Goal: Task Accomplishment & Management: Manage account settings

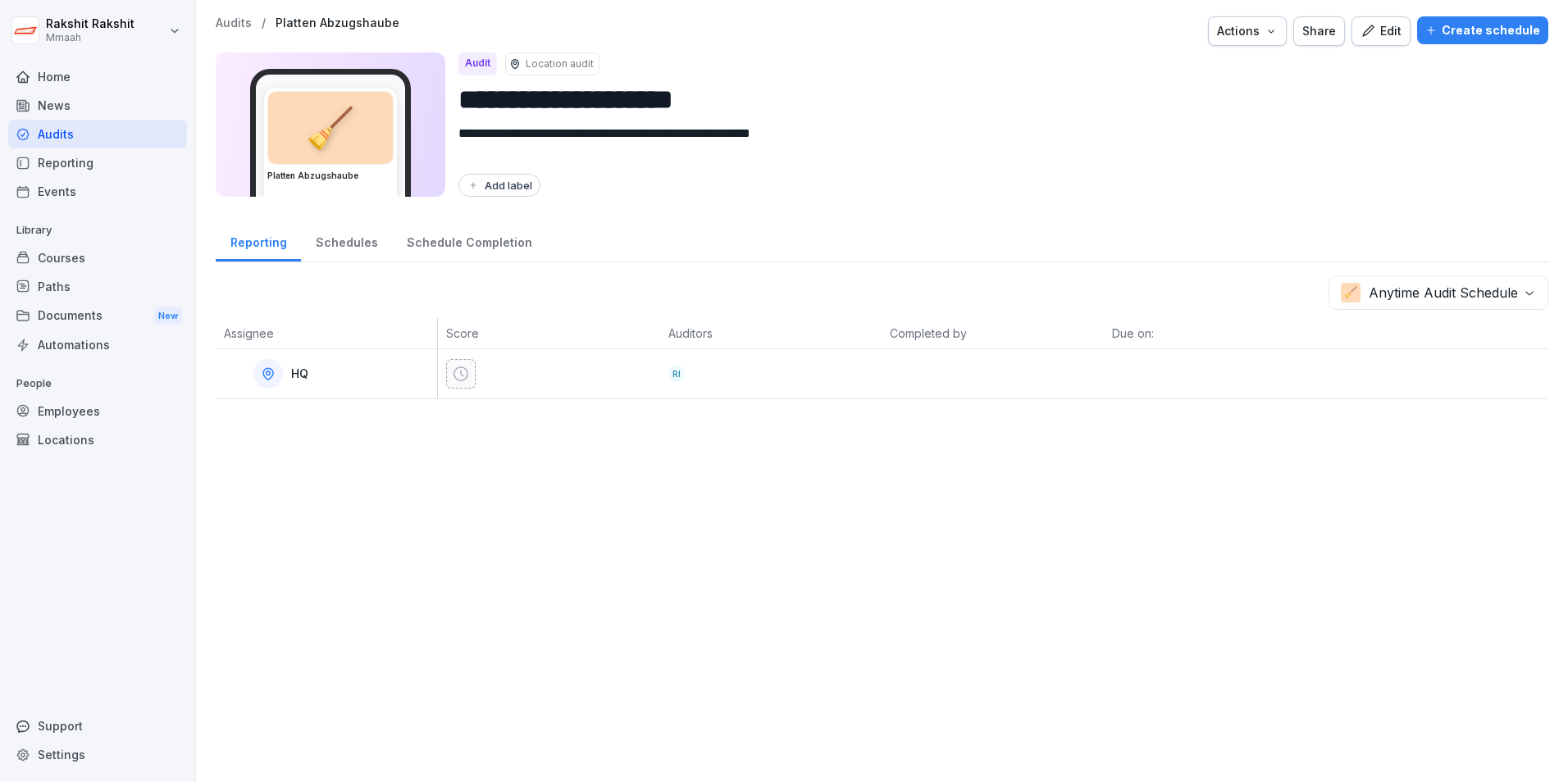
click at [91, 134] on div "Audits" at bounding box center [98, 134] width 178 height 28
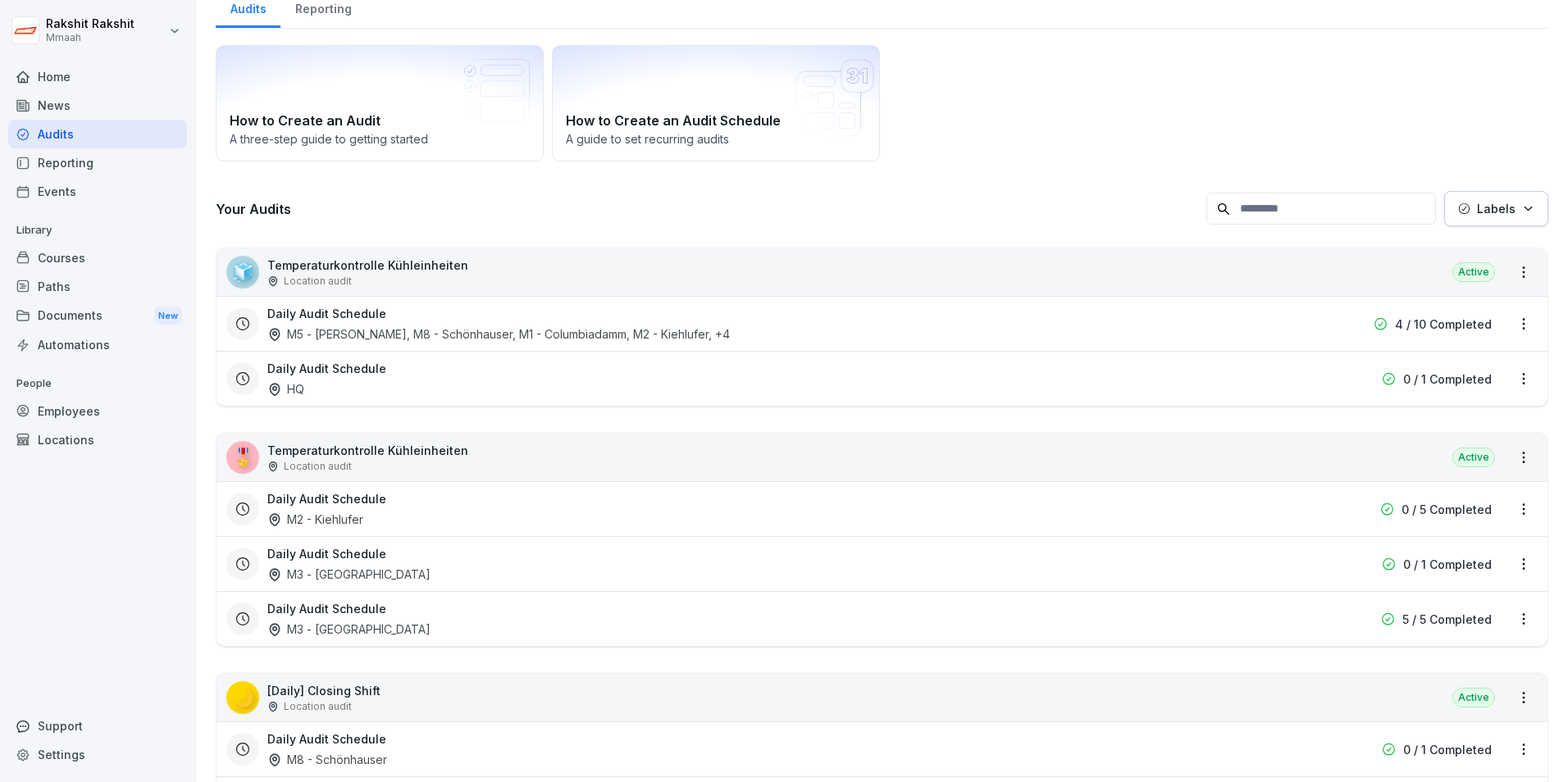
scroll to position [246, 0]
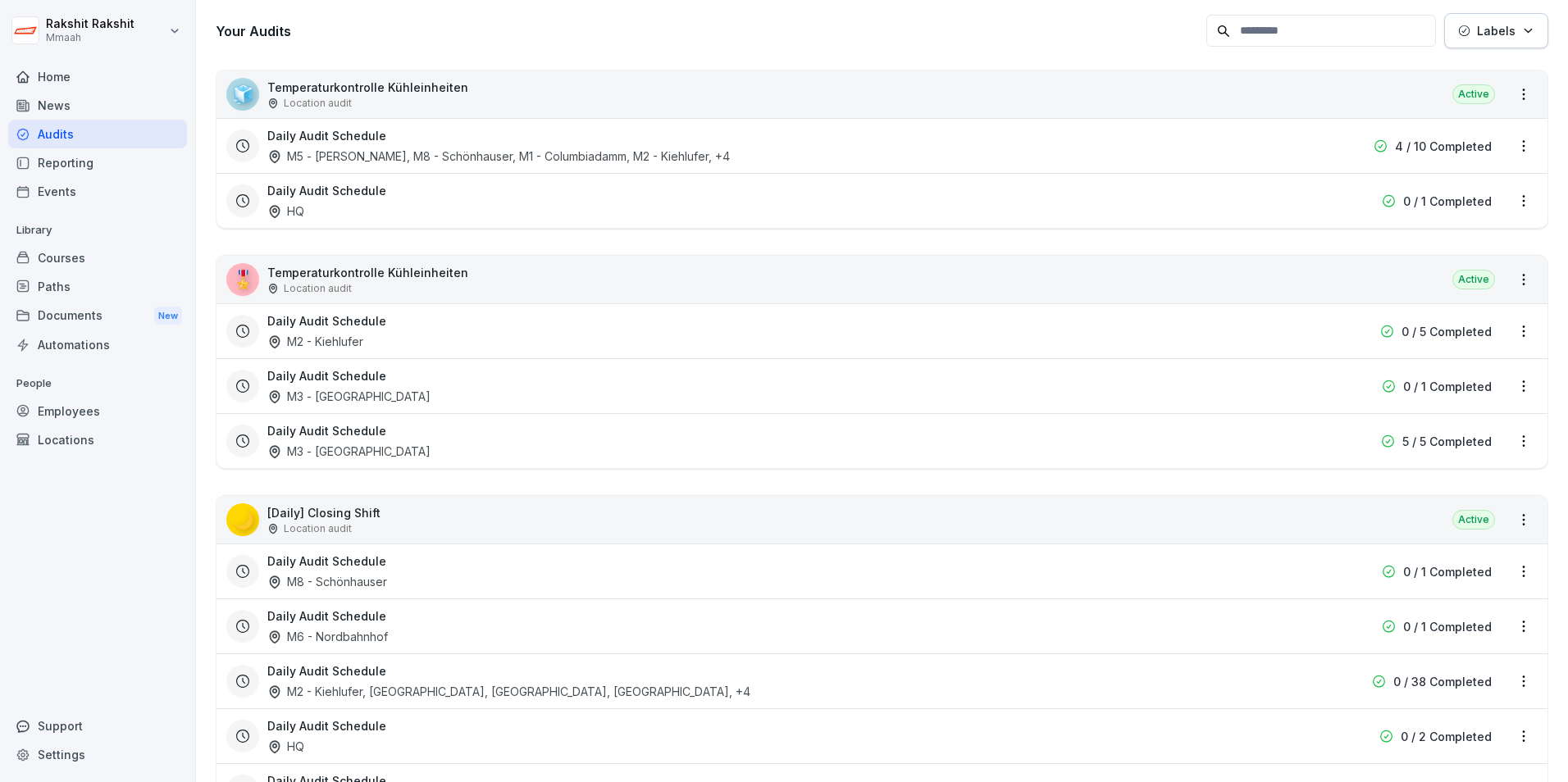
click at [495, 449] on div "Daily Audit Schedule M3 - [GEOGRAPHIC_DATA]" at bounding box center [777, 441] width 1019 height 38
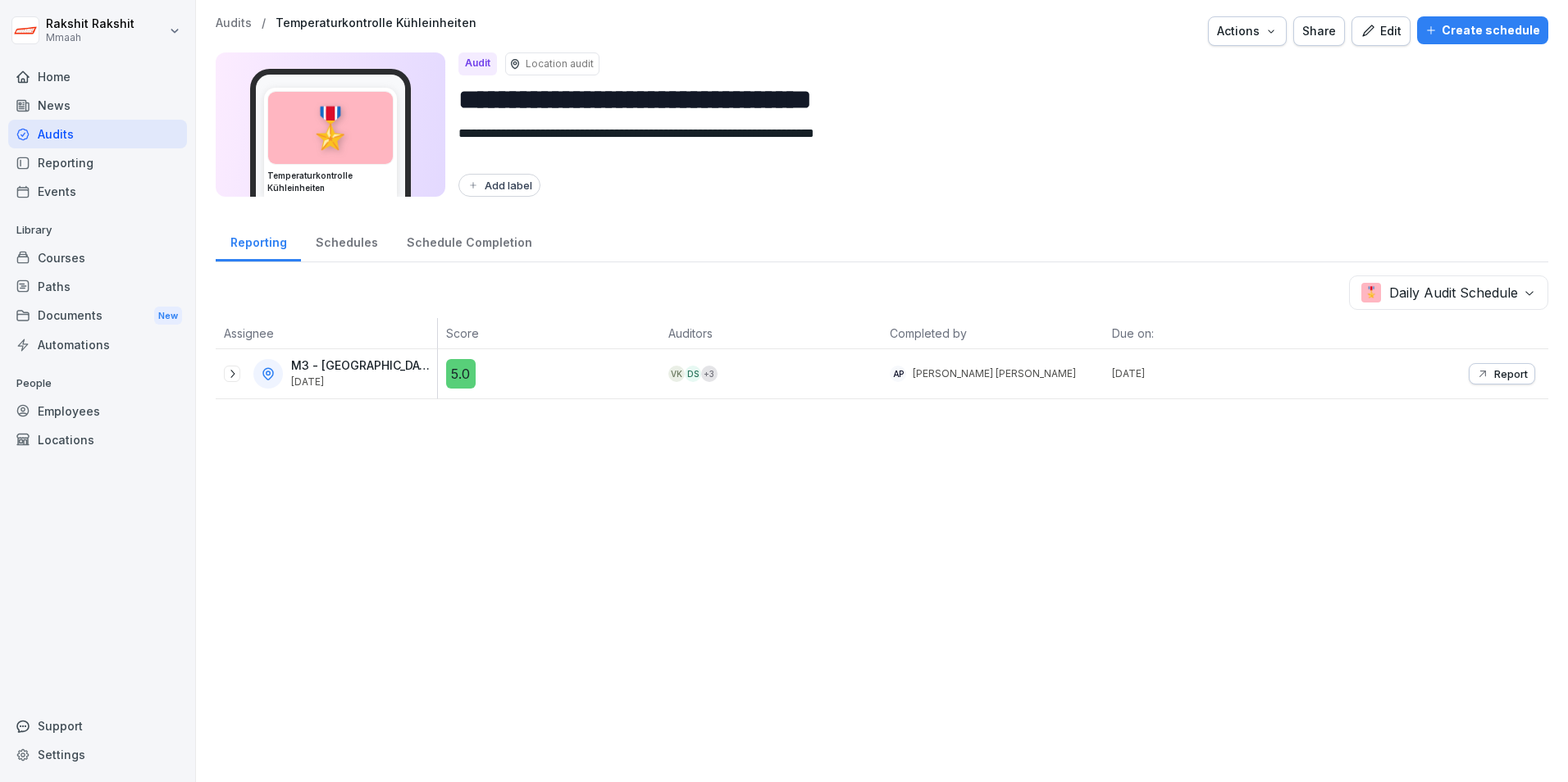
click at [1252, 42] on button "Edit" at bounding box center [1380, 31] width 59 height 29
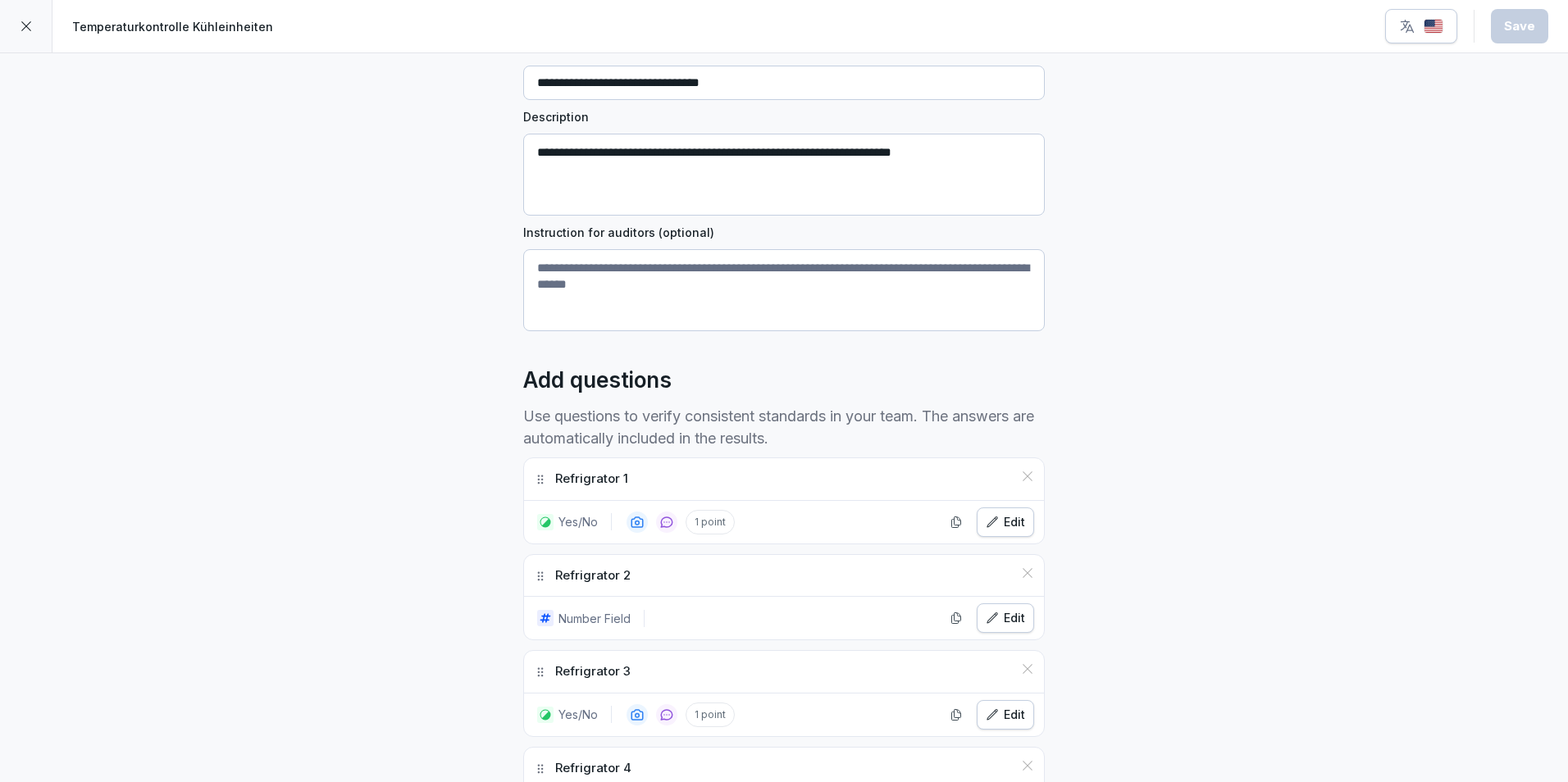
scroll to position [328, 0]
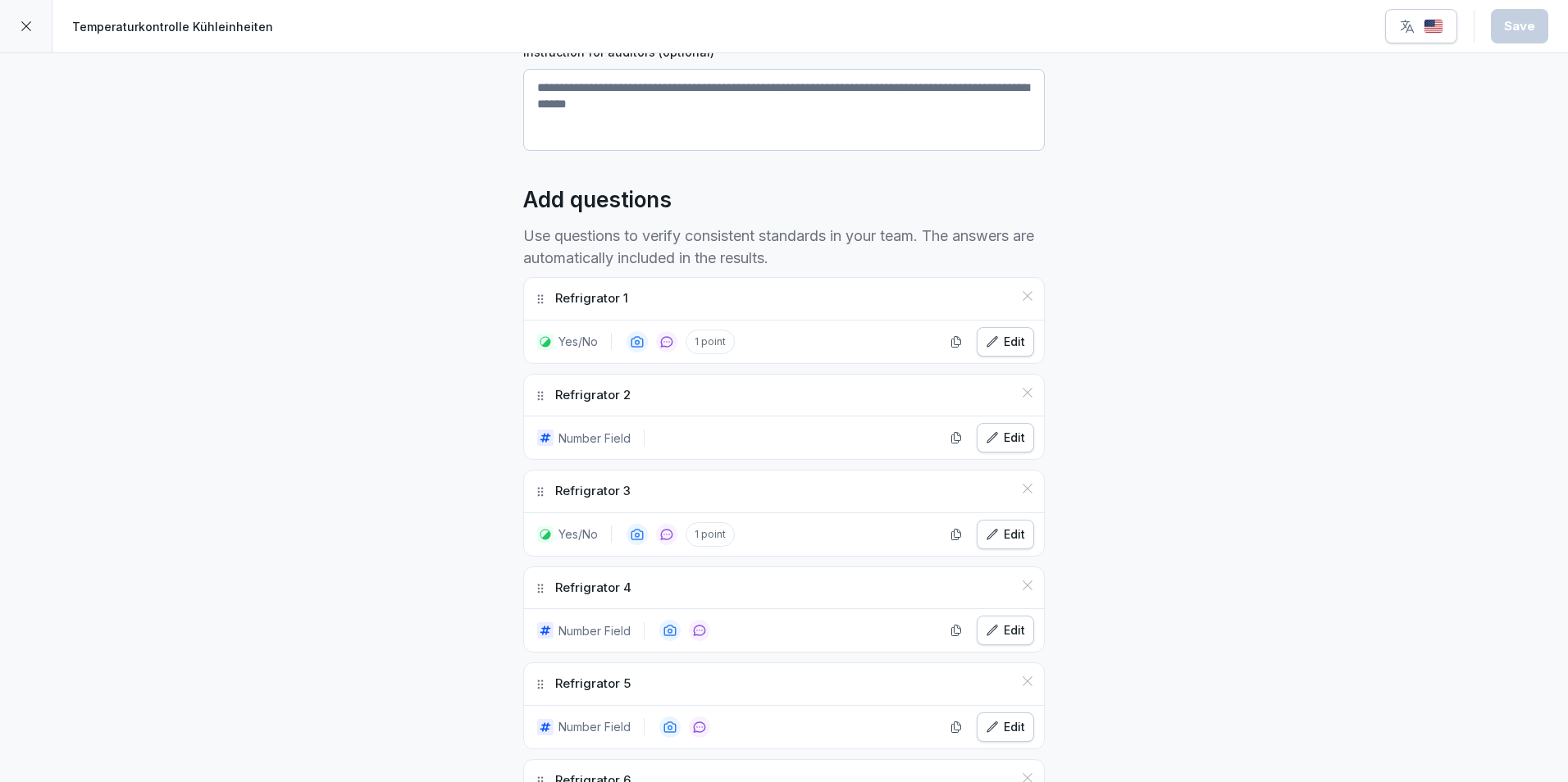
click at [995, 339] on div "Edit" at bounding box center [1005, 341] width 39 height 18
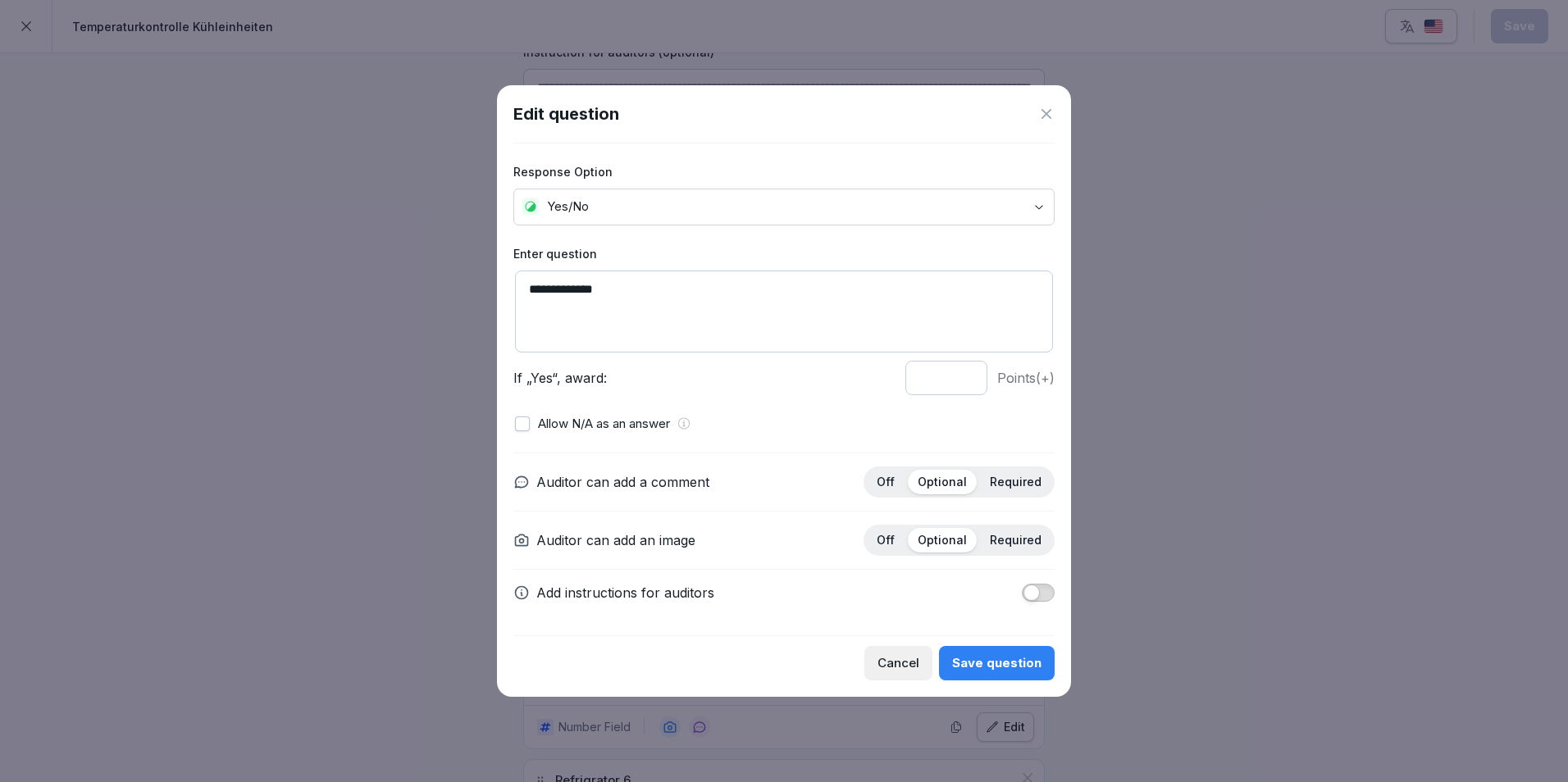
click at [889, 190] on body "**********" at bounding box center [784, 391] width 1568 height 782
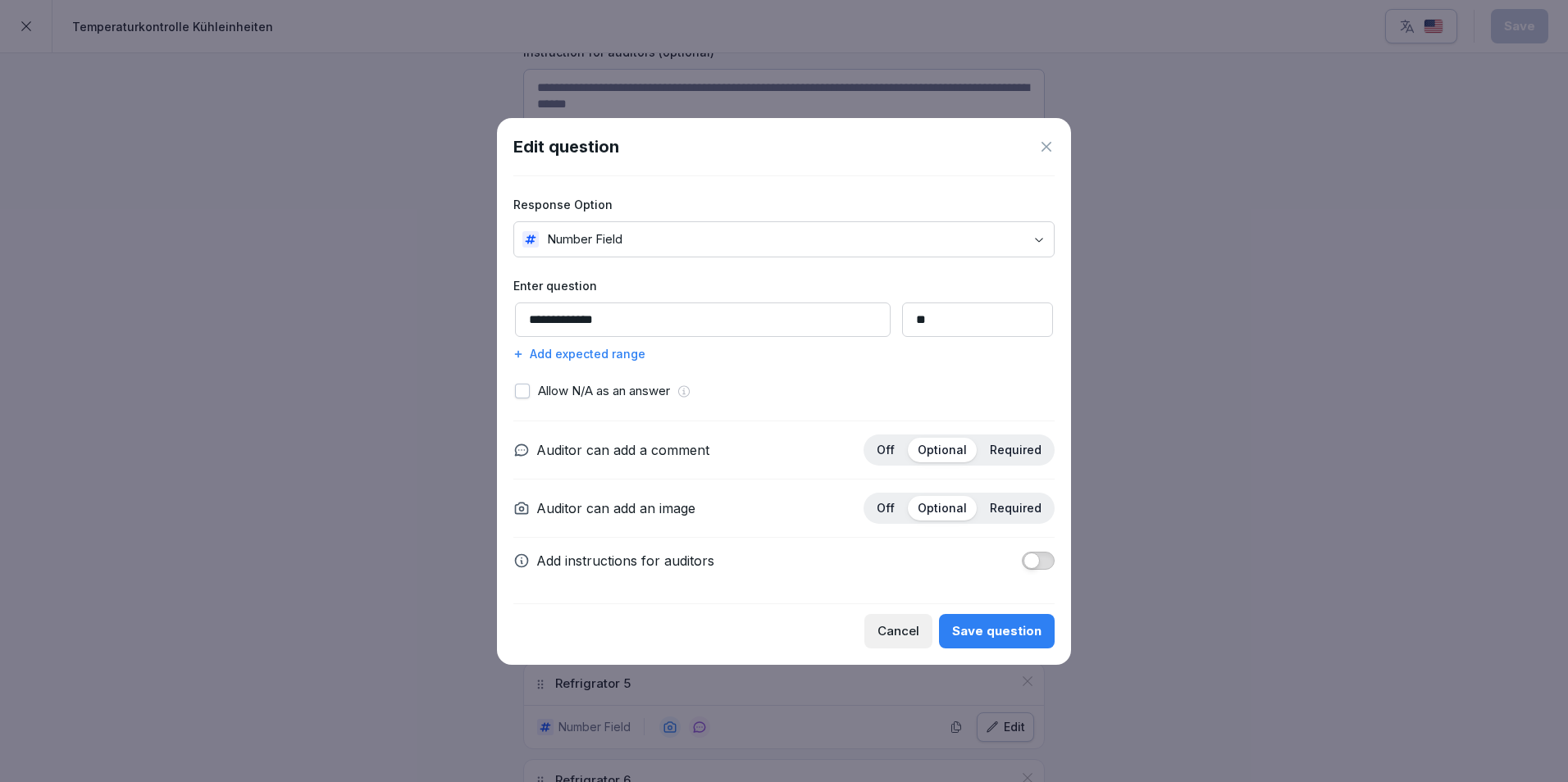
click at [1018, 628] on div "Save question" at bounding box center [997, 631] width 89 height 18
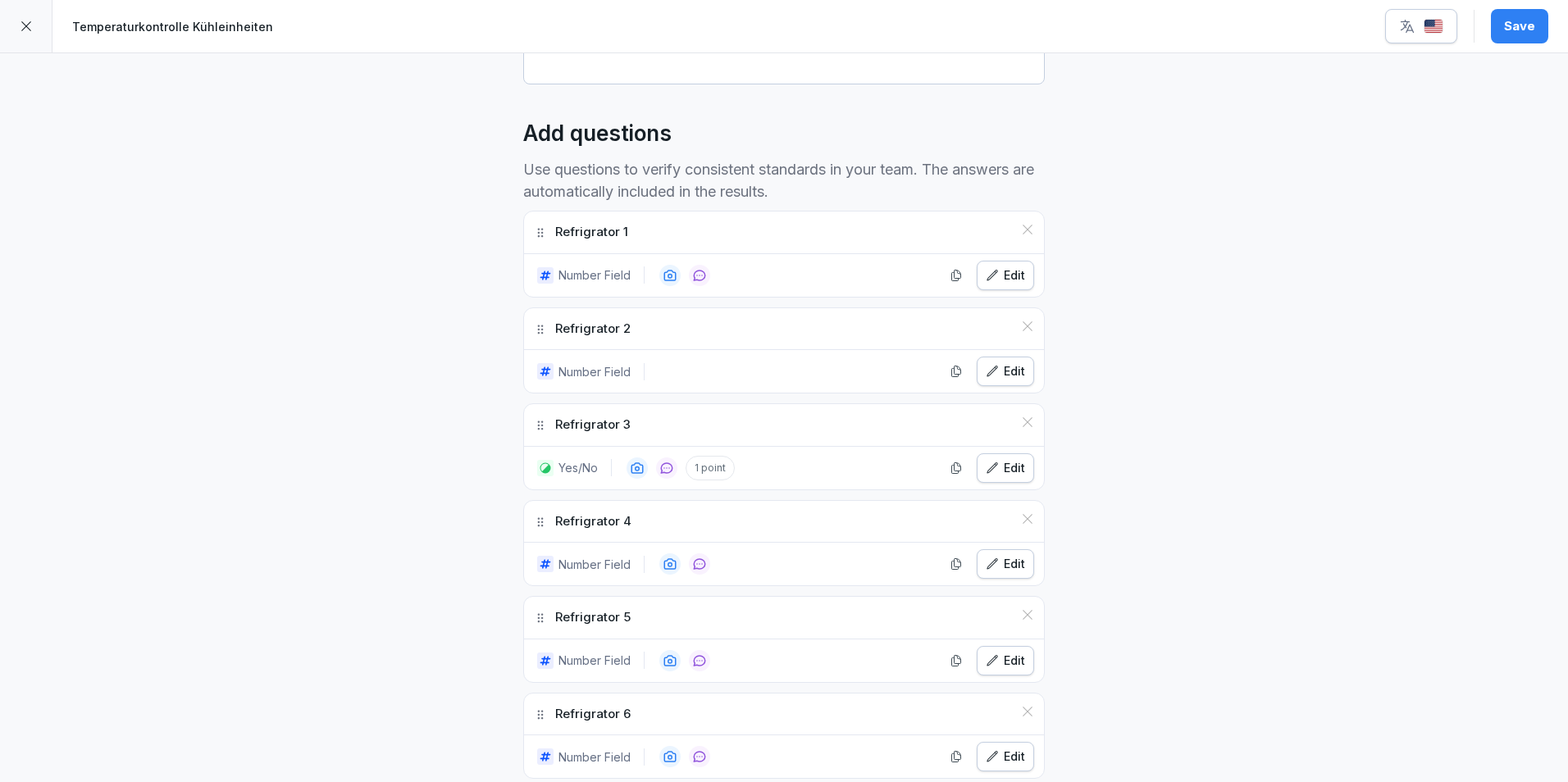
scroll to position [656, 0]
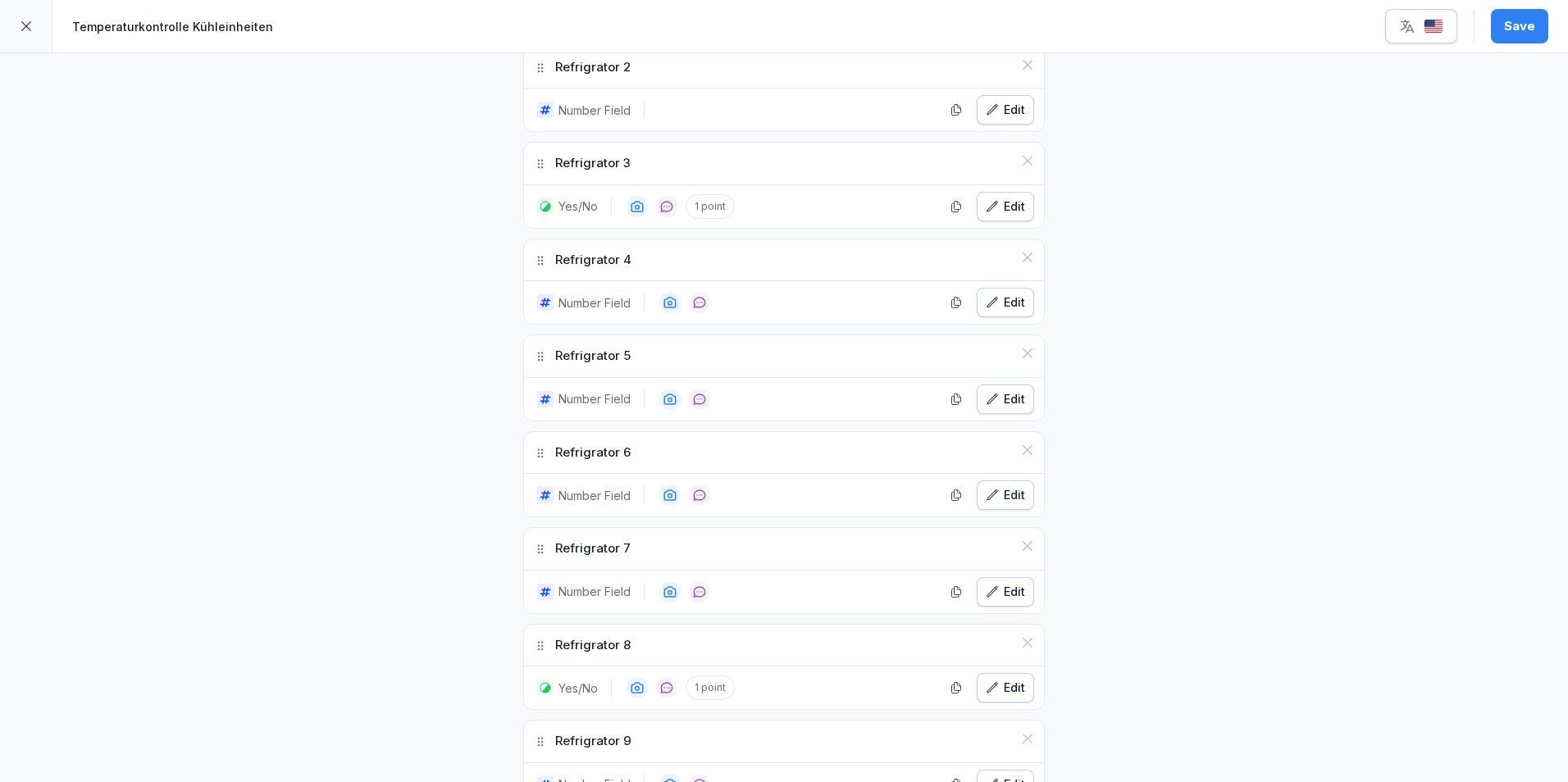
click at [992, 214] on div "Edit" at bounding box center [1005, 206] width 39 height 18
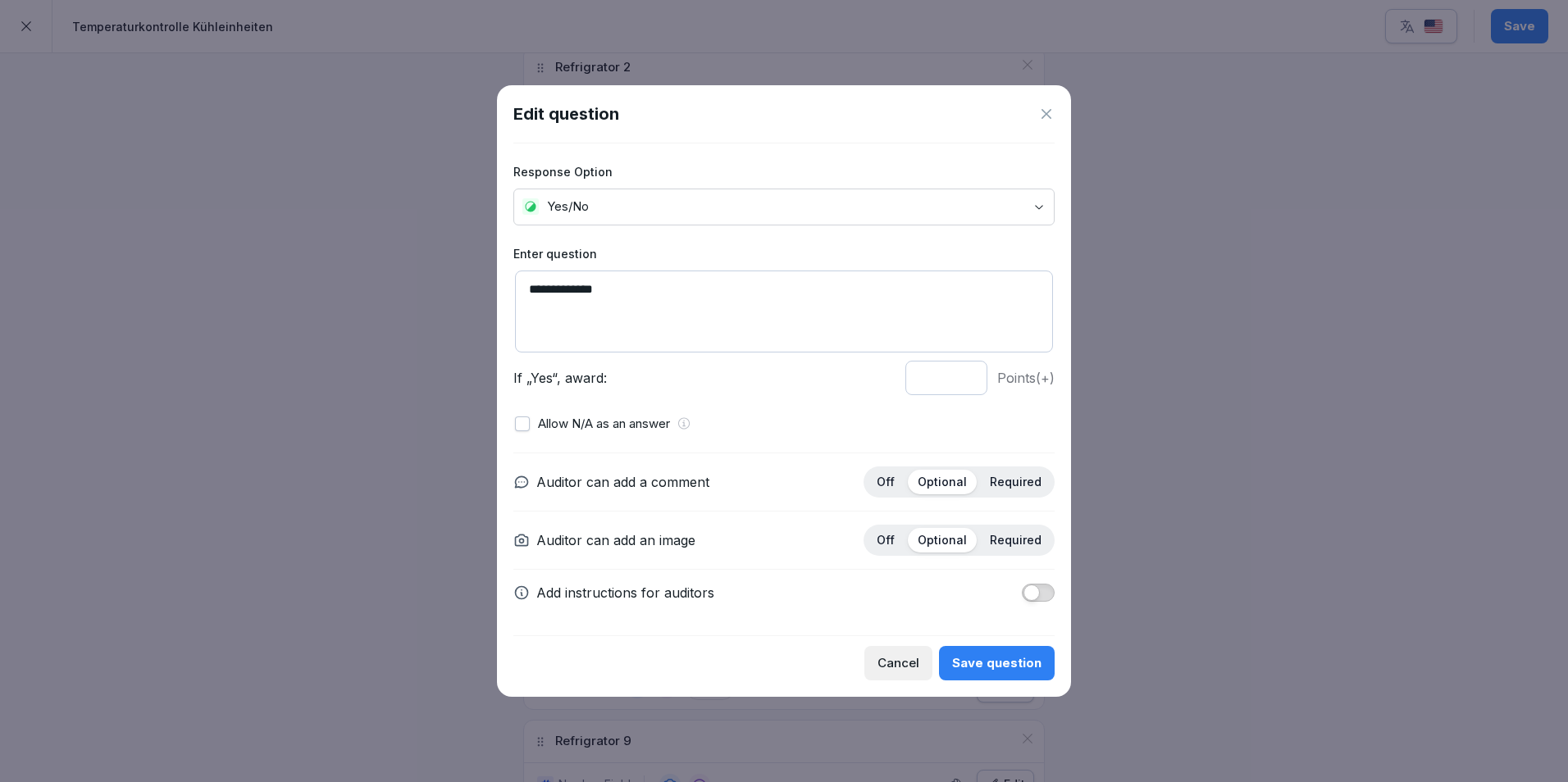
click at [652, 214] on body "**********" at bounding box center [784, 391] width 1568 height 782
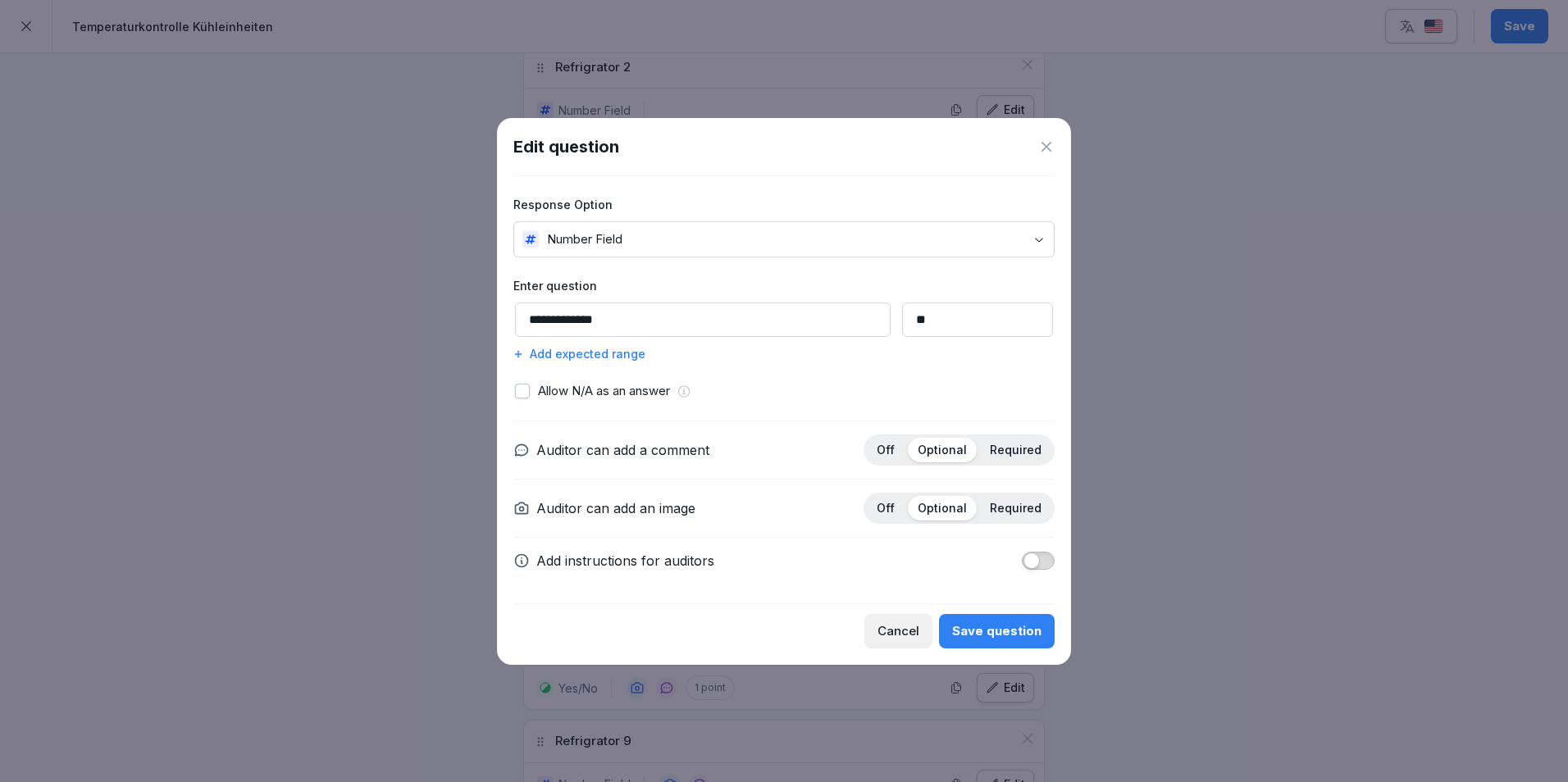
click at [1010, 632] on div "Save question" at bounding box center [997, 631] width 89 height 18
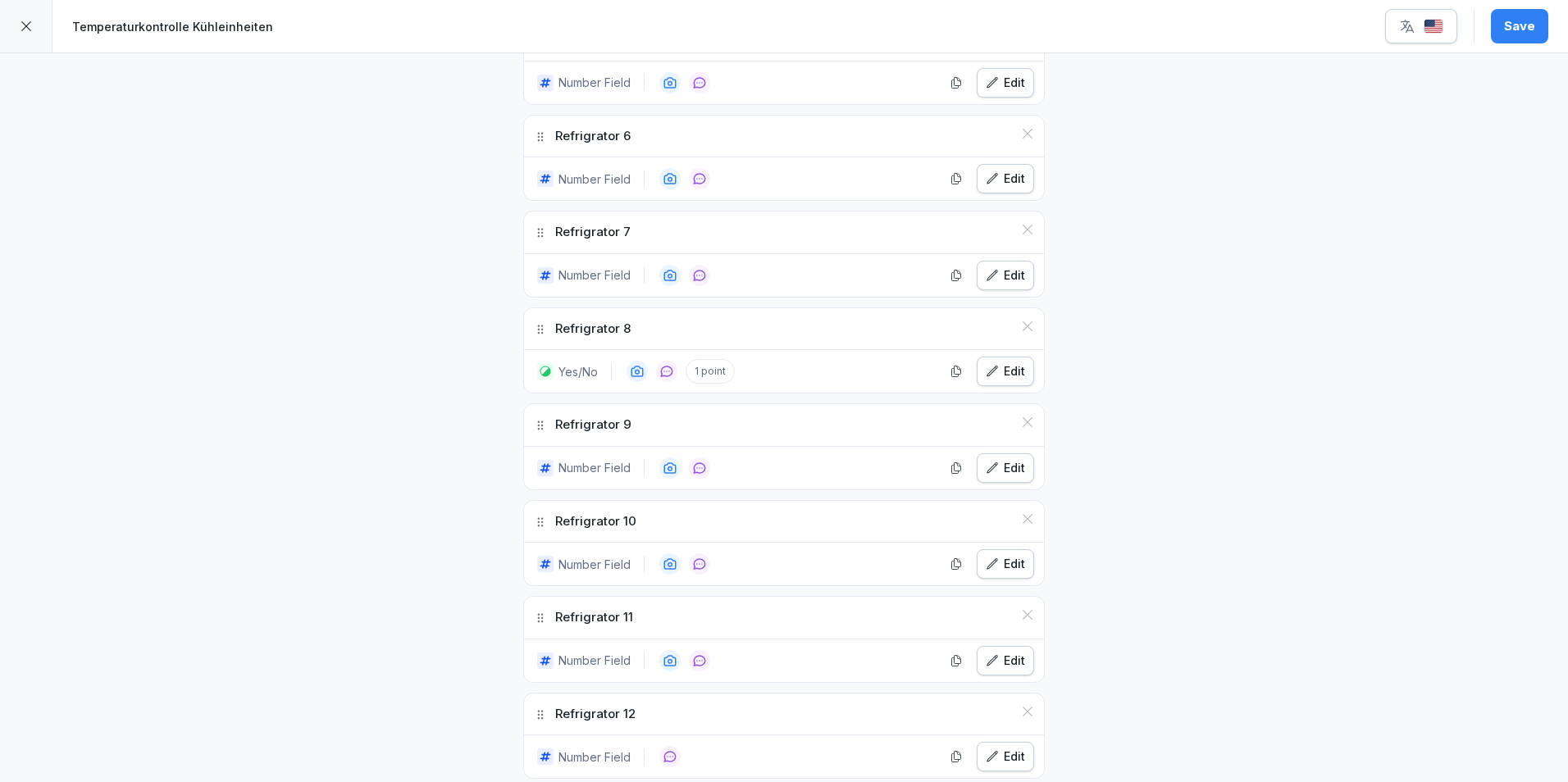
scroll to position [984, 0]
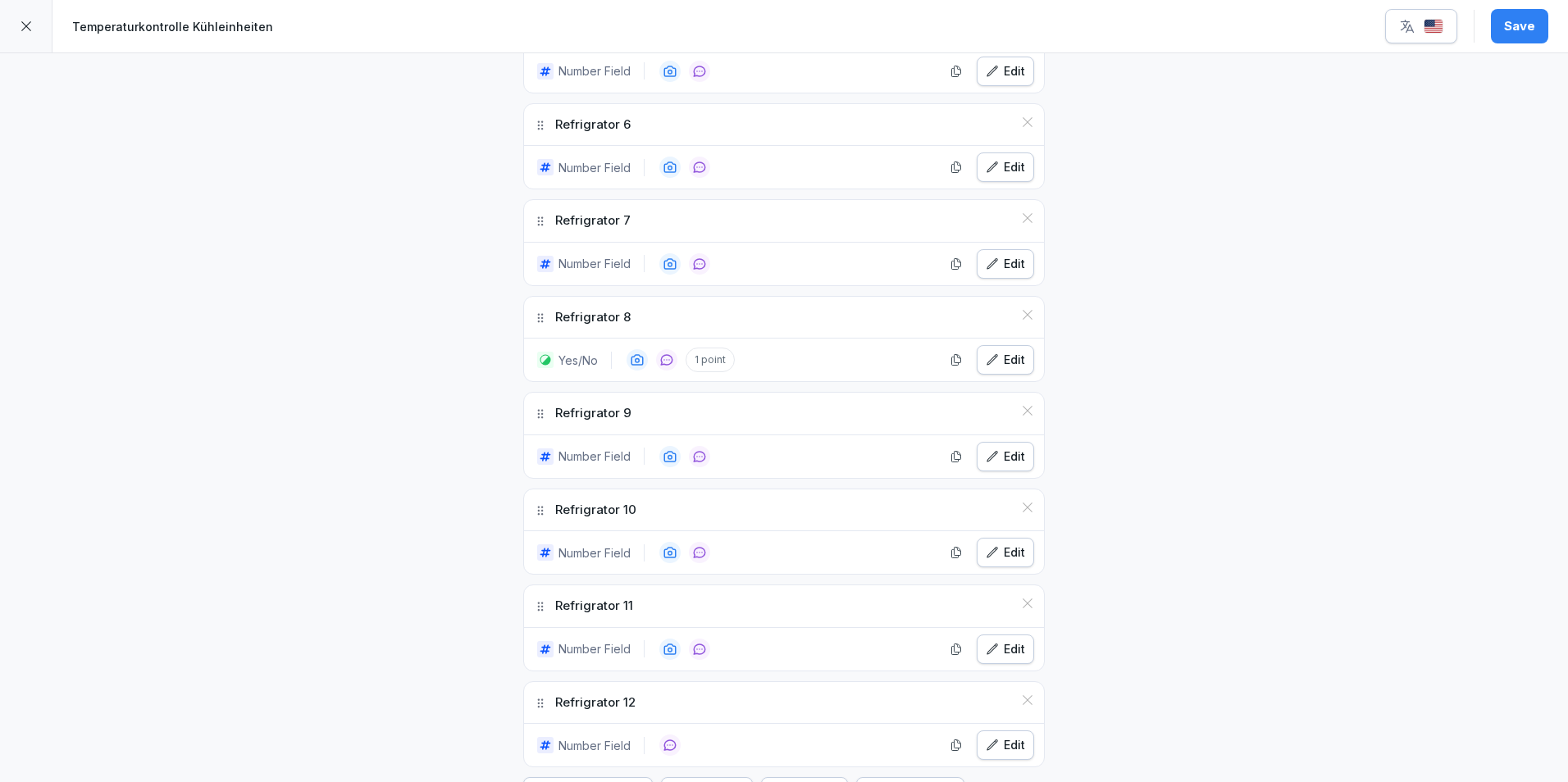
click at [996, 365] on div "Edit" at bounding box center [1005, 359] width 39 height 18
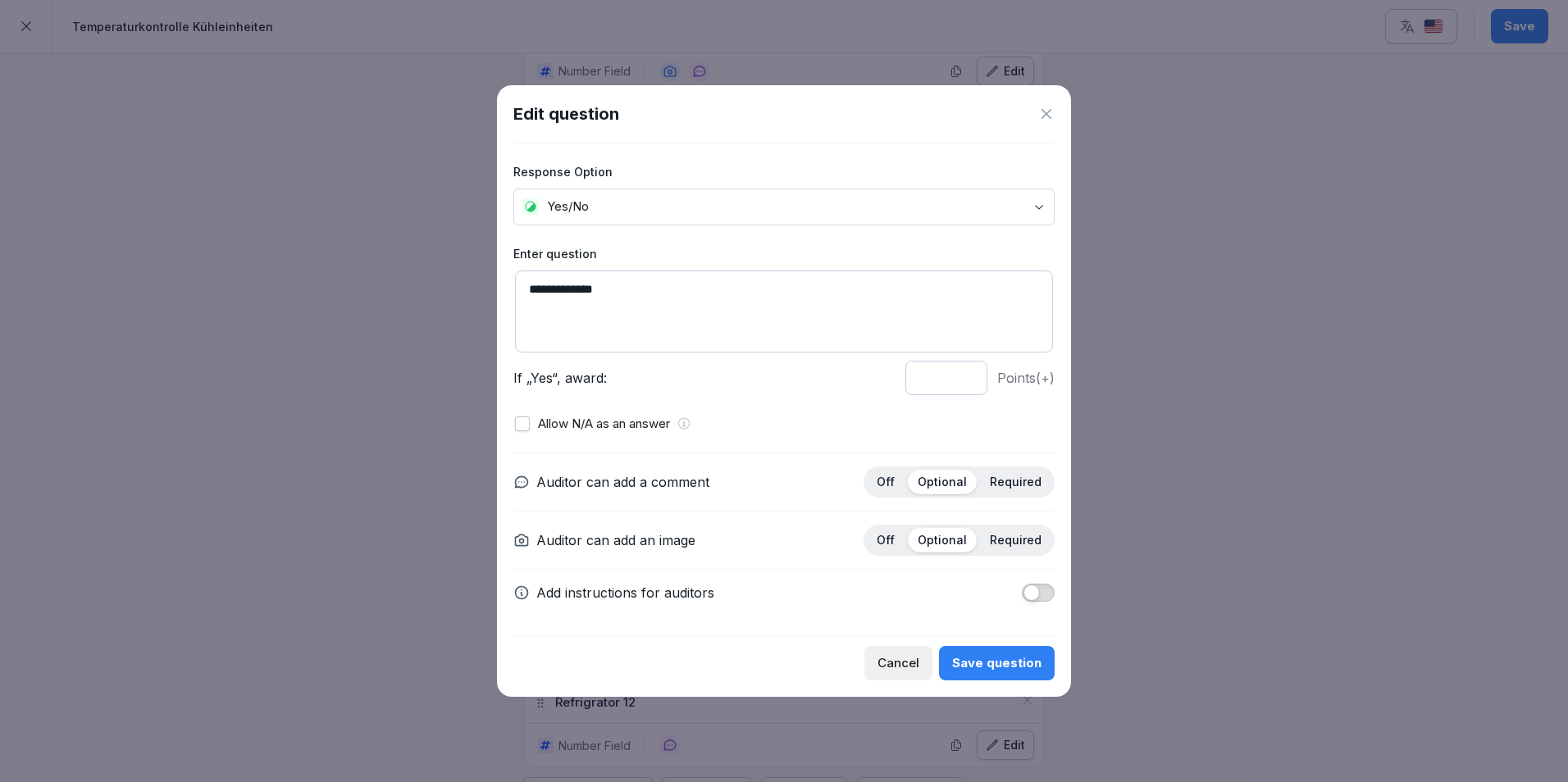
click at [654, 200] on body "**********" at bounding box center [784, 391] width 1568 height 782
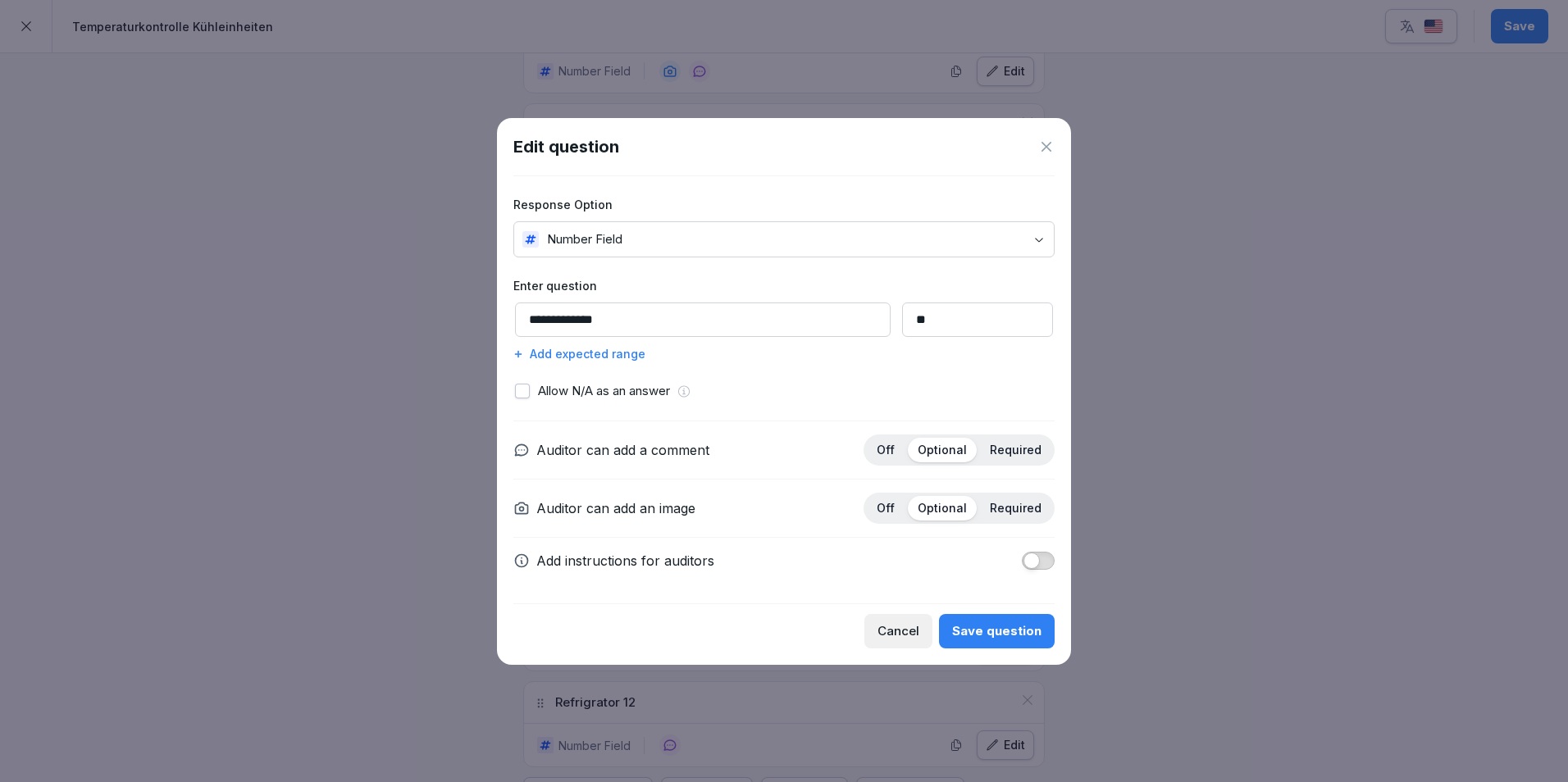
click at [1023, 628] on div "Save question" at bounding box center [997, 631] width 89 height 18
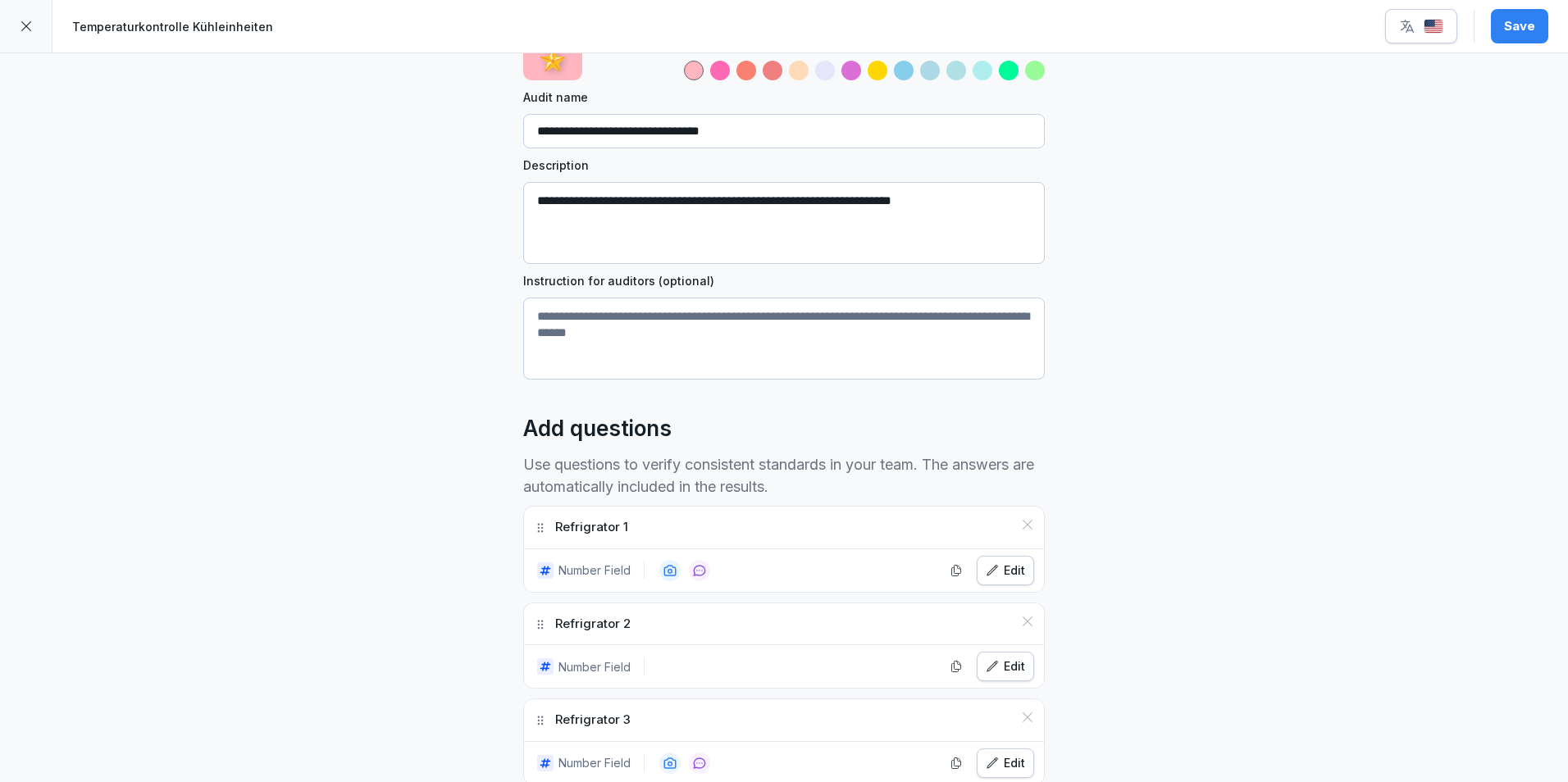
scroll to position [0, 0]
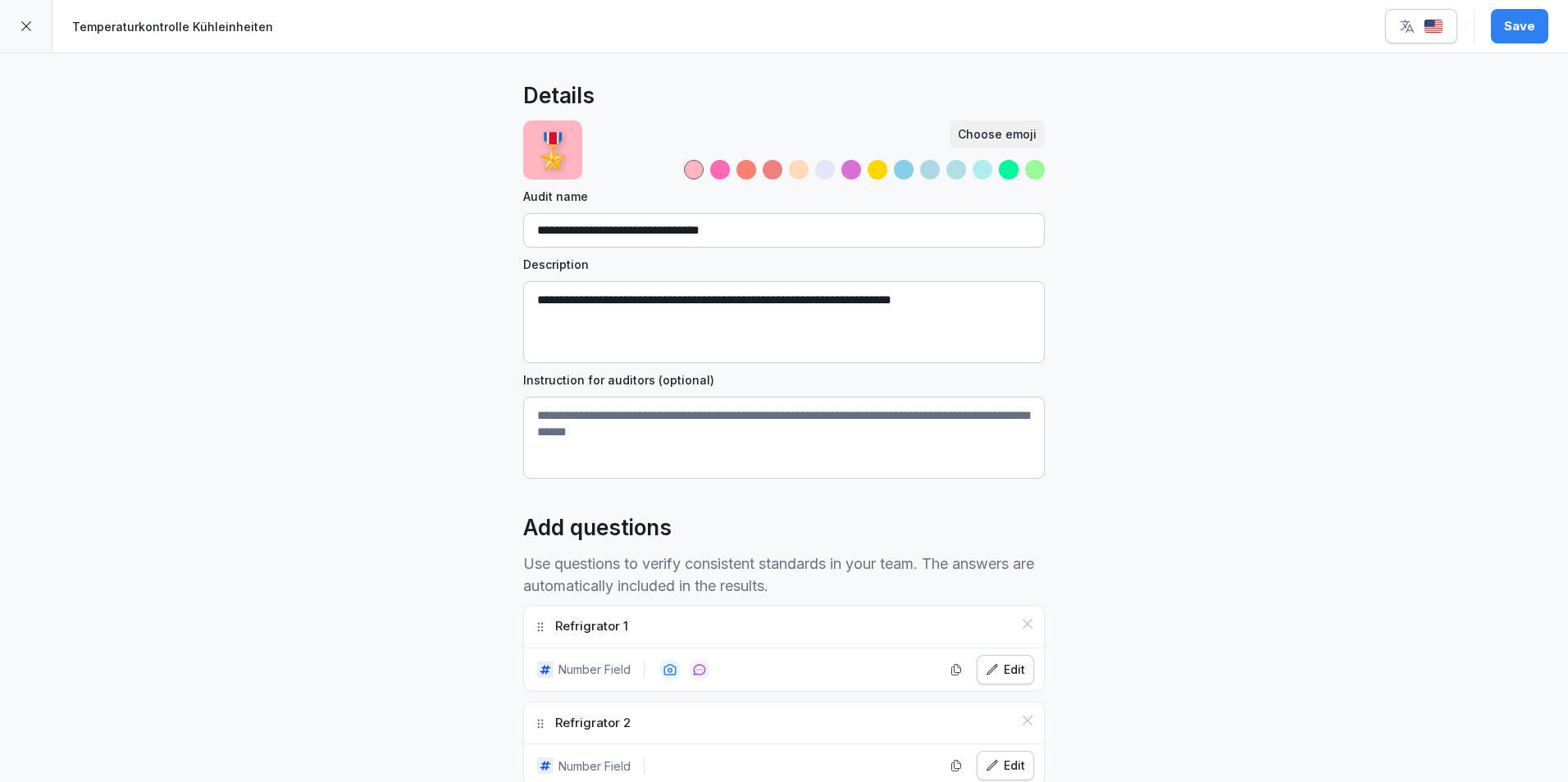
click at [1252, 16] on button "Save" at bounding box center [1519, 27] width 57 height 34
click at [1252, 32] on img "button" at bounding box center [1433, 27] width 20 height 15
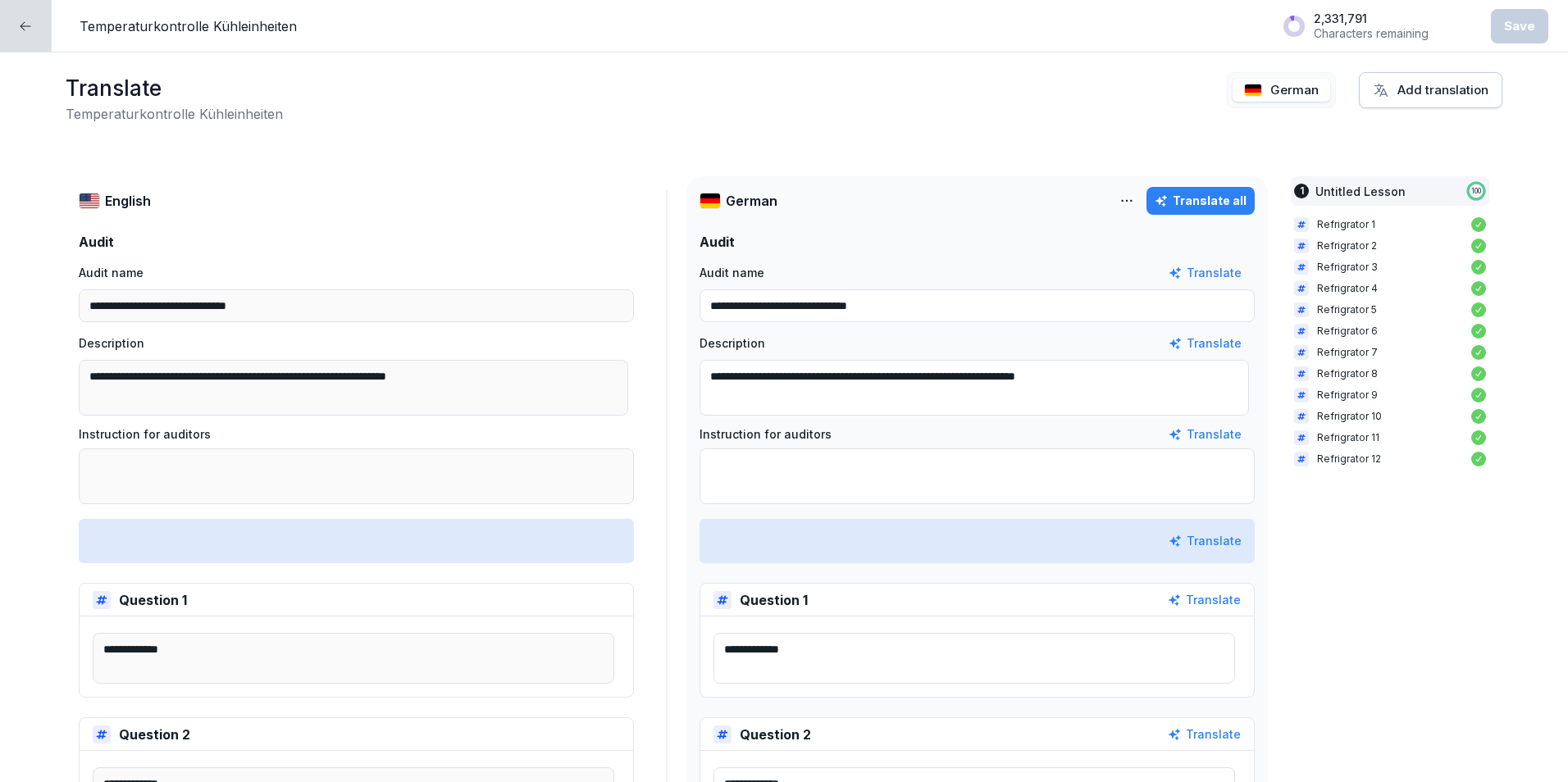
click at [1237, 197] on button "Translate all" at bounding box center [1200, 201] width 108 height 28
click at [1252, 17] on div "Save" at bounding box center [1519, 26] width 31 height 18
click at [21, 30] on icon at bounding box center [25, 26] width 13 height 13
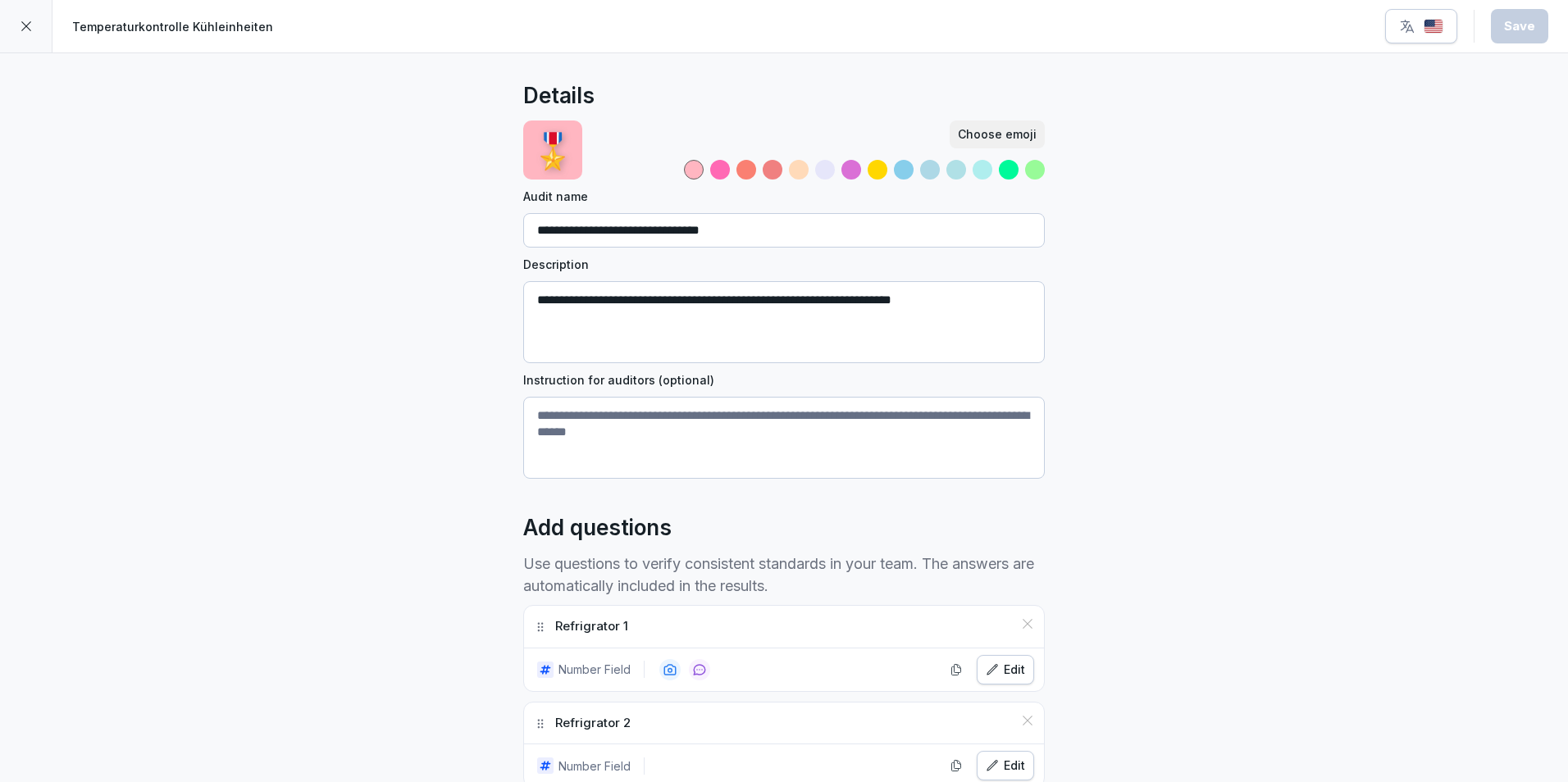
click at [40, 15] on div at bounding box center [26, 26] width 52 height 52
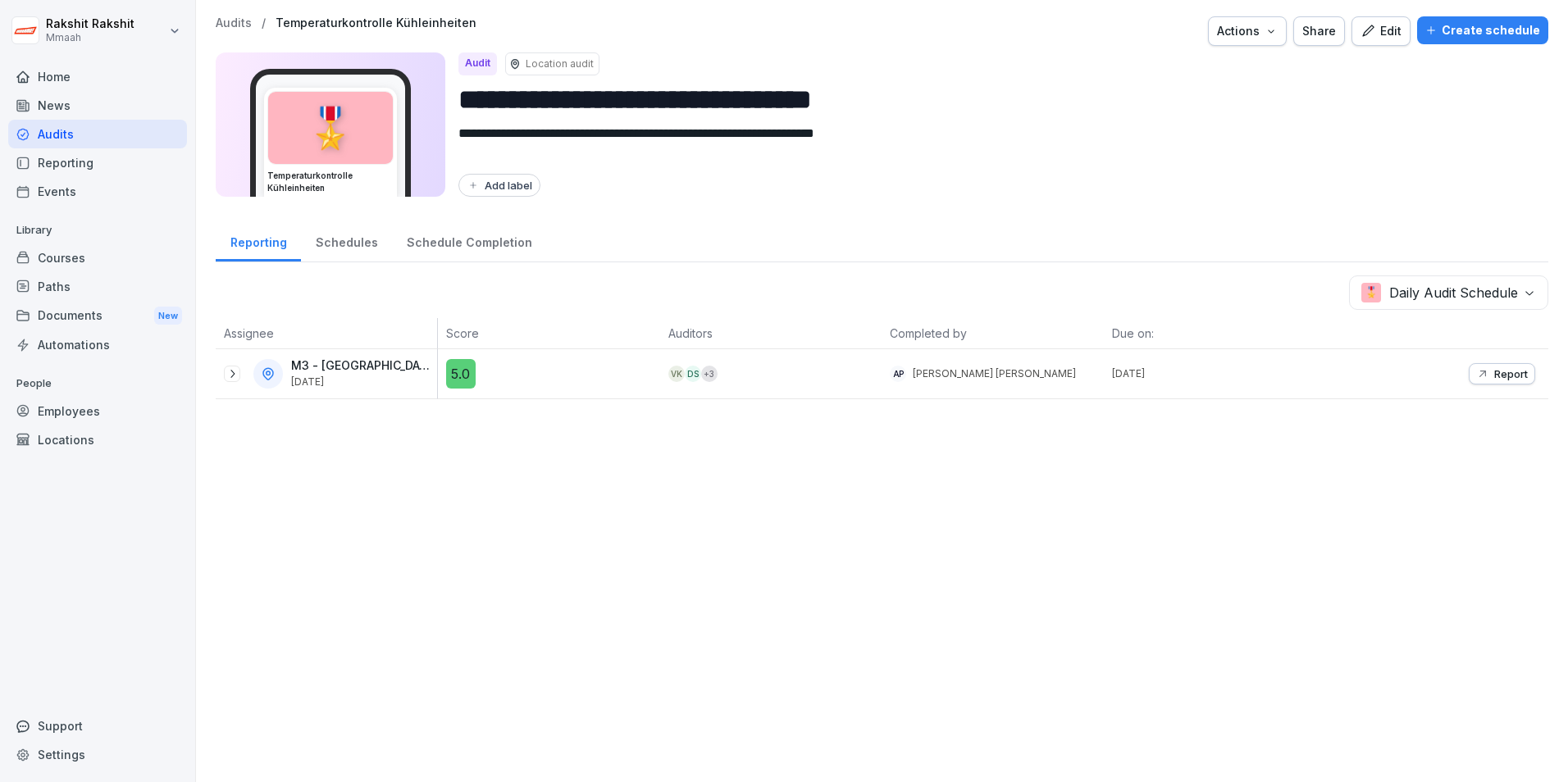
click at [46, 135] on div "Audits" at bounding box center [98, 134] width 178 height 28
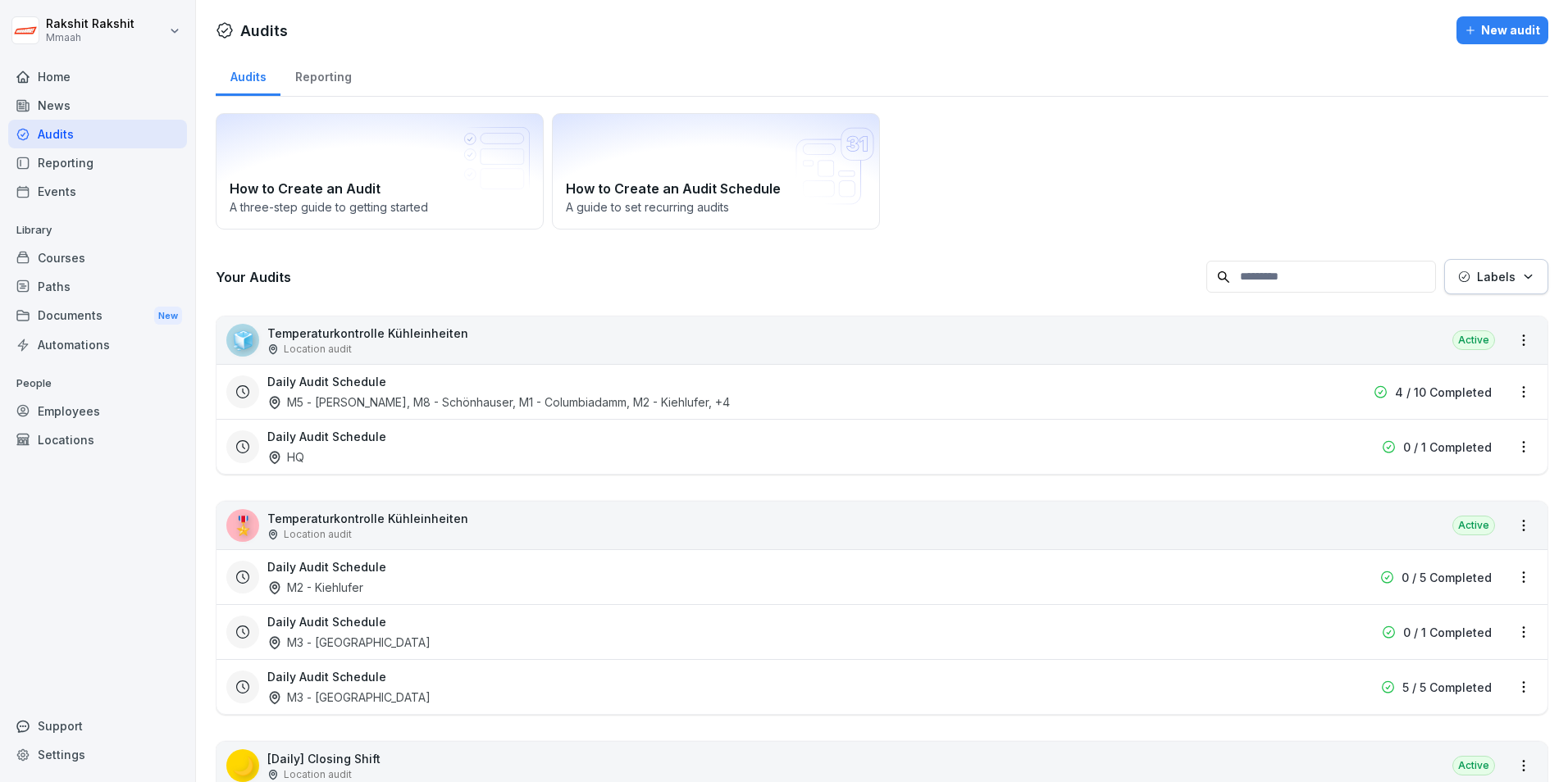
click at [54, 420] on div "Employees" at bounding box center [98, 411] width 178 height 28
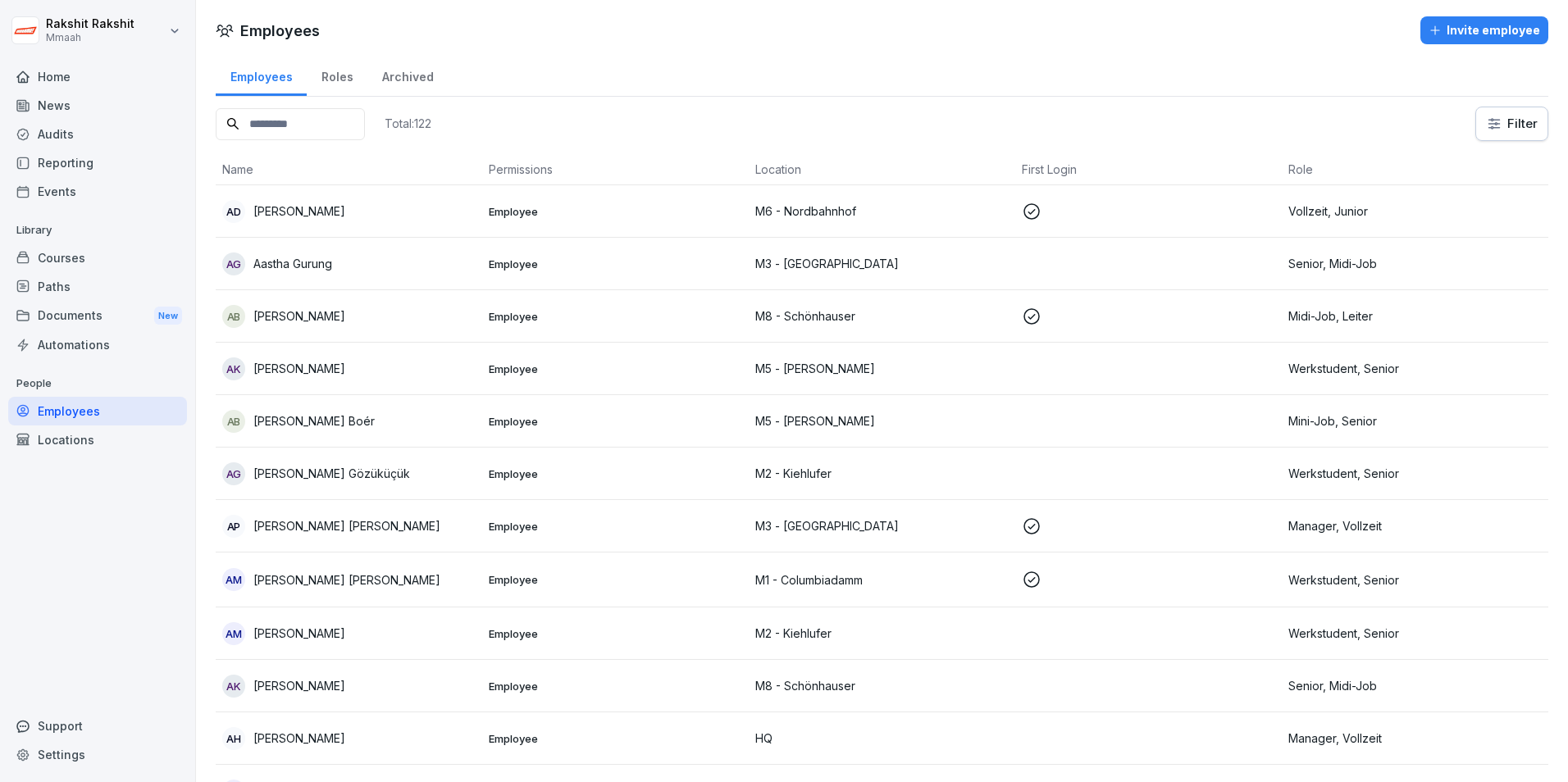
click at [323, 132] on input at bounding box center [290, 123] width 149 height 32
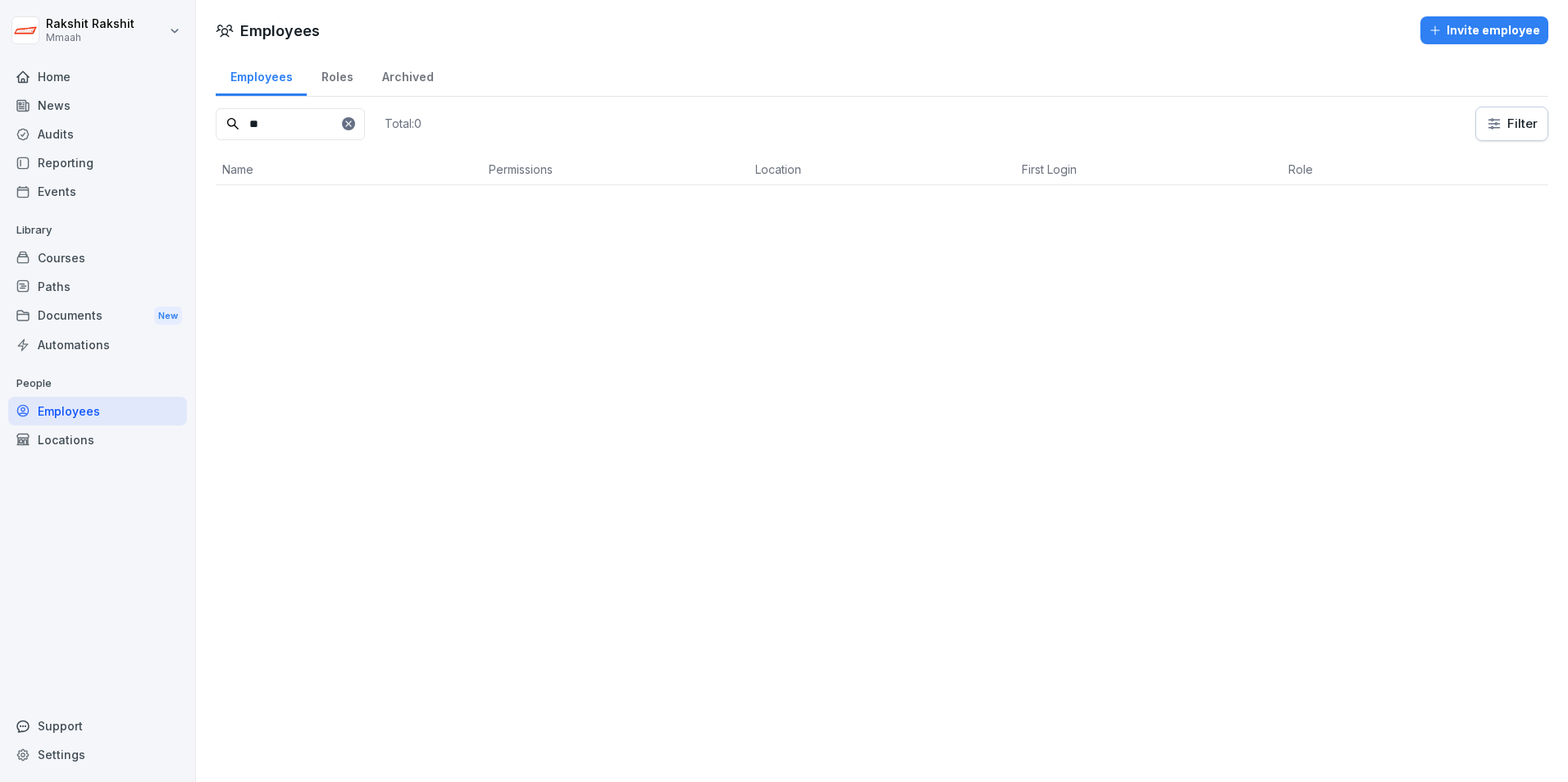
type input "*"
type input "****"
click at [353, 207] on p "[PERSON_NAME] [PERSON_NAME]" at bounding box center [347, 212] width 187 height 17
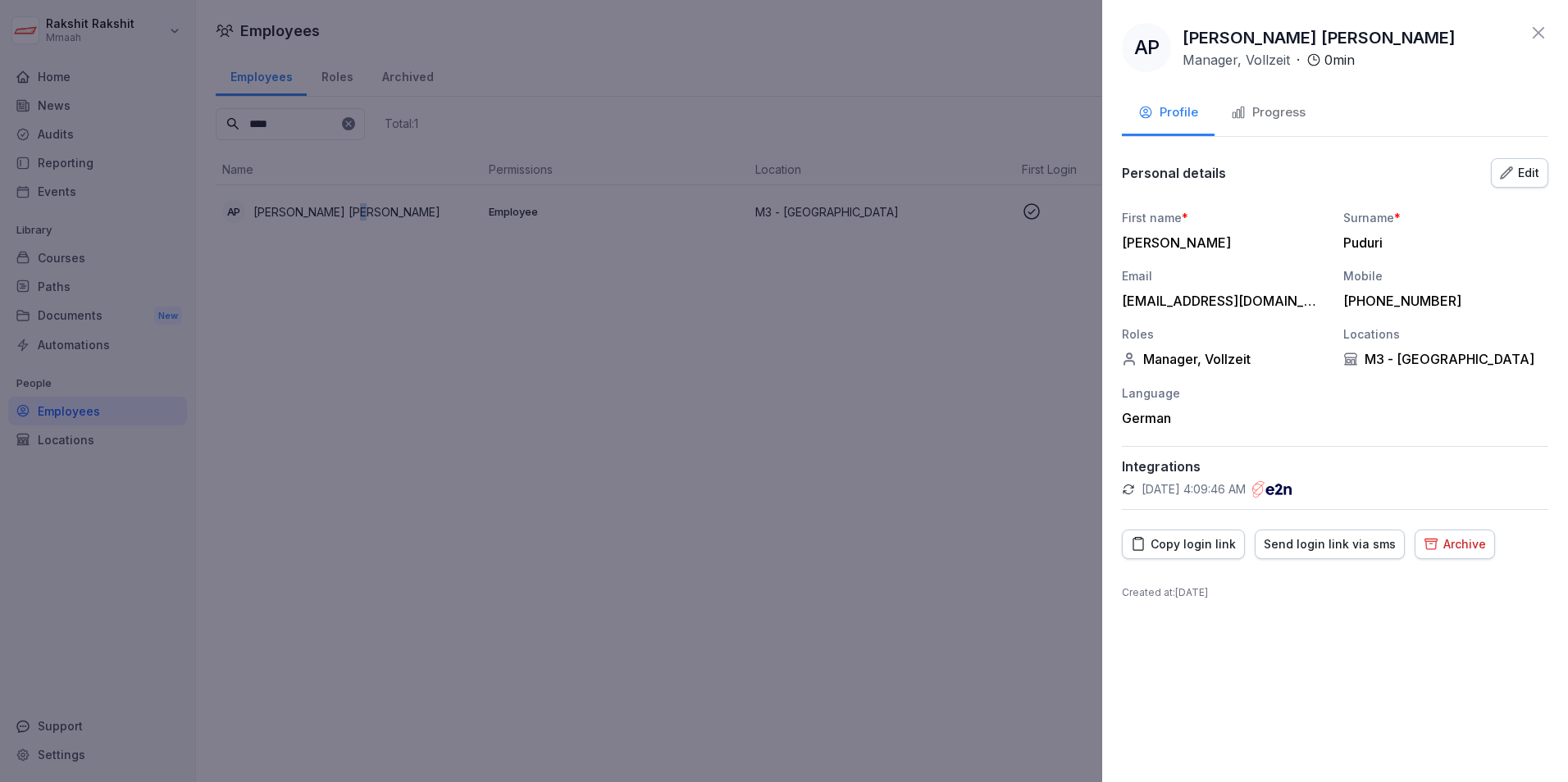
click at [1252, 533] on button "Send login link via sms" at bounding box center [1330, 544] width 150 height 29
click at [558, 343] on div at bounding box center [784, 391] width 1568 height 782
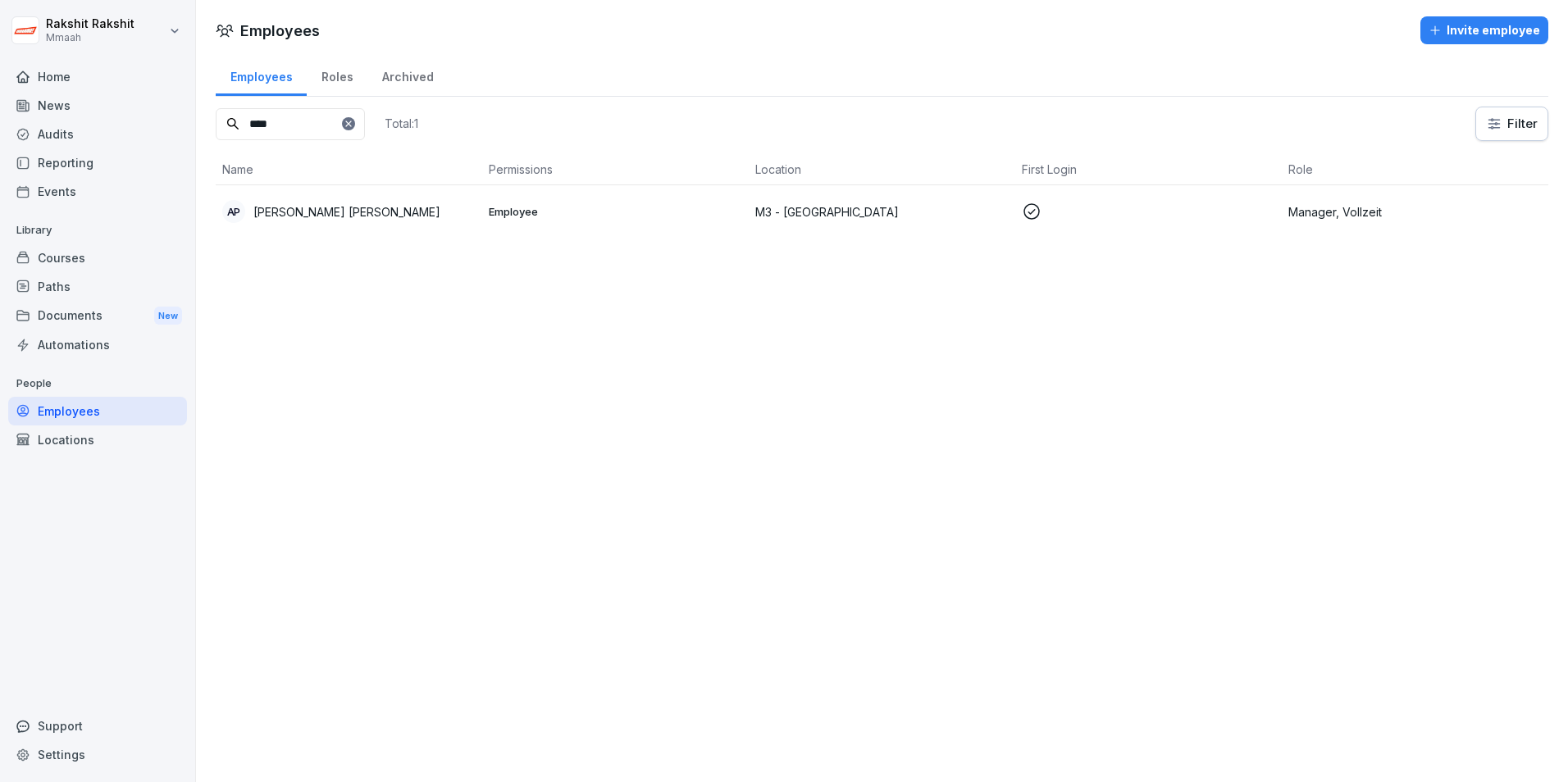
click at [81, 125] on div "Audits" at bounding box center [98, 134] width 178 height 28
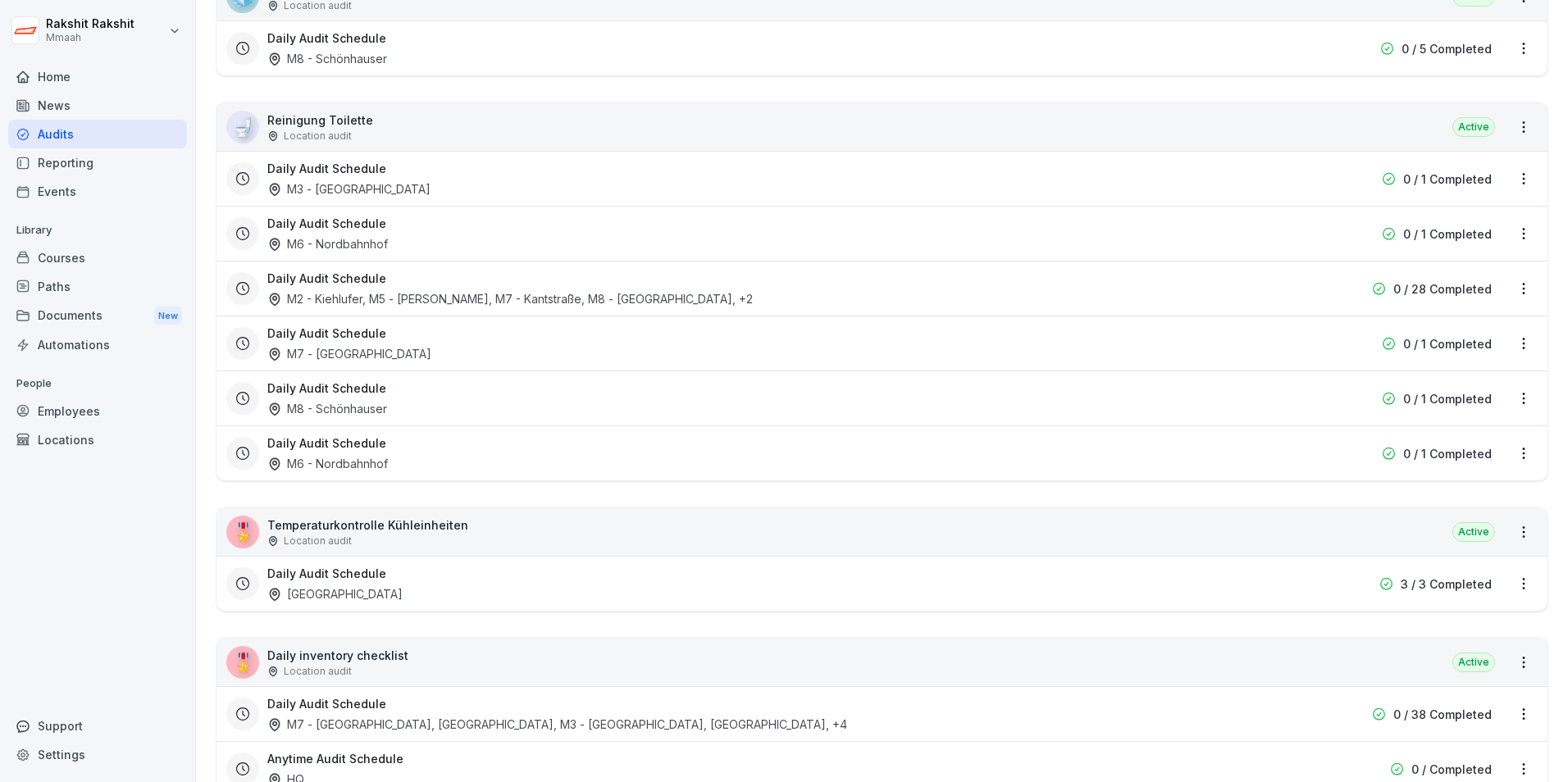
scroll to position [2705, 0]
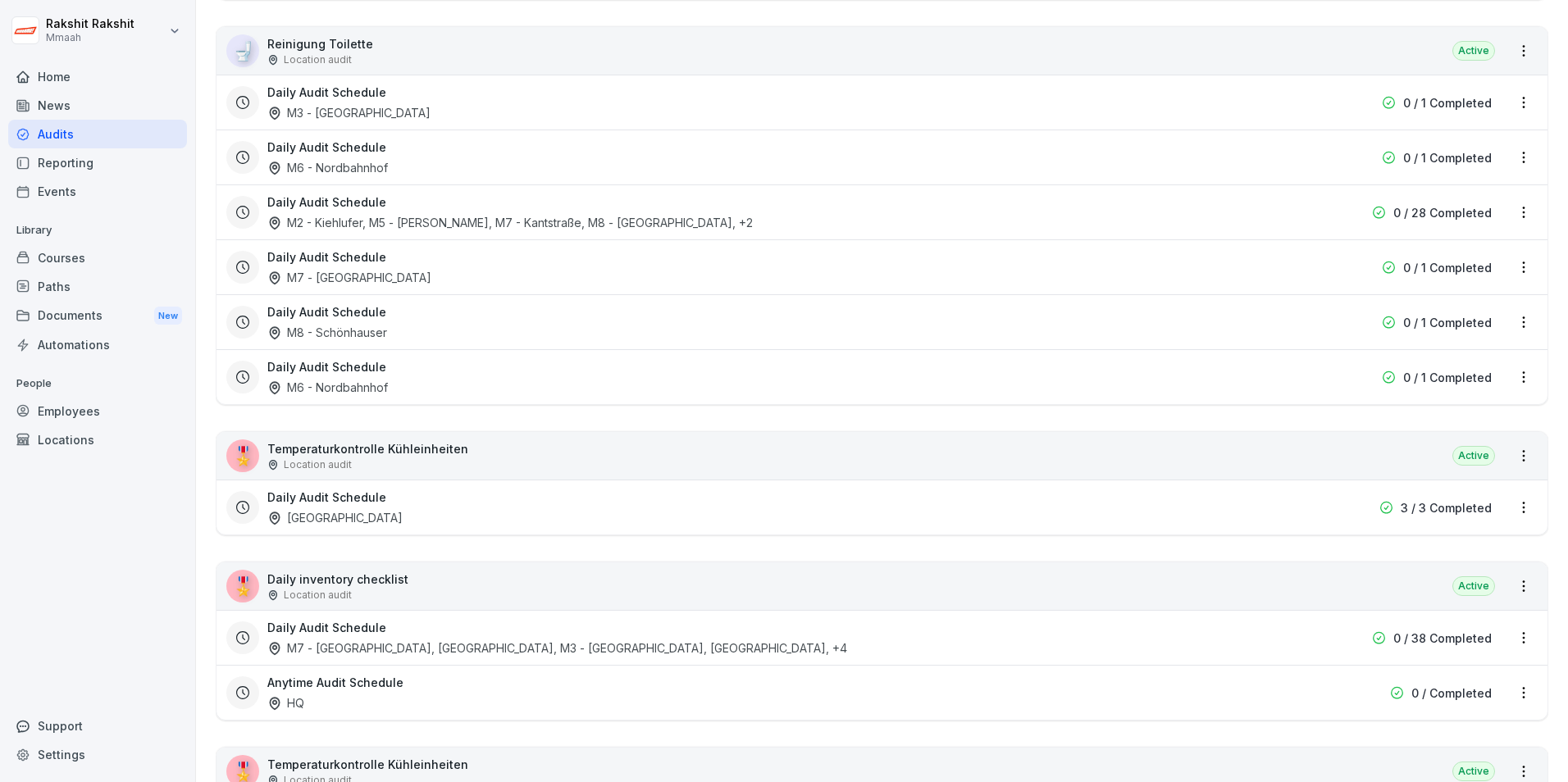
click at [512, 475] on div "🎖️ Temperaturkontrolle Kühleinheiten Location audit Active" at bounding box center [881, 455] width 1330 height 47
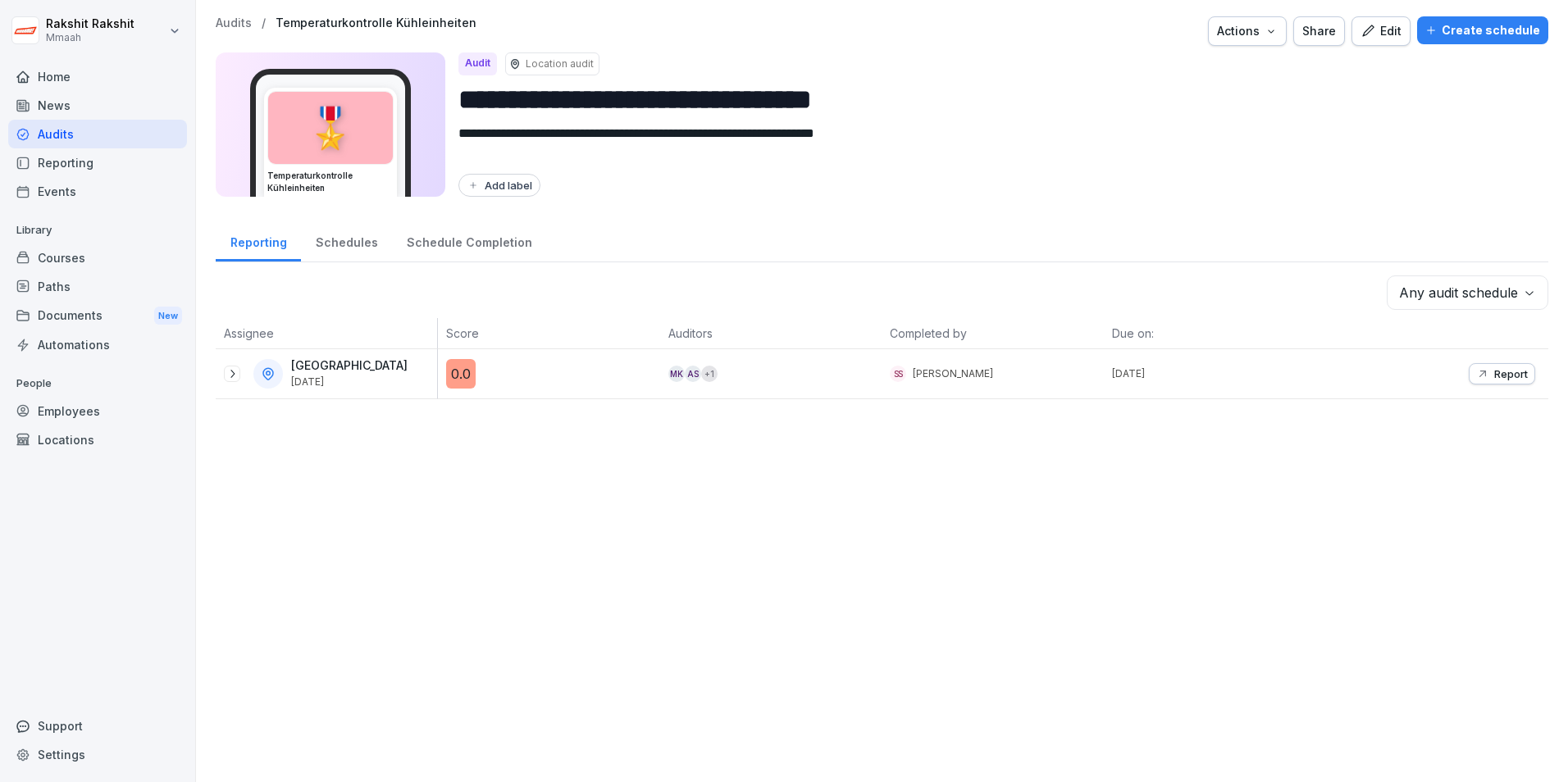
click at [1252, 34] on div "Edit" at bounding box center [1381, 31] width 41 height 18
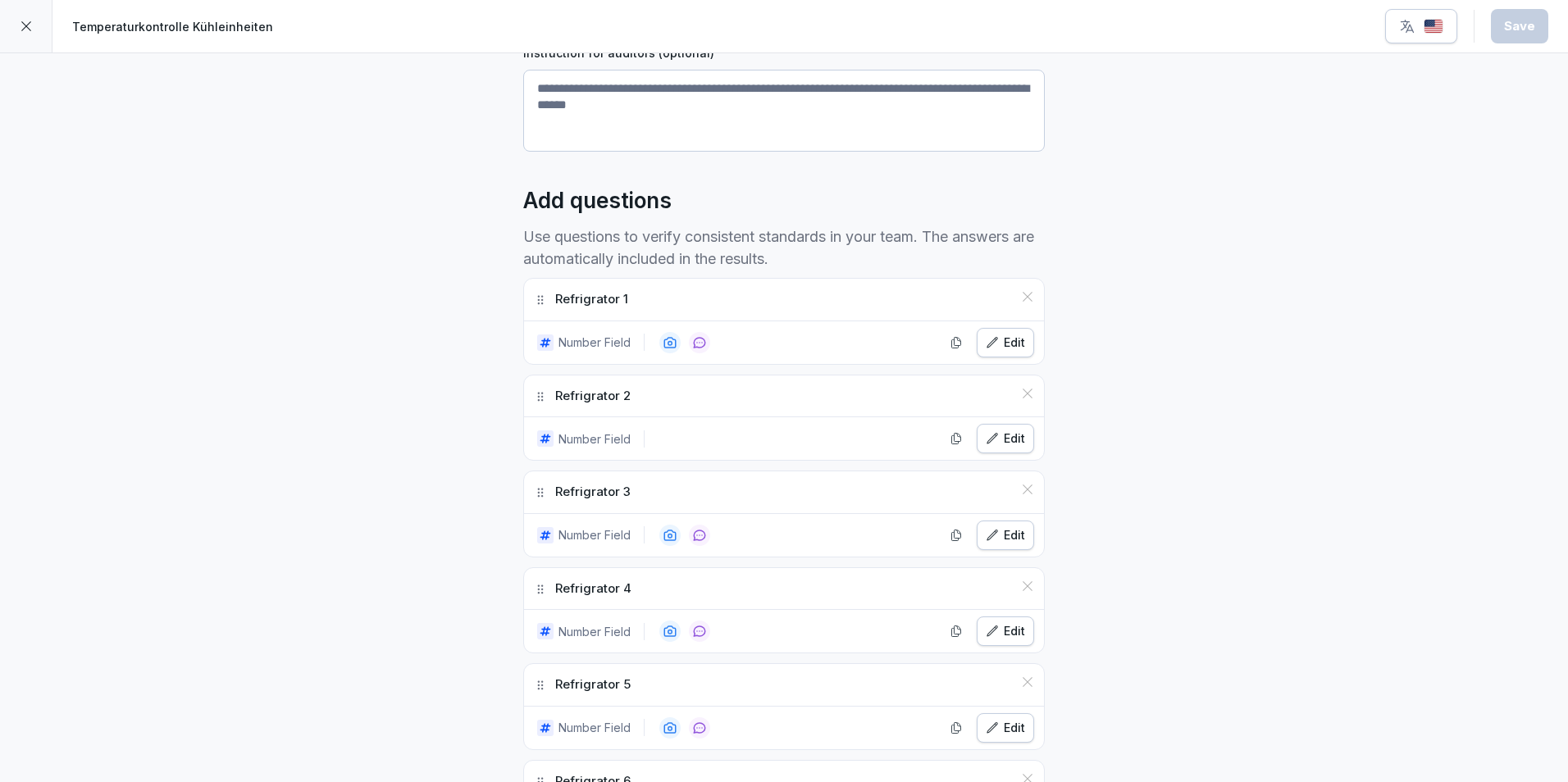
scroll to position [328, 0]
click at [1013, 348] on div "Edit" at bounding box center [1005, 341] width 39 height 18
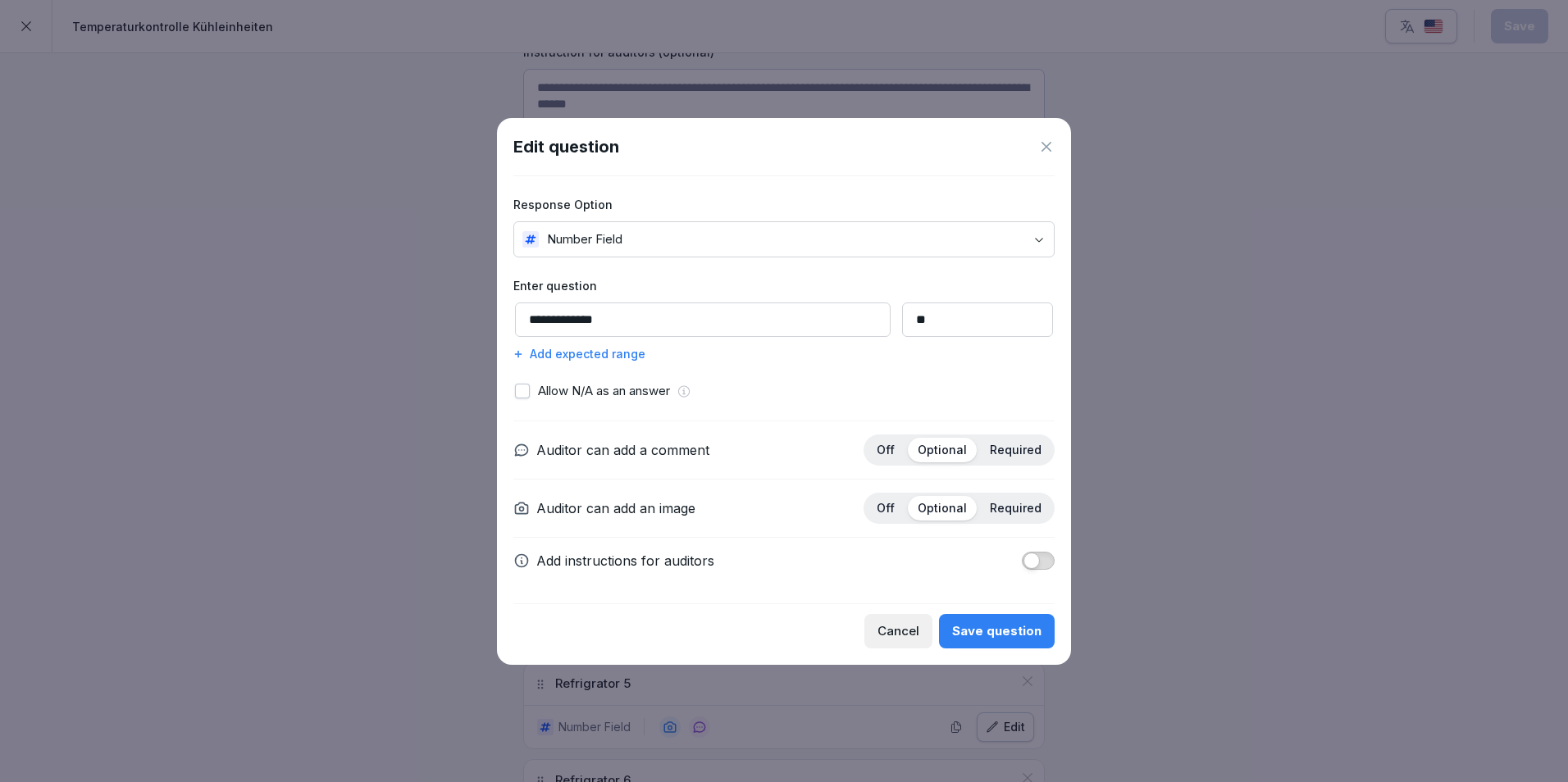
click at [1040, 143] on icon at bounding box center [1046, 147] width 16 height 16
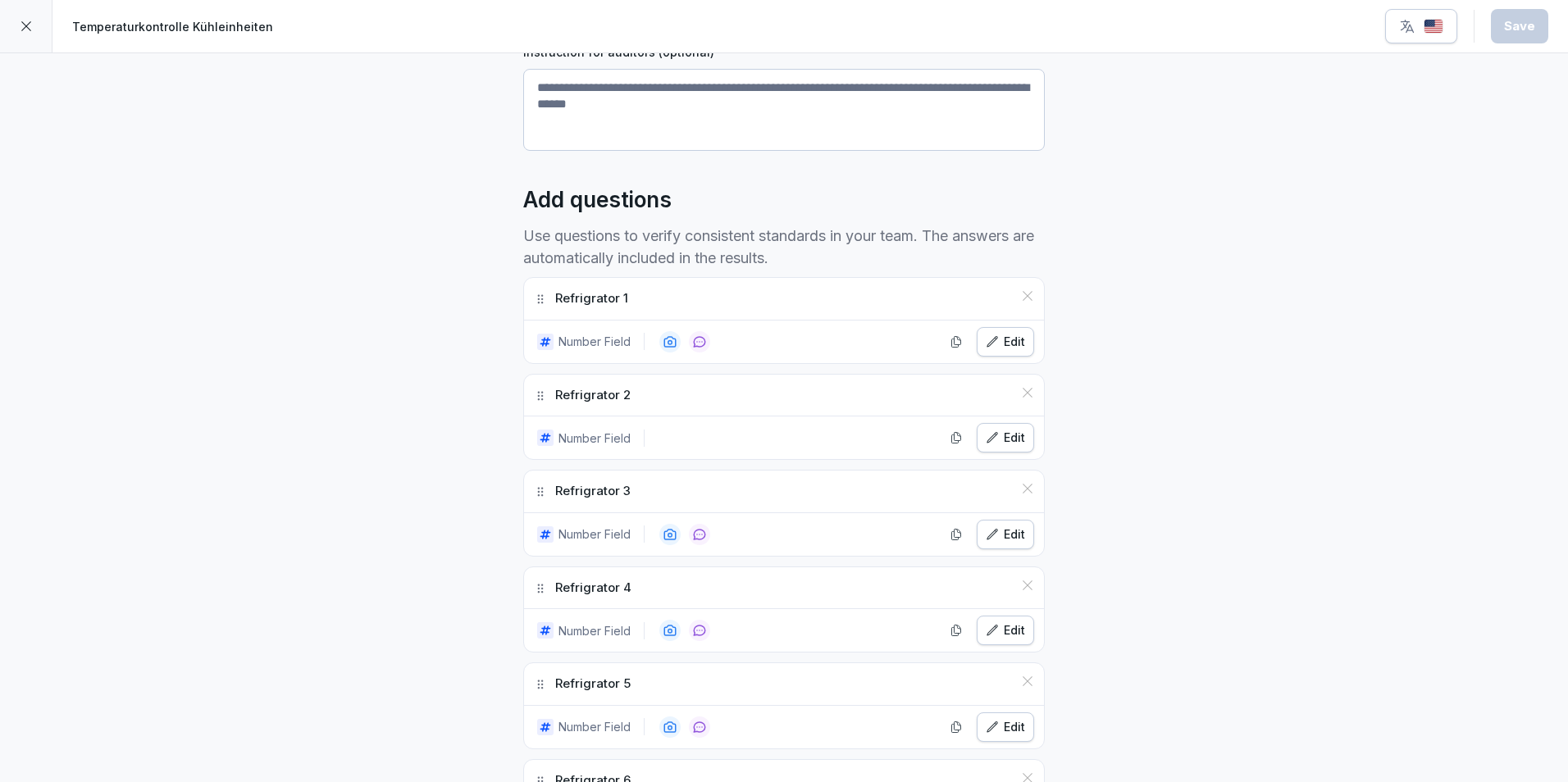
click at [20, 35] on div at bounding box center [26, 26] width 52 height 52
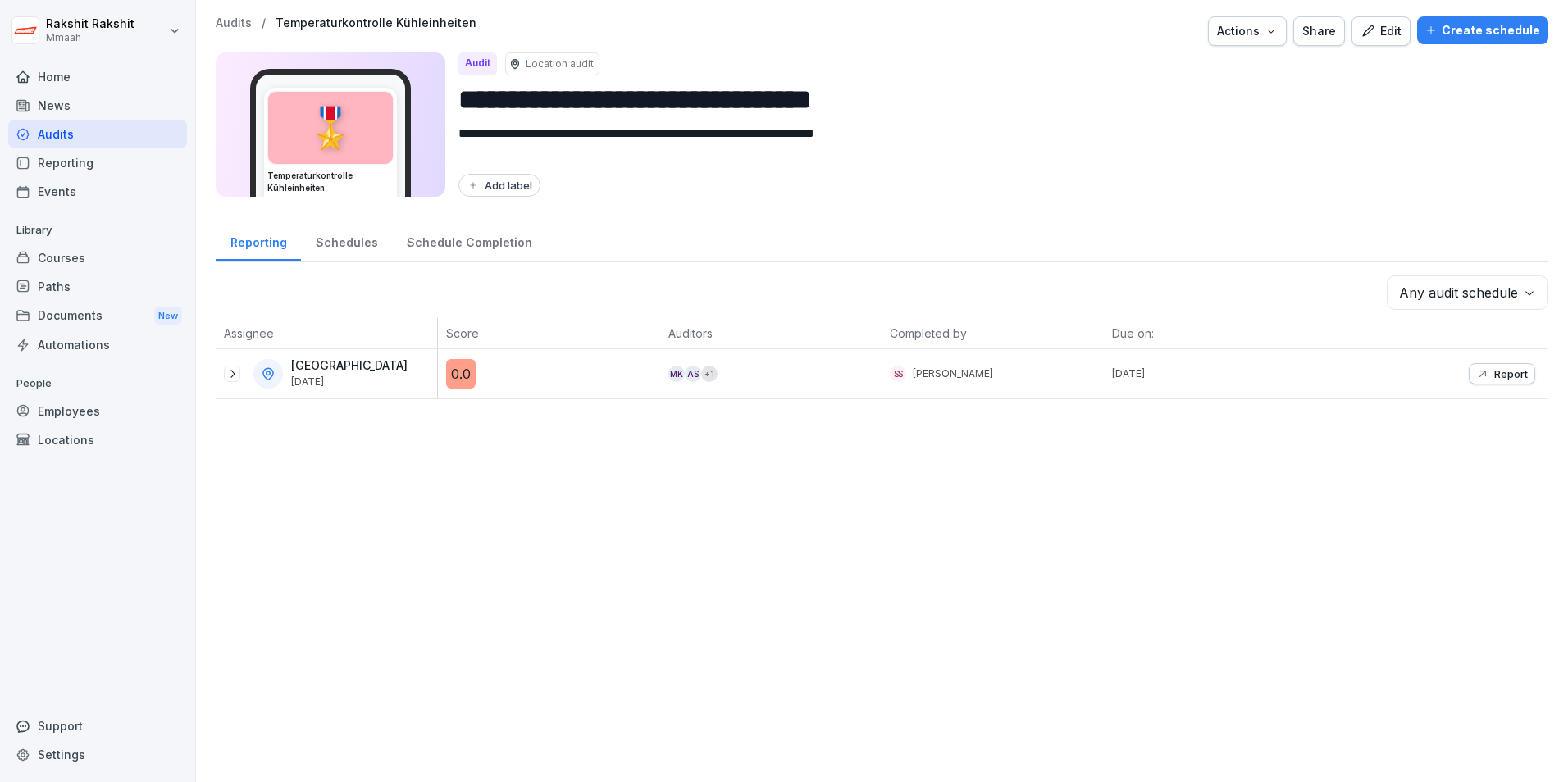
click at [62, 123] on div "Audits" at bounding box center [98, 134] width 178 height 28
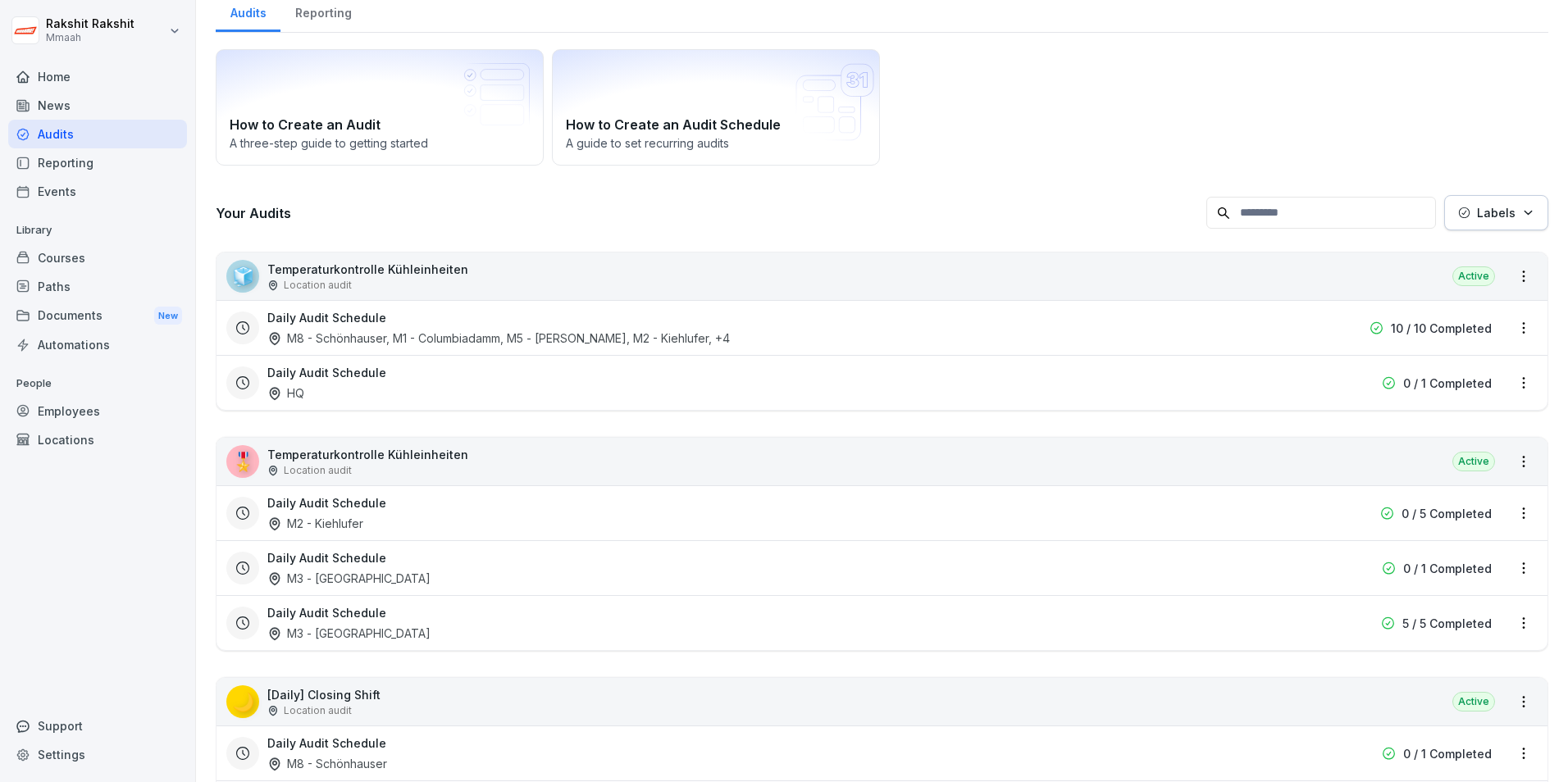
scroll to position [82, 0]
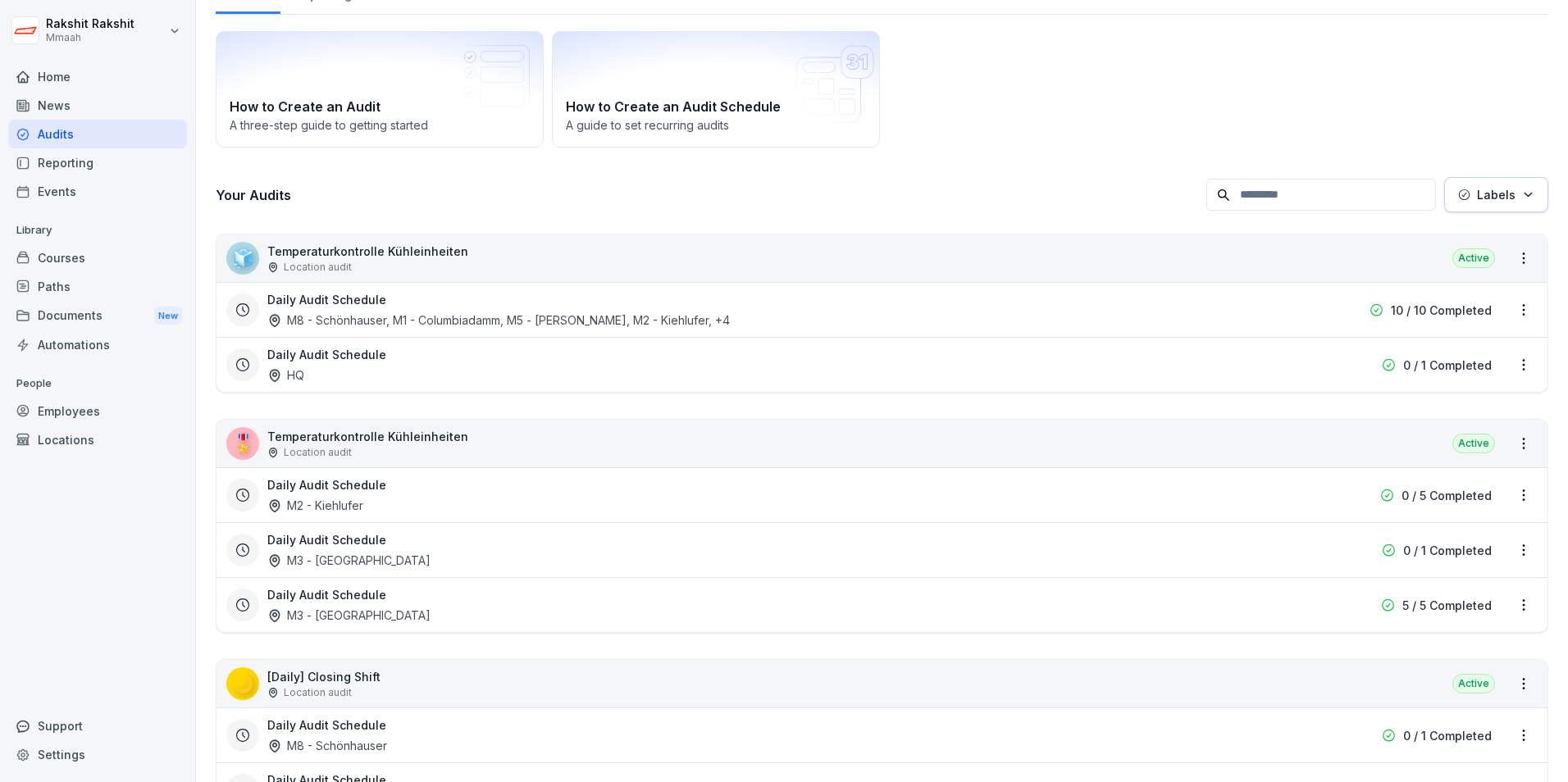
click at [446, 304] on div "Daily Audit Schedule M8 - Schönhauser, M1 - Columbiadamm, M5 - [PERSON_NAME], M…" at bounding box center [777, 310] width 1019 height 38
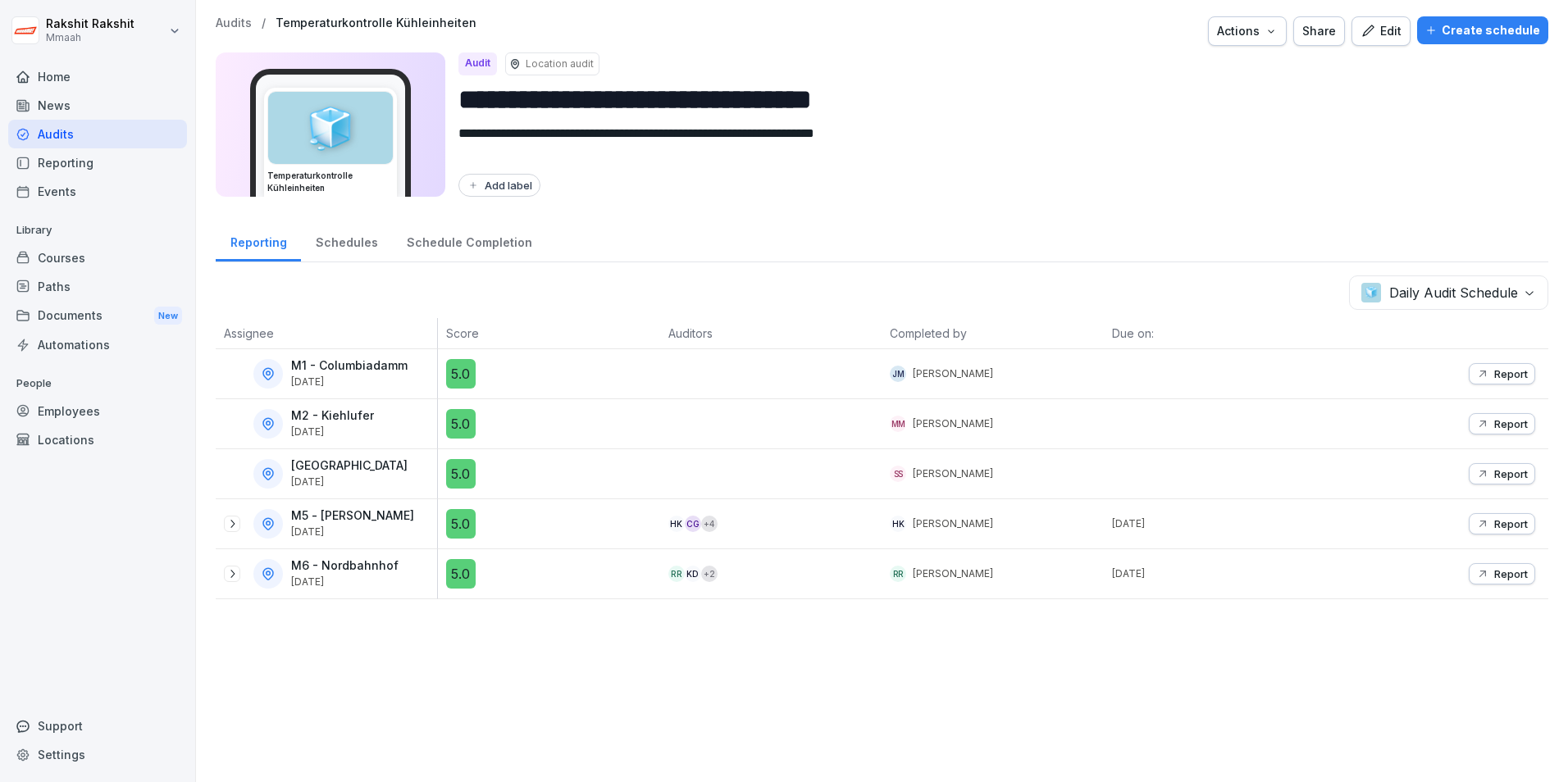
click at [81, 134] on div "Audits" at bounding box center [98, 134] width 178 height 28
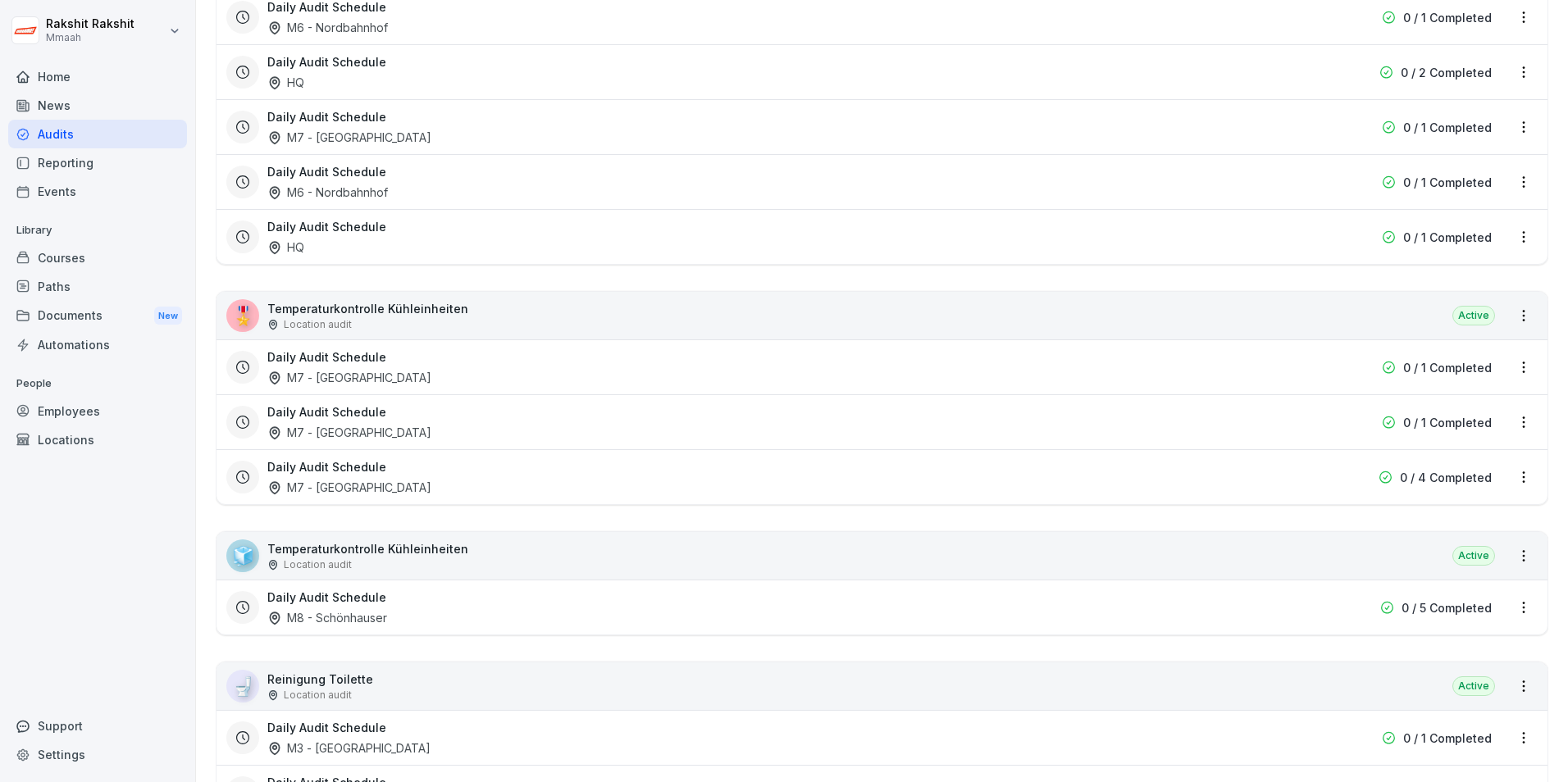
scroll to position [2131, 0]
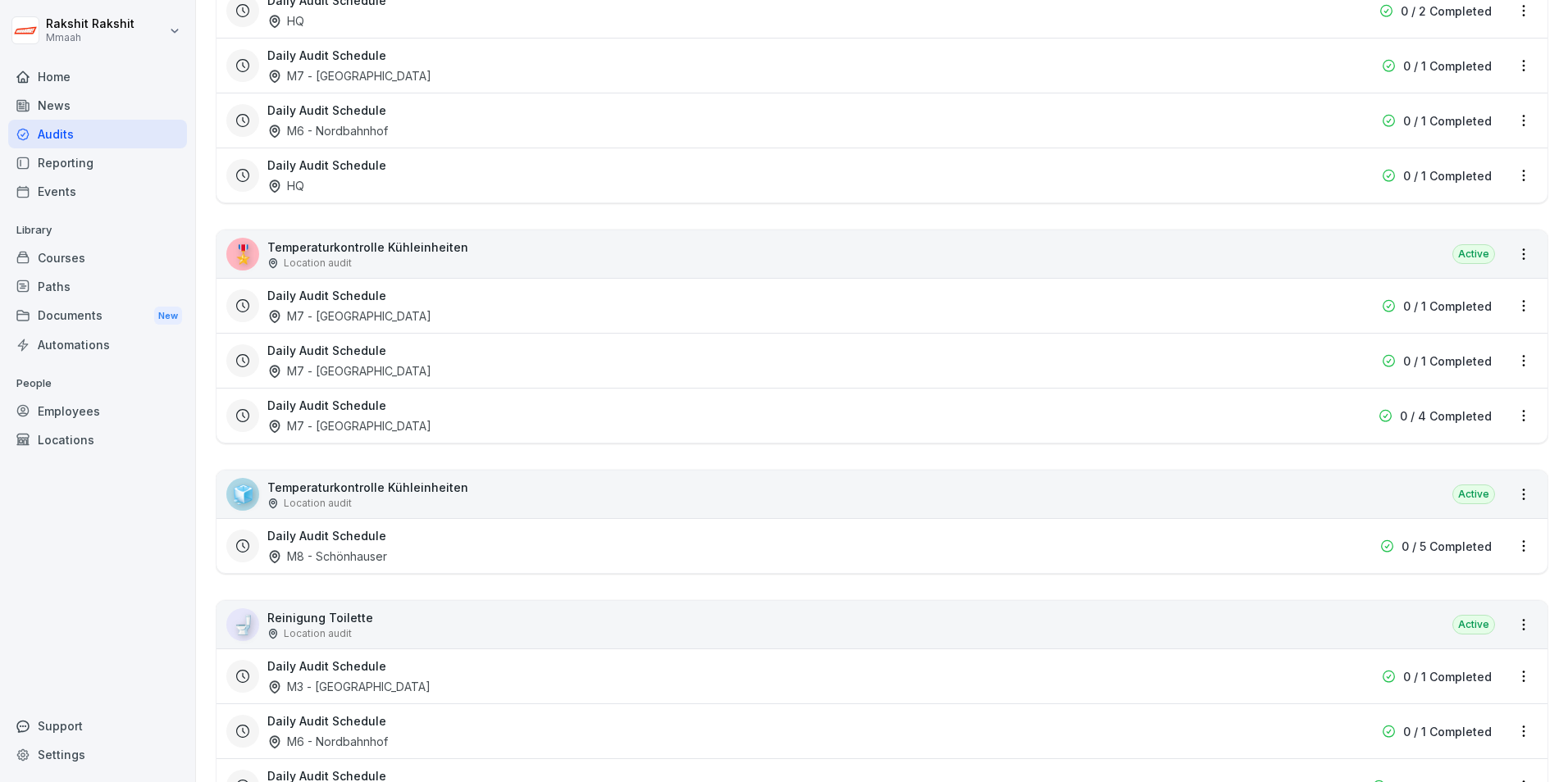
click at [468, 490] on div "🧊 Temperaturkontrolle Kühleinheiten Location audit Active" at bounding box center [881, 494] width 1330 height 47
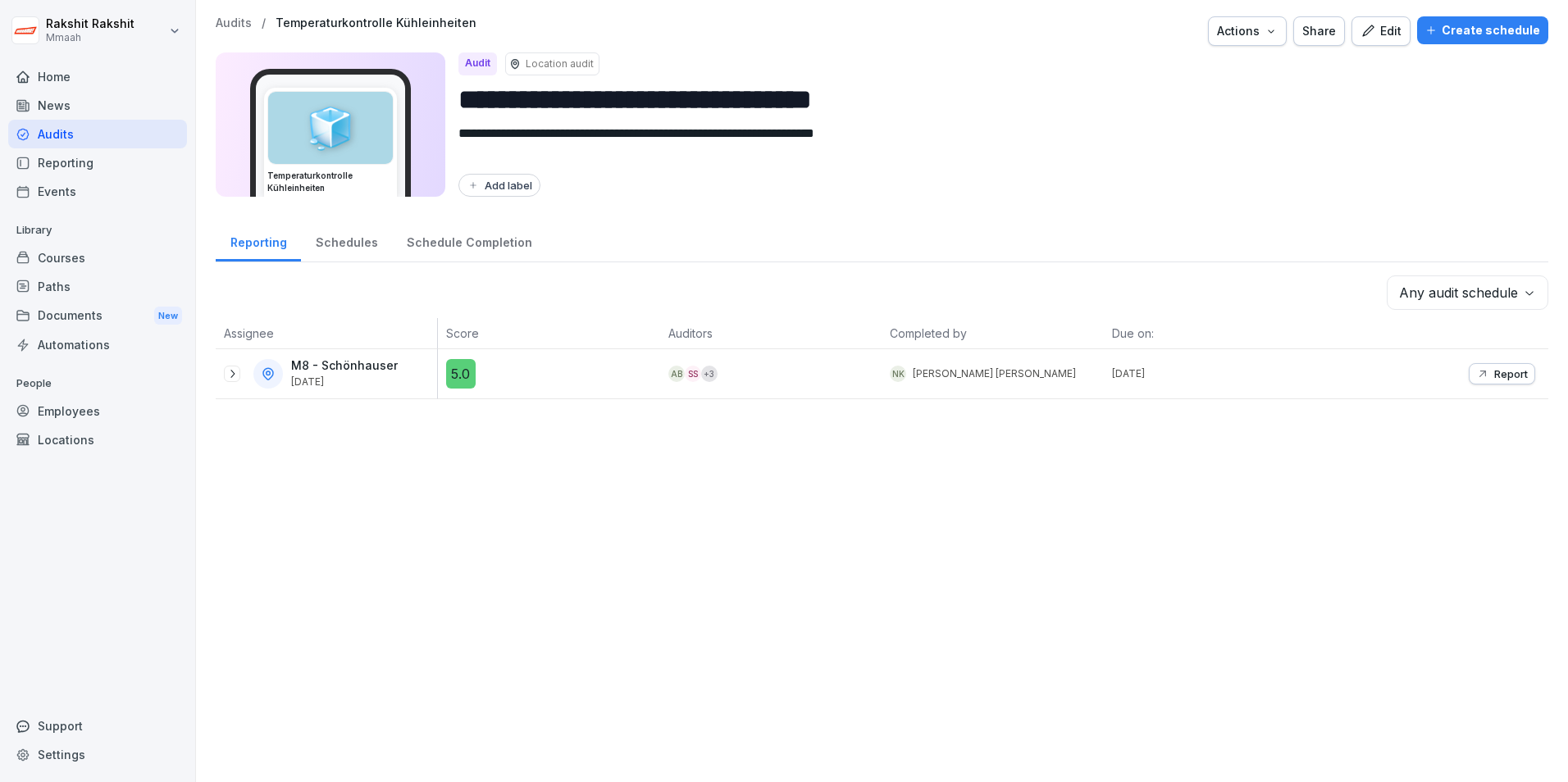
click at [1252, 30] on div "Edit" at bounding box center [1381, 31] width 41 height 18
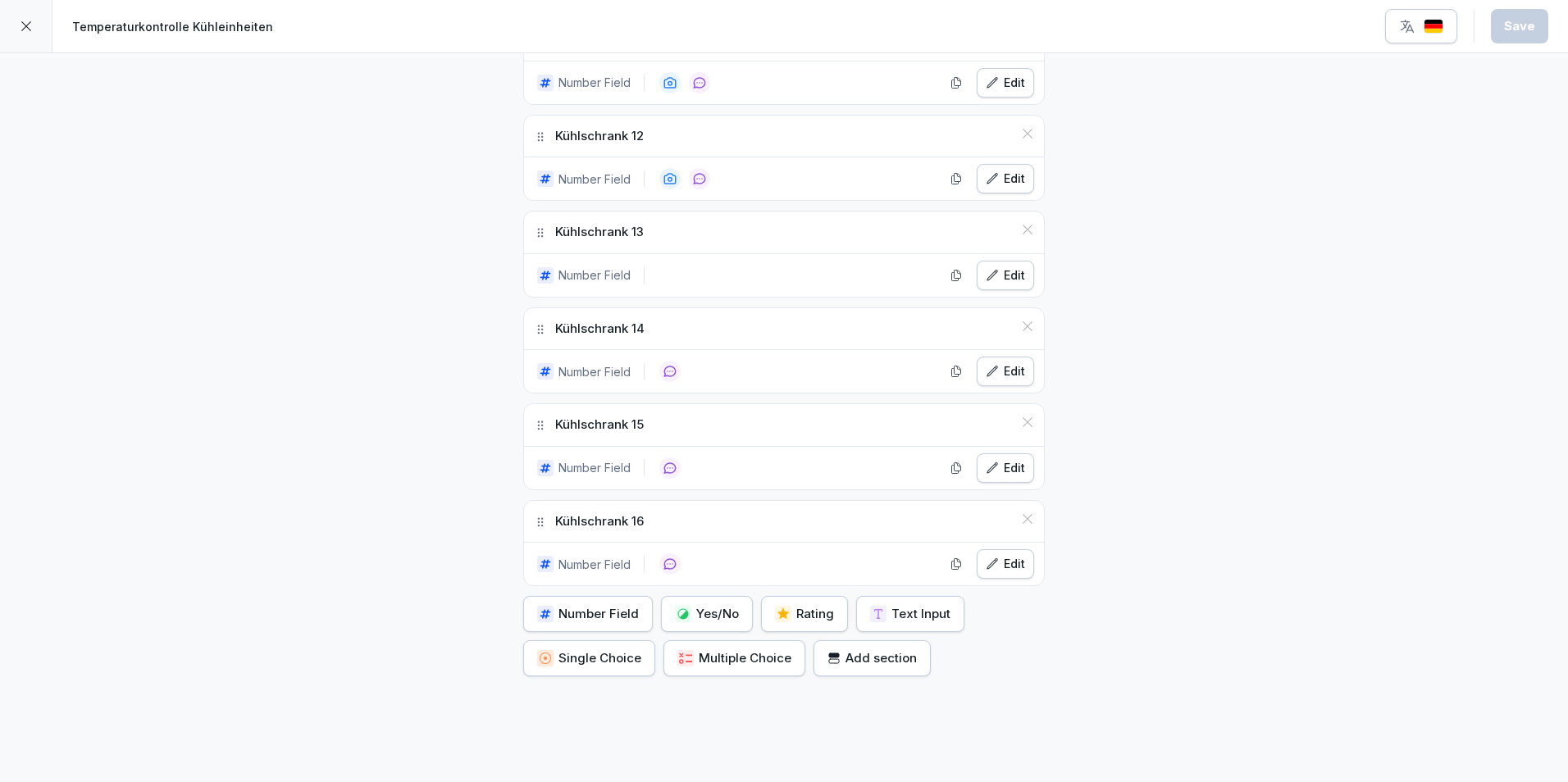
scroll to position [1621, 0]
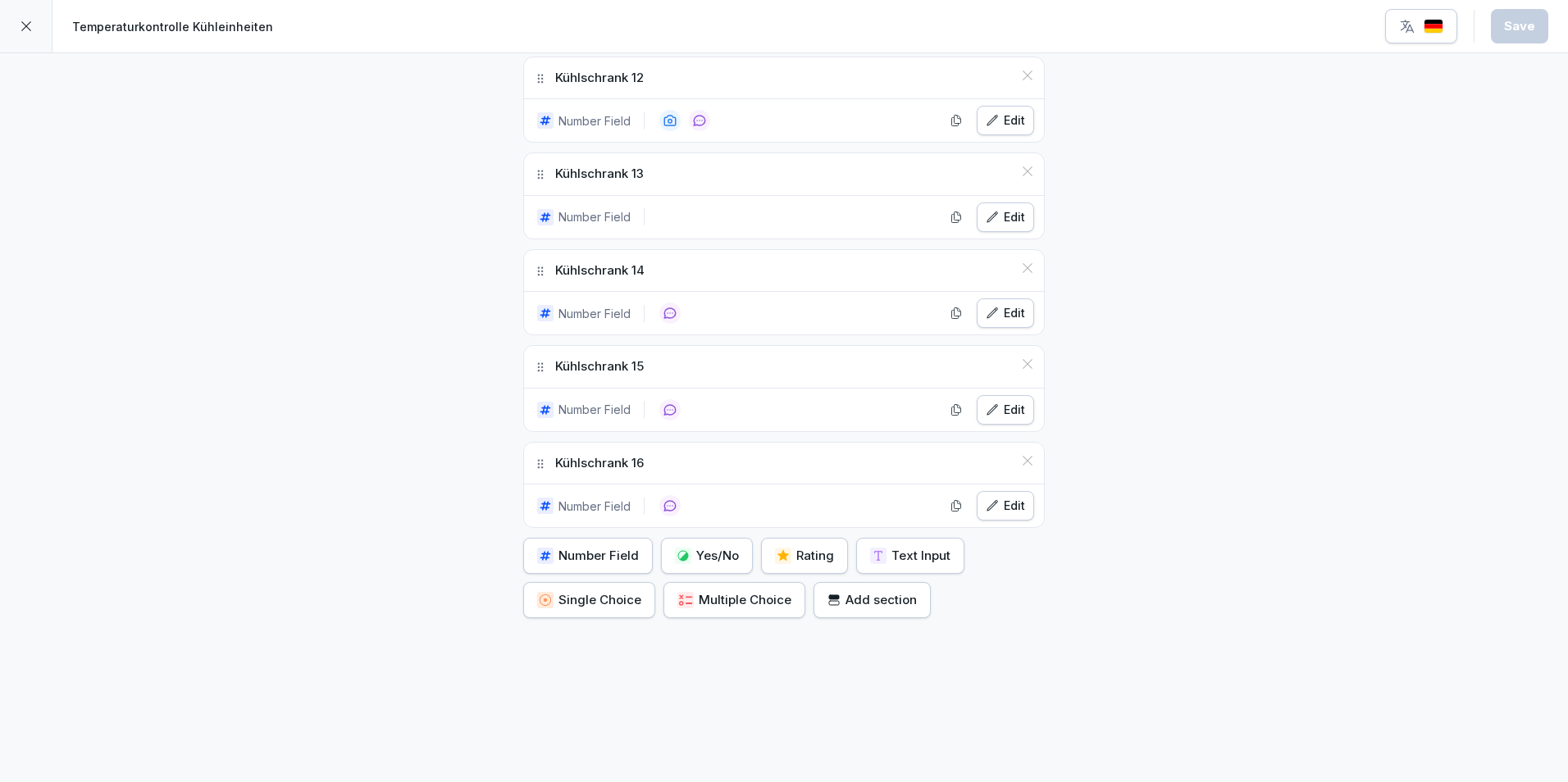
click at [1027, 454] on icon at bounding box center [1027, 460] width 13 height 13
click at [1252, 17] on div "Save" at bounding box center [1519, 26] width 31 height 18
click at [1252, 27] on img "button" at bounding box center [1433, 27] width 20 height 15
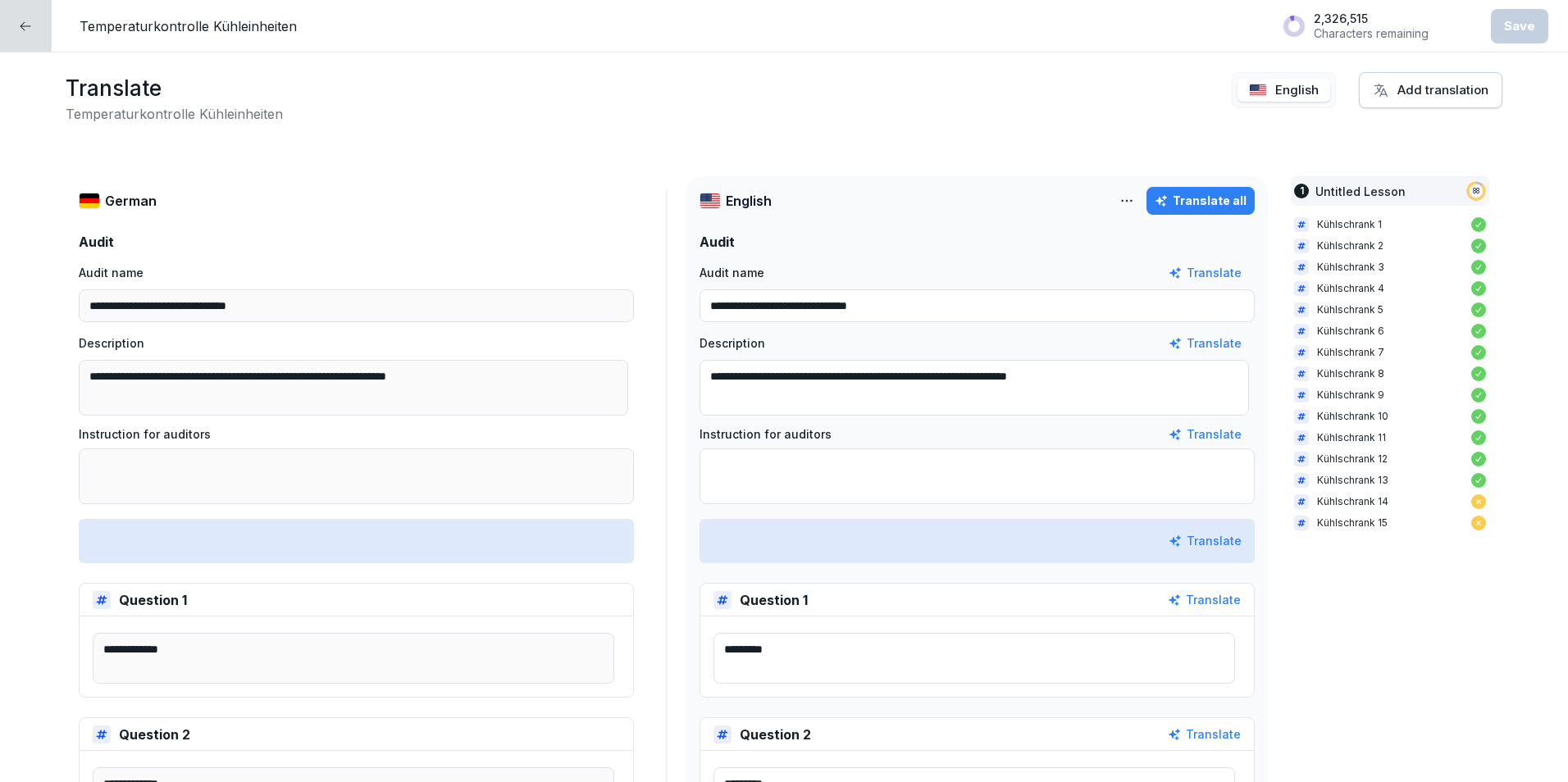
click at [1252, 84] on p "English" at bounding box center [1296, 91] width 44 height 19
click at [21, 18] on div at bounding box center [26, 26] width 51 height 51
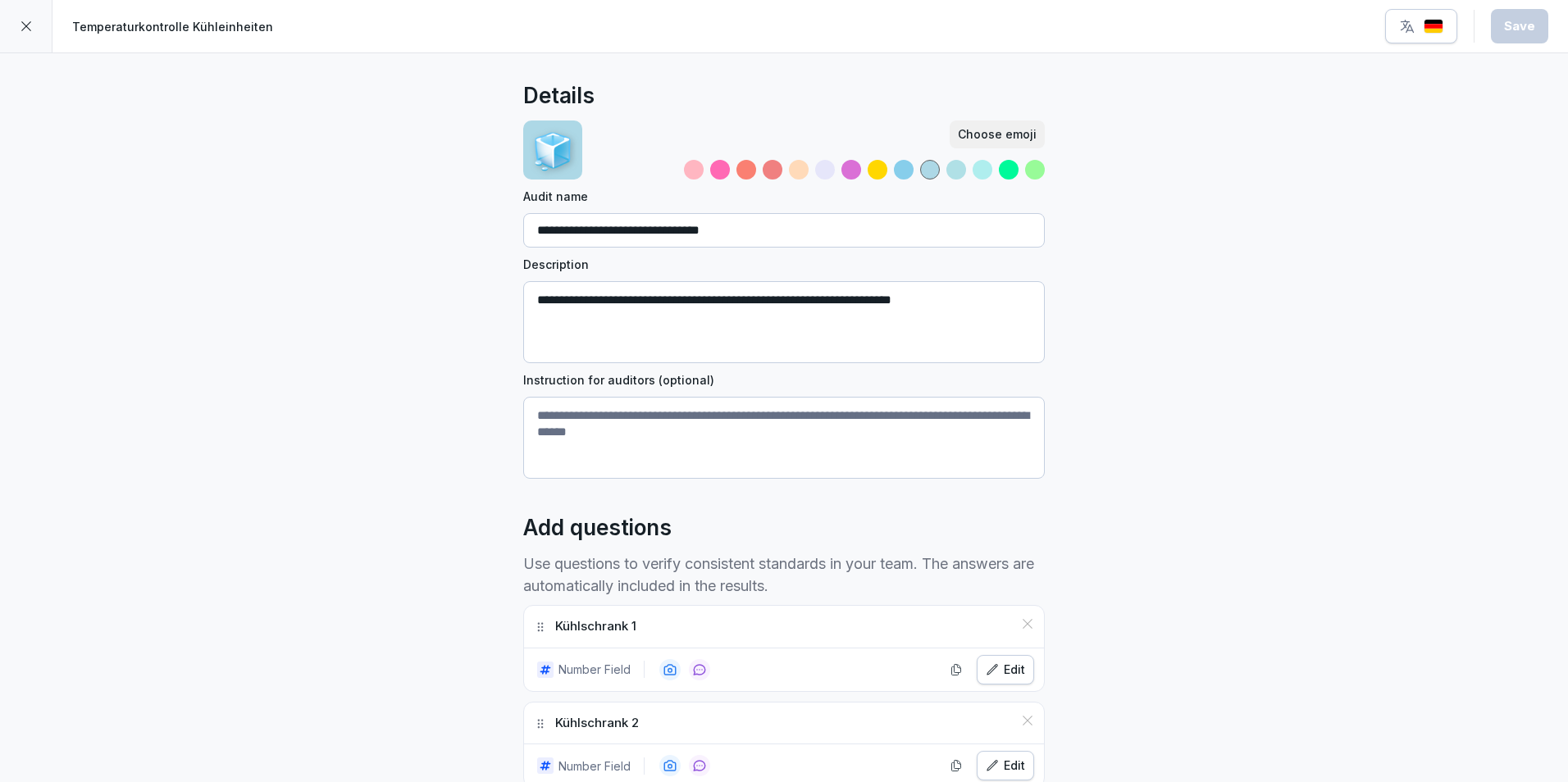
click at [27, 28] on icon at bounding box center [26, 26] width 13 height 13
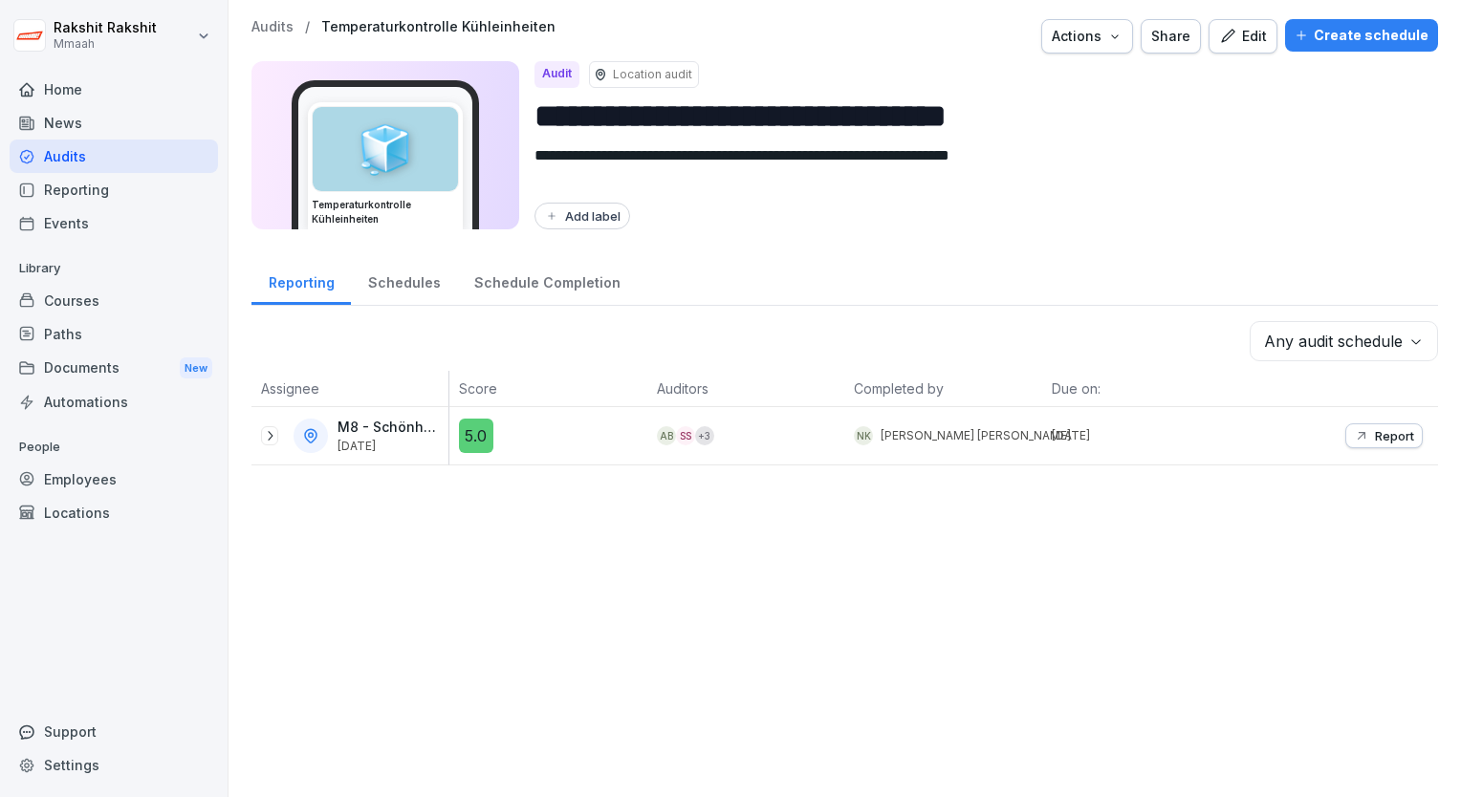
click at [165, 163] on div "Audits" at bounding box center [114, 156] width 208 height 33
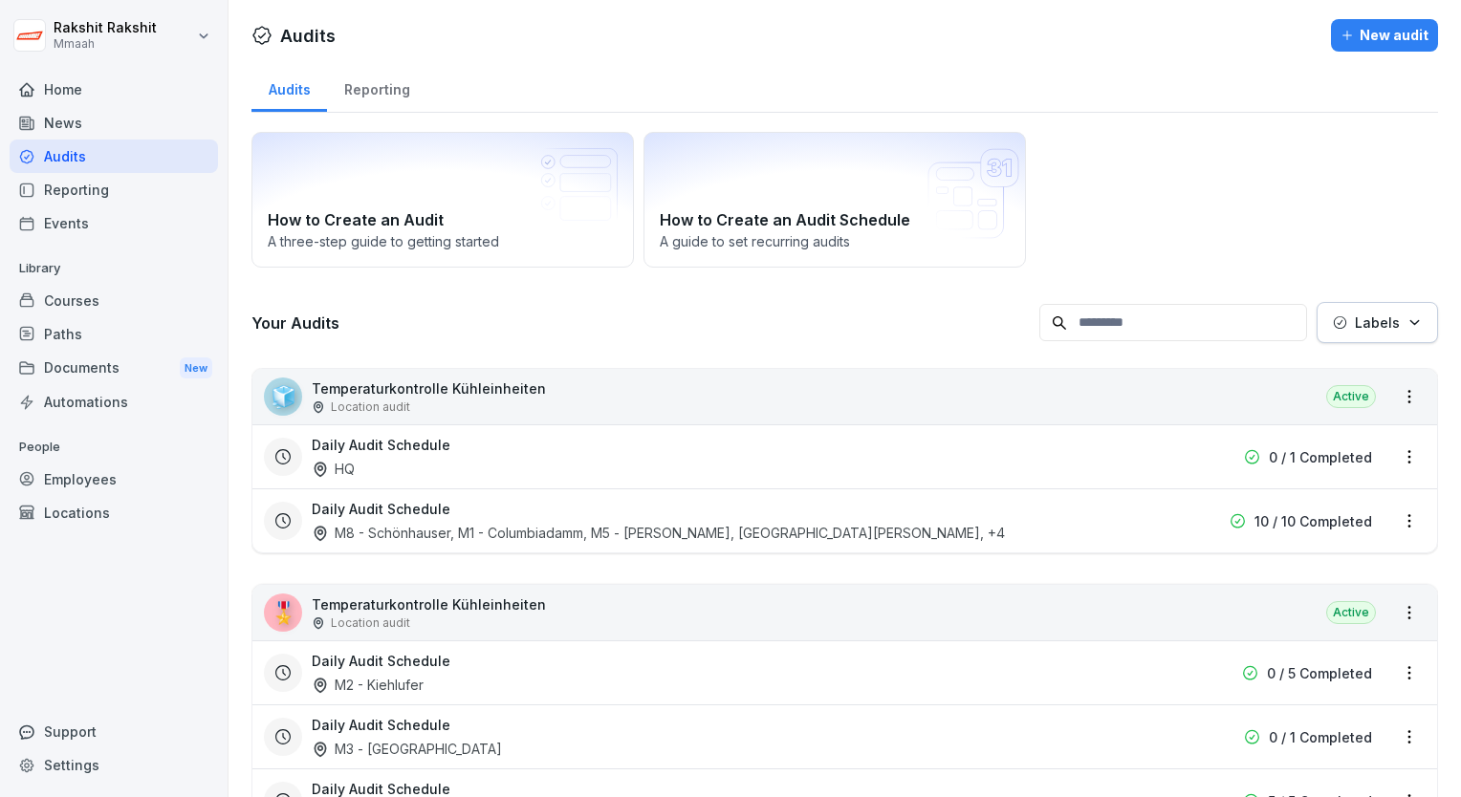
click at [562, 518] on div "Daily Audit Schedule M8 - Schönhauser, M1 - Columbiadamm, M5 - Simon-Dach, M4 -…" at bounding box center [722, 521] width 821 height 44
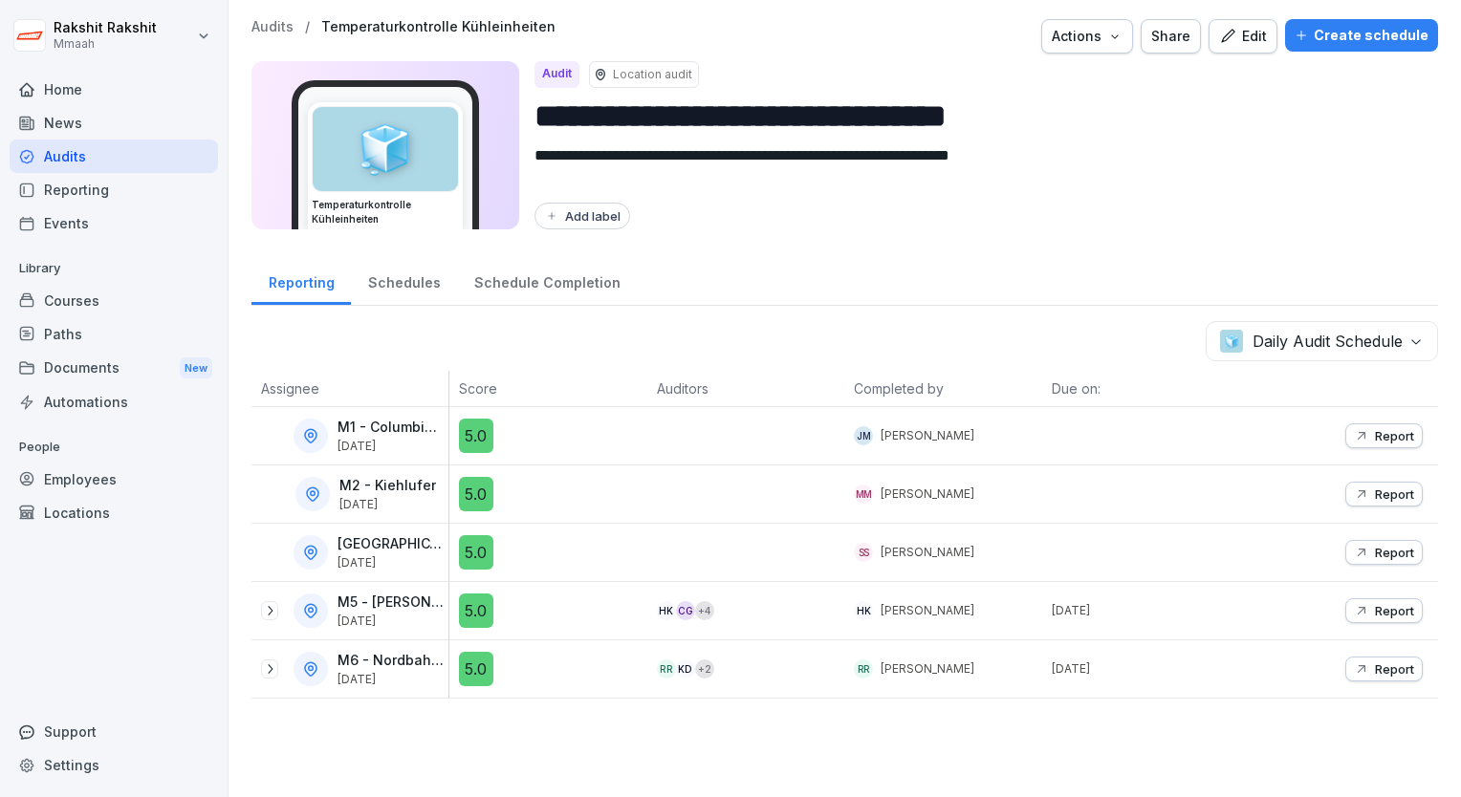
click at [145, 151] on div "Audits" at bounding box center [114, 156] width 208 height 33
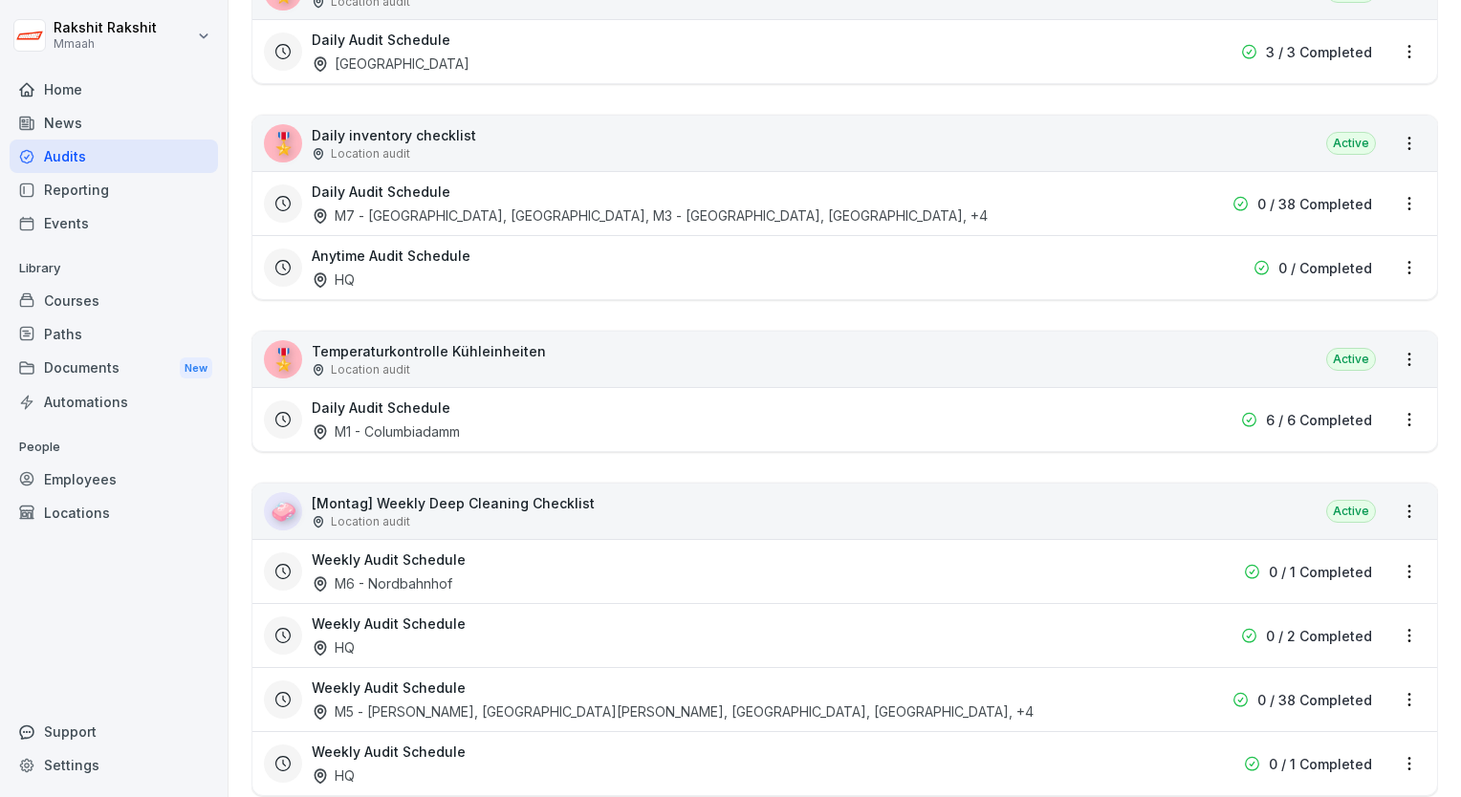
scroll to position [3728, 0]
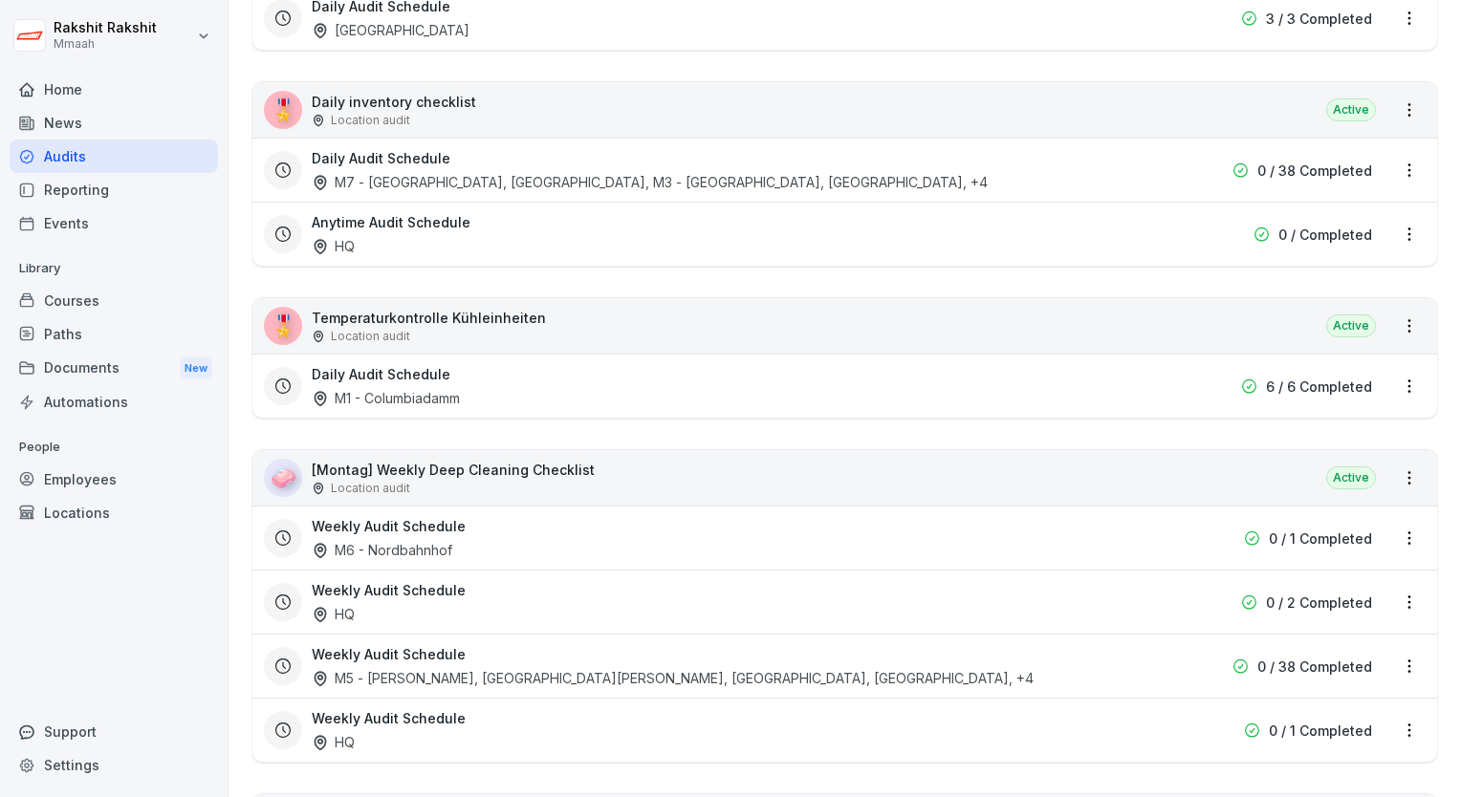
click at [1204, 314] on div "🎖️ Temperaturkontrolle Kühleinheiten Location audit Active" at bounding box center [844, 325] width 1184 height 55
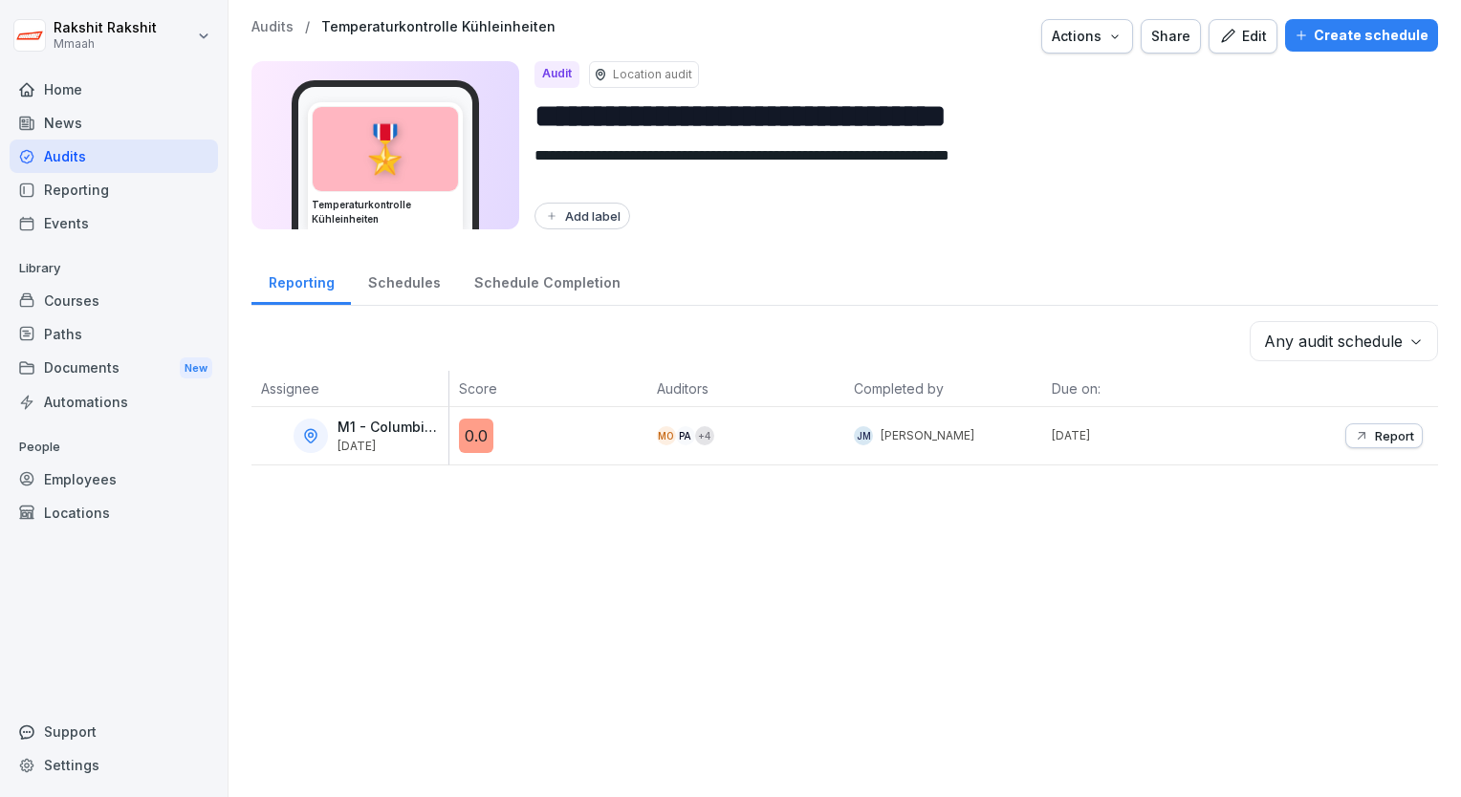
click at [1223, 44] on div "Edit" at bounding box center [1243, 36] width 48 height 21
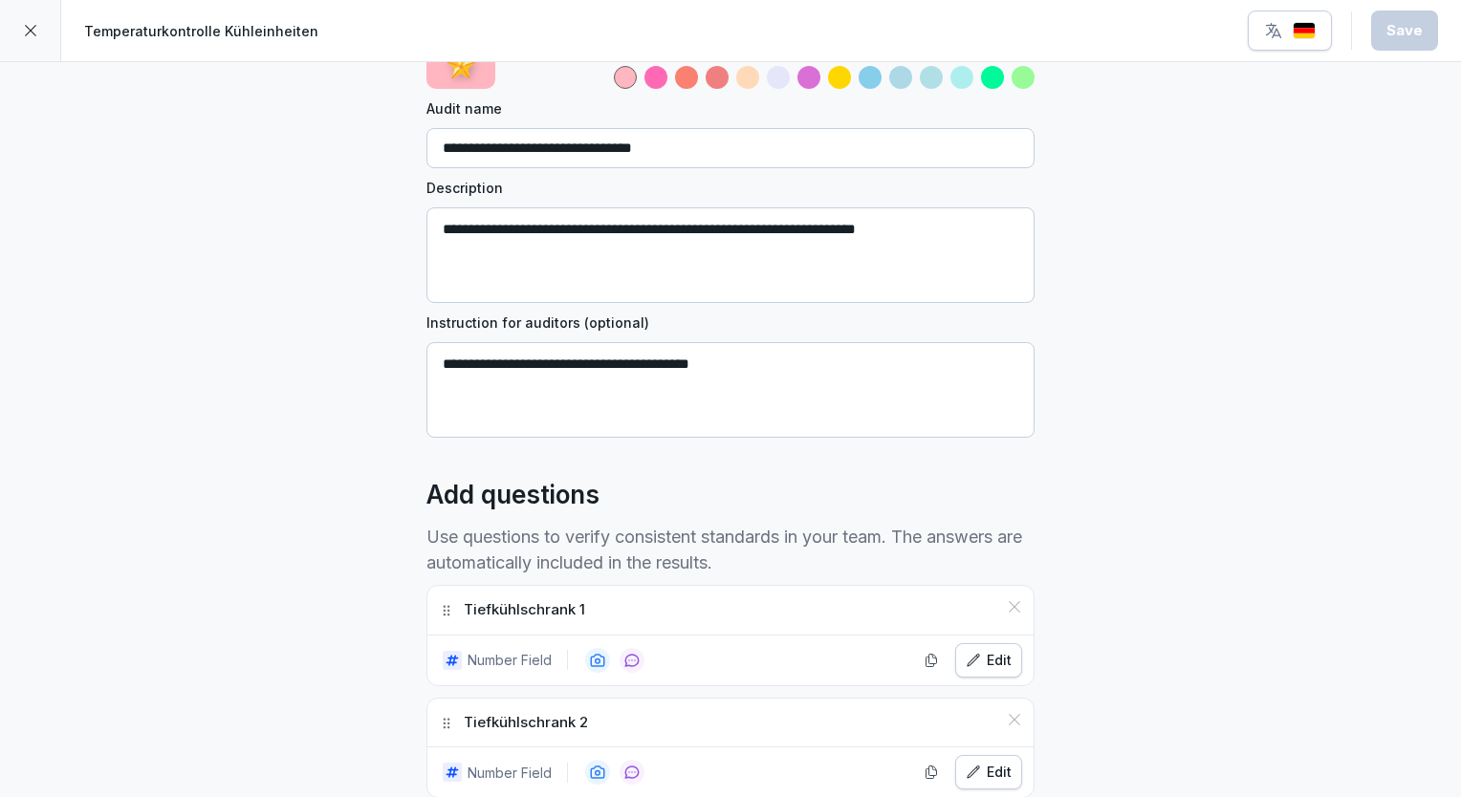
scroll to position [478, 0]
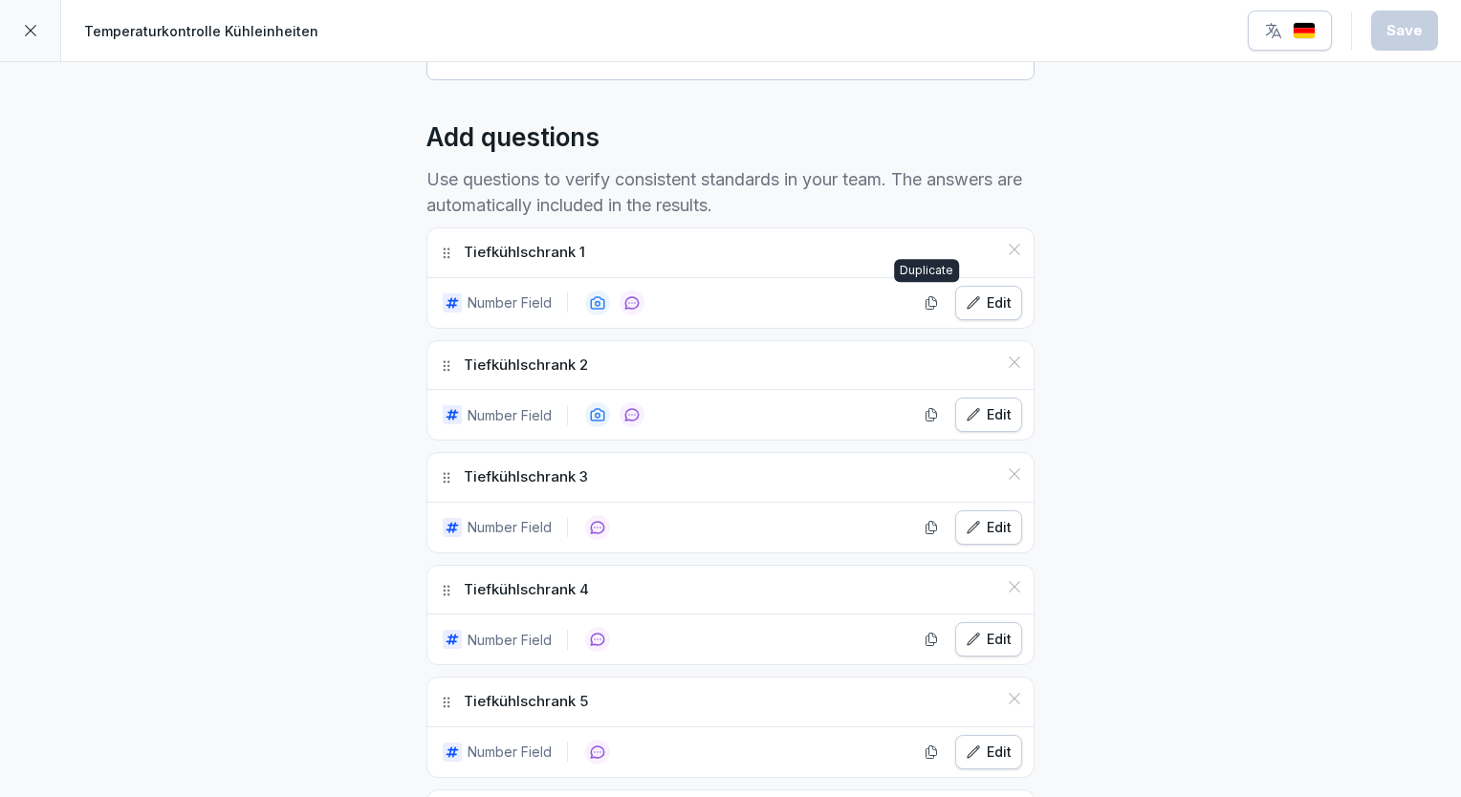
click at [967, 304] on icon "button" at bounding box center [972, 301] width 11 height 11
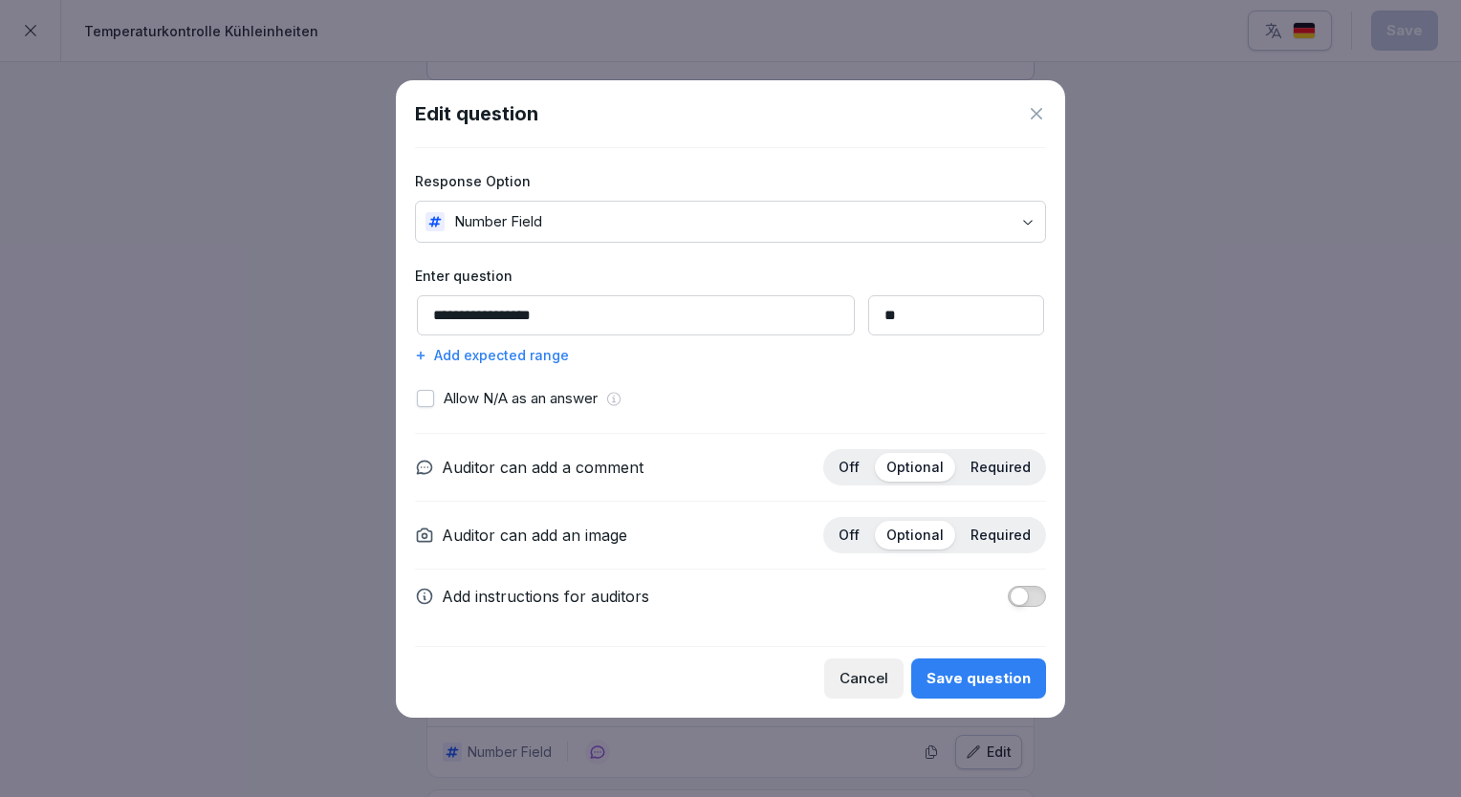
click at [432, 401] on button "button" at bounding box center [425, 398] width 17 height 17
click at [431, 401] on button "button" at bounding box center [425, 398] width 17 height 17
click at [480, 361] on div "Add expected range" at bounding box center [730, 355] width 631 height 20
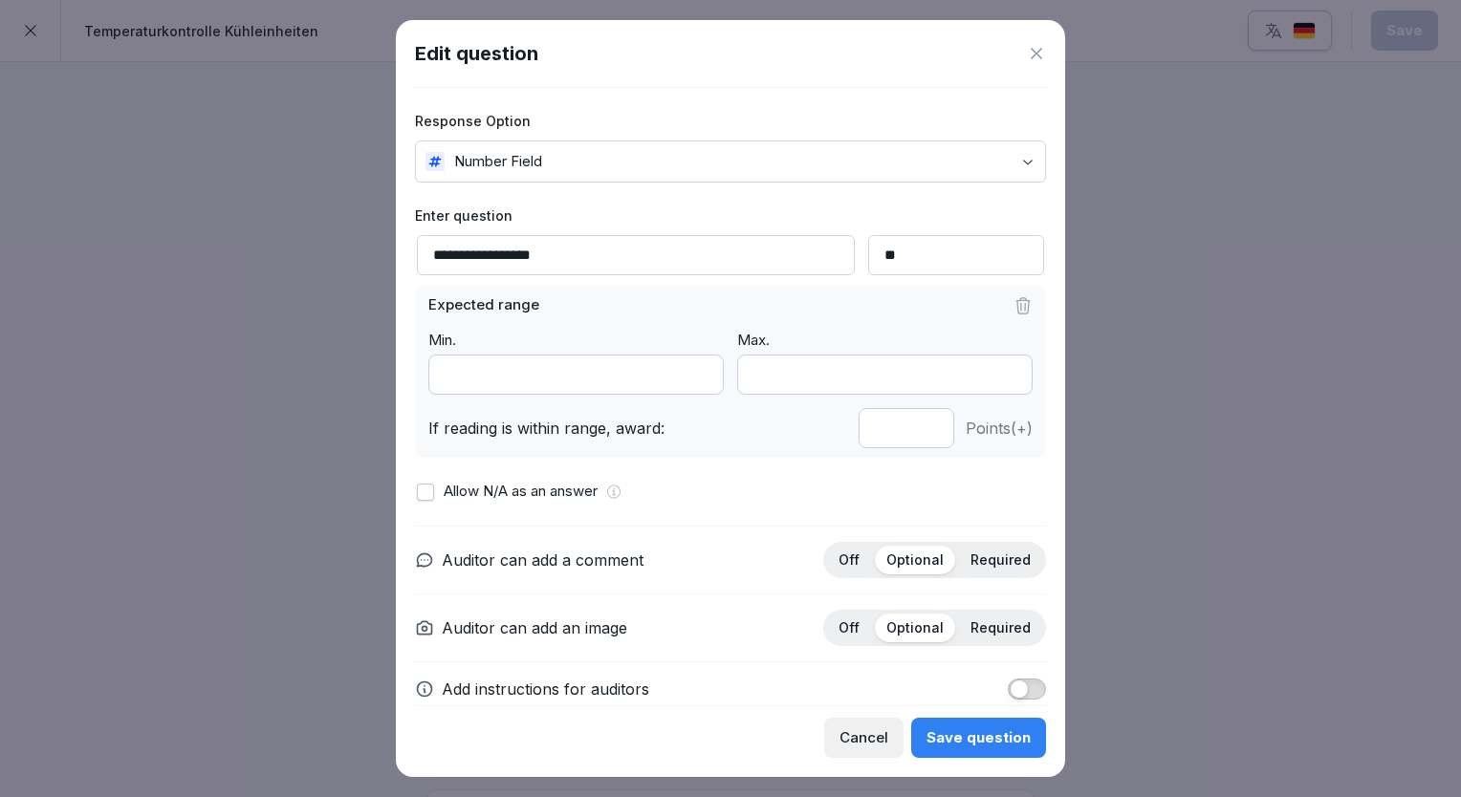
click at [489, 379] on input "*" at bounding box center [575, 375] width 295 height 40
click at [692, 379] on input "**" at bounding box center [575, 375] width 295 height 40
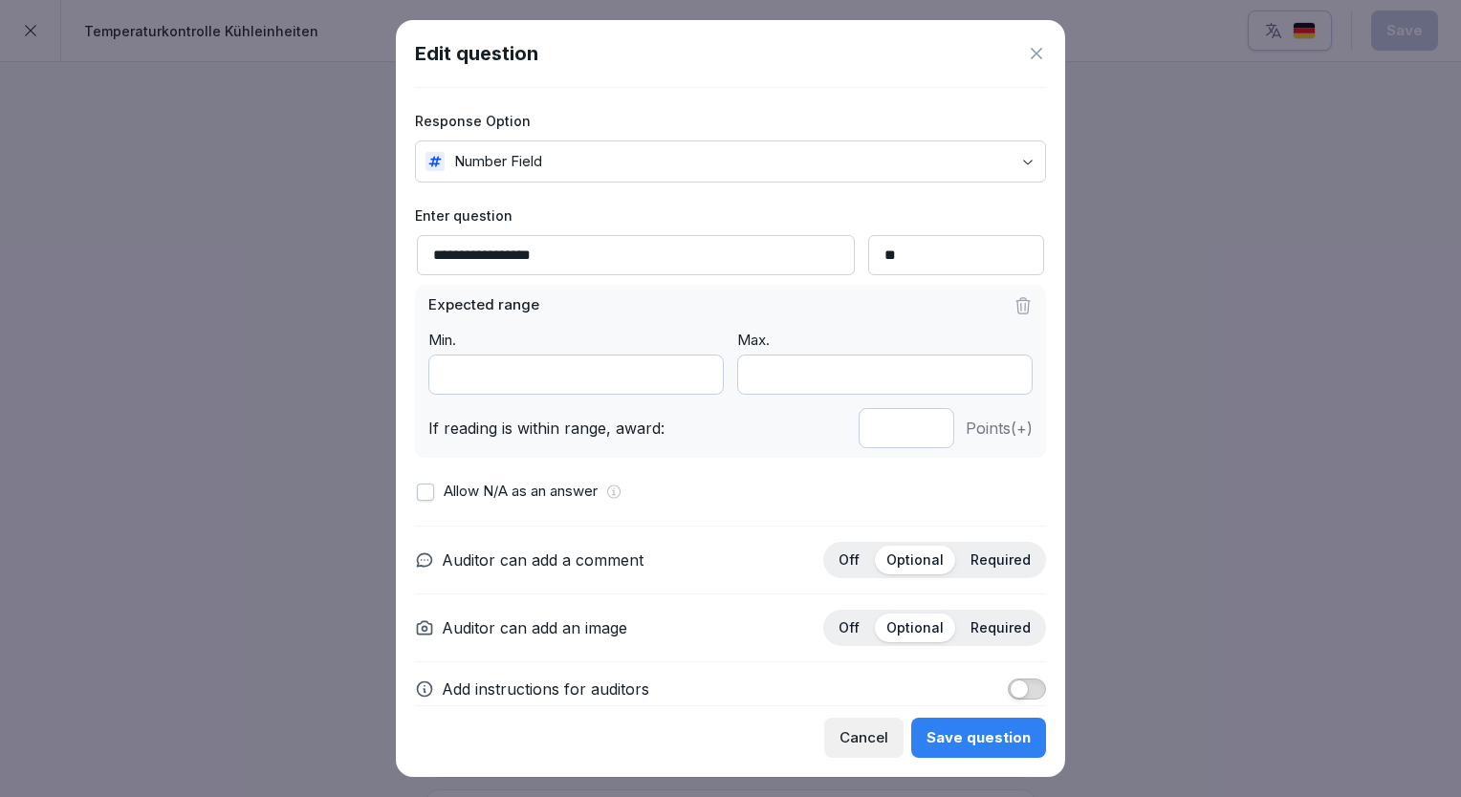
click at [692, 379] on input "**" at bounding box center [575, 375] width 295 height 40
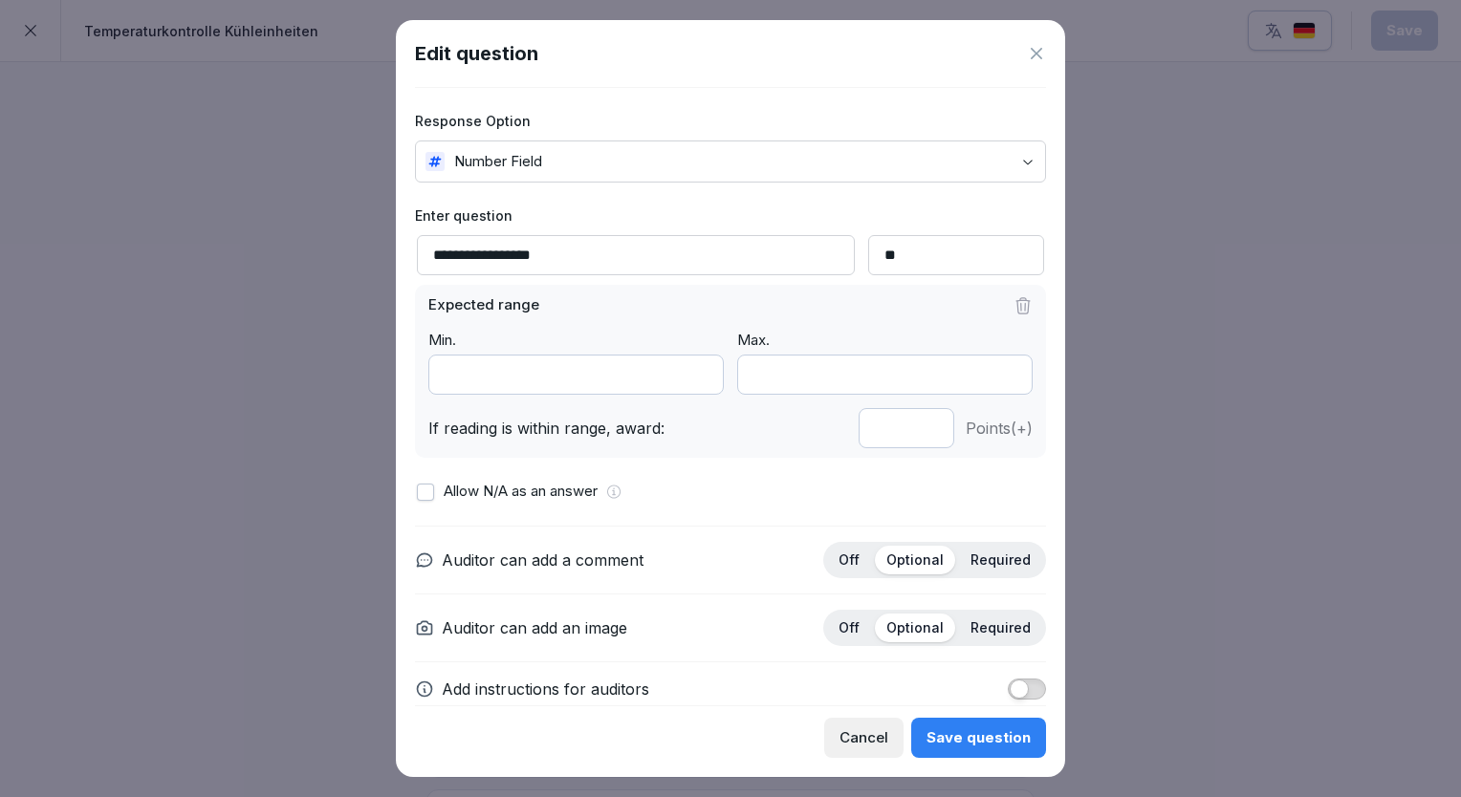
click at [692, 379] on input "***" at bounding box center [575, 375] width 295 height 40
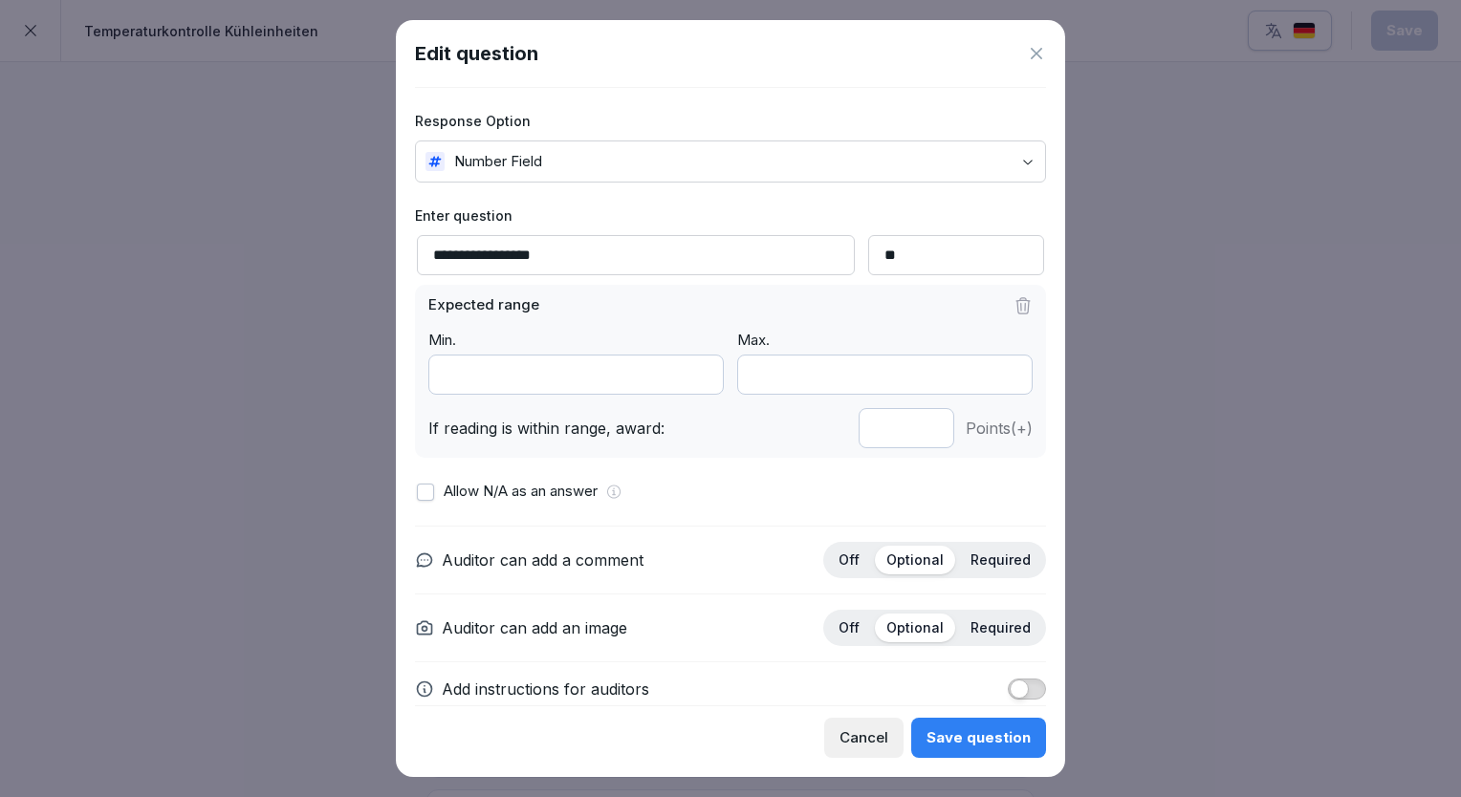
click at [692, 379] on input "***" at bounding box center [575, 375] width 295 height 40
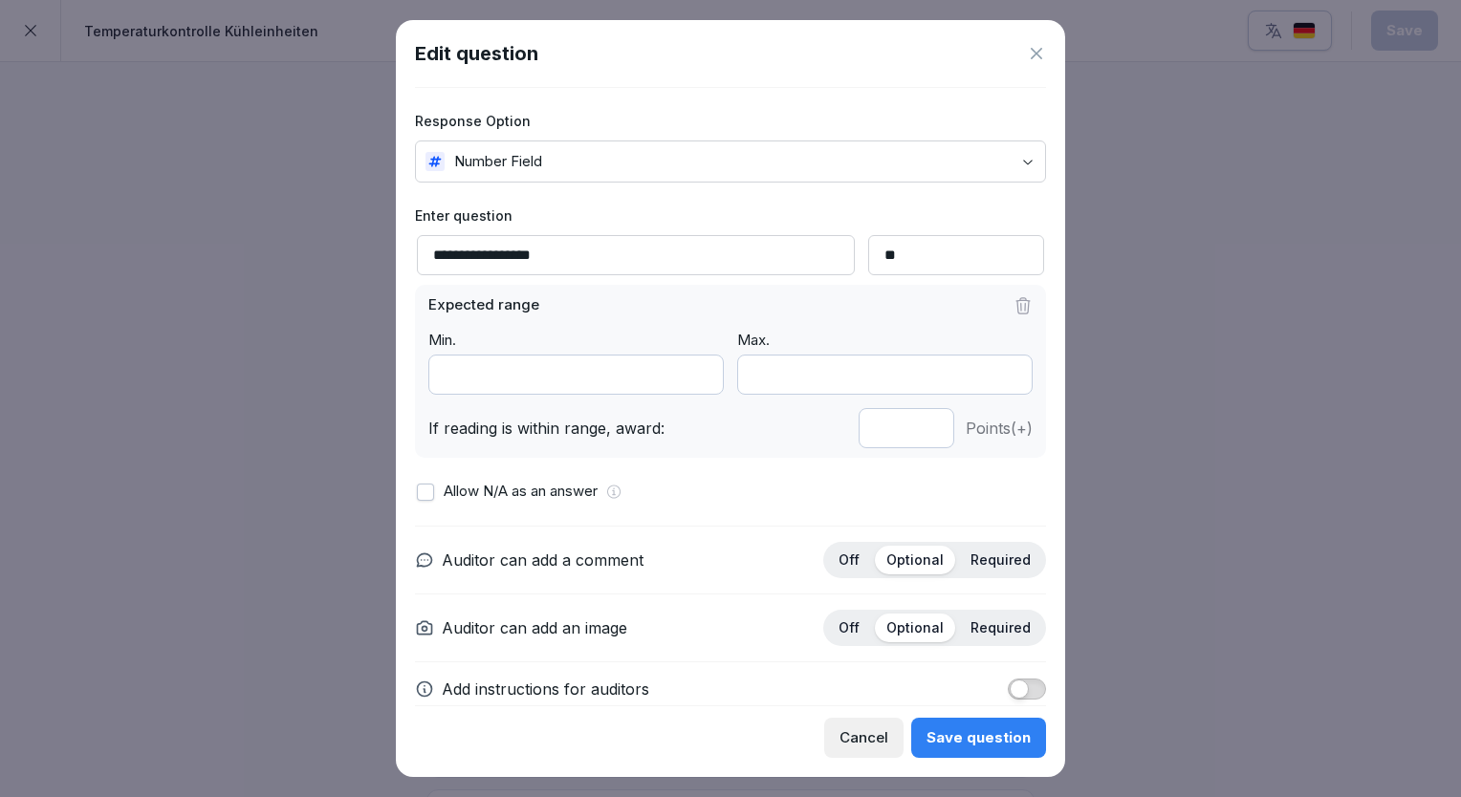
click at [692, 379] on input "***" at bounding box center [575, 375] width 295 height 40
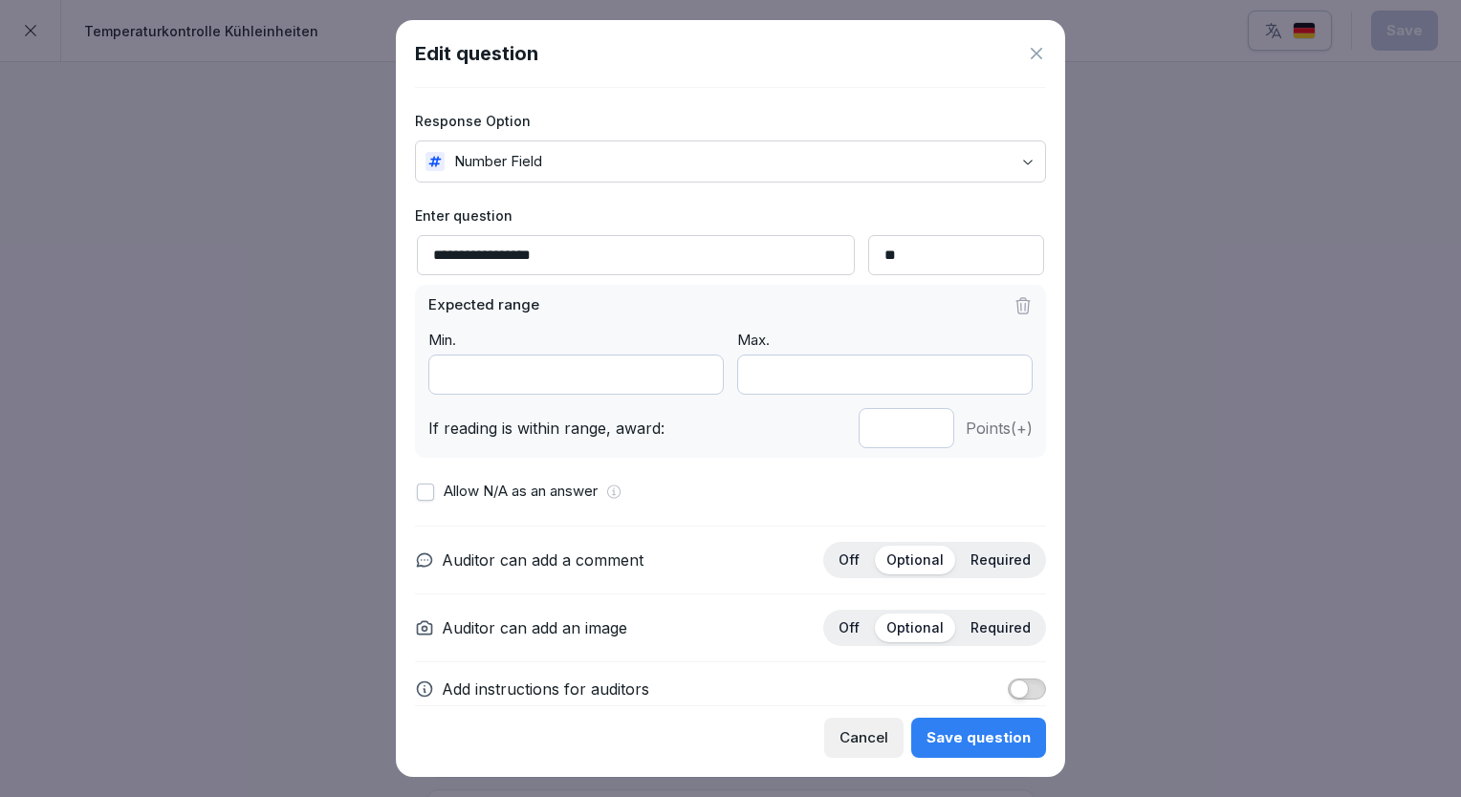
type input "***"
click at [692, 379] on input "***" at bounding box center [575, 375] width 295 height 40
click at [990, 380] on input "**" at bounding box center [884, 375] width 295 height 40
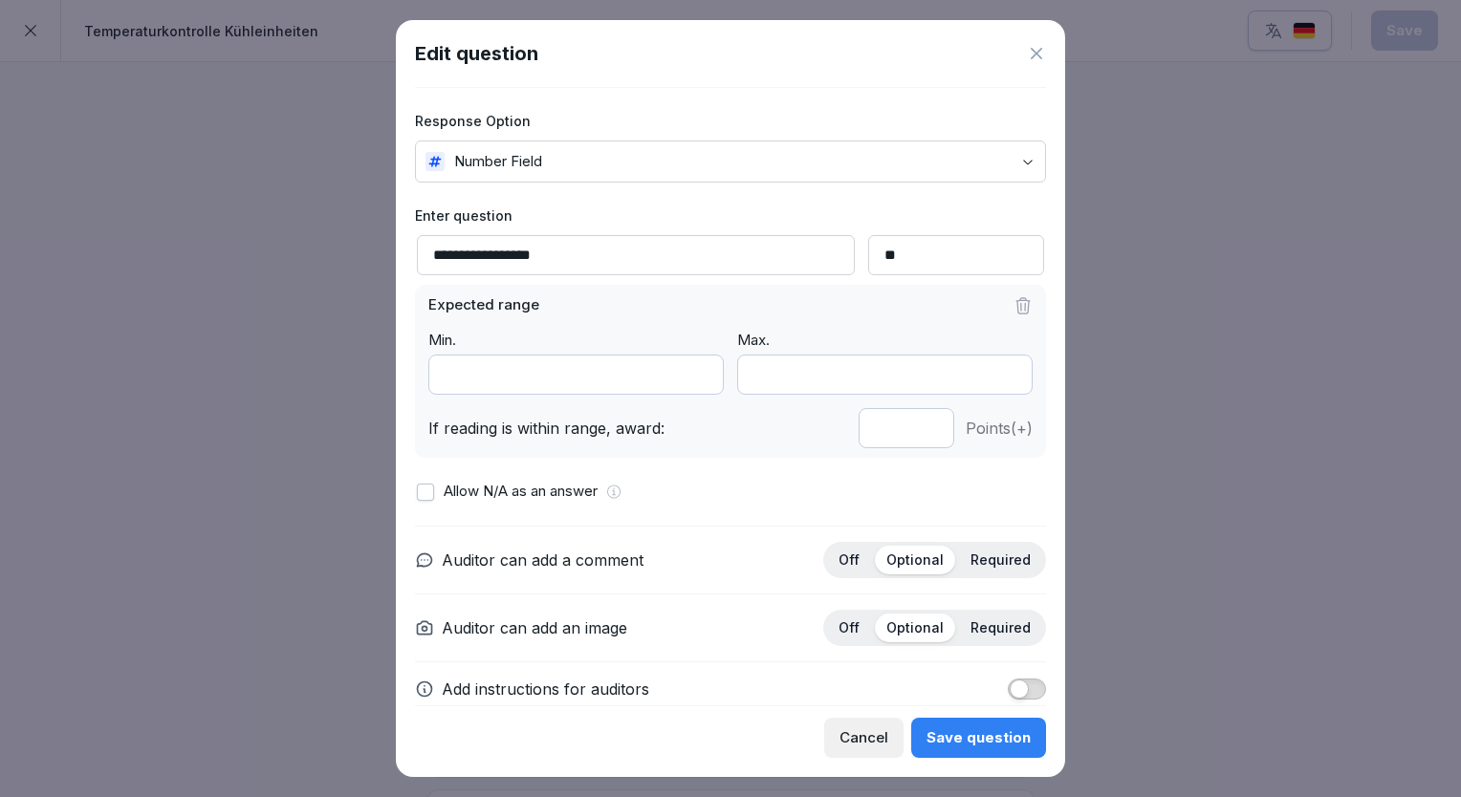
click at [990, 380] on input "**" at bounding box center [884, 375] width 295 height 40
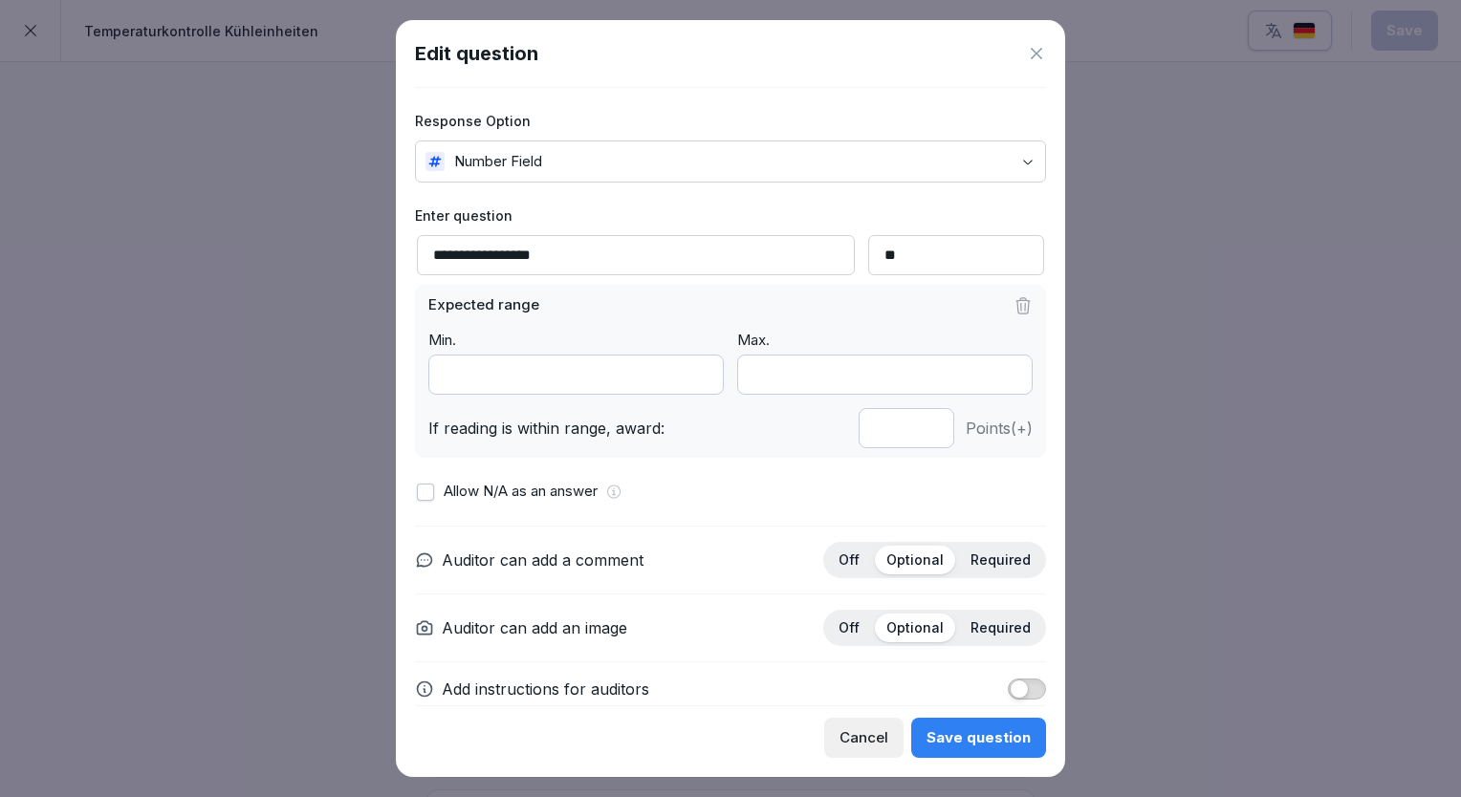
type input "**"
click at [990, 380] on input "**" at bounding box center [884, 375] width 295 height 40
click at [974, 734] on div "Save question" at bounding box center [978, 737] width 104 height 21
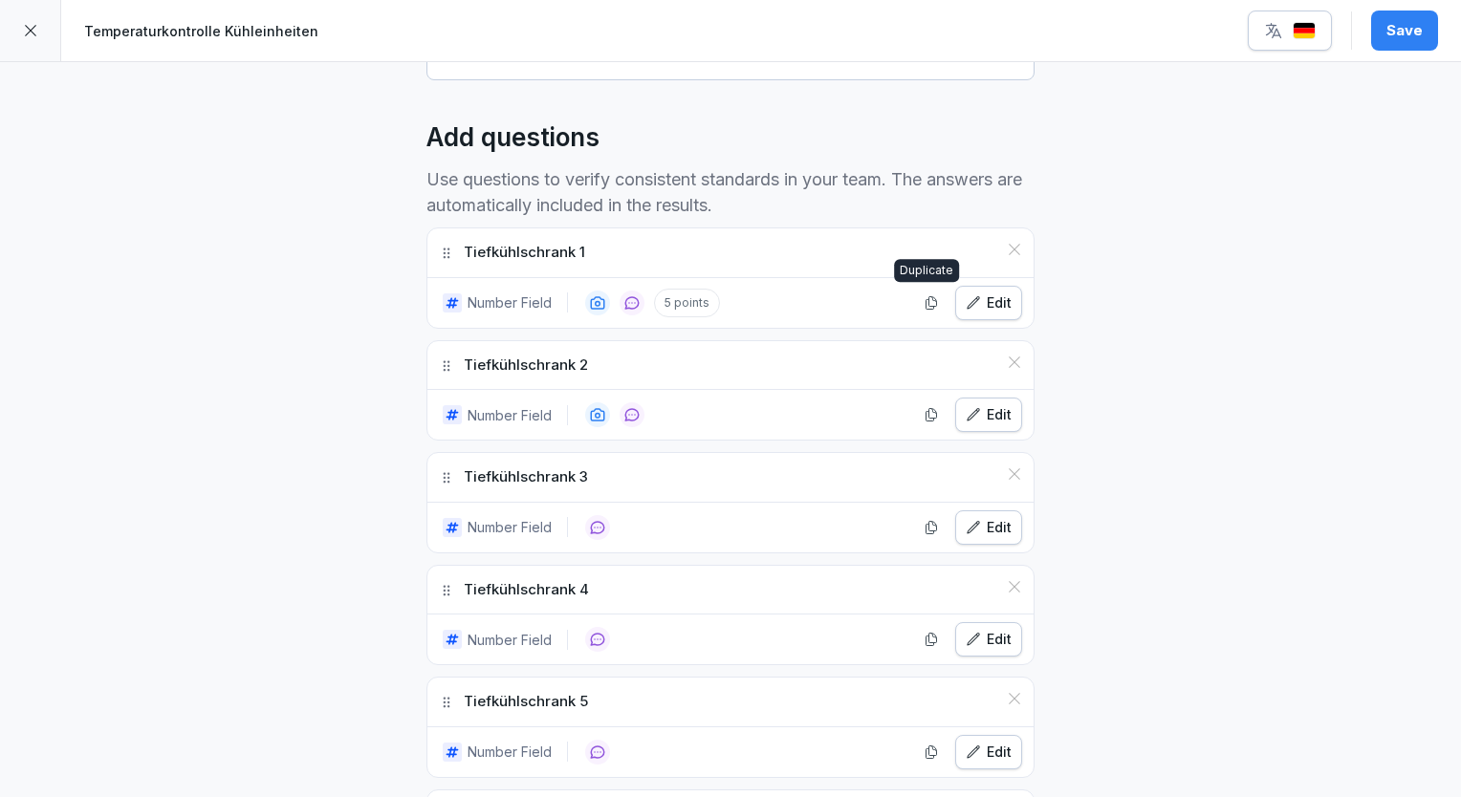
click at [924, 306] on icon "button" at bounding box center [930, 302] width 15 height 15
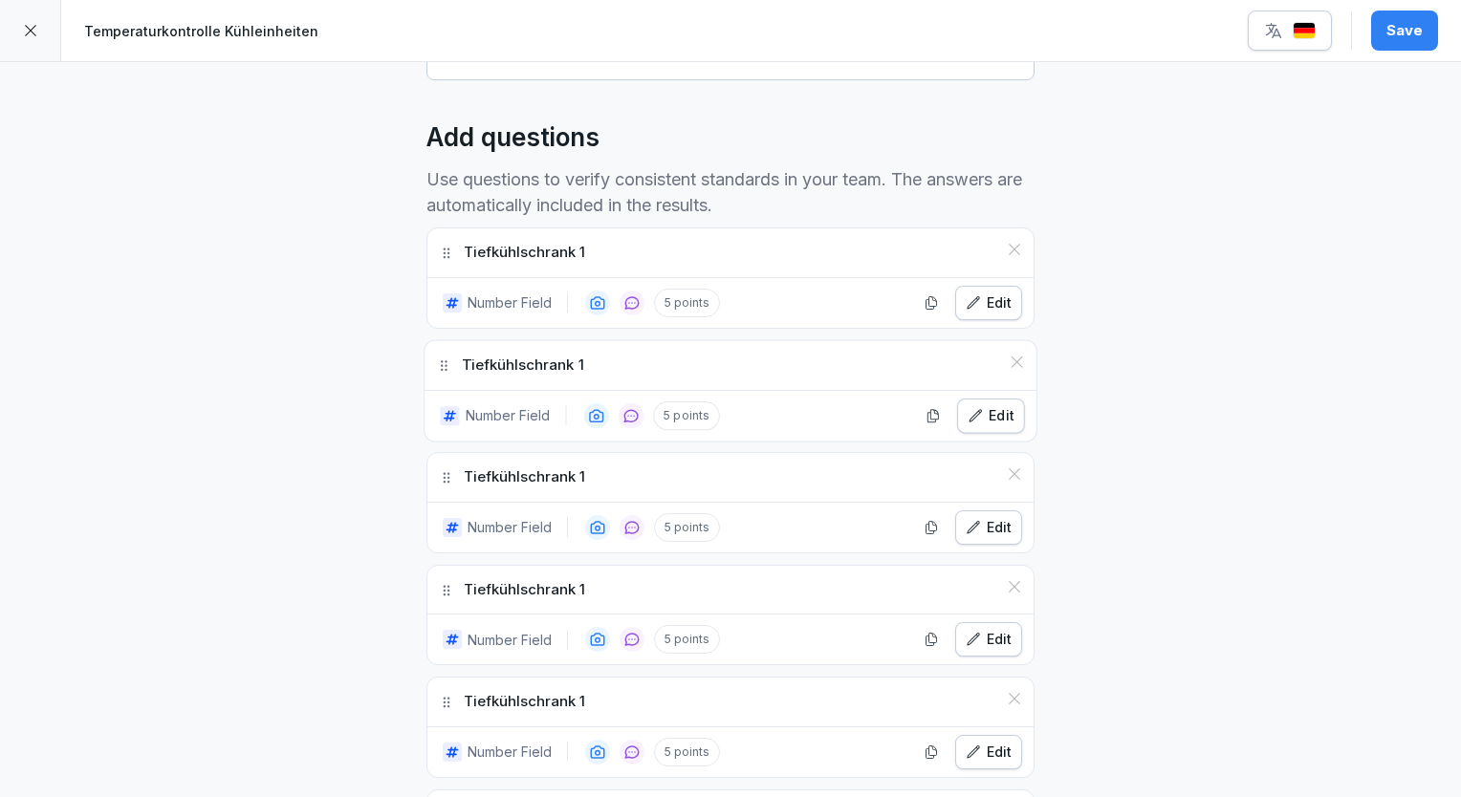
click at [924, 306] on icon "button" at bounding box center [930, 302] width 15 height 15
click at [981, 418] on div "Edit" at bounding box center [988, 414] width 46 height 21
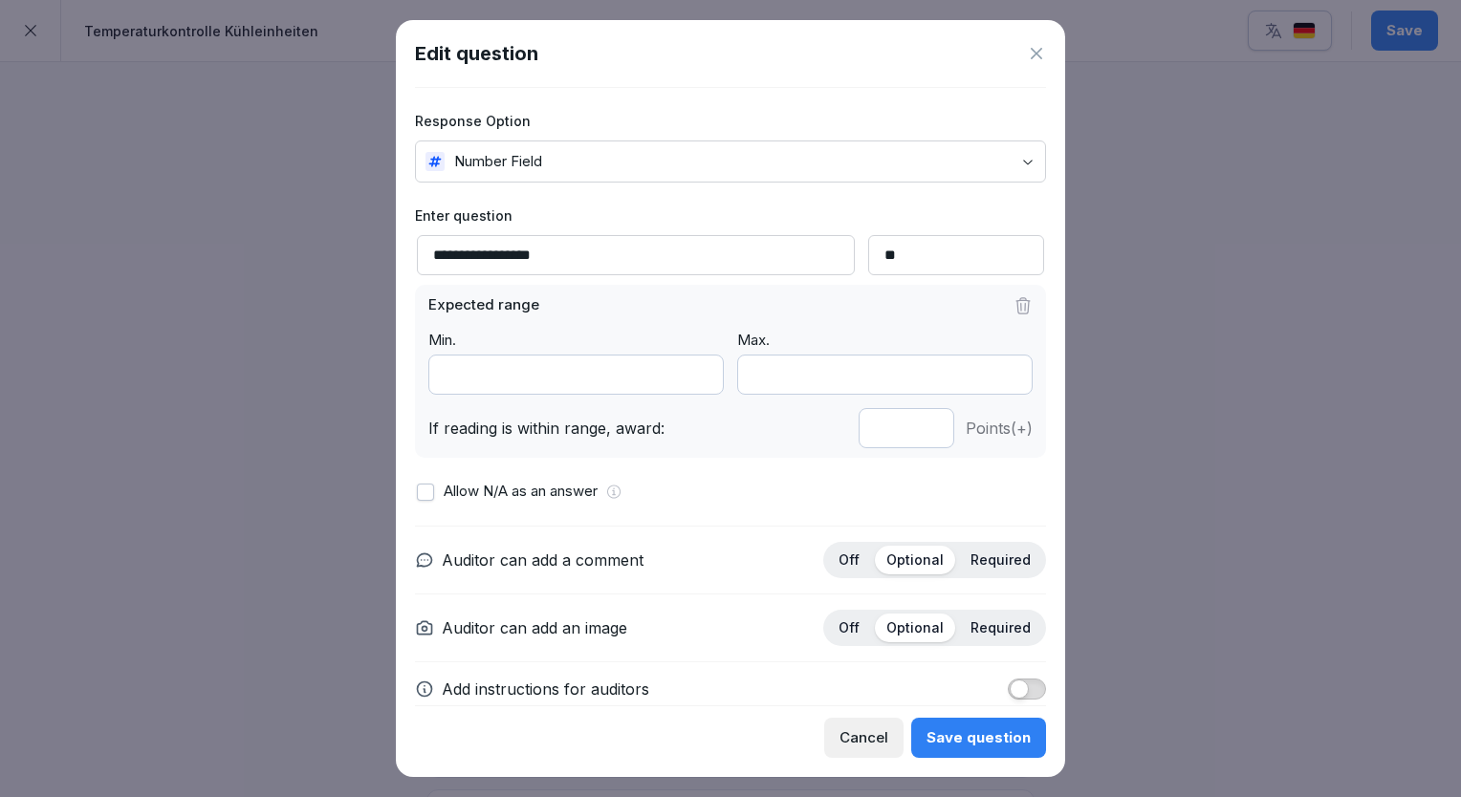
click at [579, 254] on input "**********" at bounding box center [636, 255] width 438 height 40
type input "**********"
click at [913, 432] on input "*" at bounding box center [906, 428] width 96 height 40
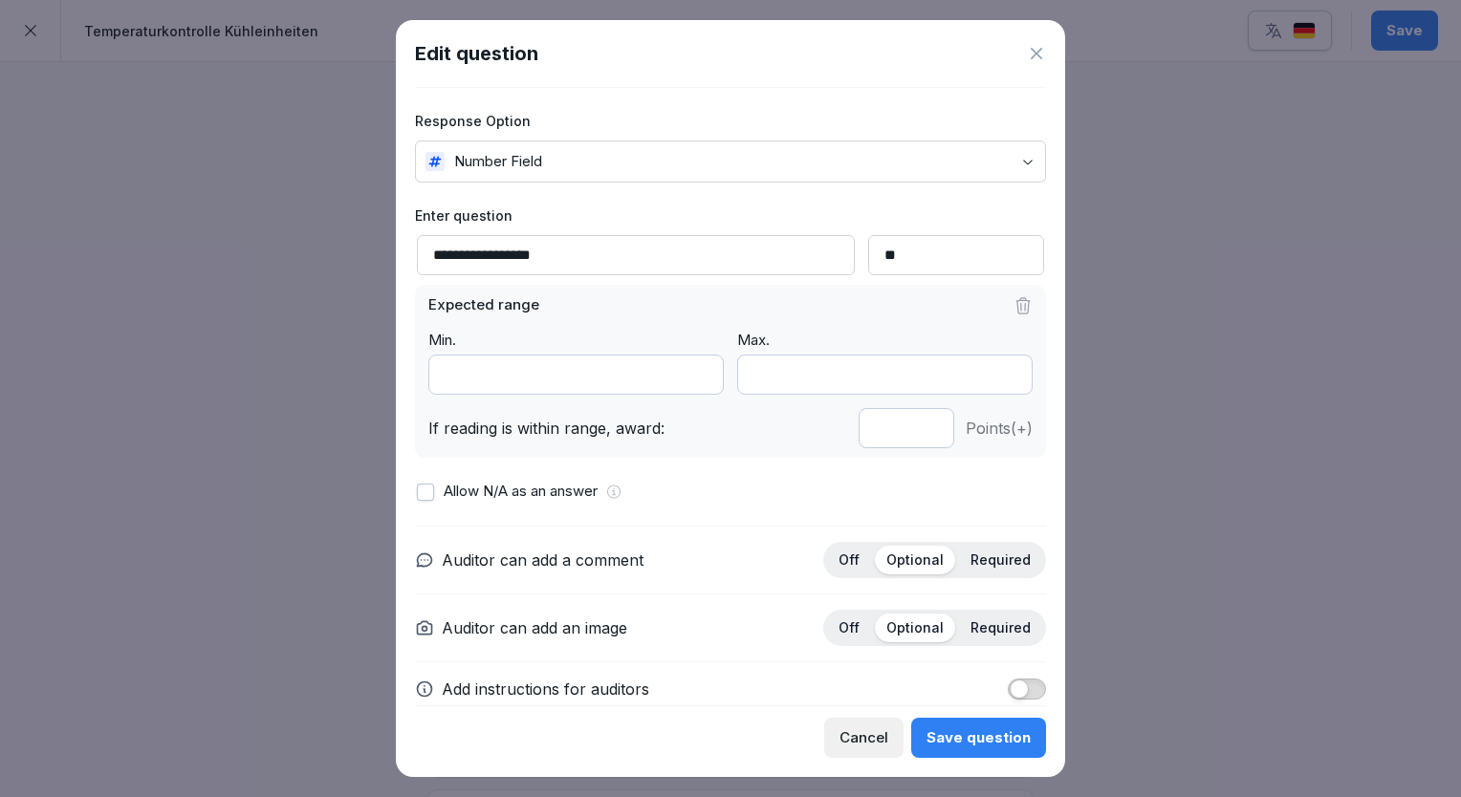
type input "*"
click at [913, 432] on input "*" at bounding box center [906, 428] width 96 height 40
click at [1002, 735] on div "Save question" at bounding box center [978, 737] width 104 height 21
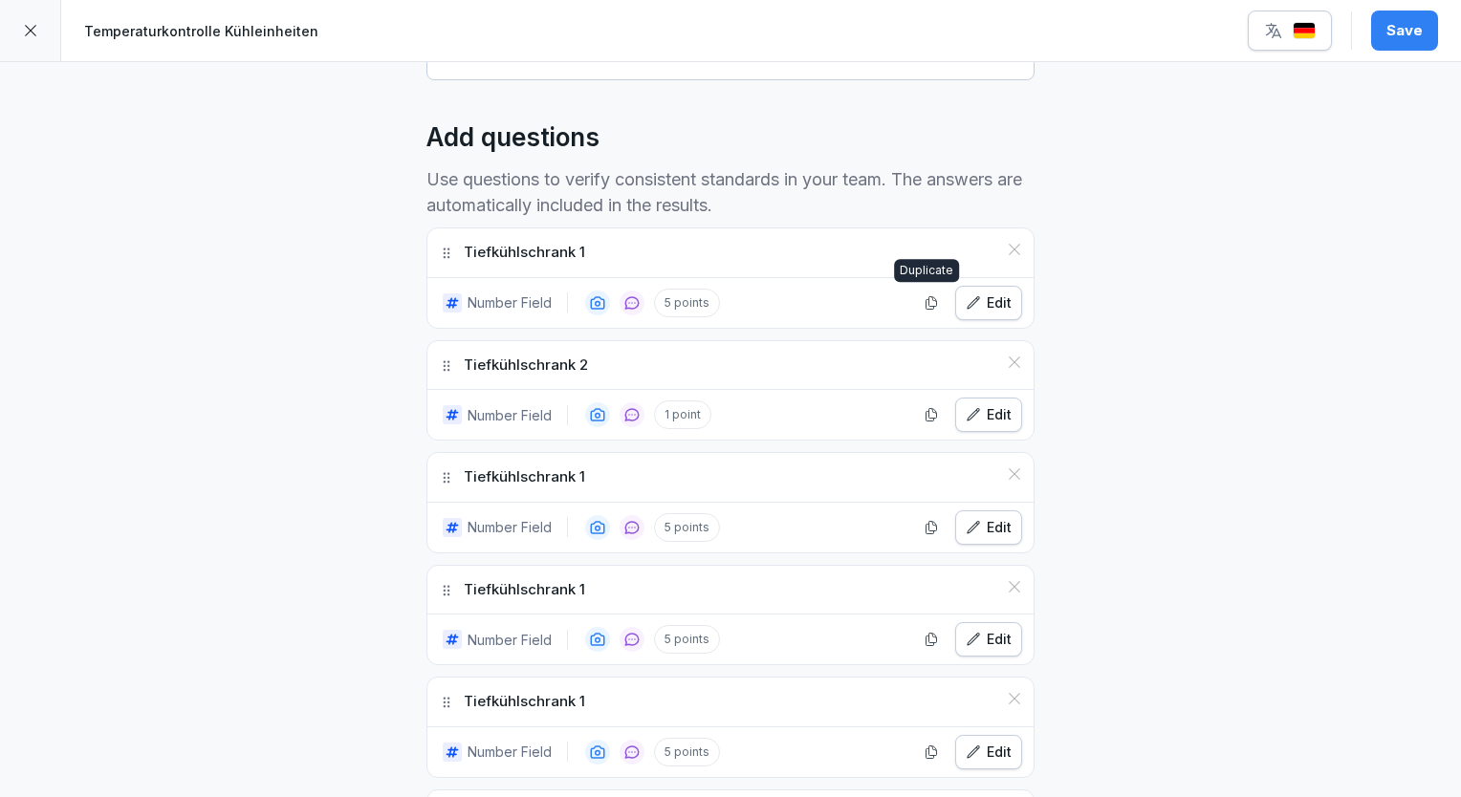
click at [929, 300] on icon "button" at bounding box center [931, 302] width 11 height 12
click at [1007, 363] on icon at bounding box center [1014, 362] width 15 height 15
click at [1007, 362] on icon at bounding box center [1014, 362] width 15 height 15
click at [1009, 358] on icon at bounding box center [1014, 362] width 11 height 11
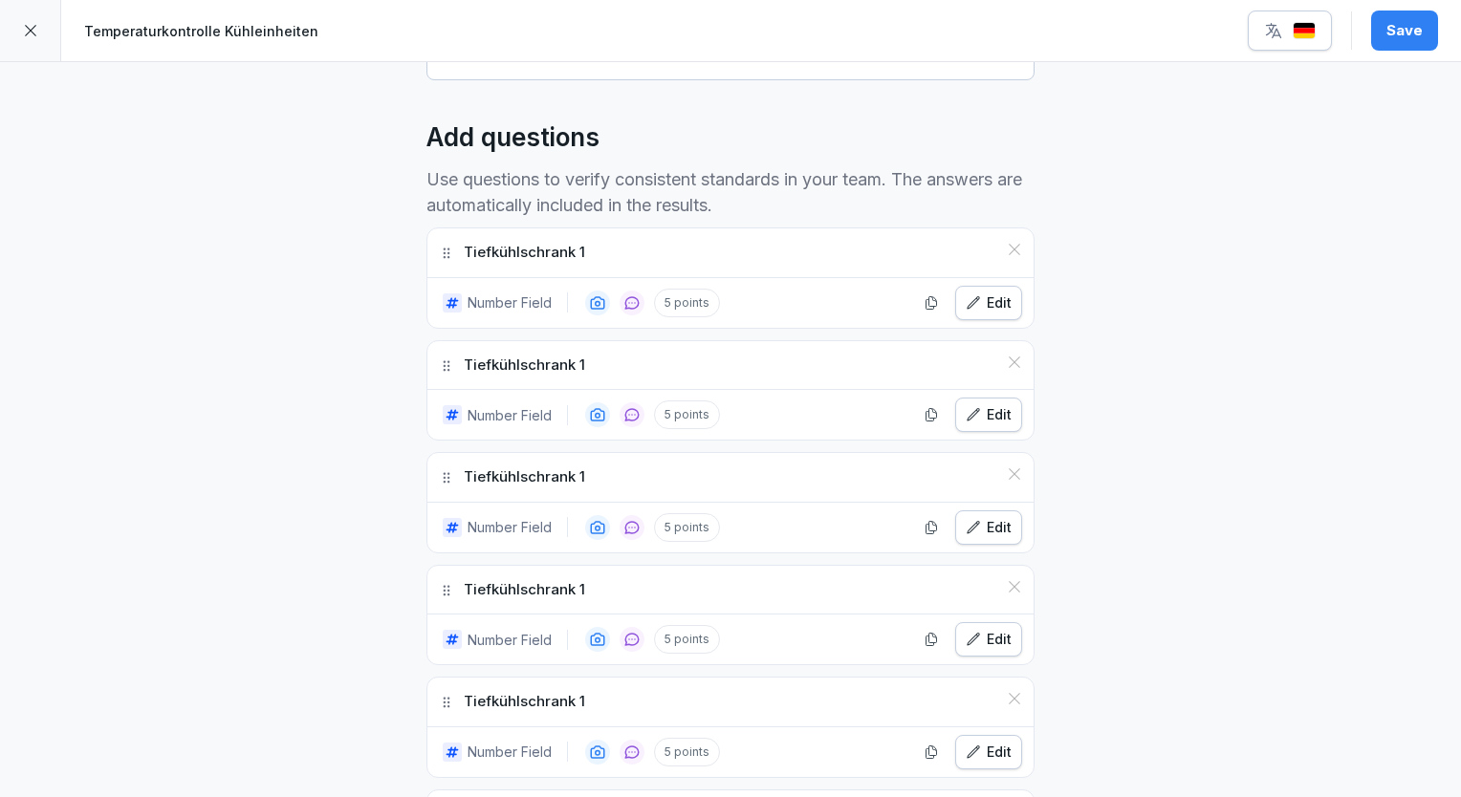
click at [1009, 358] on icon at bounding box center [1014, 362] width 11 height 11
click at [1009, 468] on icon at bounding box center [1014, 473] width 11 height 11
click at [1009, 358] on icon at bounding box center [1014, 362] width 11 height 11
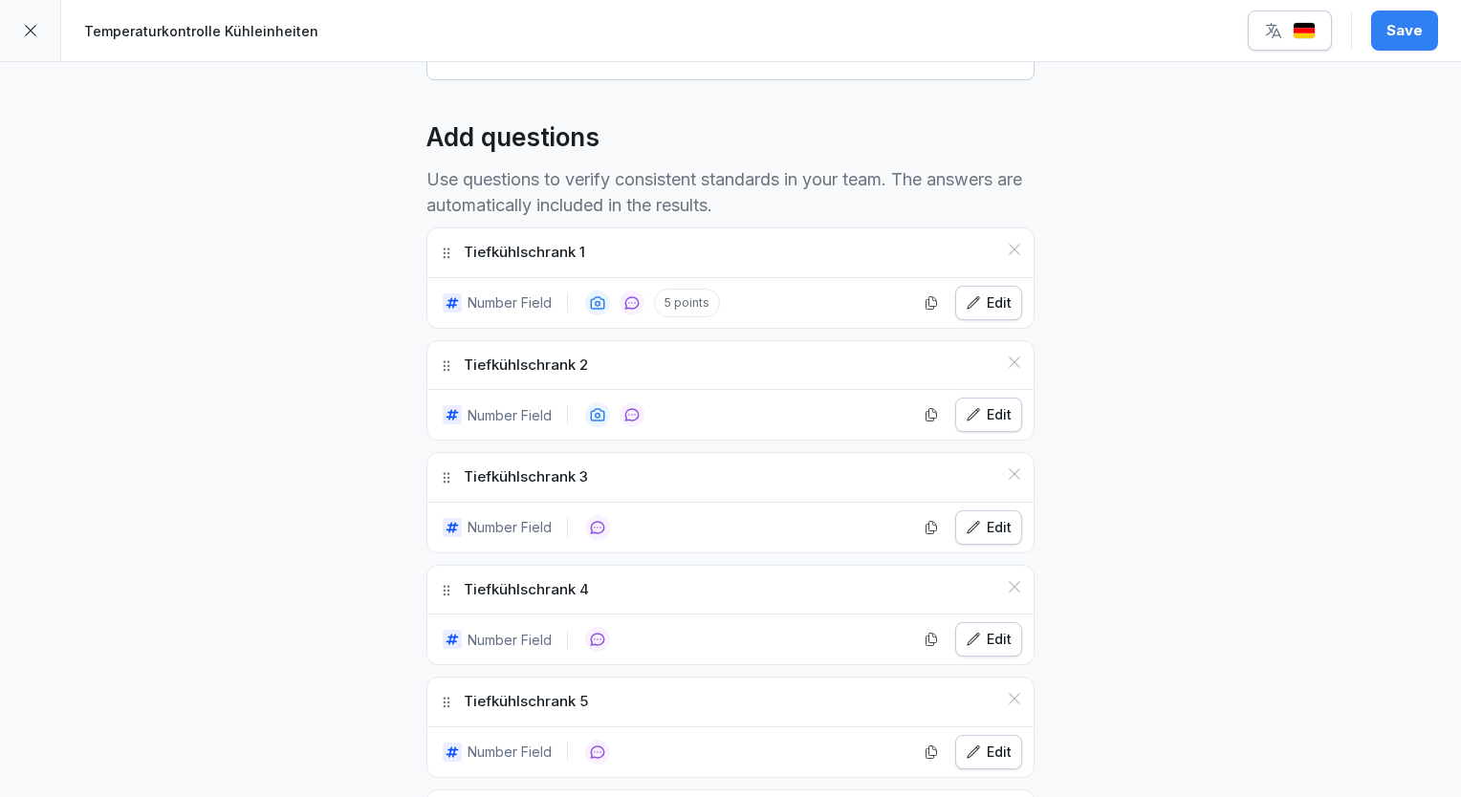
click at [1009, 358] on icon at bounding box center [1014, 362] width 11 height 11
click at [1009, 360] on icon at bounding box center [1014, 362] width 11 height 11
click at [1007, 358] on icon at bounding box center [1014, 362] width 15 height 15
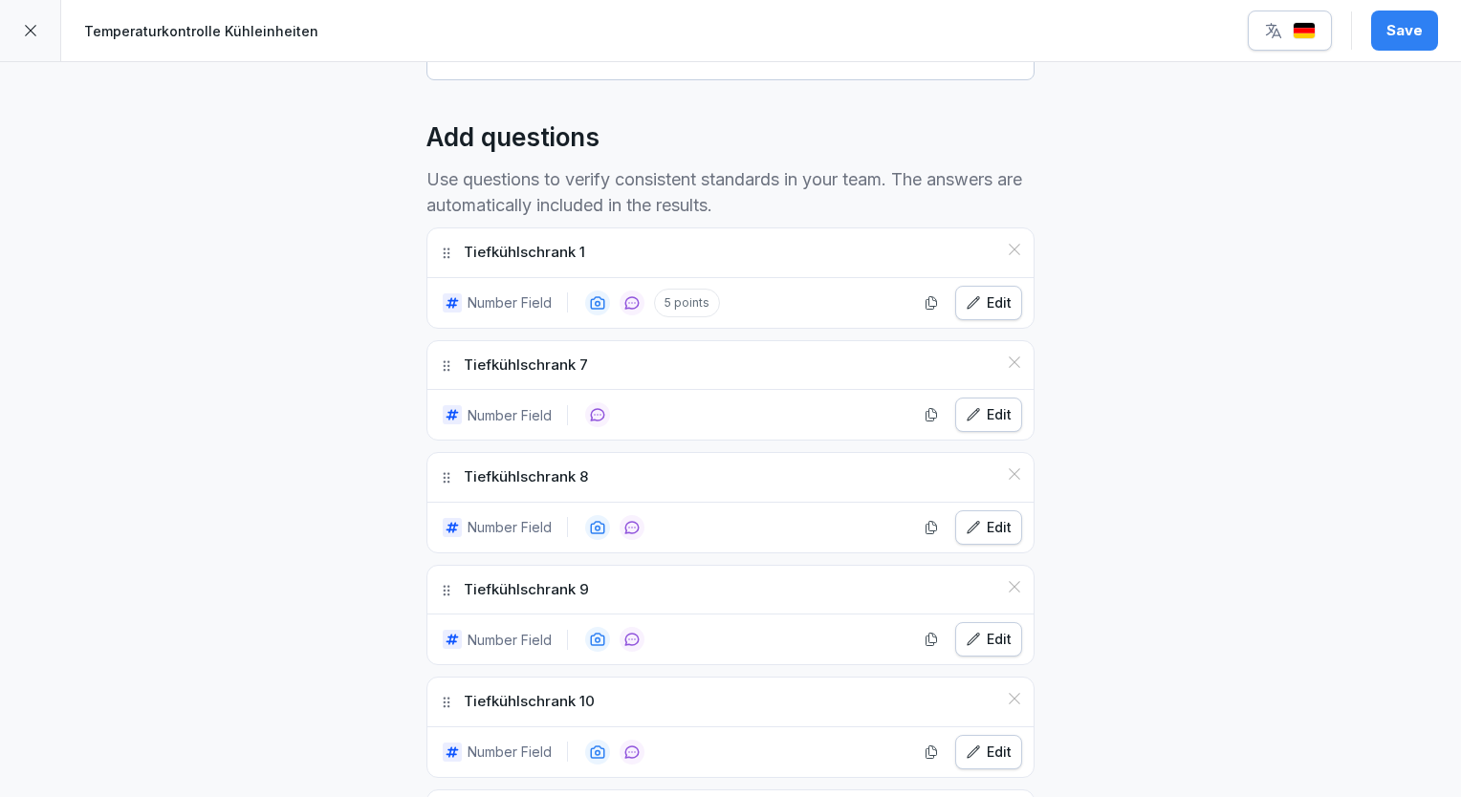
click at [1007, 358] on icon at bounding box center [1014, 362] width 15 height 15
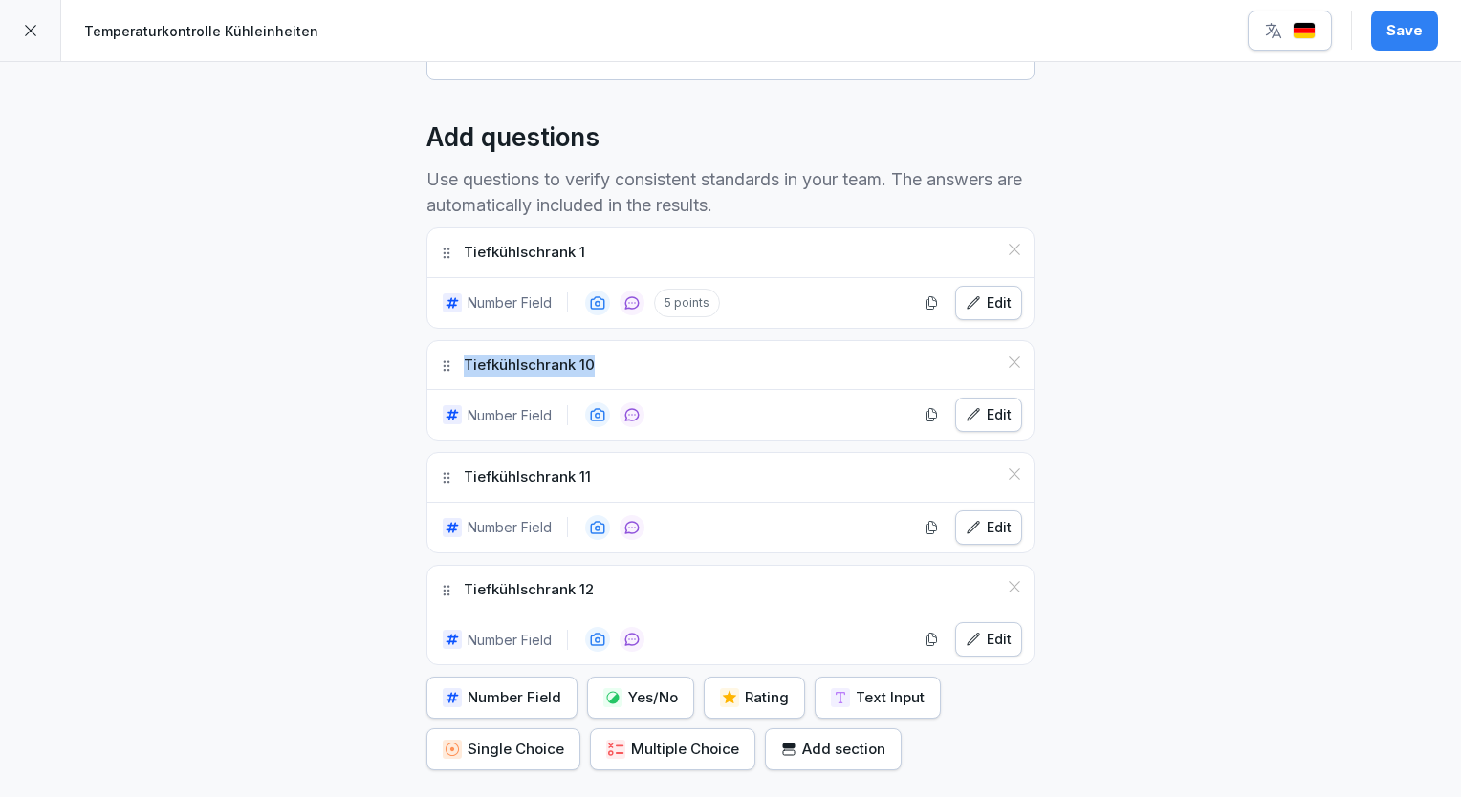
click at [1007, 358] on icon at bounding box center [1014, 362] width 15 height 15
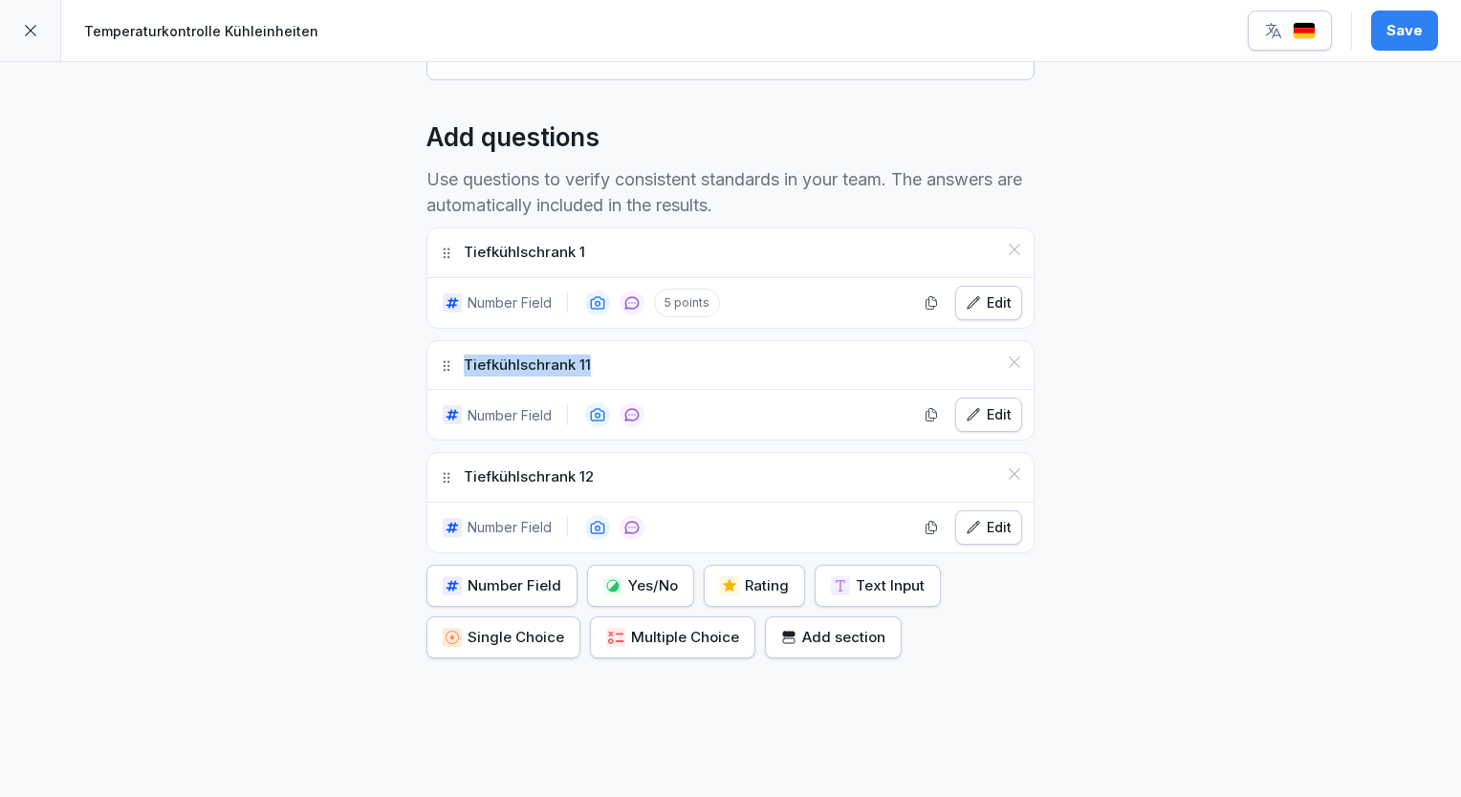
click at [1007, 358] on icon at bounding box center [1014, 362] width 15 height 15
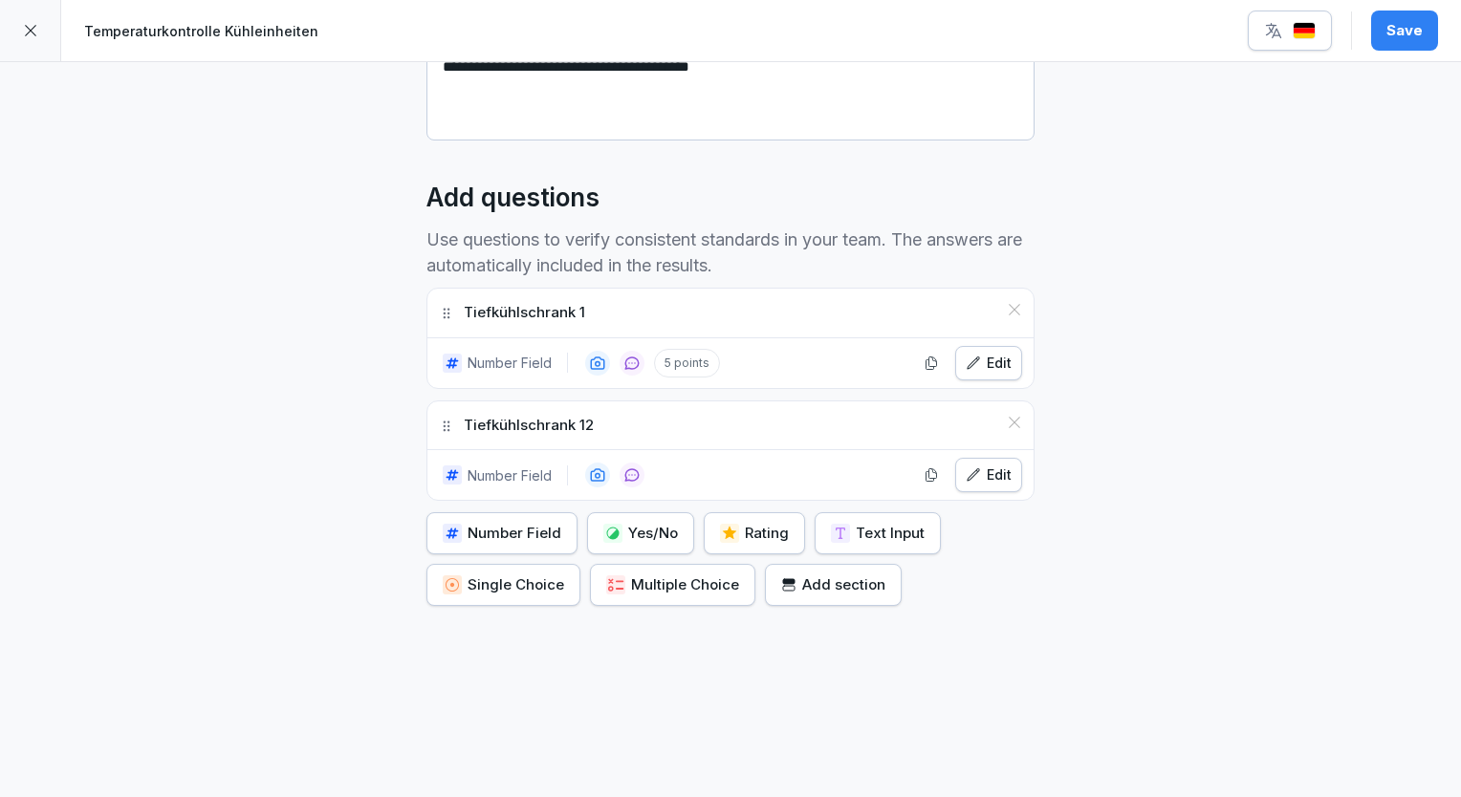
scroll to position [428, 0]
click at [1006, 358] on button "Edit" at bounding box center [988, 363] width 67 height 34
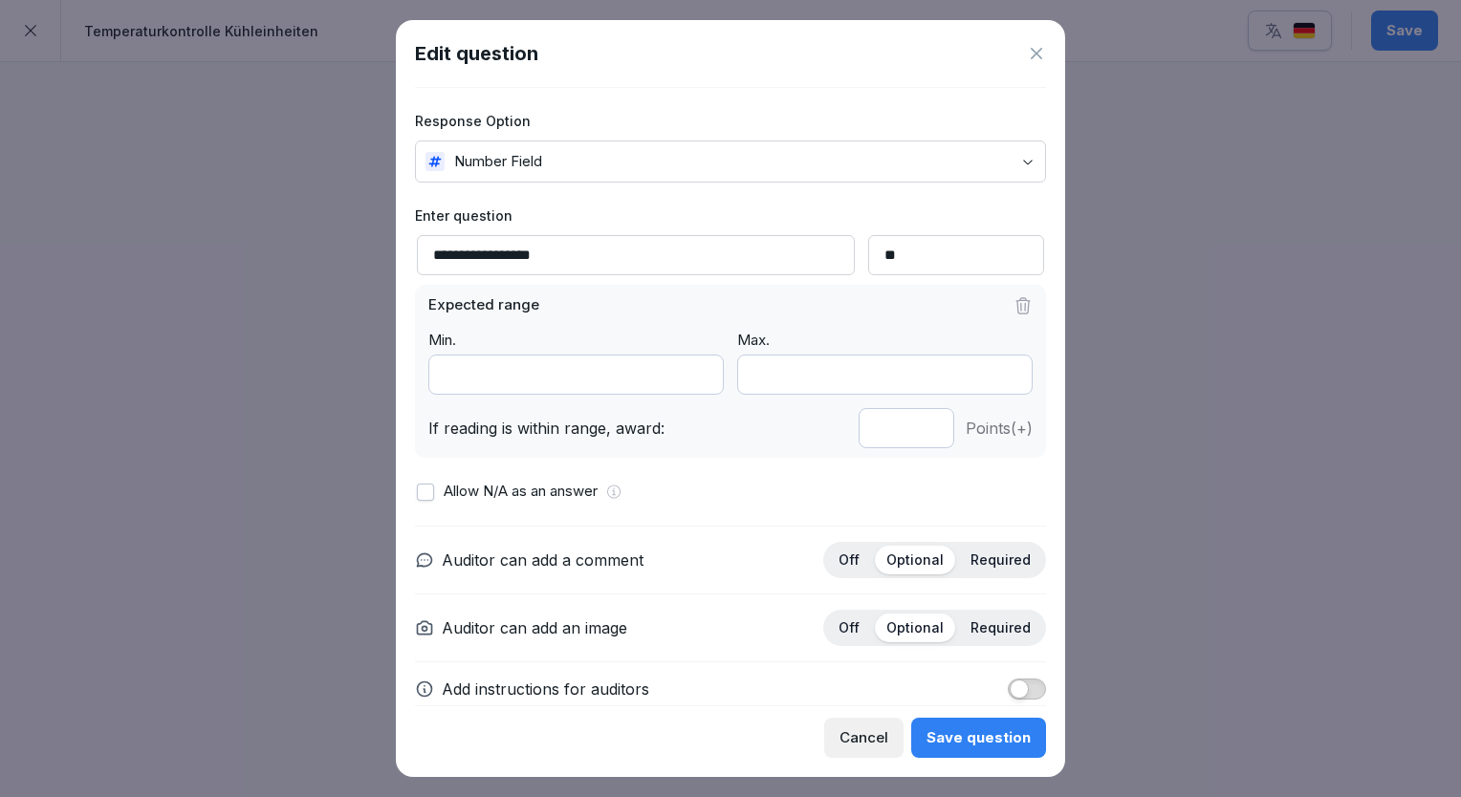
click at [1036, 55] on icon at bounding box center [1036, 53] width 19 height 19
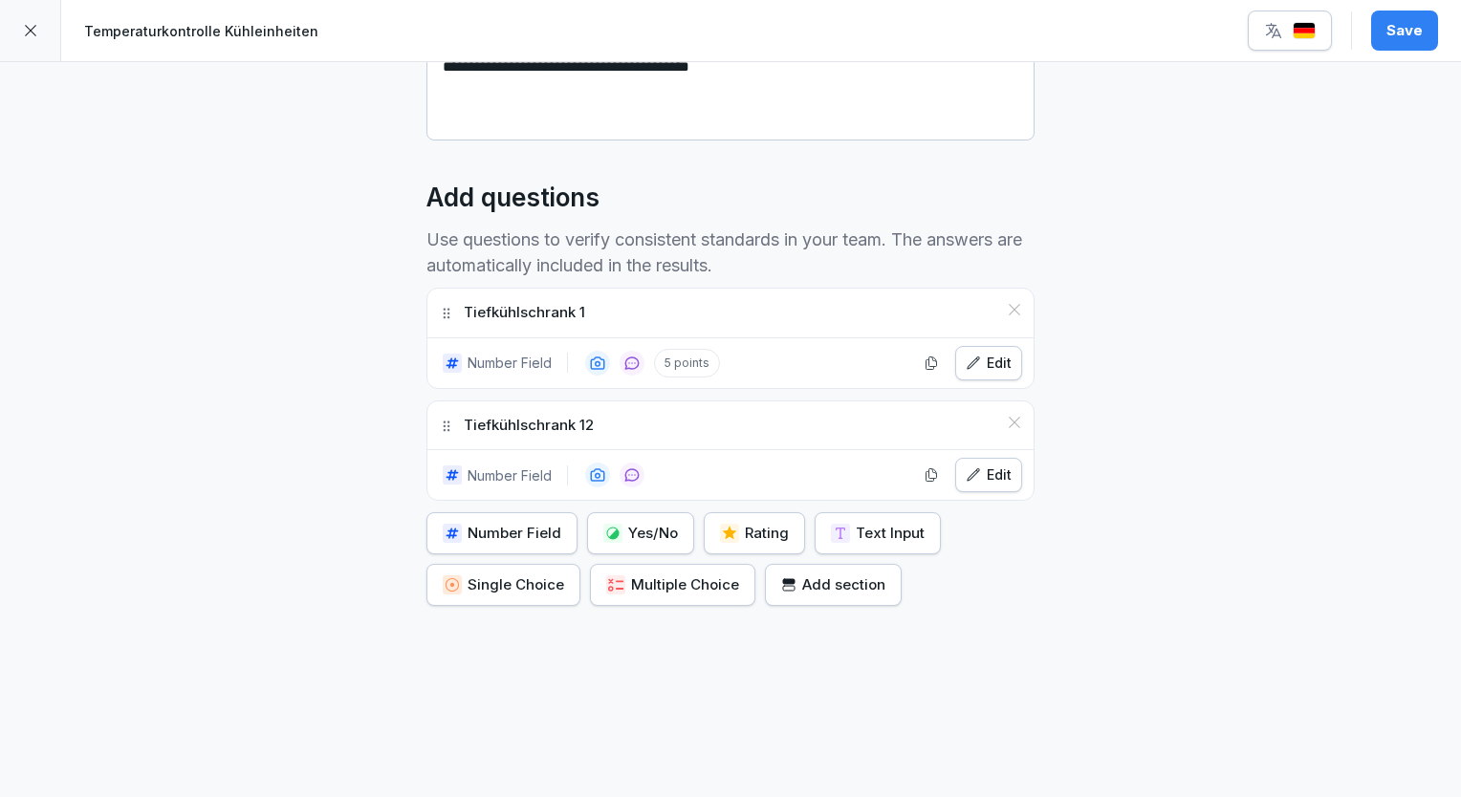
click at [1007, 415] on icon at bounding box center [1014, 422] width 15 height 15
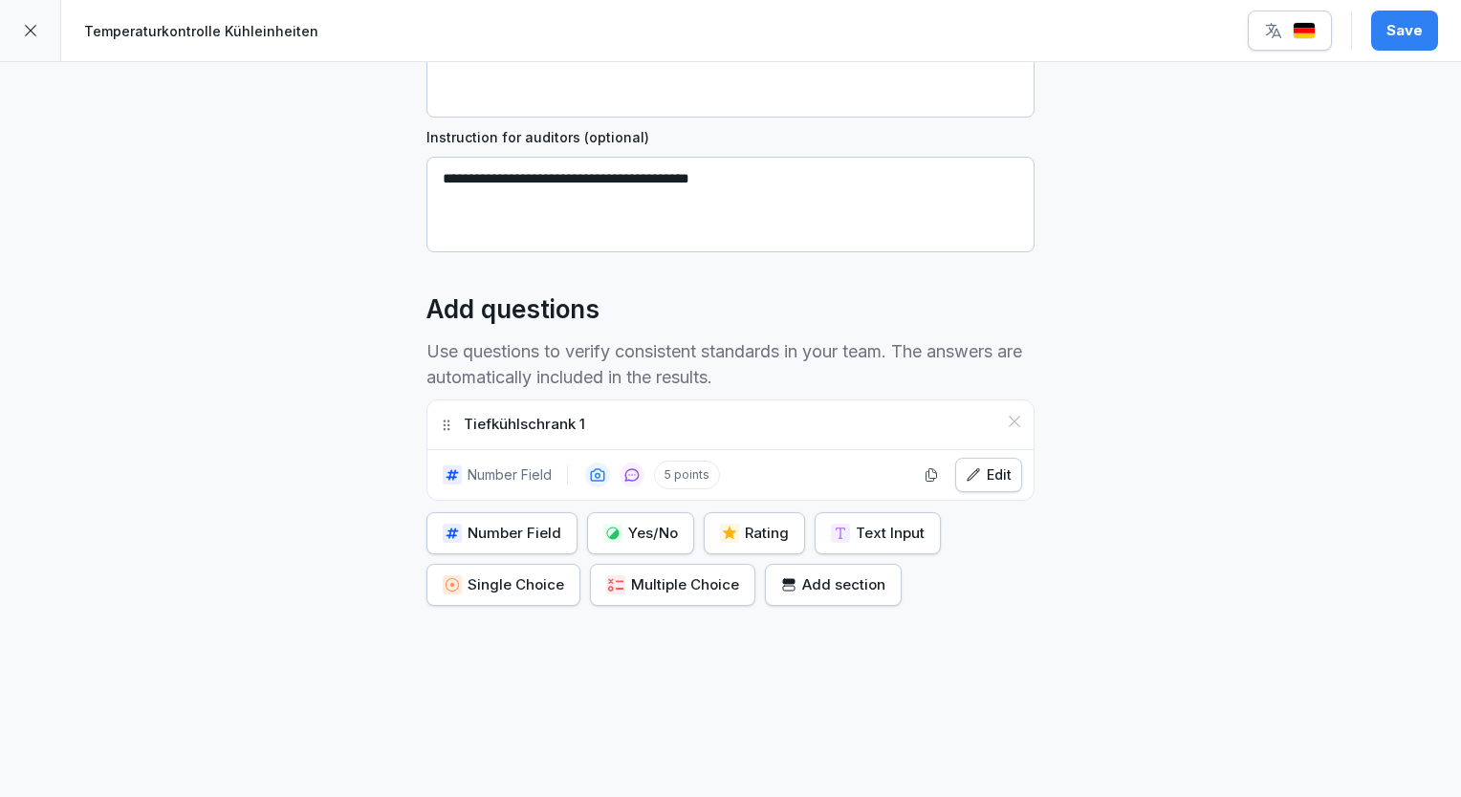
click at [989, 465] on div "Edit" at bounding box center [988, 475] width 46 height 21
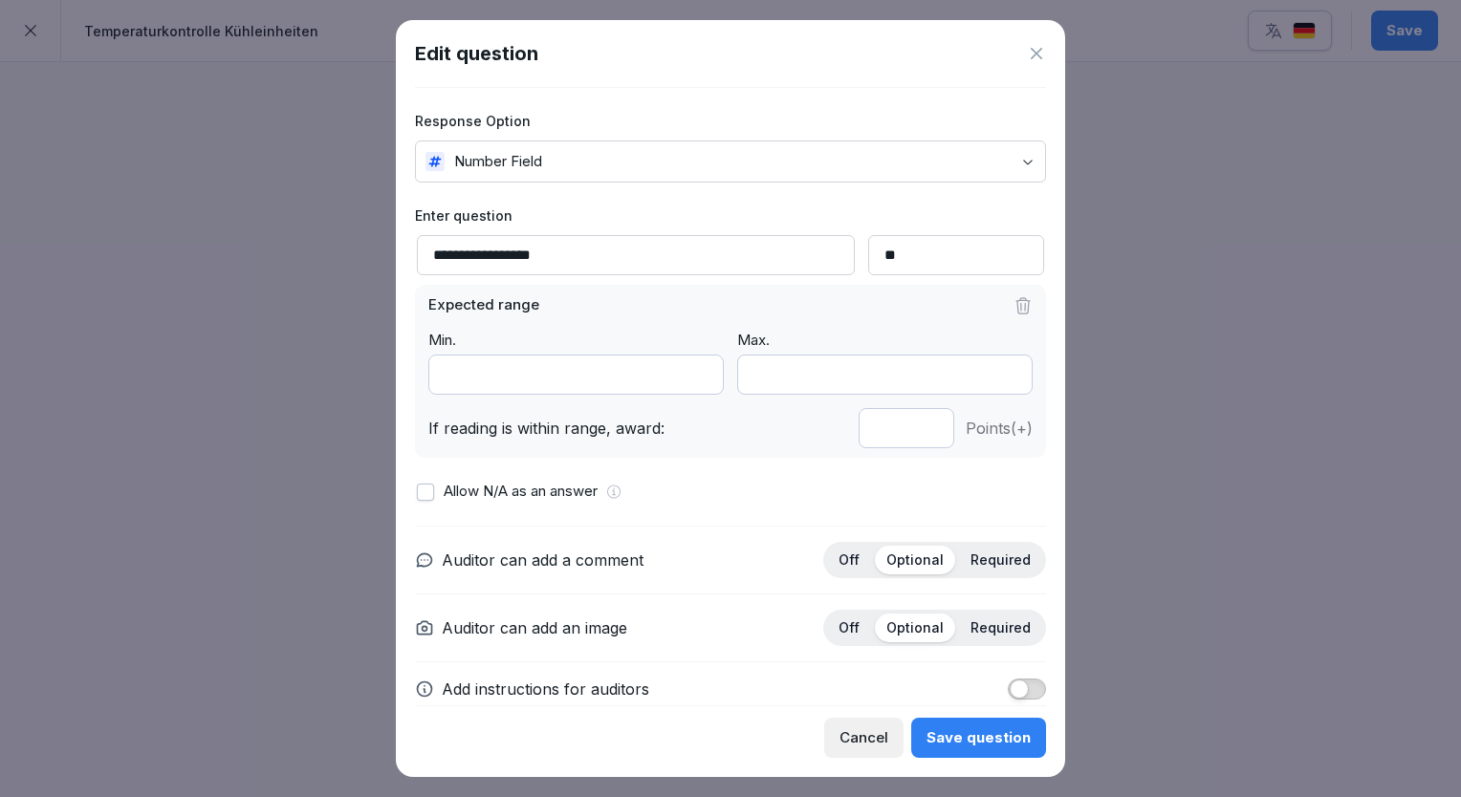
click at [911, 432] on input "*" at bounding box center [906, 428] width 96 height 40
type input "*"
click at [911, 432] on input "*" at bounding box center [906, 428] width 96 height 40
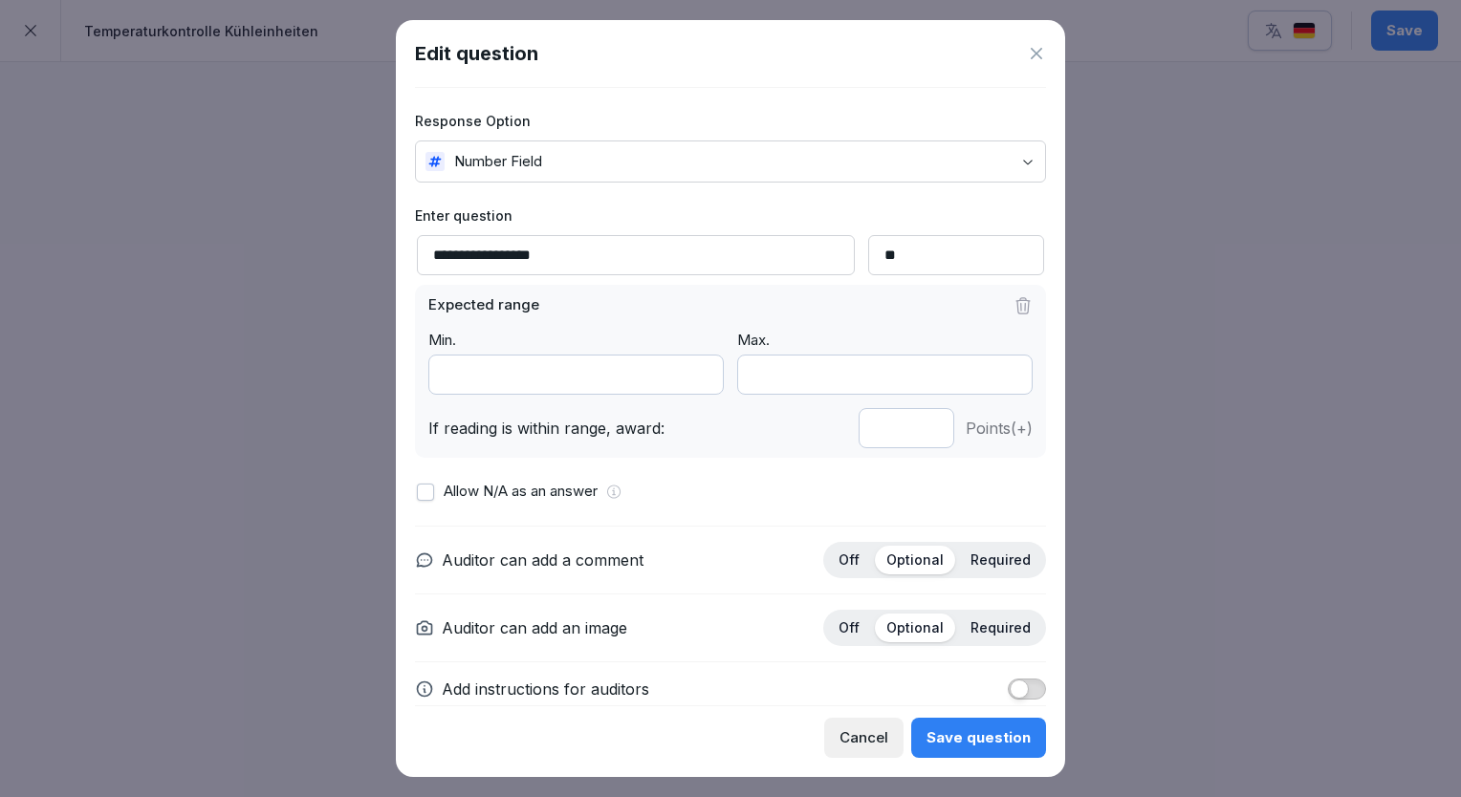
click at [958, 741] on div "Save question" at bounding box center [978, 737] width 104 height 21
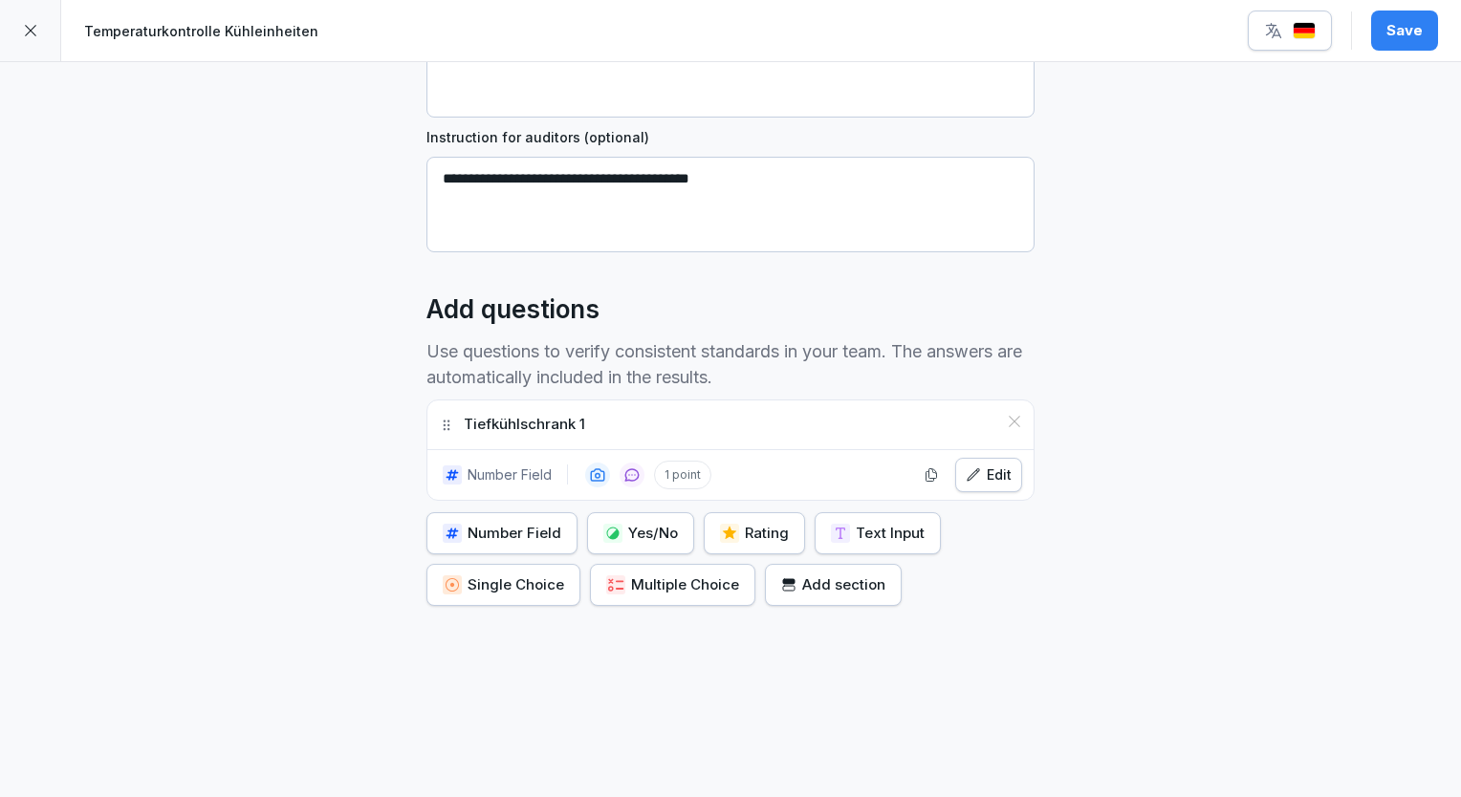
click at [44, 47] on div at bounding box center [30, 30] width 61 height 61
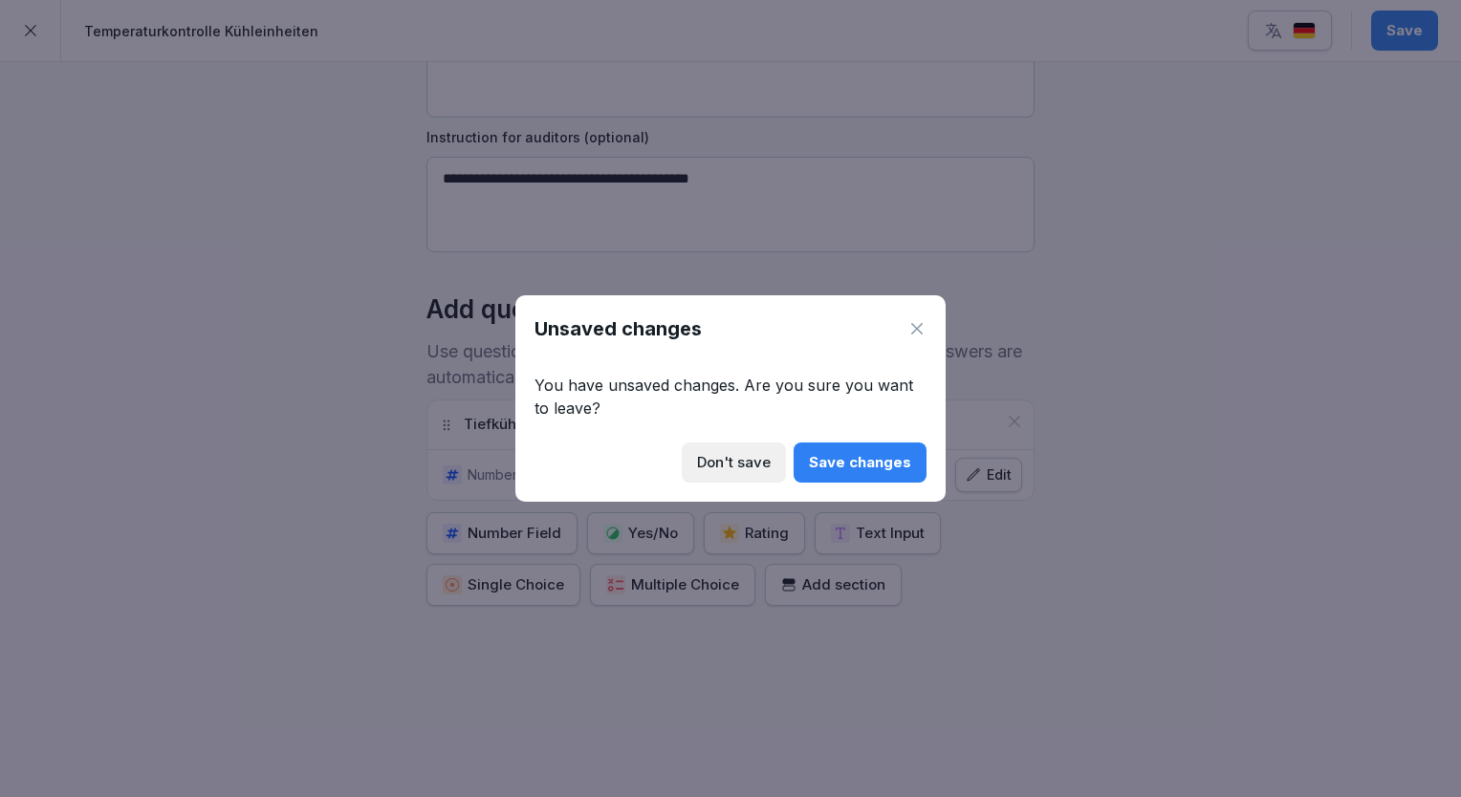
click at [717, 463] on div "Don't save" at bounding box center [734, 462] width 74 height 21
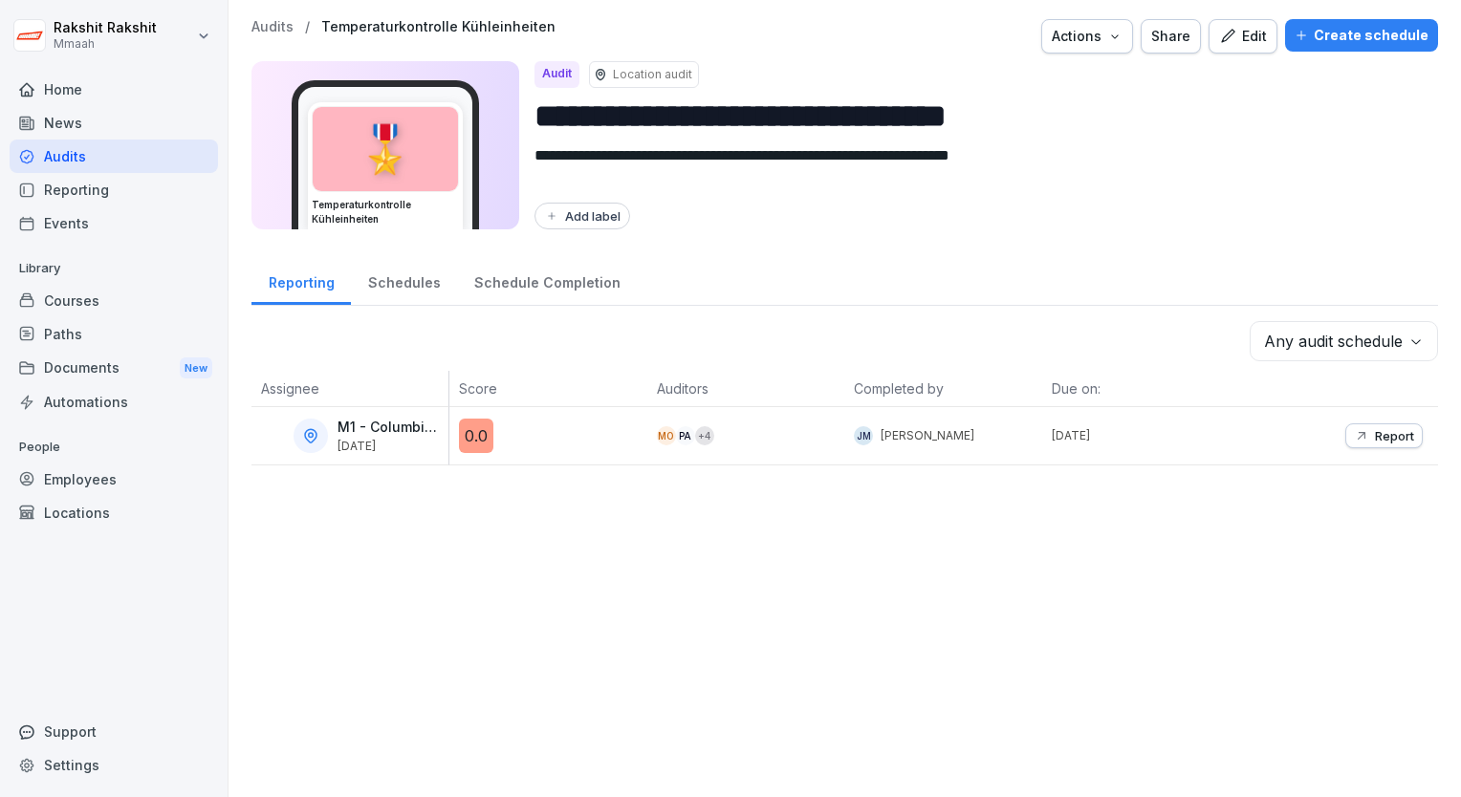
click at [1226, 38] on icon "button" at bounding box center [1227, 36] width 17 height 17
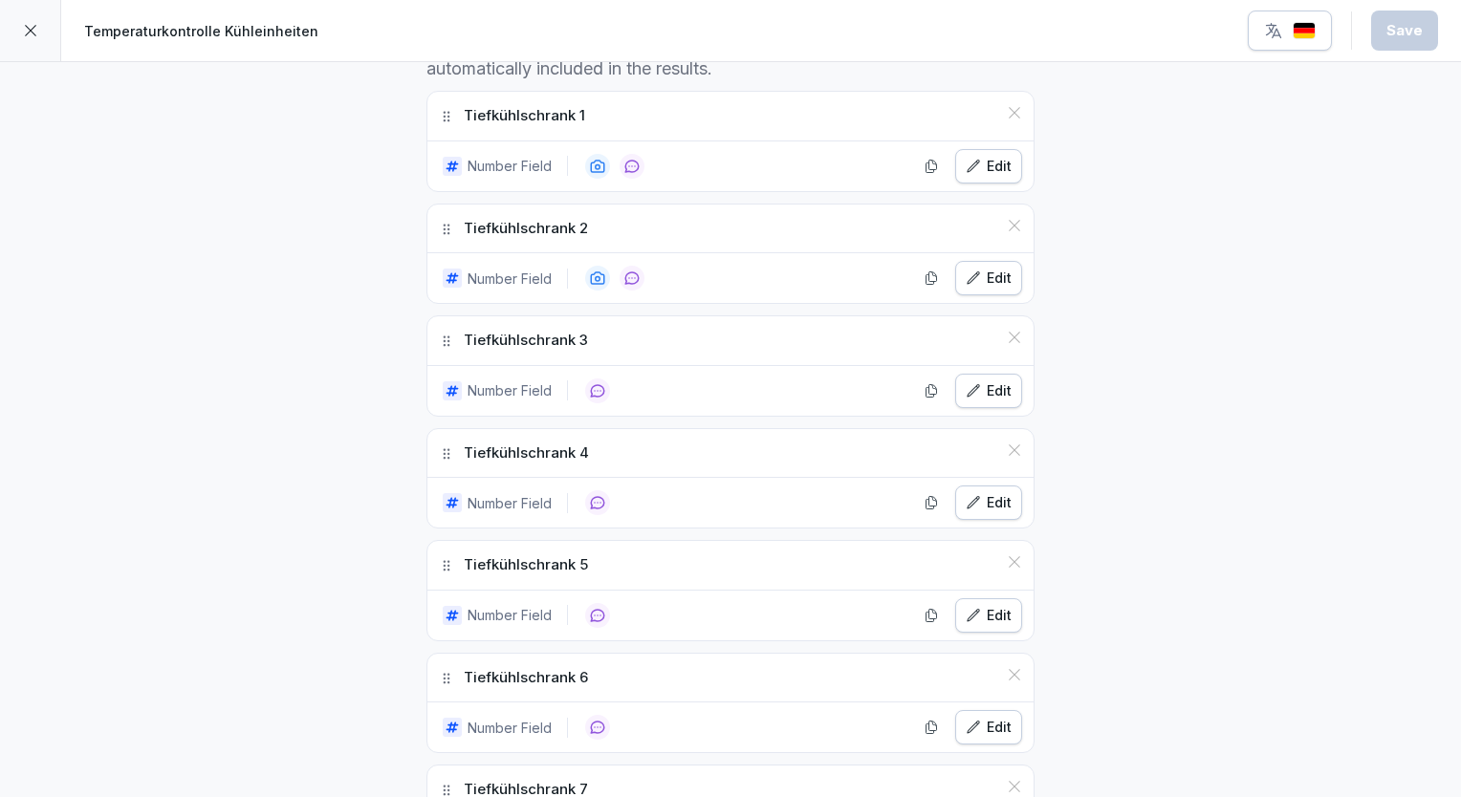
scroll to position [478, 0]
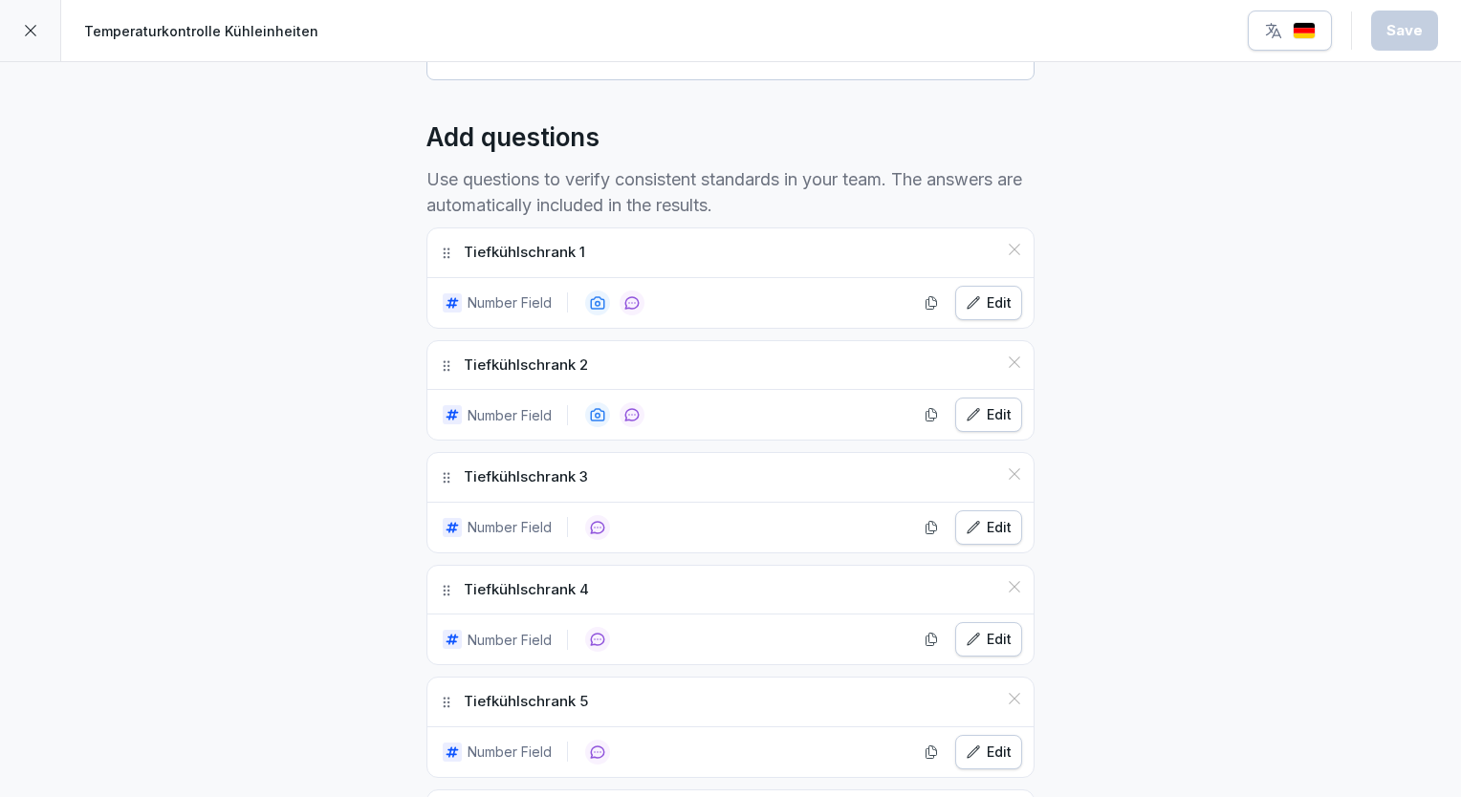
click at [967, 302] on icon "button" at bounding box center [972, 301] width 11 height 11
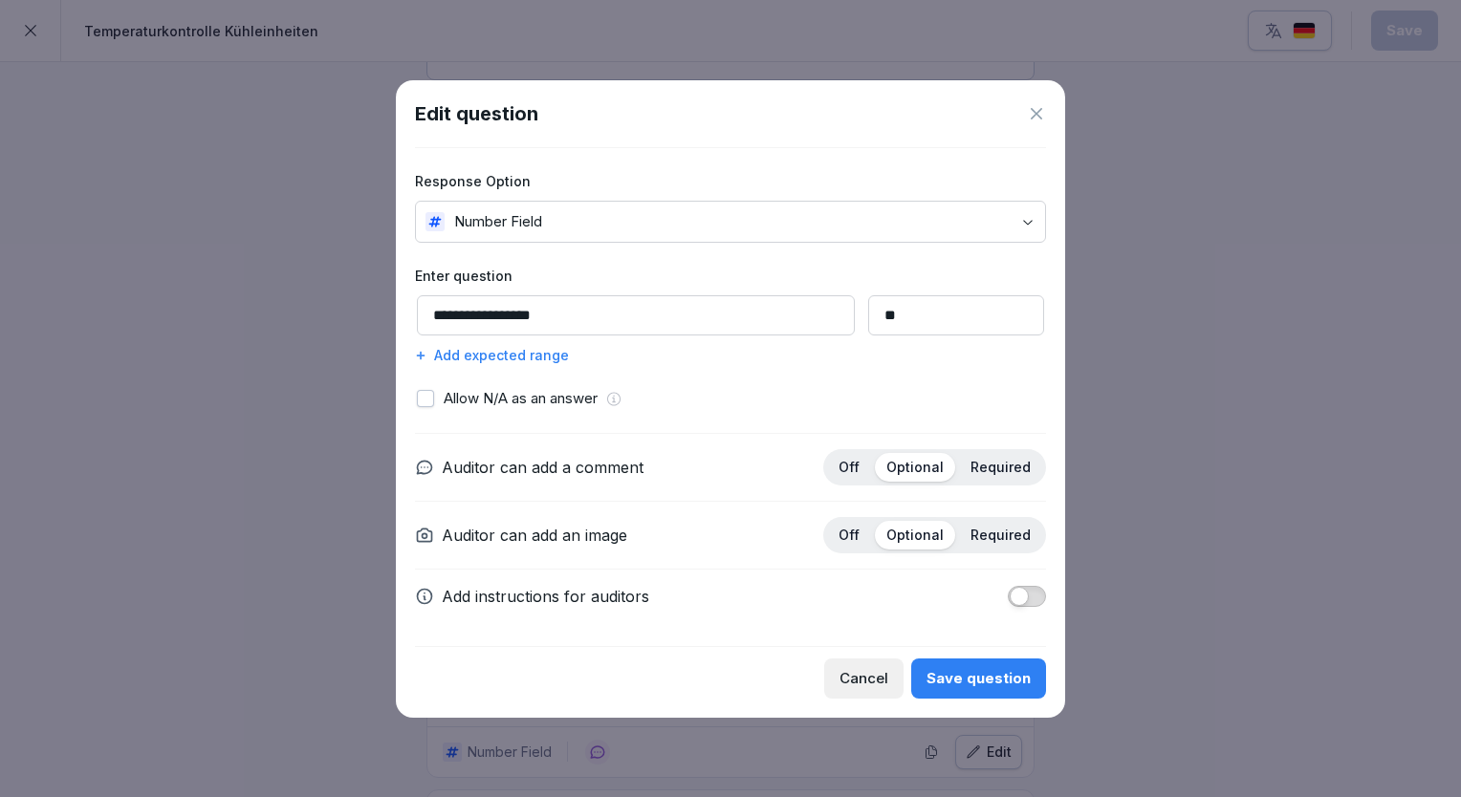
click at [497, 359] on div "Add expected range" at bounding box center [730, 355] width 631 height 20
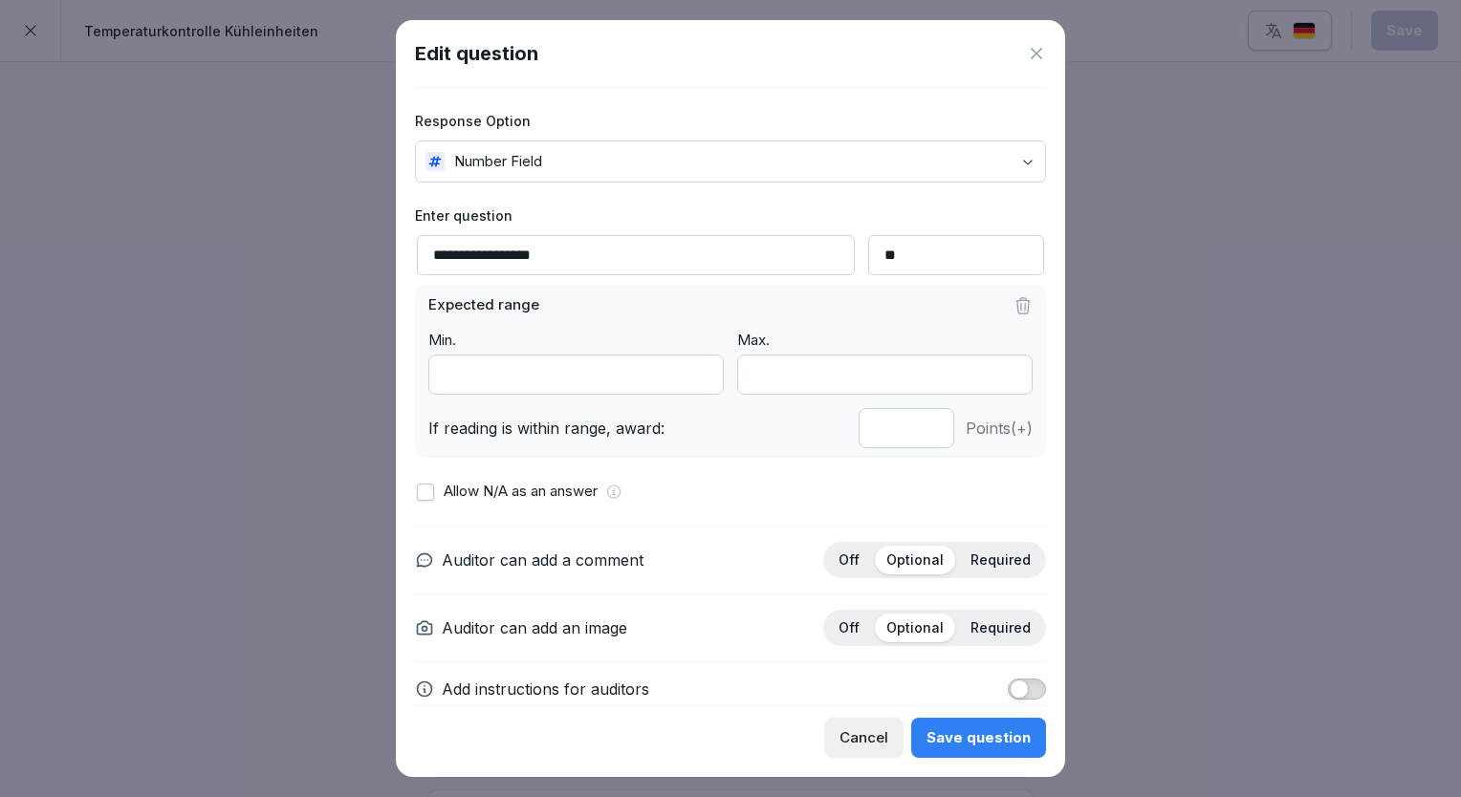
click at [692, 380] on input "**" at bounding box center [575, 375] width 295 height 40
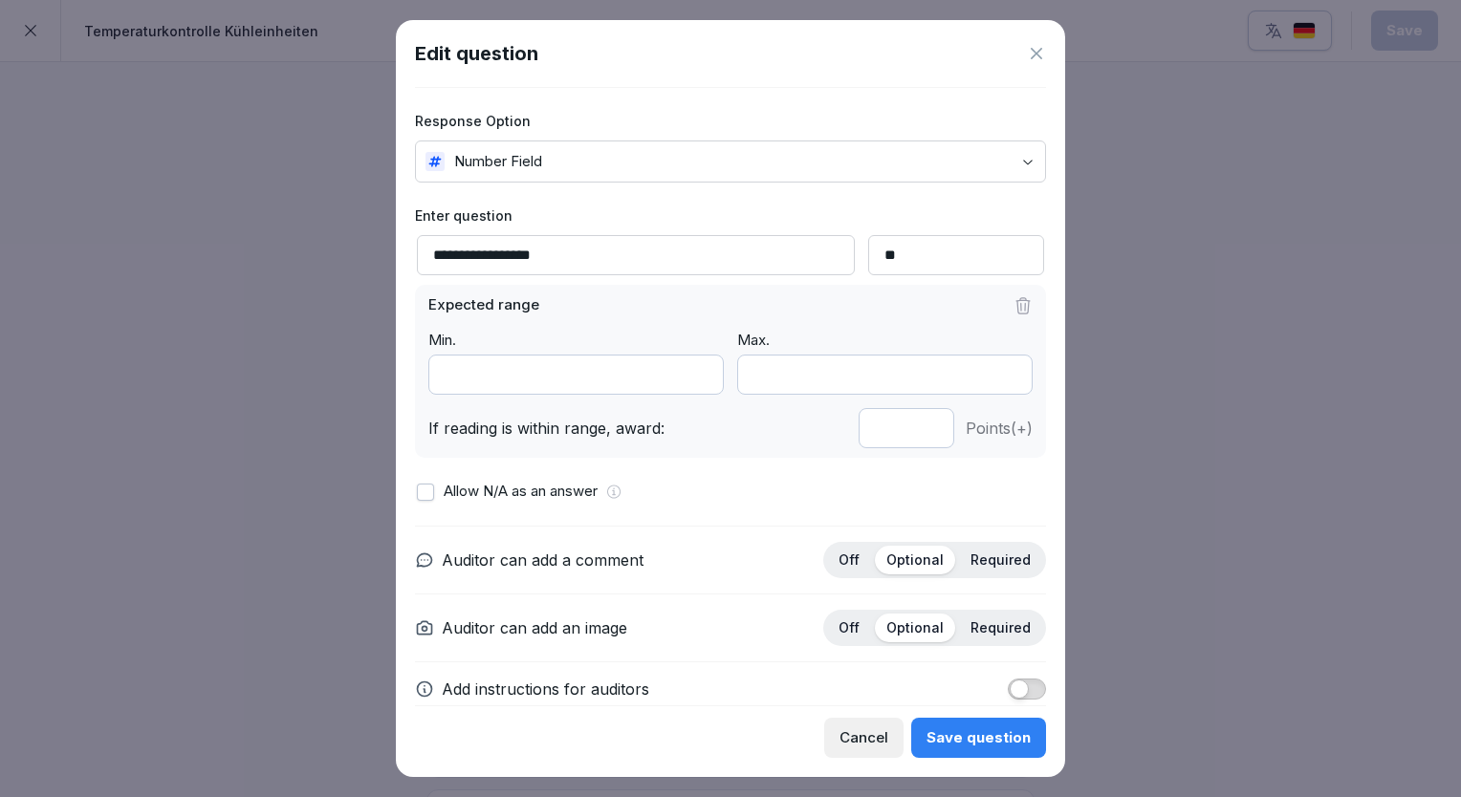
click at [692, 380] on input "**" at bounding box center [575, 375] width 295 height 40
click at [692, 380] on input "***" at bounding box center [575, 375] width 295 height 40
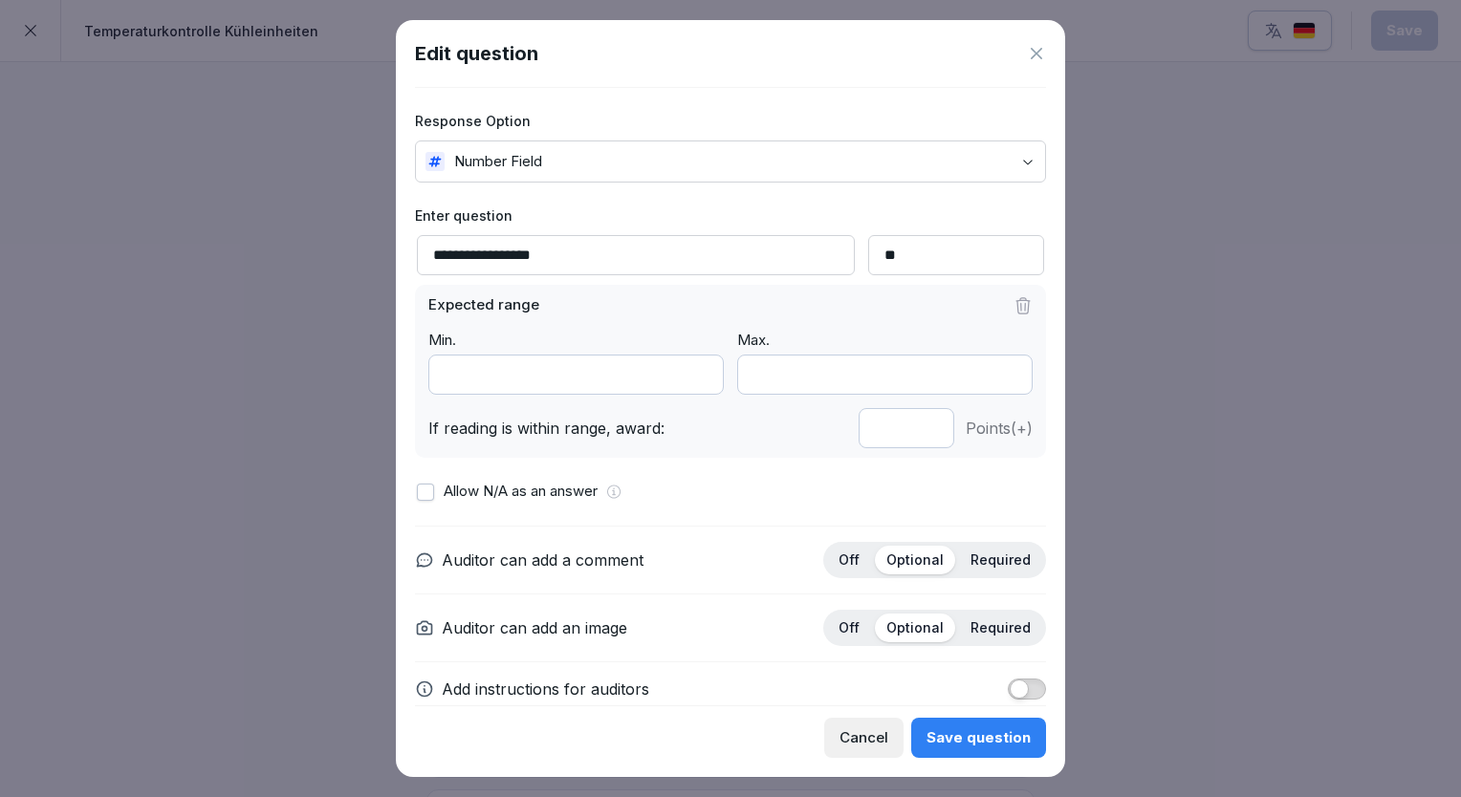
click at [692, 380] on input "***" at bounding box center [575, 375] width 295 height 40
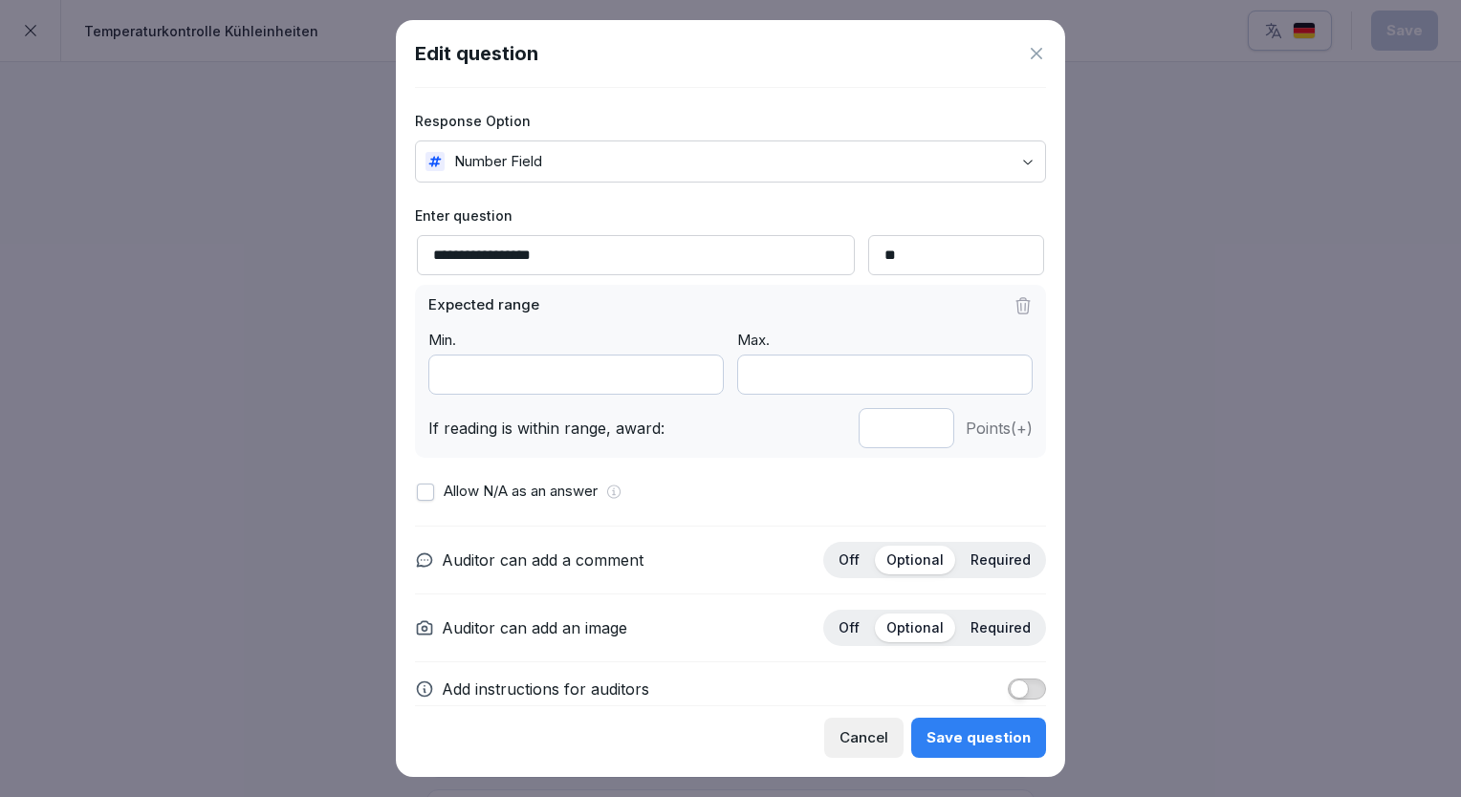
click at [692, 380] on input "***" at bounding box center [575, 375] width 295 height 40
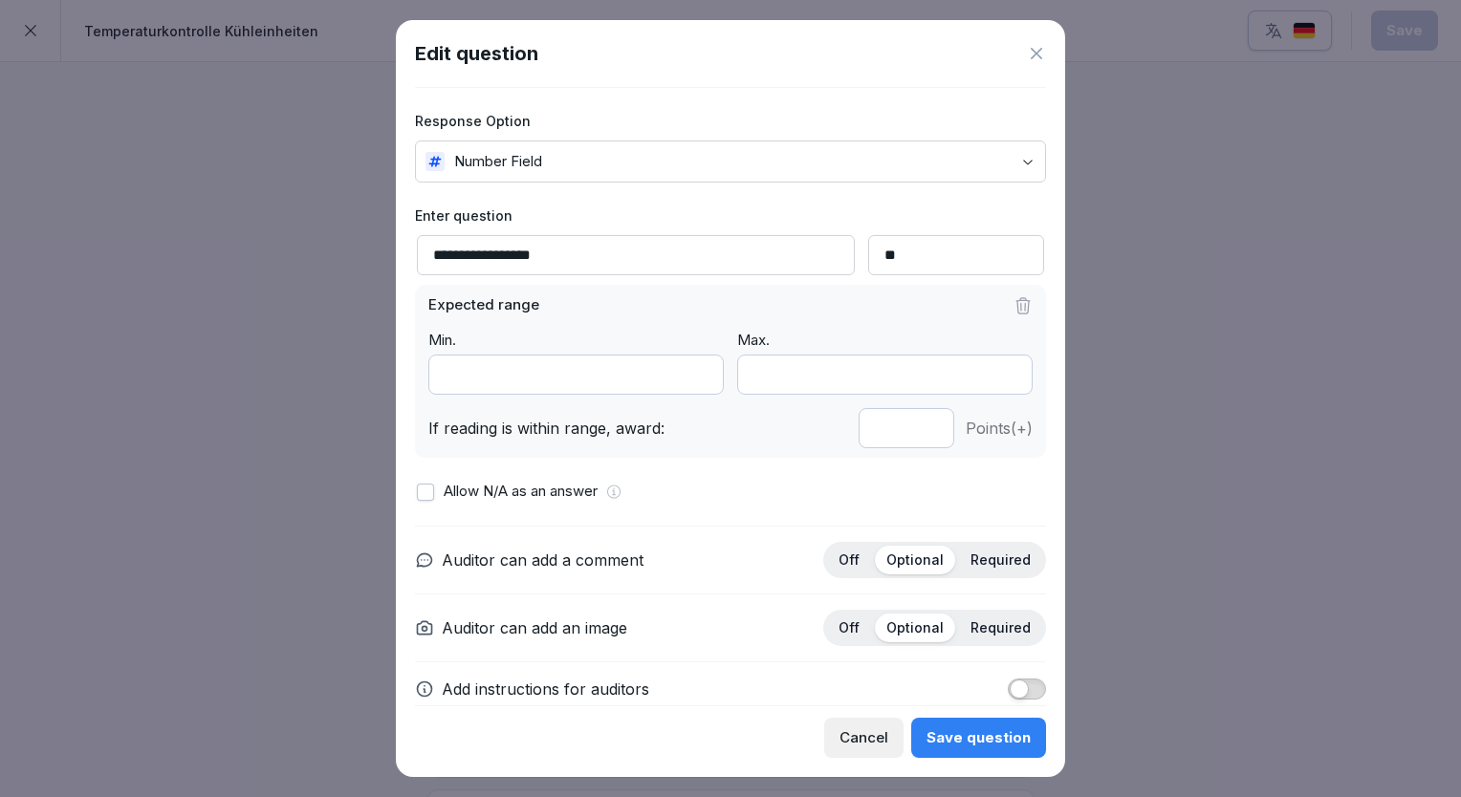
click at [692, 380] on input "***" at bounding box center [575, 375] width 295 height 40
type input "***"
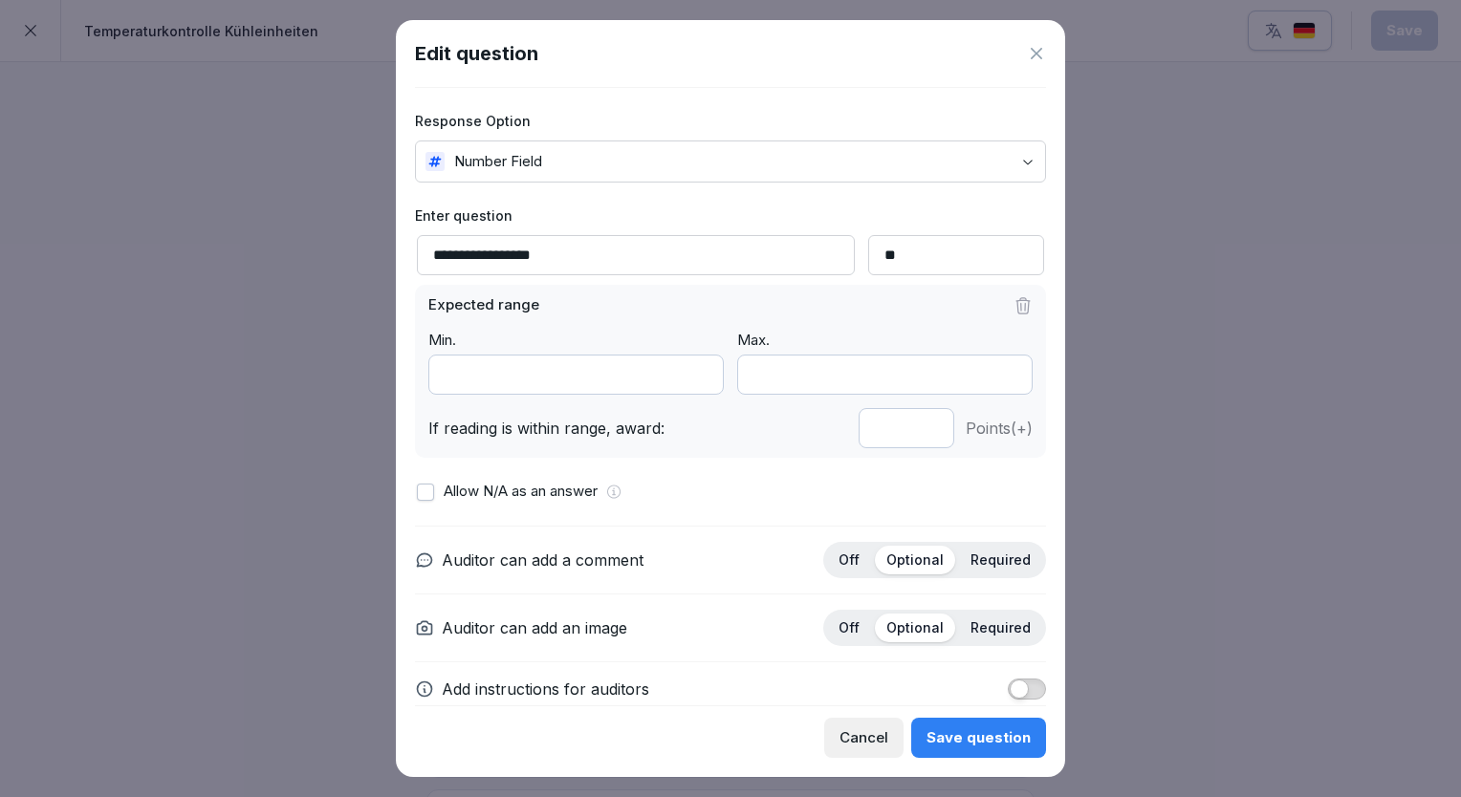
click at [692, 380] on input "***" at bounding box center [575, 375] width 295 height 40
click at [991, 379] on input "**" at bounding box center [884, 375] width 295 height 40
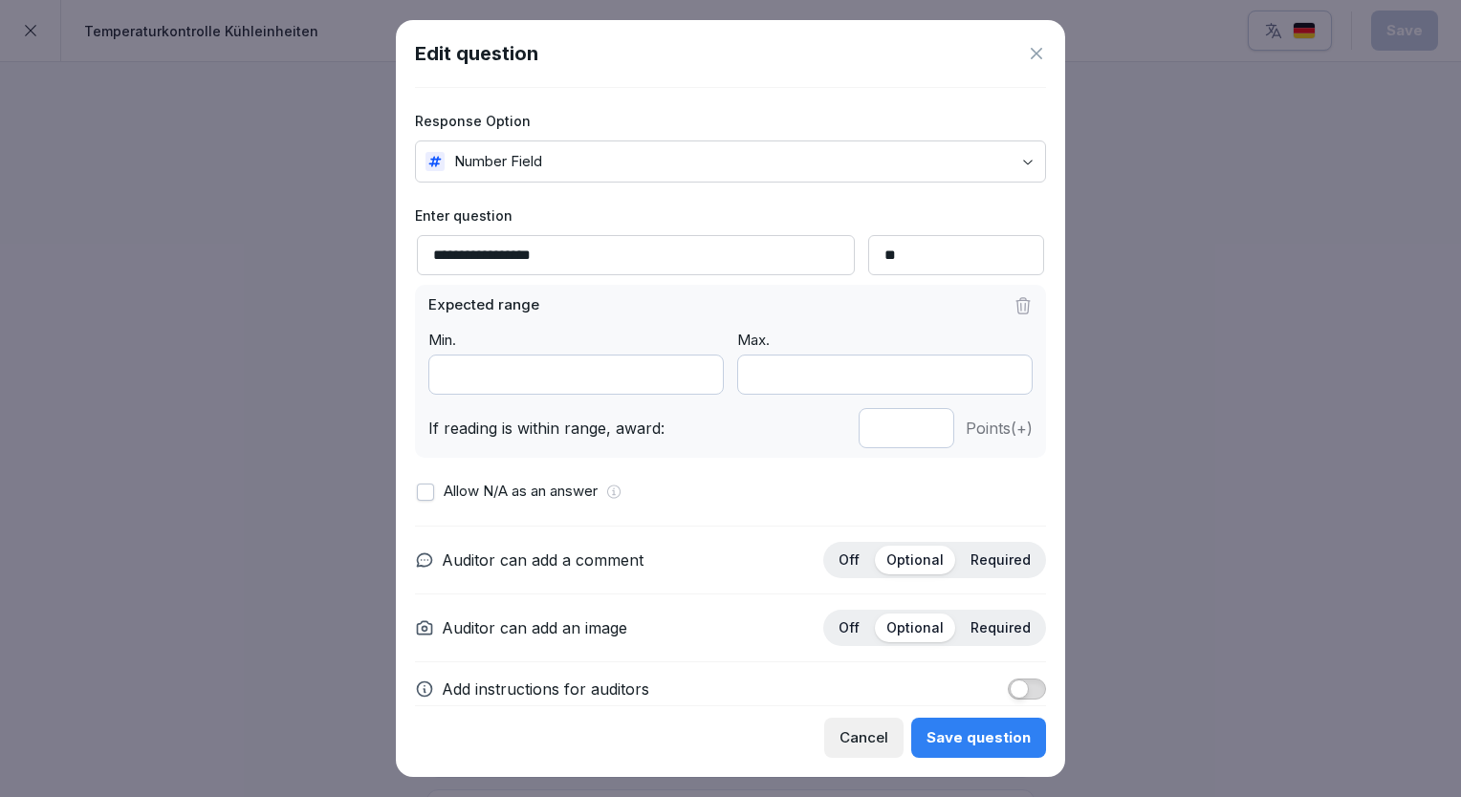
click at [991, 379] on input "**" at bounding box center [884, 375] width 295 height 40
type input "**"
click at [993, 368] on input "**" at bounding box center [884, 375] width 295 height 40
click at [914, 430] on input "*" at bounding box center [906, 428] width 96 height 40
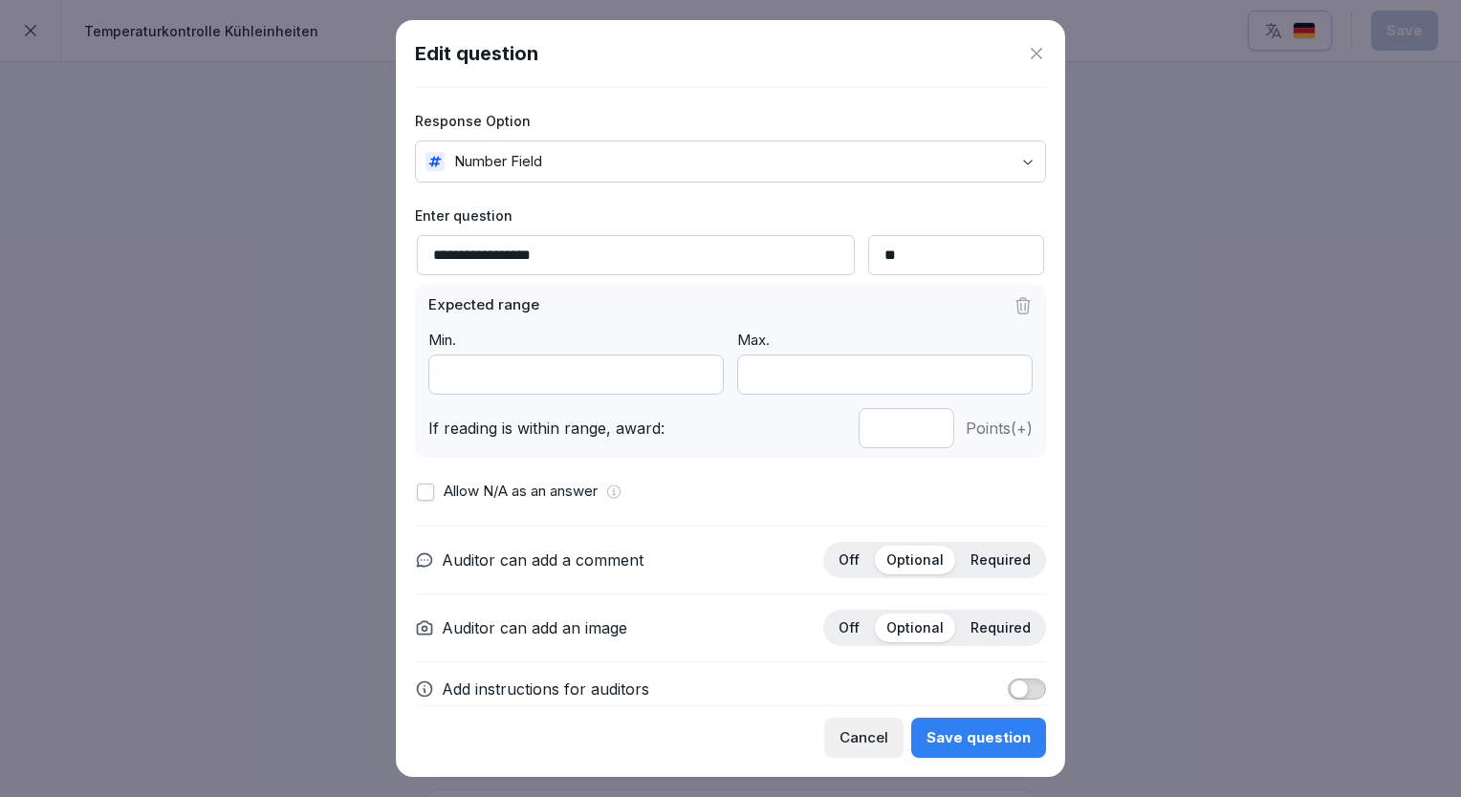
click at [914, 430] on input "*" at bounding box center [906, 428] width 96 height 40
type input "*"
click at [914, 430] on input "*" at bounding box center [906, 428] width 96 height 40
click at [948, 729] on div "Save question" at bounding box center [978, 737] width 104 height 21
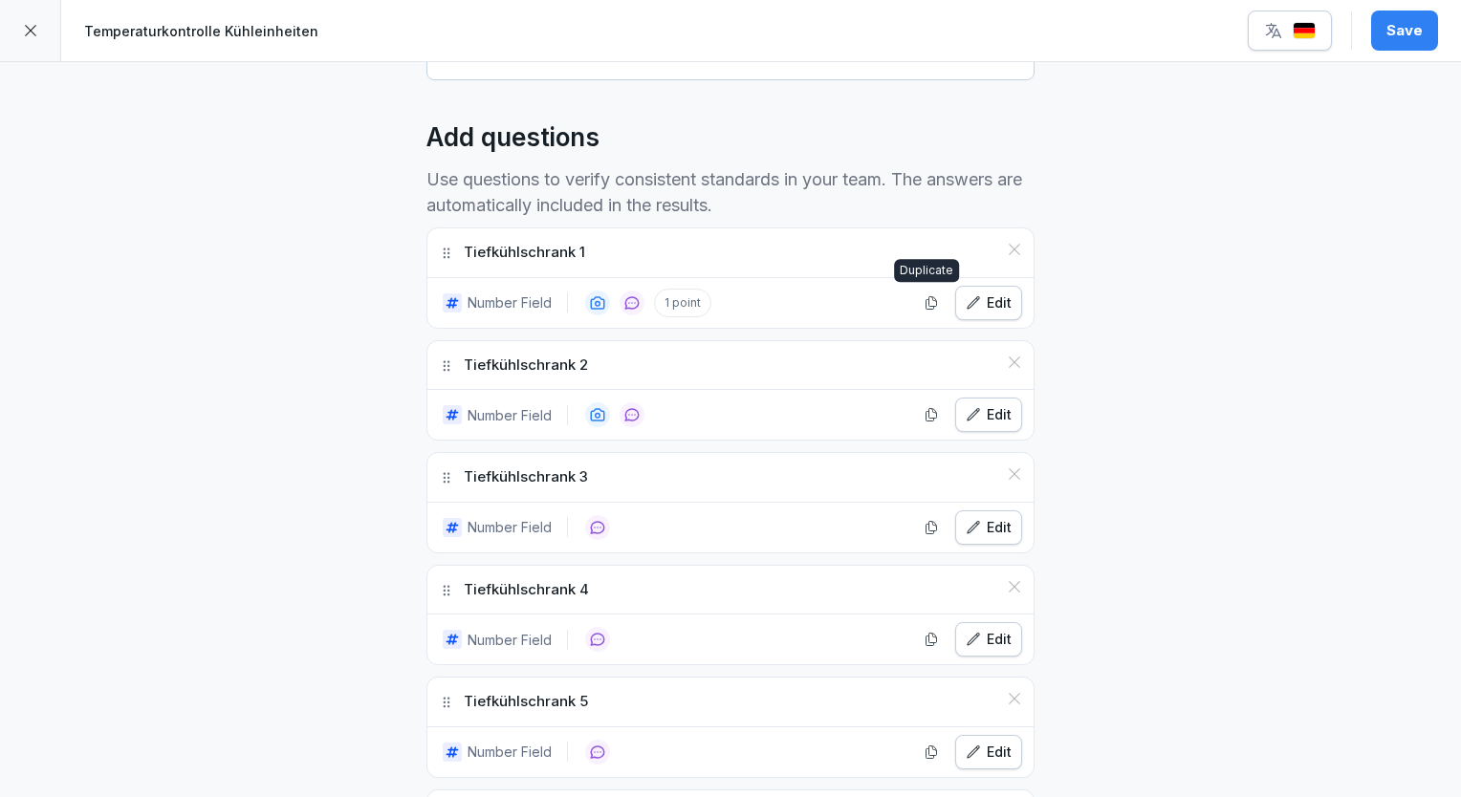
click at [926, 304] on icon "button" at bounding box center [931, 302] width 11 height 12
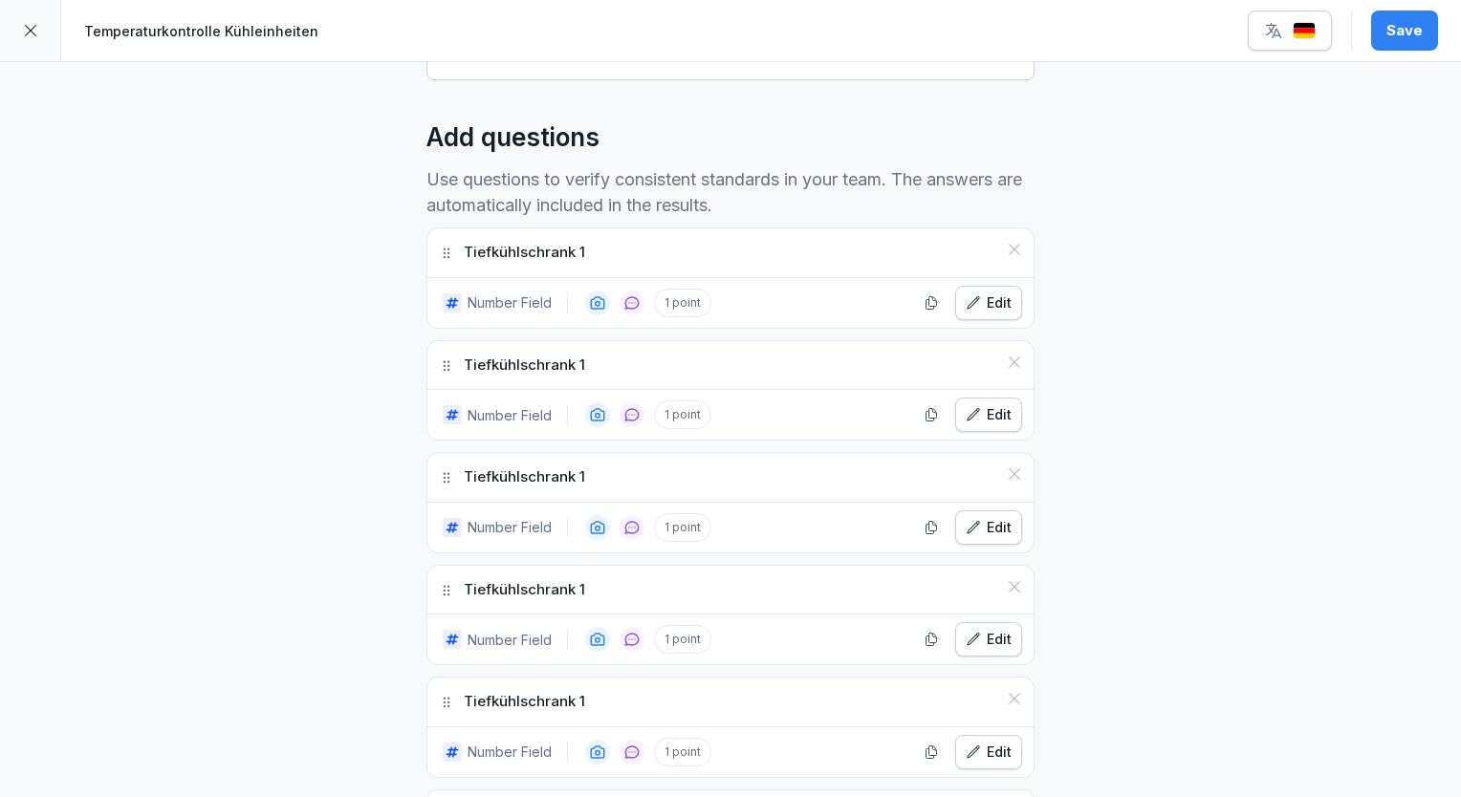
click at [926, 304] on icon "button" at bounding box center [931, 302] width 11 height 12
click at [965, 409] on icon "button" at bounding box center [972, 414] width 15 height 15
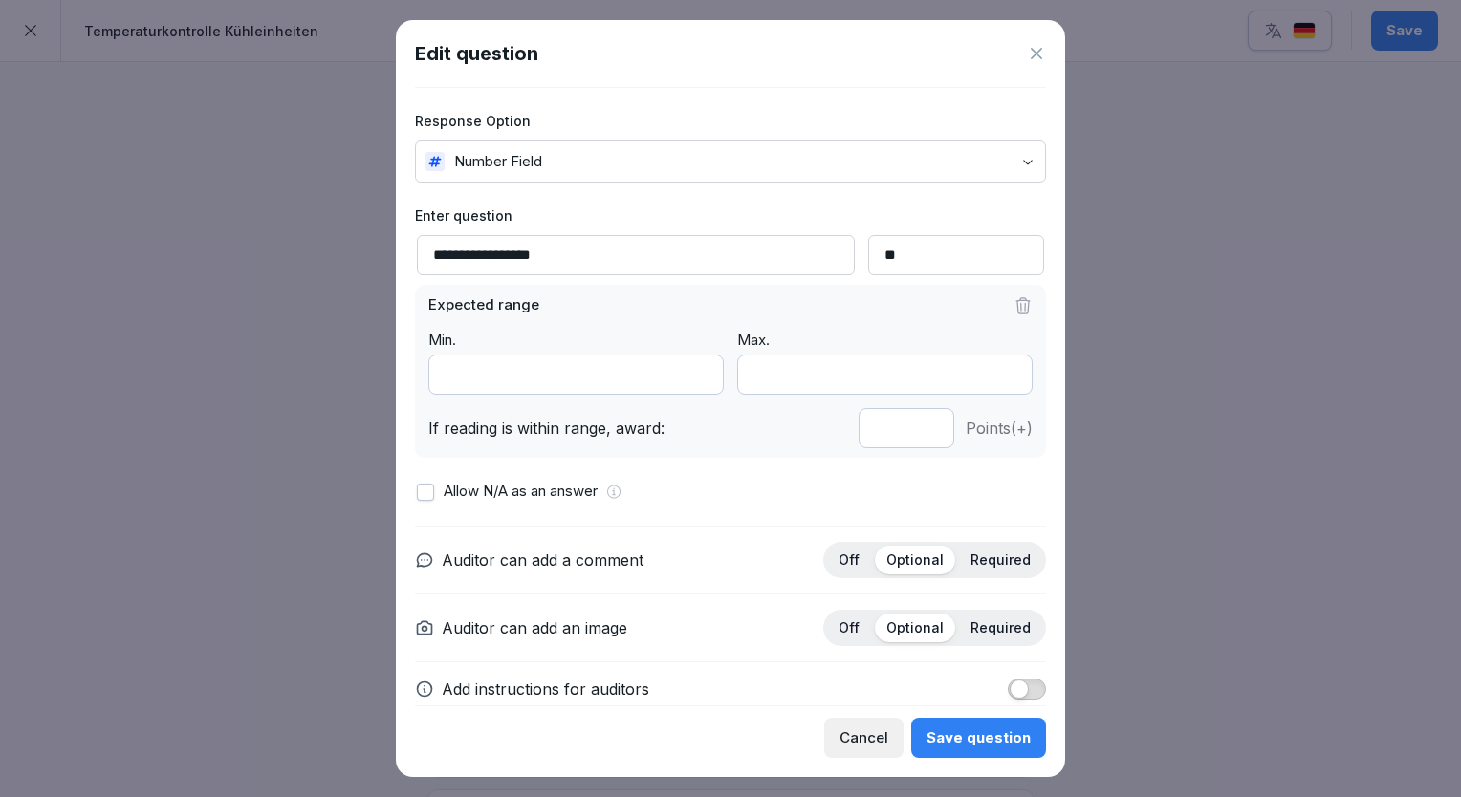
click at [587, 264] on input "**********" at bounding box center [636, 255] width 438 height 40
type input "**********"
click at [952, 738] on div "Save question" at bounding box center [978, 737] width 104 height 21
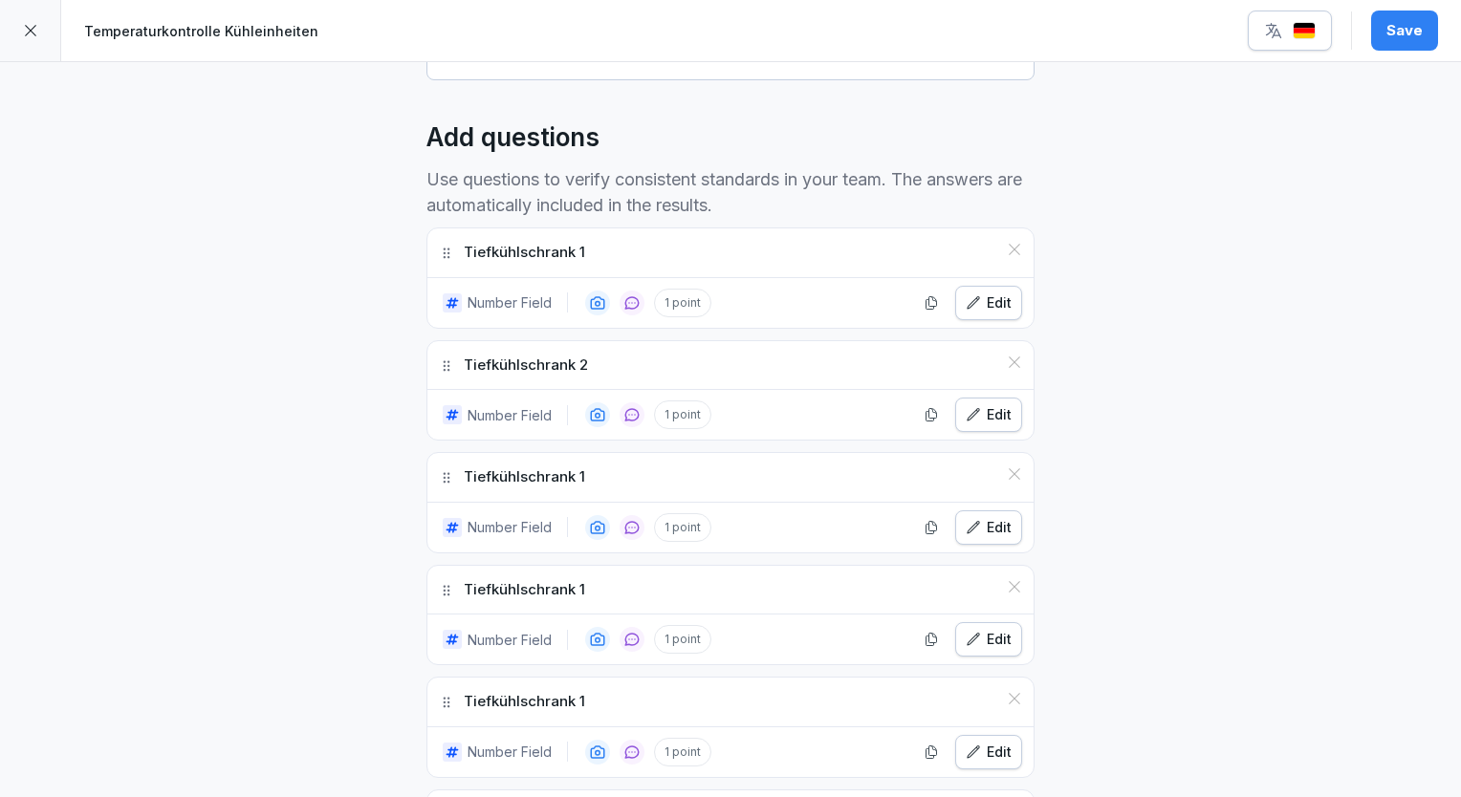
click at [987, 524] on div "Edit" at bounding box center [988, 527] width 46 height 21
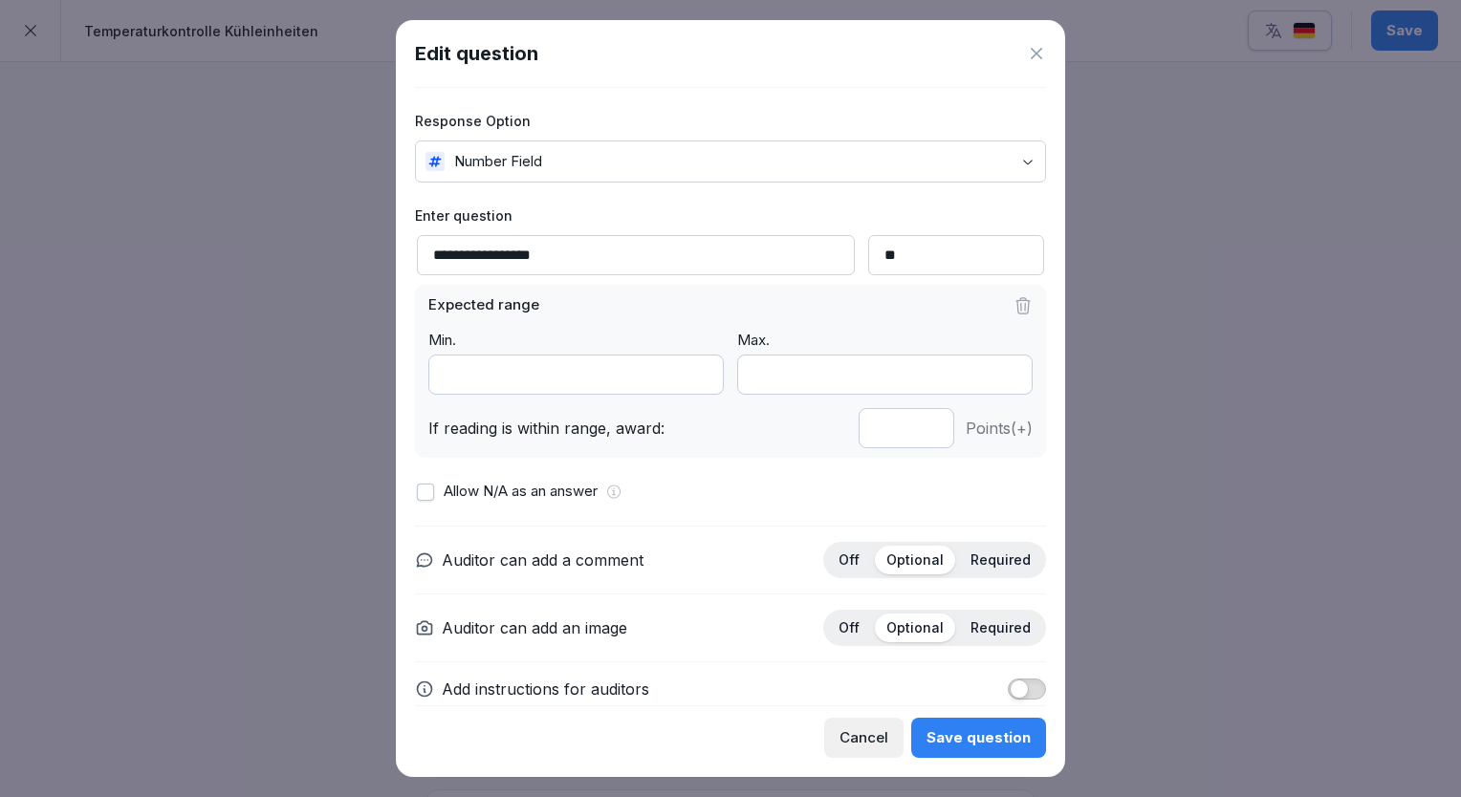
click at [614, 257] on input "**********" at bounding box center [636, 255] width 438 height 40
type input "**********"
click at [979, 749] on button "Save question" at bounding box center [978, 738] width 135 height 40
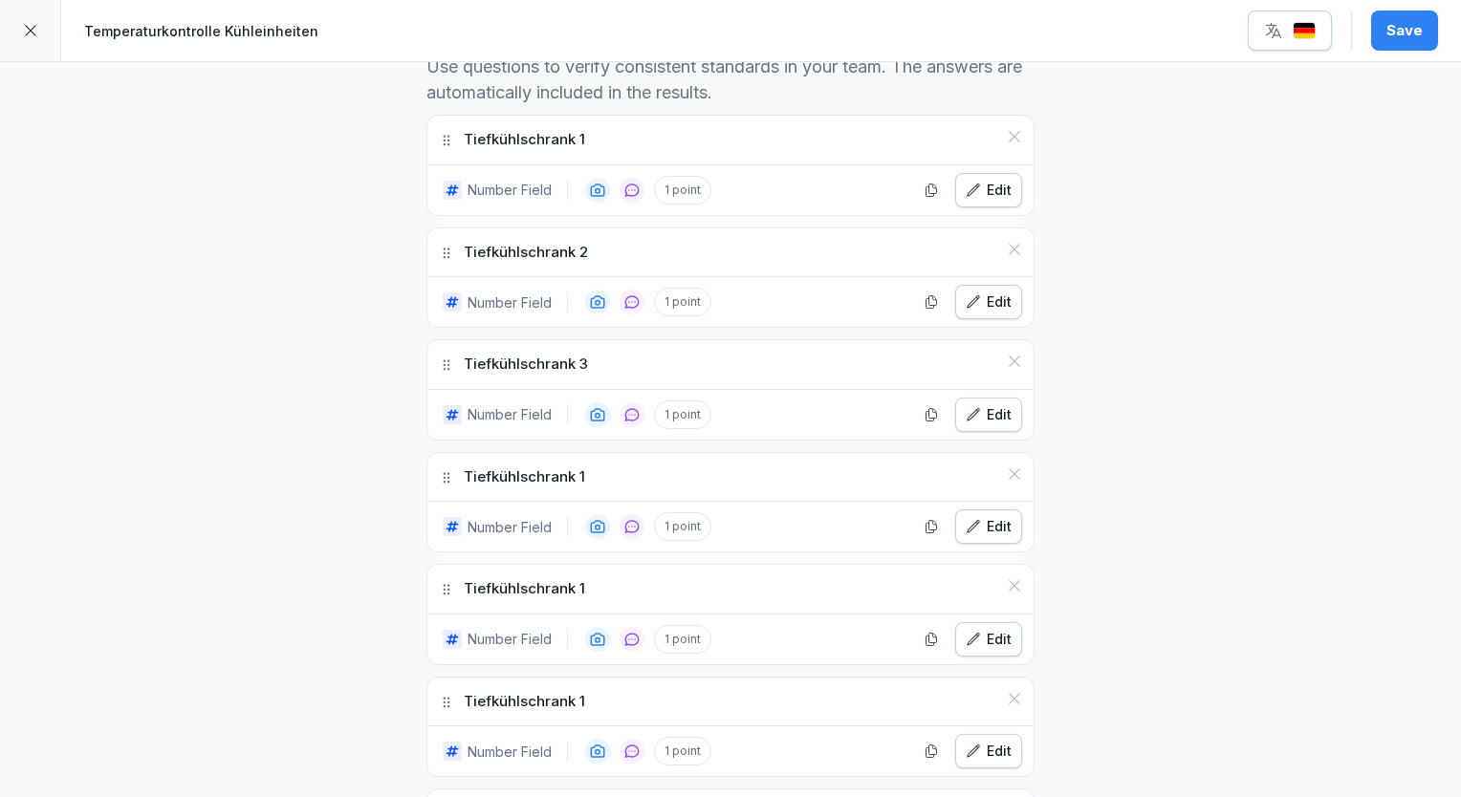
scroll to position [669, 0]
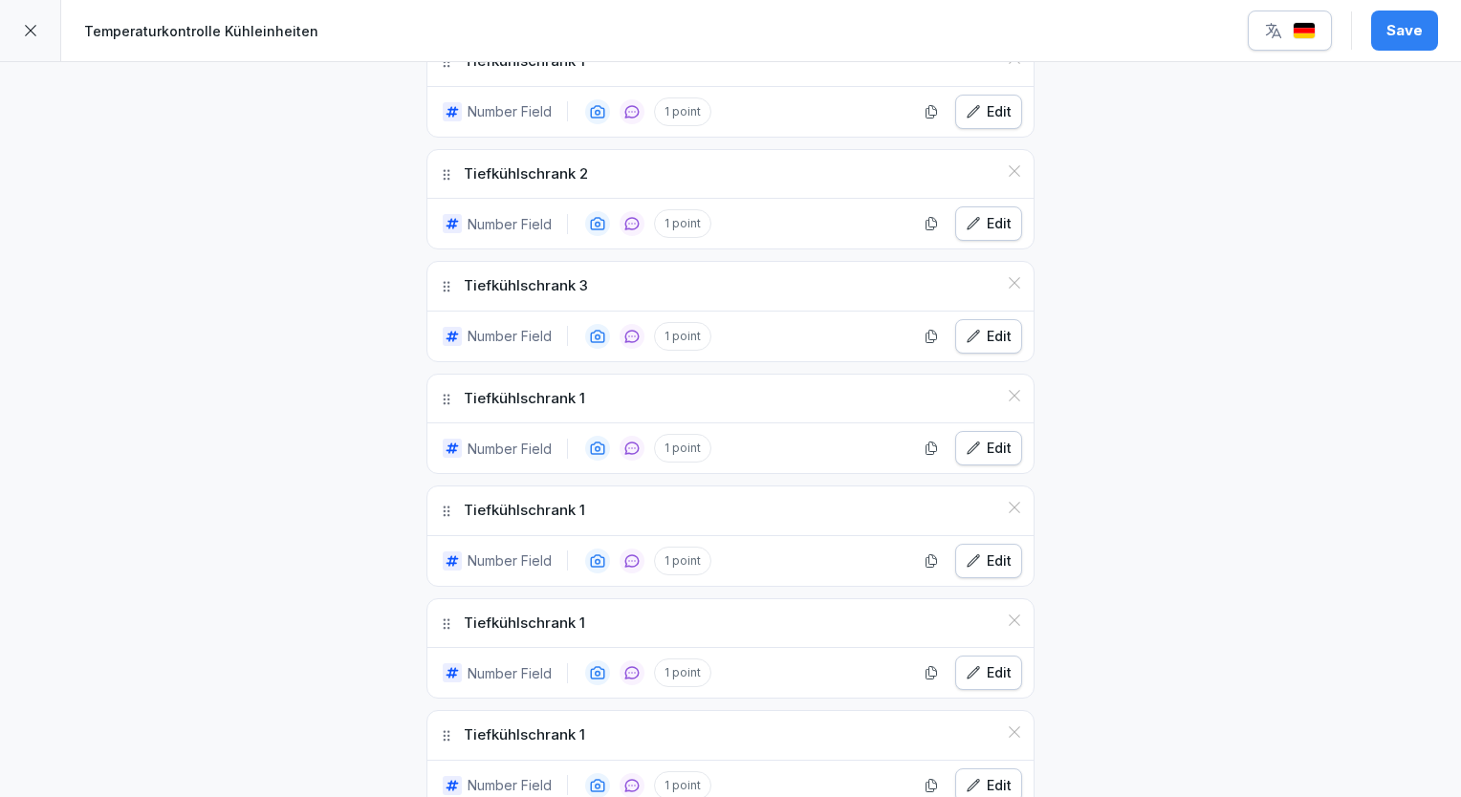
click at [983, 451] on div "Edit" at bounding box center [988, 448] width 46 height 21
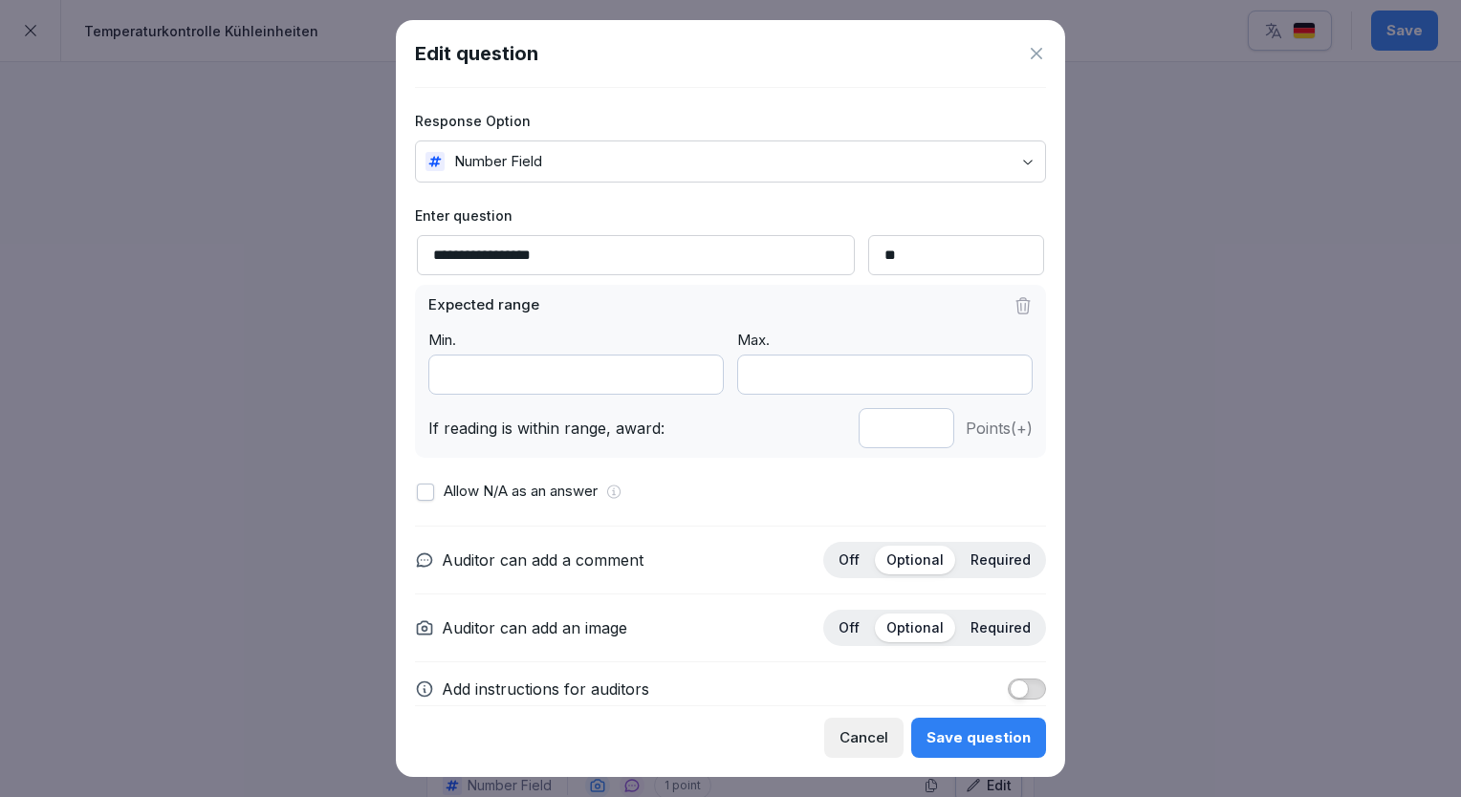
click at [616, 258] on input "**********" at bounding box center [636, 255] width 438 height 40
type input "**********"
click at [979, 728] on div "Save question" at bounding box center [978, 737] width 104 height 21
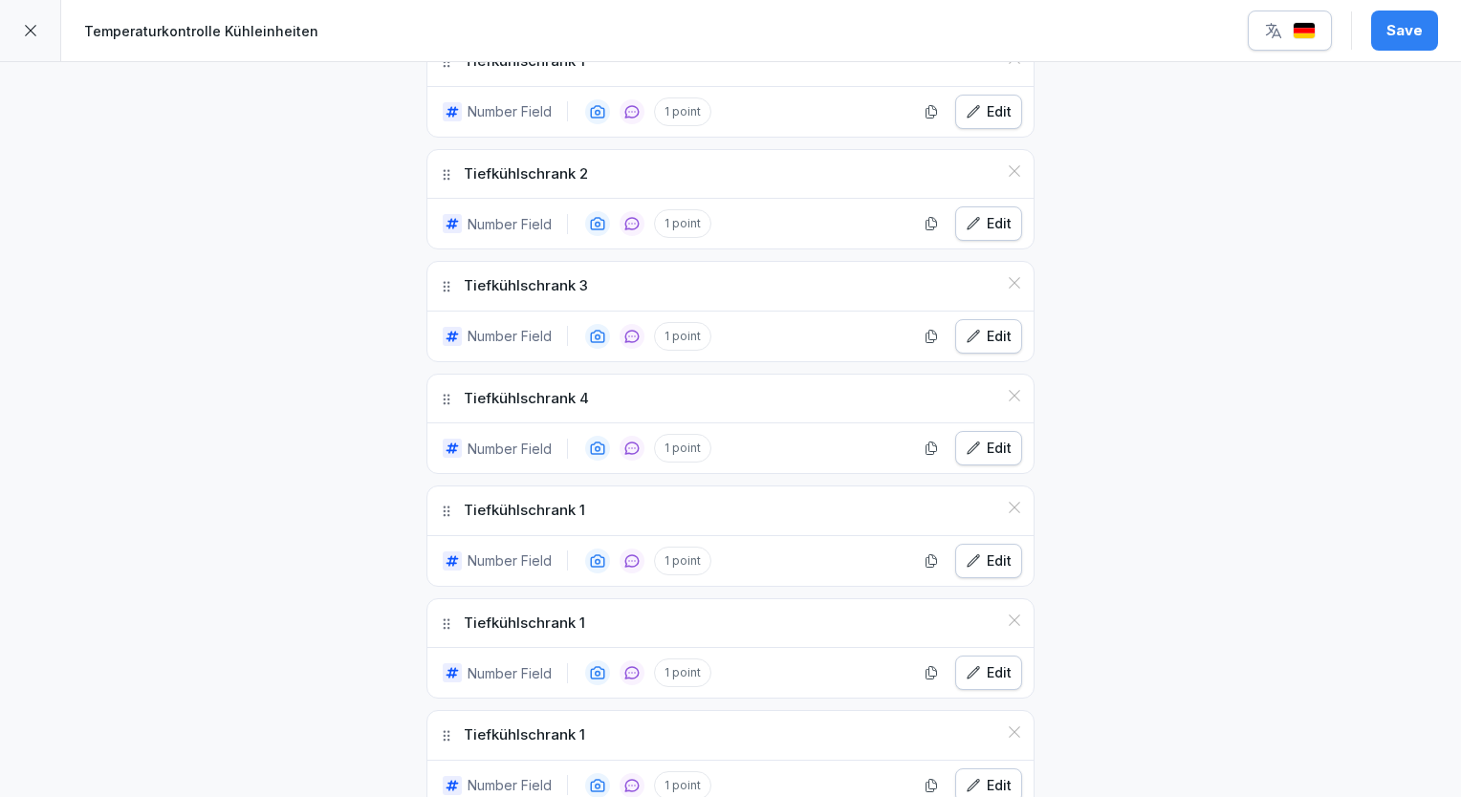
click at [979, 552] on div "Edit" at bounding box center [988, 561] width 46 height 21
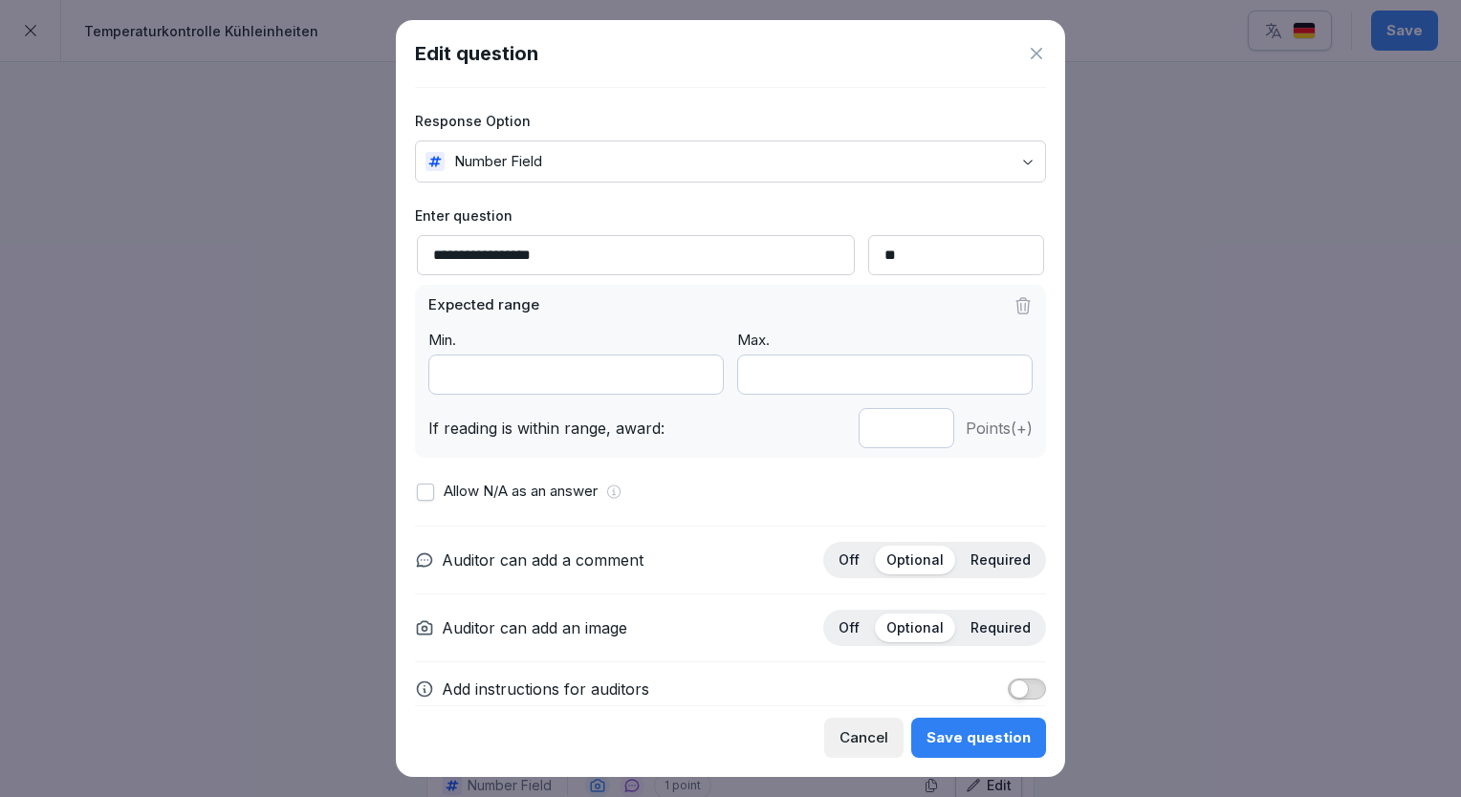
click at [655, 253] on input "**********" at bounding box center [636, 255] width 438 height 40
type input "**********"
click at [994, 741] on div "Save question" at bounding box center [978, 737] width 104 height 21
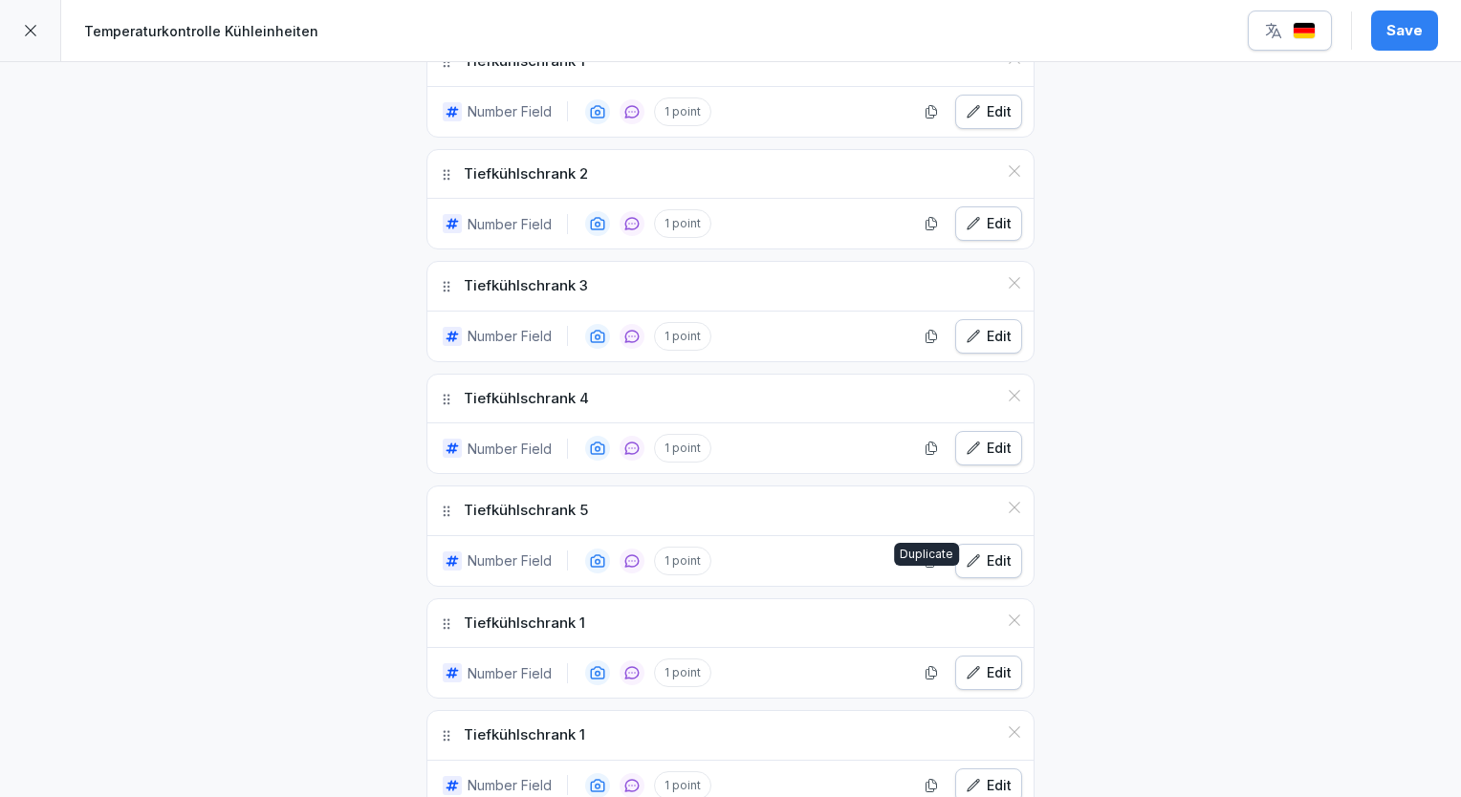
scroll to position [860, 0]
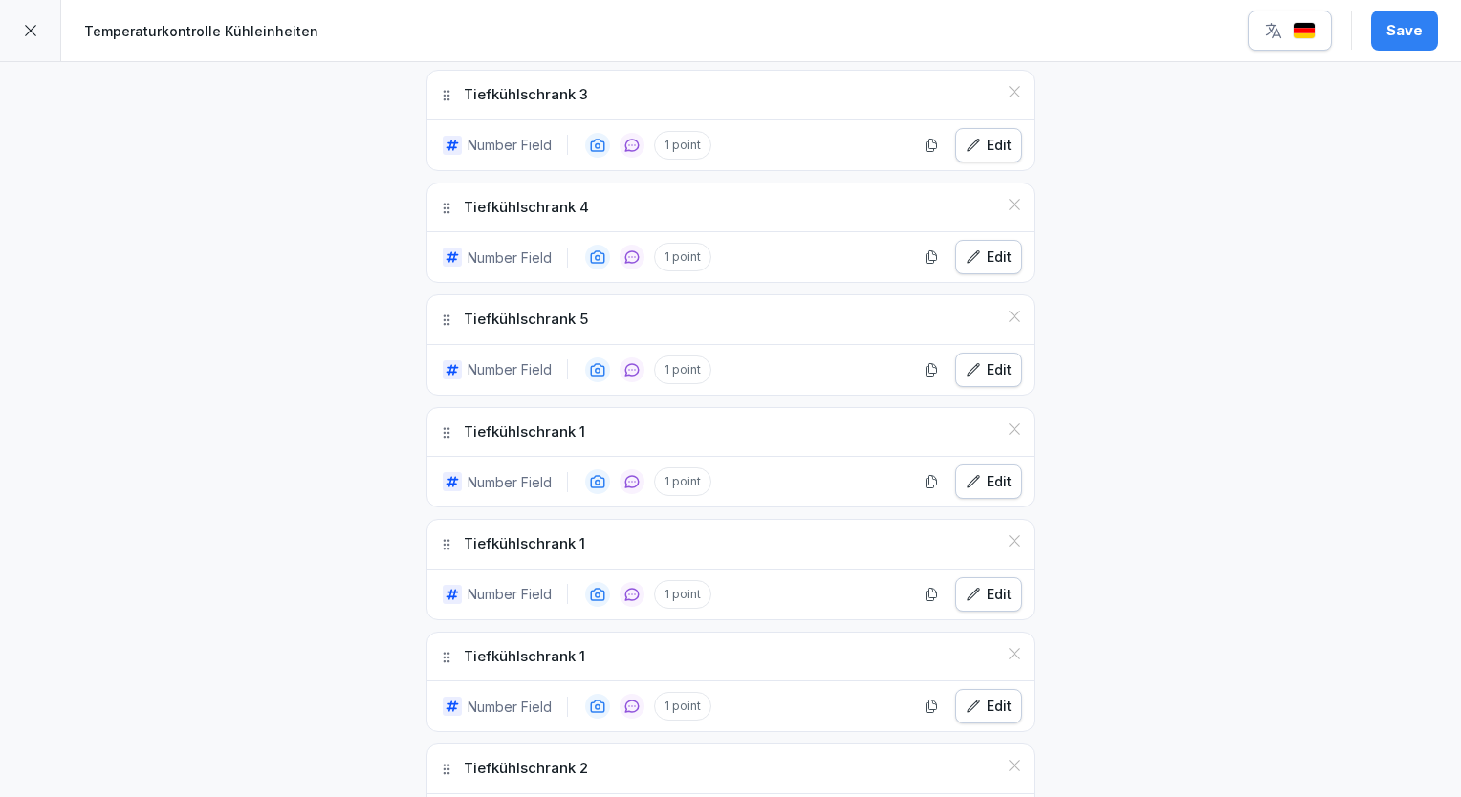
click at [967, 487] on button "Edit" at bounding box center [988, 482] width 67 height 34
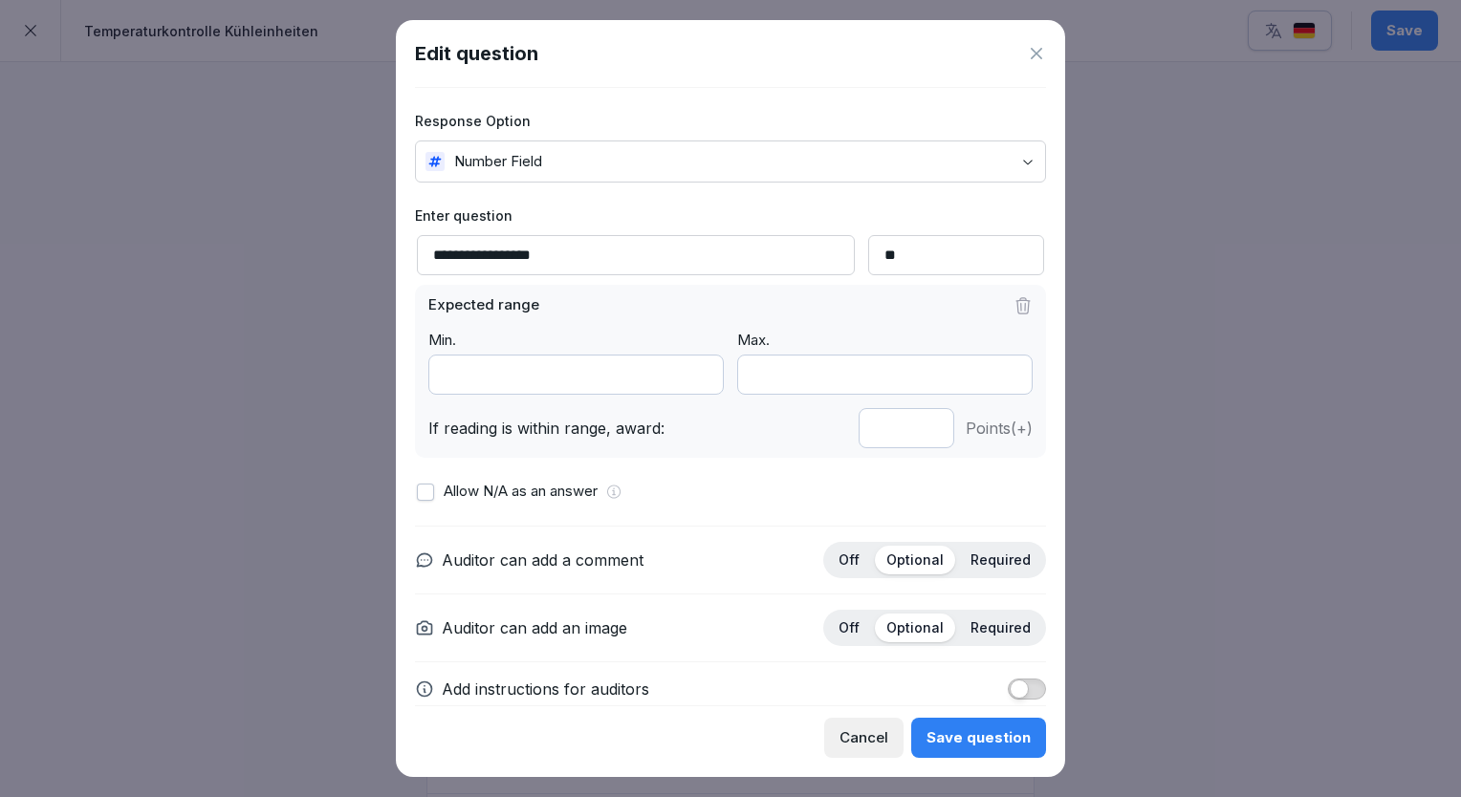
click at [661, 256] on input "**********" at bounding box center [636, 255] width 438 height 40
type input "**********"
click at [956, 742] on div "Save question" at bounding box center [978, 737] width 104 height 21
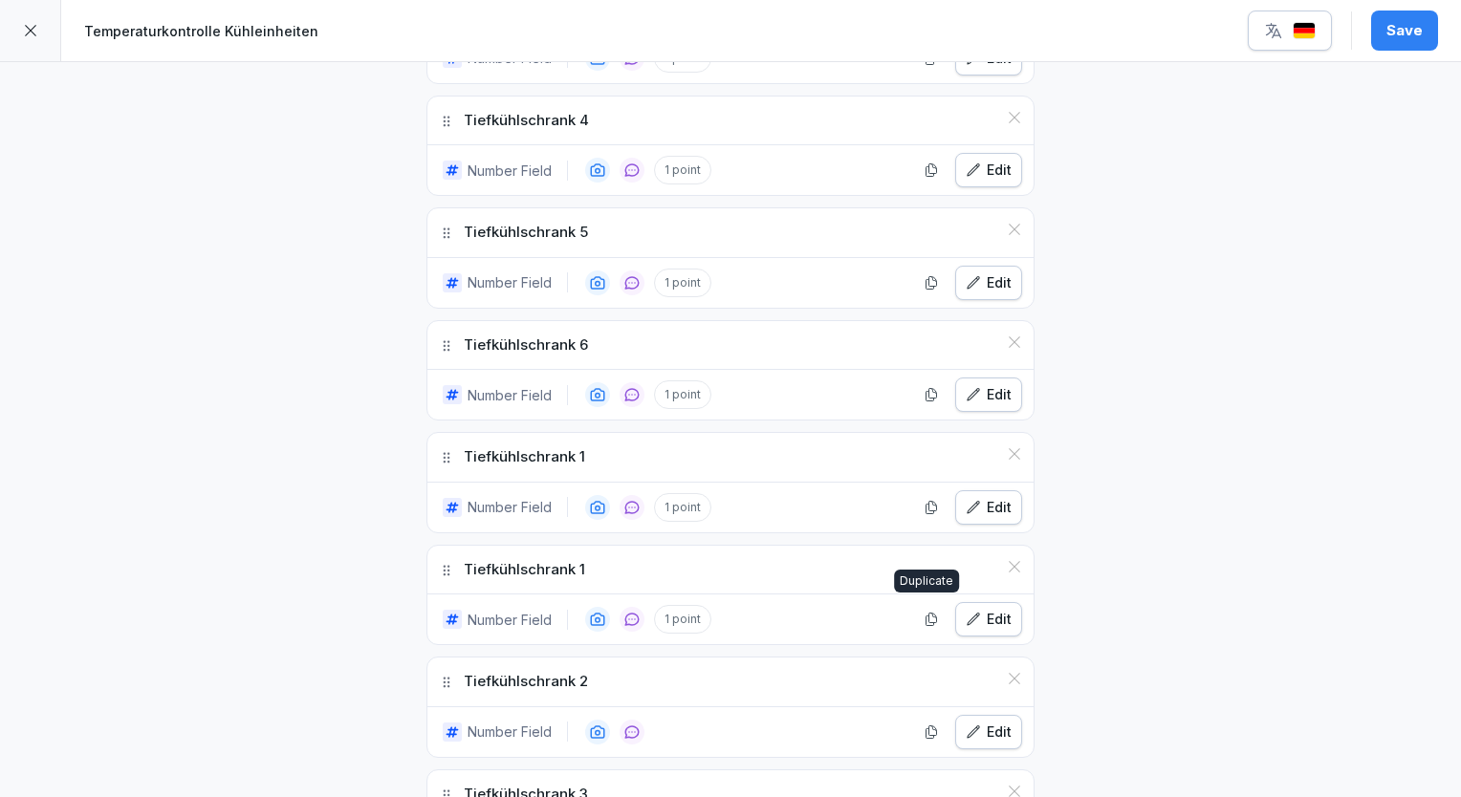
scroll to position [1052, 0]
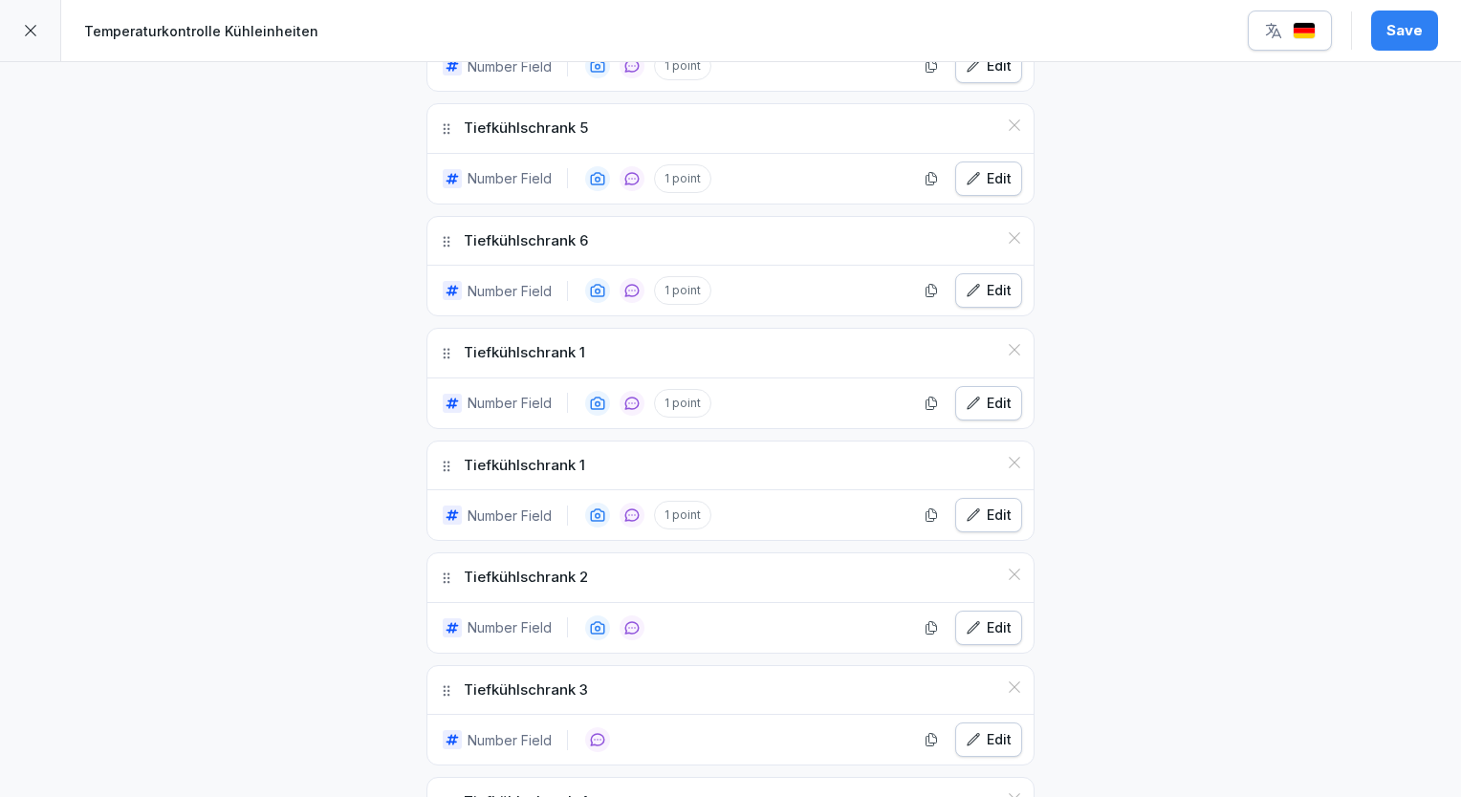
click at [975, 404] on div "Edit" at bounding box center [988, 403] width 46 height 21
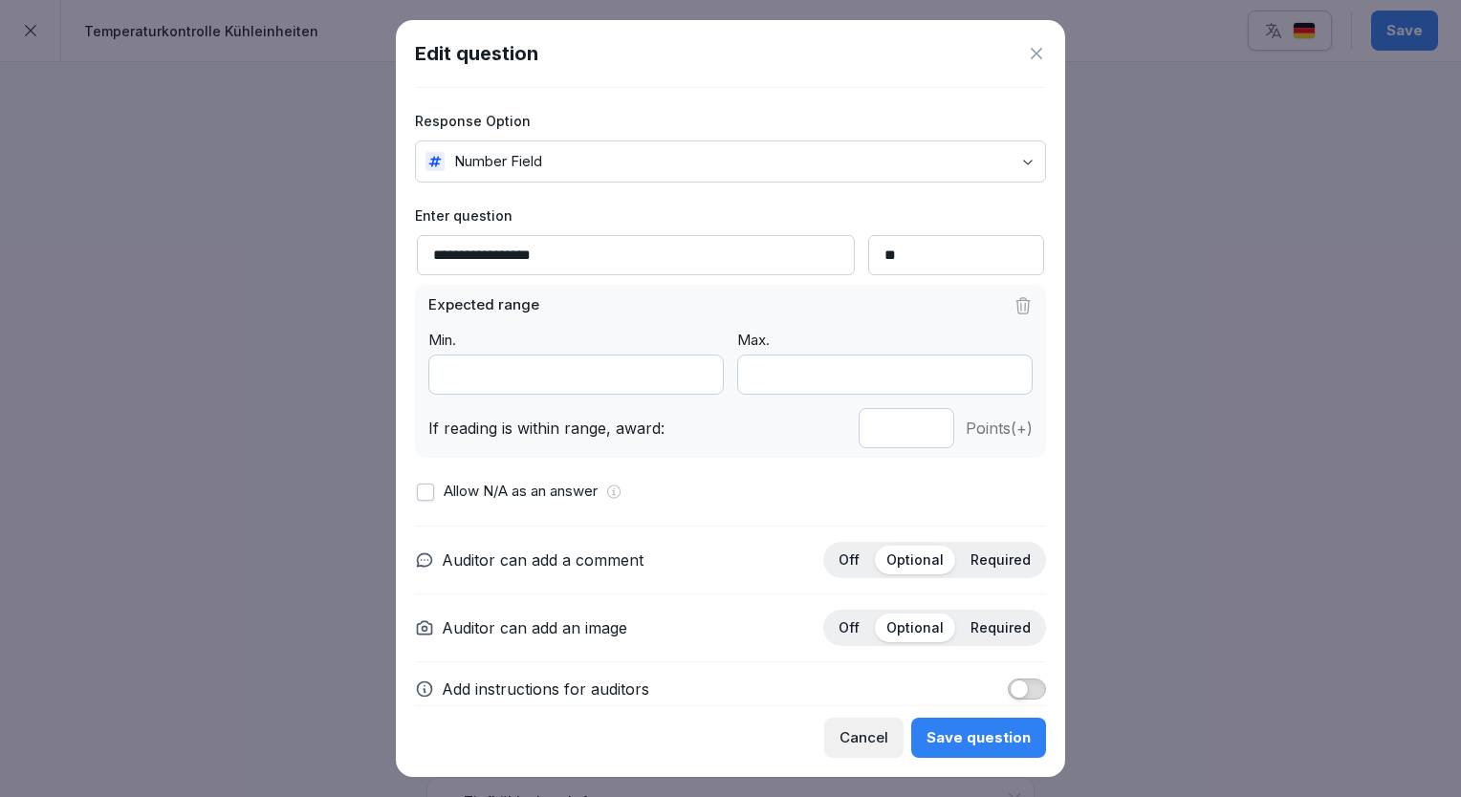
click at [623, 254] on input "**********" at bounding box center [636, 255] width 438 height 40
type input "**********"
click at [996, 736] on div "Save question" at bounding box center [978, 737] width 104 height 21
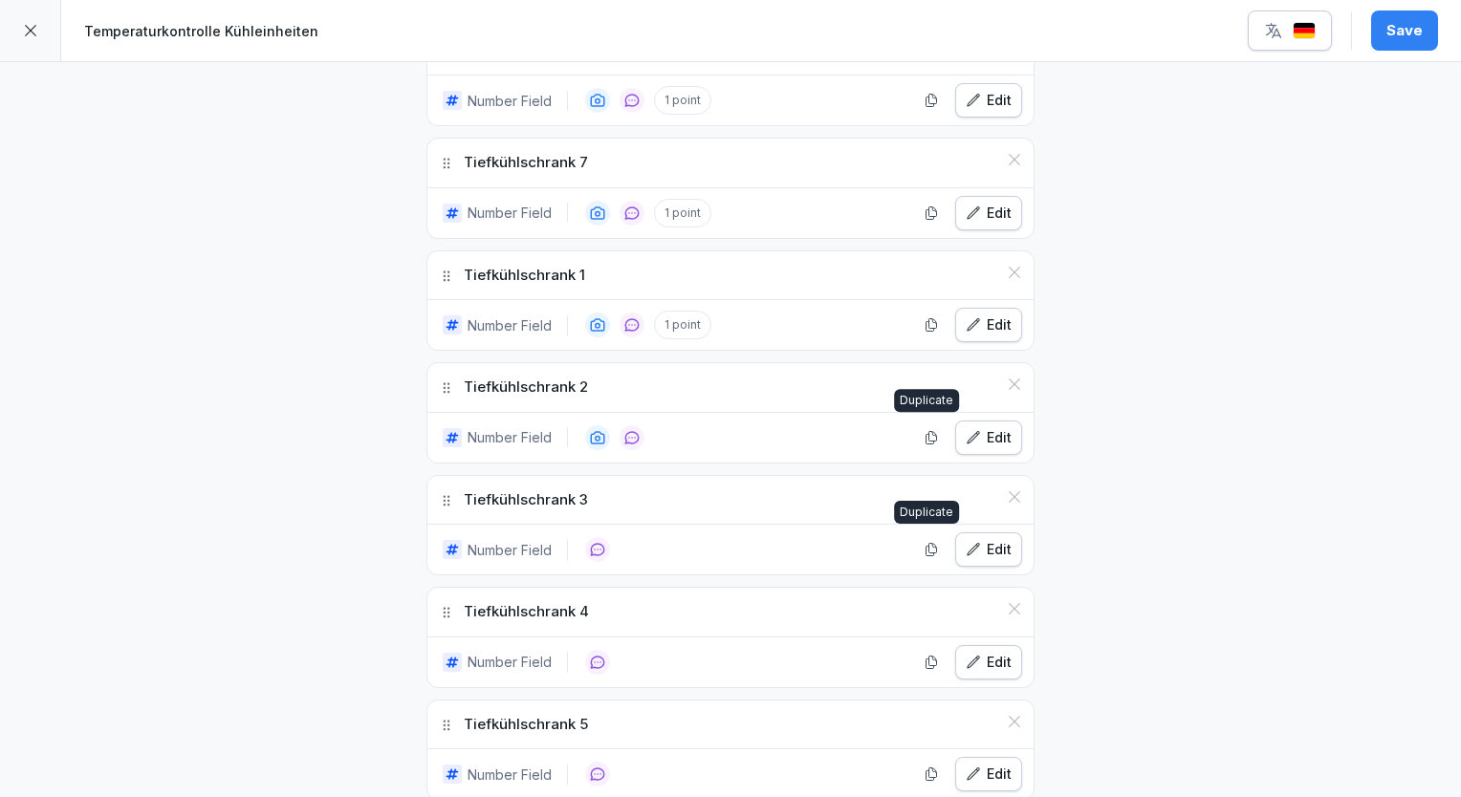
scroll to position [1243, 0]
click at [979, 321] on div "Edit" at bounding box center [988, 324] width 46 height 21
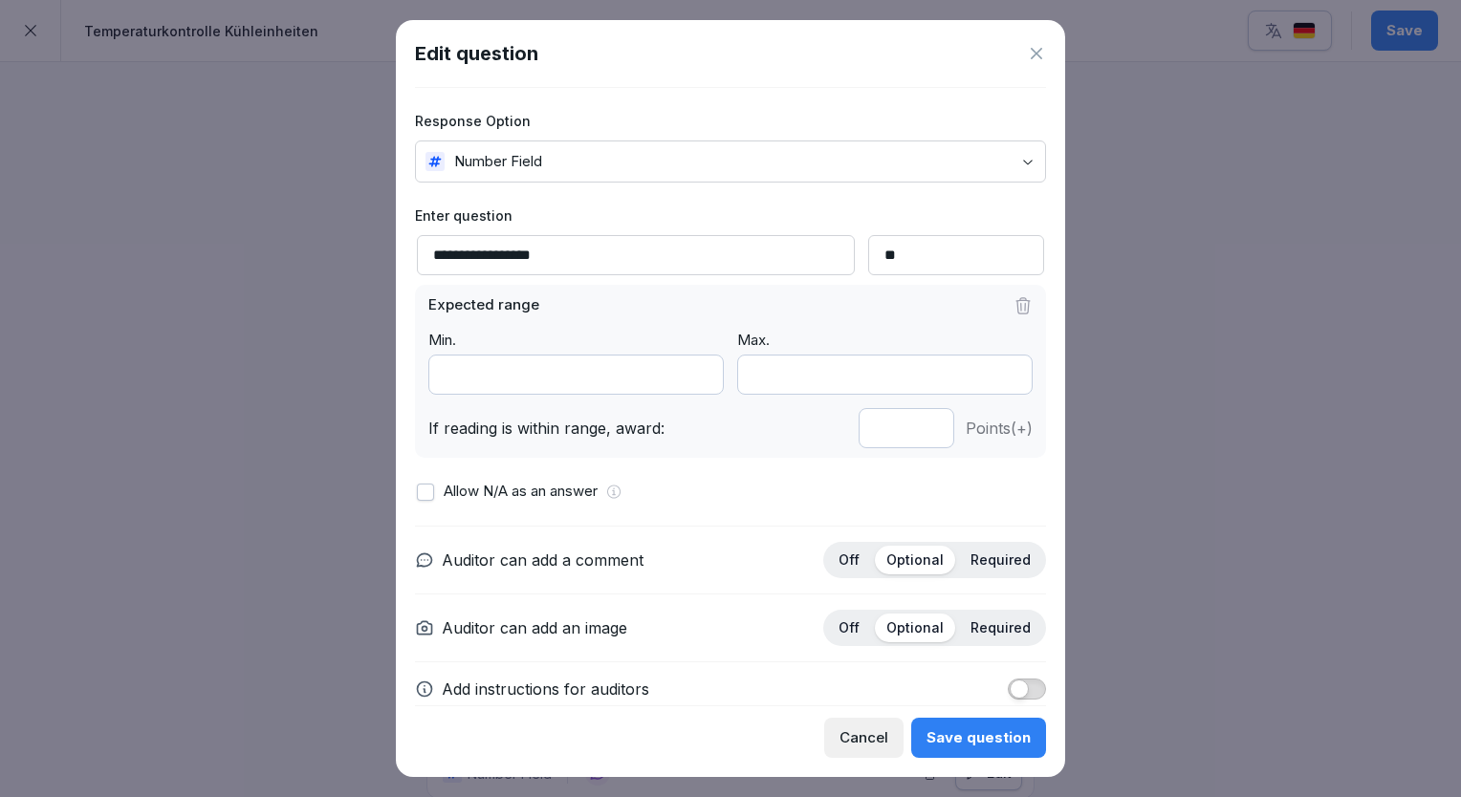
click at [636, 262] on input "**********" at bounding box center [636, 255] width 438 height 40
type input "**********"
click at [983, 727] on button "Save question" at bounding box center [978, 738] width 135 height 40
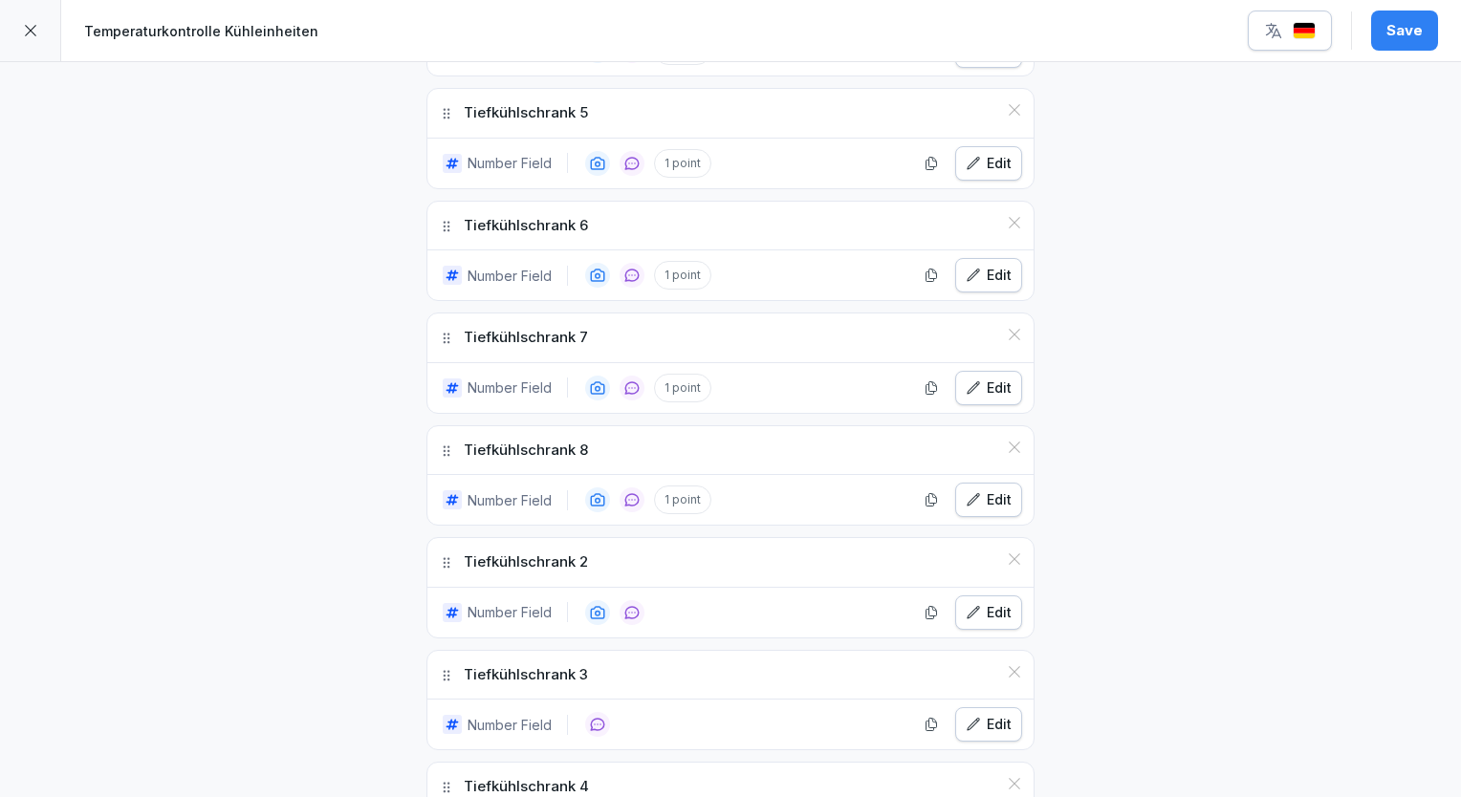
scroll to position [1052, 0]
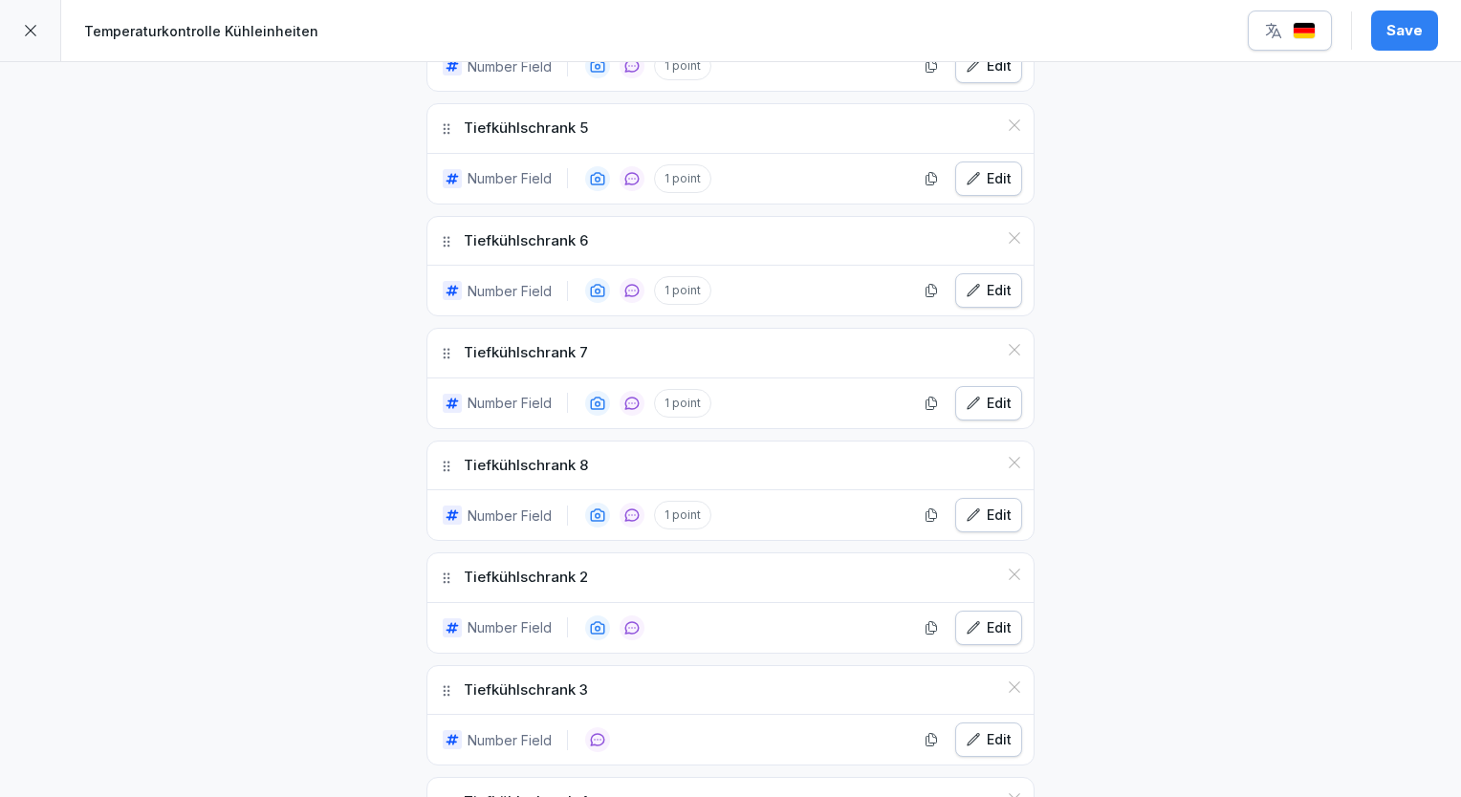
click at [972, 624] on icon "button" at bounding box center [972, 627] width 15 height 15
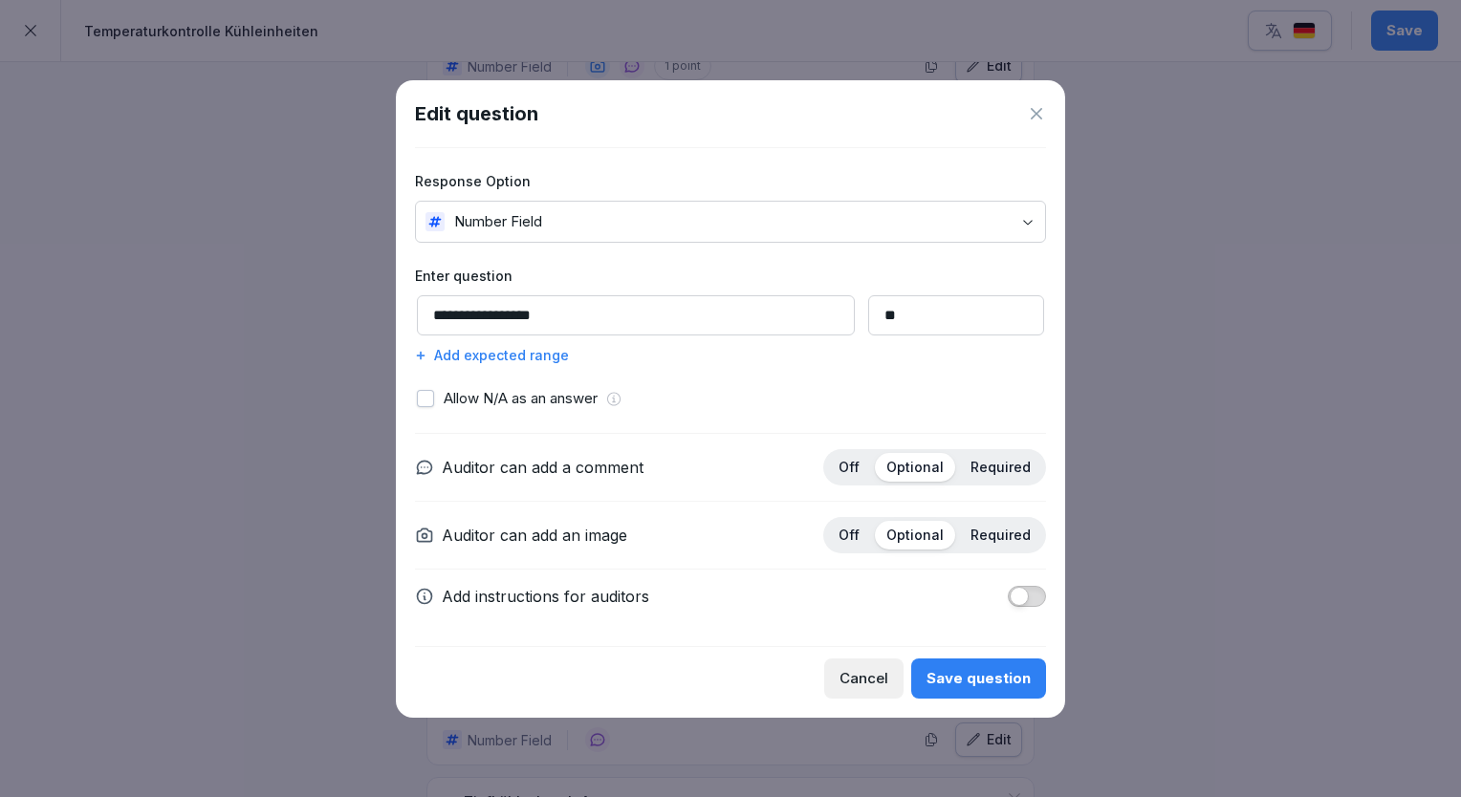
click at [624, 327] on input "**********" at bounding box center [636, 315] width 438 height 40
type input "**********"
click at [982, 670] on div "Save question" at bounding box center [978, 678] width 104 height 21
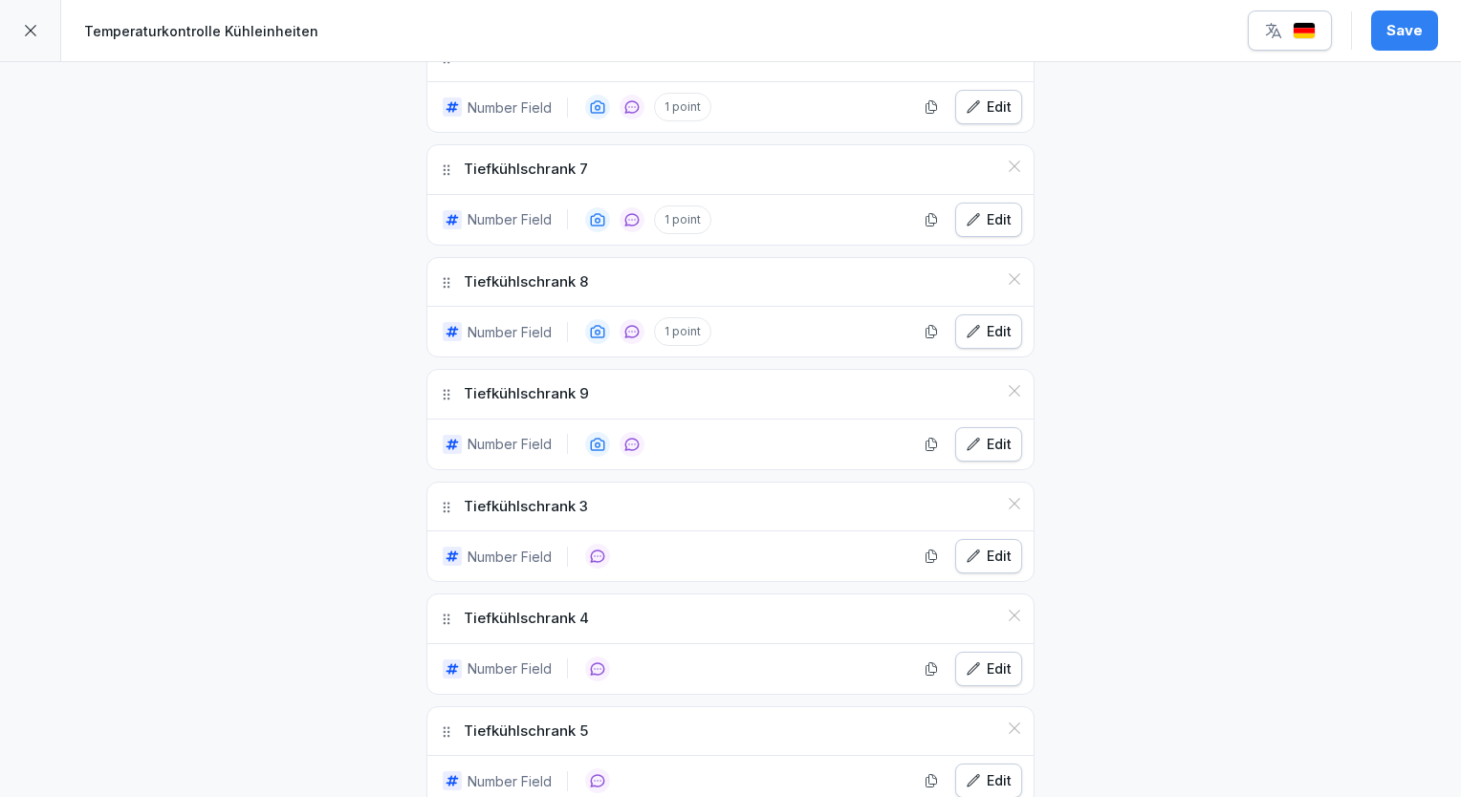
scroll to position [1243, 0]
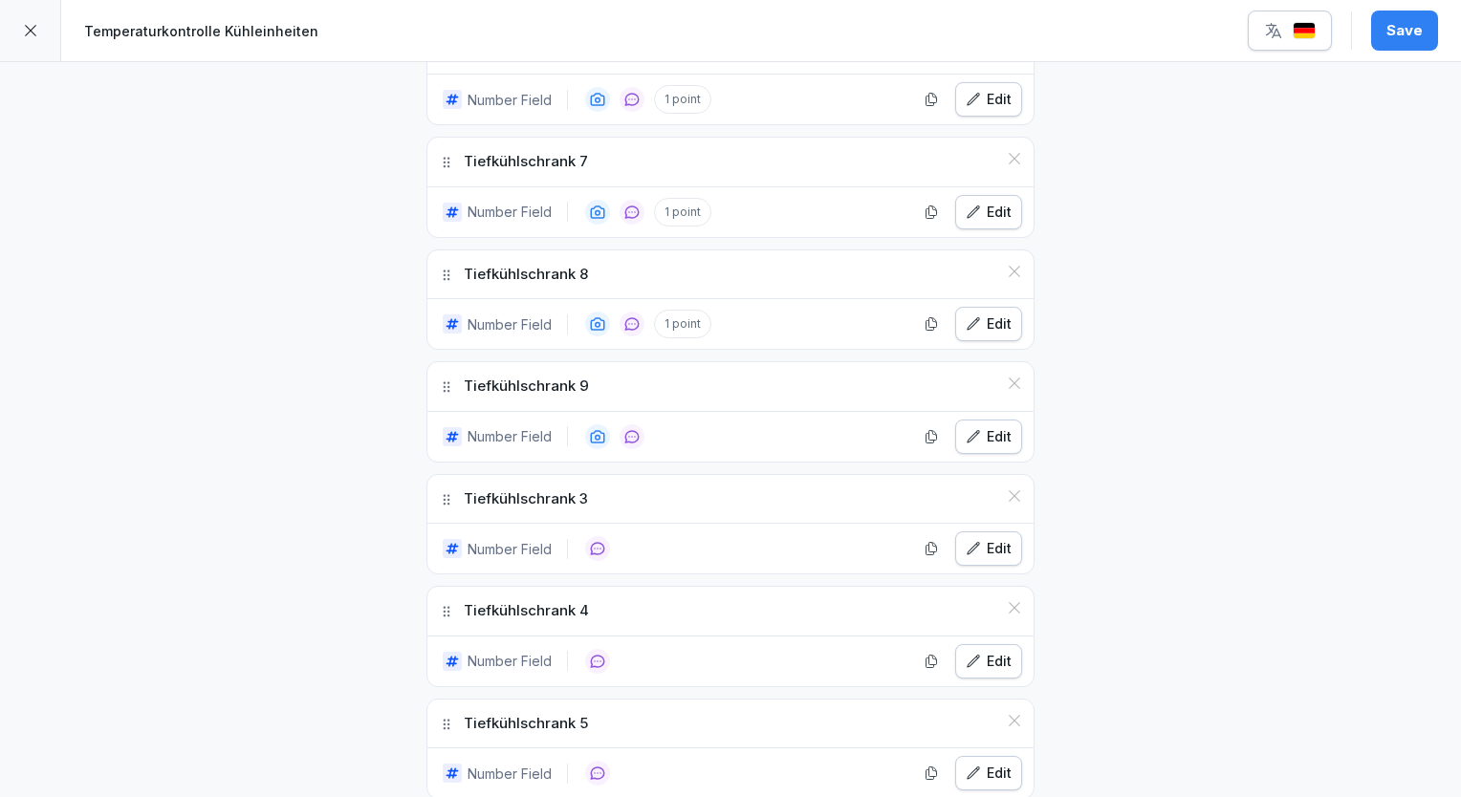
click at [994, 426] on div "Edit" at bounding box center [988, 436] width 46 height 21
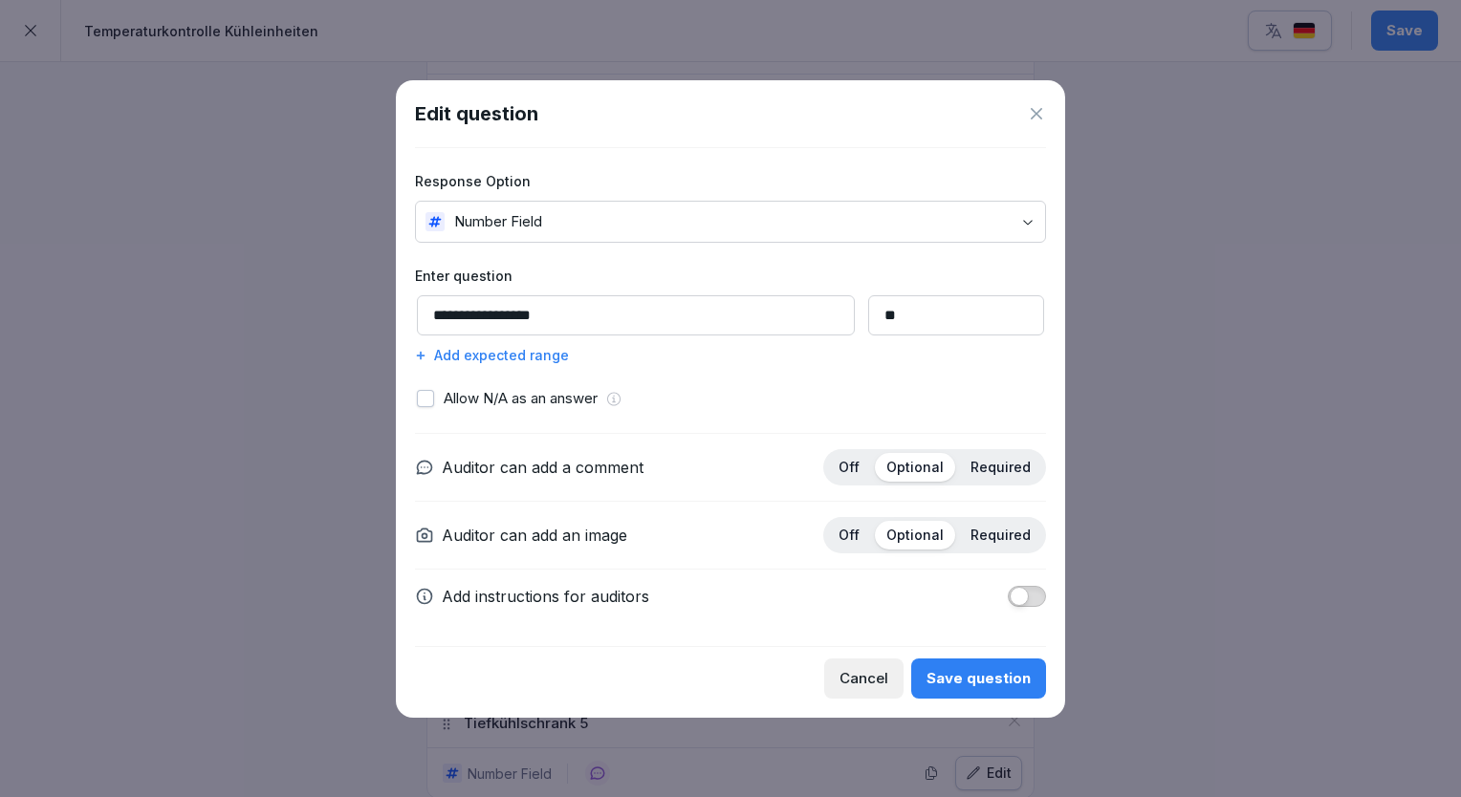
click at [1041, 109] on icon at bounding box center [1036, 113] width 11 height 11
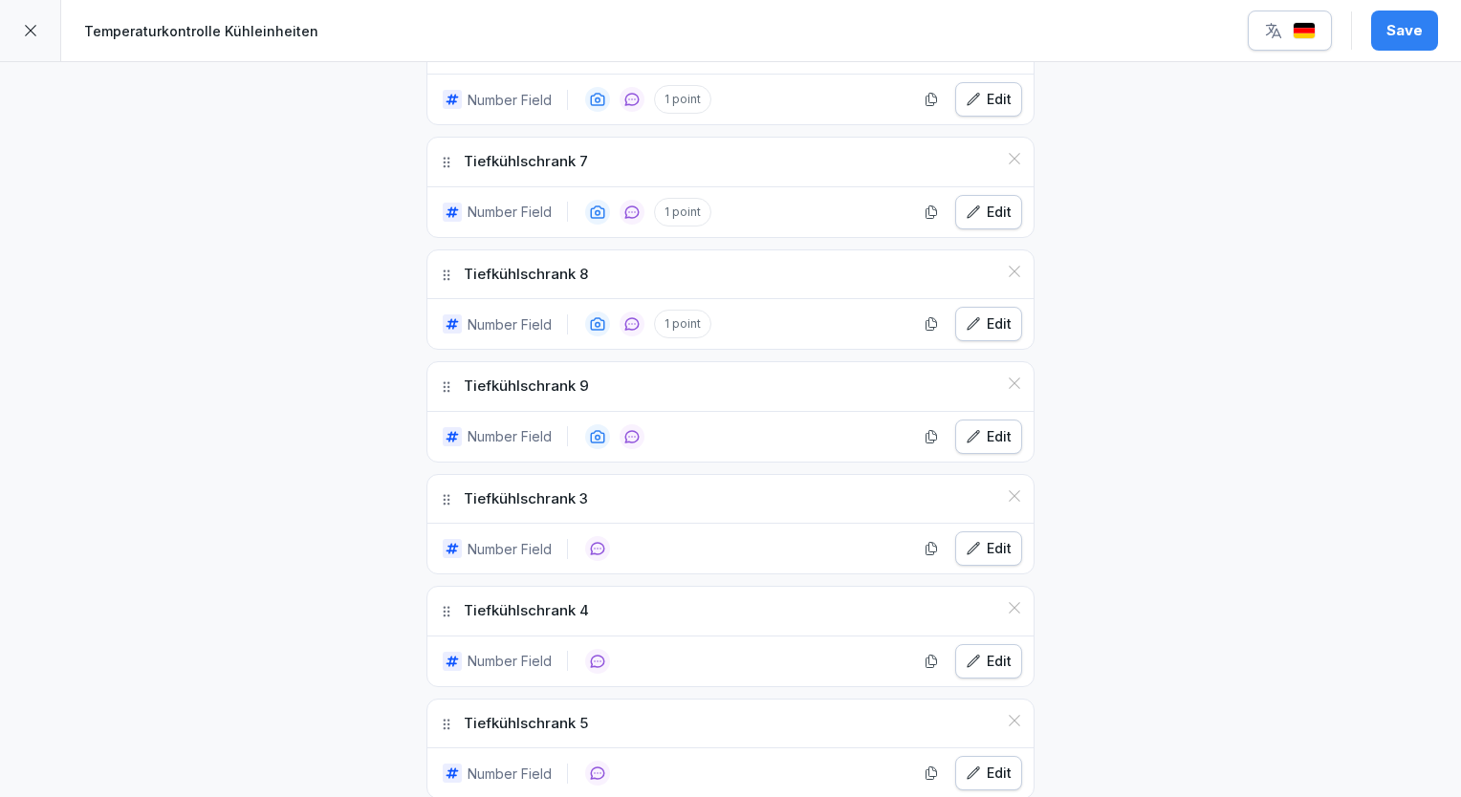
click at [1007, 376] on icon at bounding box center [1014, 383] width 15 height 15
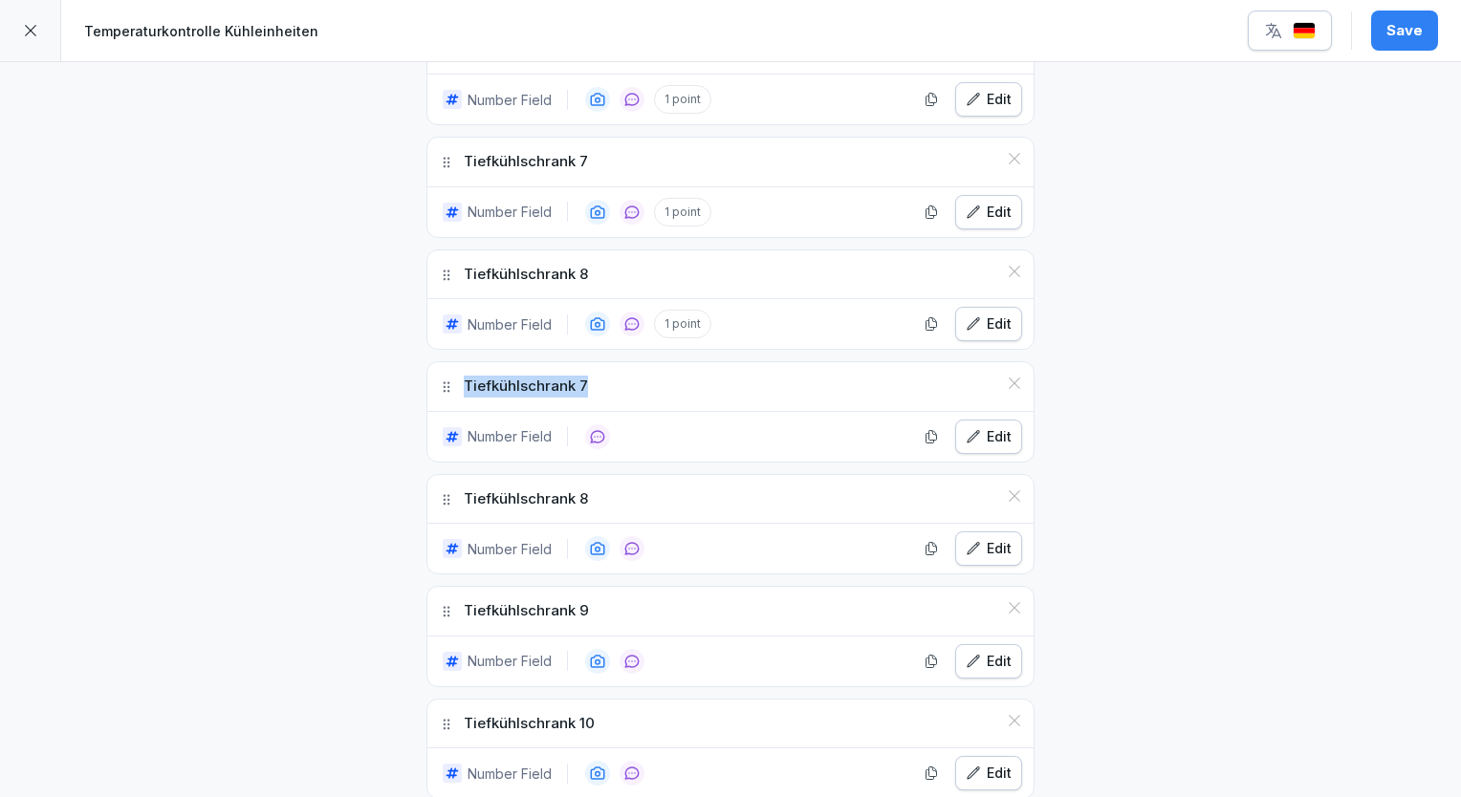
click at [1007, 376] on icon at bounding box center [1014, 383] width 15 height 15
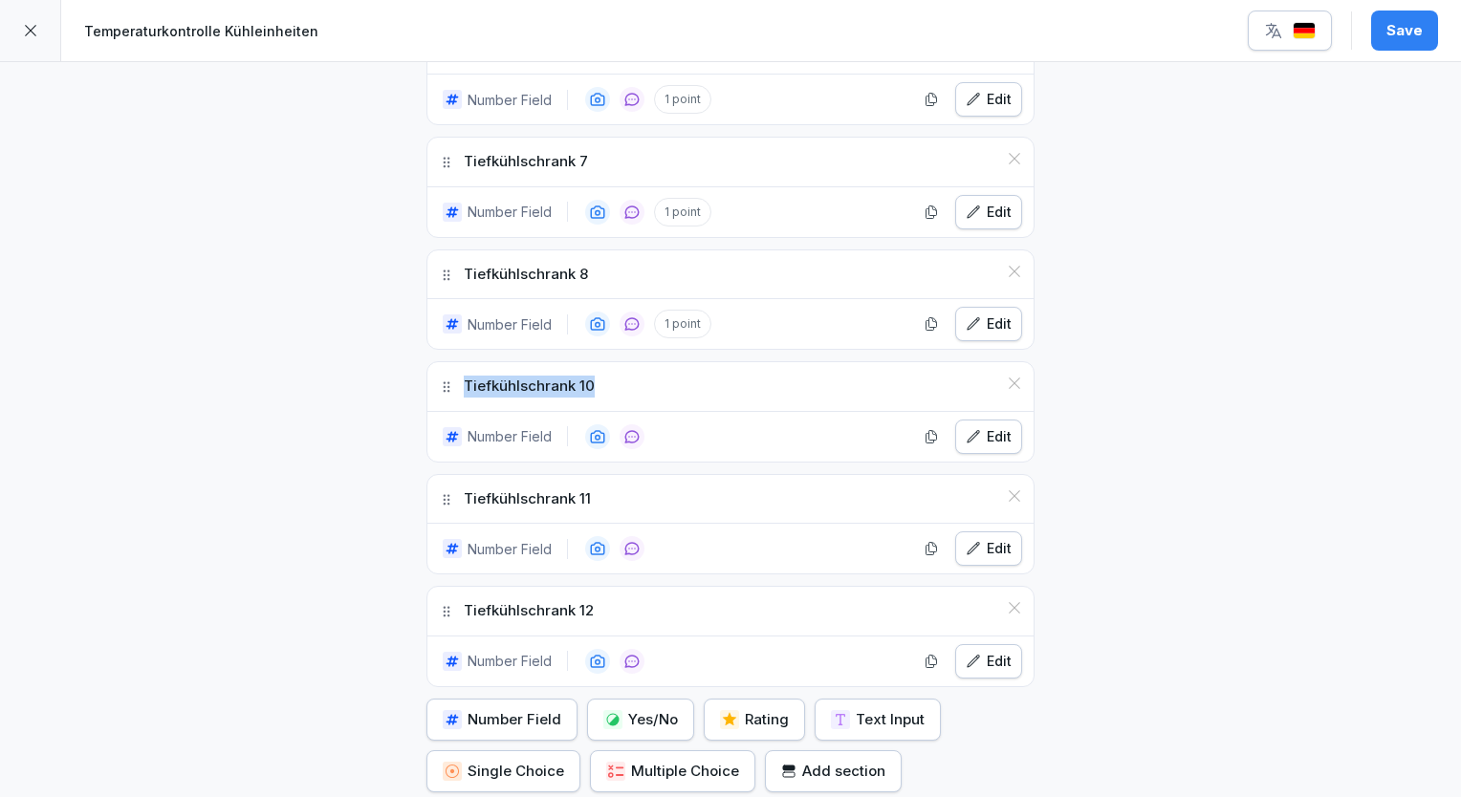
click at [1007, 376] on icon at bounding box center [1014, 383] width 15 height 15
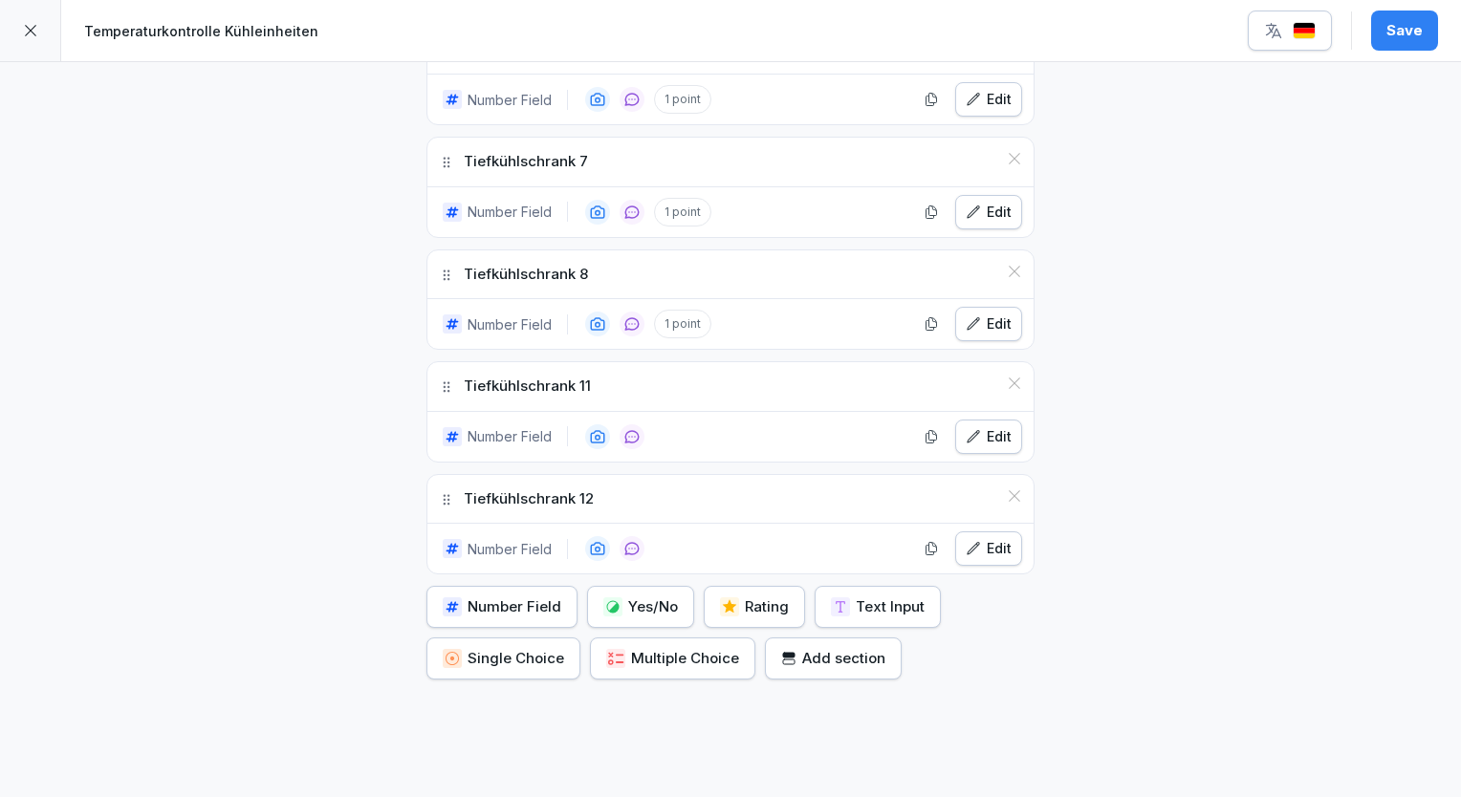
click at [1007, 376] on icon at bounding box center [1014, 383] width 15 height 15
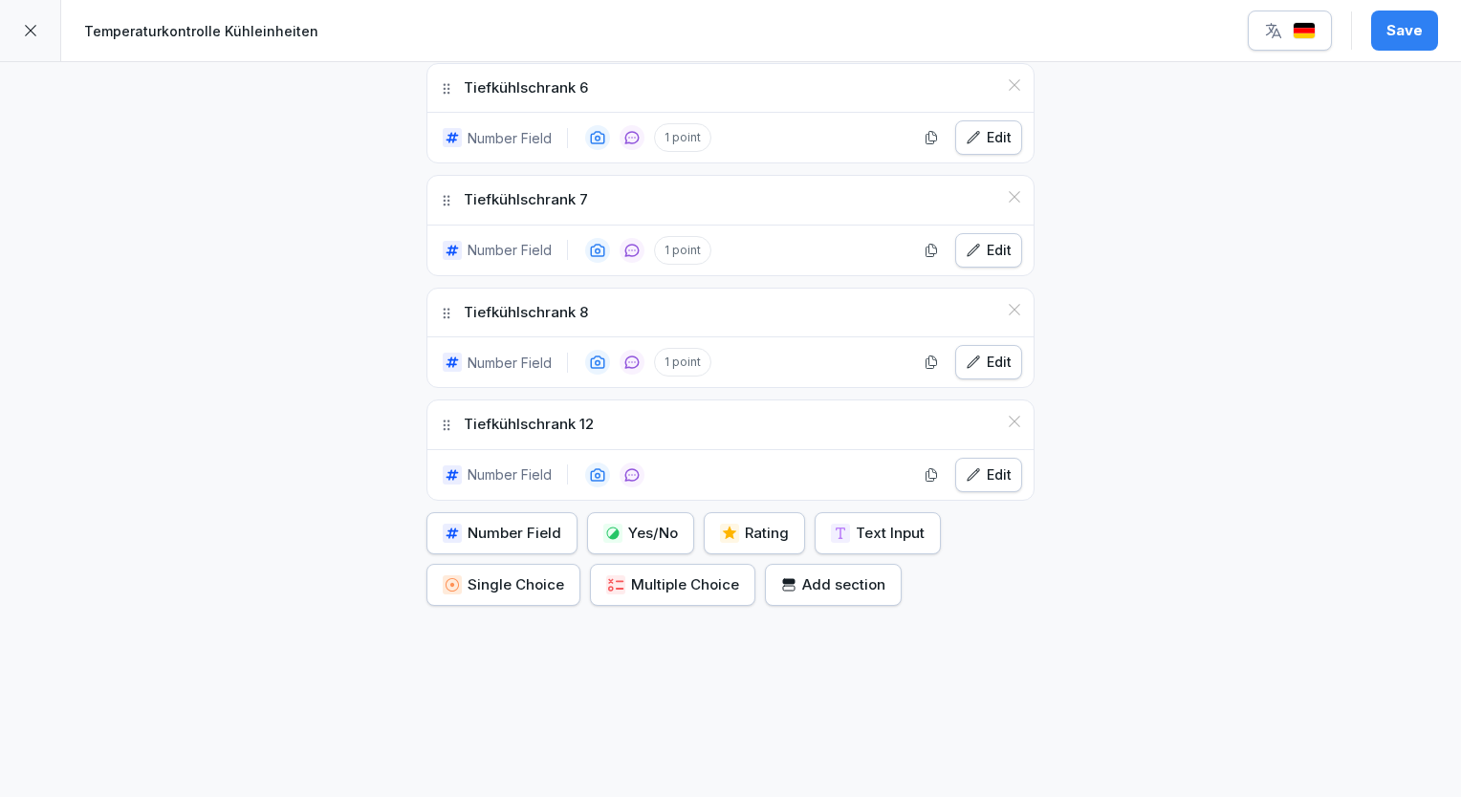
scroll to position [1208, 0]
click at [1009, 304] on icon at bounding box center [1014, 309] width 11 height 11
click at [1007, 415] on icon at bounding box center [1014, 422] width 15 height 15
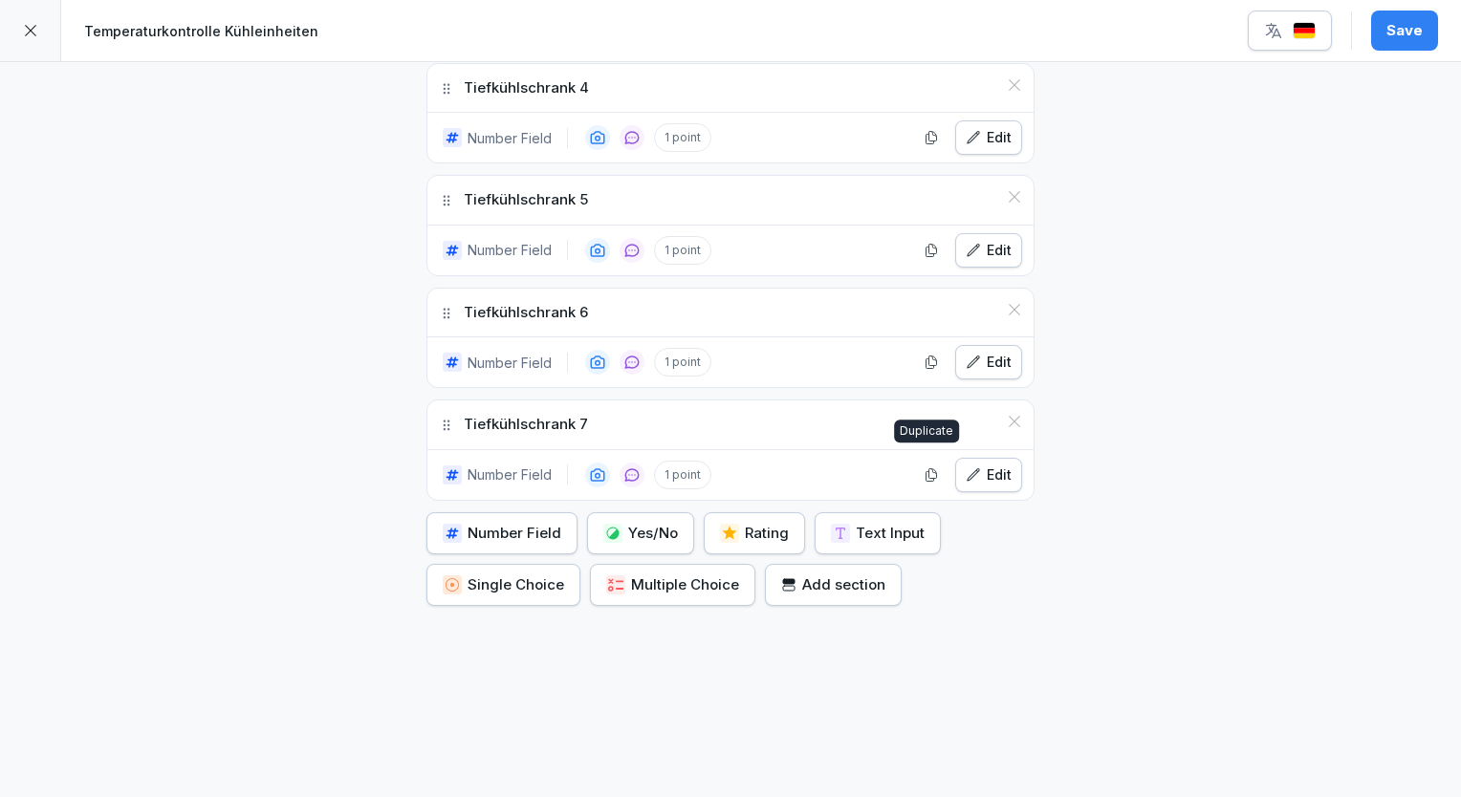
click at [927, 468] on icon "button" at bounding box center [930, 474] width 15 height 15
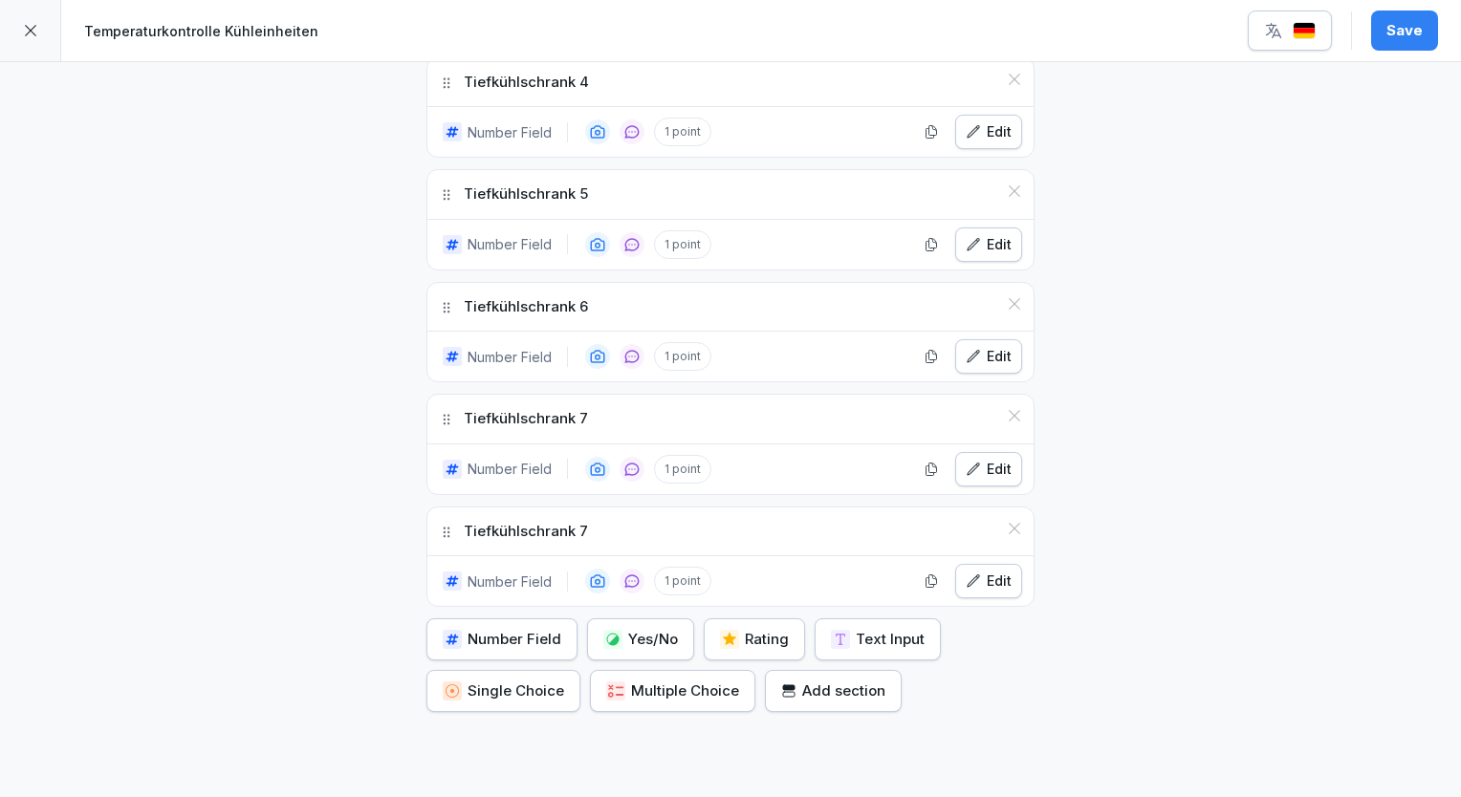
click at [927, 468] on icon "button" at bounding box center [930, 469] width 15 height 15
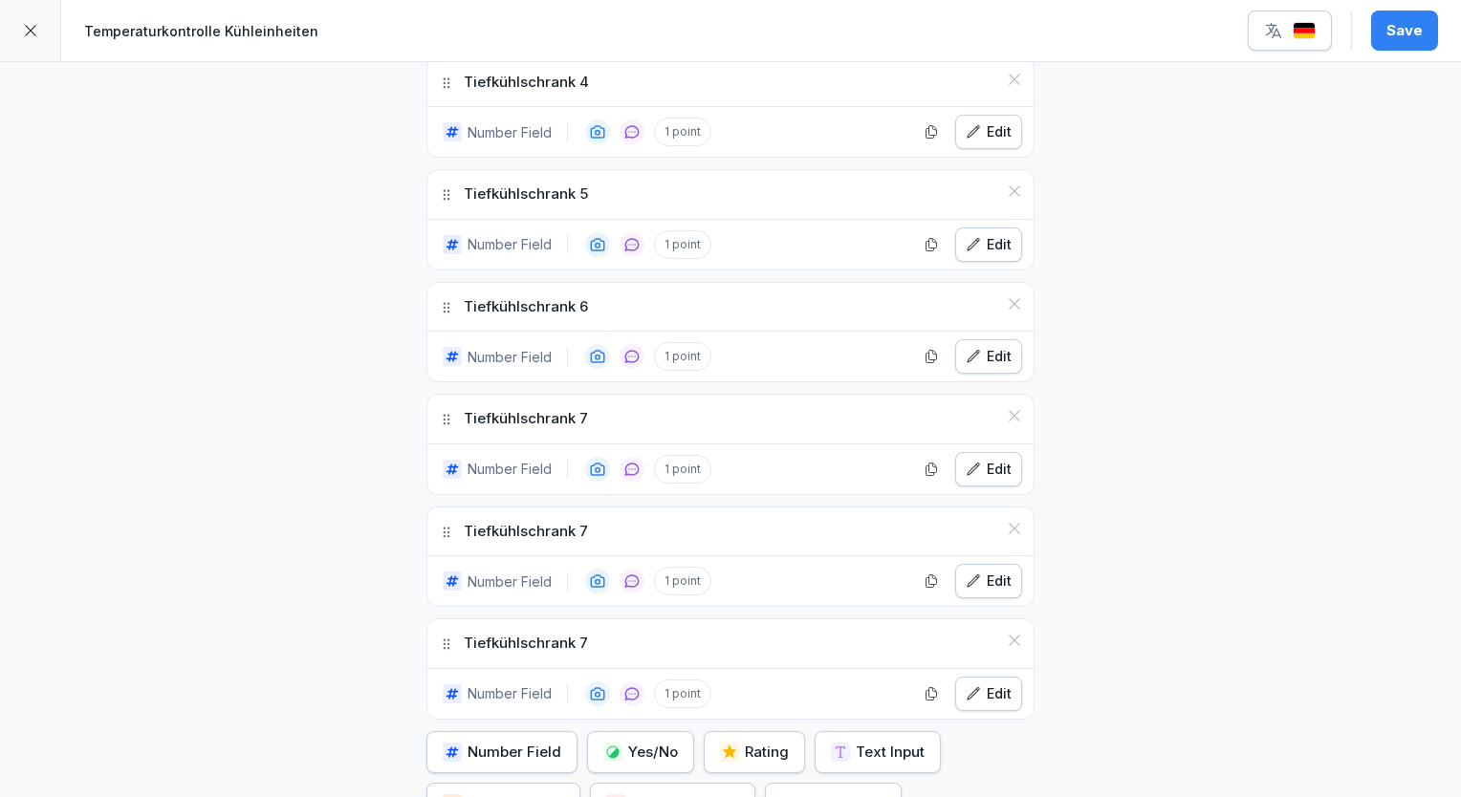
click at [927, 468] on icon "button" at bounding box center [930, 469] width 15 height 15
click at [995, 572] on div "Edit" at bounding box center [988, 581] width 46 height 21
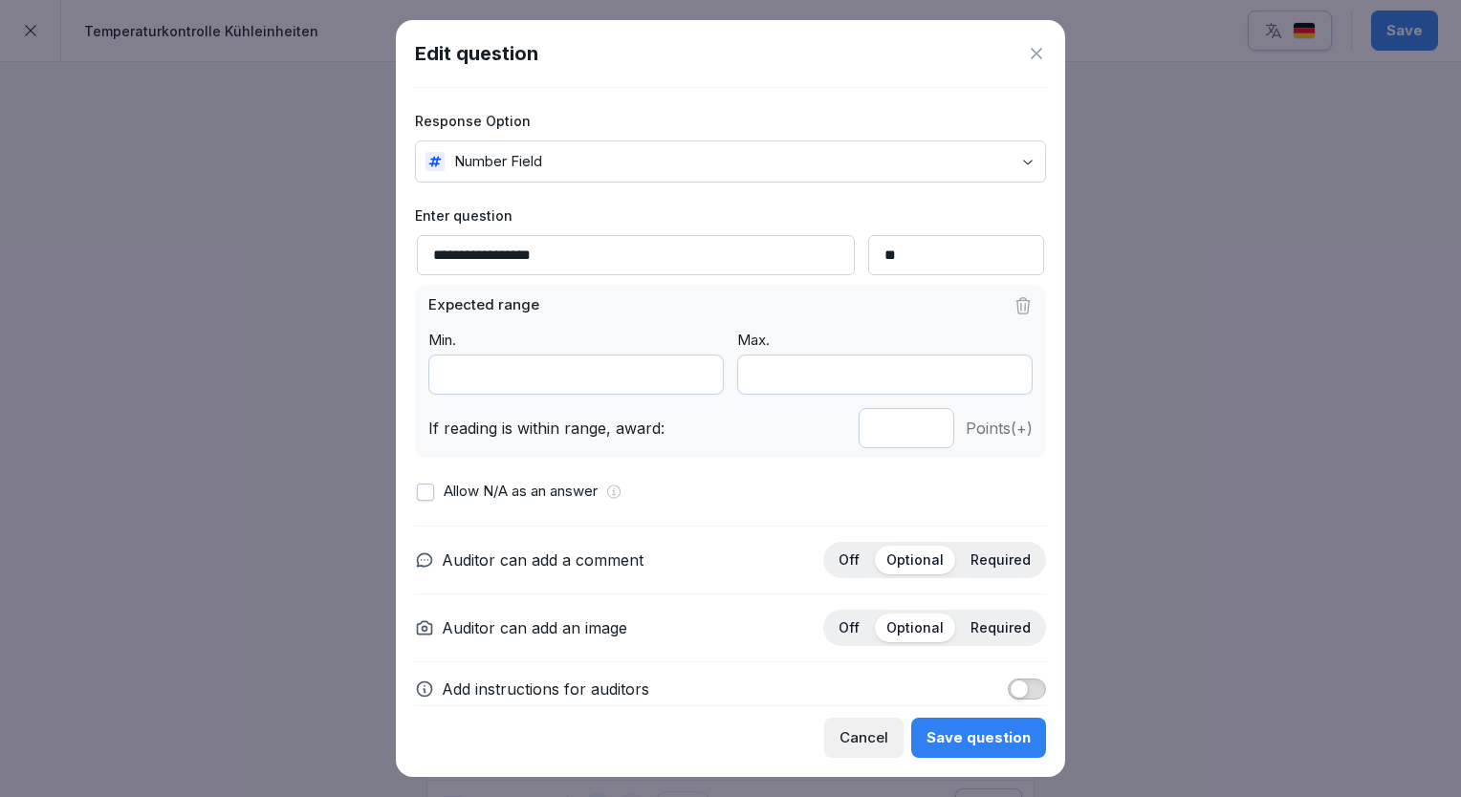
drag, startPoint x: 600, startPoint y: 260, endPoint x: 589, endPoint y: 259, distance: 11.5
click at [589, 259] on input "**********" at bounding box center [636, 255] width 438 height 40
type input "**********"
click at [962, 747] on div "Save question" at bounding box center [978, 737] width 104 height 21
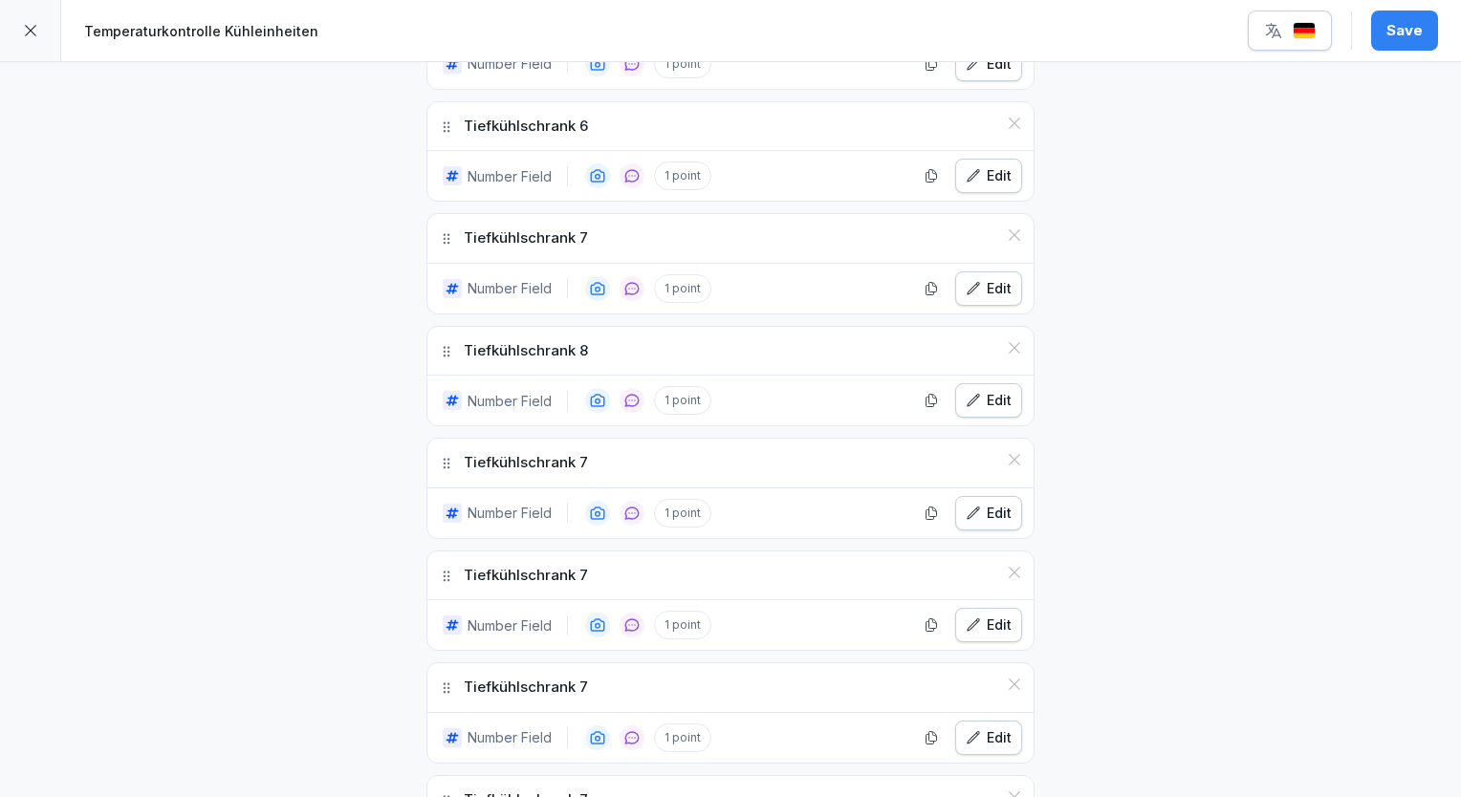
scroll to position [1177, 0]
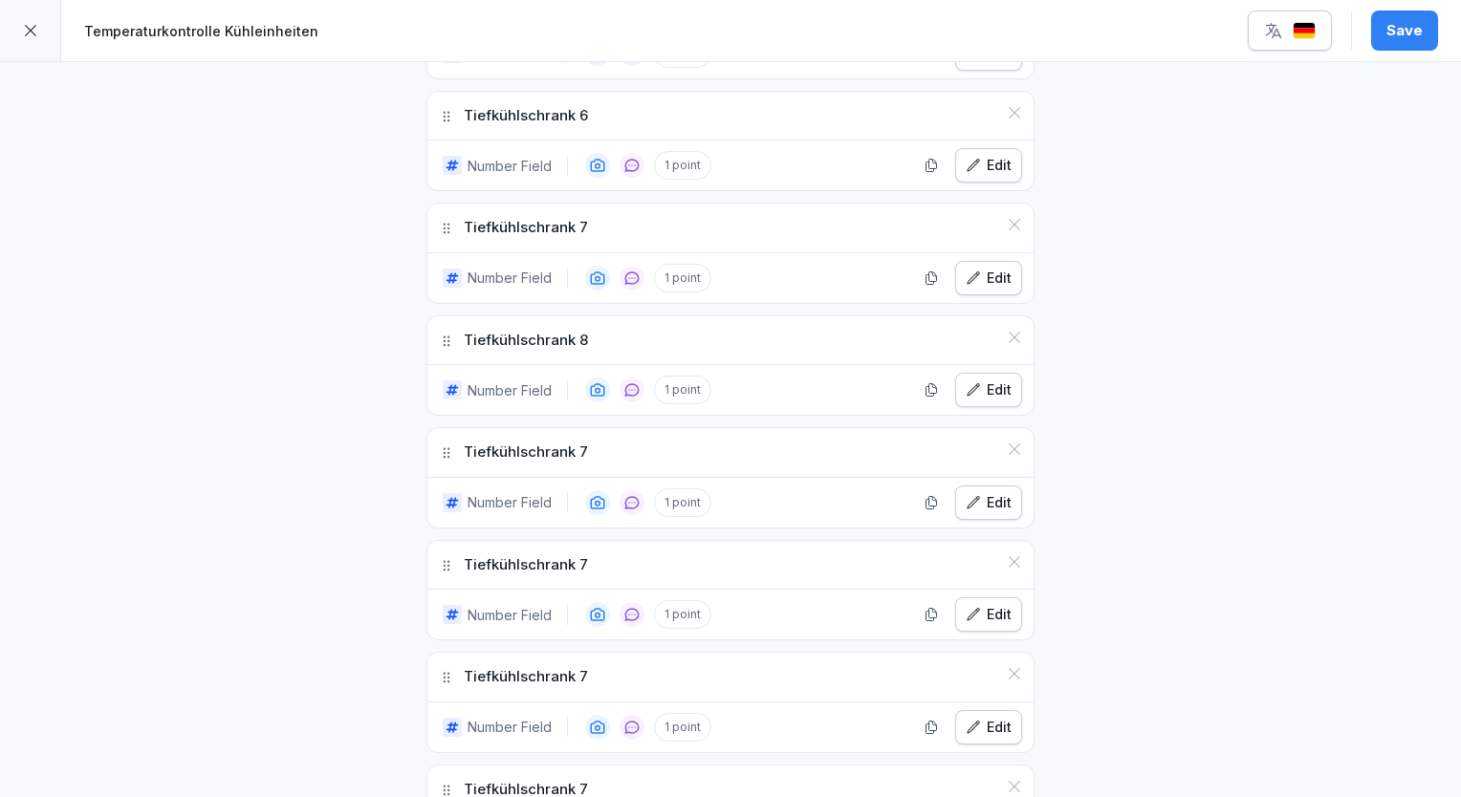
click at [979, 493] on div "Edit" at bounding box center [988, 502] width 46 height 21
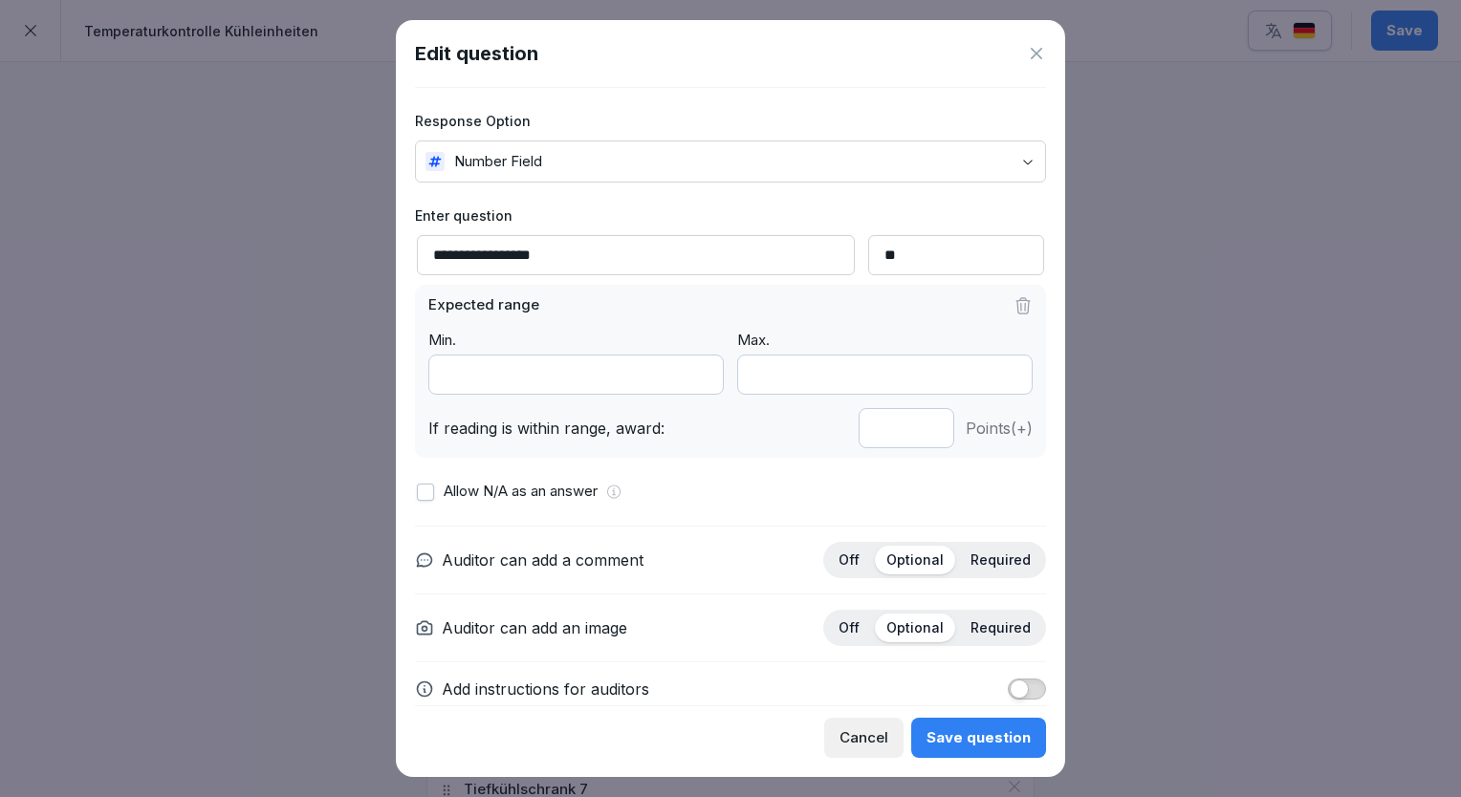
click at [659, 262] on input "**********" at bounding box center [636, 255] width 438 height 40
type input "**********"
click at [968, 734] on div "Save question" at bounding box center [978, 737] width 104 height 21
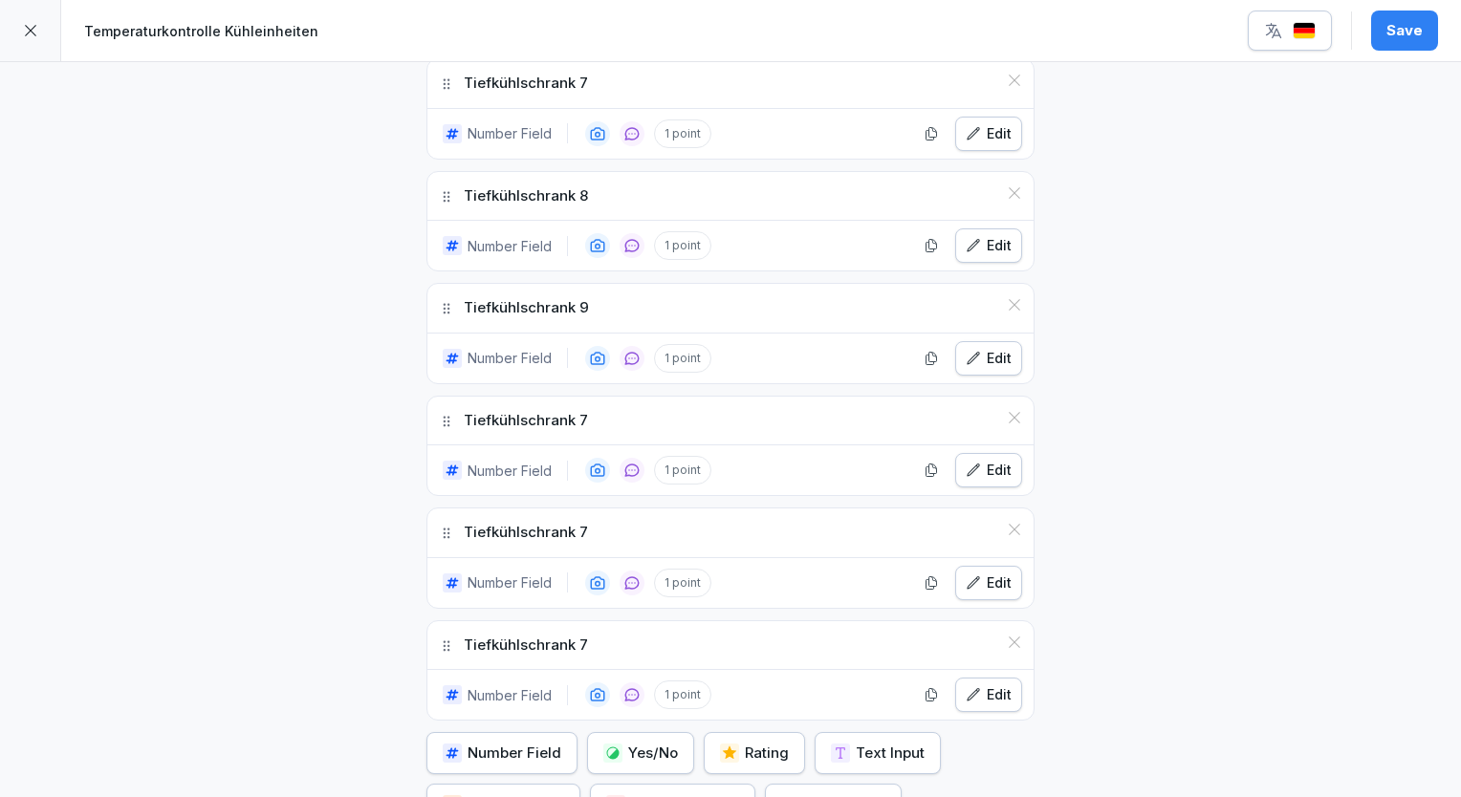
scroll to position [1368, 0]
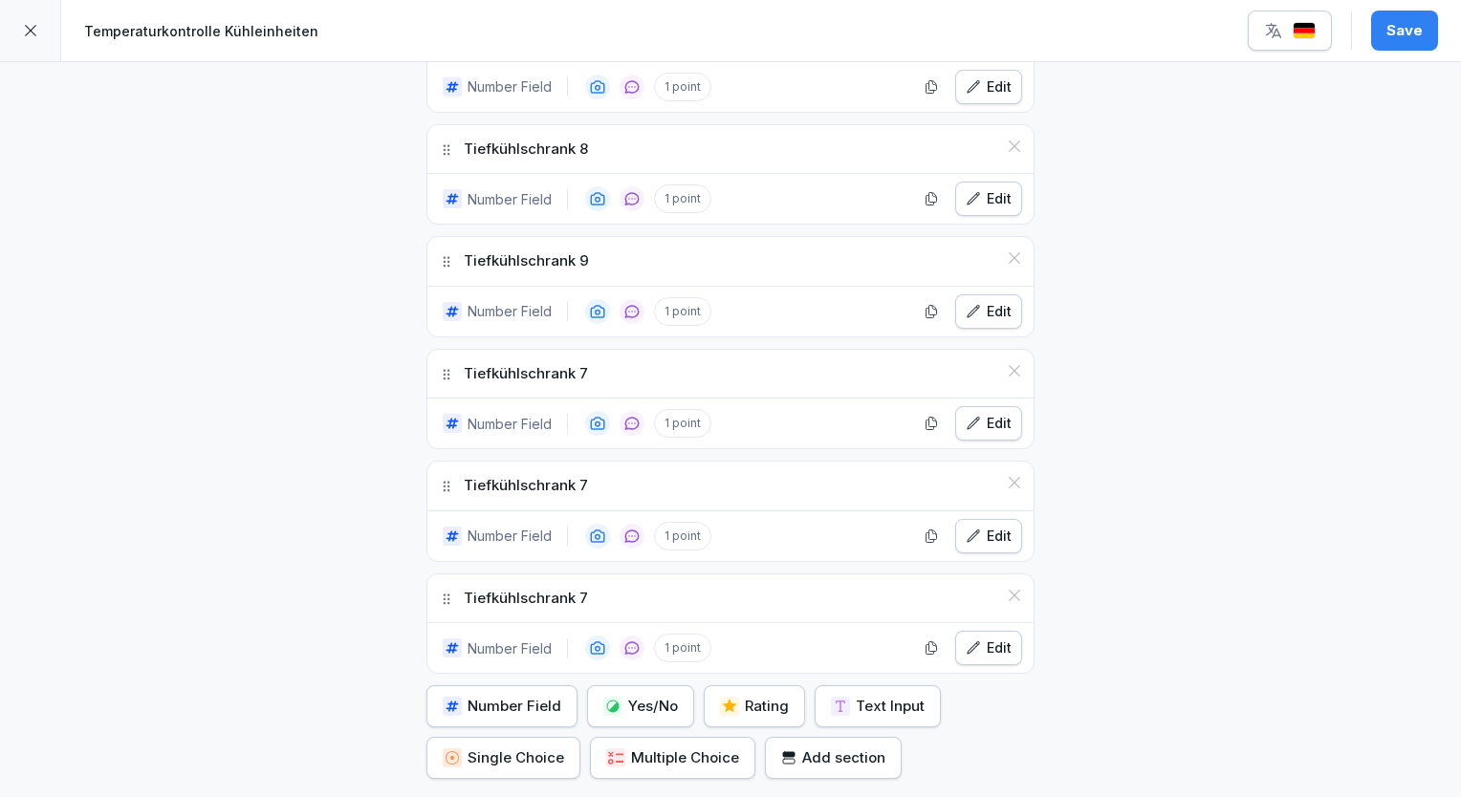
click at [987, 422] on div "Edit" at bounding box center [988, 423] width 46 height 21
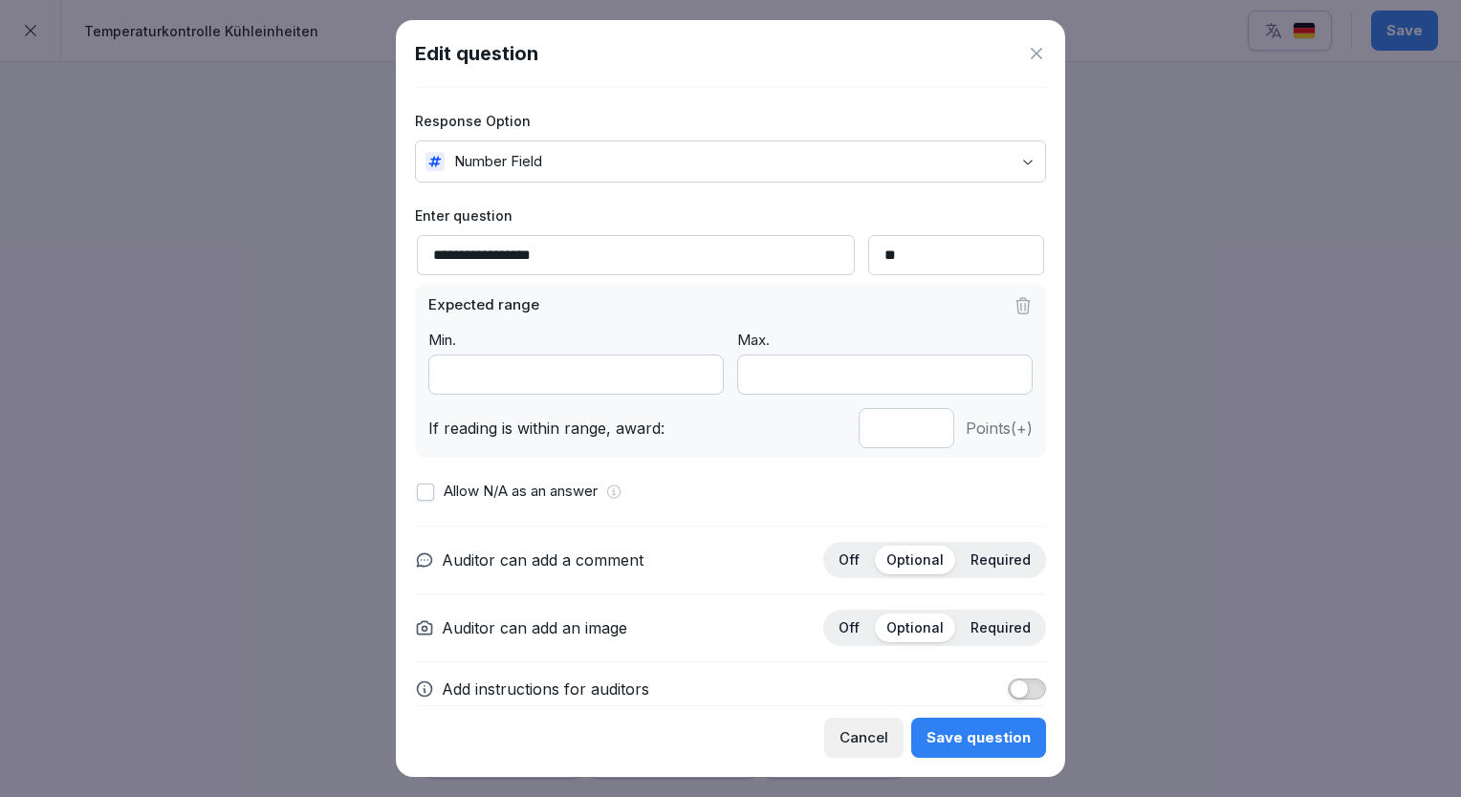
click at [688, 263] on input "**********" at bounding box center [636, 255] width 438 height 40
type input "**********"
click at [979, 752] on button "Save question" at bounding box center [978, 738] width 135 height 40
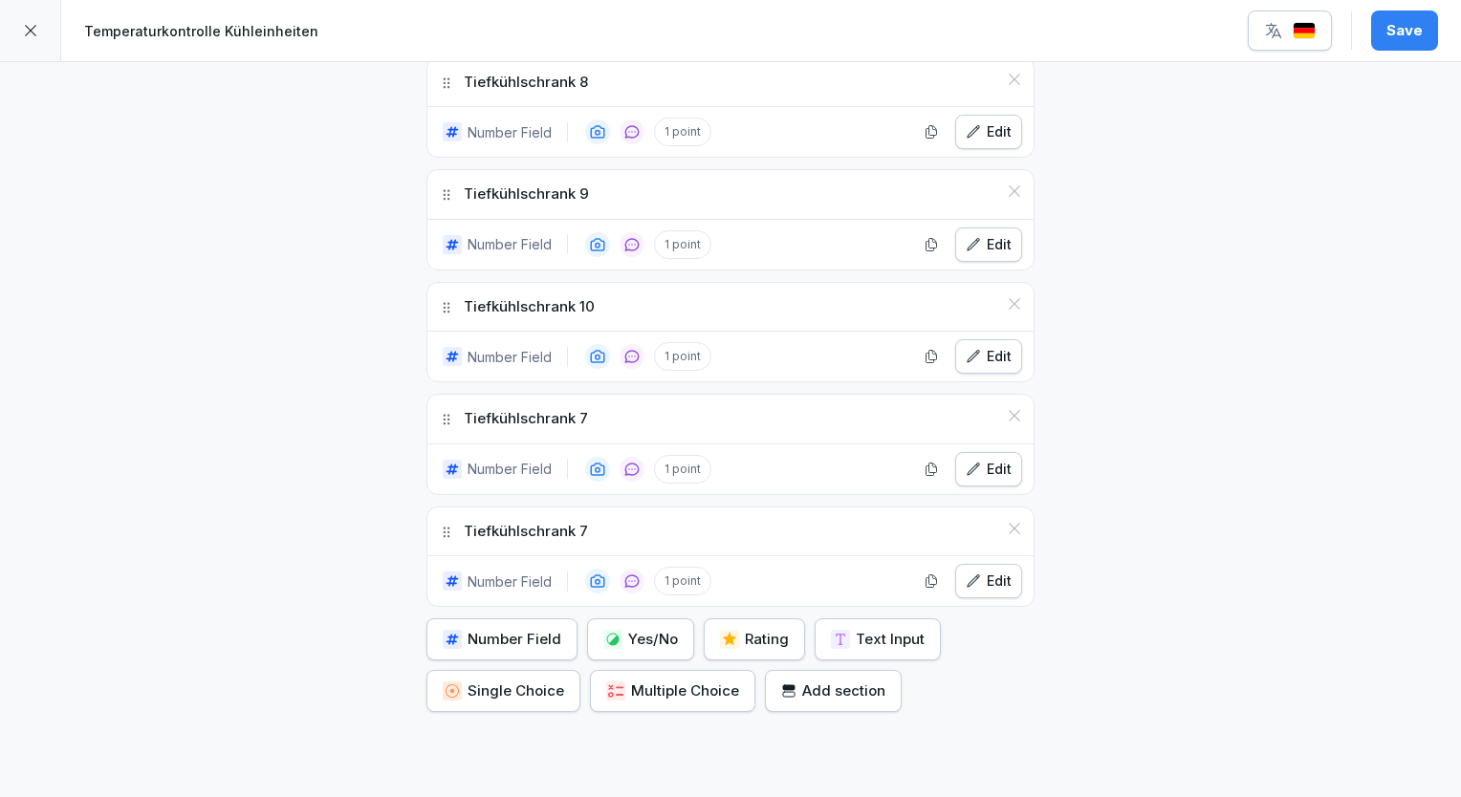
scroll to position [1464, 0]
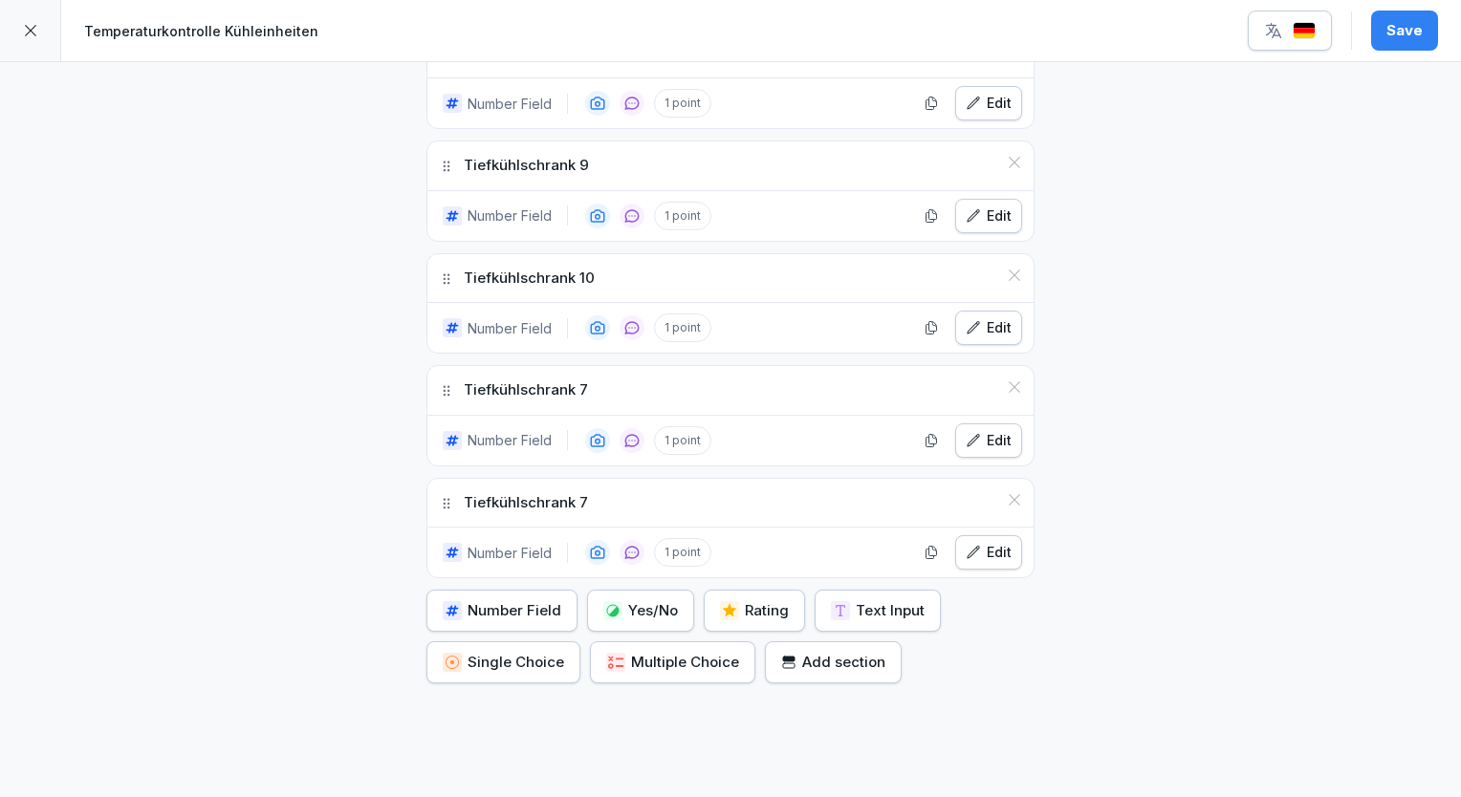
click at [975, 434] on div "Edit" at bounding box center [988, 440] width 46 height 21
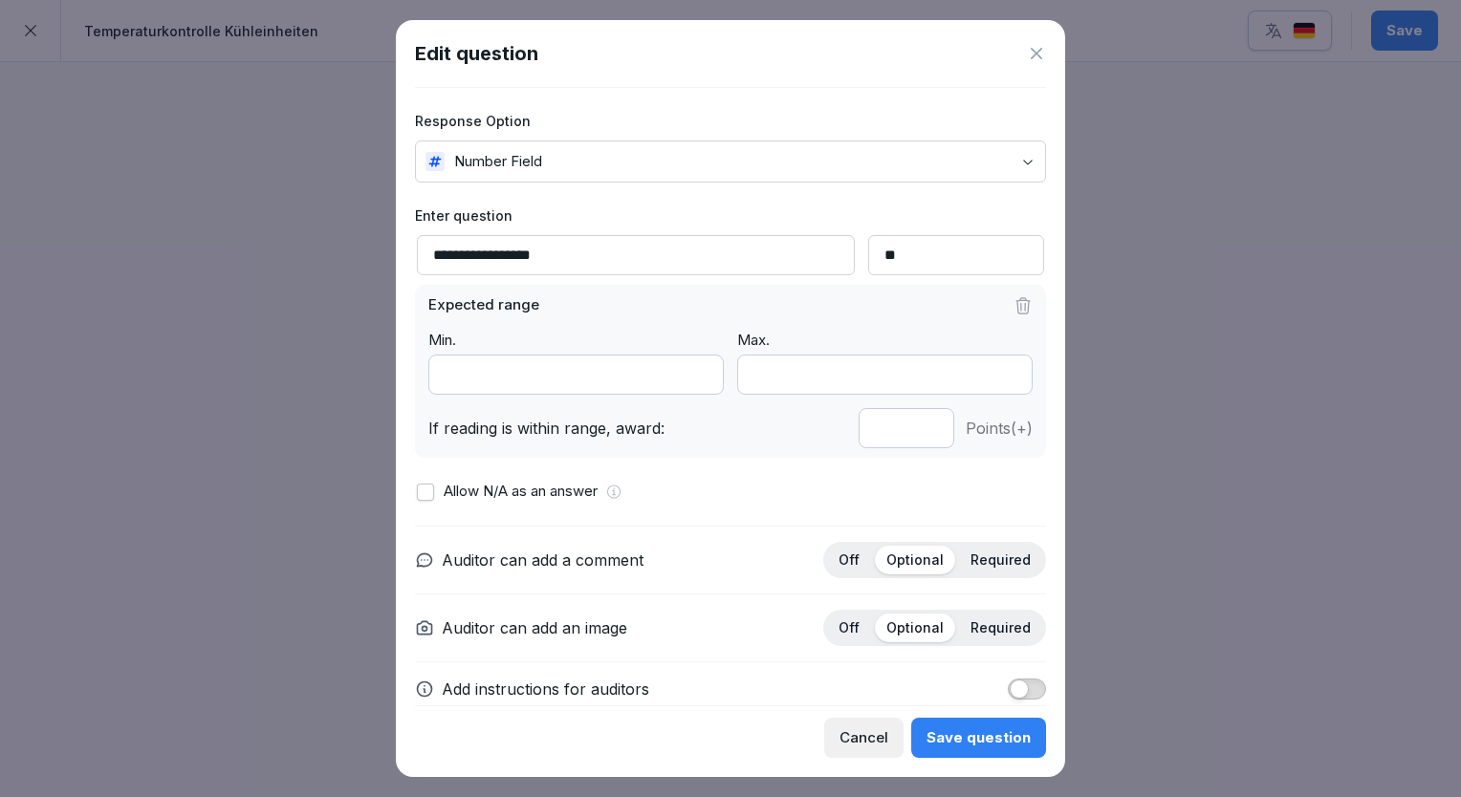
click at [620, 247] on input "**********" at bounding box center [636, 255] width 438 height 40
type input "**********"
click at [964, 738] on div "Save question" at bounding box center [978, 737] width 104 height 21
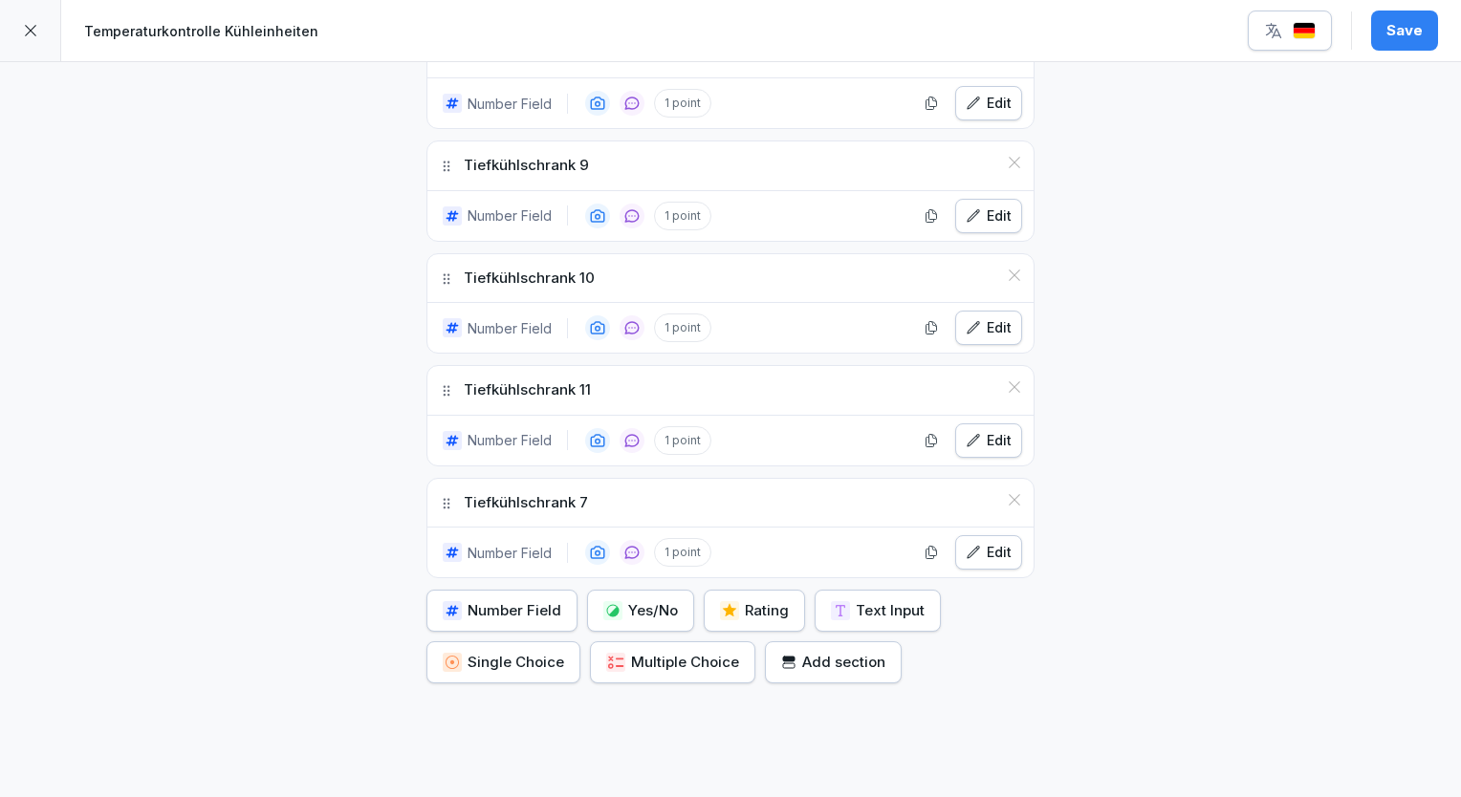
click at [973, 545] on icon "button" at bounding box center [972, 552] width 15 height 15
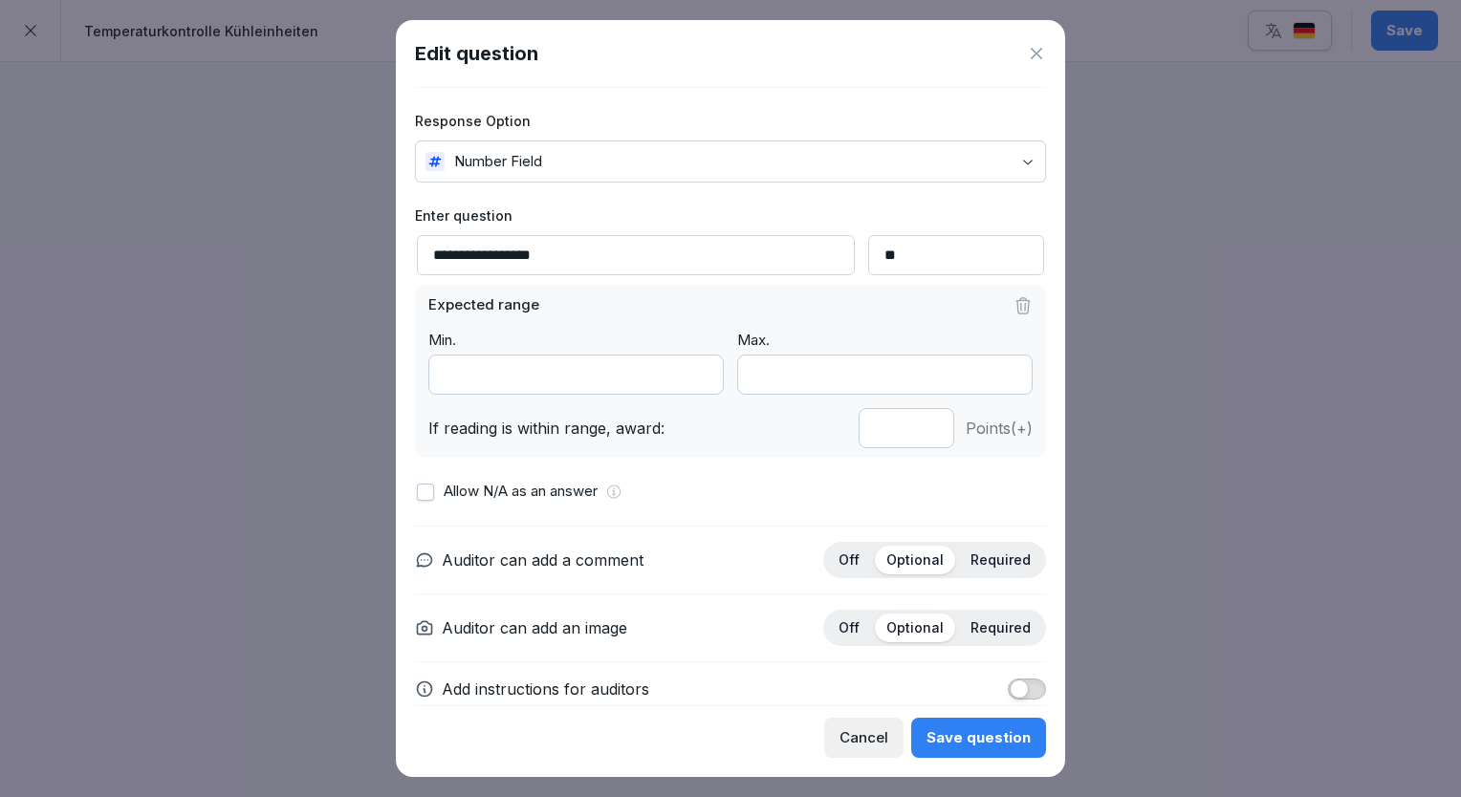
click at [613, 254] on input "**********" at bounding box center [636, 255] width 438 height 40
type input "**********"
click at [985, 729] on div "Save question" at bounding box center [978, 737] width 104 height 21
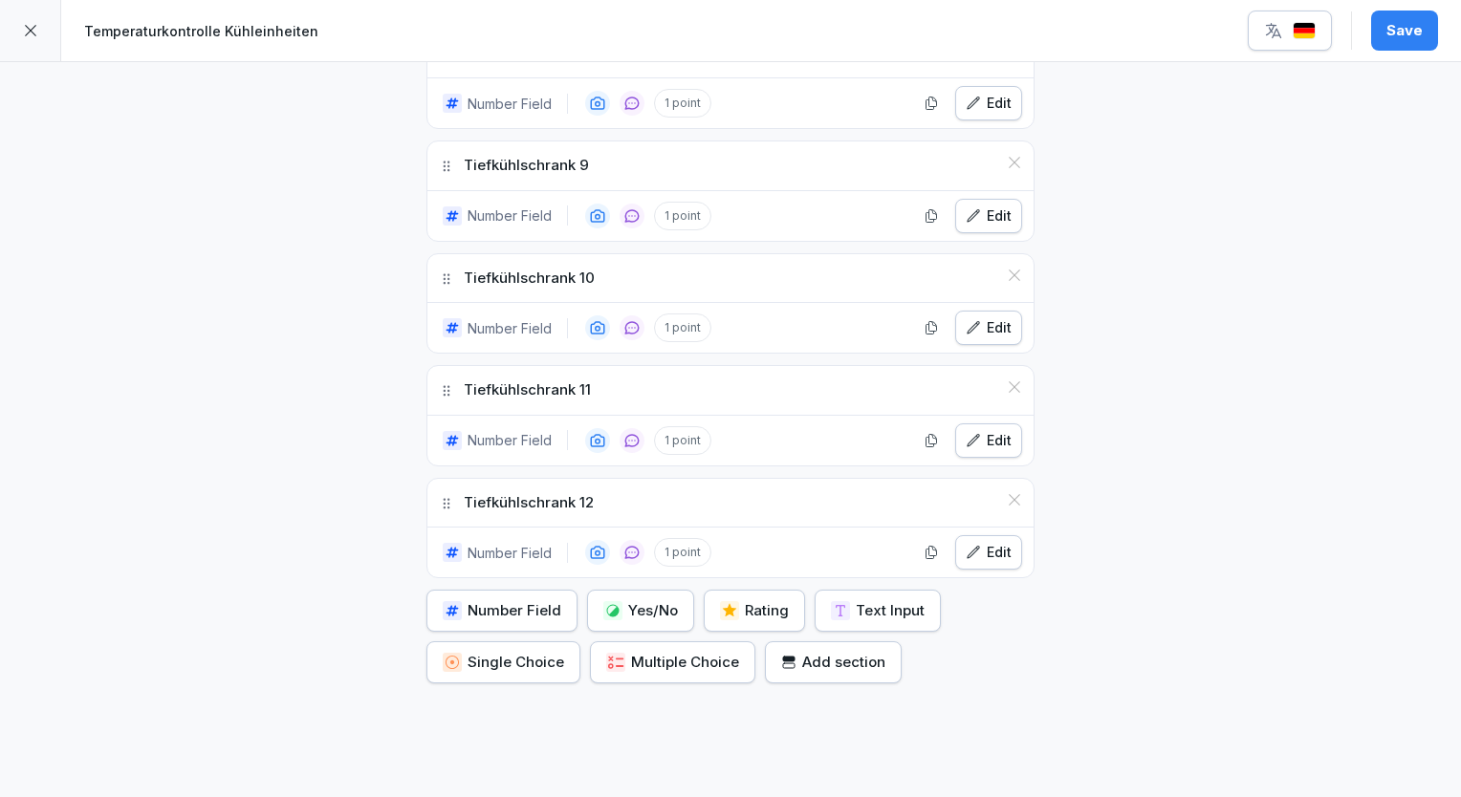
click at [1398, 32] on div "Save" at bounding box center [1404, 30] width 36 height 21
click at [1294, 35] on img "button" at bounding box center [1303, 31] width 23 height 18
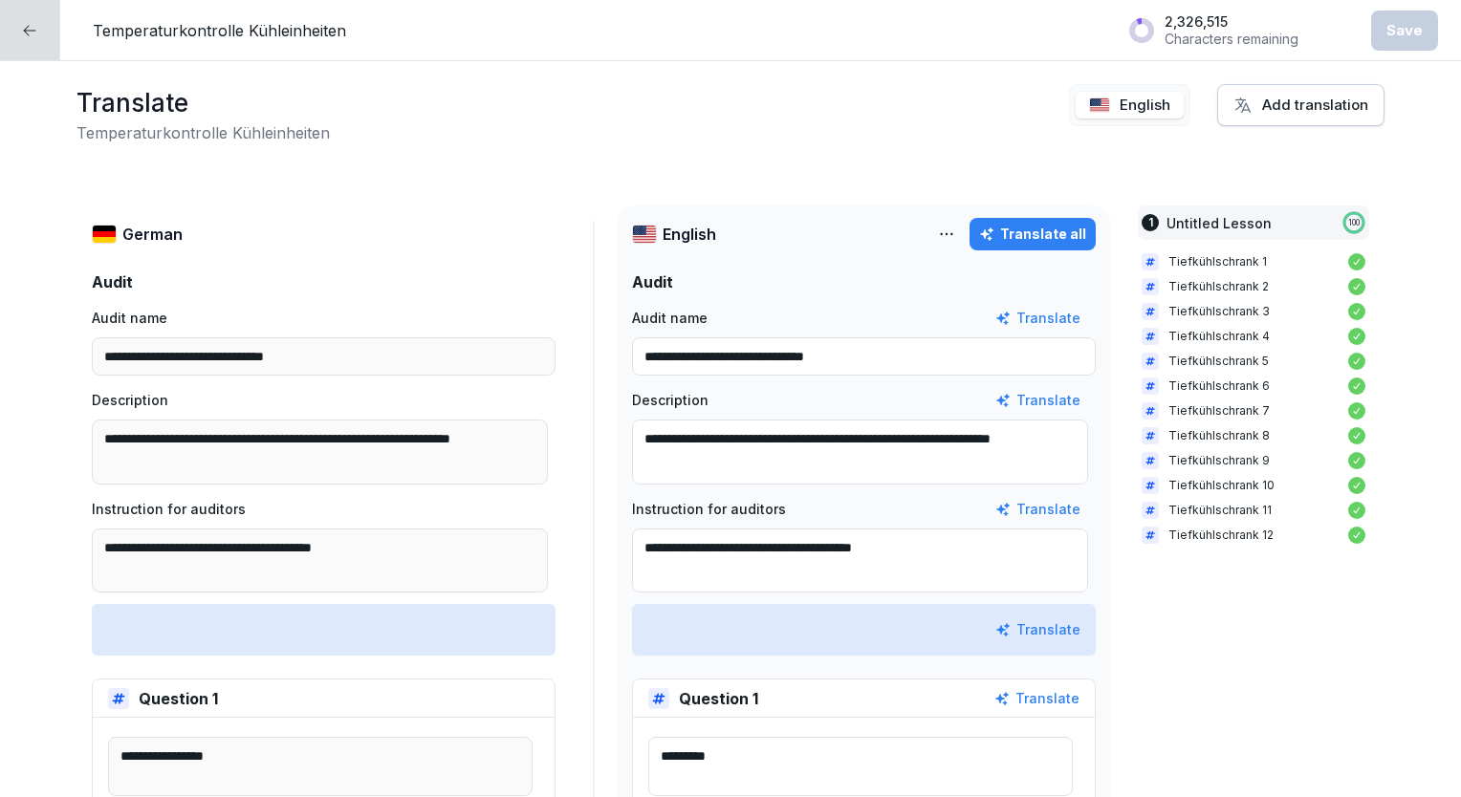
click at [1048, 226] on div "Translate all" at bounding box center [1032, 234] width 107 height 21
type textarea "*********"
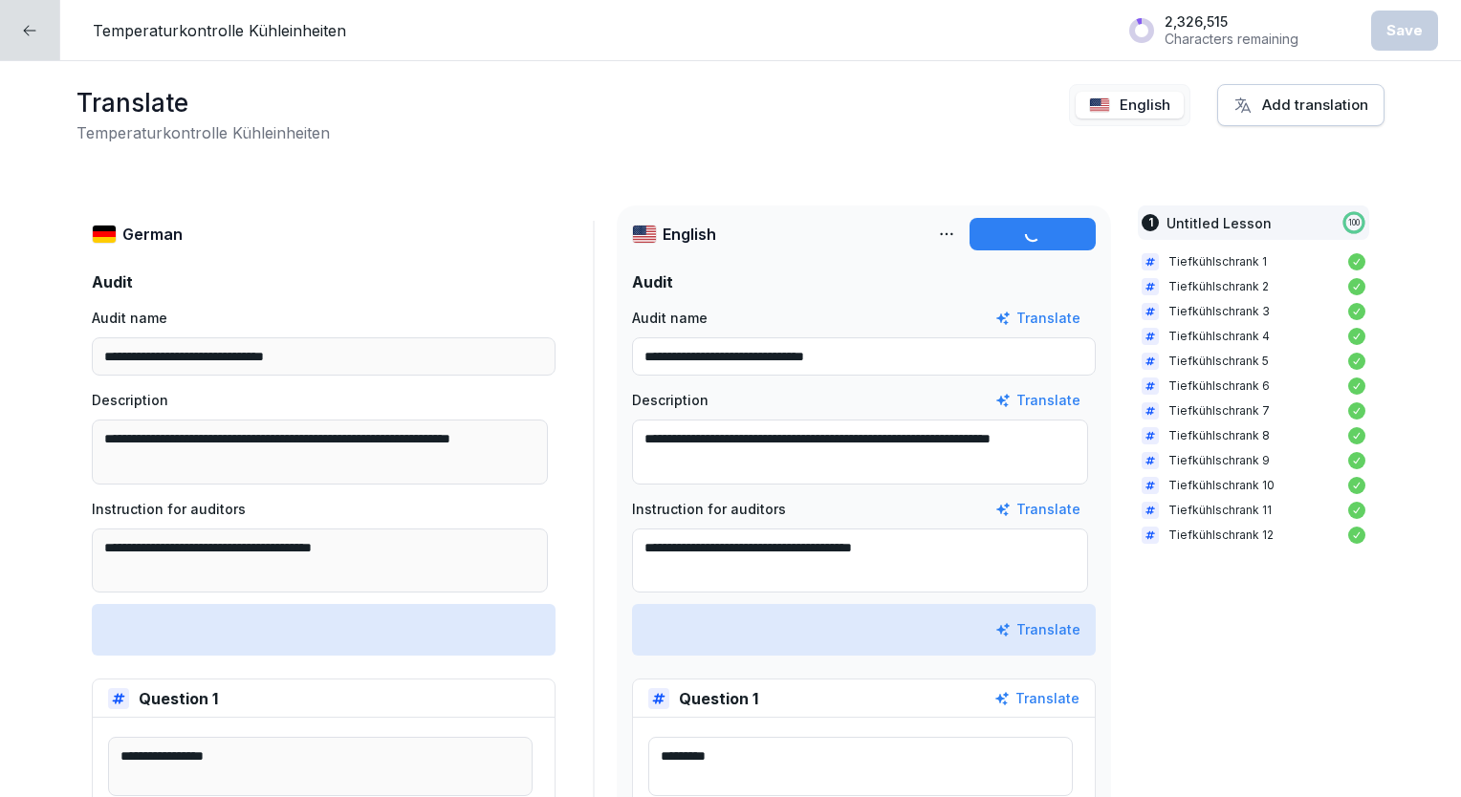
type textarea "*********"
click at [1401, 33] on div "Save" at bounding box center [1404, 30] width 36 height 21
click at [51, 43] on div at bounding box center [30, 30] width 60 height 60
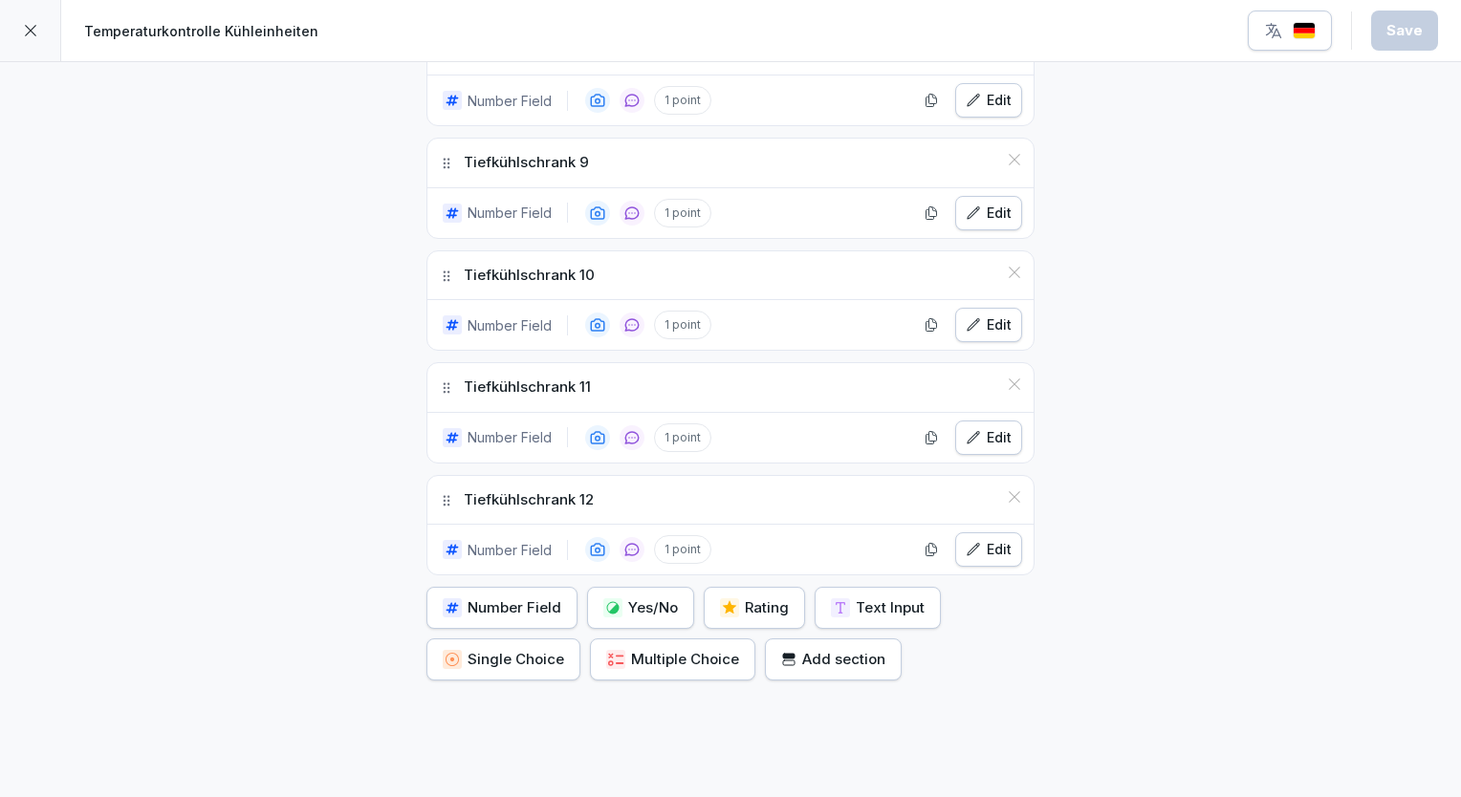
scroll to position [1542, 0]
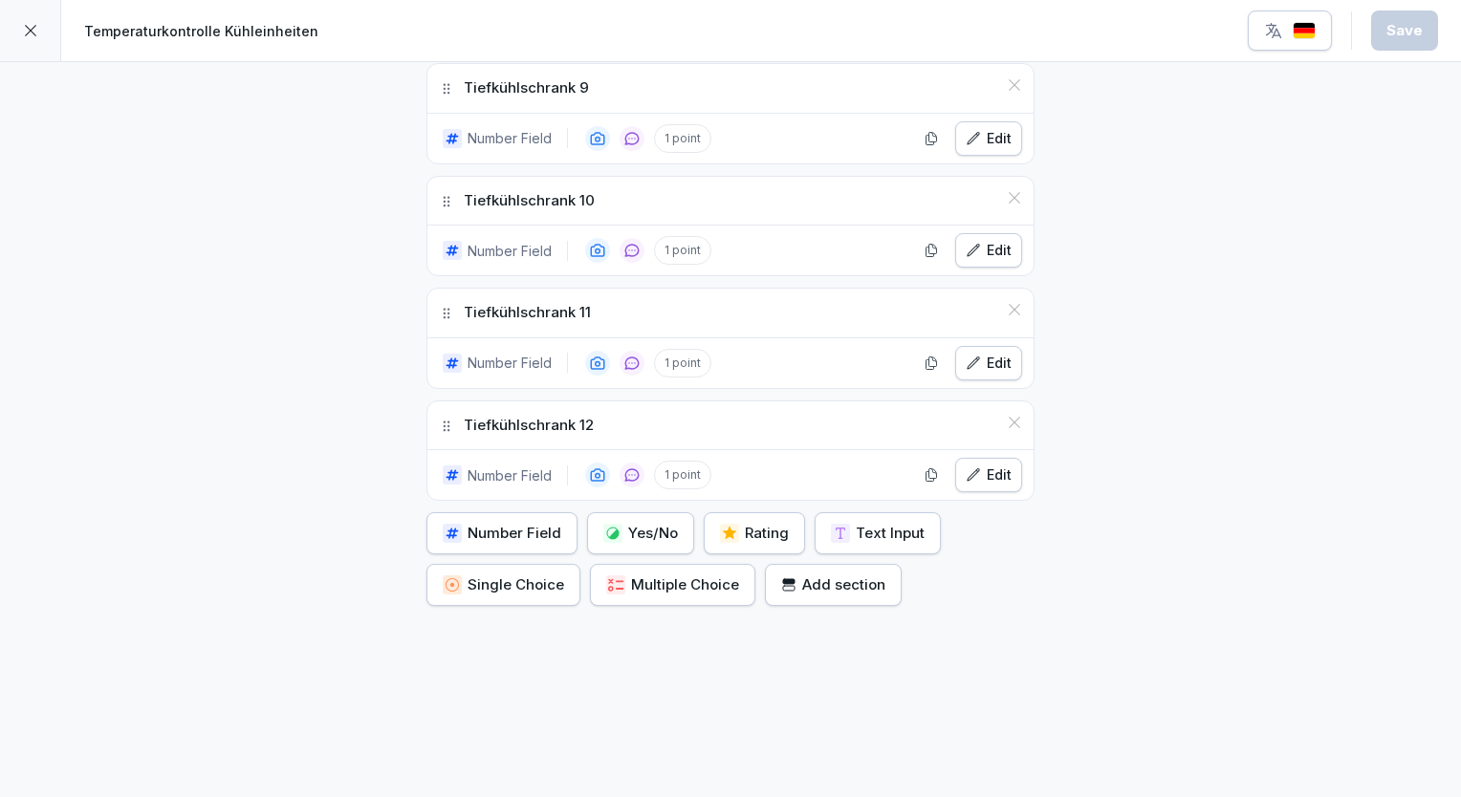
click at [41, 38] on div at bounding box center [30, 30] width 61 height 61
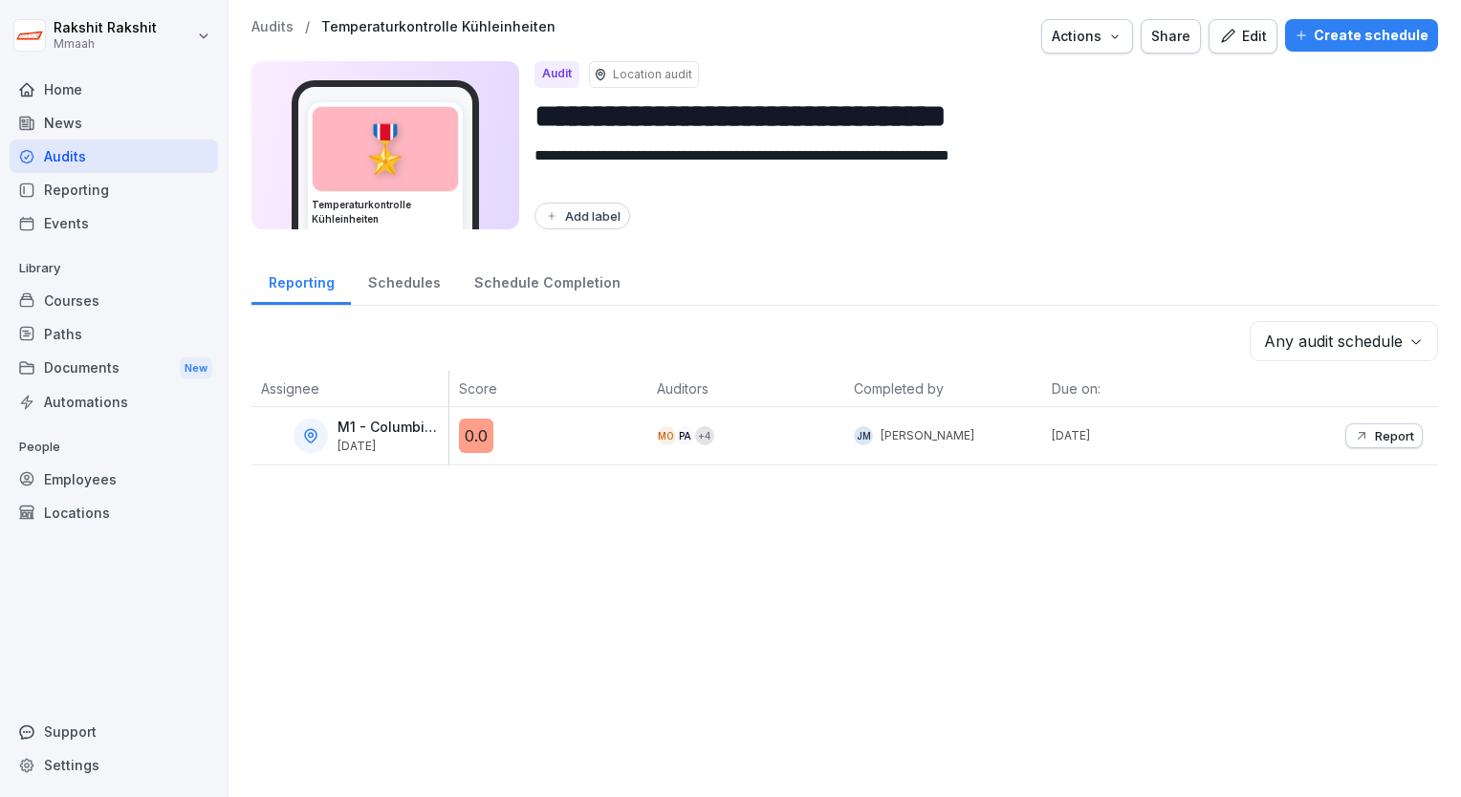
click at [92, 163] on div "Audits" at bounding box center [114, 156] width 208 height 33
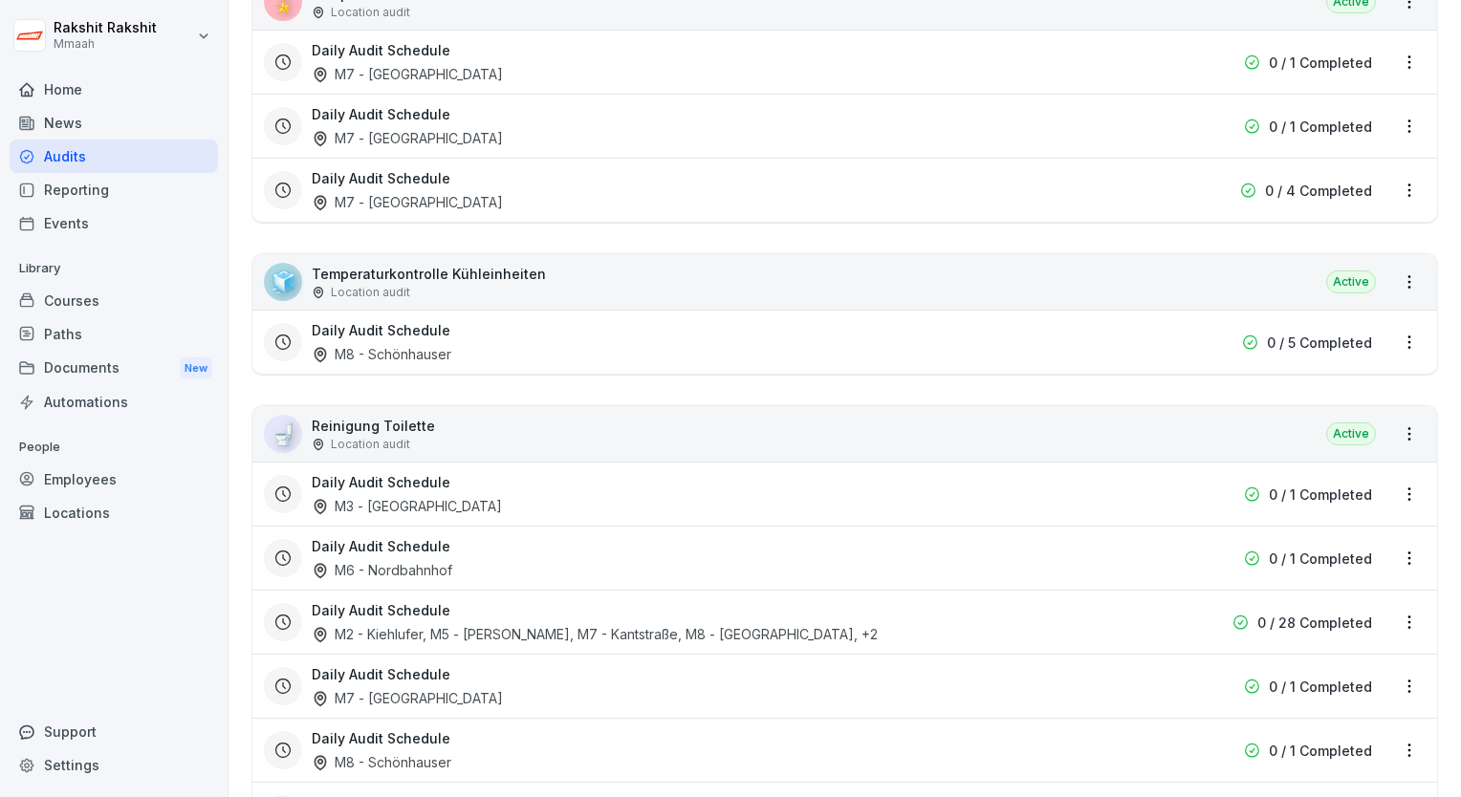
scroll to position [2677, 0]
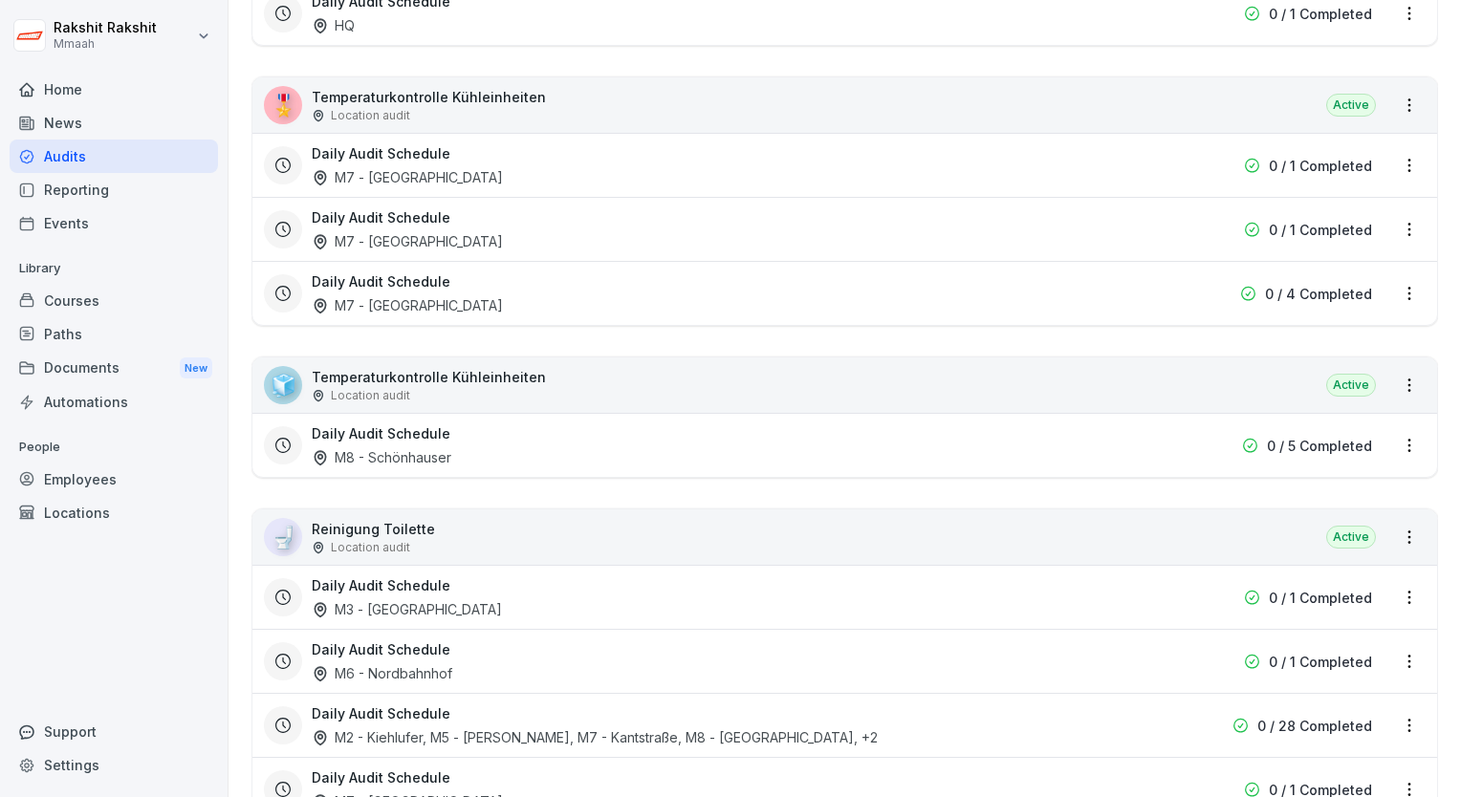
click at [570, 379] on div "🧊 Temperaturkontrolle Kühleinheiten Location audit Active" at bounding box center [844, 385] width 1184 height 55
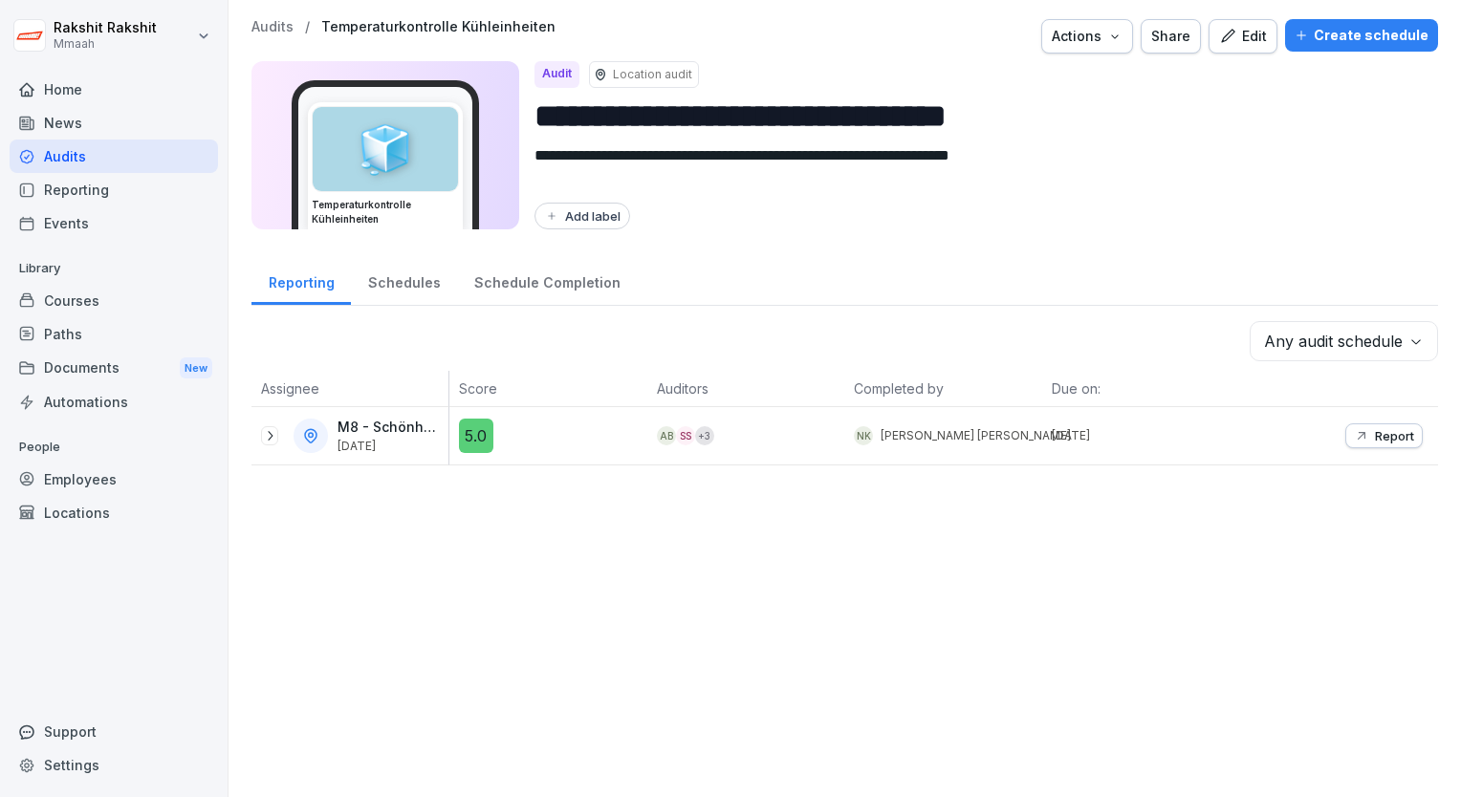
click at [1237, 42] on div "Edit" at bounding box center [1243, 36] width 48 height 21
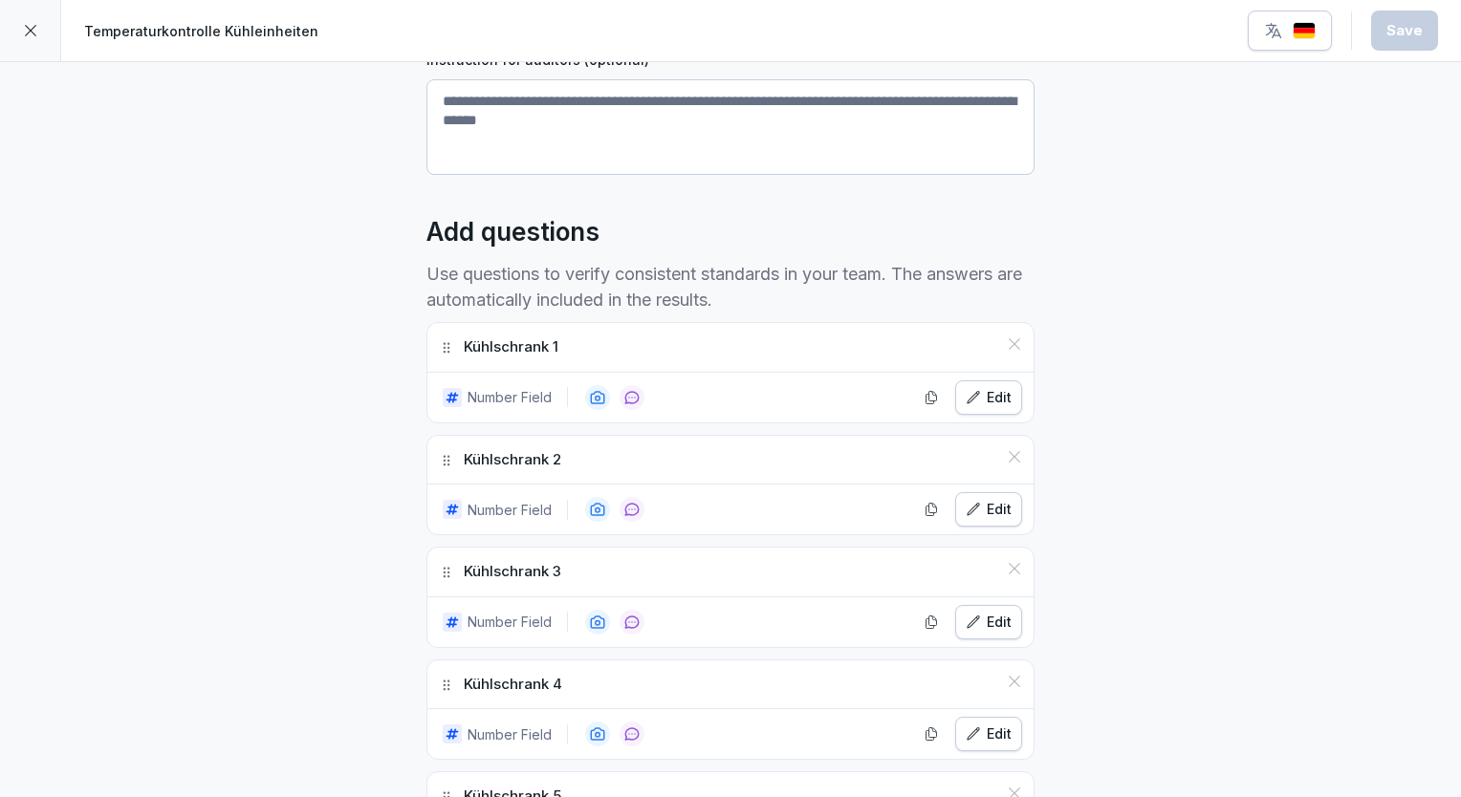
scroll to position [347, 0]
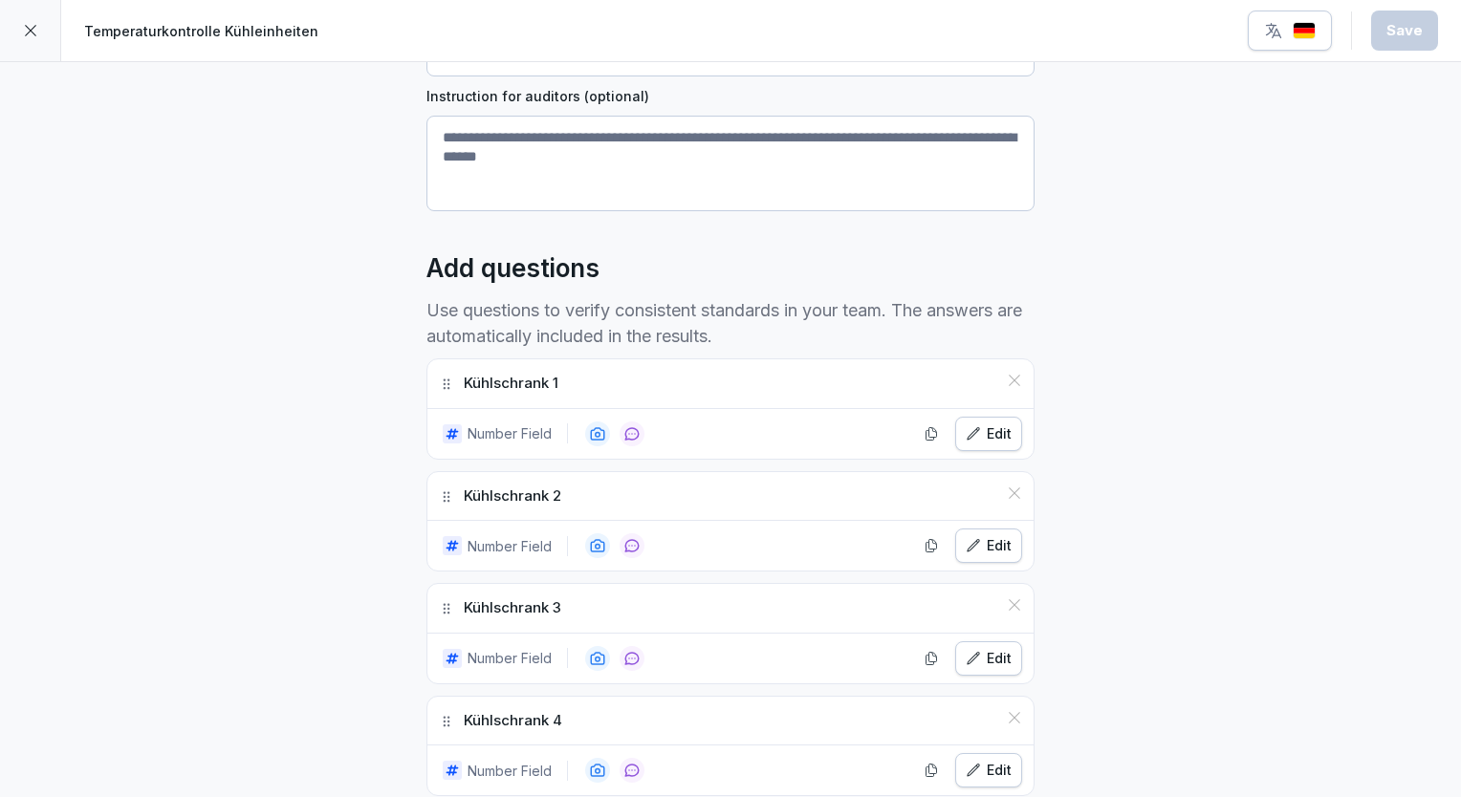
click at [965, 435] on icon "button" at bounding box center [972, 433] width 15 height 15
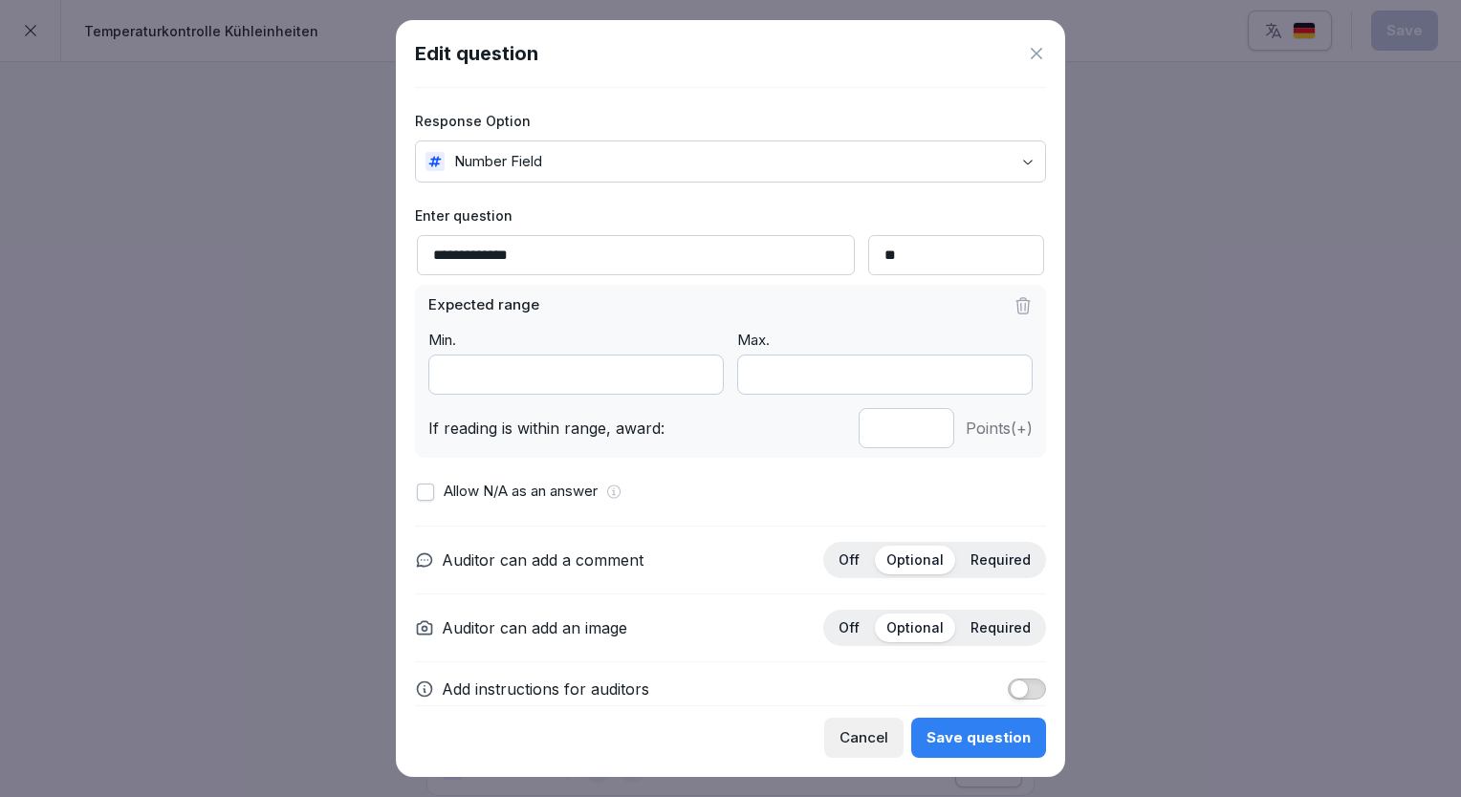
type input "*"
click at [914, 422] on input "*" at bounding box center [906, 428] width 96 height 40
click at [987, 729] on div "Save question" at bounding box center [978, 737] width 104 height 21
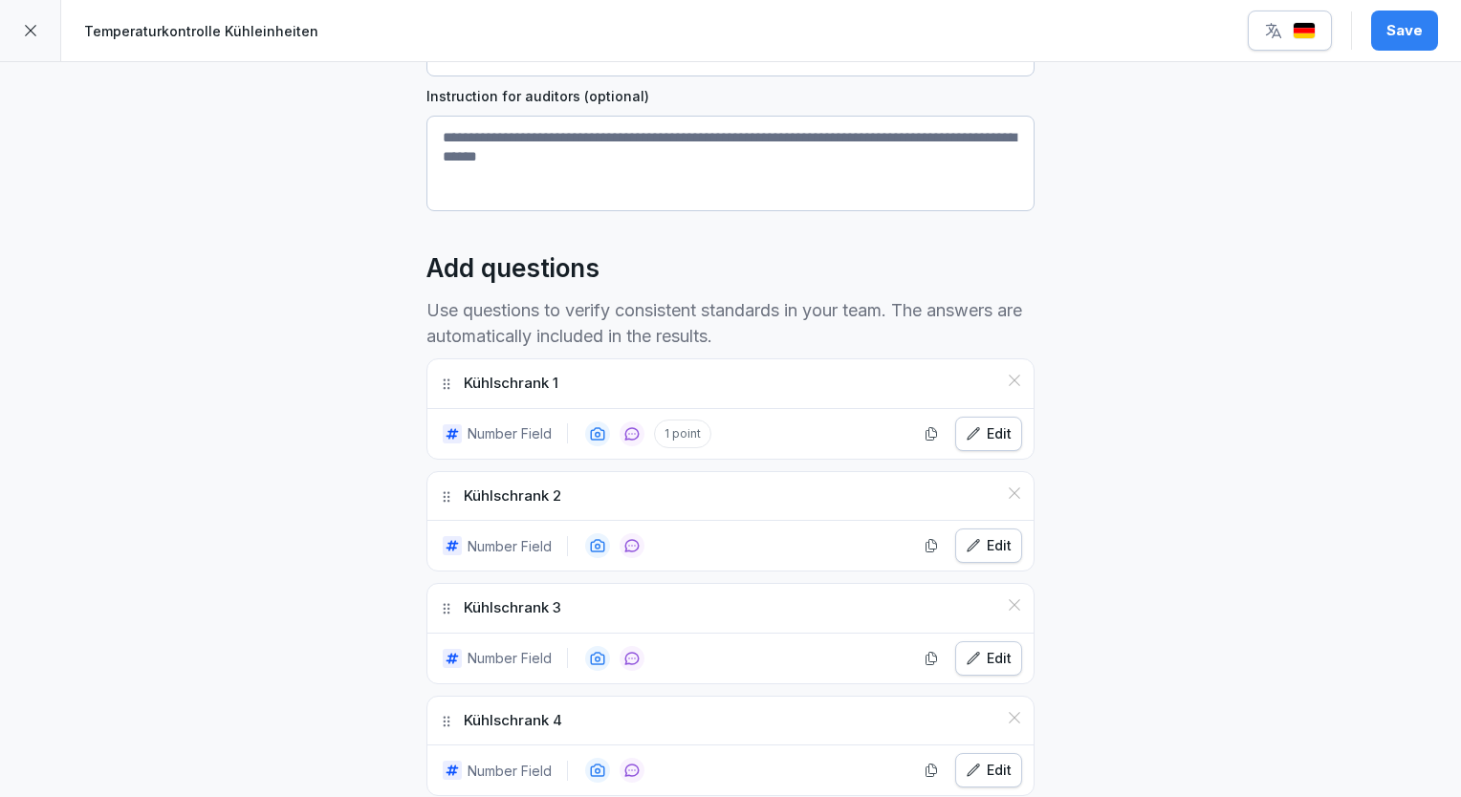
click at [990, 556] on button "Edit" at bounding box center [988, 546] width 67 height 34
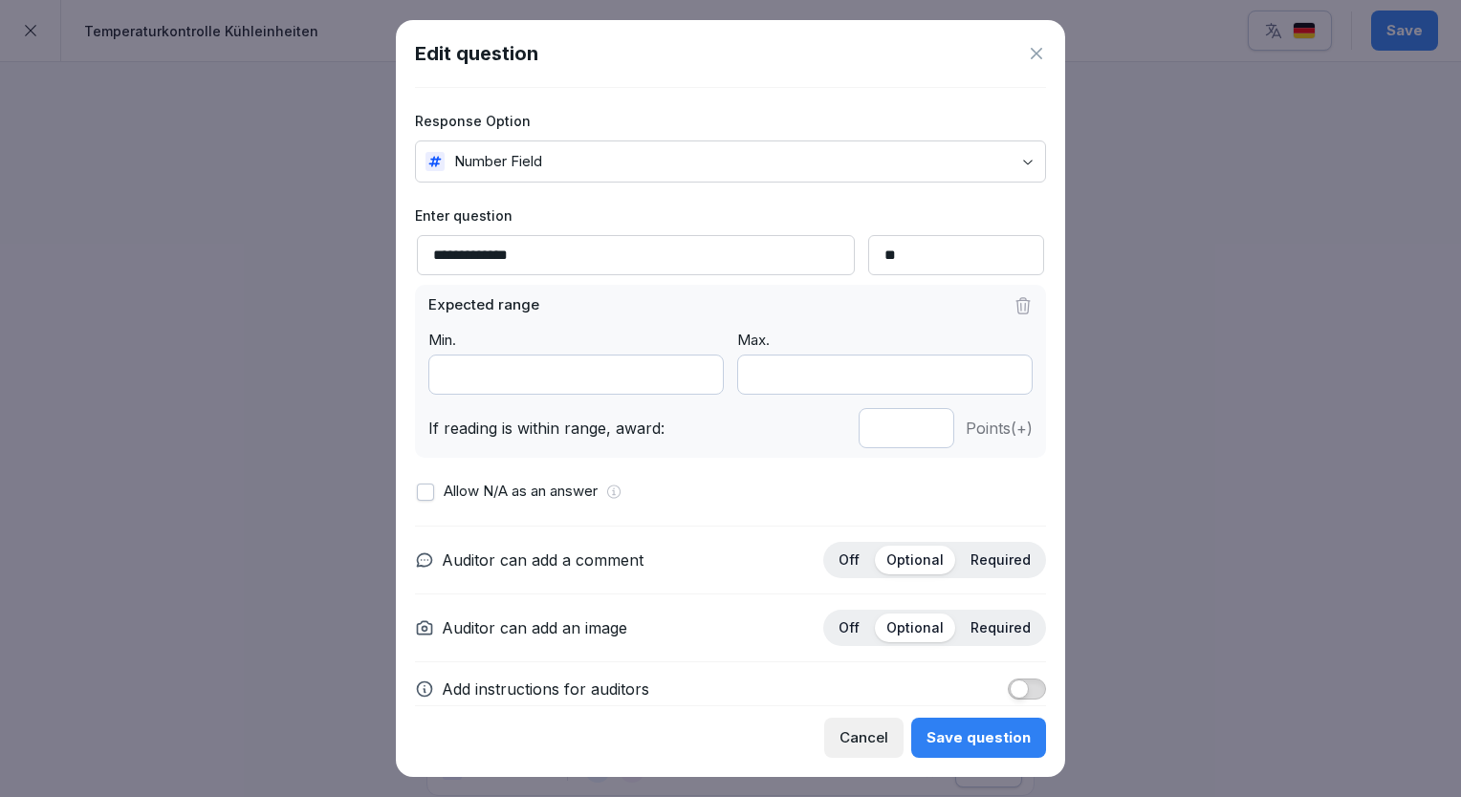
type input "*"
click at [914, 423] on input "*" at bounding box center [906, 428] width 96 height 40
click at [972, 726] on button "Save question" at bounding box center [978, 738] width 135 height 40
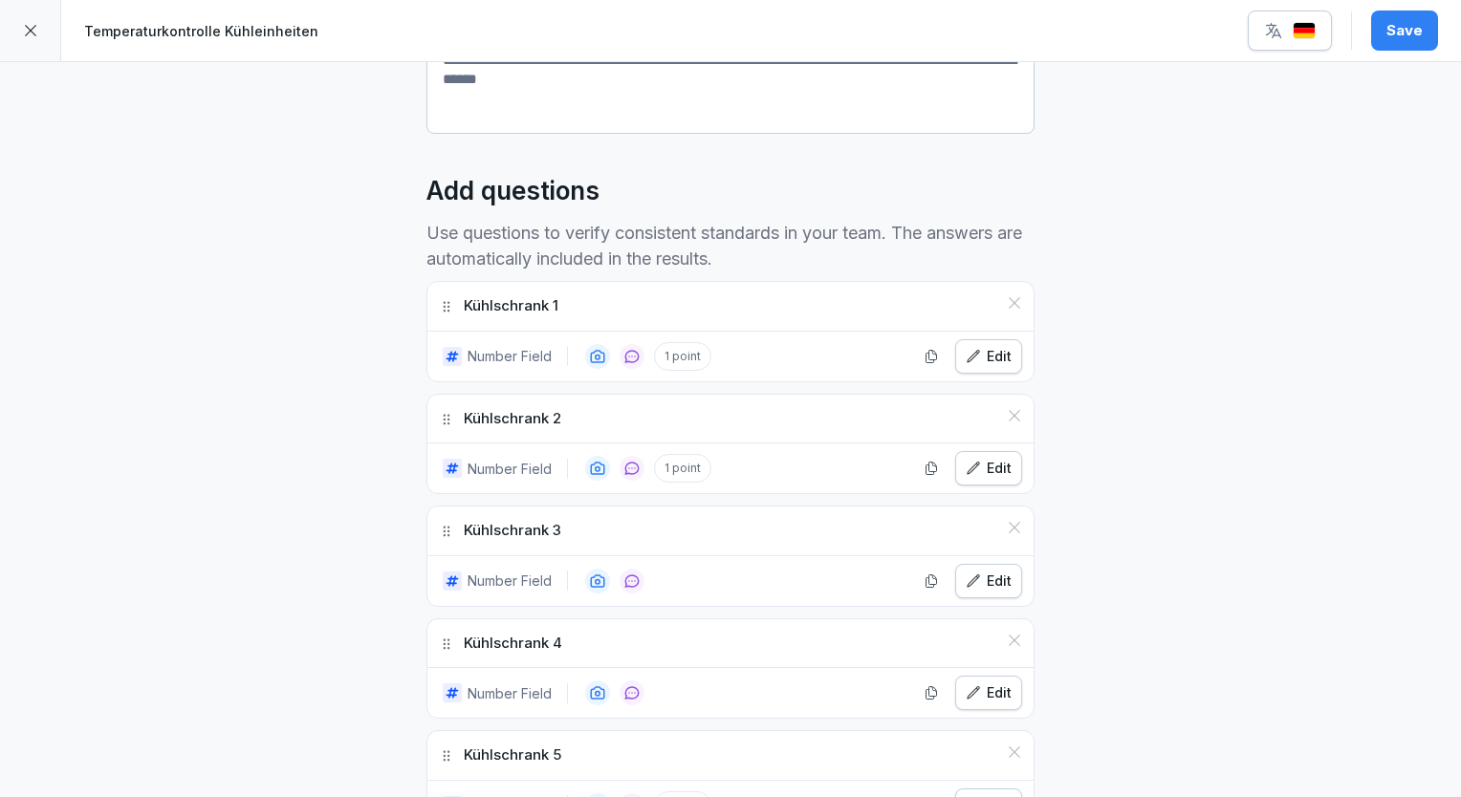
scroll to position [538, 0]
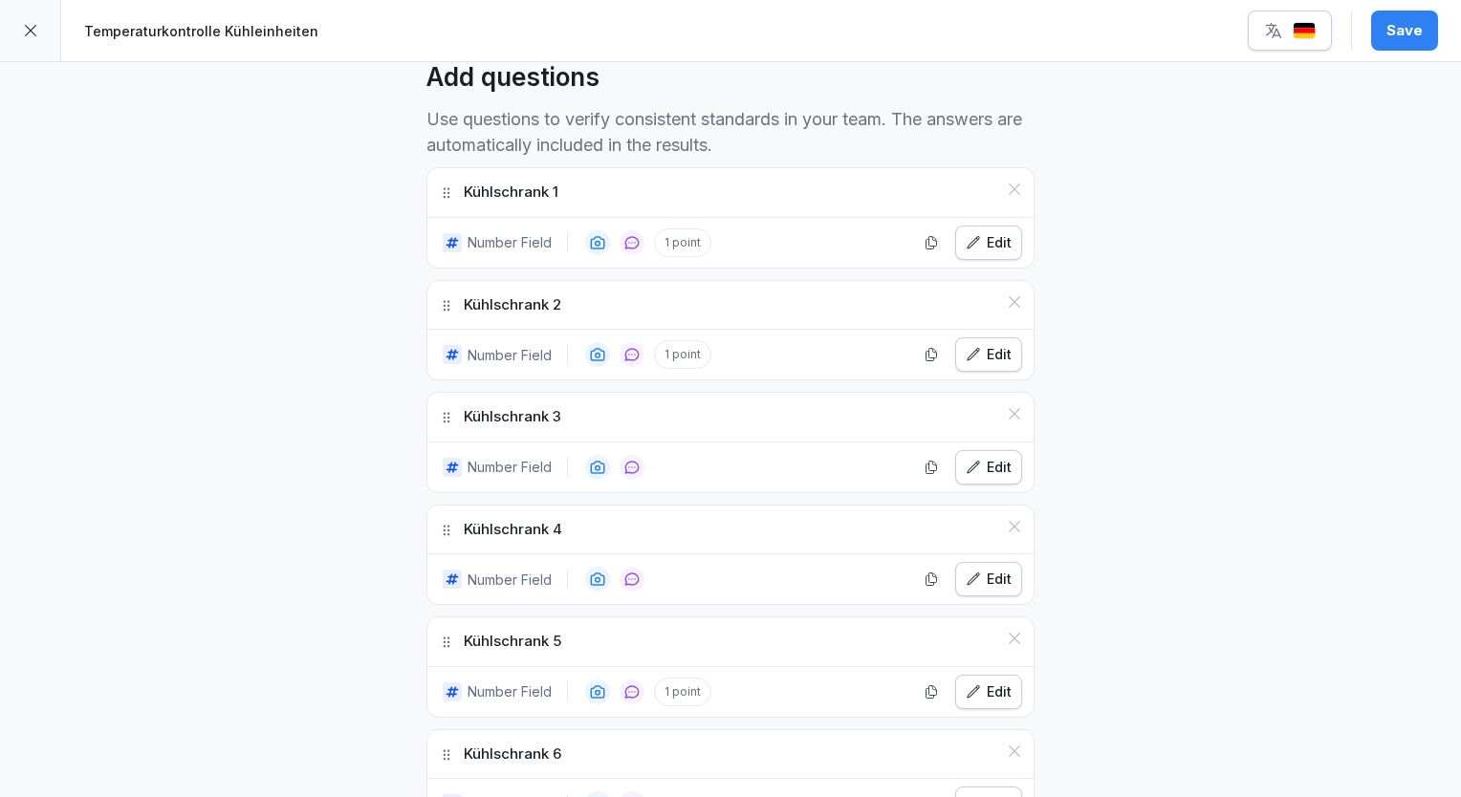
click at [994, 461] on div "Edit" at bounding box center [988, 467] width 46 height 21
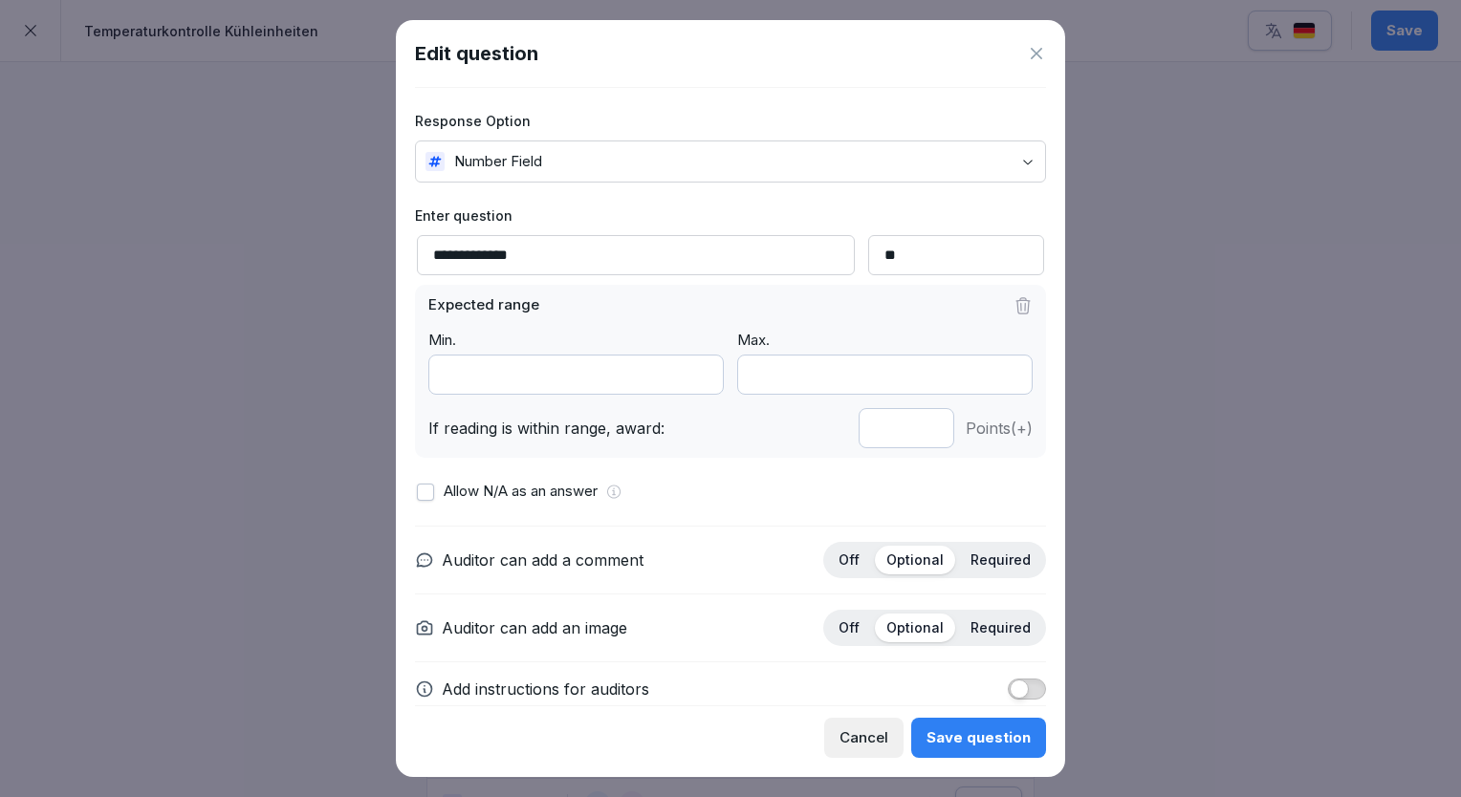
type input "*"
click at [912, 422] on input "*" at bounding box center [906, 428] width 96 height 40
click at [960, 729] on div "Save question" at bounding box center [978, 737] width 104 height 21
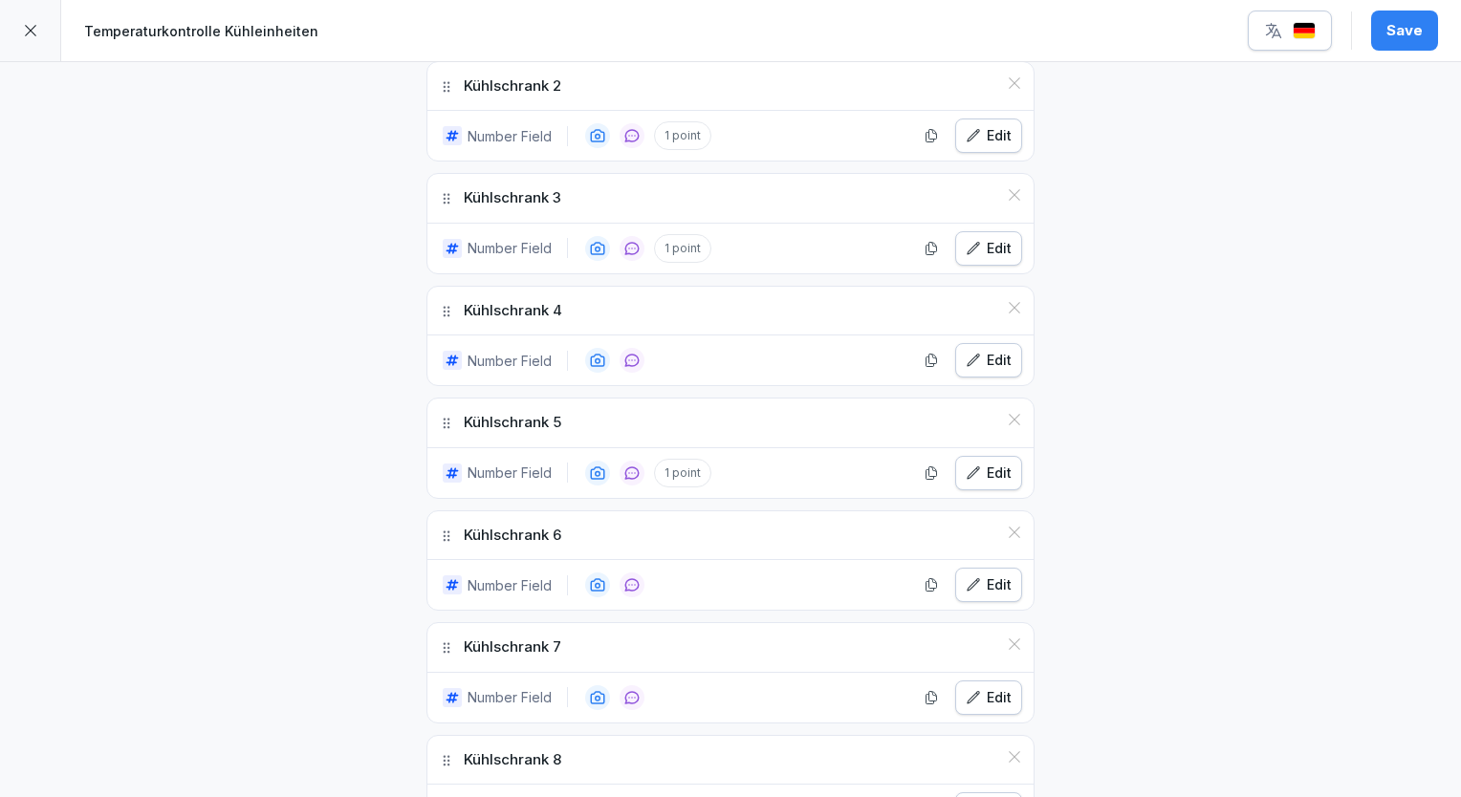
scroll to position [825, 0]
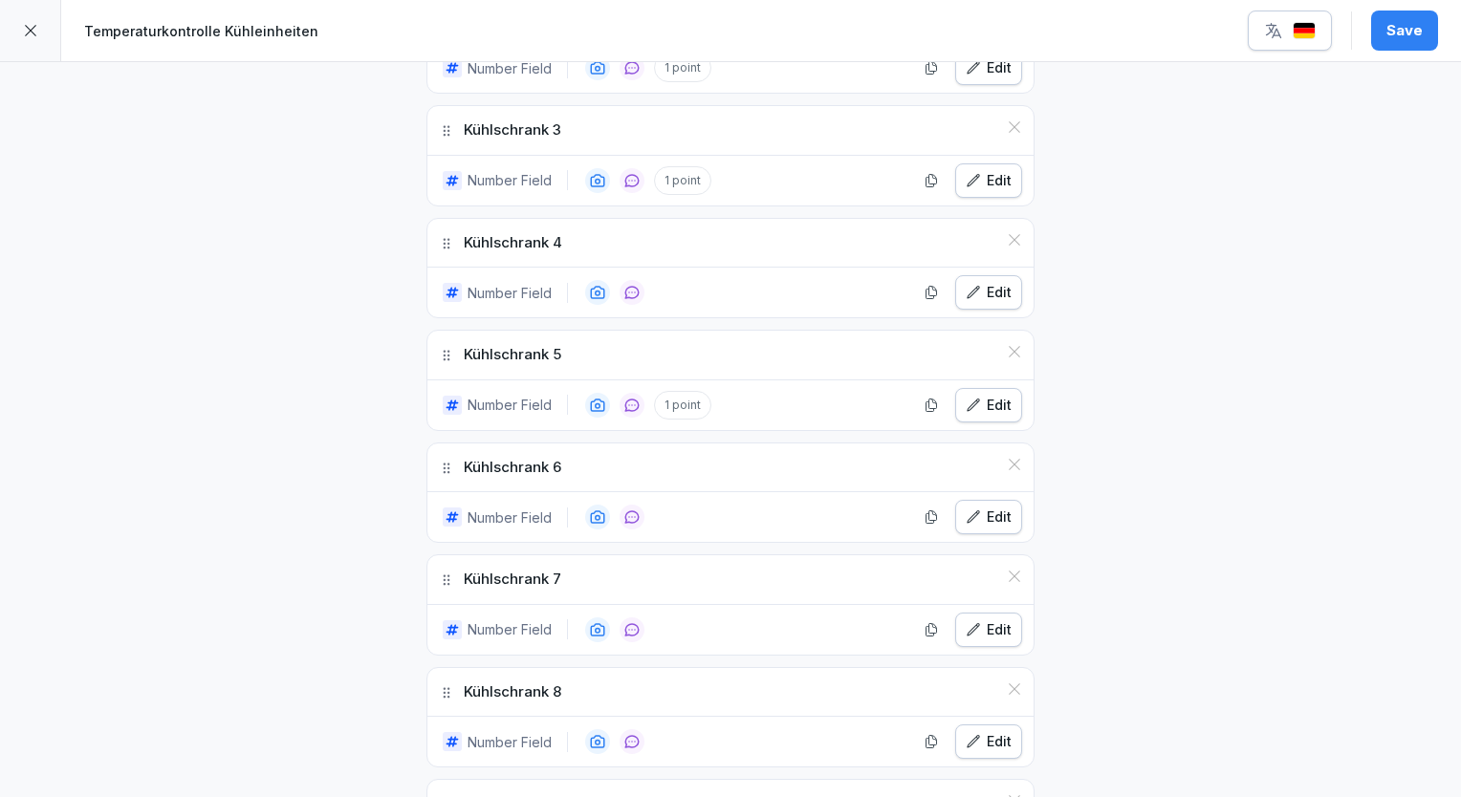
click at [965, 285] on icon "button" at bounding box center [972, 292] width 15 height 15
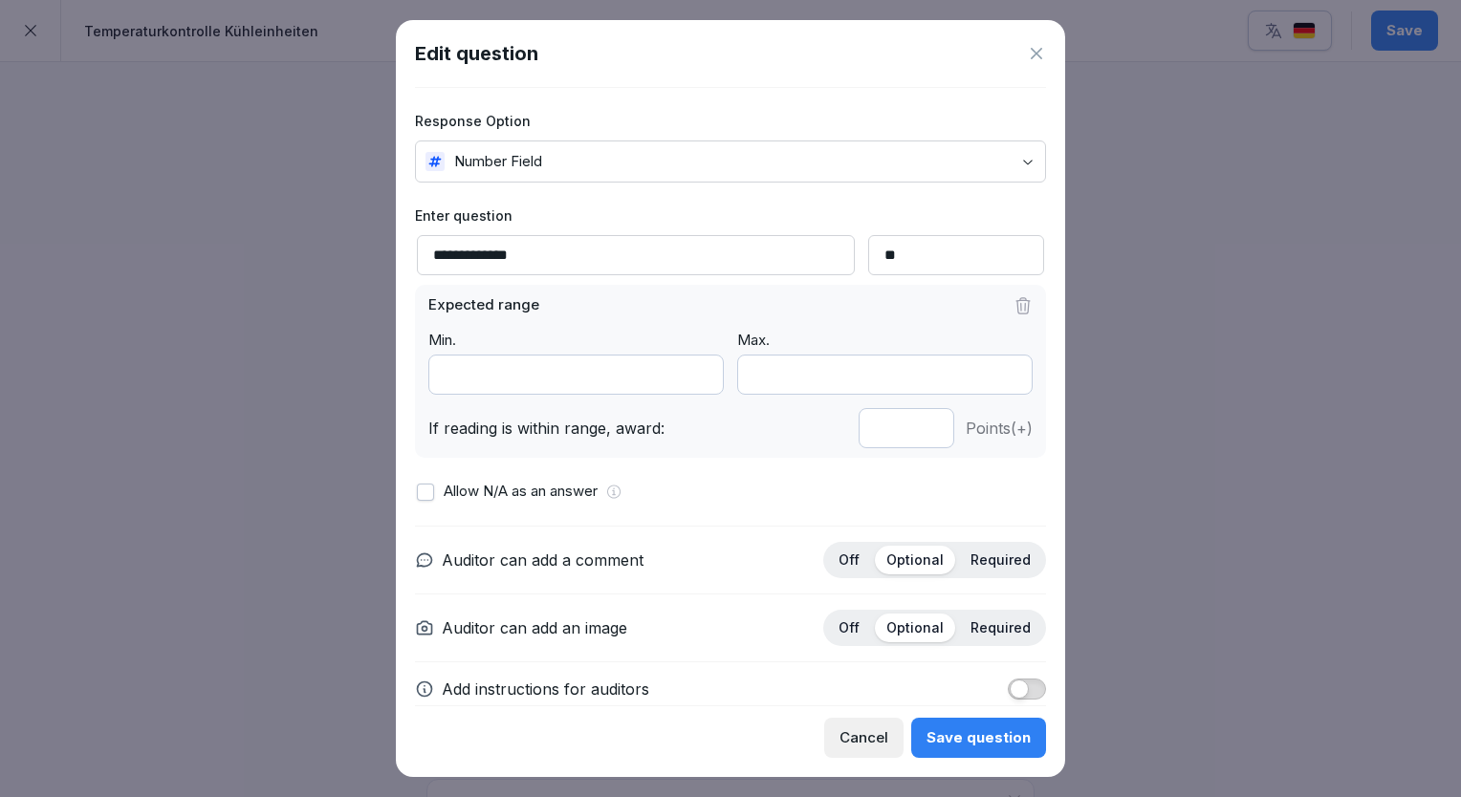
type input "*"
click at [914, 419] on input "*" at bounding box center [906, 428] width 96 height 40
click at [987, 745] on div "Save question" at bounding box center [978, 737] width 104 height 21
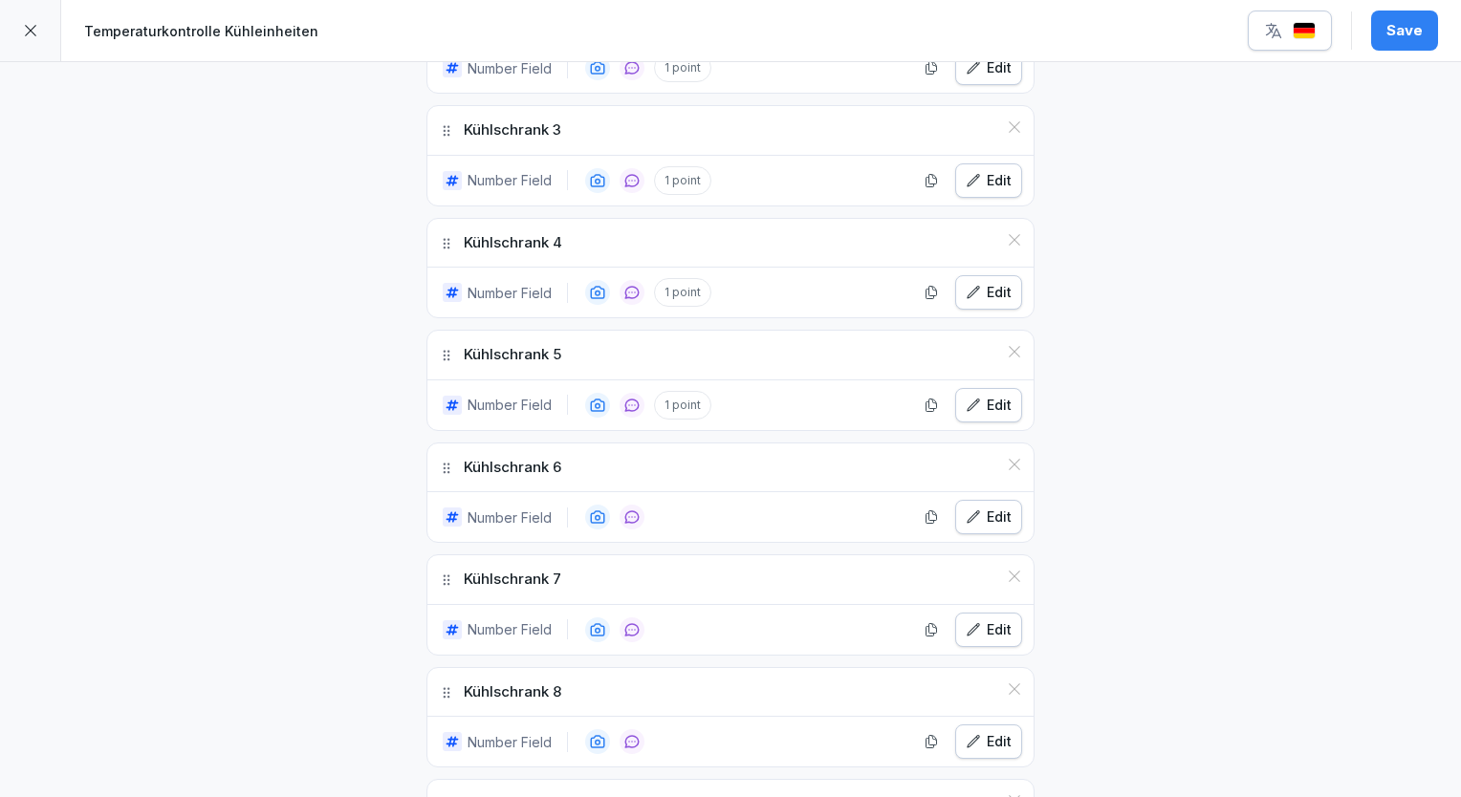
click at [977, 520] on div "Edit" at bounding box center [988, 517] width 46 height 21
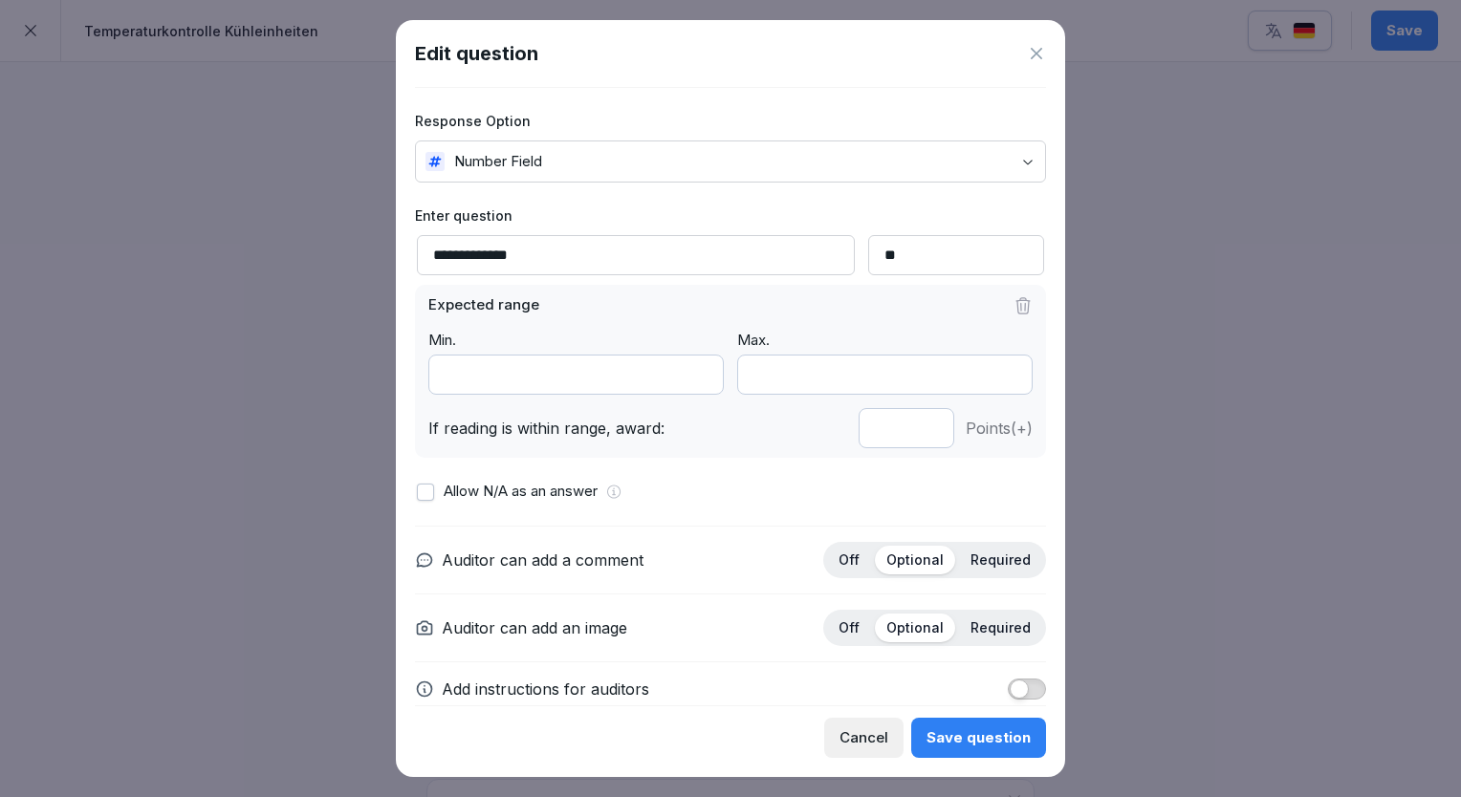
type input "*"
click at [912, 425] on input "*" at bounding box center [906, 428] width 96 height 40
click at [996, 739] on div "Save question" at bounding box center [978, 737] width 104 height 21
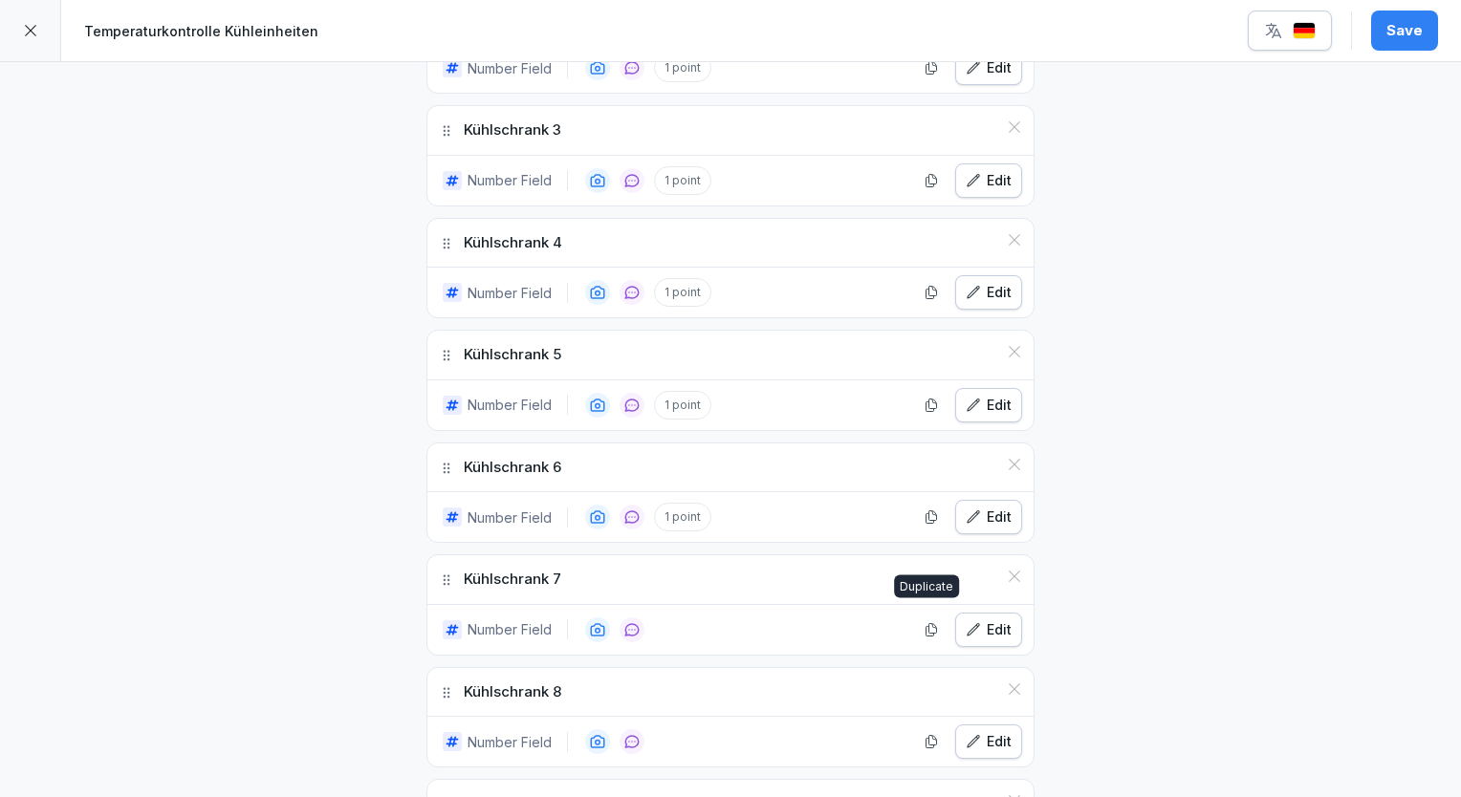
scroll to position [921, 0]
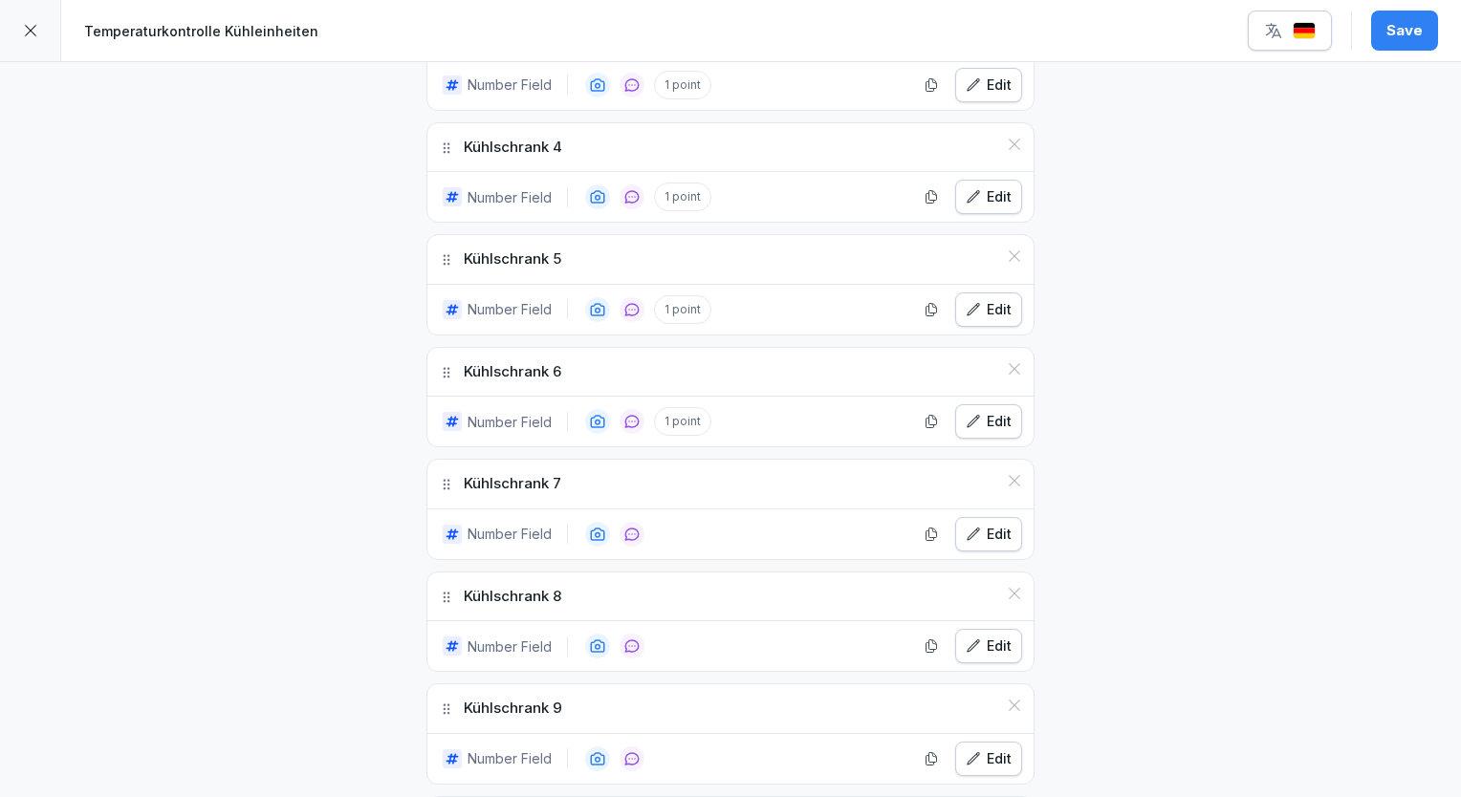
click at [979, 526] on div "Edit" at bounding box center [988, 534] width 46 height 21
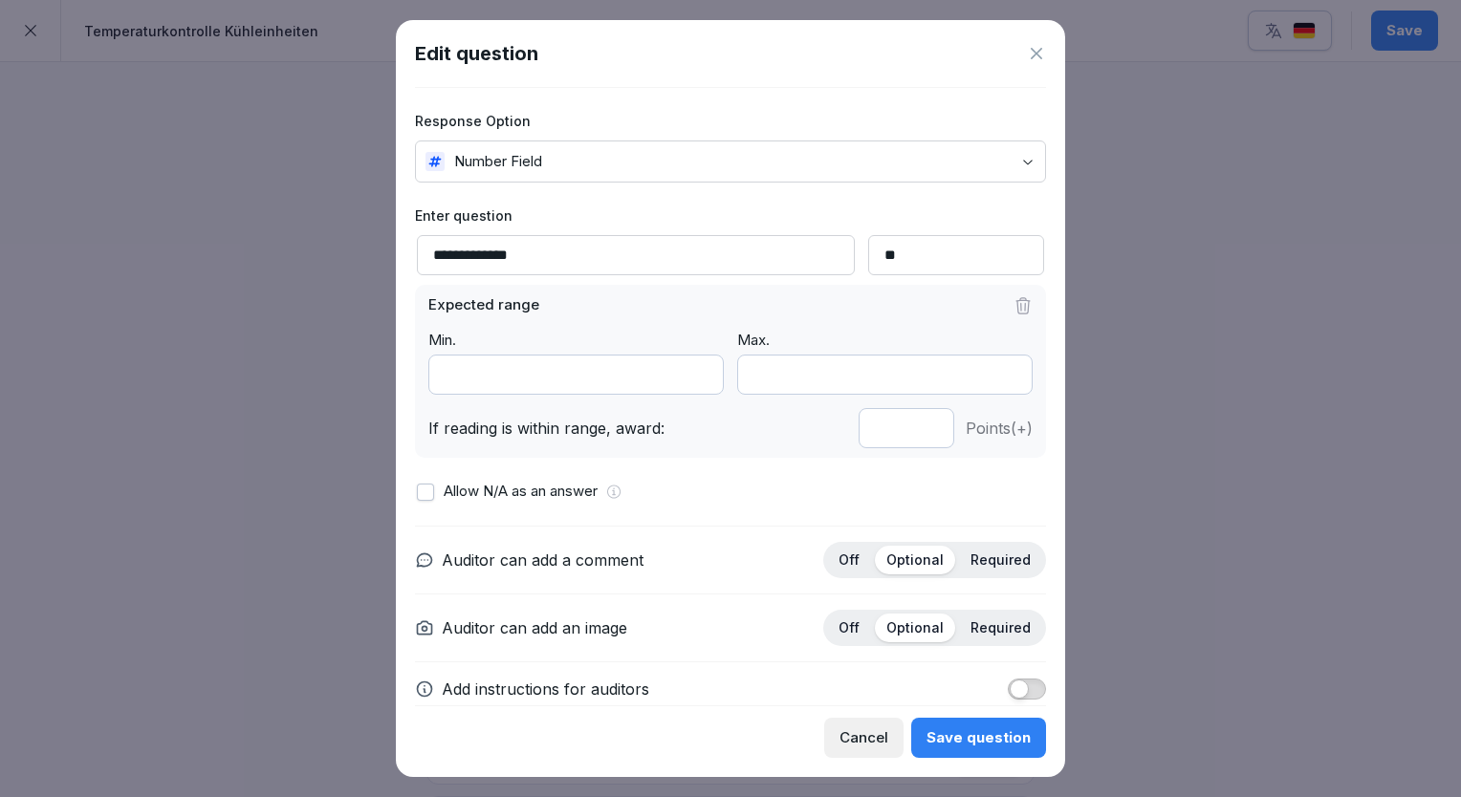
type input "*"
click at [914, 423] on input "*" at bounding box center [906, 428] width 96 height 40
click at [1002, 730] on div "Save question" at bounding box center [978, 737] width 104 height 21
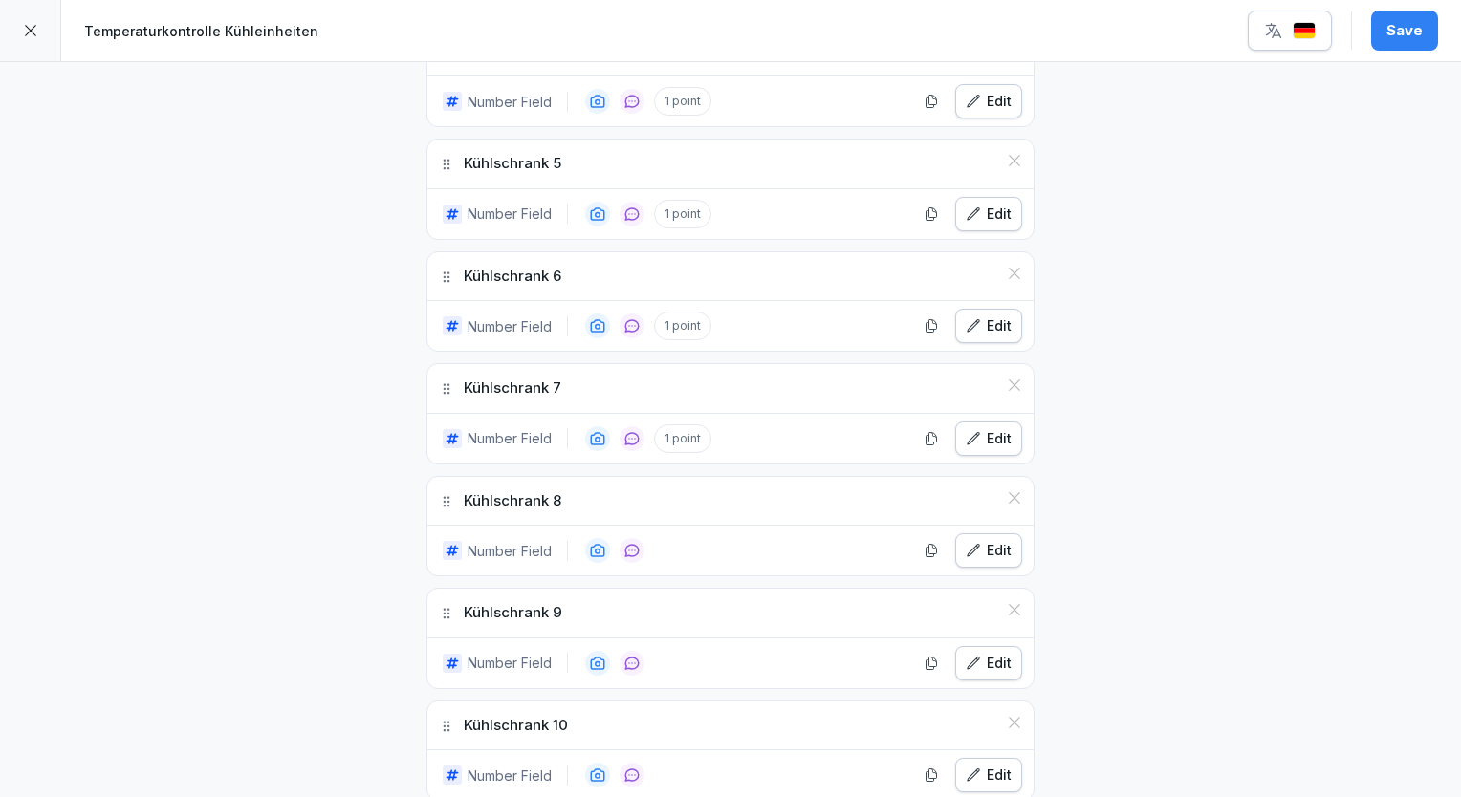
scroll to position [1112, 0]
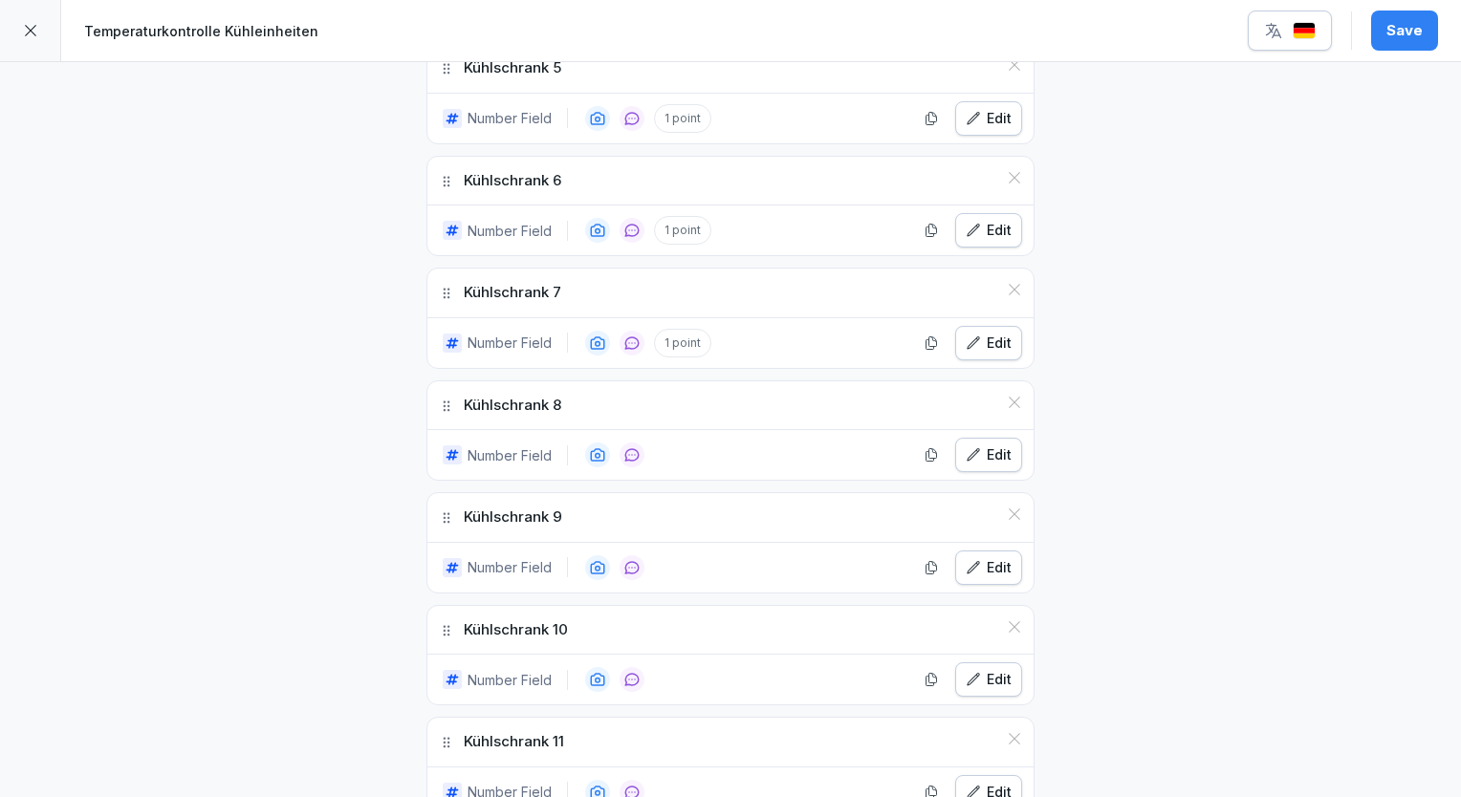
click at [974, 449] on icon "button" at bounding box center [972, 454] width 15 height 15
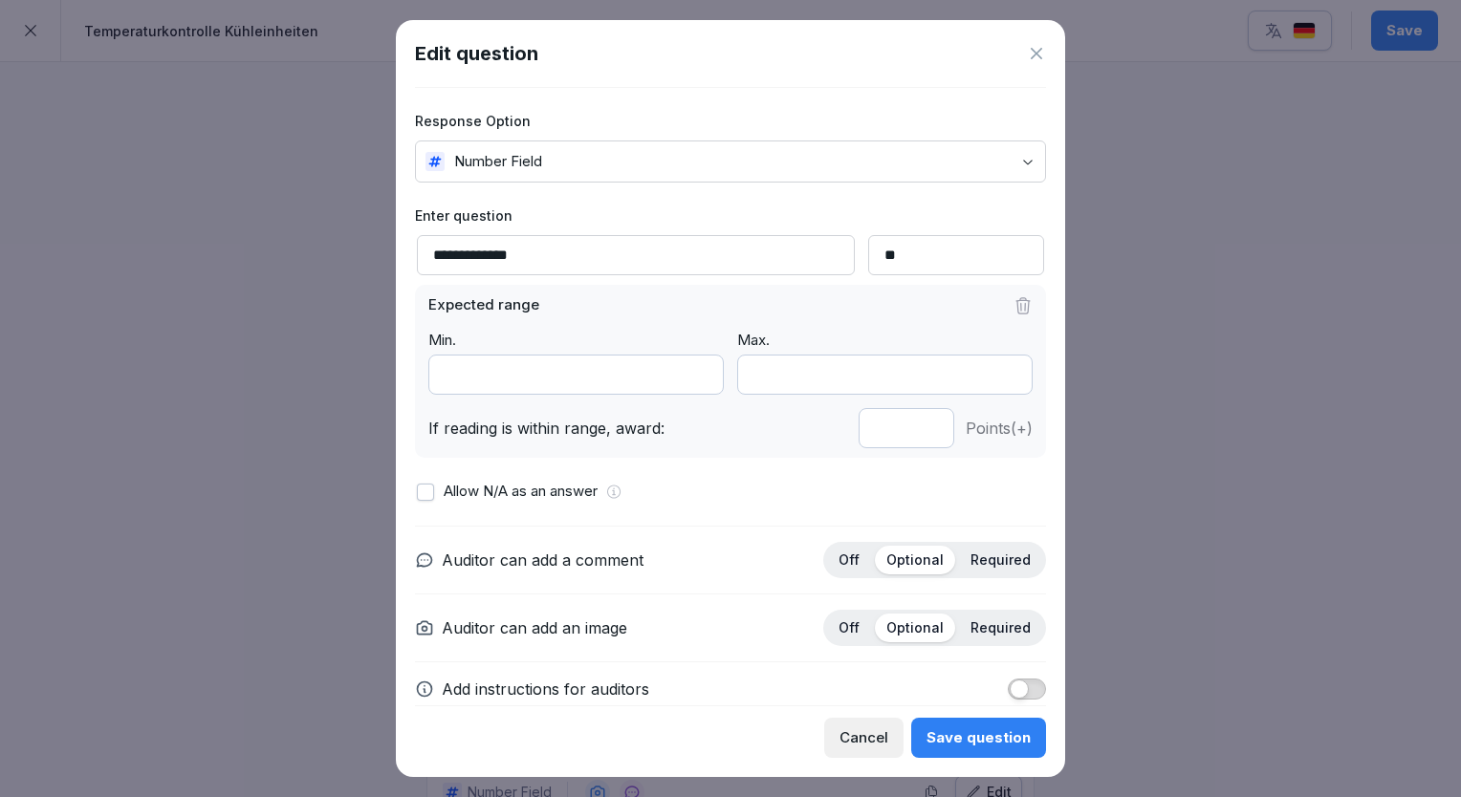
type input "*"
click at [914, 423] on input "*" at bounding box center [906, 428] width 96 height 40
click at [1003, 736] on div "Save question" at bounding box center [978, 737] width 104 height 21
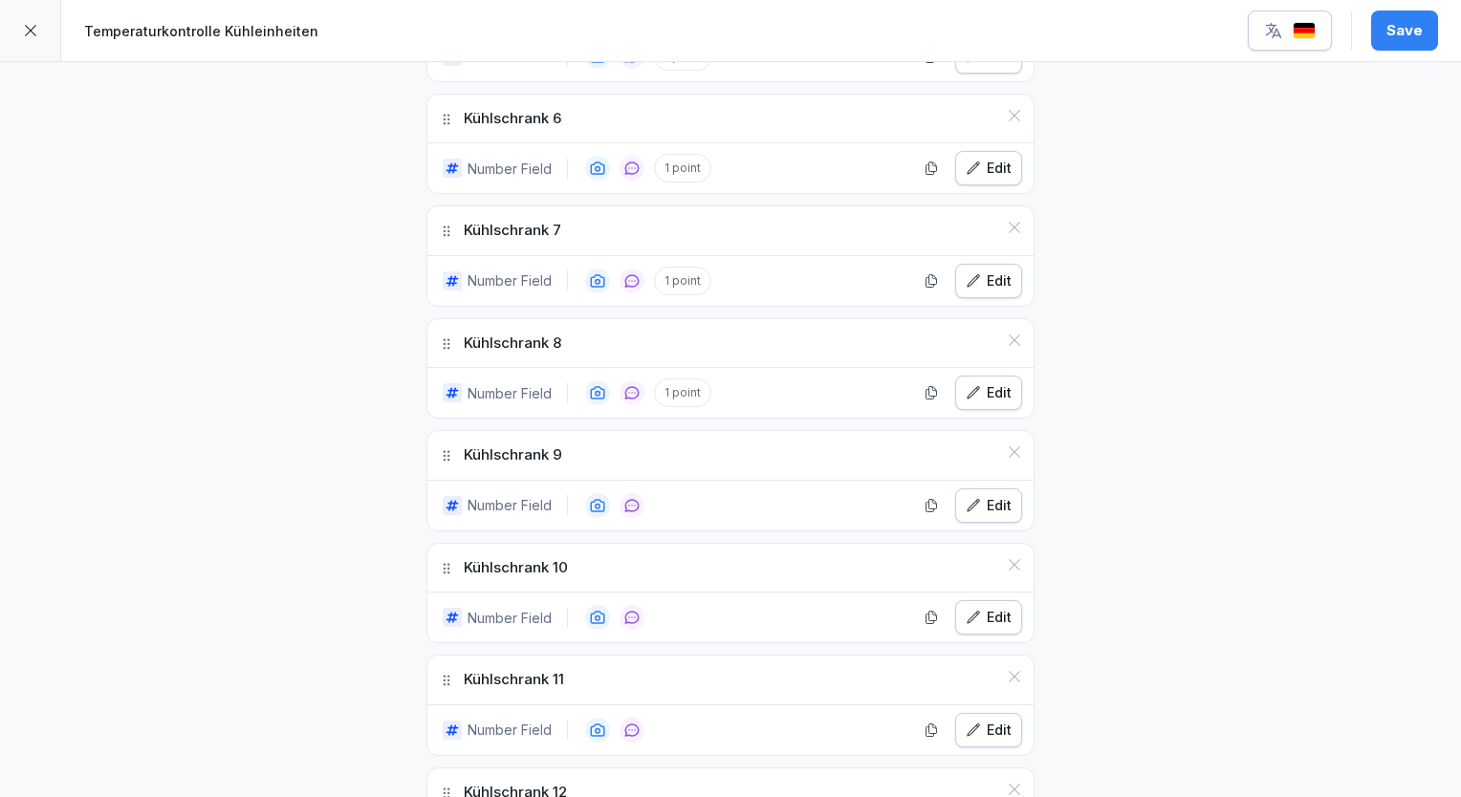
scroll to position [1303, 0]
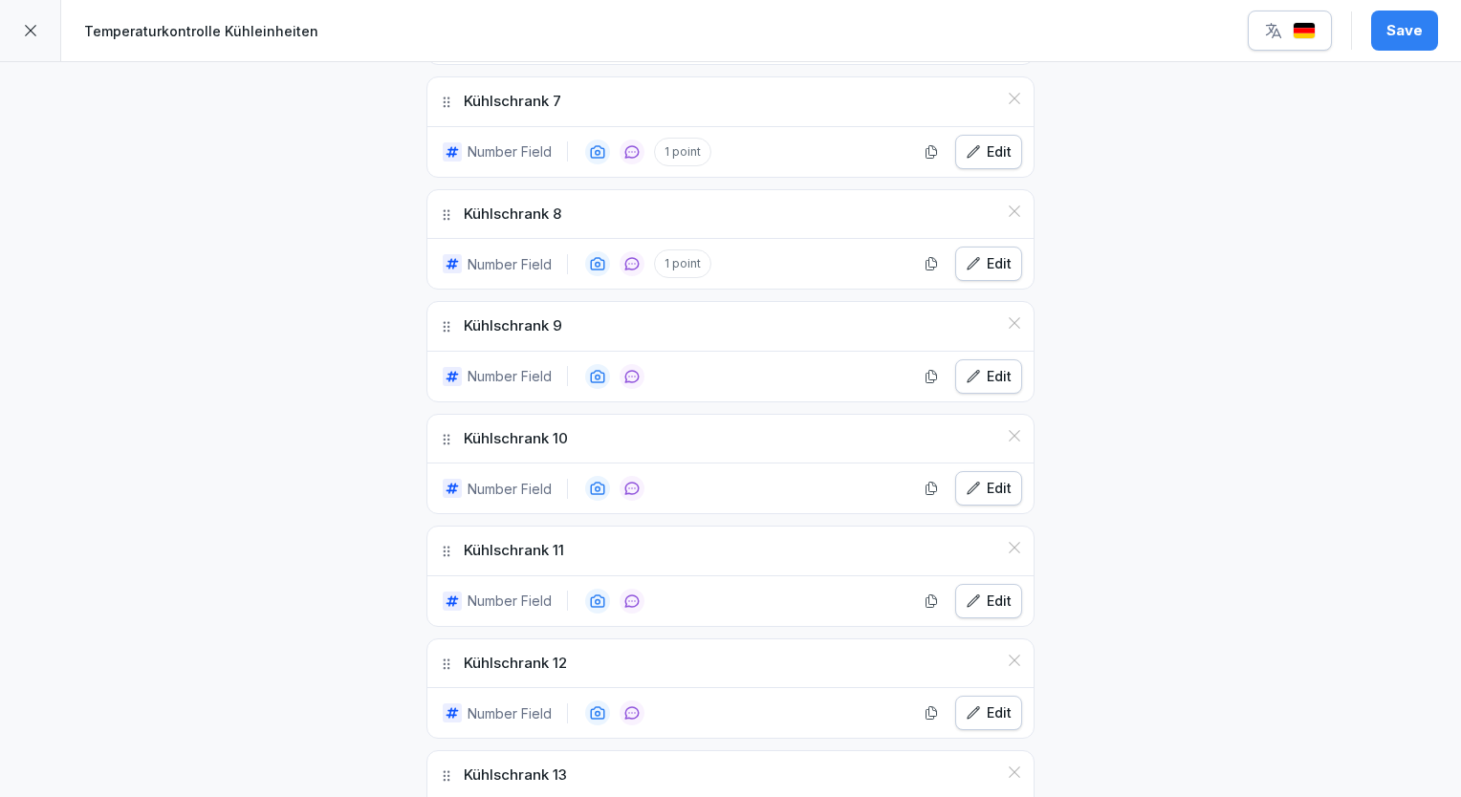
click at [1004, 352] on div "Number Field Edit" at bounding box center [730, 377] width 606 height 50
click at [998, 366] on div "Edit" at bounding box center [988, 376] width 46 height 21
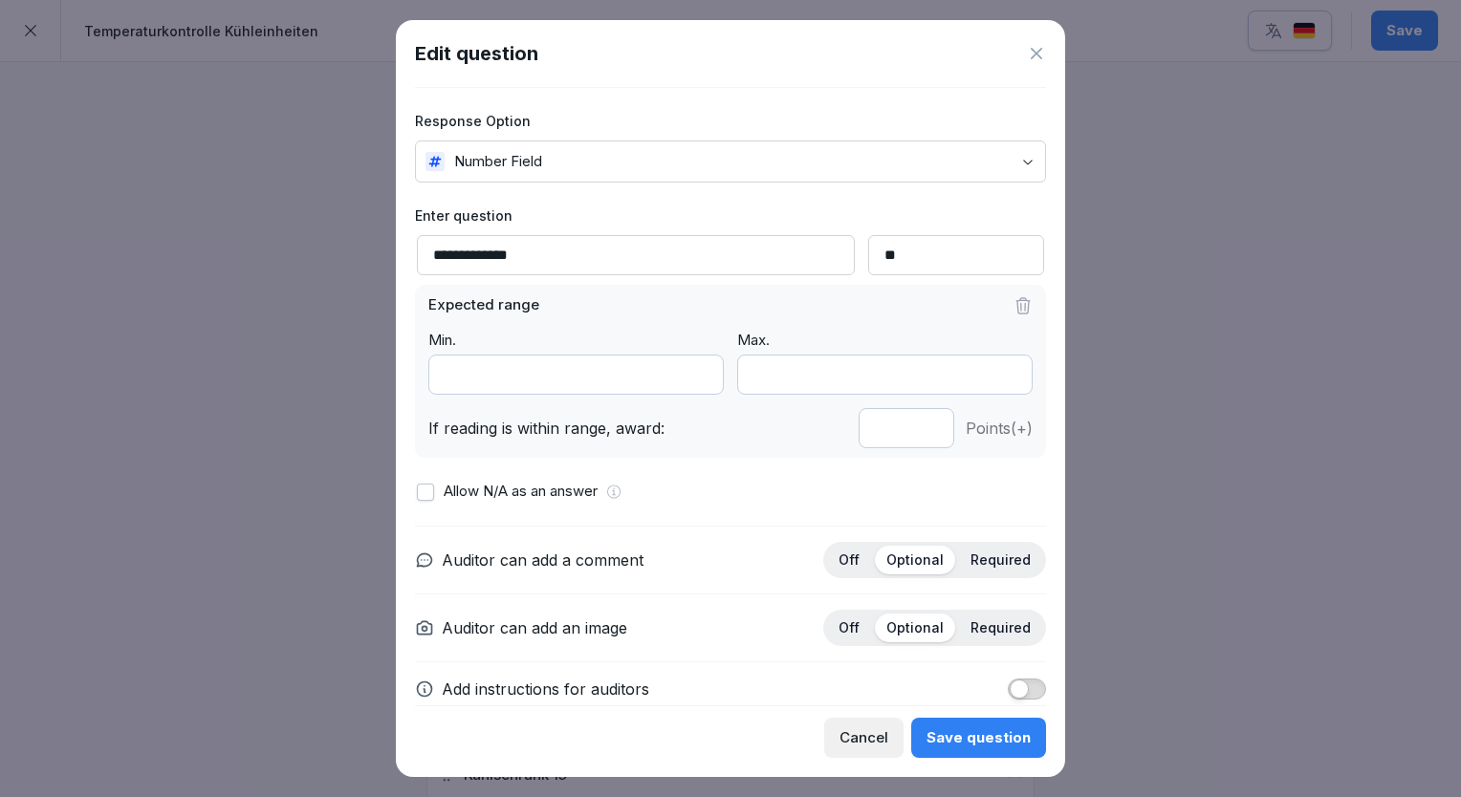
type input "*"
click at [910, 423] on input "*" at bounding box center [906, 428] width 96 height 40
click at [979, 748] on div "Save question" at bounding box center [978, 737] width 104 height 21
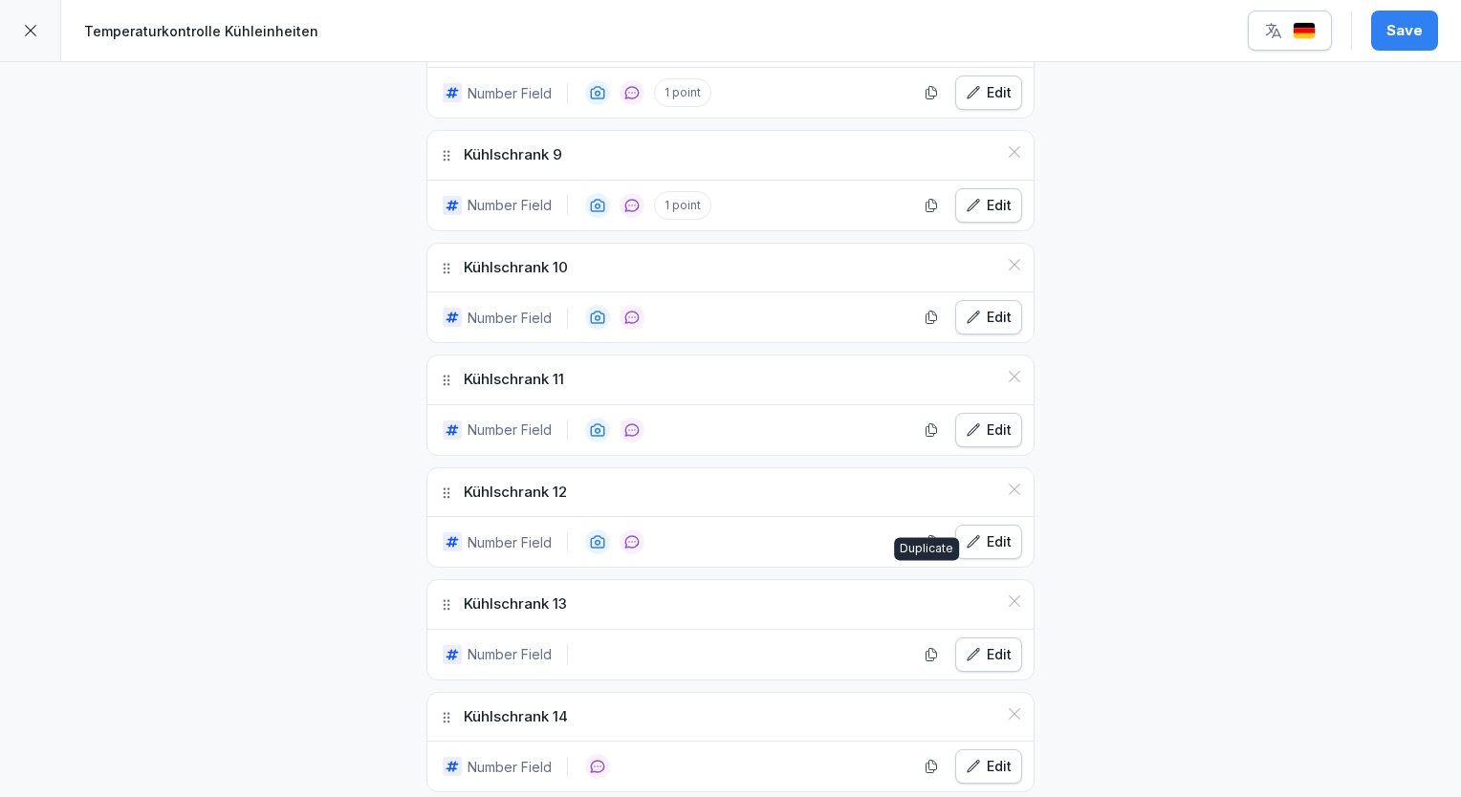
scroll to position [1494, 0]
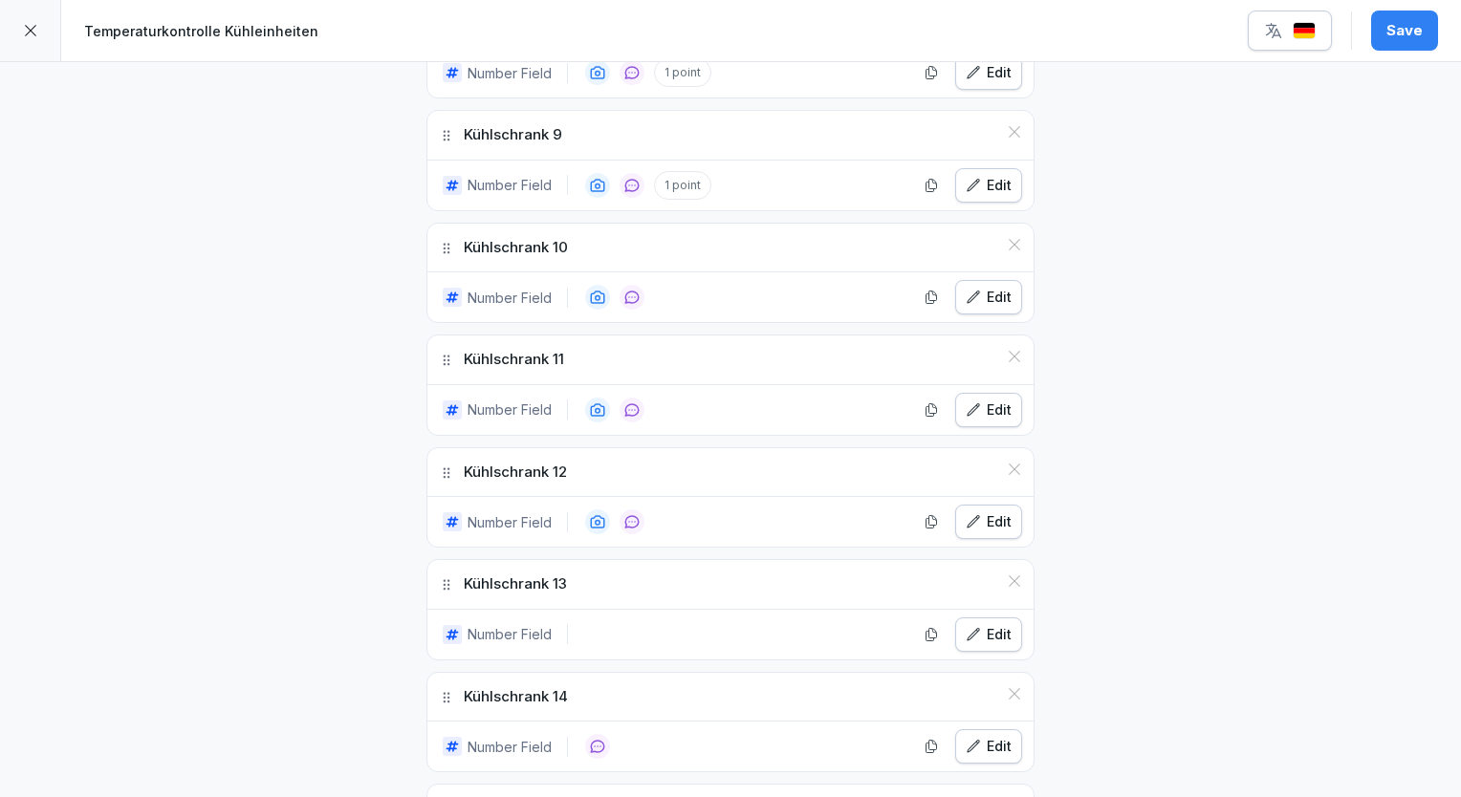
click at [976, 293] on div "Edit" at bounding box center [988, 297] width 46 height 21
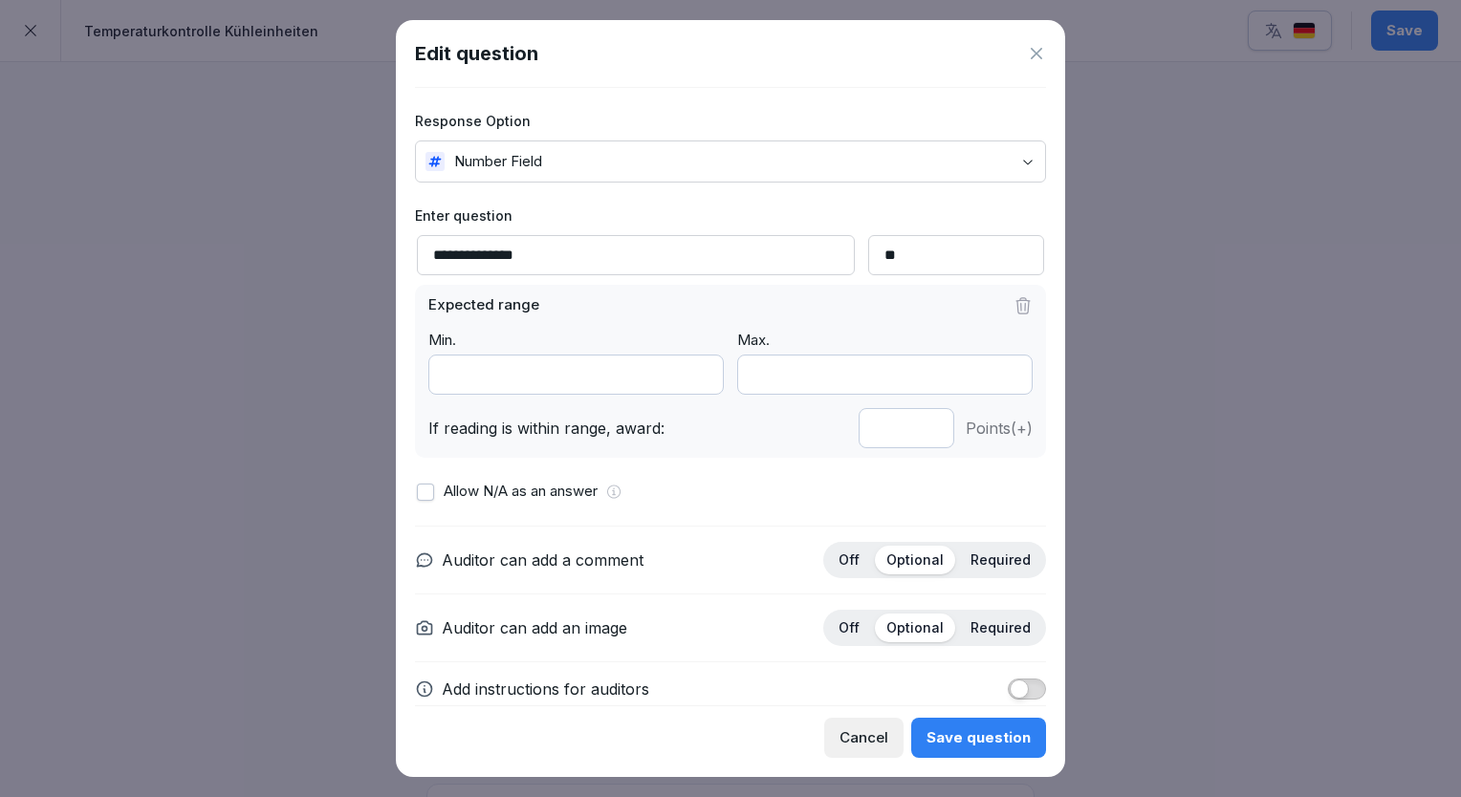
type input "*"
click at [911, 423] on input "*" at bounding box center [906, 428] width 96 height 40
click at [994, 743] on div "Save question" at bounding box center [978, 737] width 104 height 21
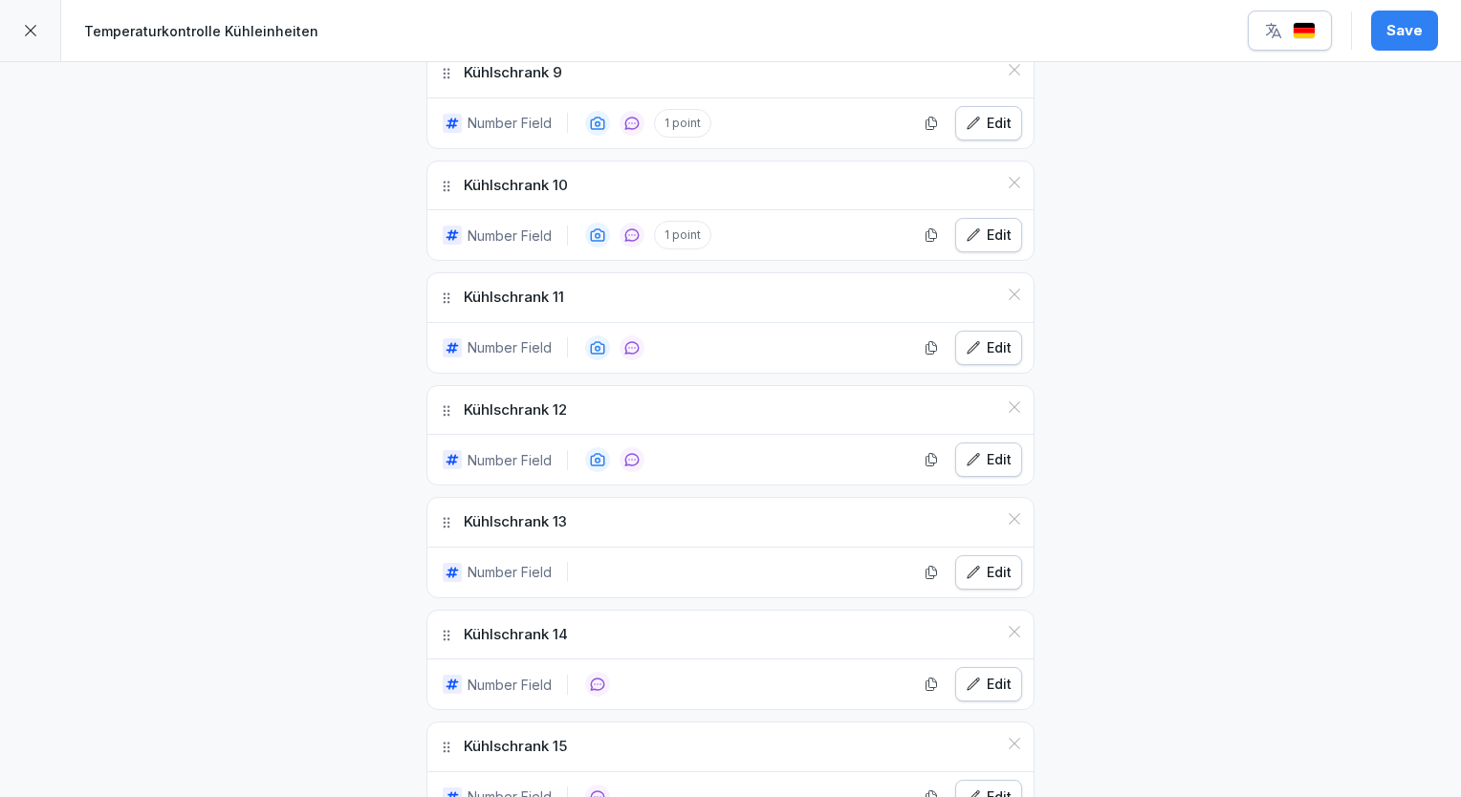
scroll to position [1590, 0]
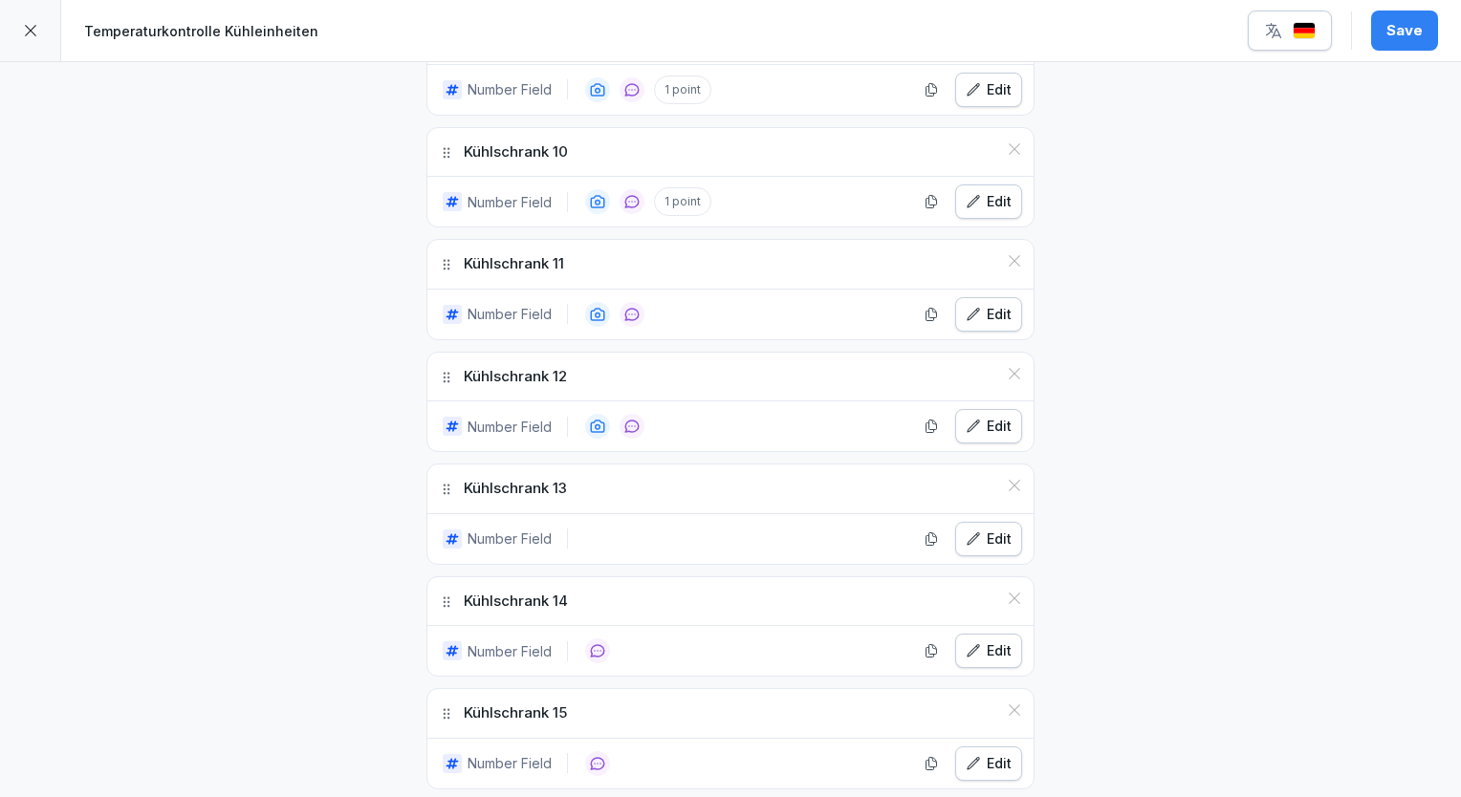
click at [992, 416] on div "Edit" at bounding box center [988, 426] width 46 height 21
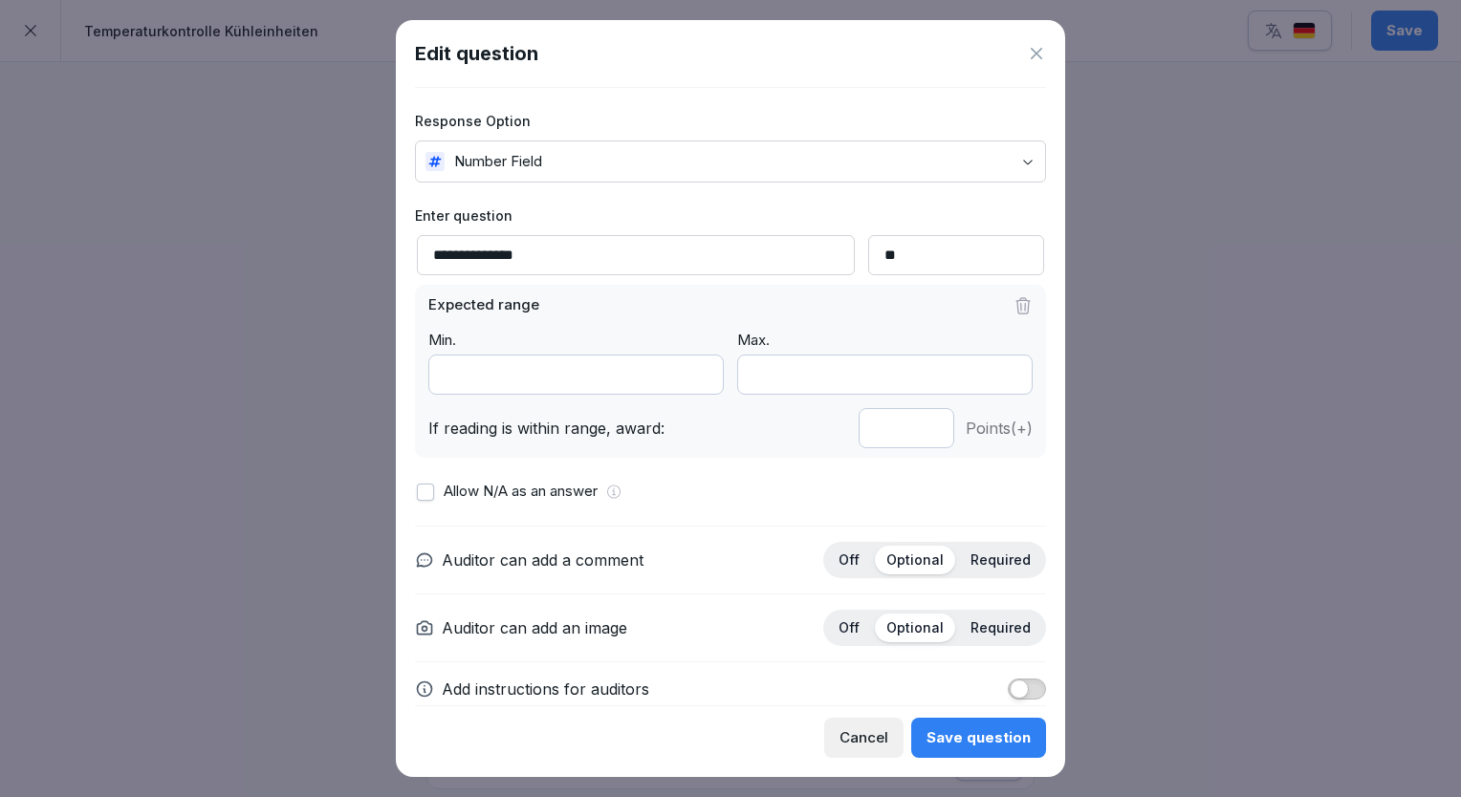
type input "*"
click at [914, 423] on input "*" at bounding box center [906, 428] width 96 height 40
click at [990, 738] on div "Save question" at bounding box center [978, 737] width 104 height 21
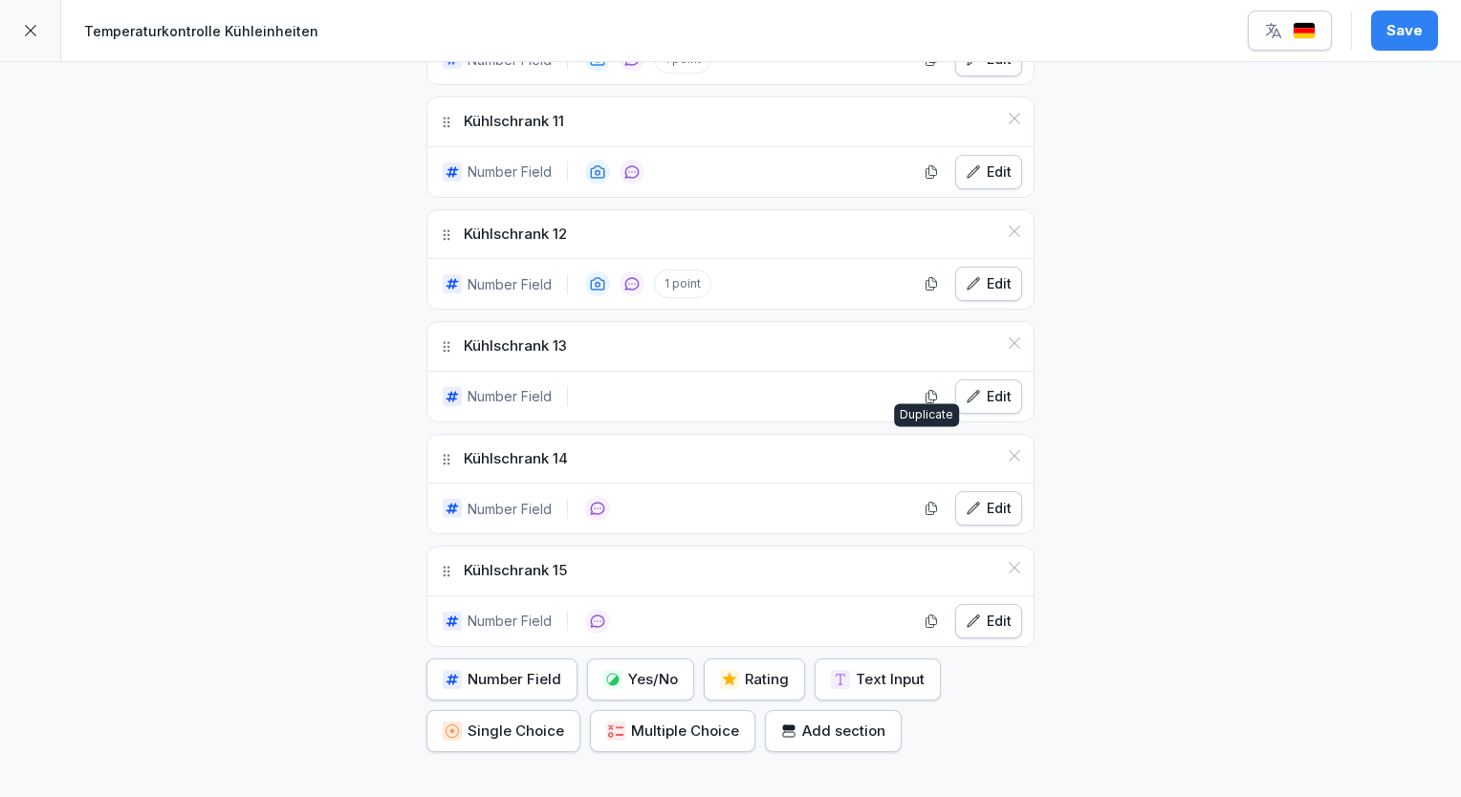
scroll to position [1781, 0]
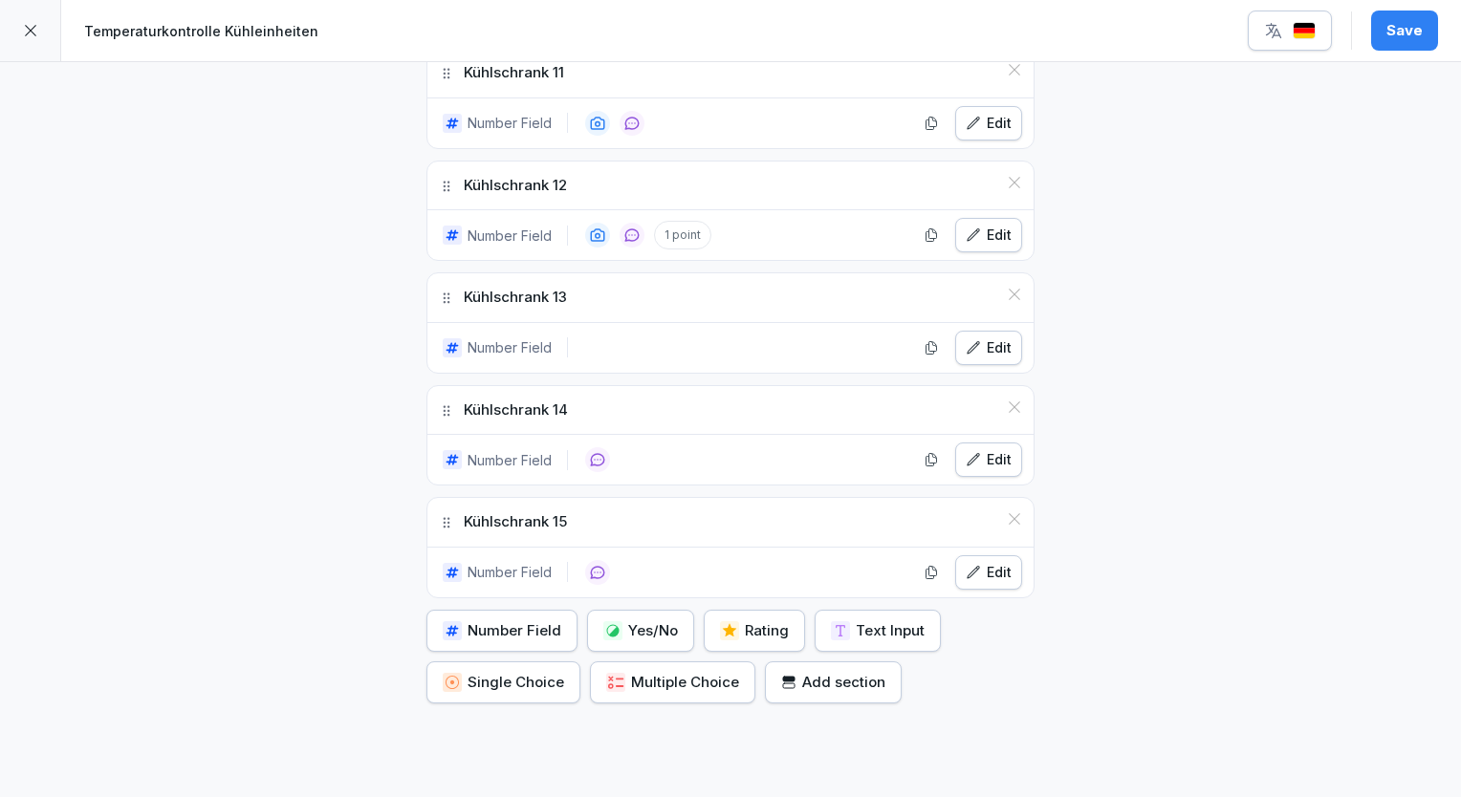
click at [986, 343] on div "Edit" at bounding box center [988, 347] width 46 height 21
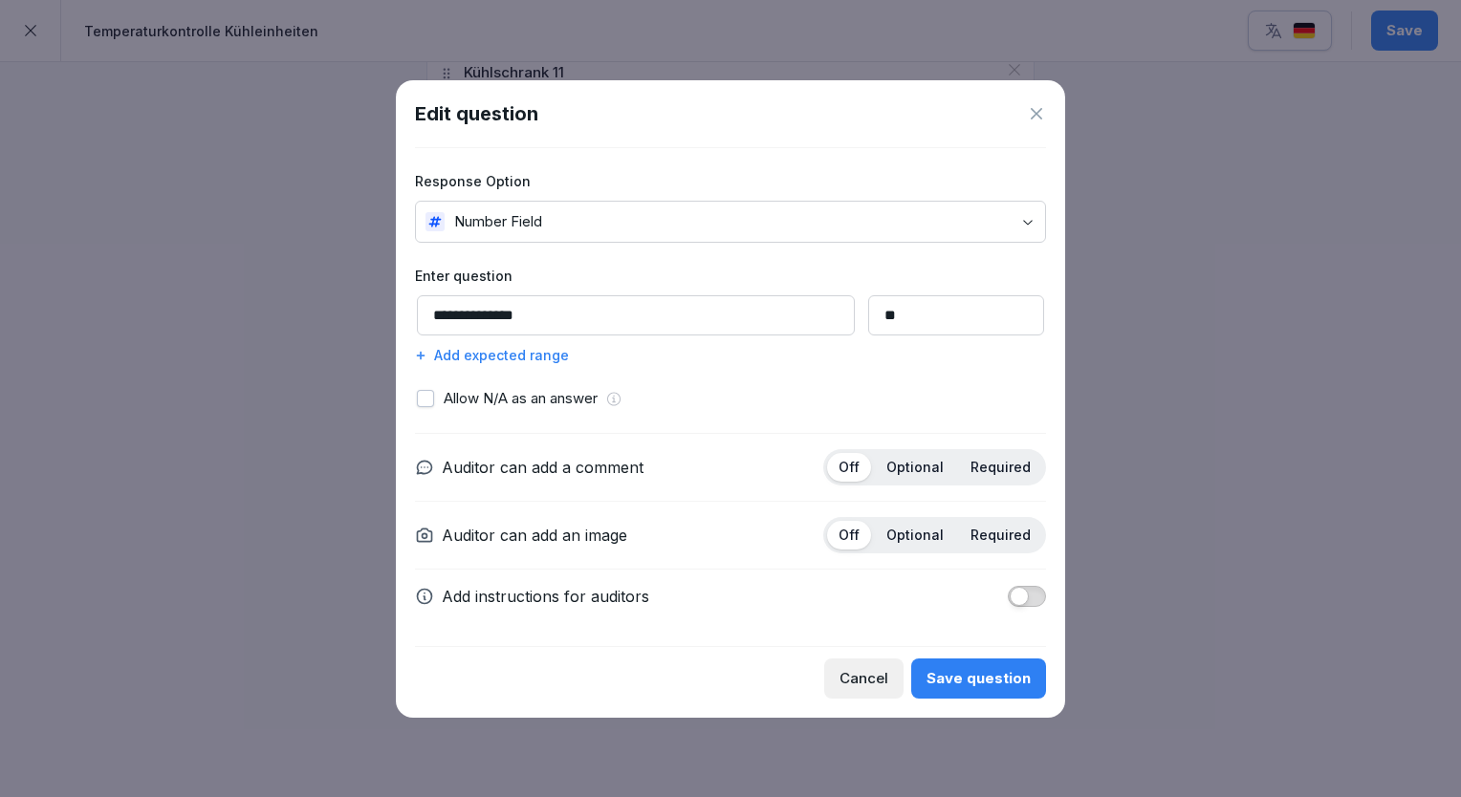
click at [505, 356] on div "Add expected range" at bounding box center [730, 355] width 631 height 20
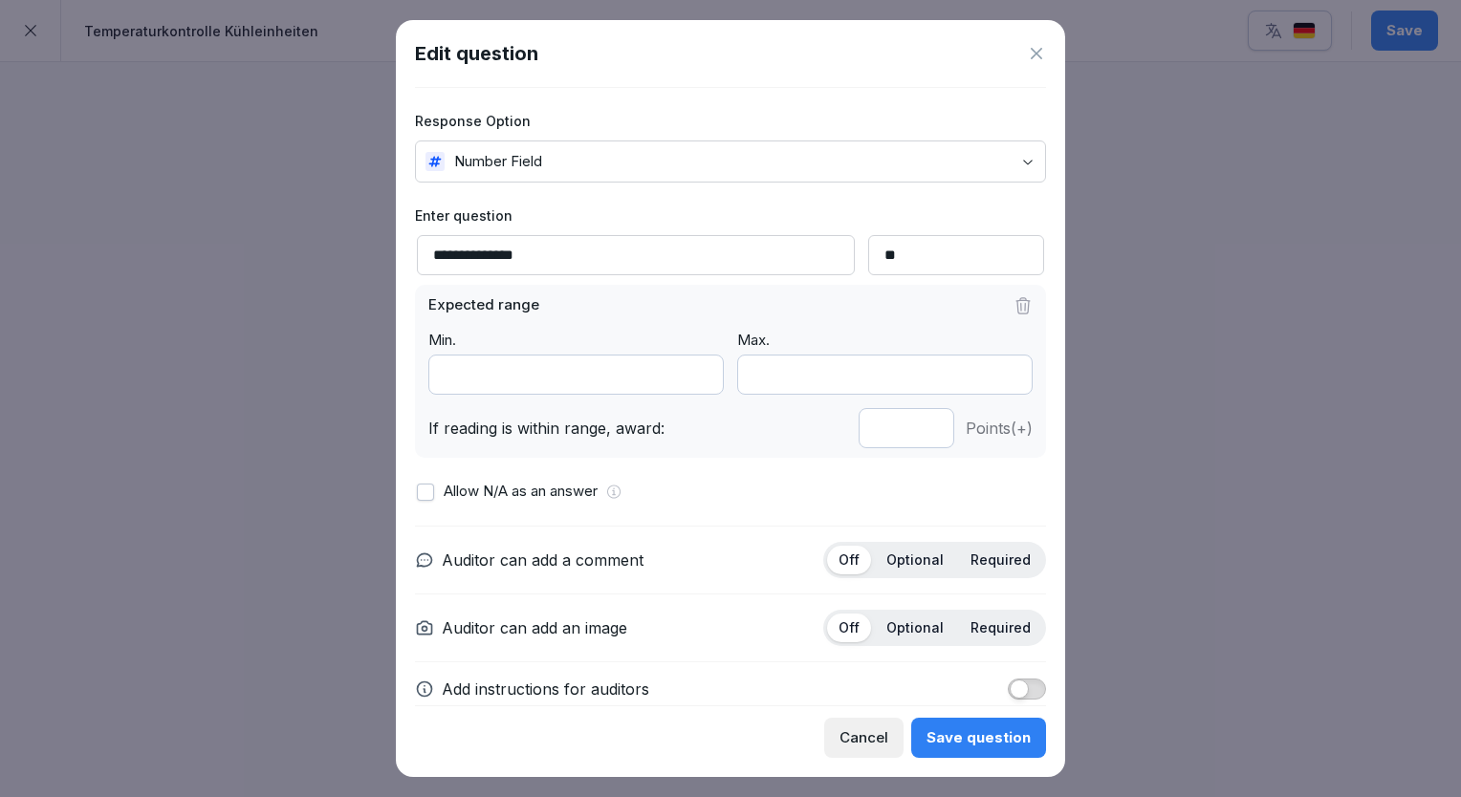
type input "***"
click at [692, 377] on input "***" at bounding box center [575, 375] width 295 height 40
click at [994, 379] on input "**" at bounding box center [884, 375] width 295 height 40
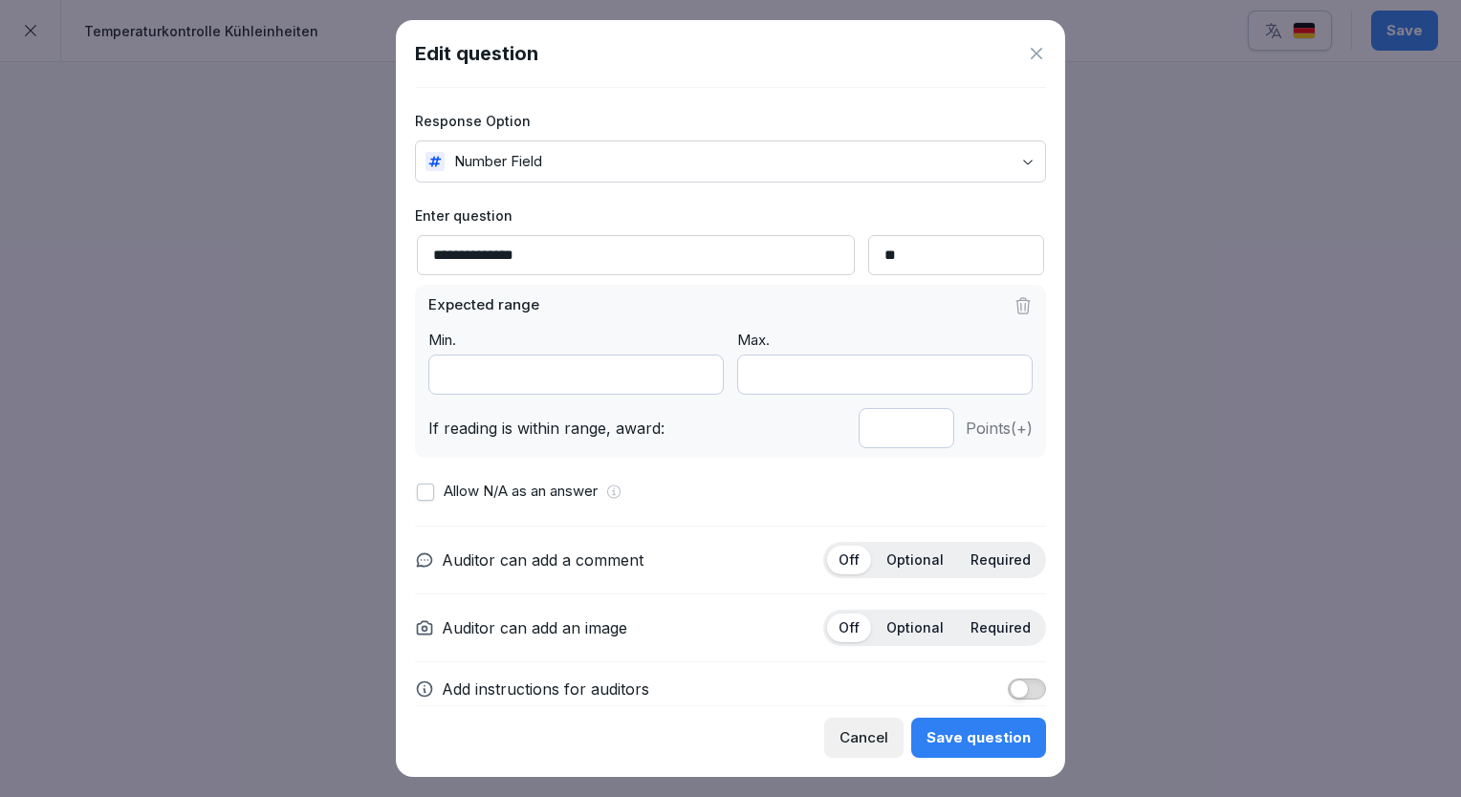
click at [994, 379] on input "**" at bounding box center [884, 375] width 295 height 40
type input "**"
click at [994, 379] on input "**" at bounding box center [884, 375] width 295 height 40
click at [997, 731] on div "Save question" at bounding box center [978, 737] width 104 height 21
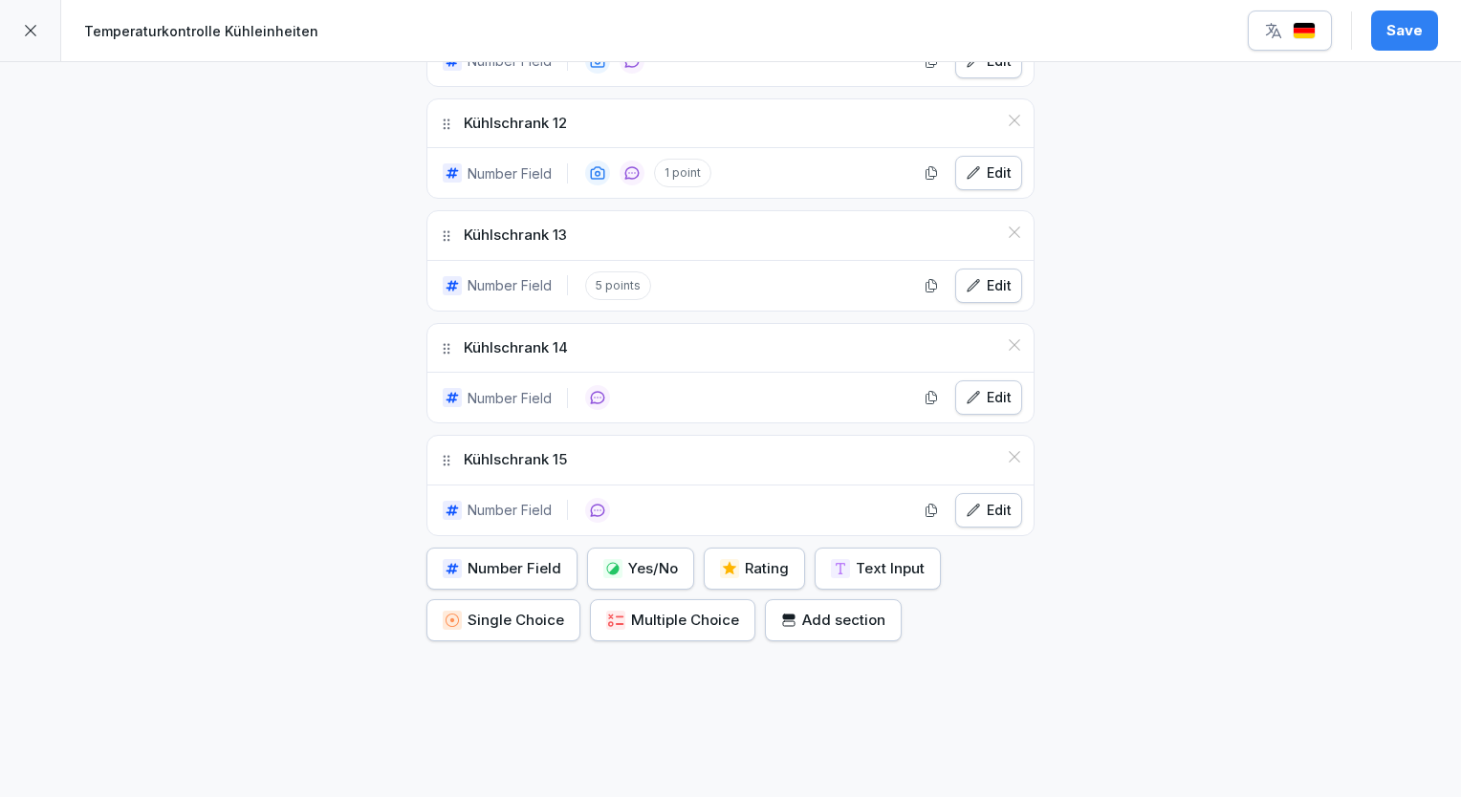
scroll to position [1877, 0]
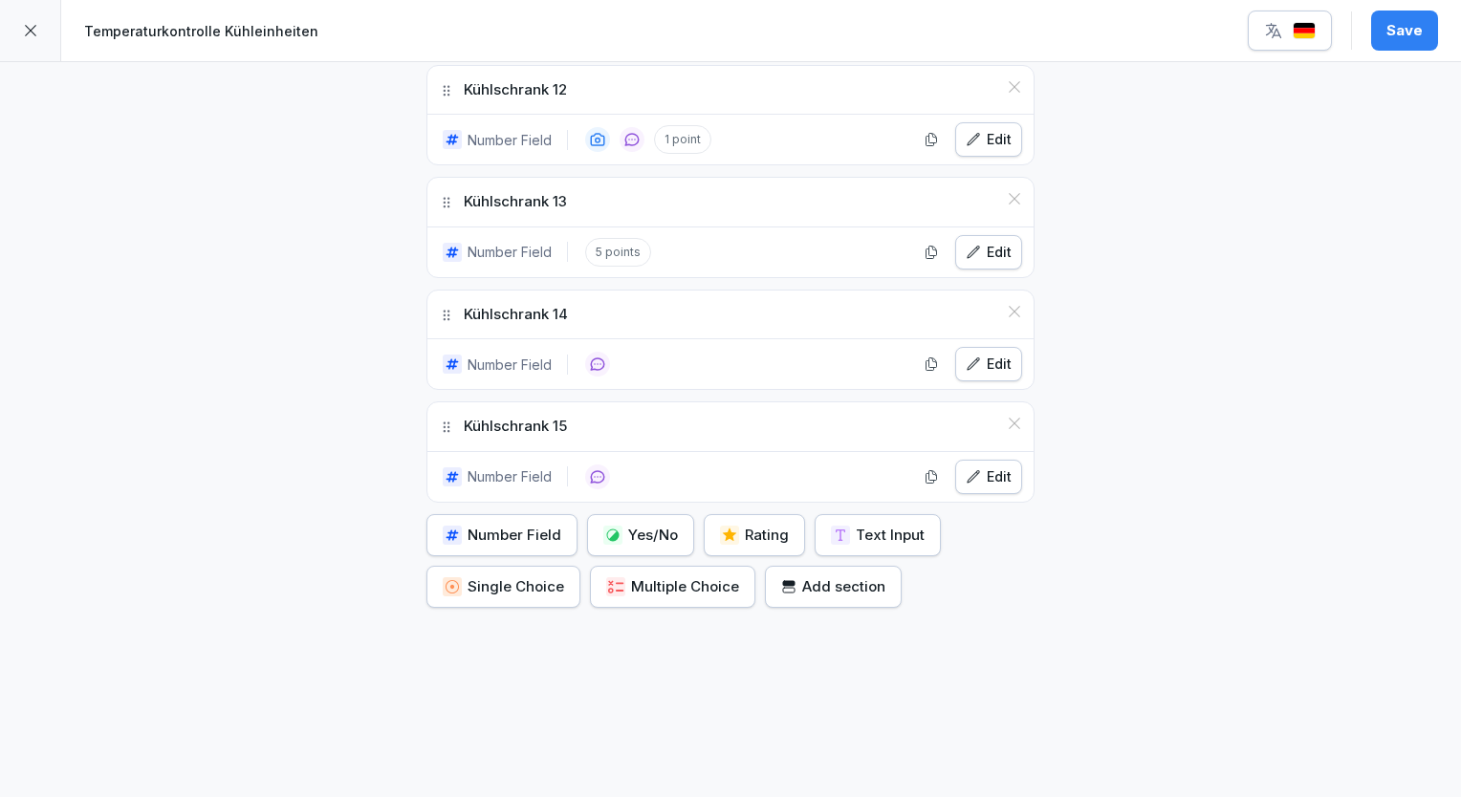
click at [985, 357] on div "Edit" at bounding box center [988, 364] width 46 height 21
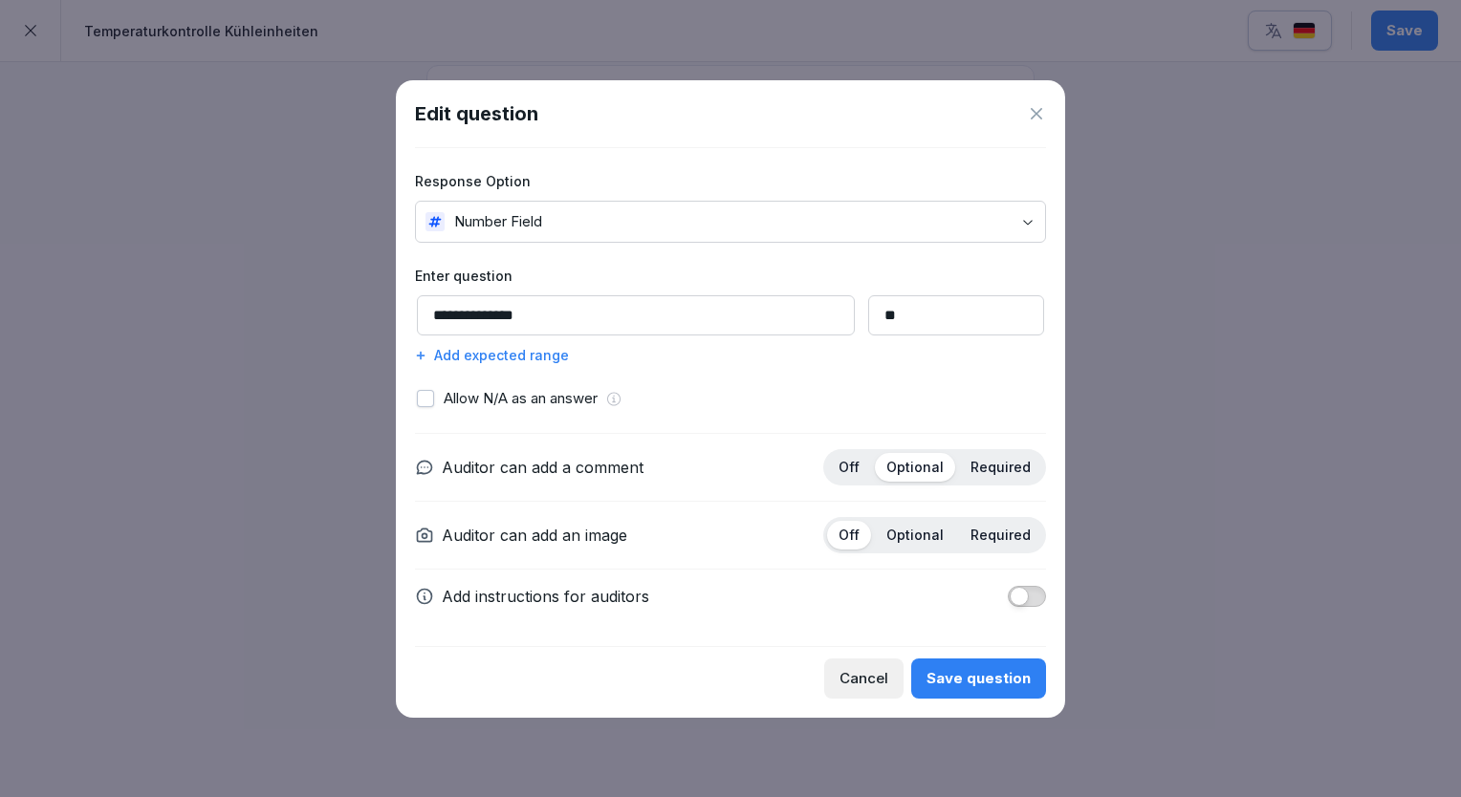
click at [445, 357] on div "Add expected range" at bounding box center [730, 355] width 631 height 20
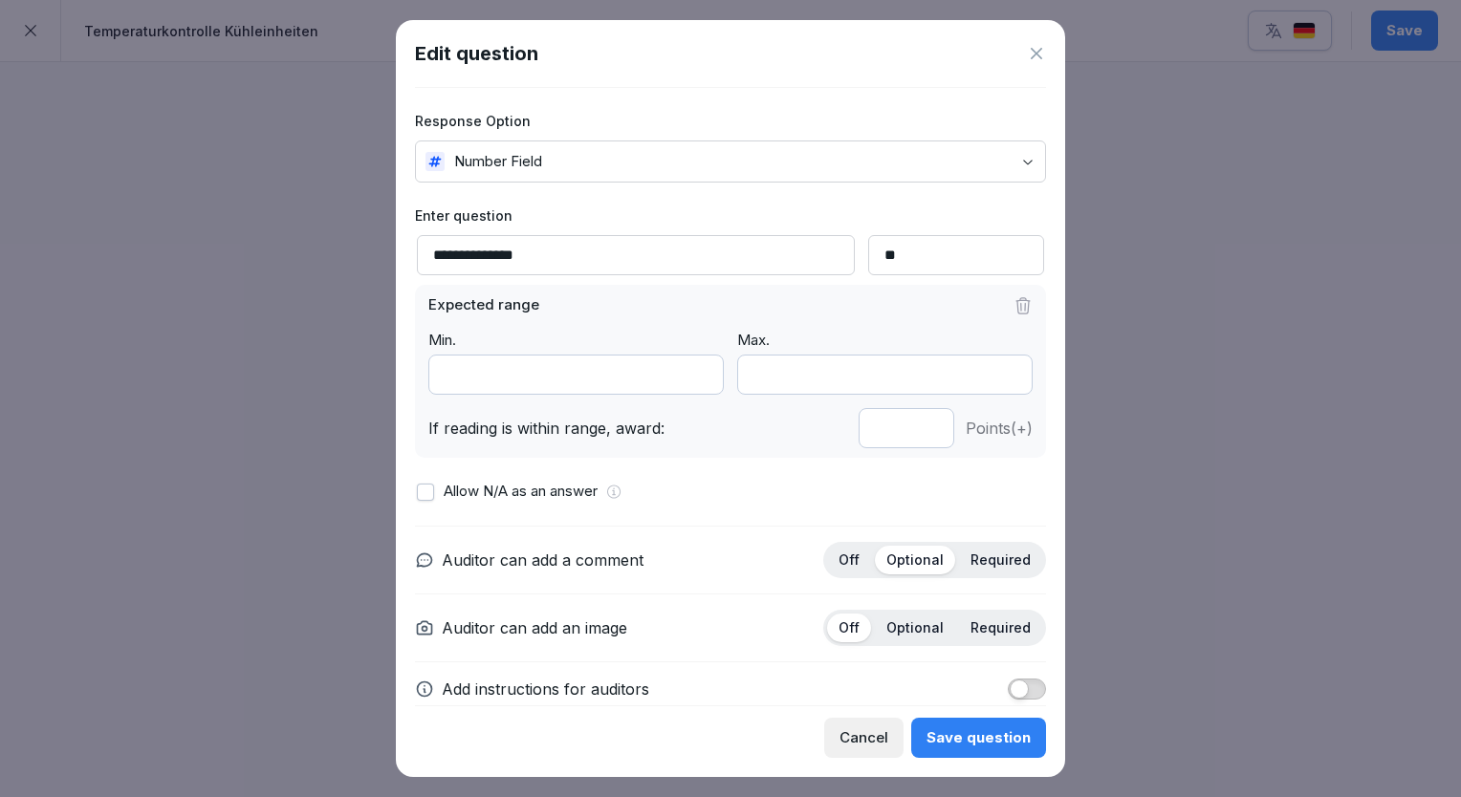
click at [693, 380] on input "***" at bounding box center [575, 375] width 295 height 40
type input "***"
click at [693, 380] on input "***" at bounding box center [575, 375] width 295 height 40
click at [992, 379] on input "**" at bounding box center [884, 375] width 295 height 40
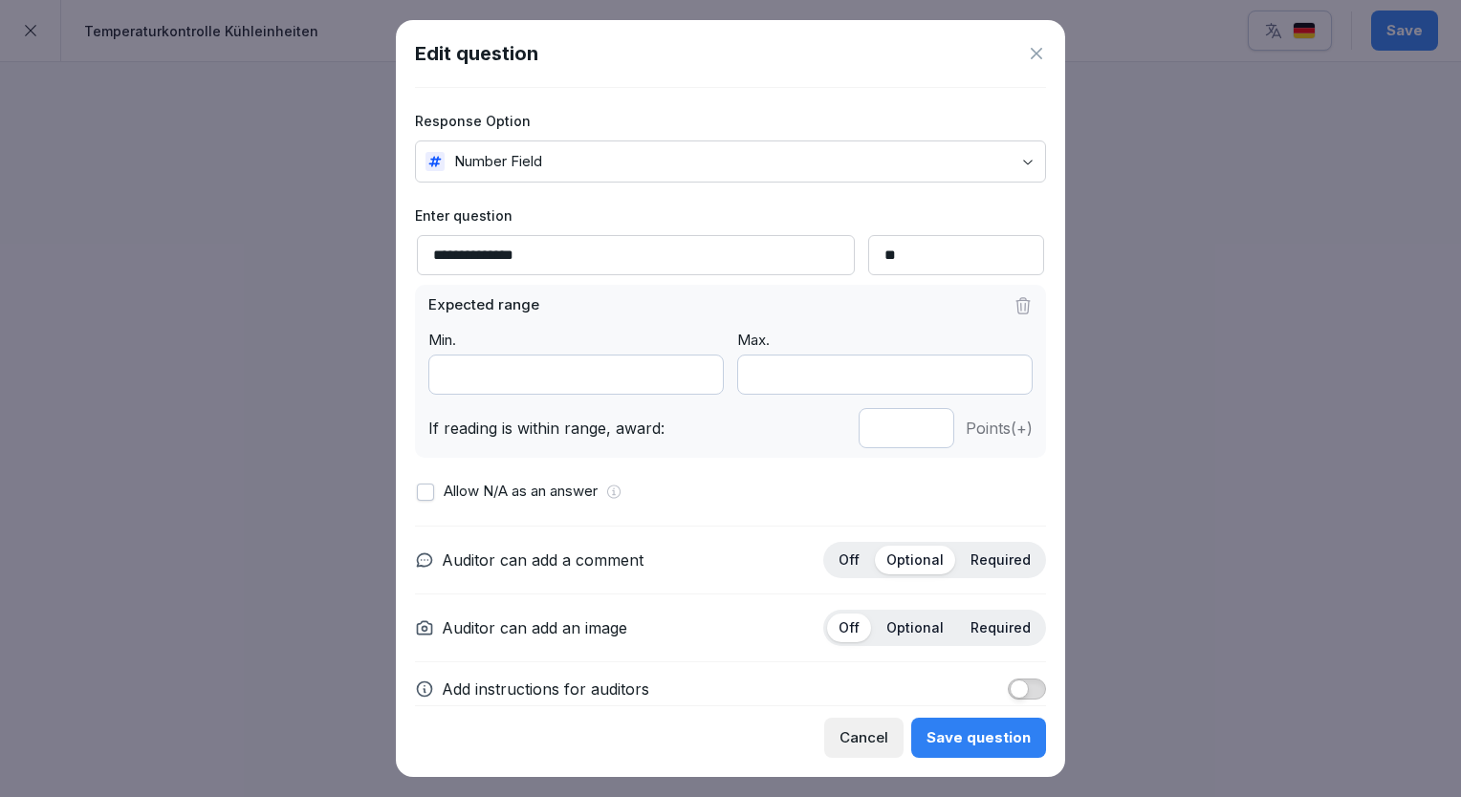
click at [992, 379] on input "**" at bounding box center [884, 375] width 295 height 40
type input "**"
click at [993, 370] on input "**" at bounding box center [884, 375] width 295 height 40
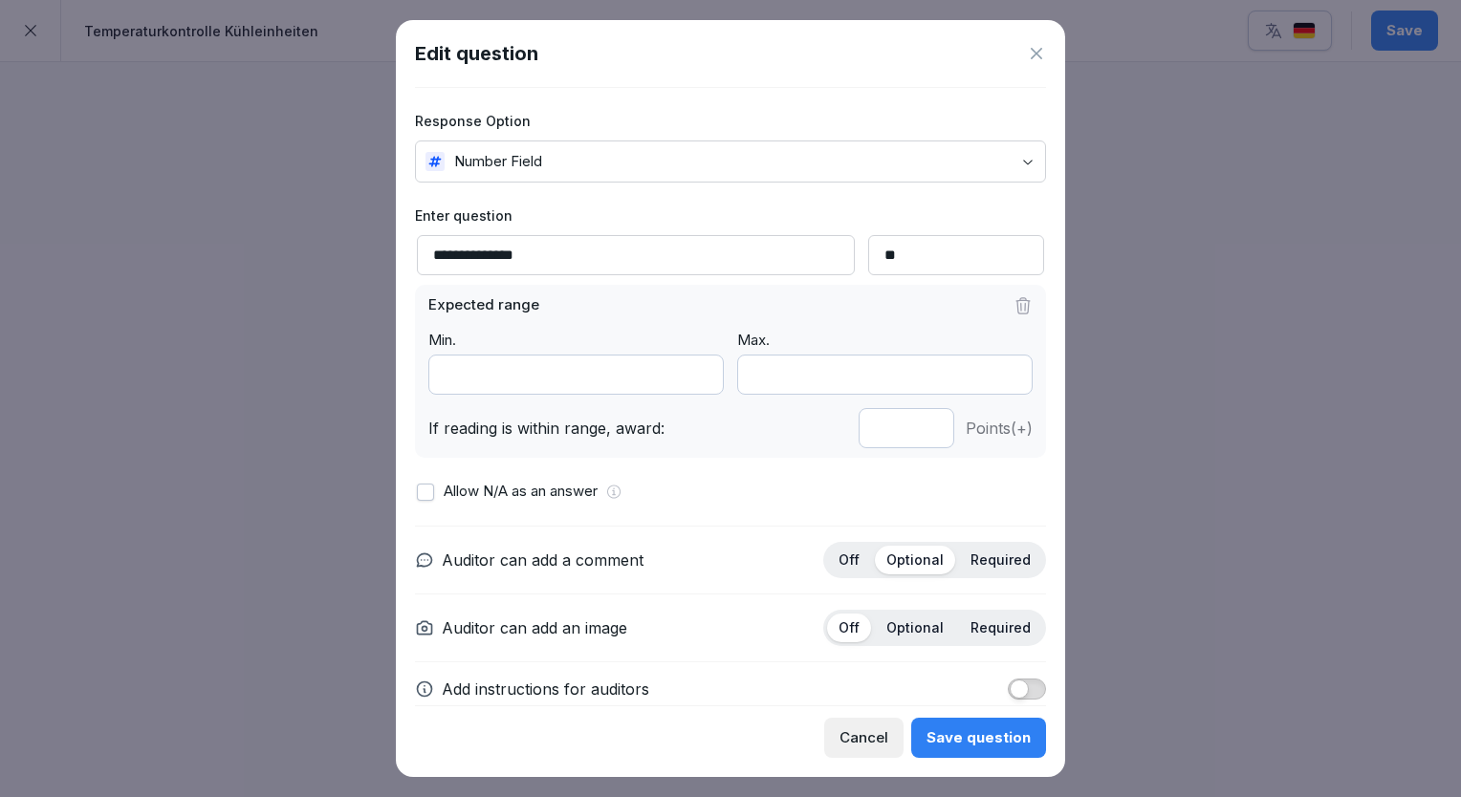
click at [1006, 738] on div "Save question" at bounding box center [978, 737] width 104 height 21
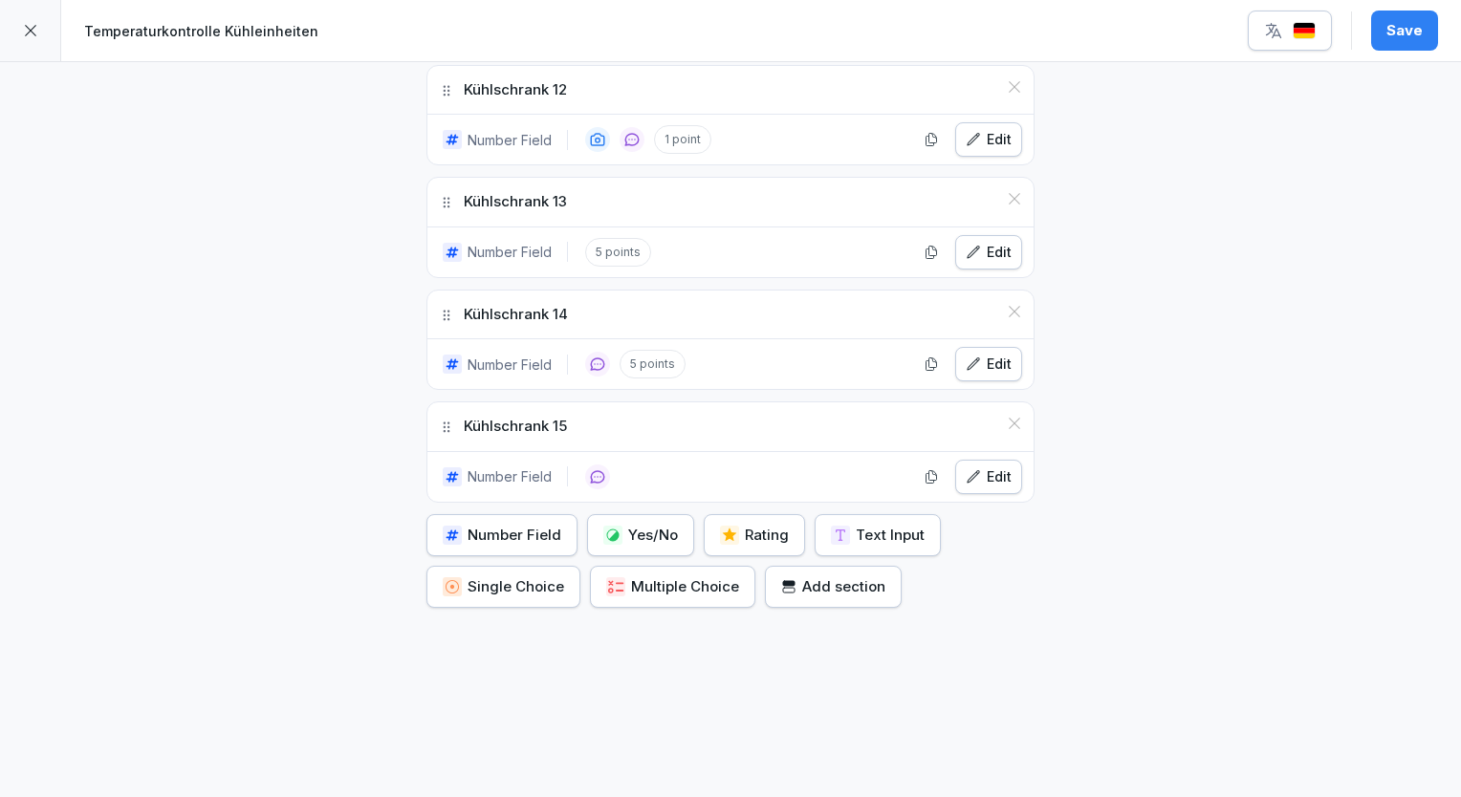
click at [971, 250] on button "Edit" at bounding box center [988, 252] width 67 height 34
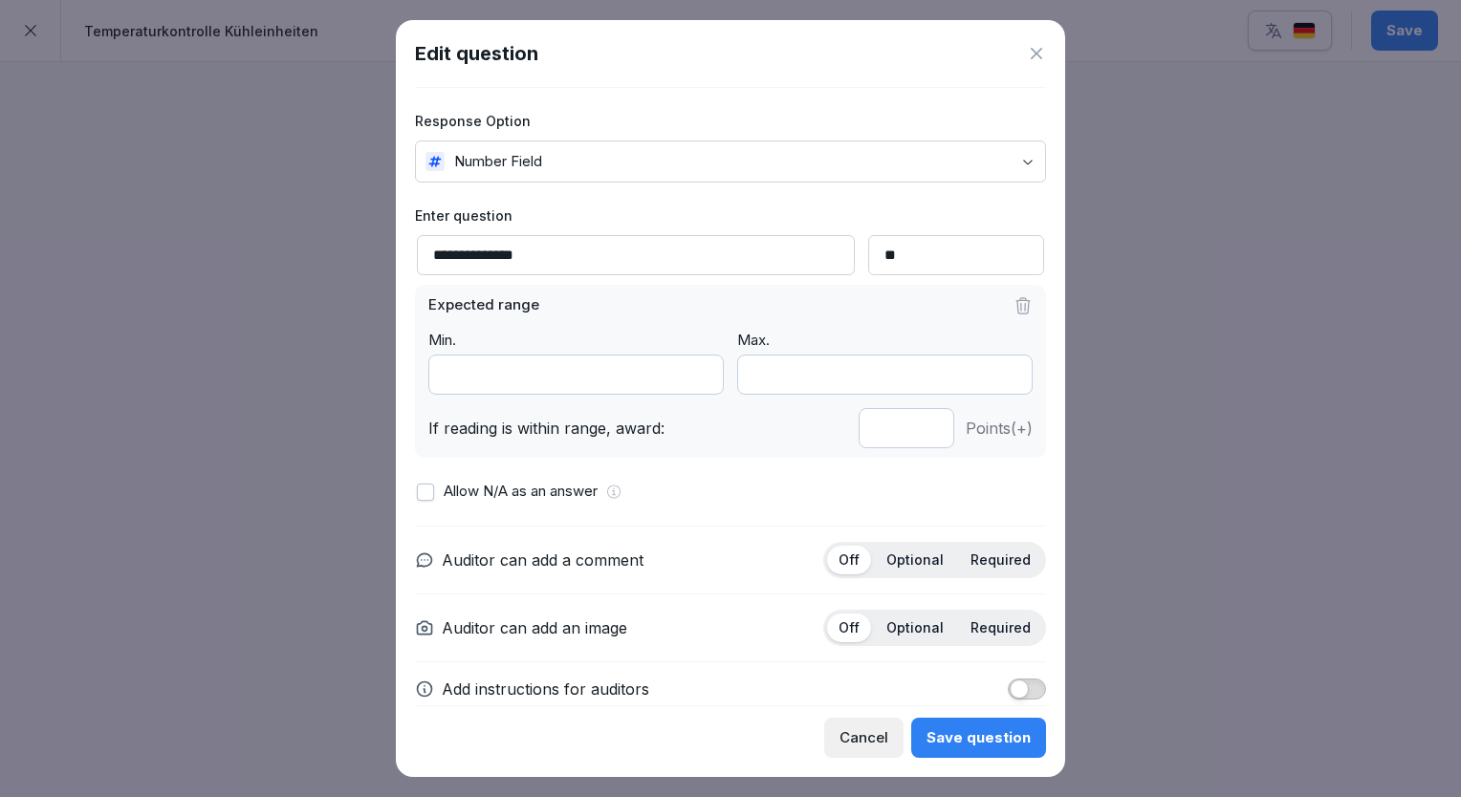
click at [913, 428] on input "*" at bounding box center [906, 428] width 96 height 40
type input "*"
click at [913, 428] on input "*" at bounding box center [906, 428] width 96 height 40
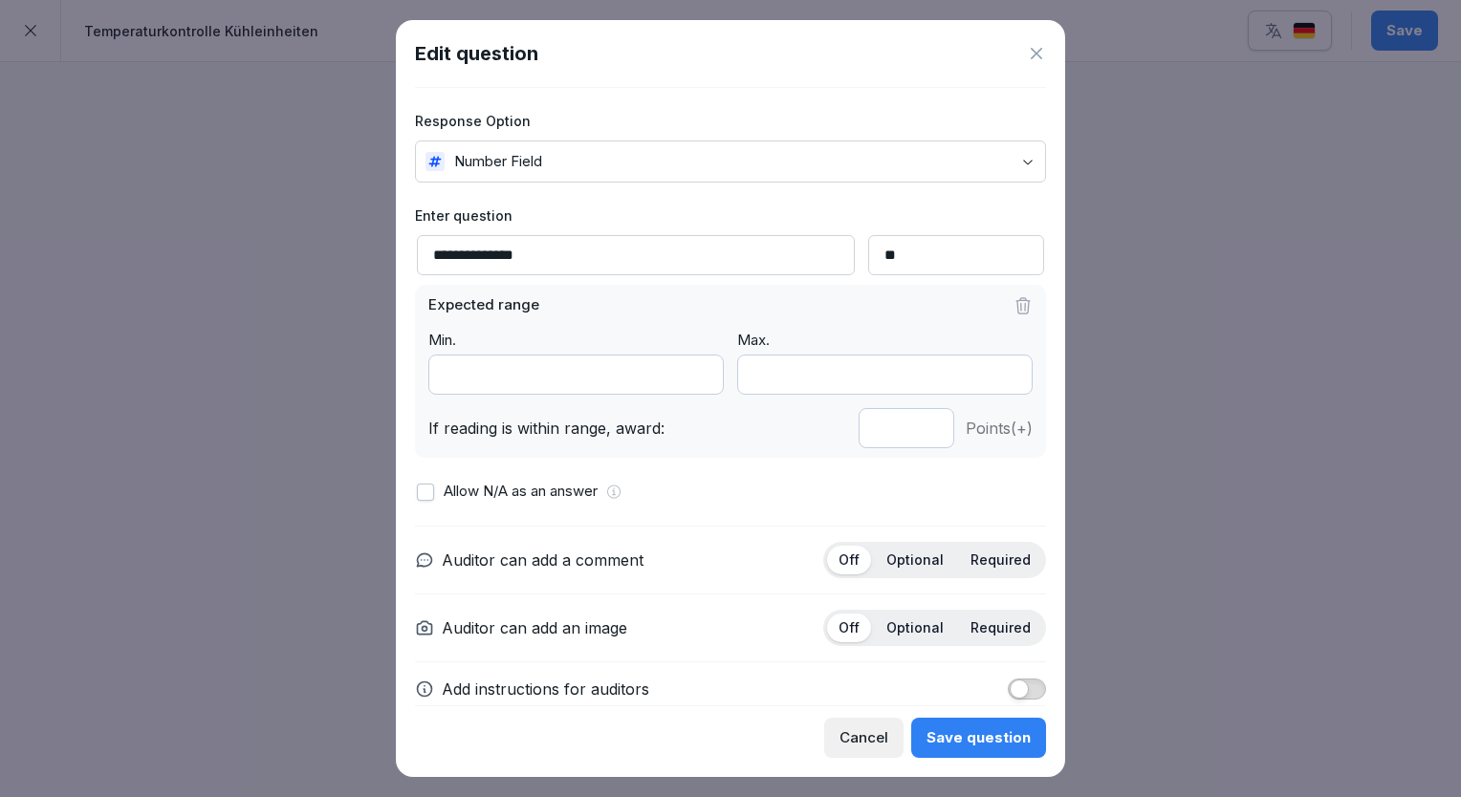
click at [960, 745] on div "Save question" at bounding box center [978, 737] width 104 height 21
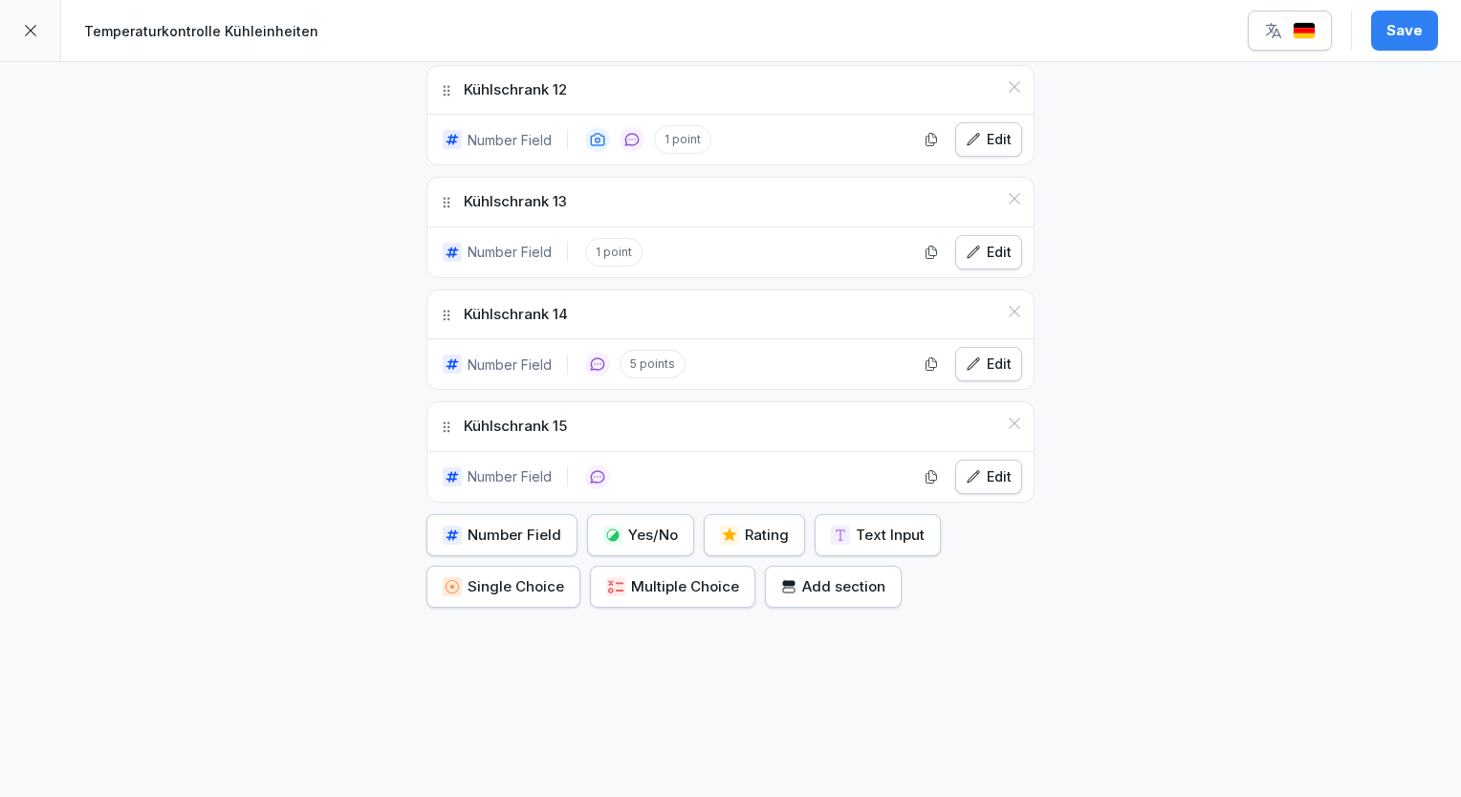
click at [998, 354] on div "Edit" at bounding box center [988, 364] width 46 height 21
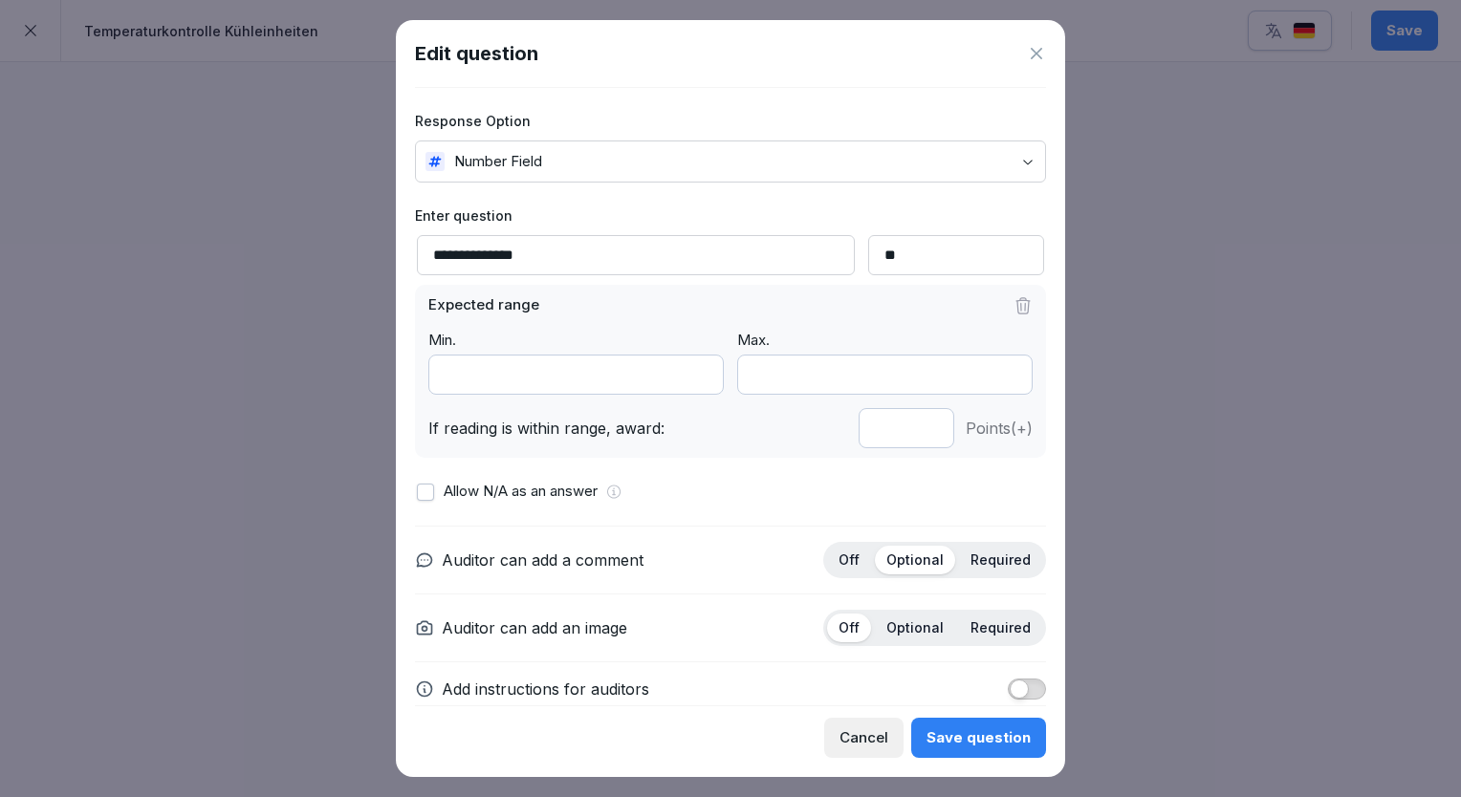
click at [912, 434] on input "*" at bounding box center [906, 428] width 96 height 40
type input "*"
click at [912, 434] on input "*" at bounding box center [906, 428] width 96 height 40
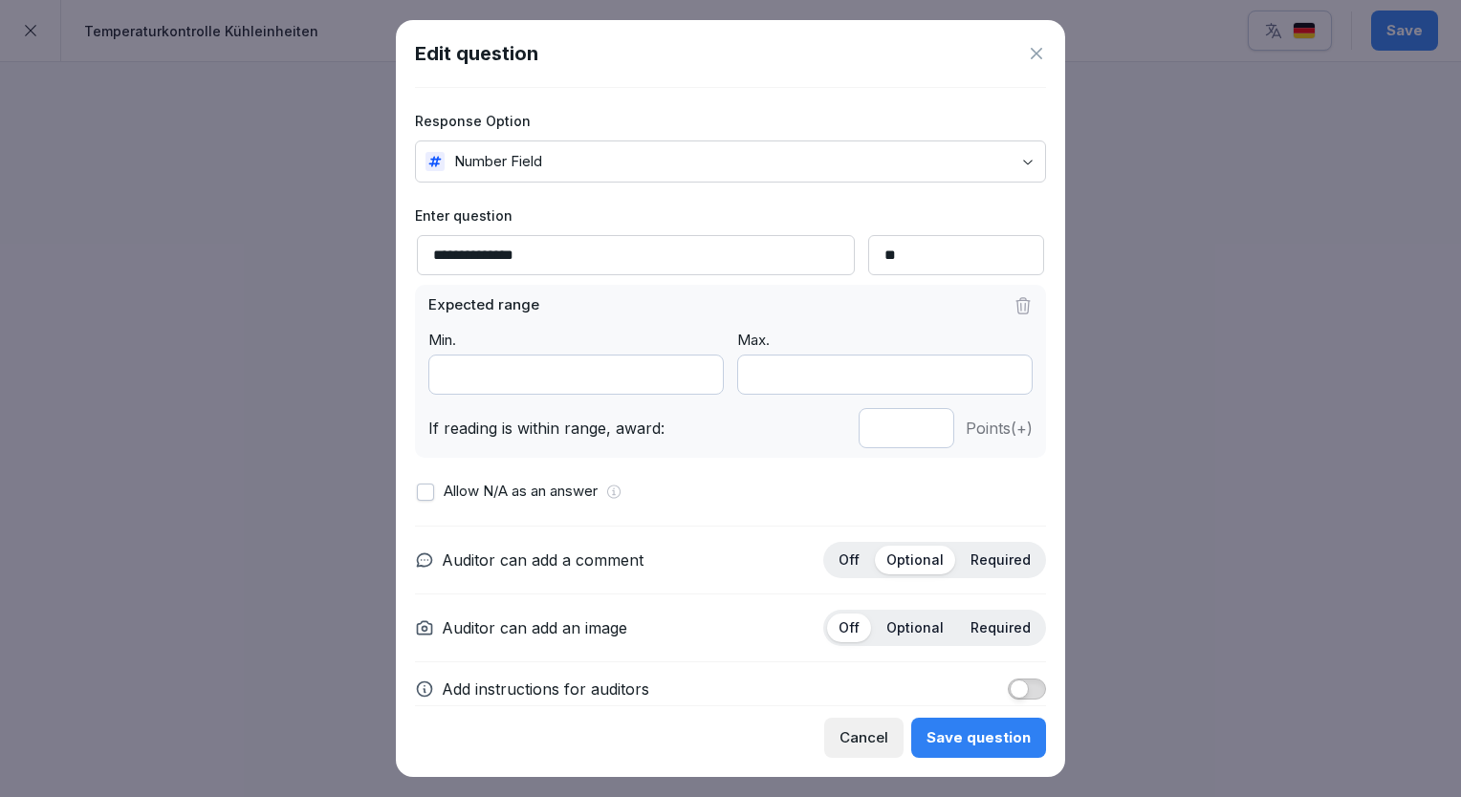
click at [958, 733] on div "Save question" at bounding box center [978, 737] width 104 height 21
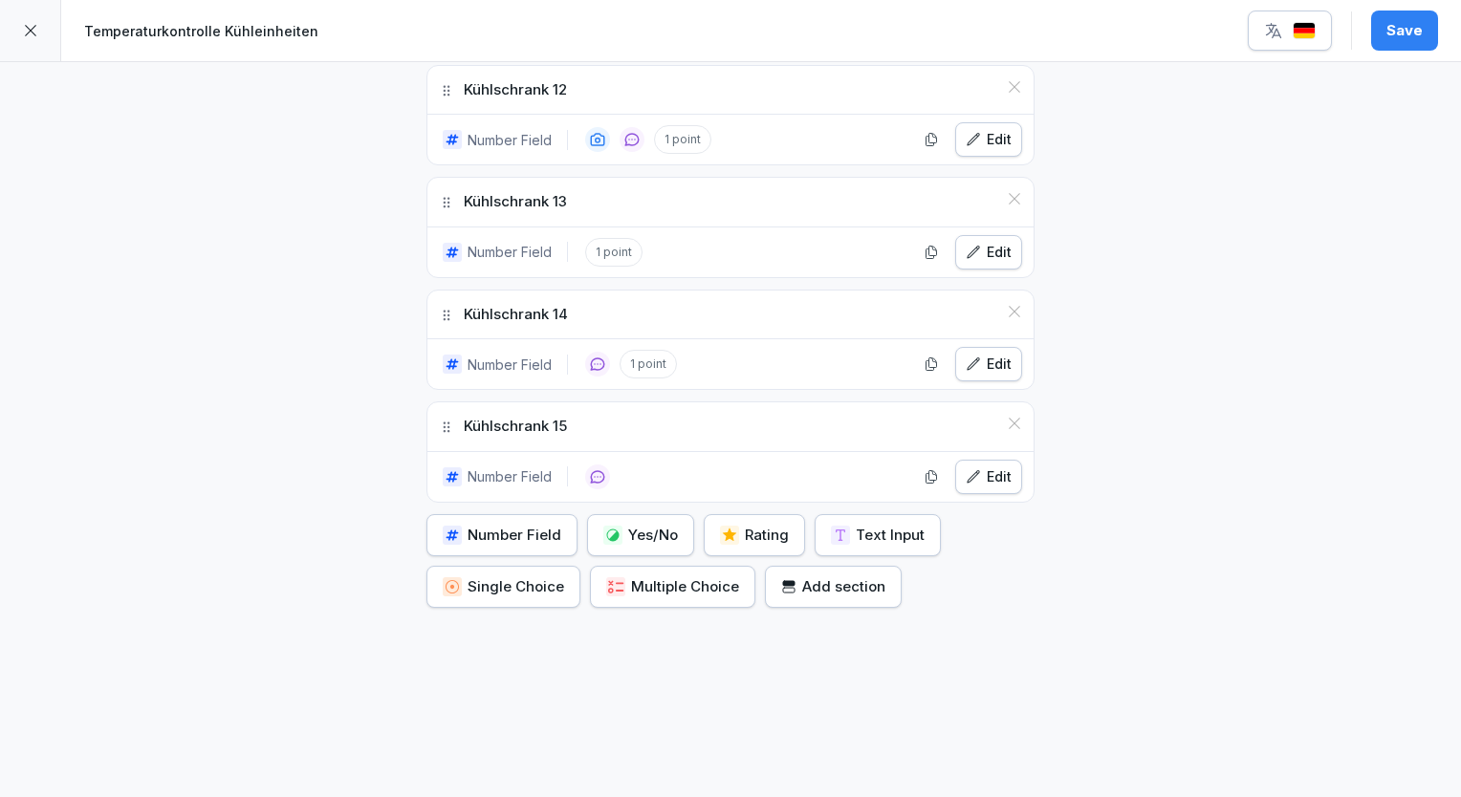
click at [995, 466] on div "Edit" at bounding box center [988, 476] width 46 height 21
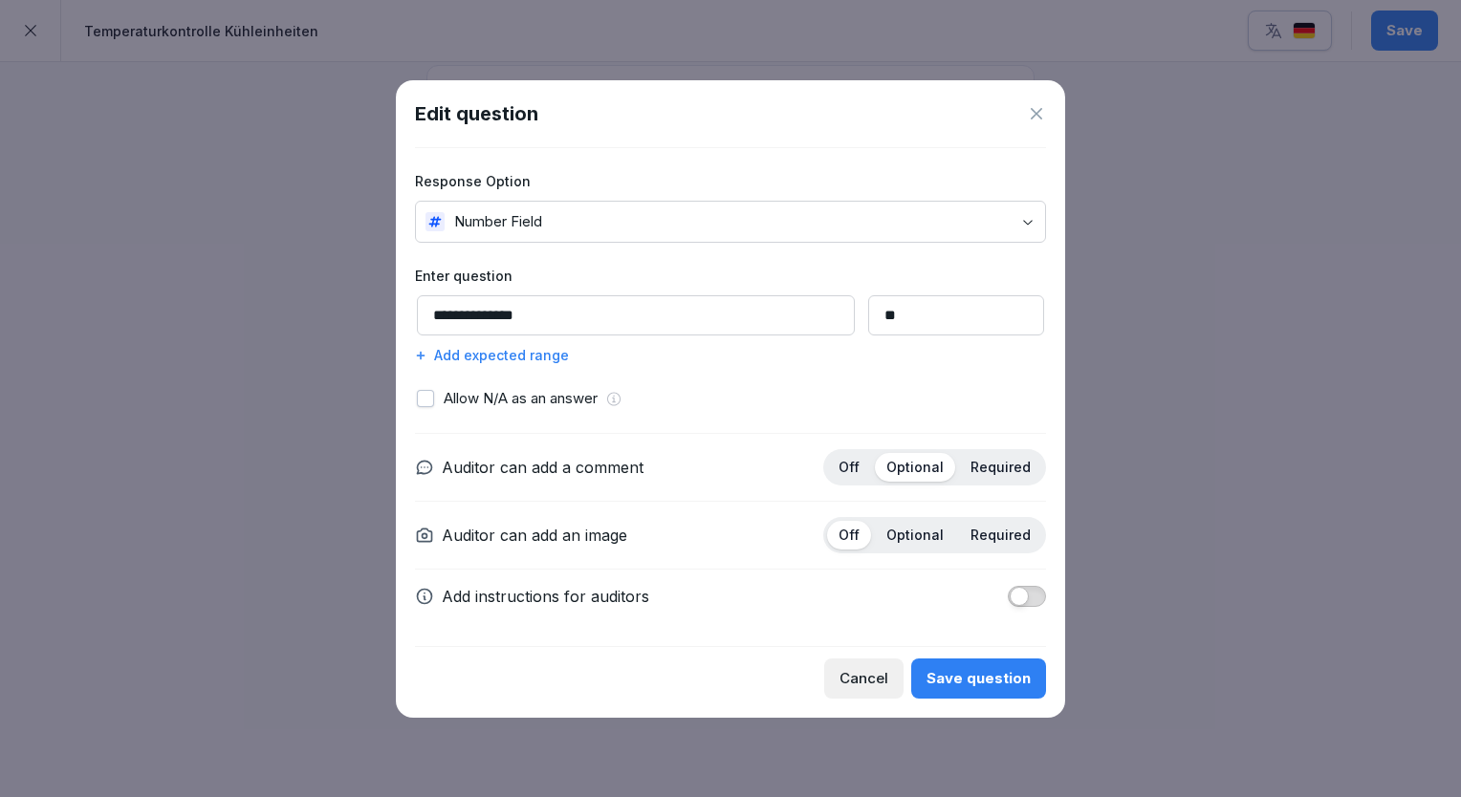
click at [447, 361] on div "Add expected range" at bounding box center [730, 355] width 631 height 20
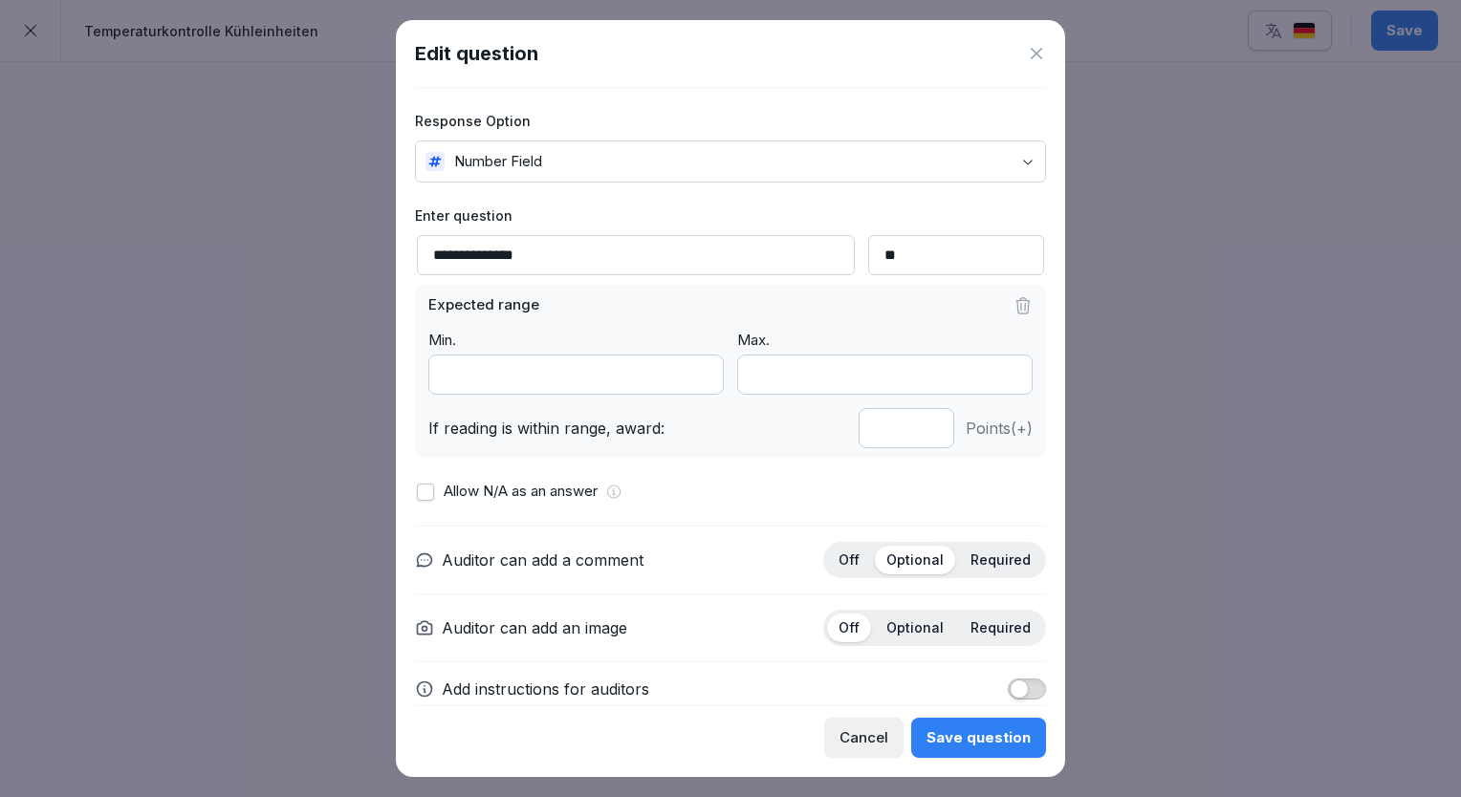
click at [690, 377] on input "***" at bounding box center [575, 375] width 295 height 40
click at [690, 369] on input "***" at bounding box center [575, 375] width 295 height 40
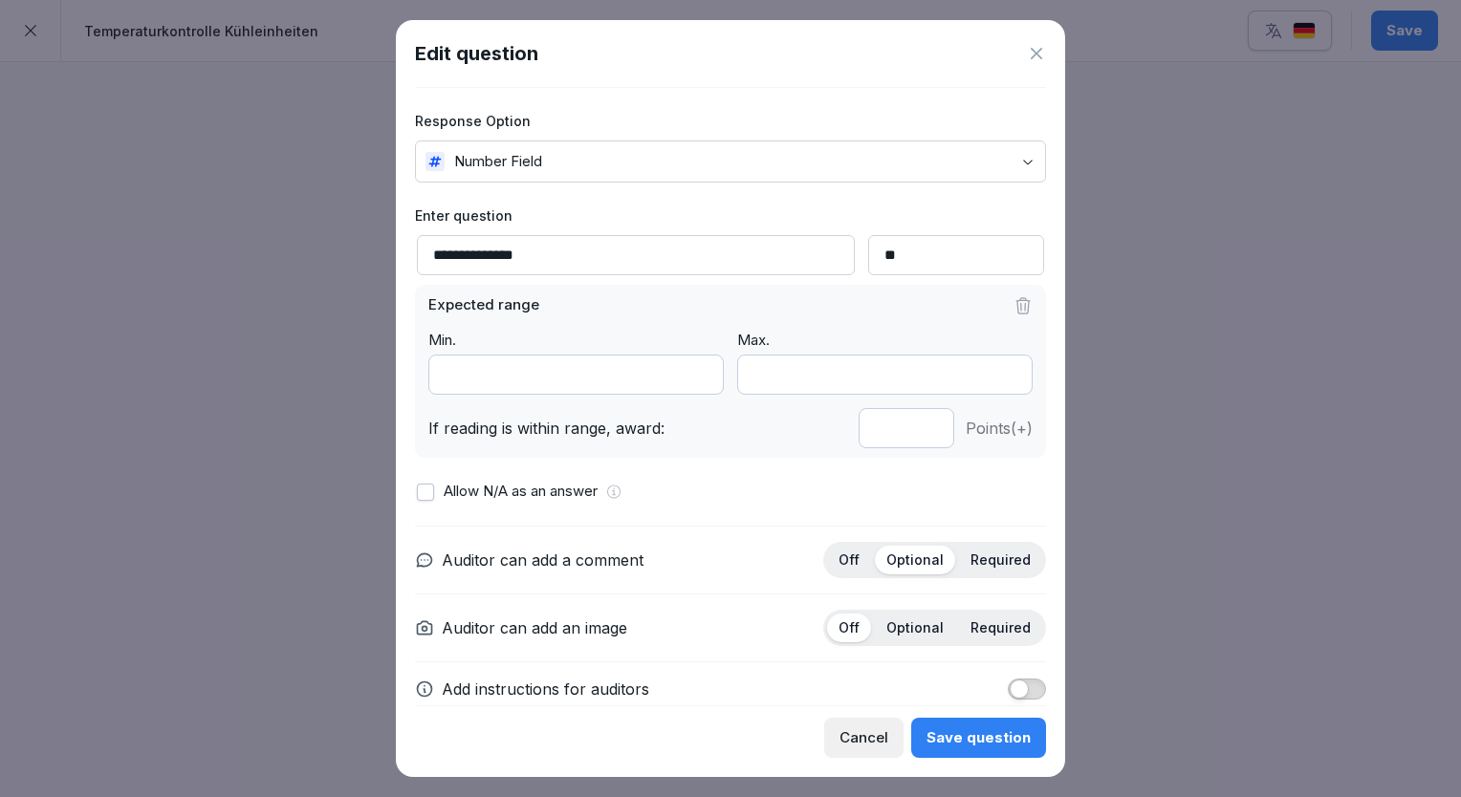
type input "***"
click at [690, 369] on input "***" at bounding box center [575, 375] width 295 height 40
click at [994, 375] on input "**" at bounding box center [884, 375] width 295 height 40
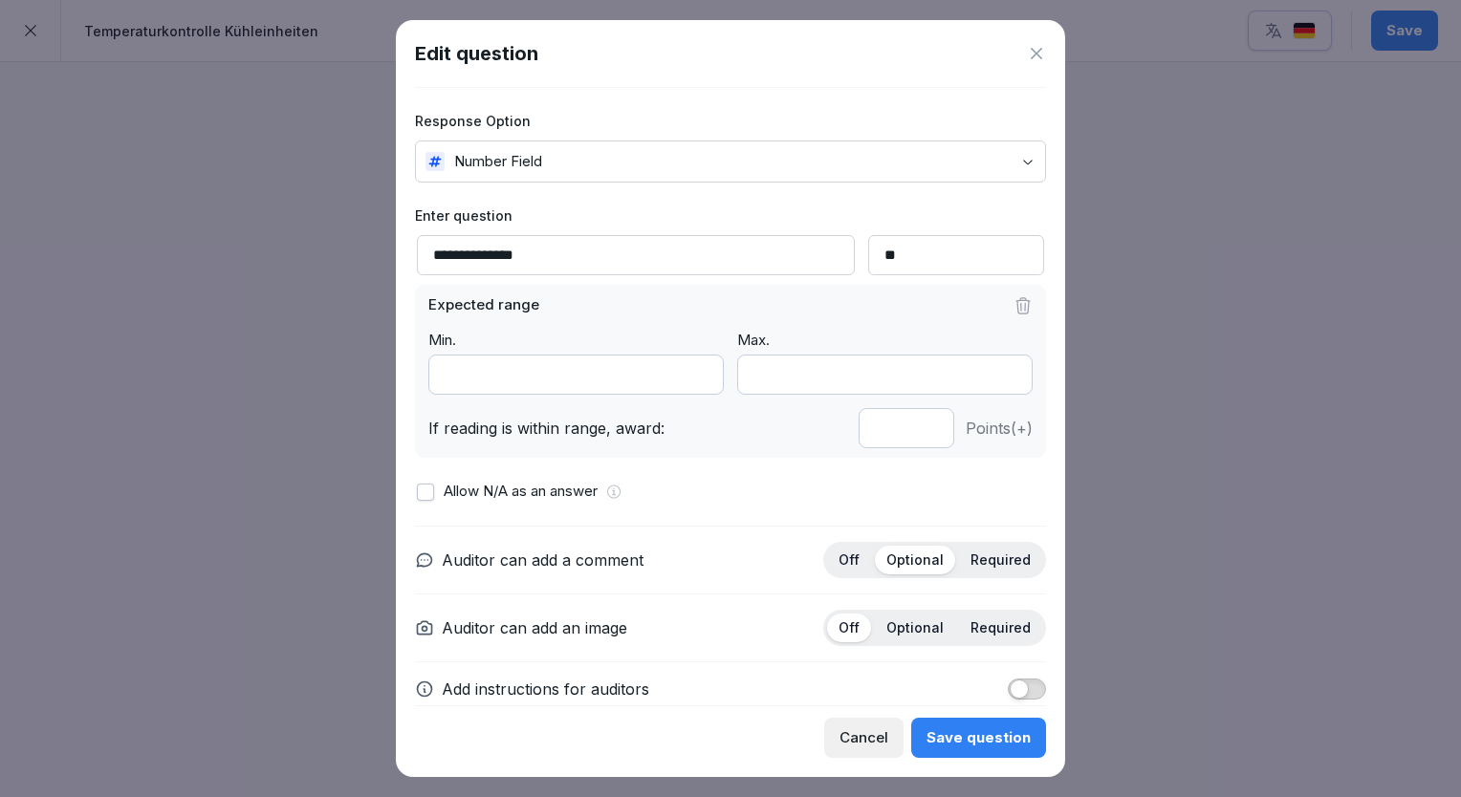
click at [994, 375] on input "**" at bounding box center [884, 375] width 295 height 40
type input "**"
click at [994, 375] on input "**" at bounding box center [884, 375] width 295 height 40
click at [915, 434] on input "*" at bounding box center [906, 428] width 96 height 40
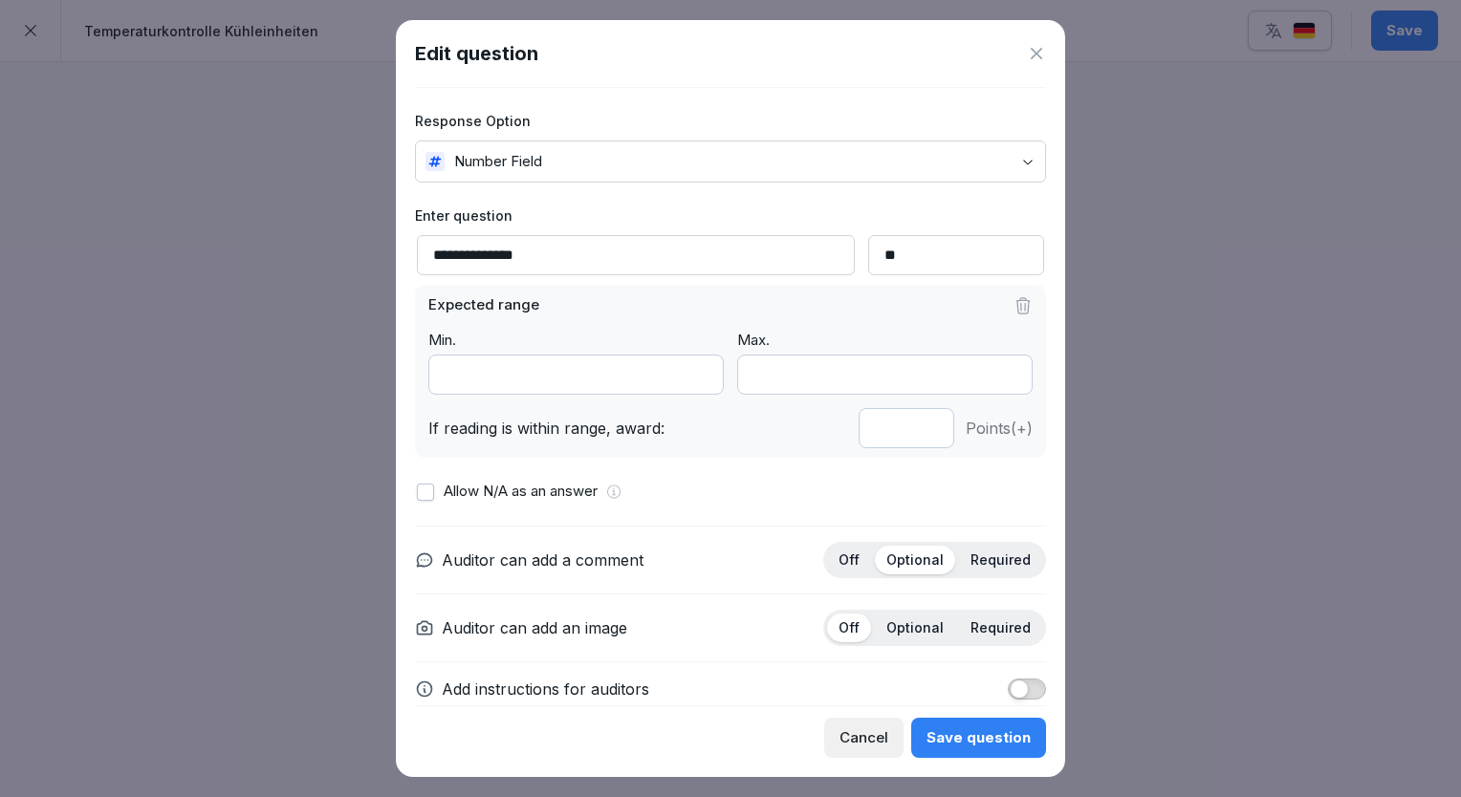
click at [915, 434] on input "*" at bounding box center [906, 428] width 96 height 40
type input "*"
click at [915, 434] on input "*" at bounding box center [906, 428] width 96 height 40
click at [964, 728] on div "Save question" at bounding box center [978, 737] width 104 height 21
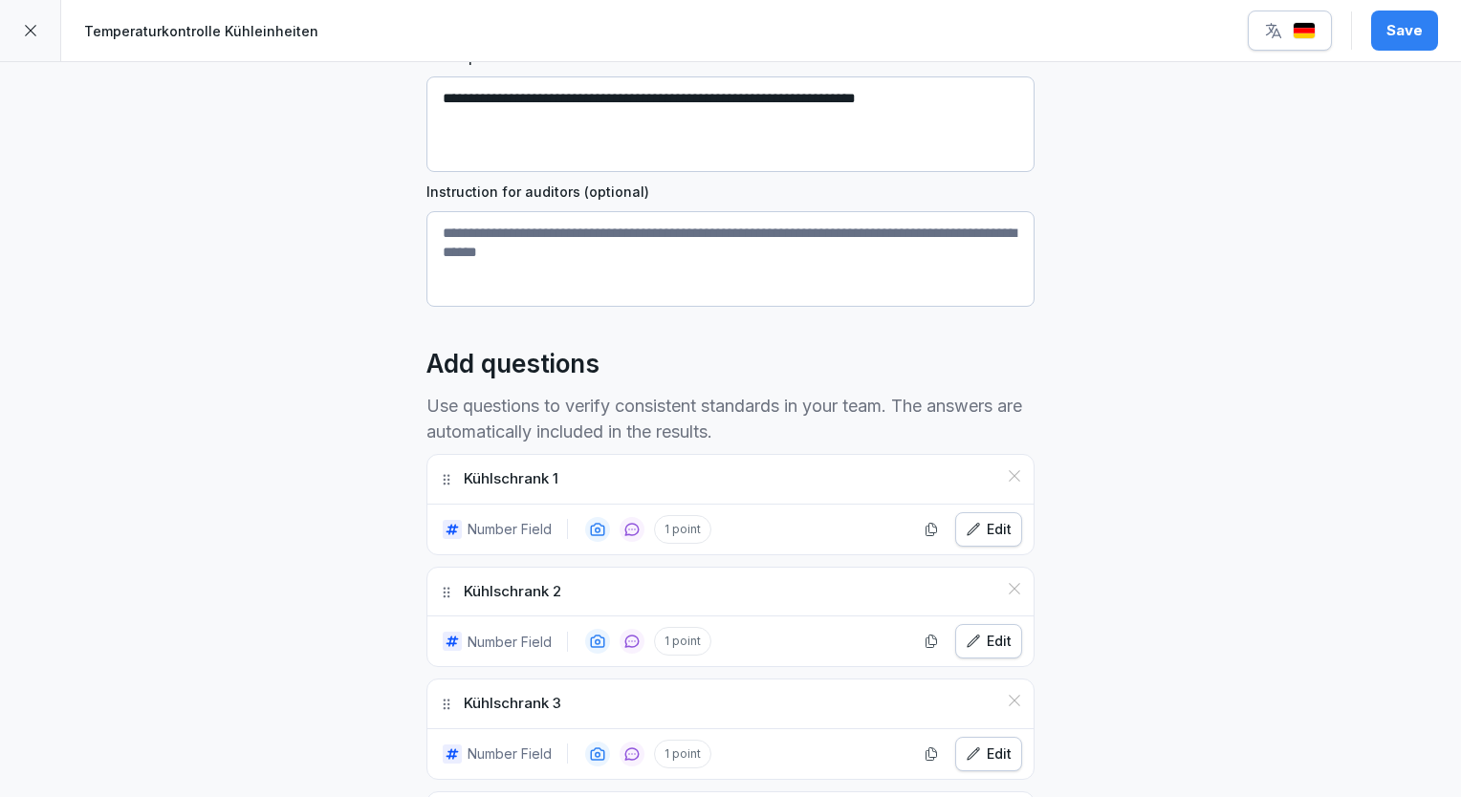
scroll to position [0, 0]
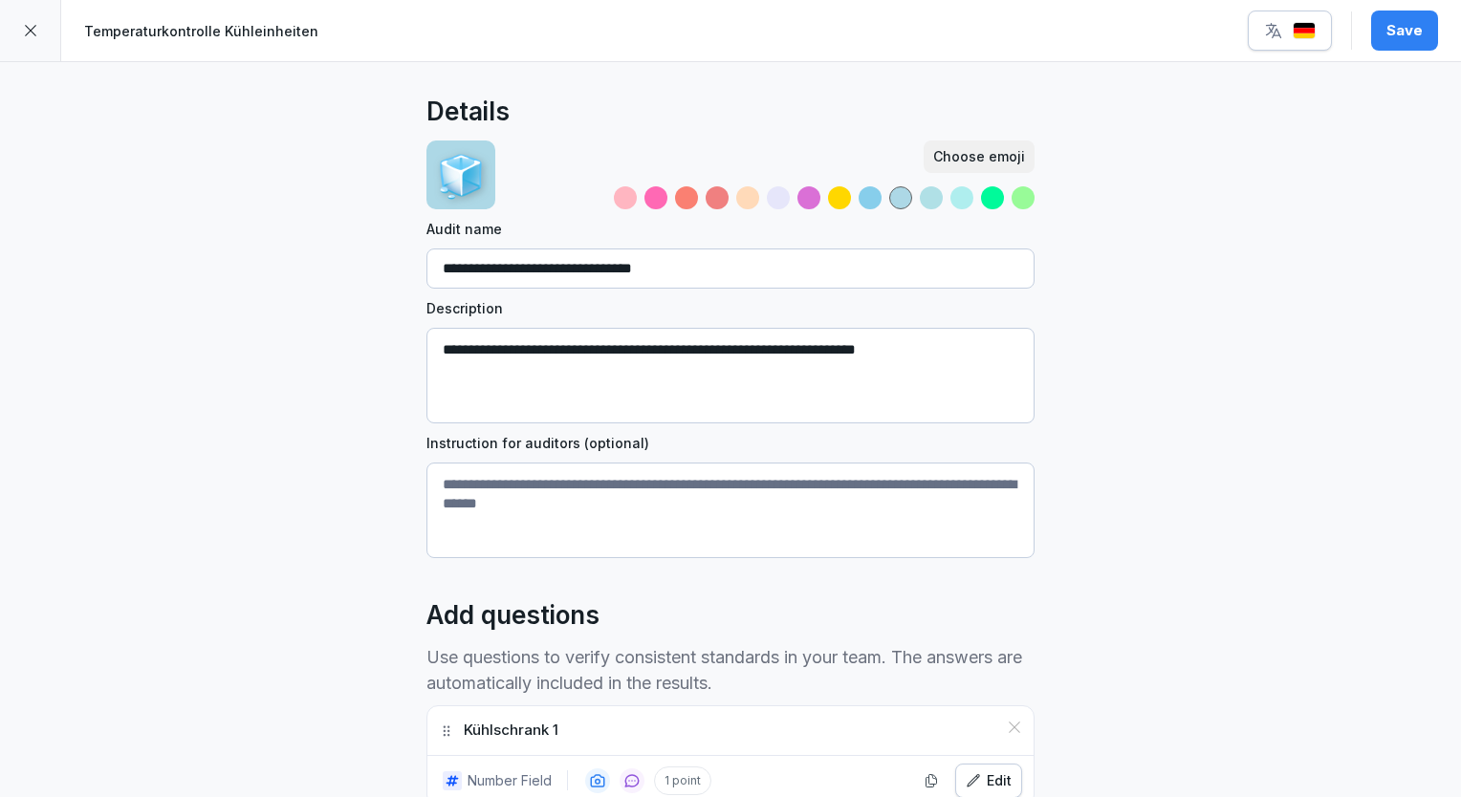
click at [1403, 25] on div "Save" at bounding box center [1404, 30] width 36 height 21
click at [23, 35] on icon at bounding box center [30, 30] width 15 height 15
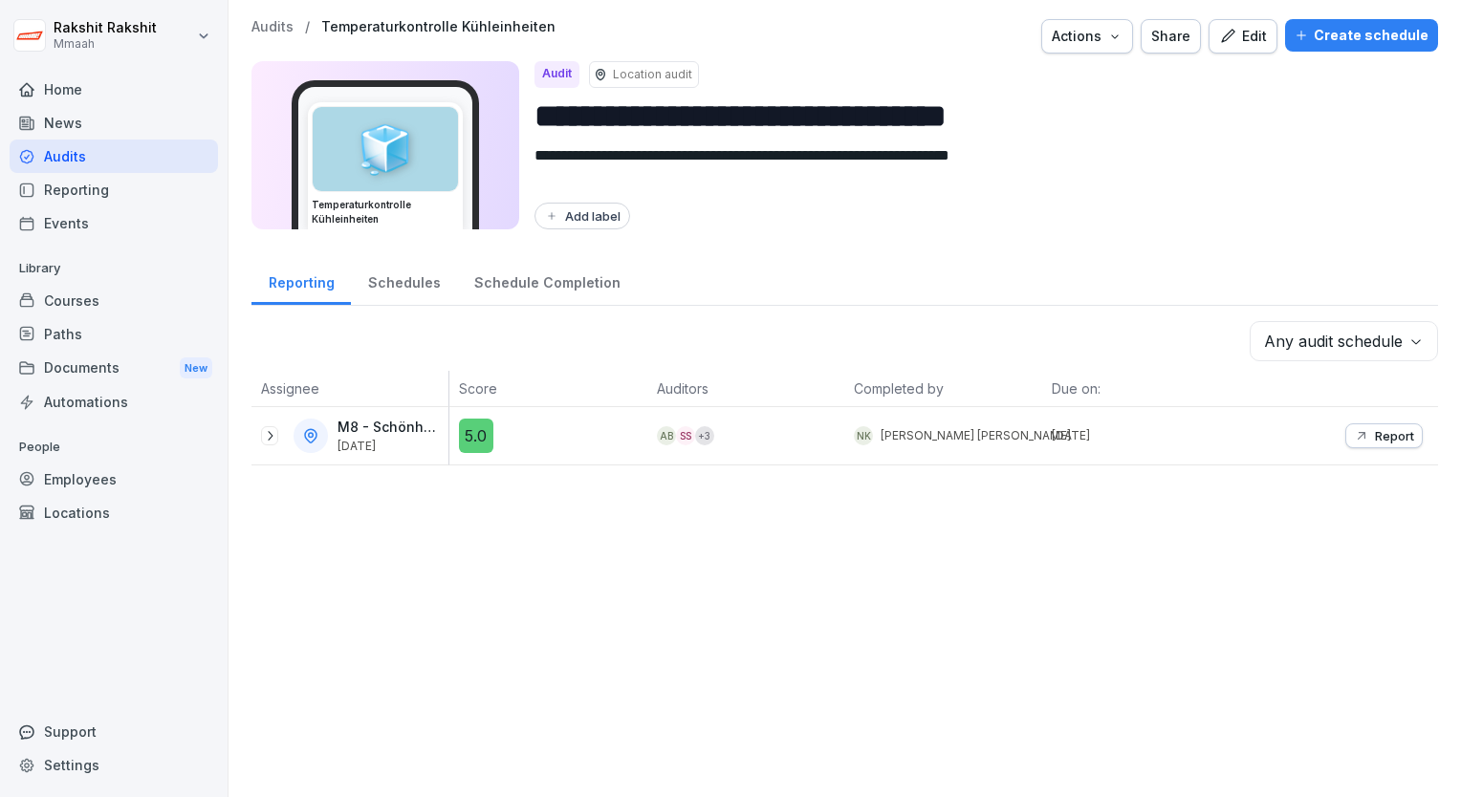
click at [52, 166] on div "Audits" at bounding box center [114, 156] width 208 height 33
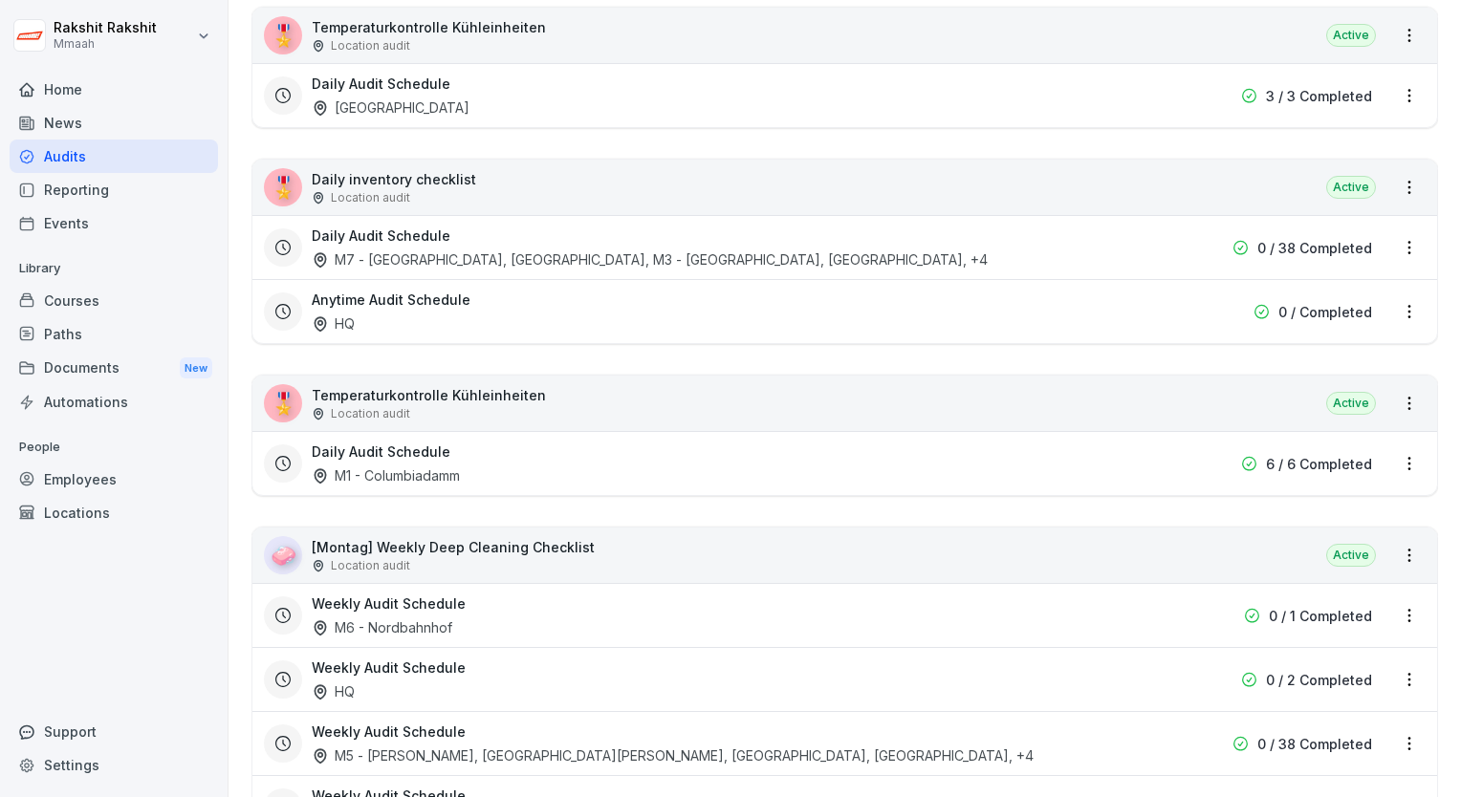
scroll to position [3441, 0]
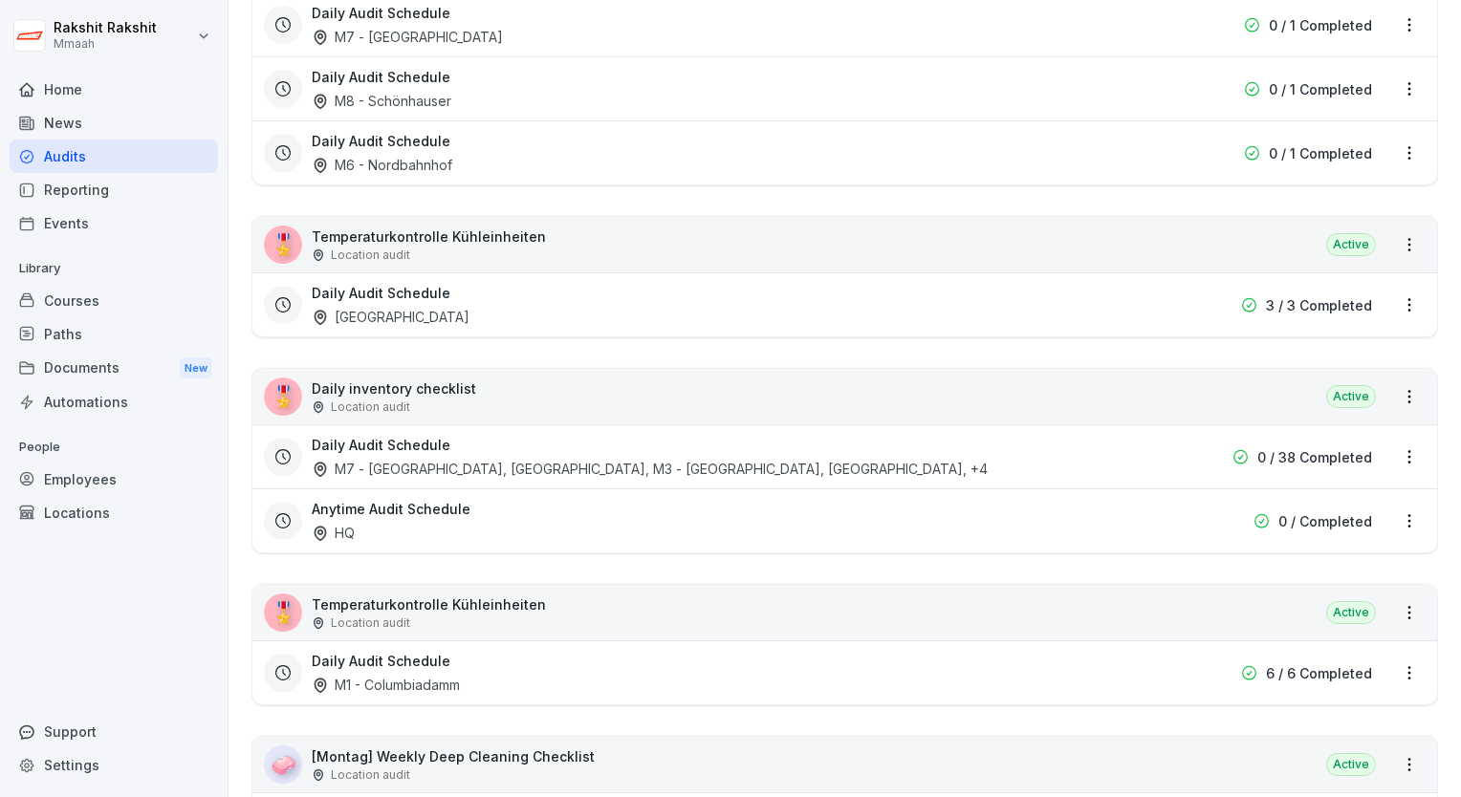
click at [526, 384] on div "🎖️ Daily inventory checklist Location audit Active" at bounding box center [844, 396] width 1184 height 55
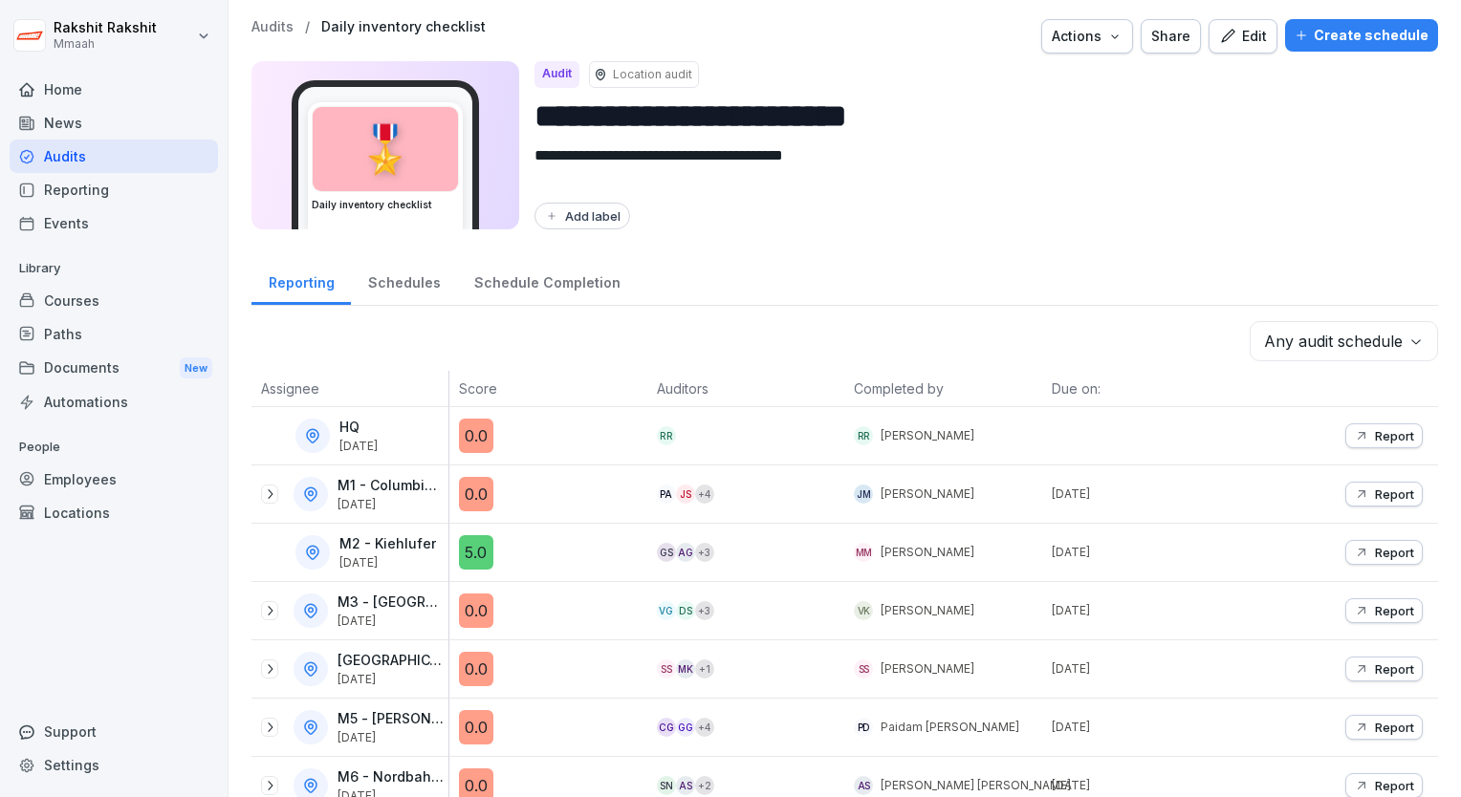
click at [1233, 38] on div "Edit" at bounding box center [1243, 36] width 48 height 21
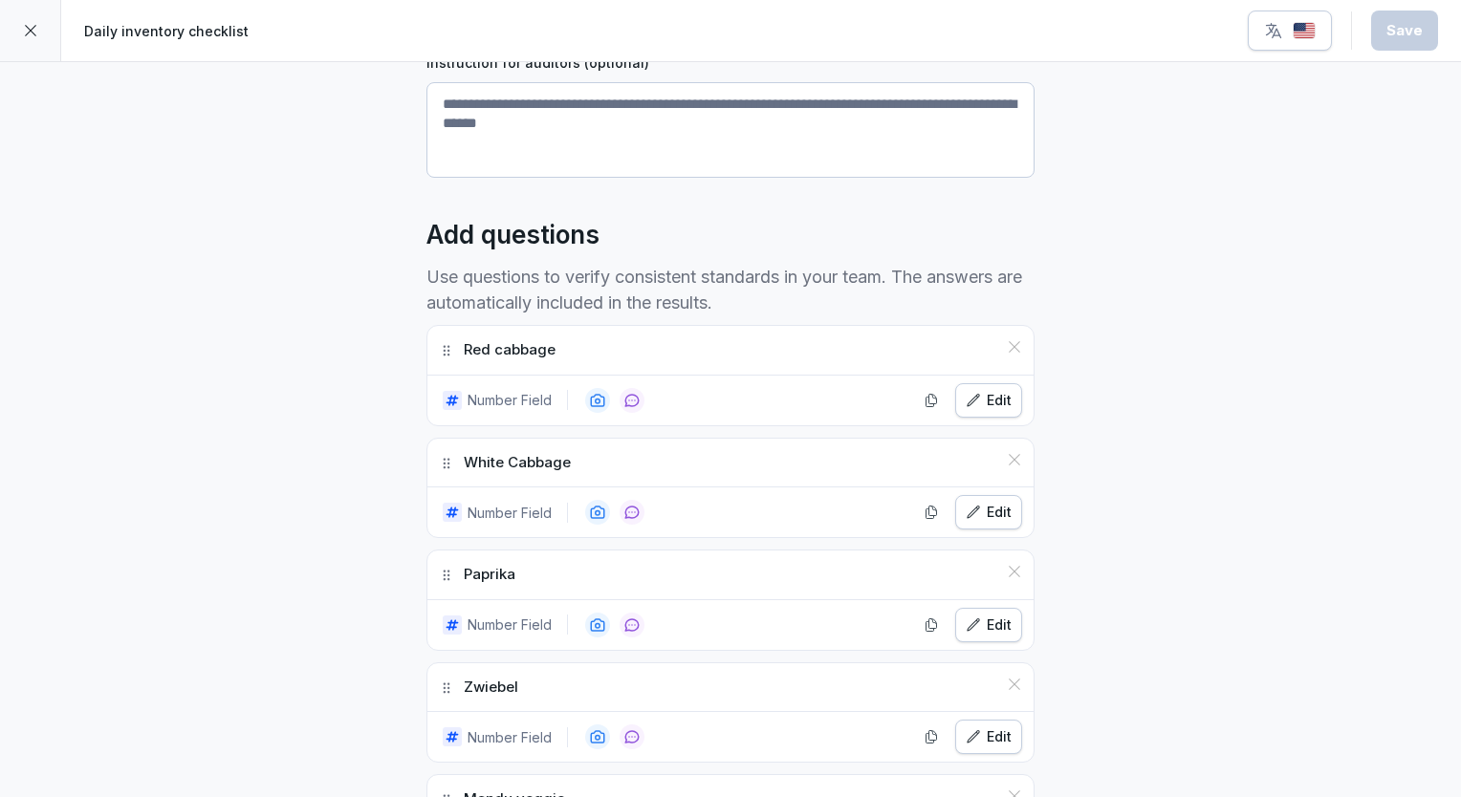
scroll to position [382, 0]
click at [975, 396] on div "Edit" at bounding box center [988, 398] width 46 height 21
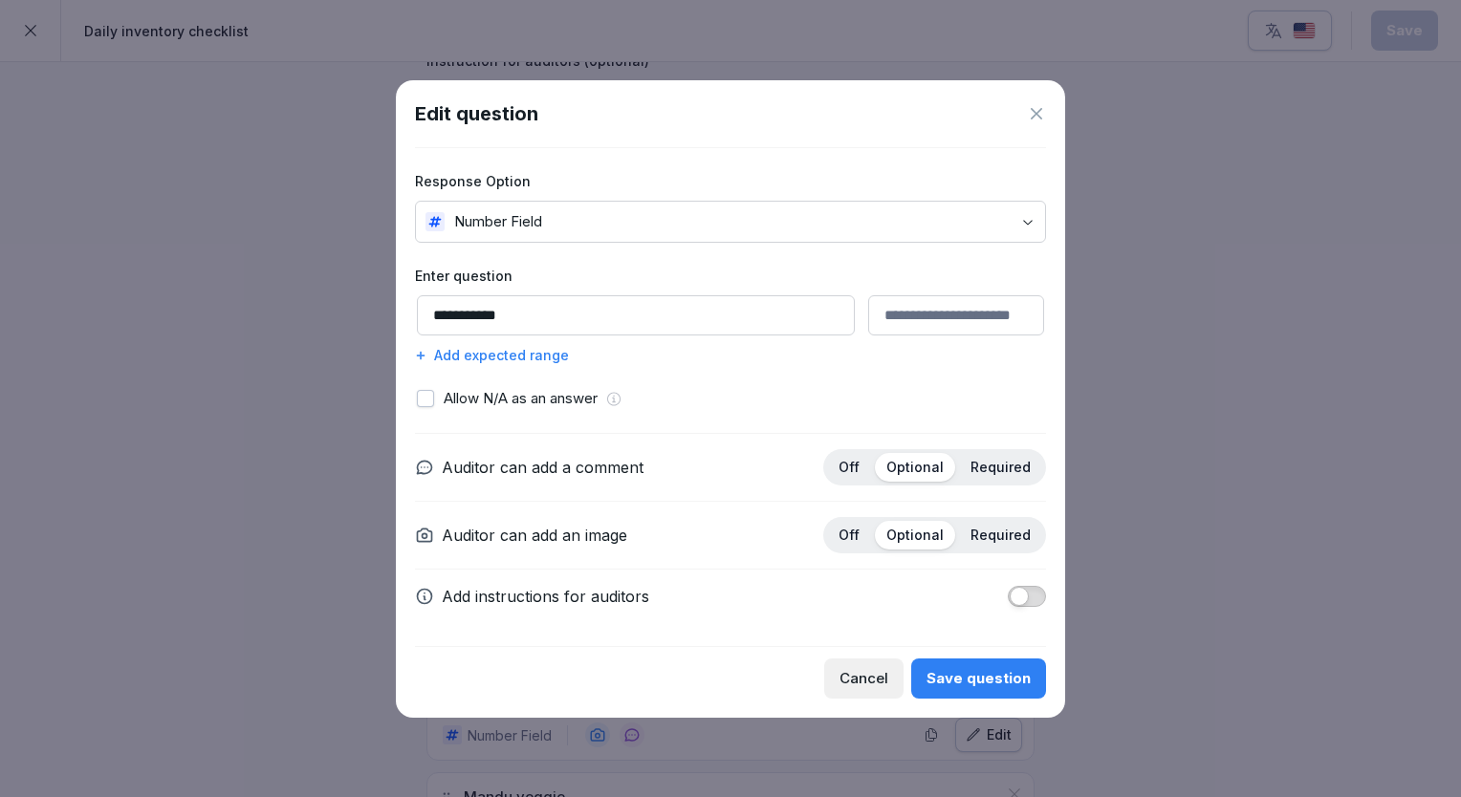
click at [439, 350] on div "Add expected range" at bounding box center [730, 355] width 631 height 20
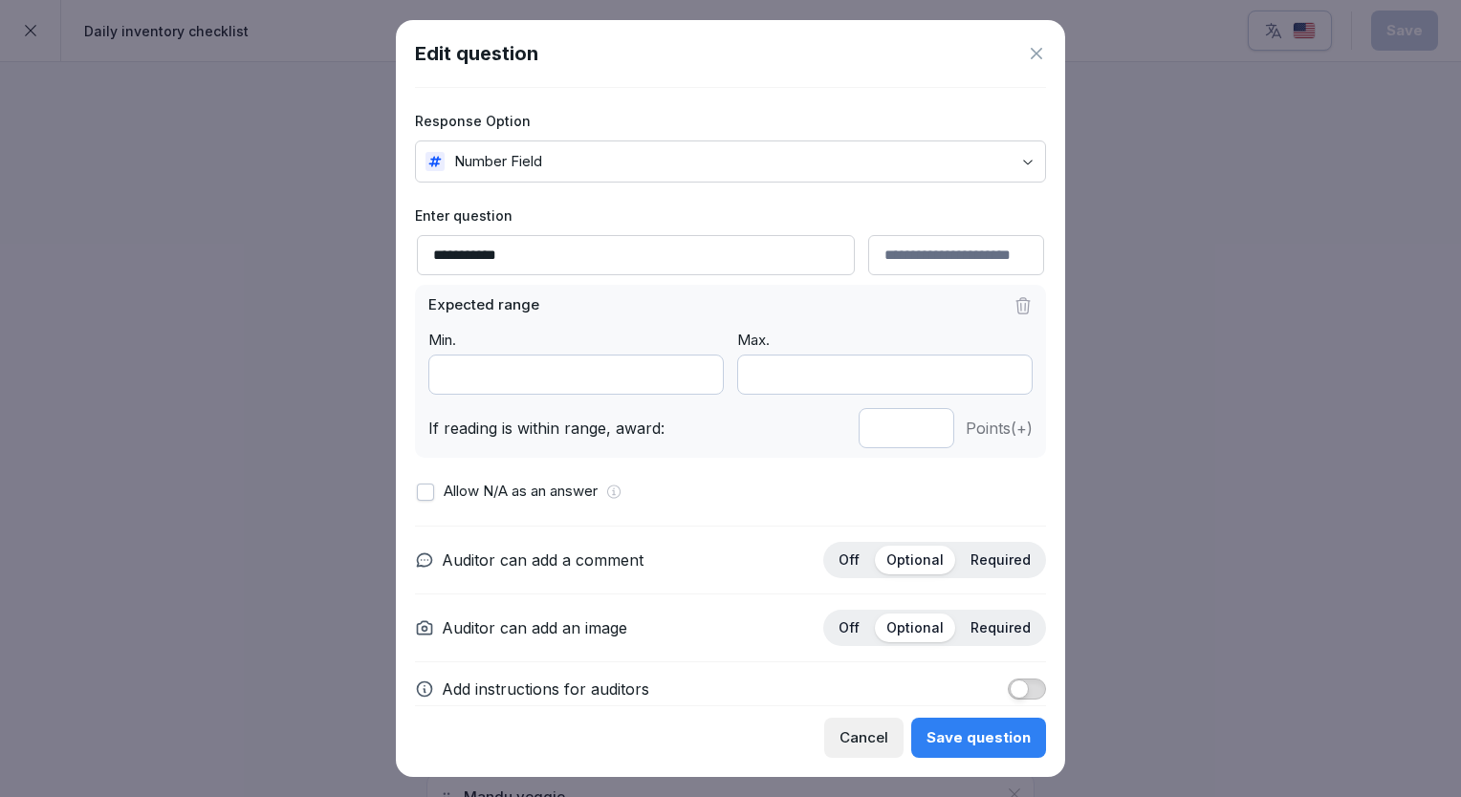
click at [910, 434] on input "*" at bounding box center [906, 428] width 96 height 40
type input "*"
click at [910, 434] on input "*" at bounding box center [906, 428] width 96 height 40
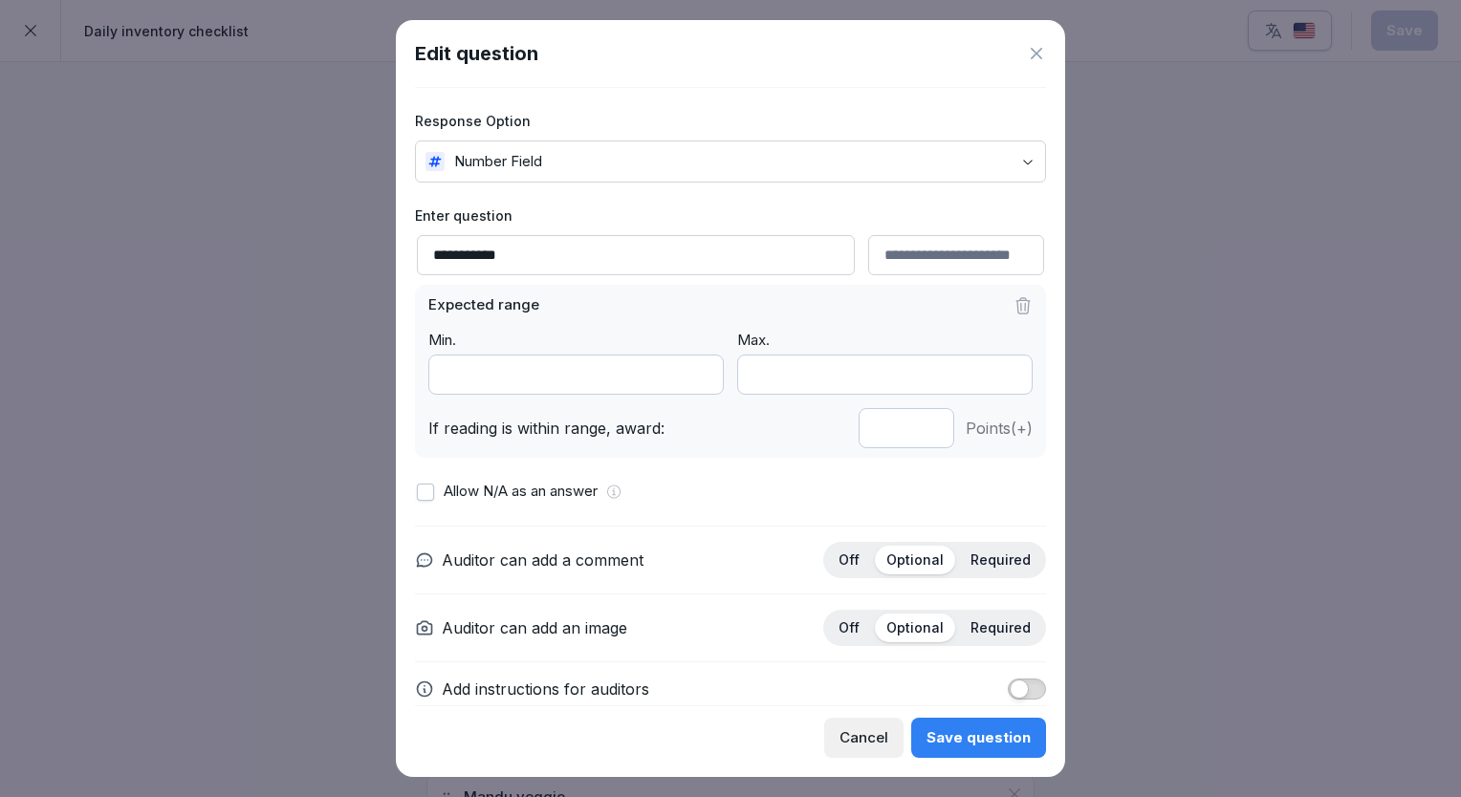
click at [967, 740] on div "Save question" at bounding box center [978, 737] width 104 height 21
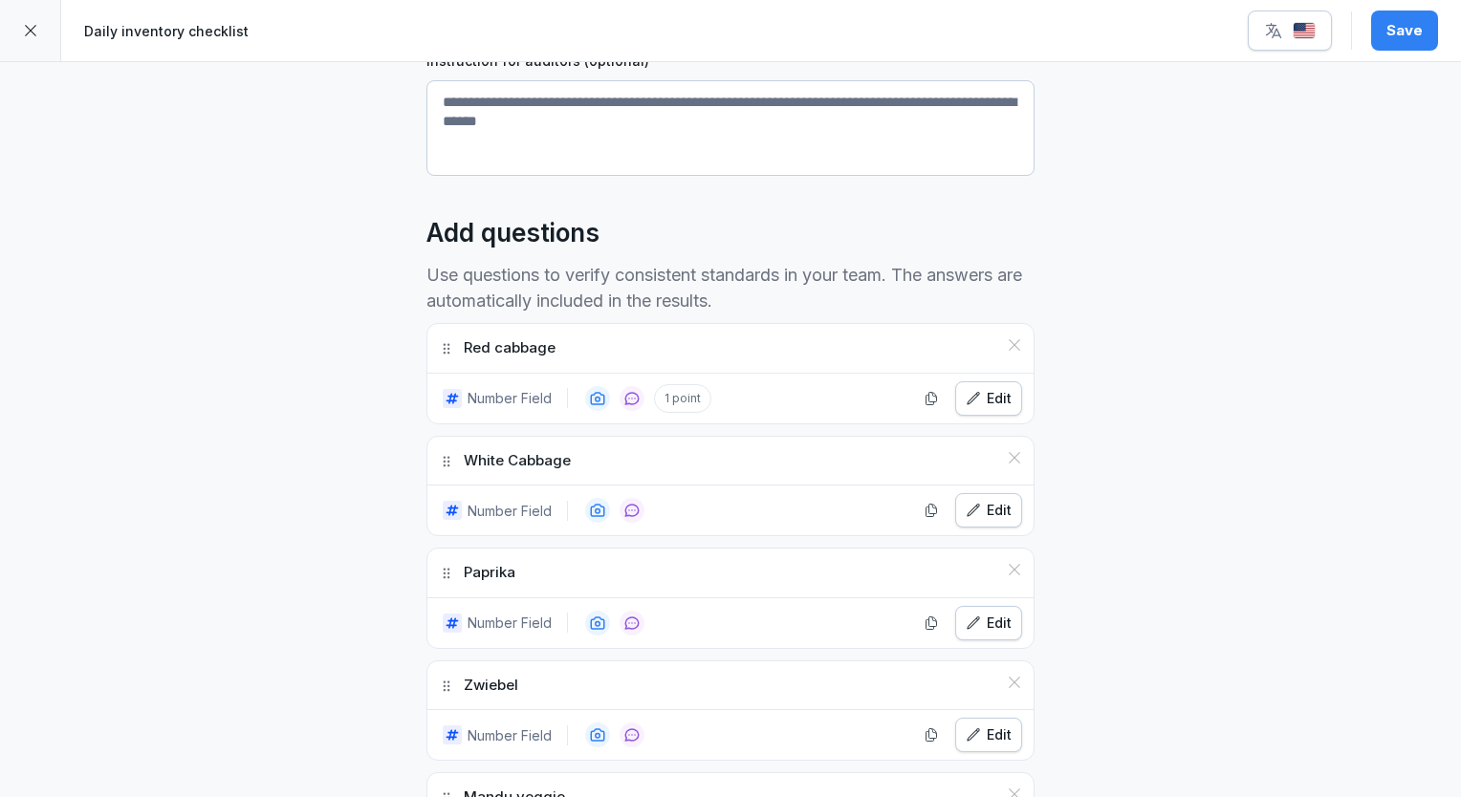
click at [980, 500] on div "Edit" at bounding box center [988, 510] width 46 height 21
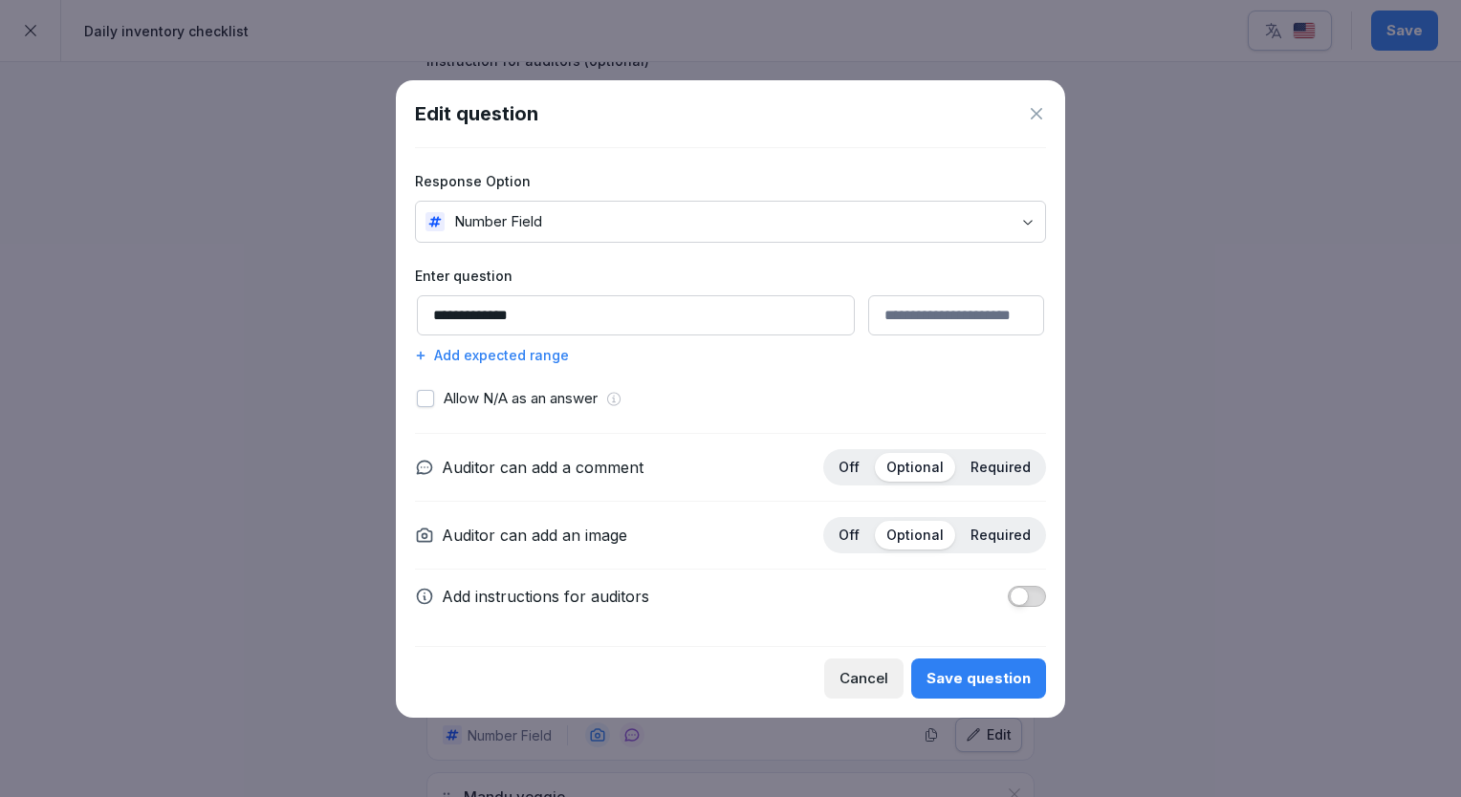
click at [457, 351] on div "Add expected range" at bounding box center [730, 355] width 631 height 20
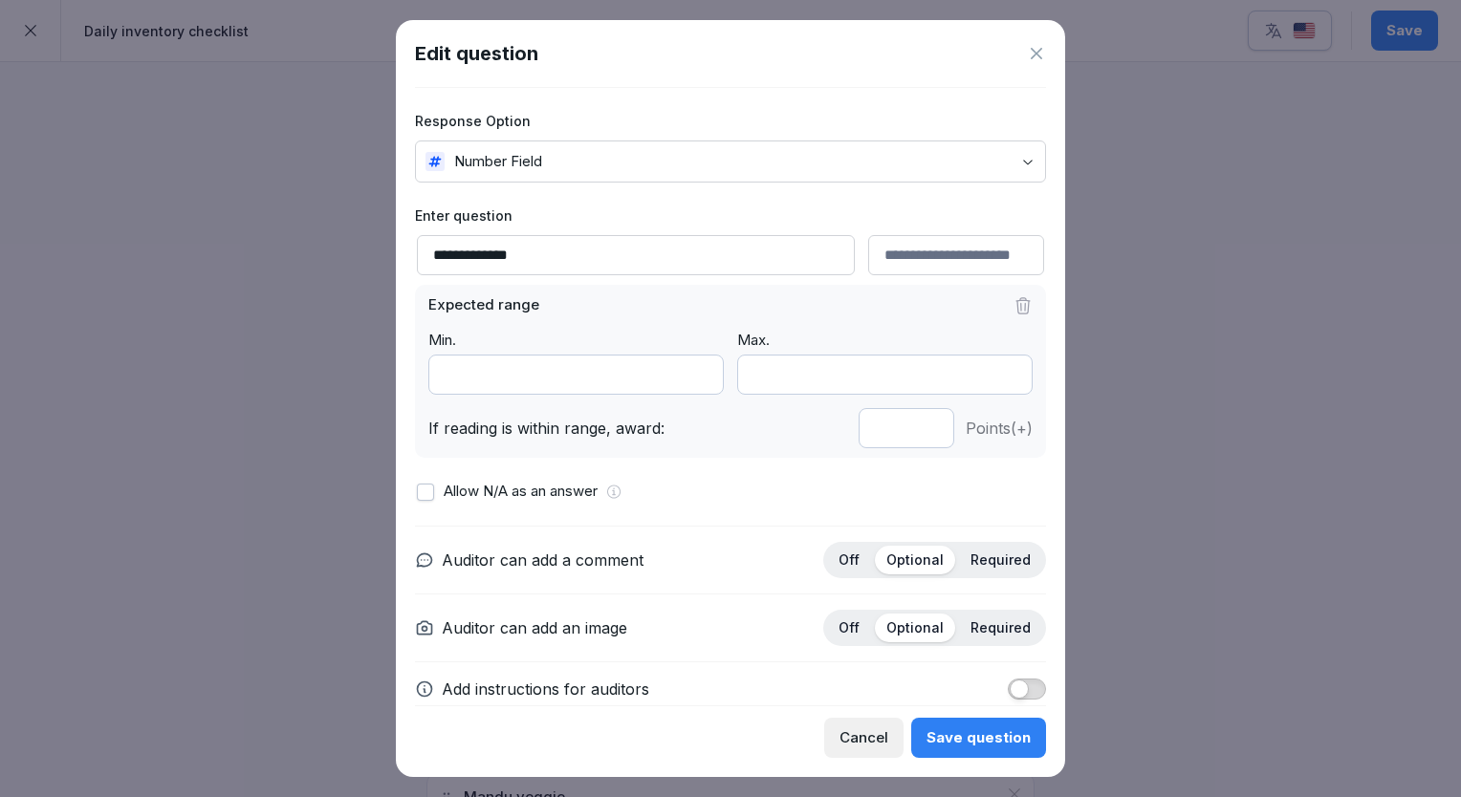
click at [910, 431] on input "*" at bounding box center [906, 428] width 96 height 40
type input "*"
click at [910, 431] on input "*" at bounding box center [906, 428] width 96 height 40
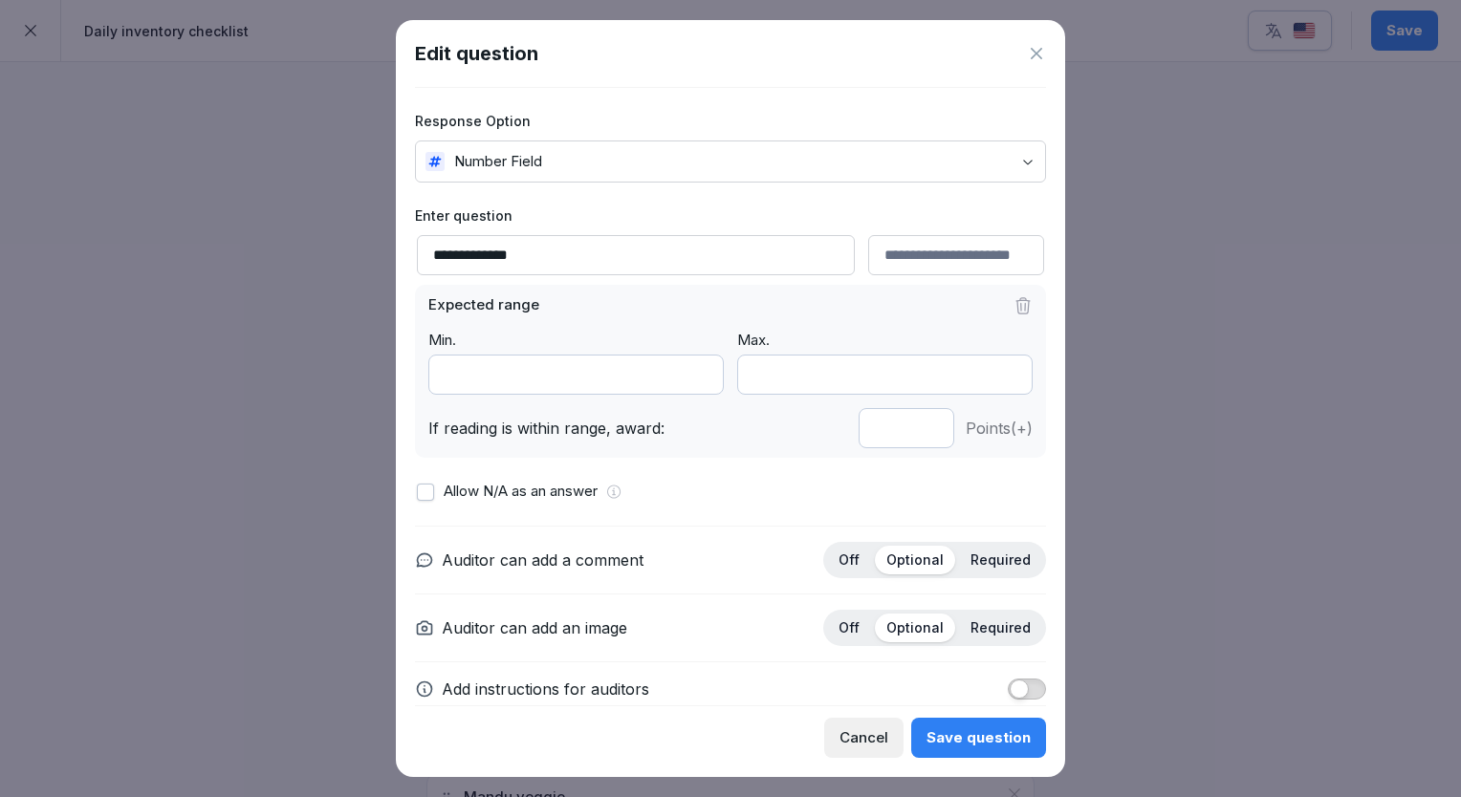
click at [987, 731] on div "Save question" at bounding box center [978, 737] width 104 height 21
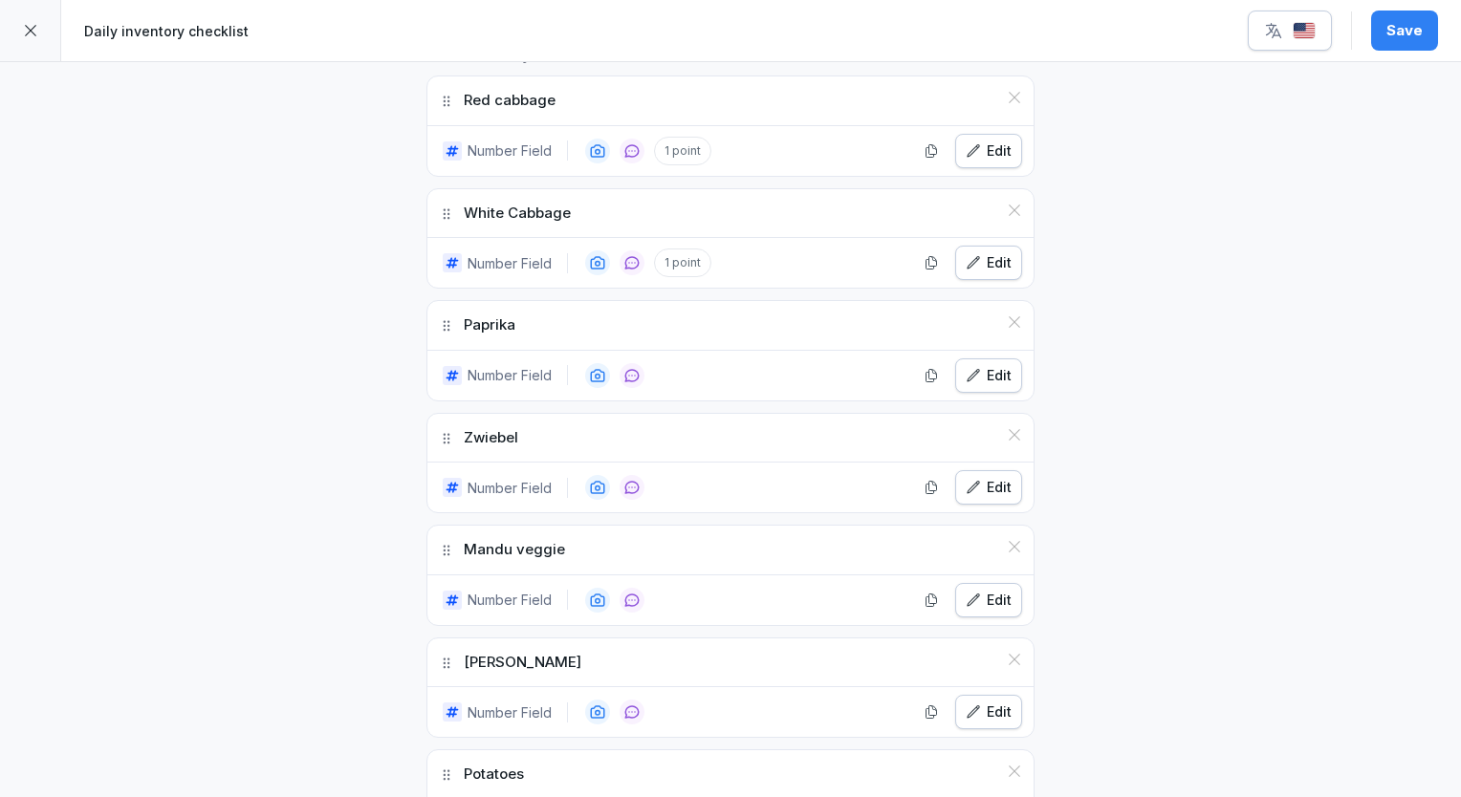
scroll to position [669, 0]
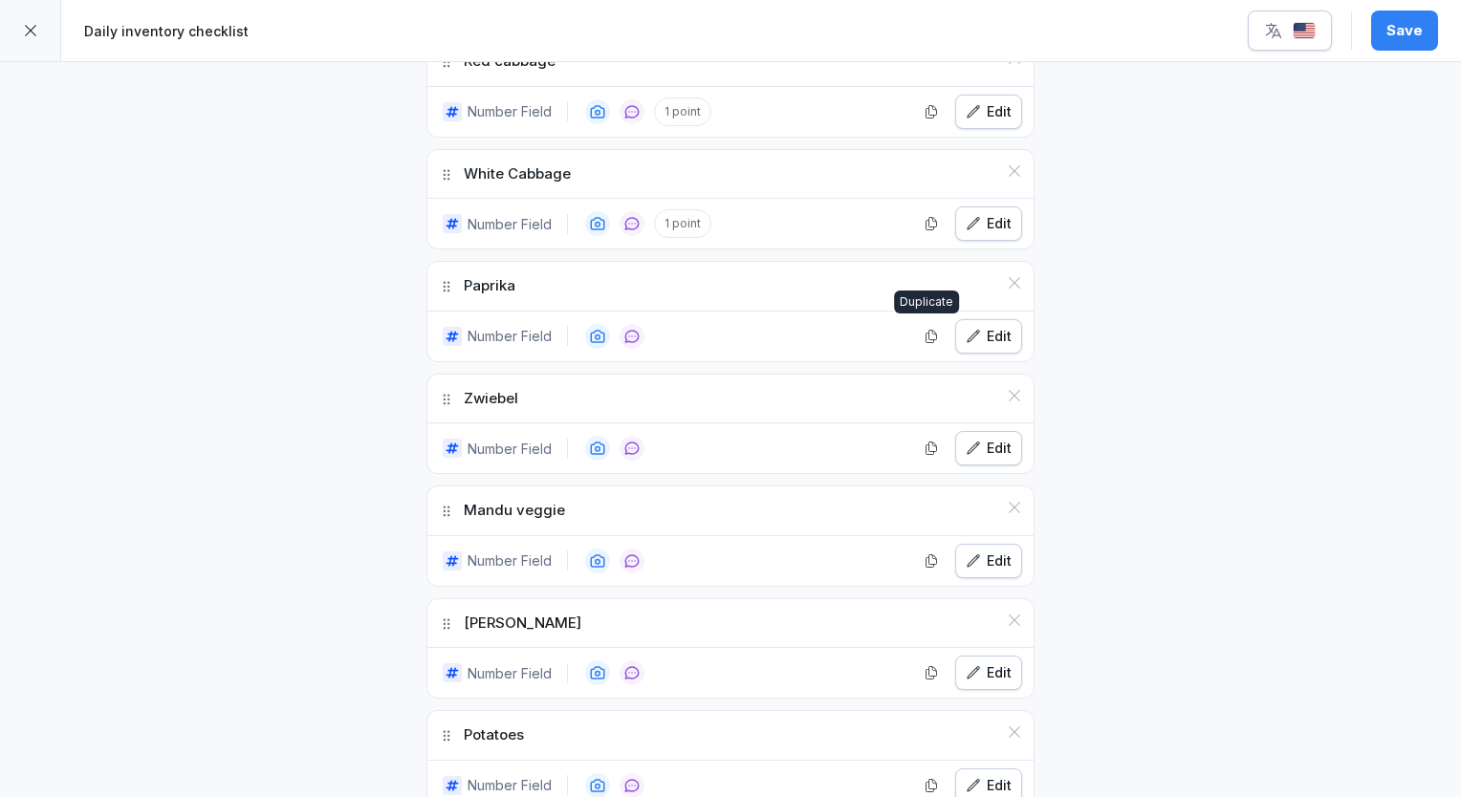
click at [985, 333] on div "Edit" at bounding box center [988, 336] width 46 height 21
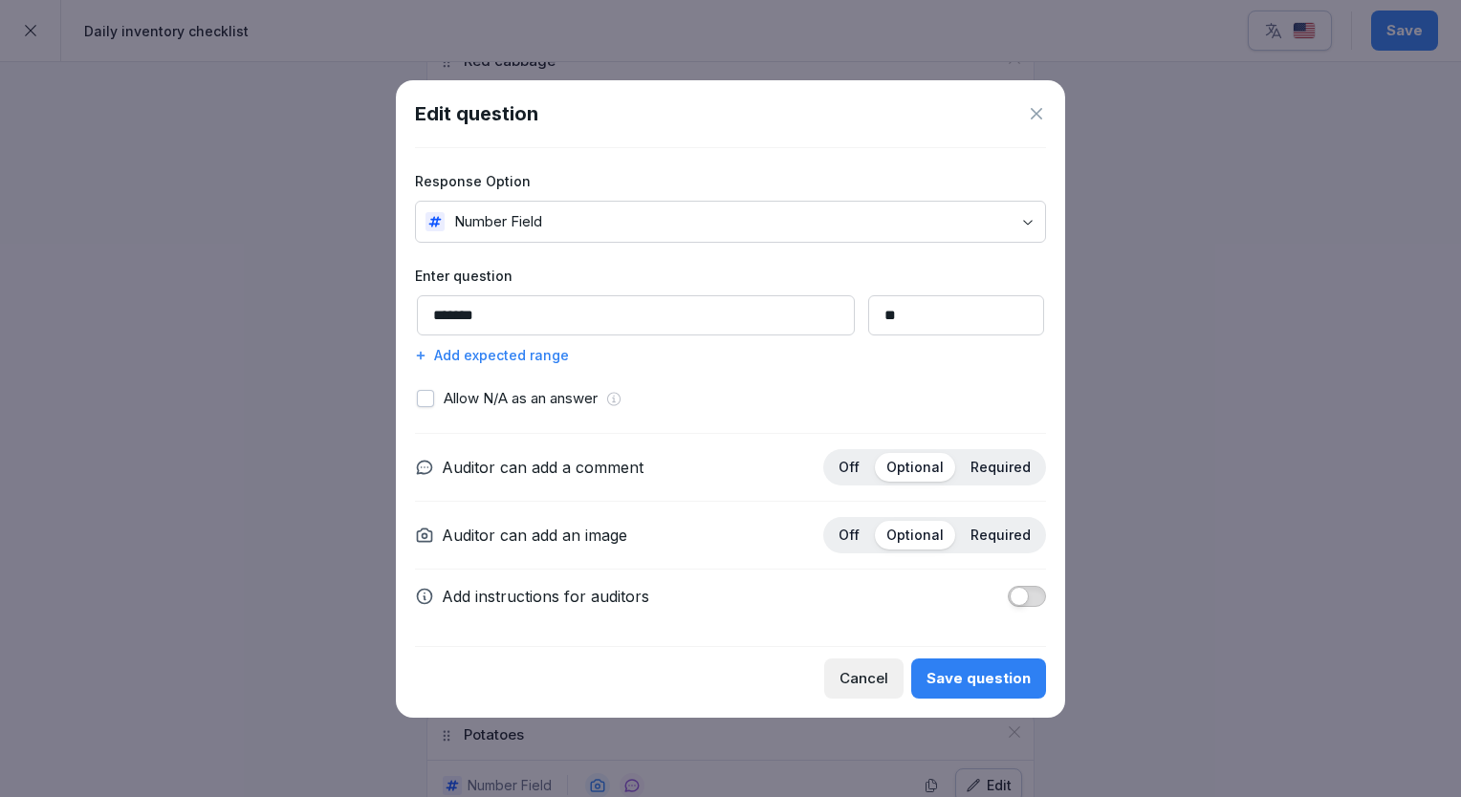
click at [528, 360] on div "Add expected range" at bounding box center [730, 355] width 631 height 20
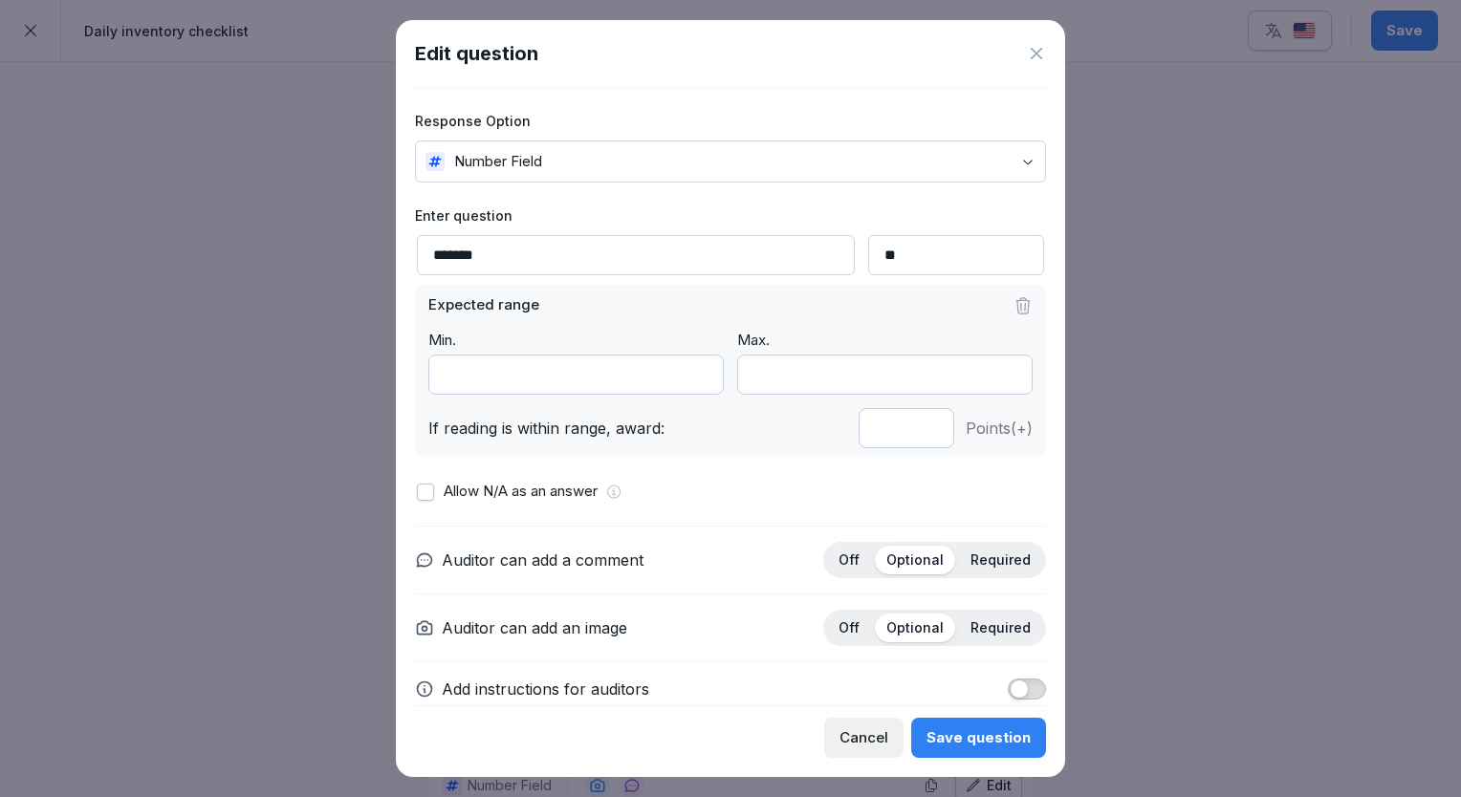
click at [910, 433] on input "*" at bounding box center [906, 428] width 96 height 40
type input "*"
click at [910, 433] on input "*" at bounding box center [906, 428] width 96 height 40
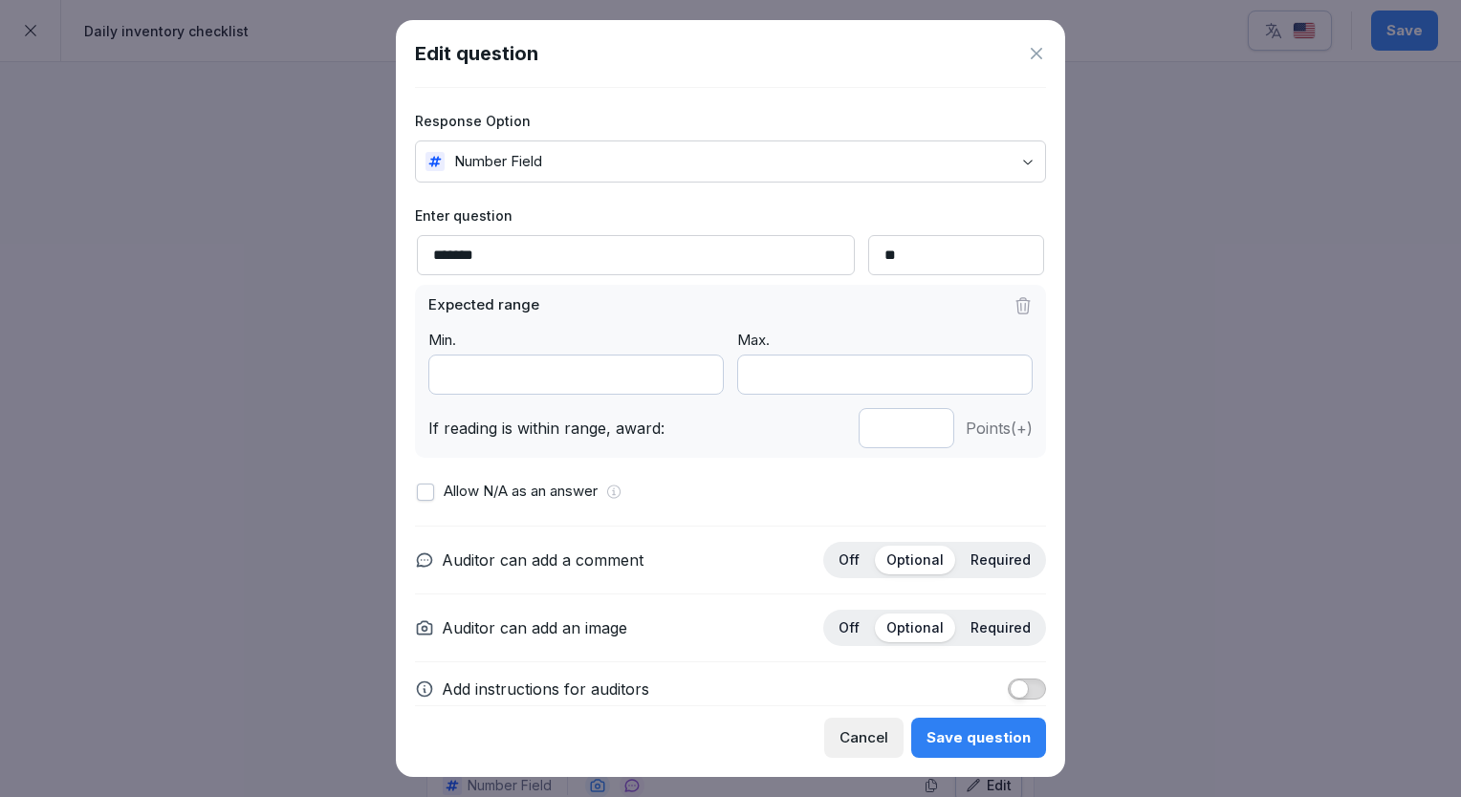
click at [993, 744] on div "Save question" at bounding box center [978, 737] width 104 height 21
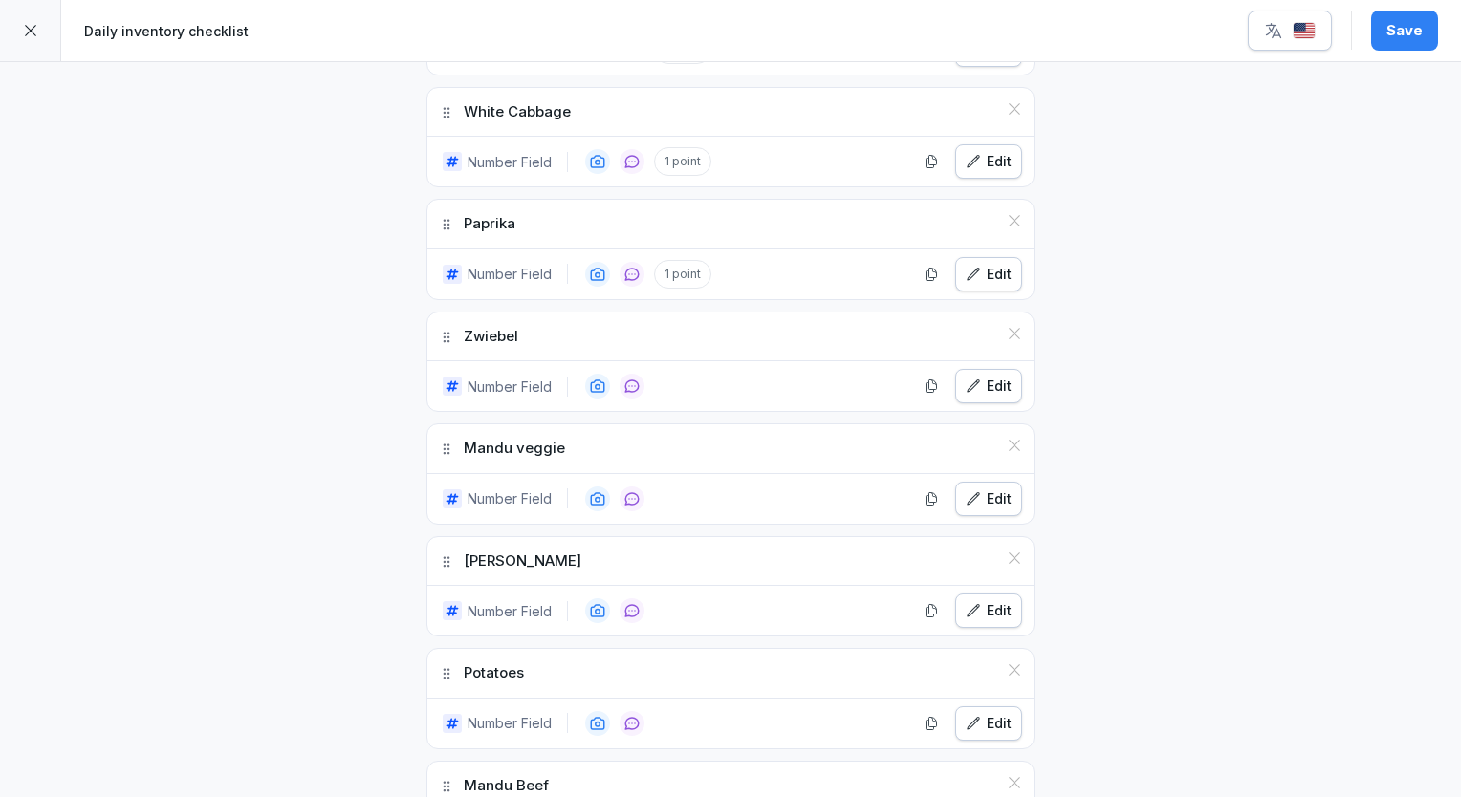
scroll to position [765, 0]
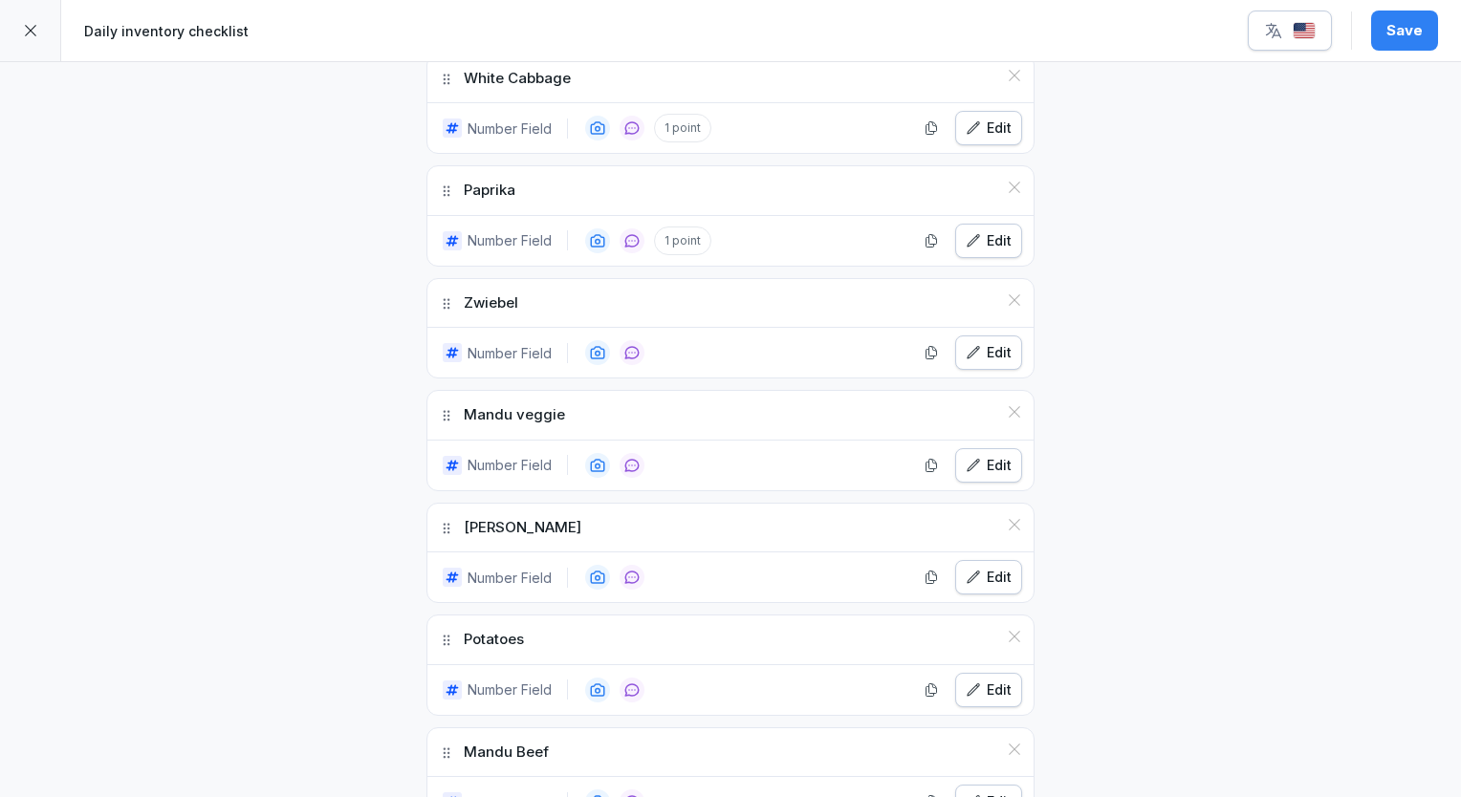
click at [981, 351] on div "Edit" at bounding box center [988, 352] width 46 height 21
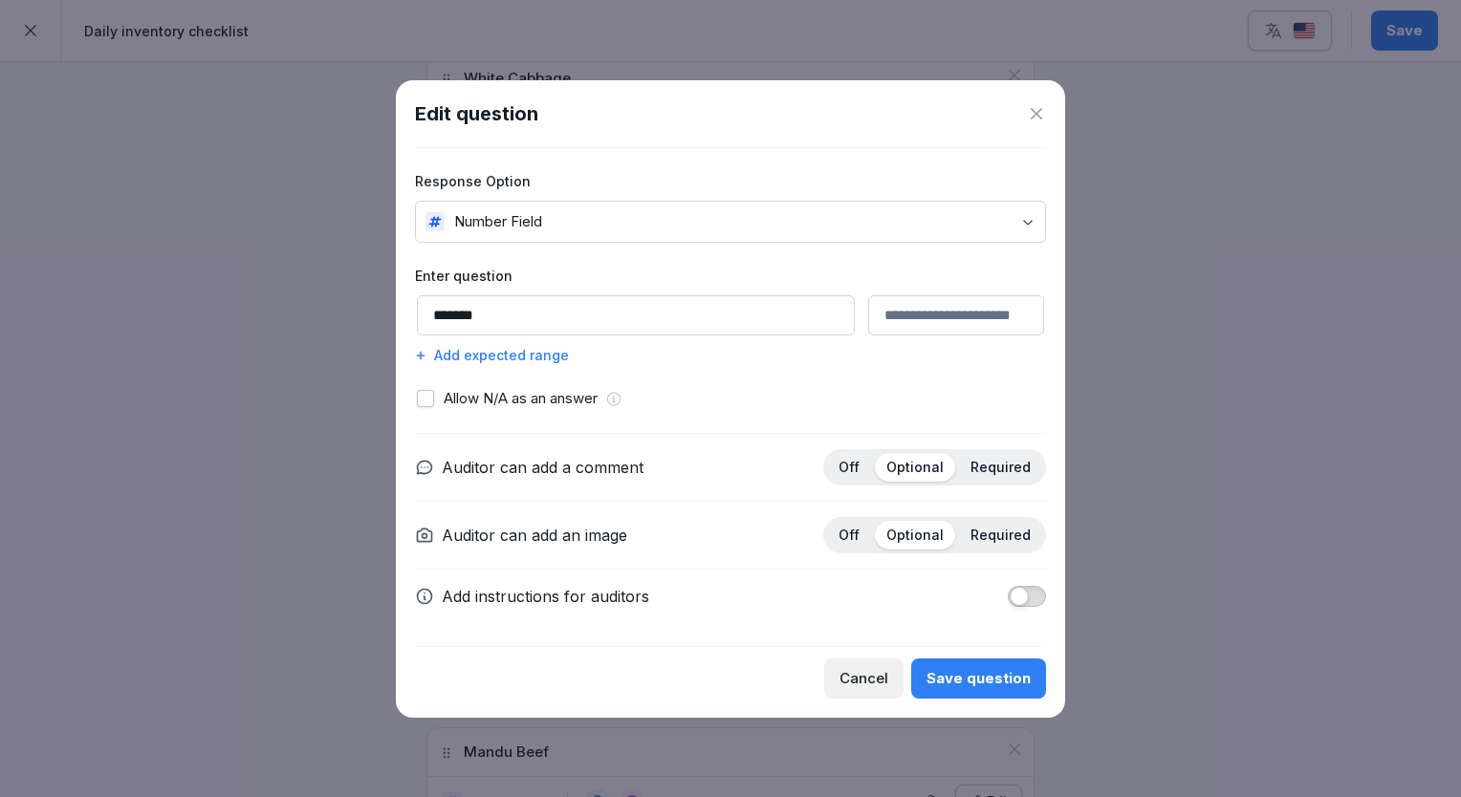
click at [503, 358] on div "Add expected range" at bounding box center [730, 355] width 631 height 20
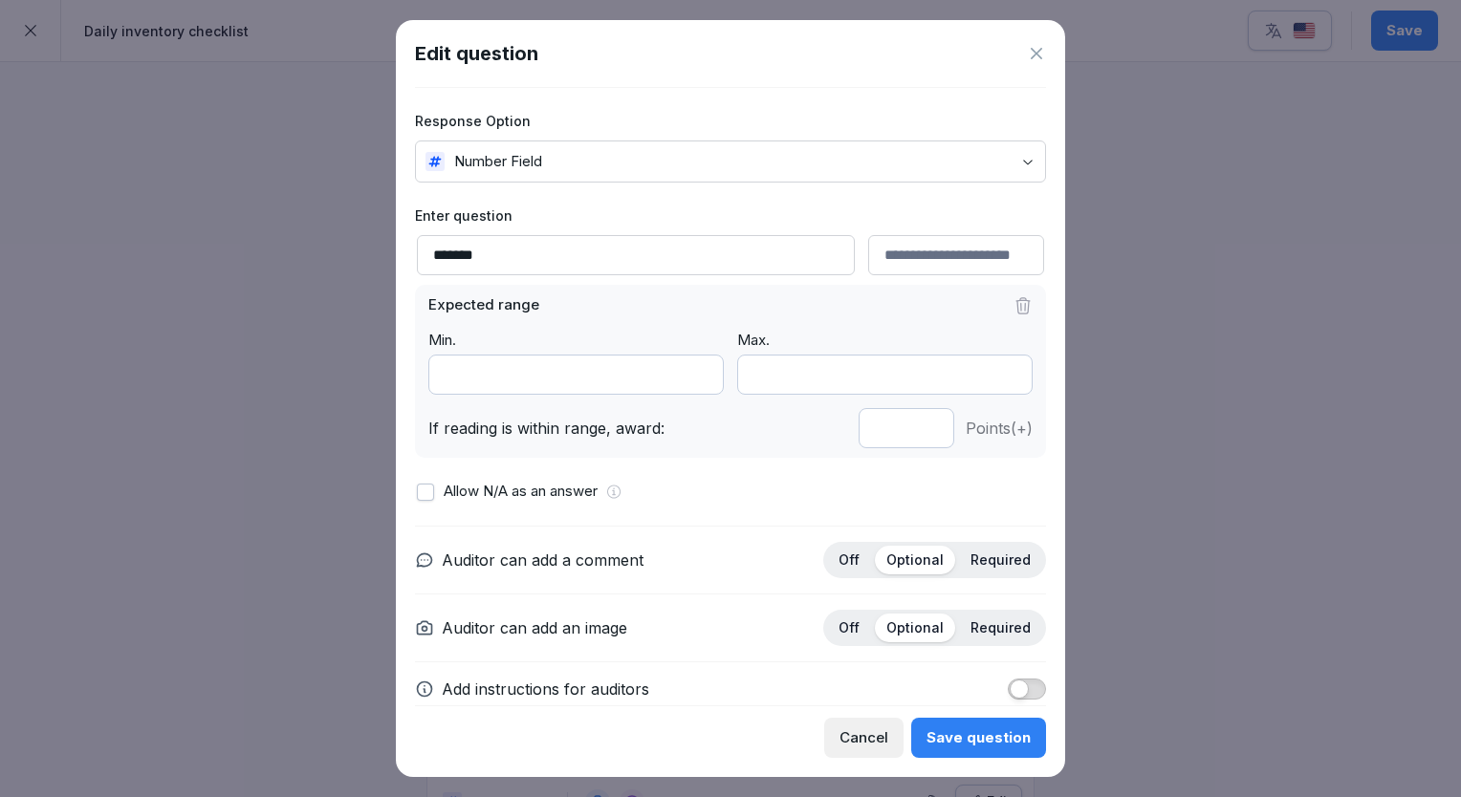
click at [908, 434] on input "*" at bounding box center [906, 428] width 96 height 40
click at [908, 433] on input "*" at bounding box center [906, 428] width 96 height 40
type input "*"
click at [908, 433] on input "*" at bounding box center [906, 428] width 96 height 40
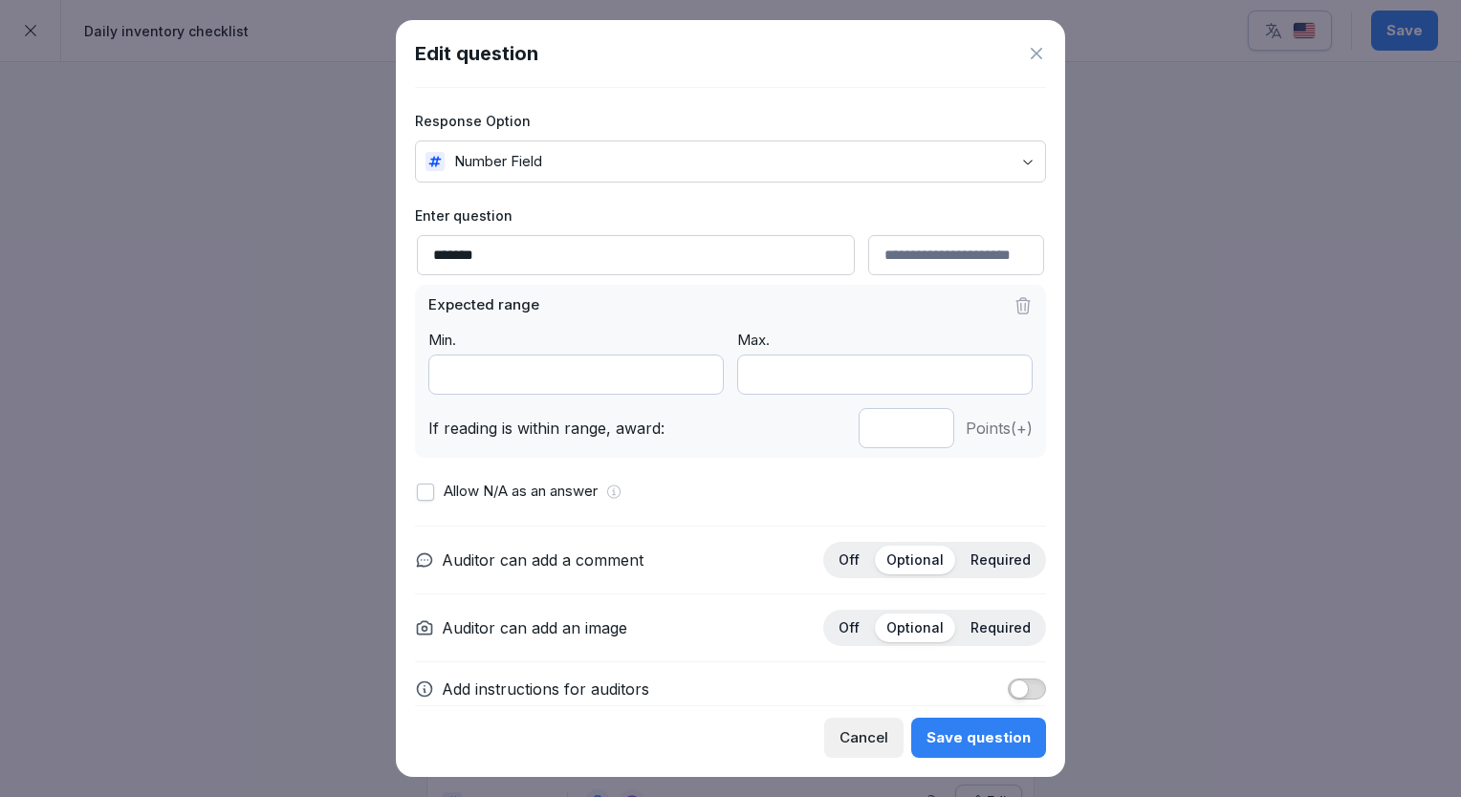
click at [952, 748] on div "Save question" at bounding box center [978, 737] width 104 height 21
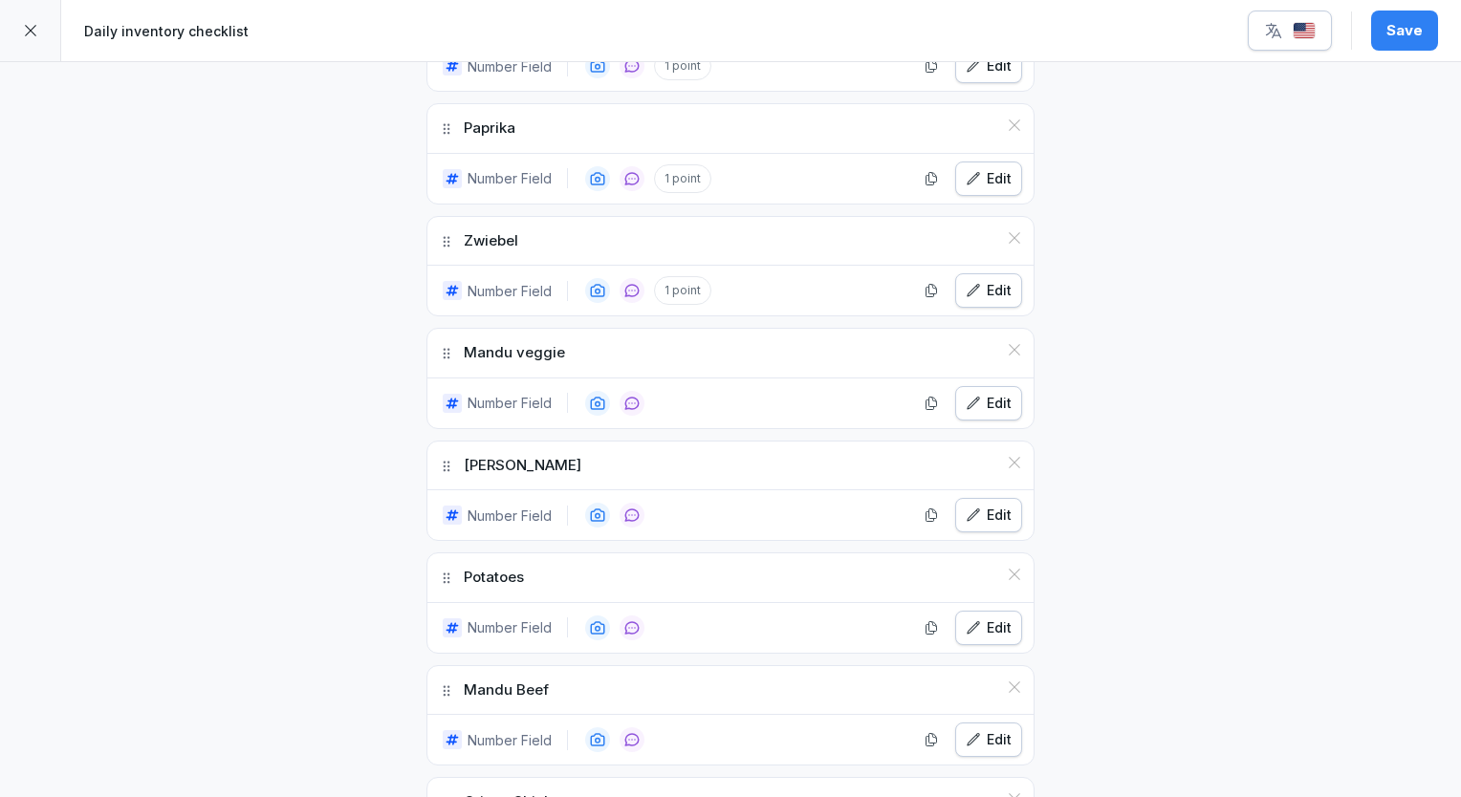
scroll to position [860, 0]
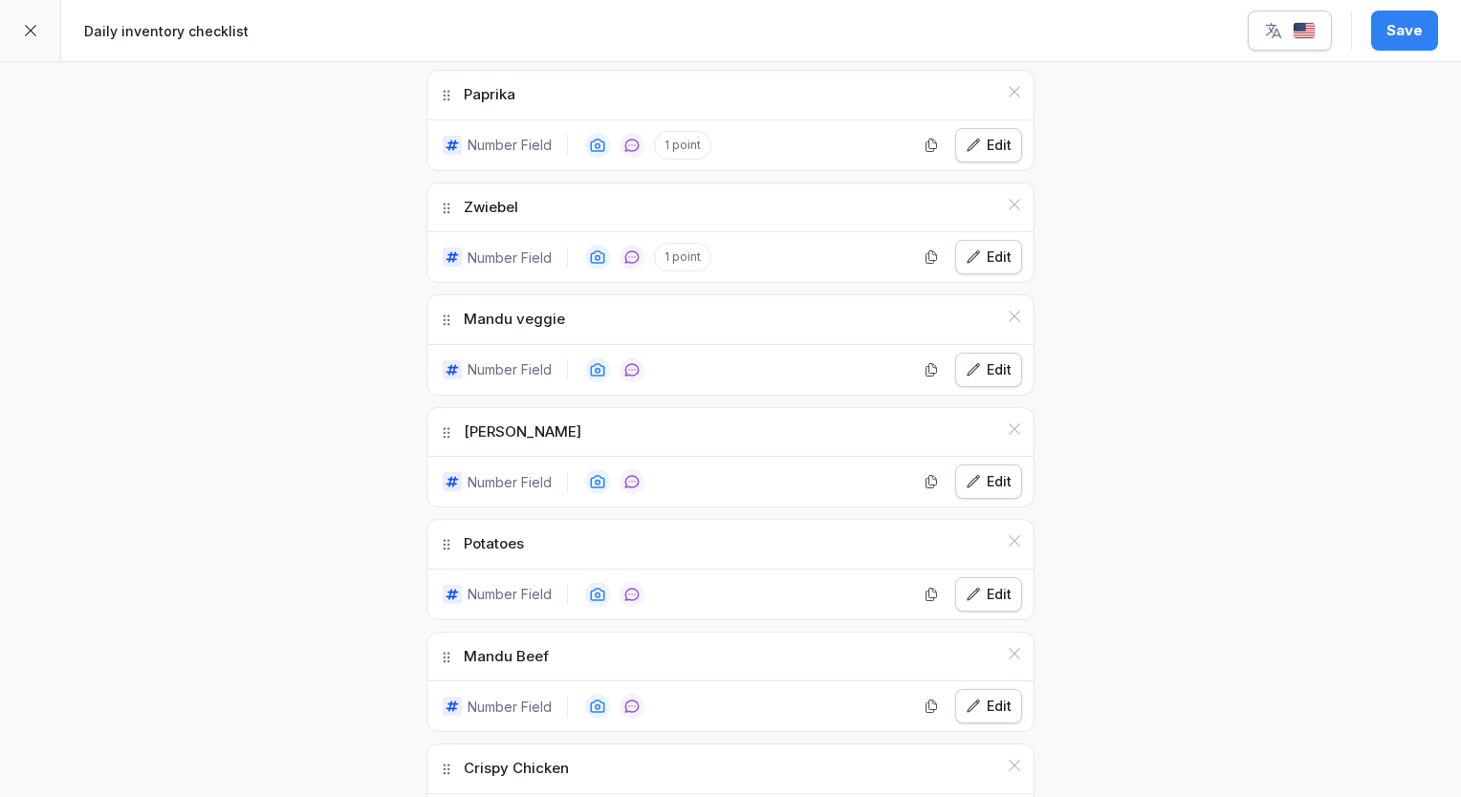
click at [987, 368] on div "Edit" at bounding box center [988, 369] width 46 height 21
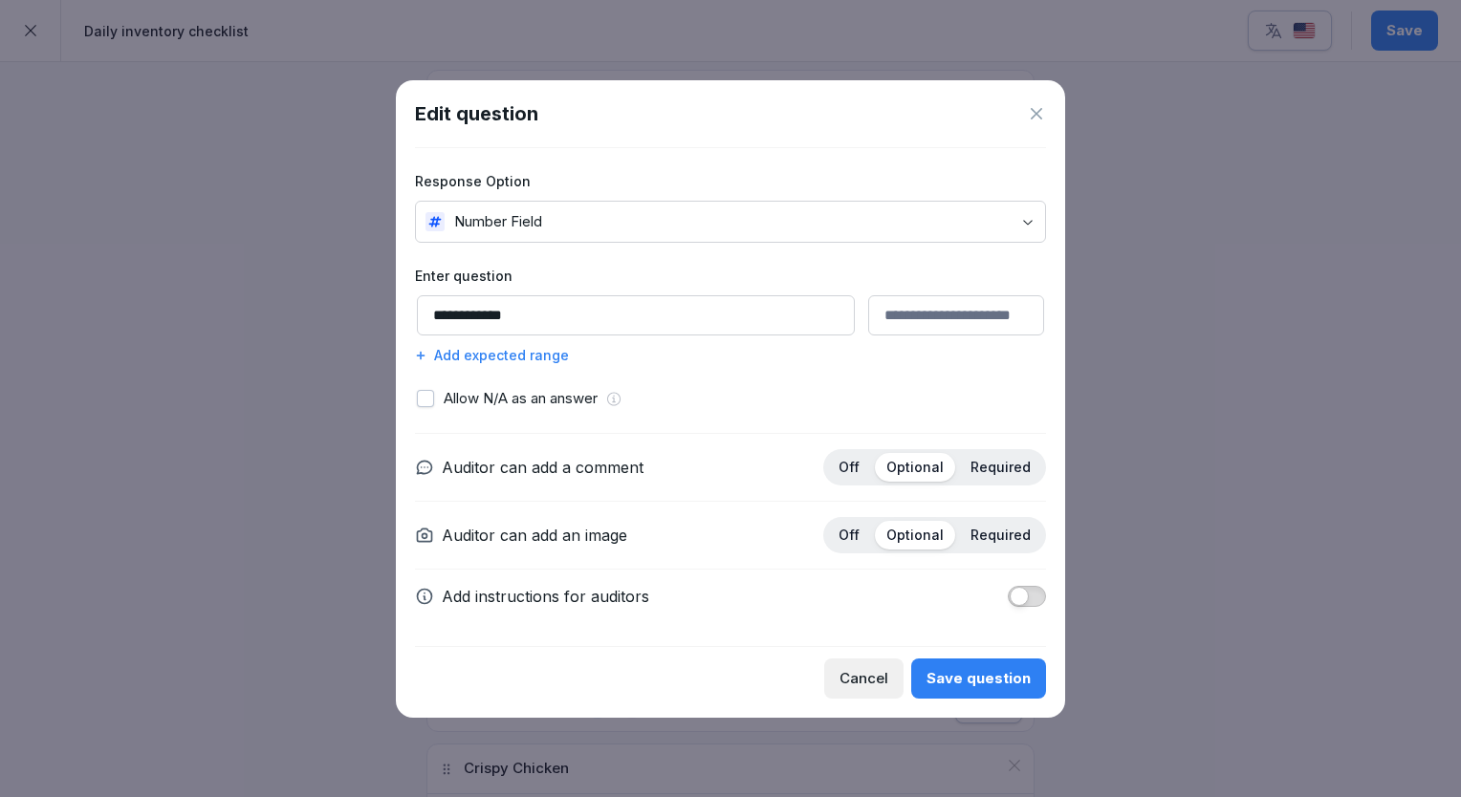
click at [519, 358] on div "Add expected range" at bounding box center [730, 355] width 631 height 20
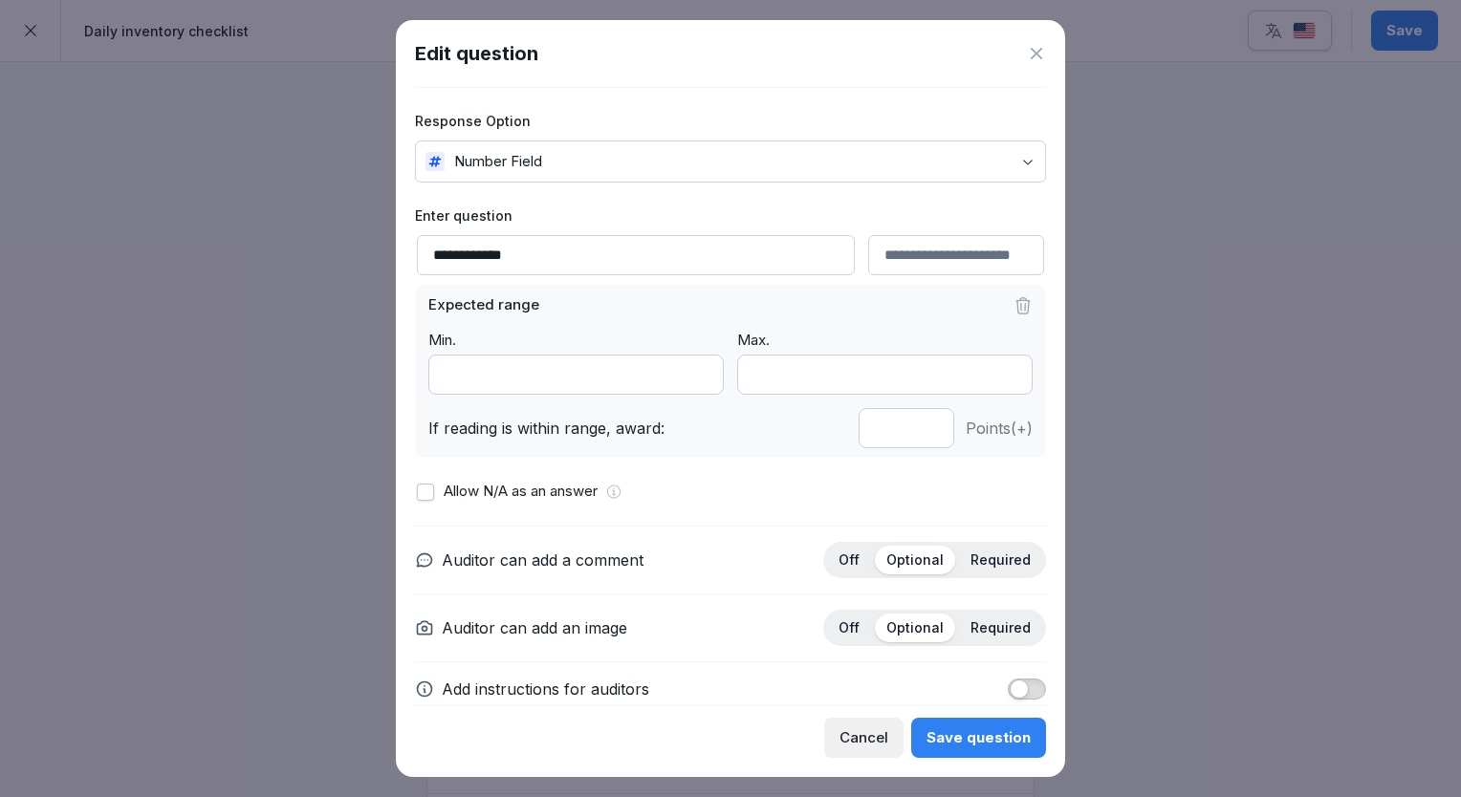
click at [915, 430] on input "*" at bounding box center [906, 428] width 96 height 40
type input "*"
click at [915, 430] on input "*" at bounding box center [906, 428] width 96 height 40
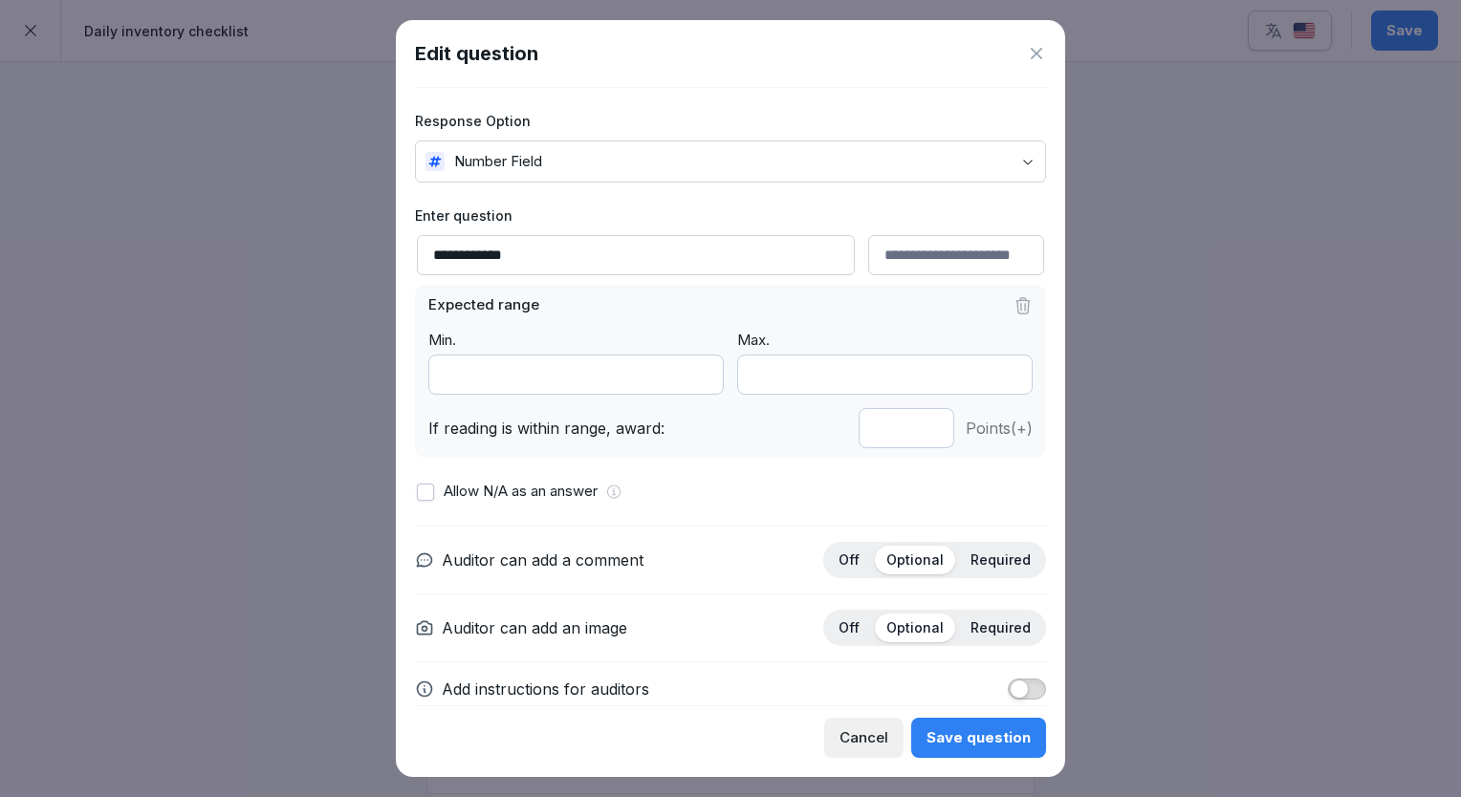
click at [964, 748] on div "Save question" at bounding box center [978, 737] width 104 height 21
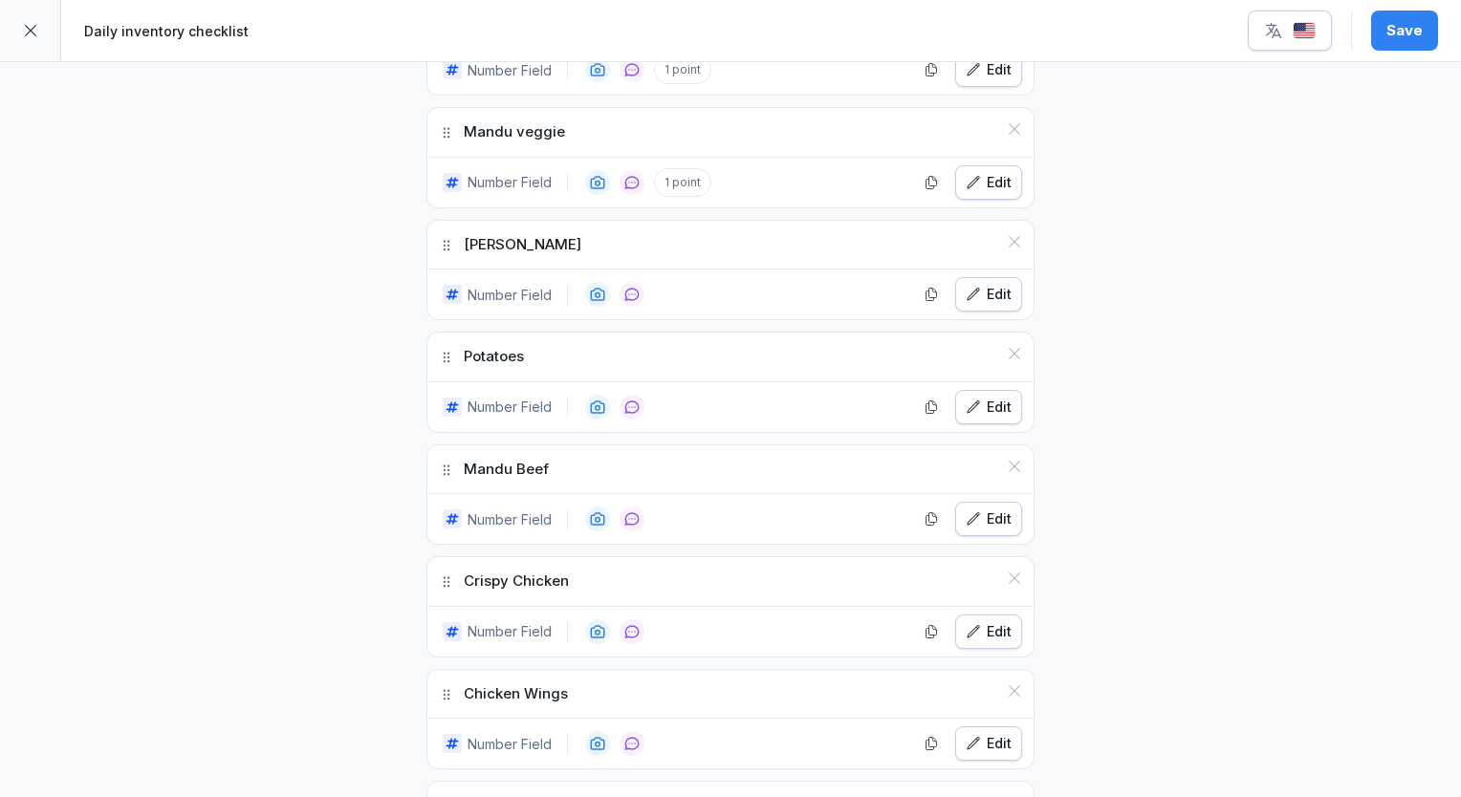
scroll to position [1052, 0]
click at [993, 289] on div "Edit" at bounding box center [988, 290] width 46 height 21
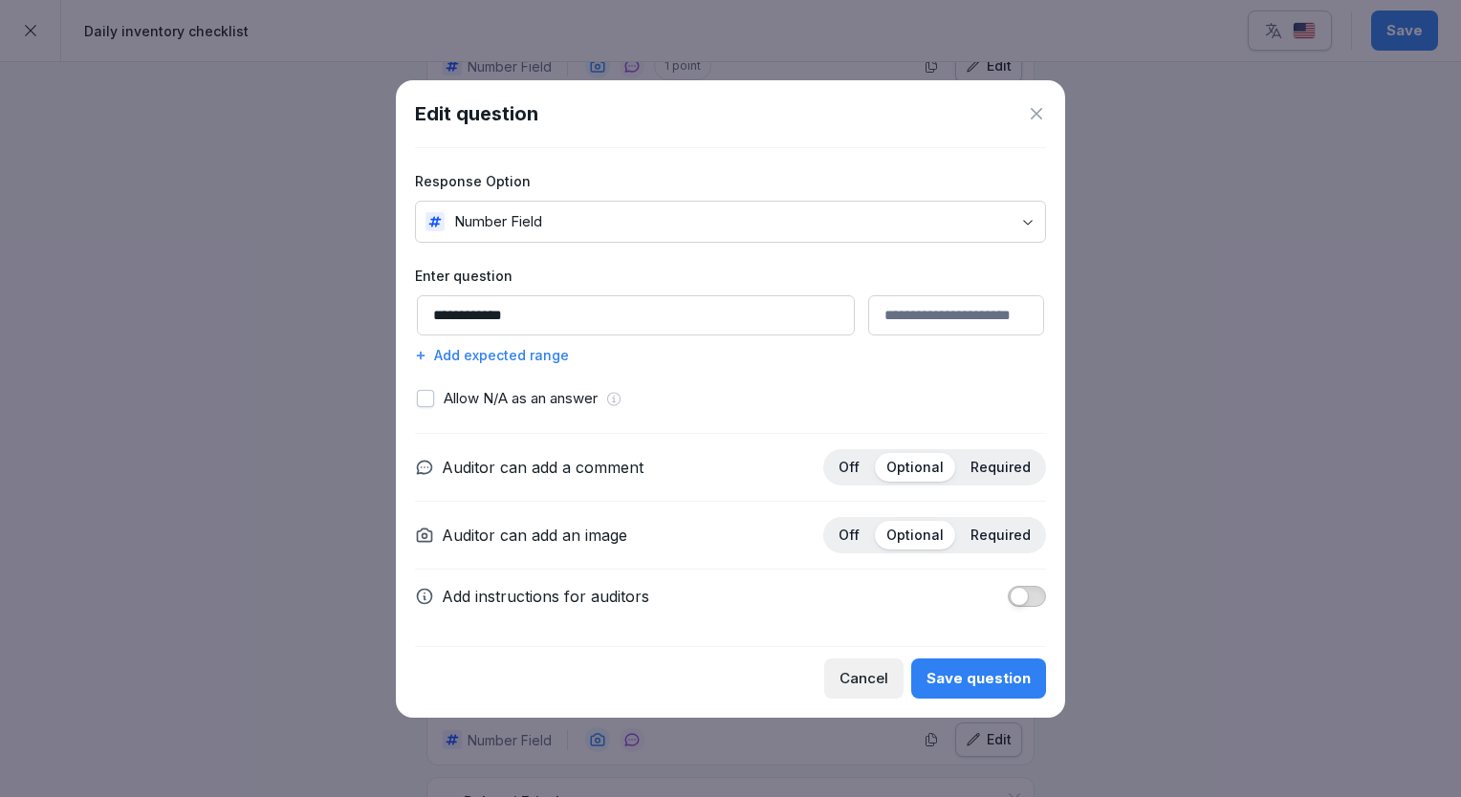
click at [494, 359] on div "Add expected range" at bounding box center [730, 355] width 631 height 20
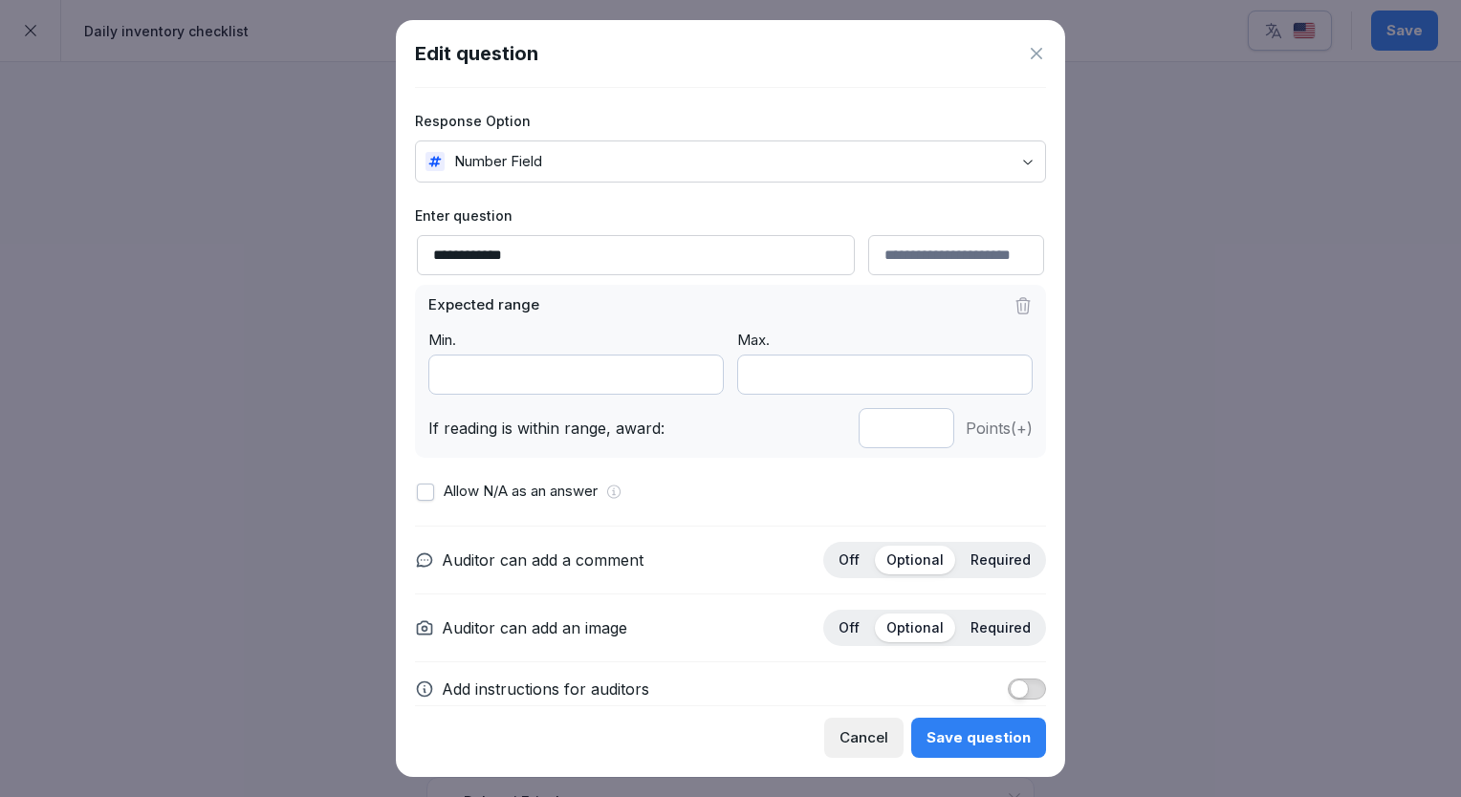
click at [911, 431] on input "*" at bounding box center [906, 428] width 96 height 40
type input "*"
click at [911, 431] on input "*" at bounding box center [906, 428] width 96 height 40
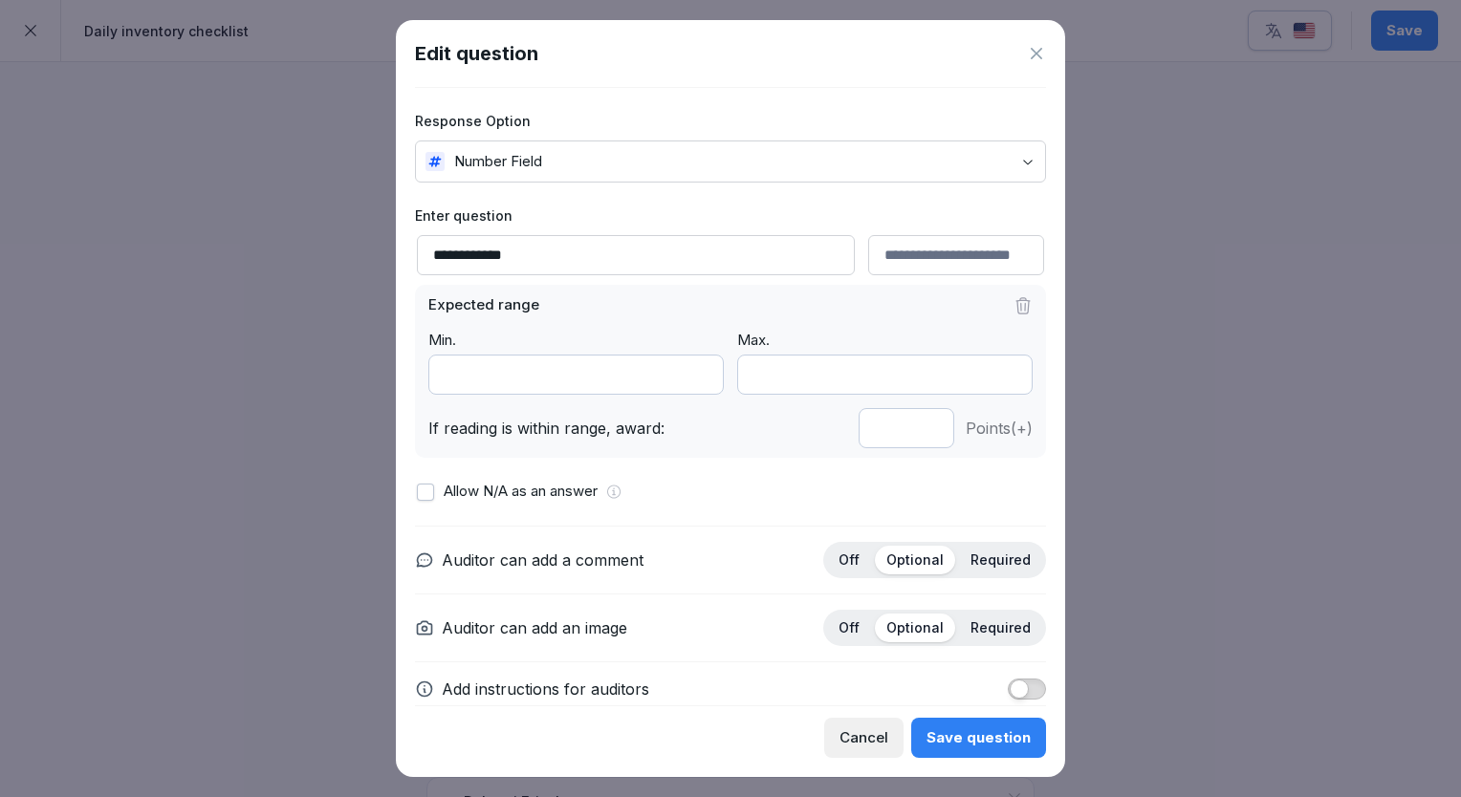
click at [963, 748] on div "Save question" at bounding box center [978, 737] width 104 height 21
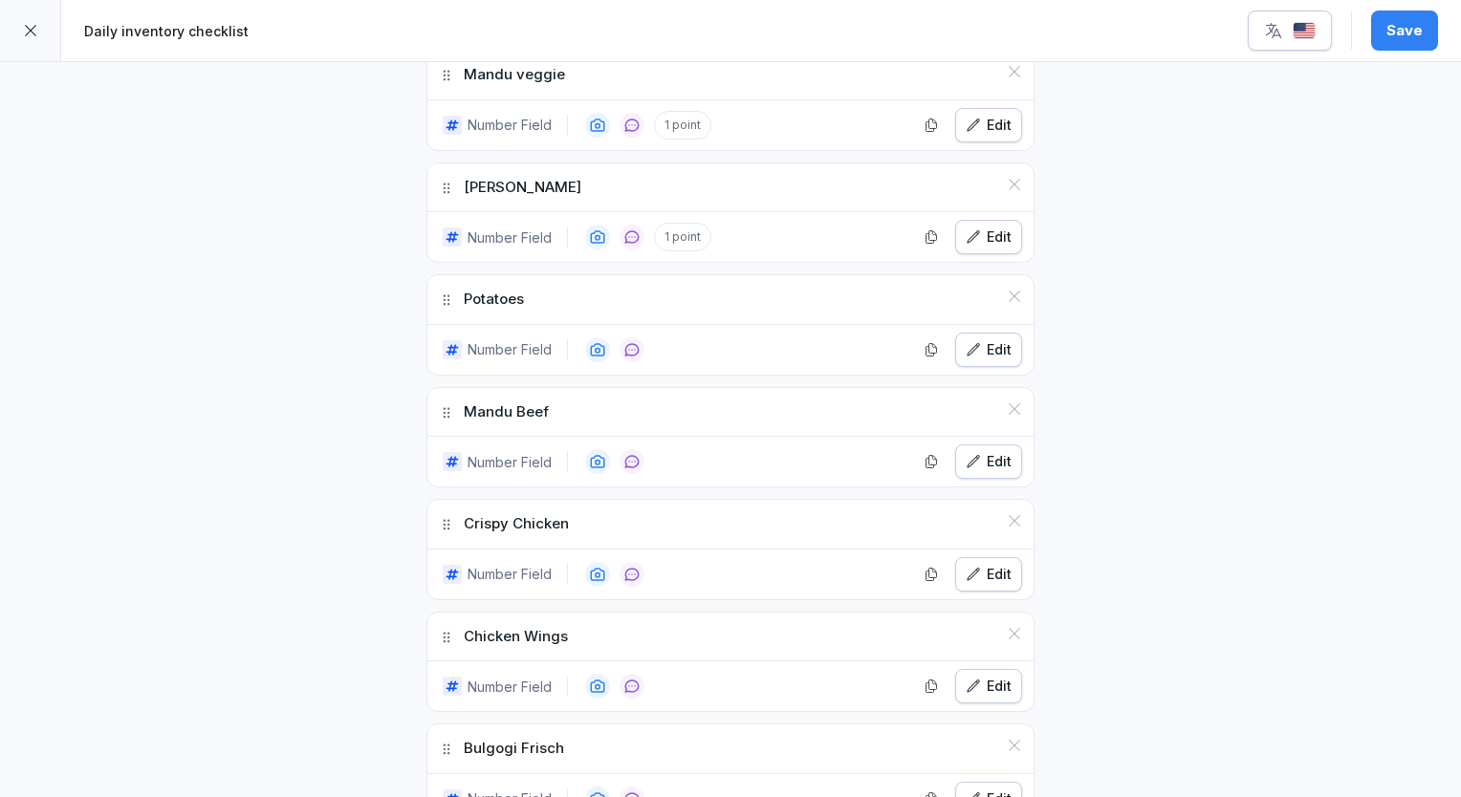
scroll to position [1243, 0]
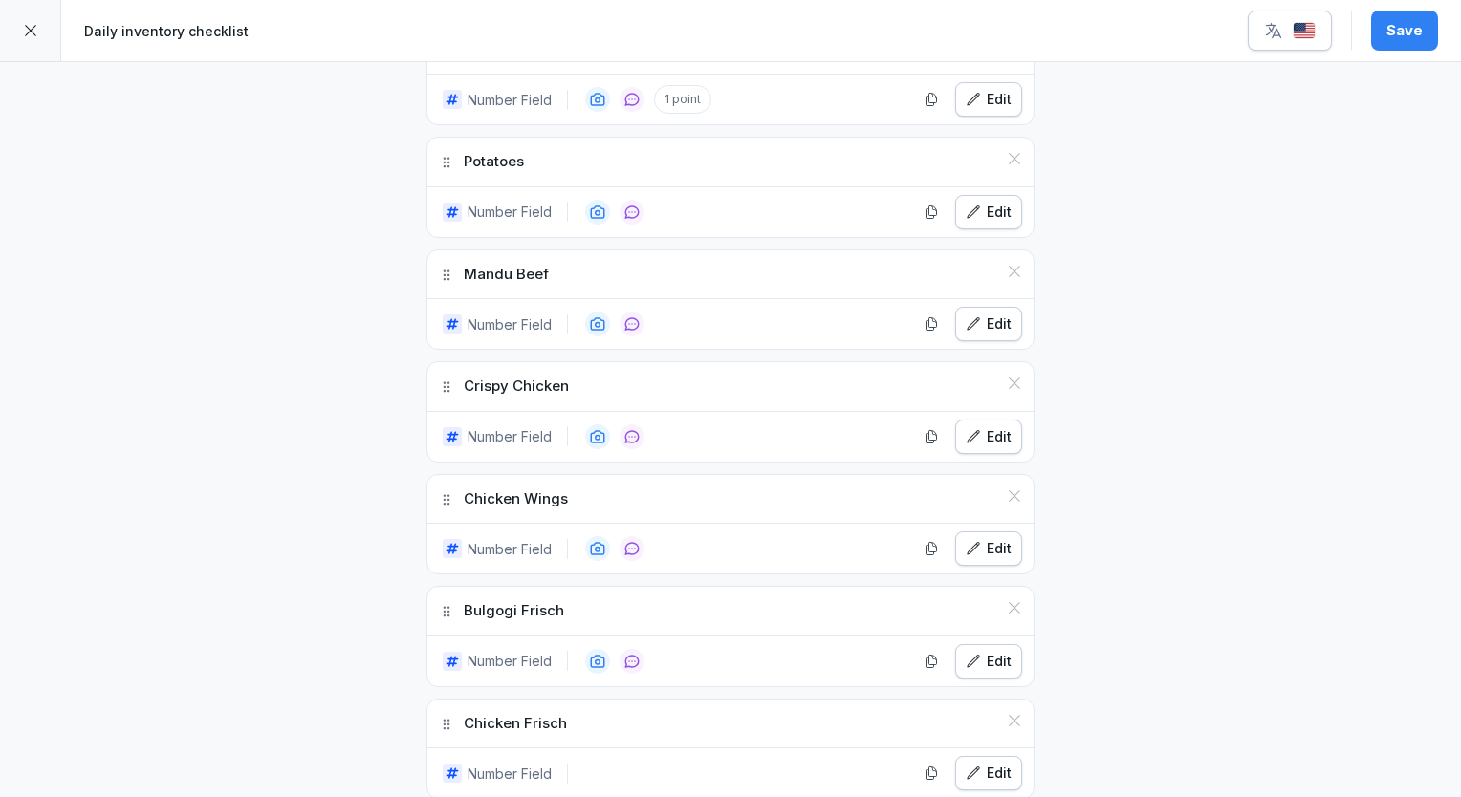
click at [973, 205] on icon "button" at bounding box center [972, 212] width 15 height 15
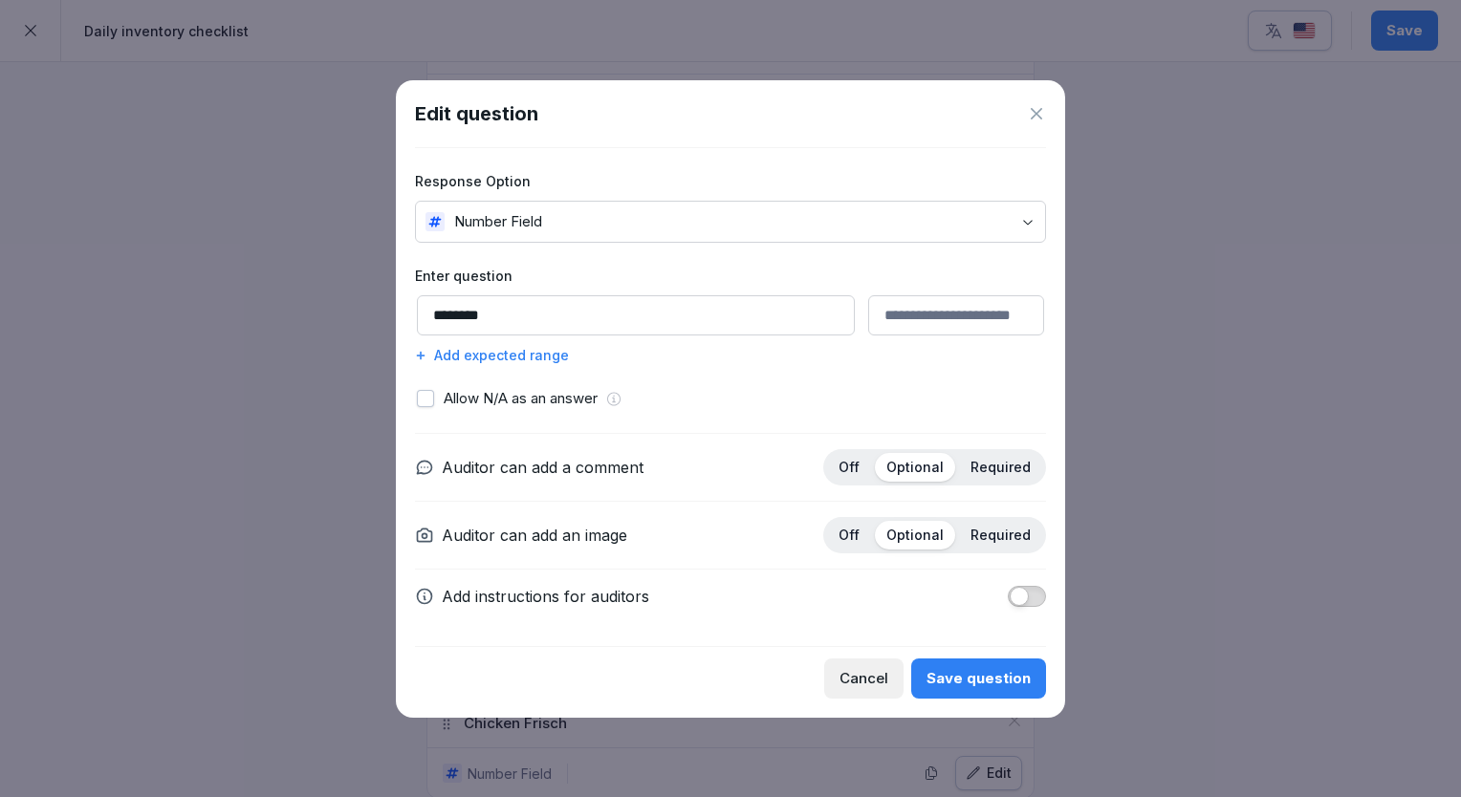
click at [505, 354] on div "Add expected range" at bounding box center [730, 355] width 631 height 20
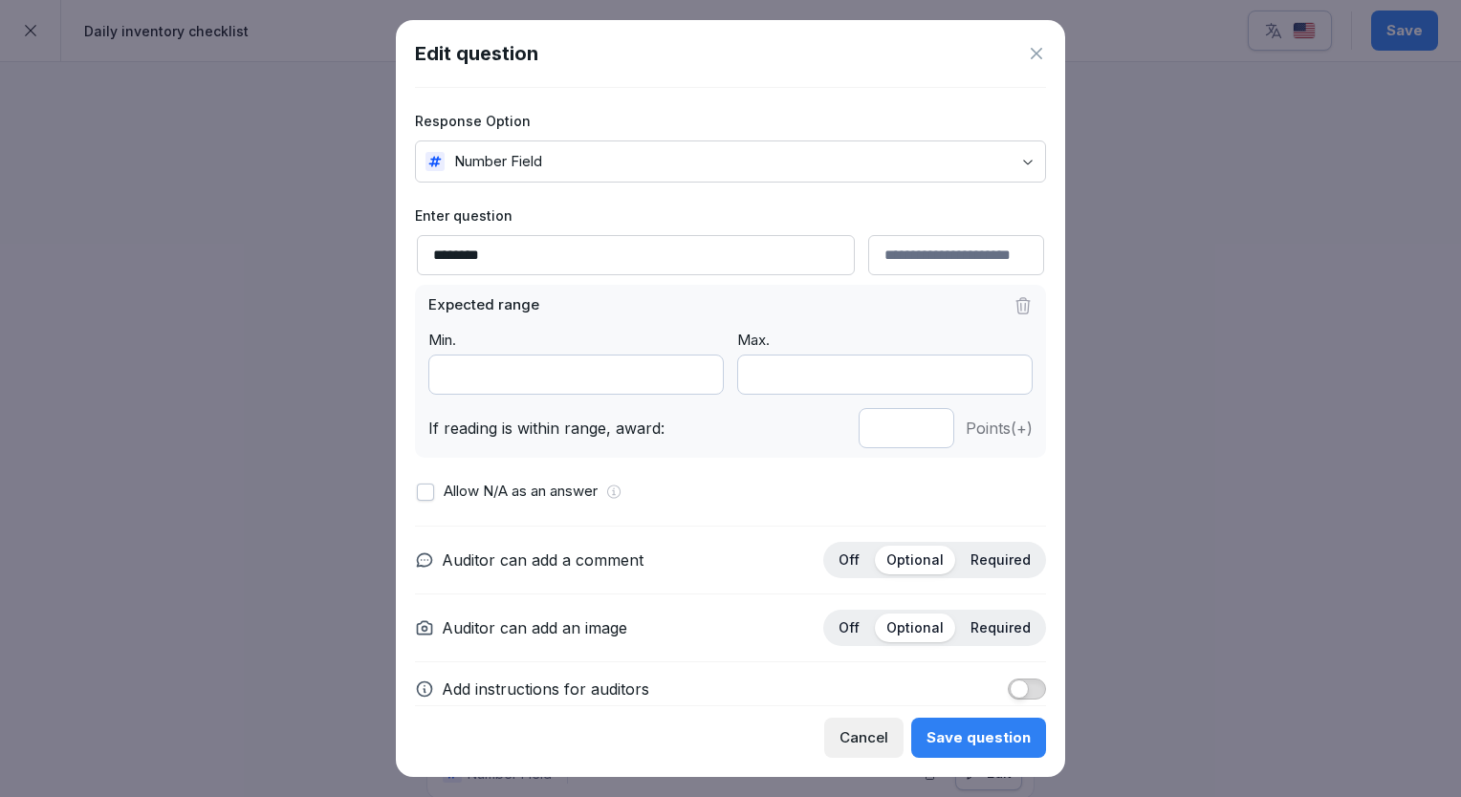
click at [911, 428] on input "*" at bounding box center [906, 428] width 96 height 40
type input "*"
click at [911, 428] on input "*" at bounding box center [906, 428] width 96 height 40
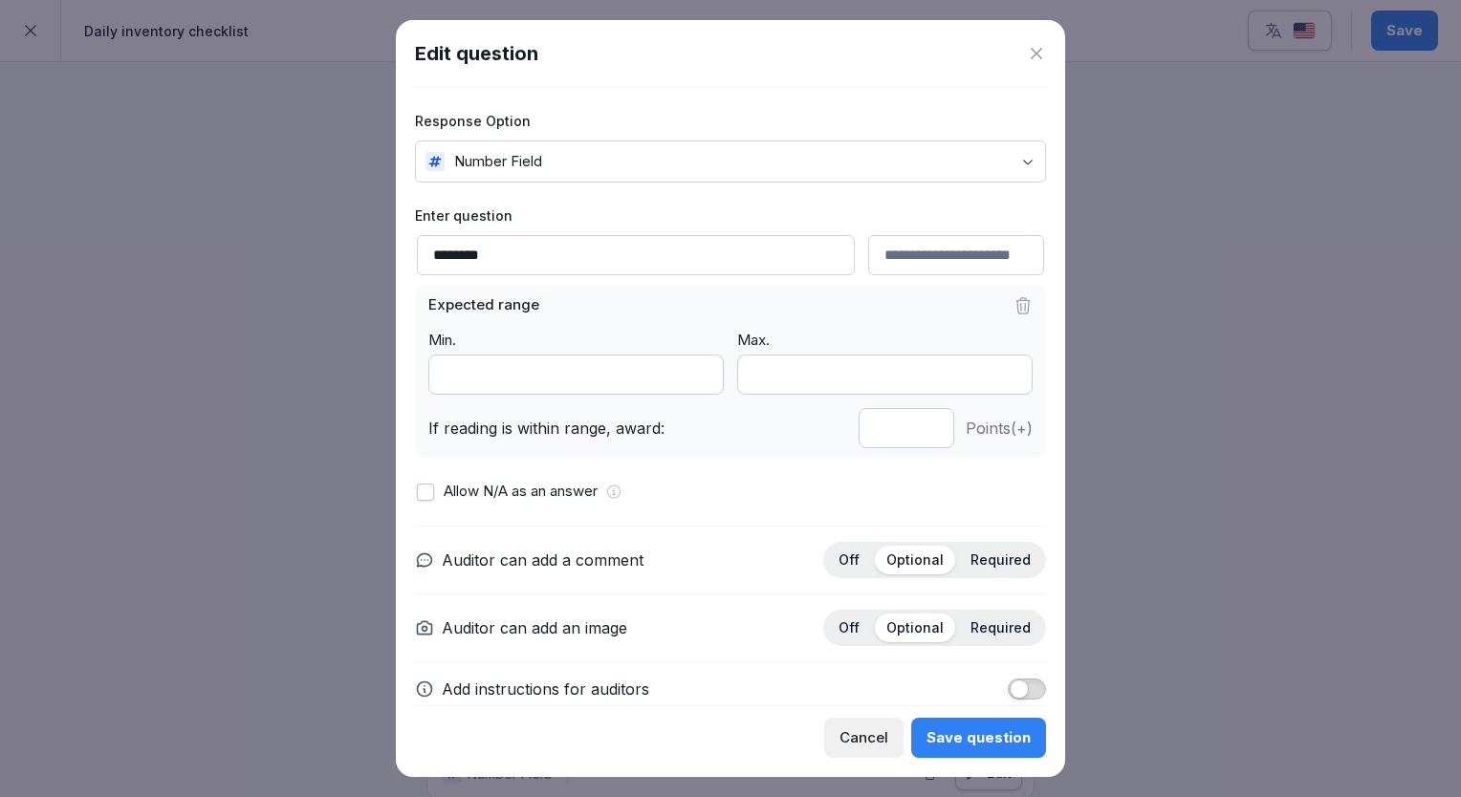
click at [959, 738] on div "Save question" at bounding box center [978, 737] width 104 height 21
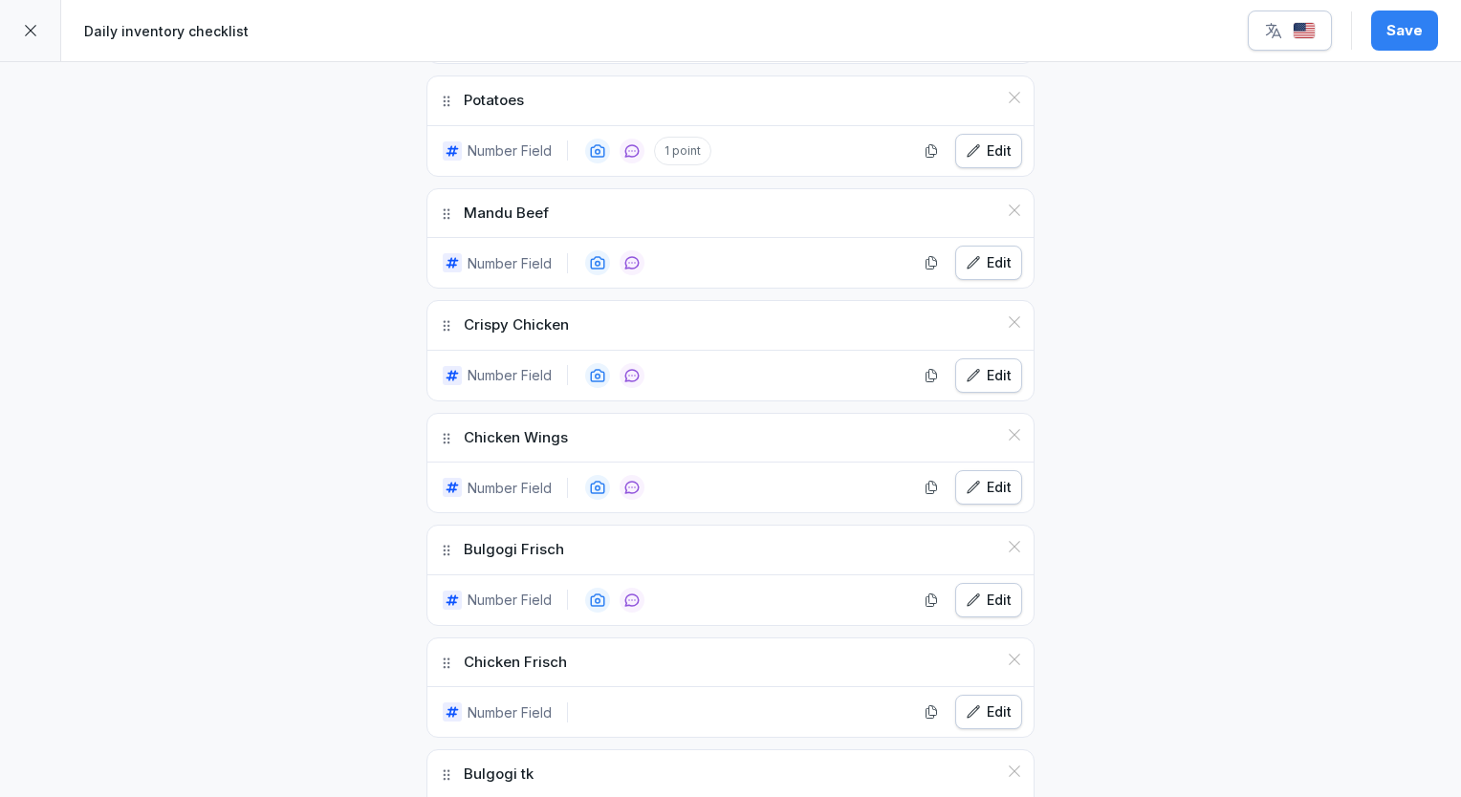
scroll to position [1338, 0]
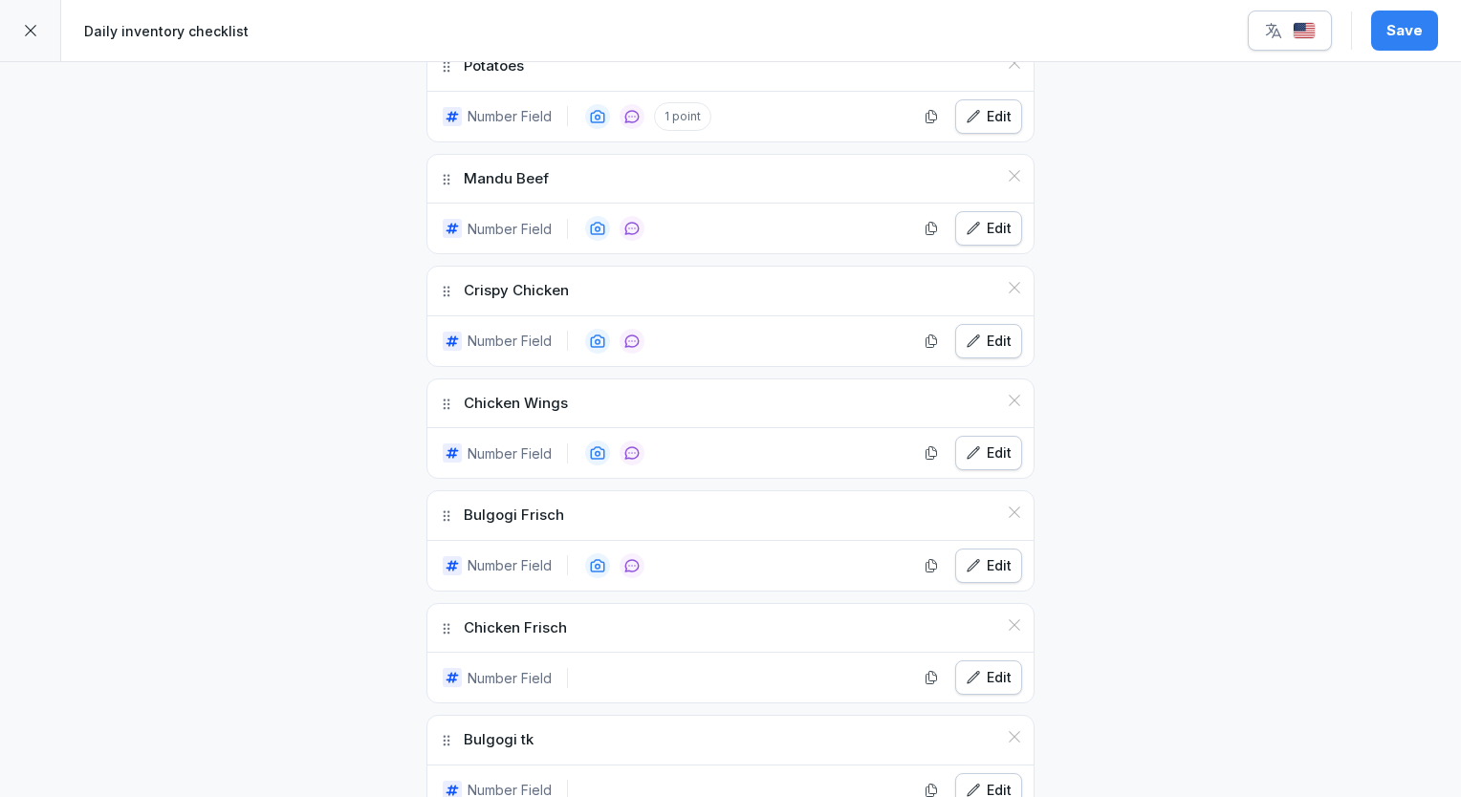
click at [967, 232] on button "Edit" at bounding box center [988, 228] width 67 height 34
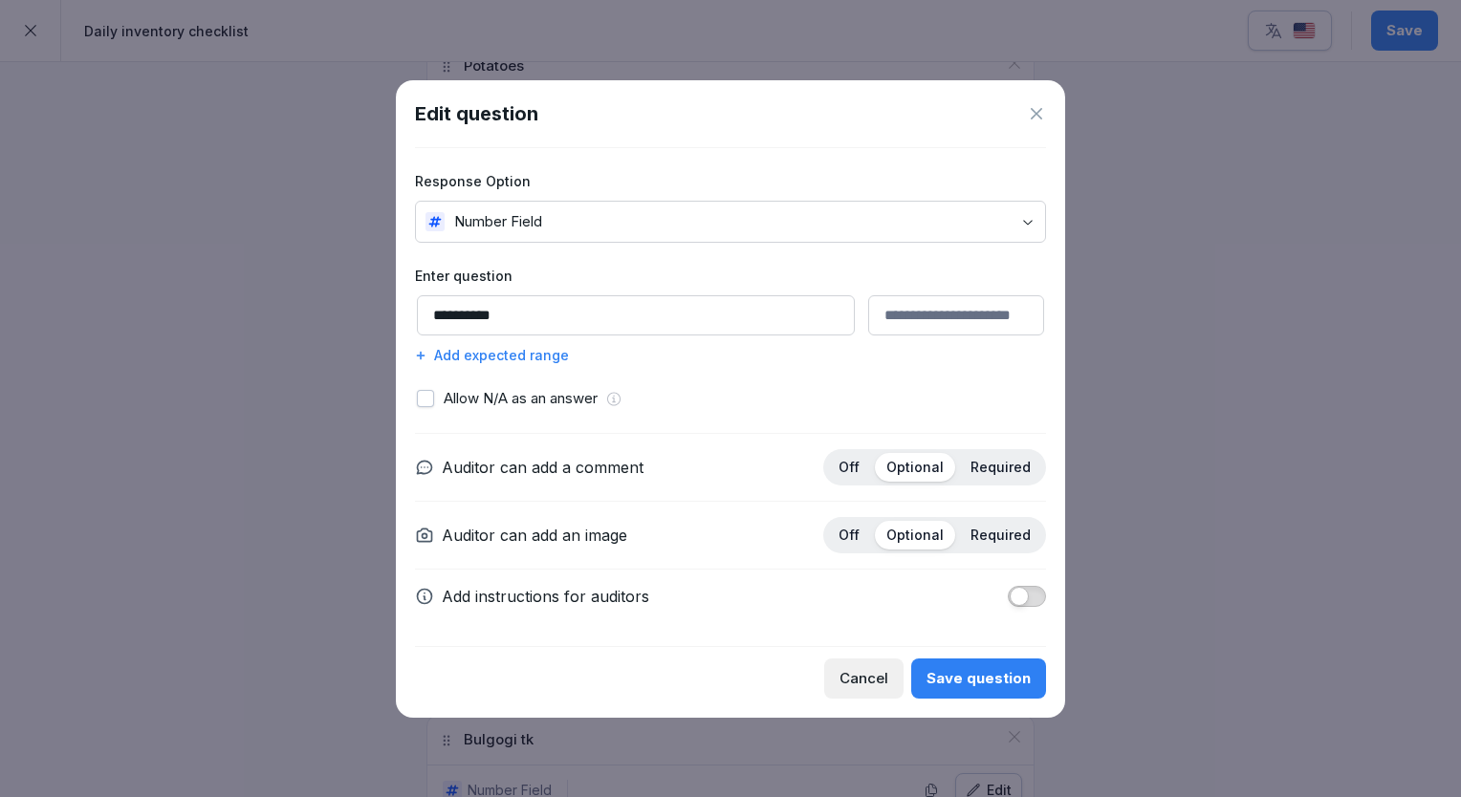
click at [520, 361] on div "Add expected range" at bounding box center [730, 355] width 631 height 20
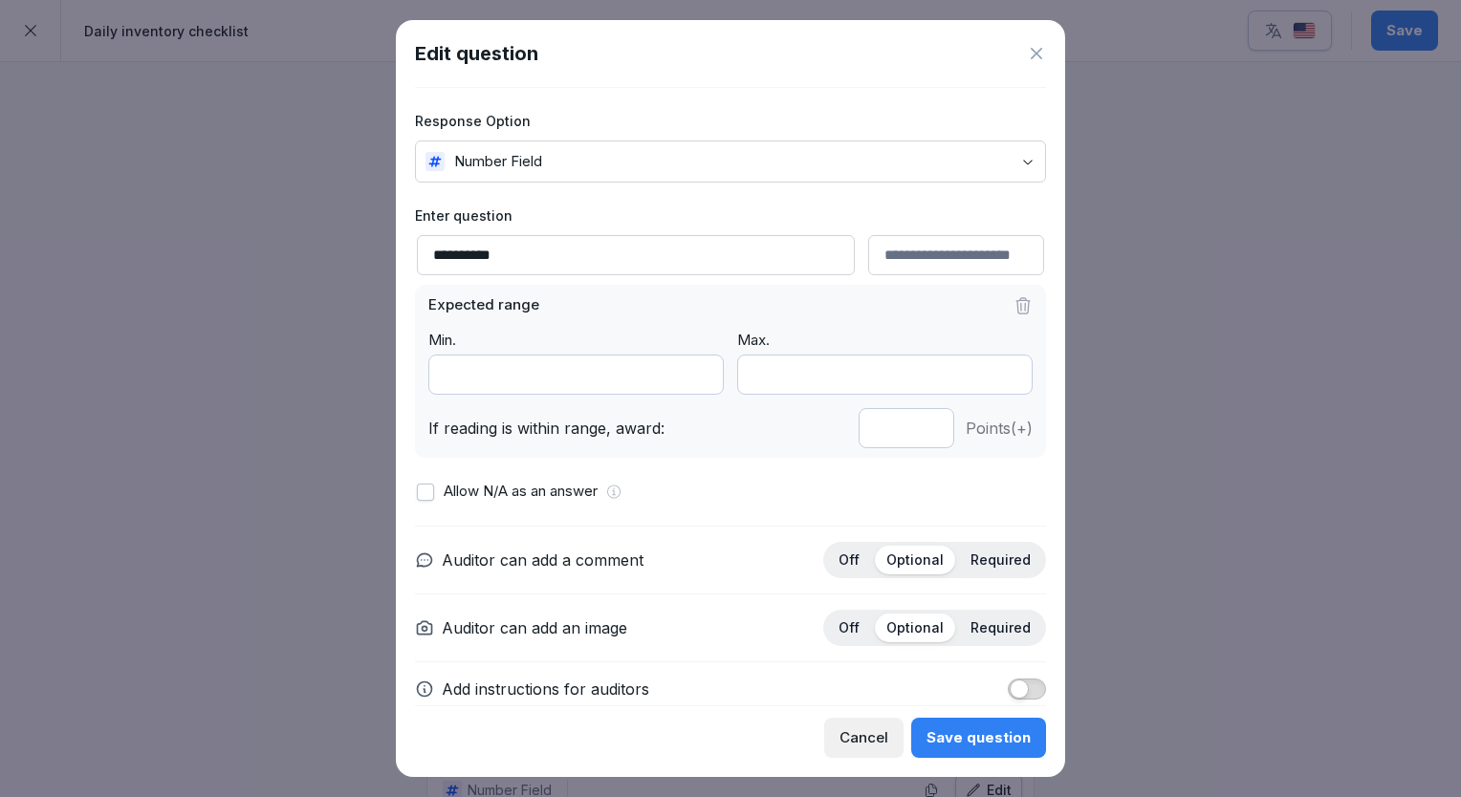
click at [914, 430] on input "*" at bounding box center [906, 428] width 96 height 40
type input "*"
click at [914, 430] on input "*" at bounding box center [906, 428] width 96 height 40
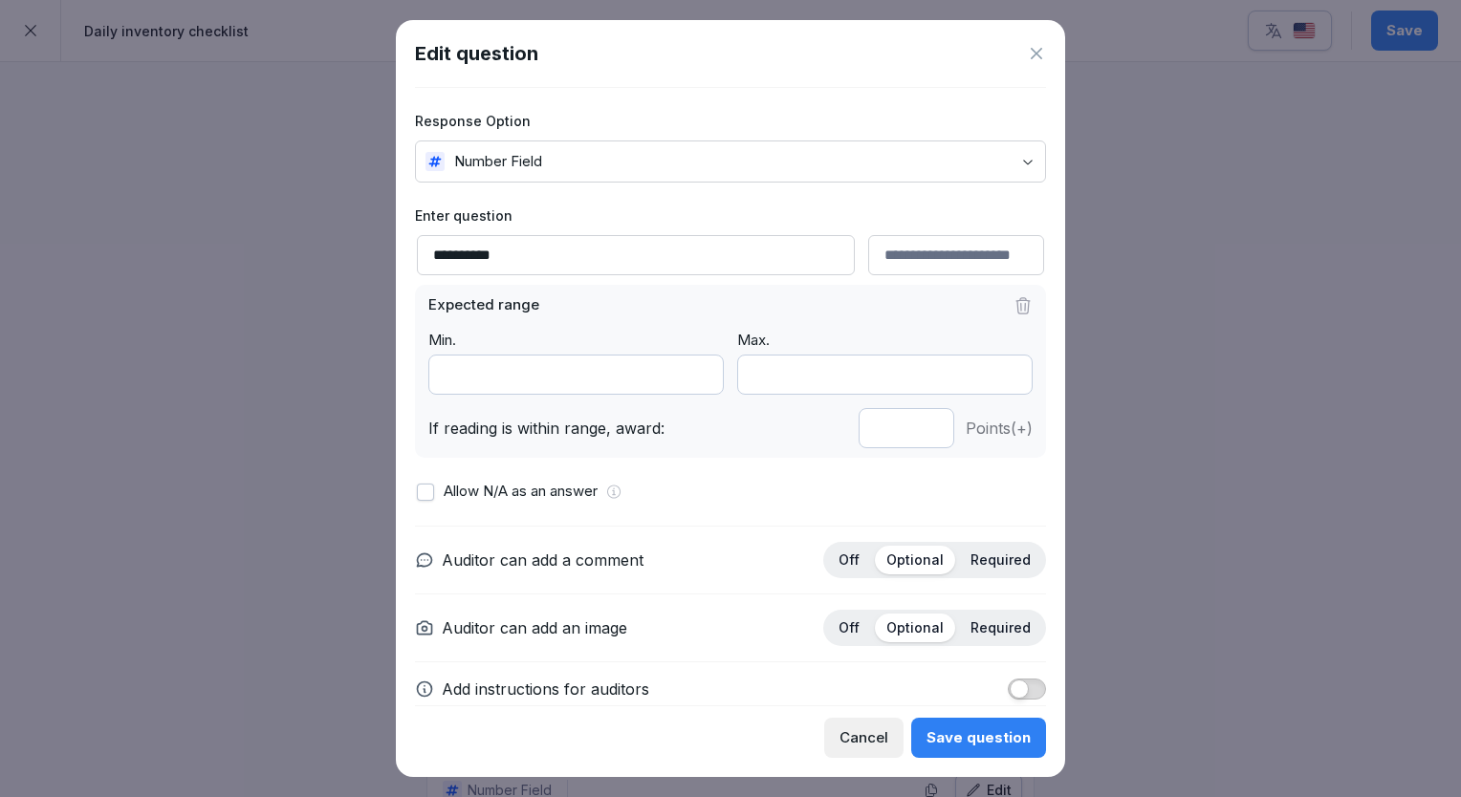
click at [983, 719] on button "Save question" at bounding box center [978, 738] width 135 height 40
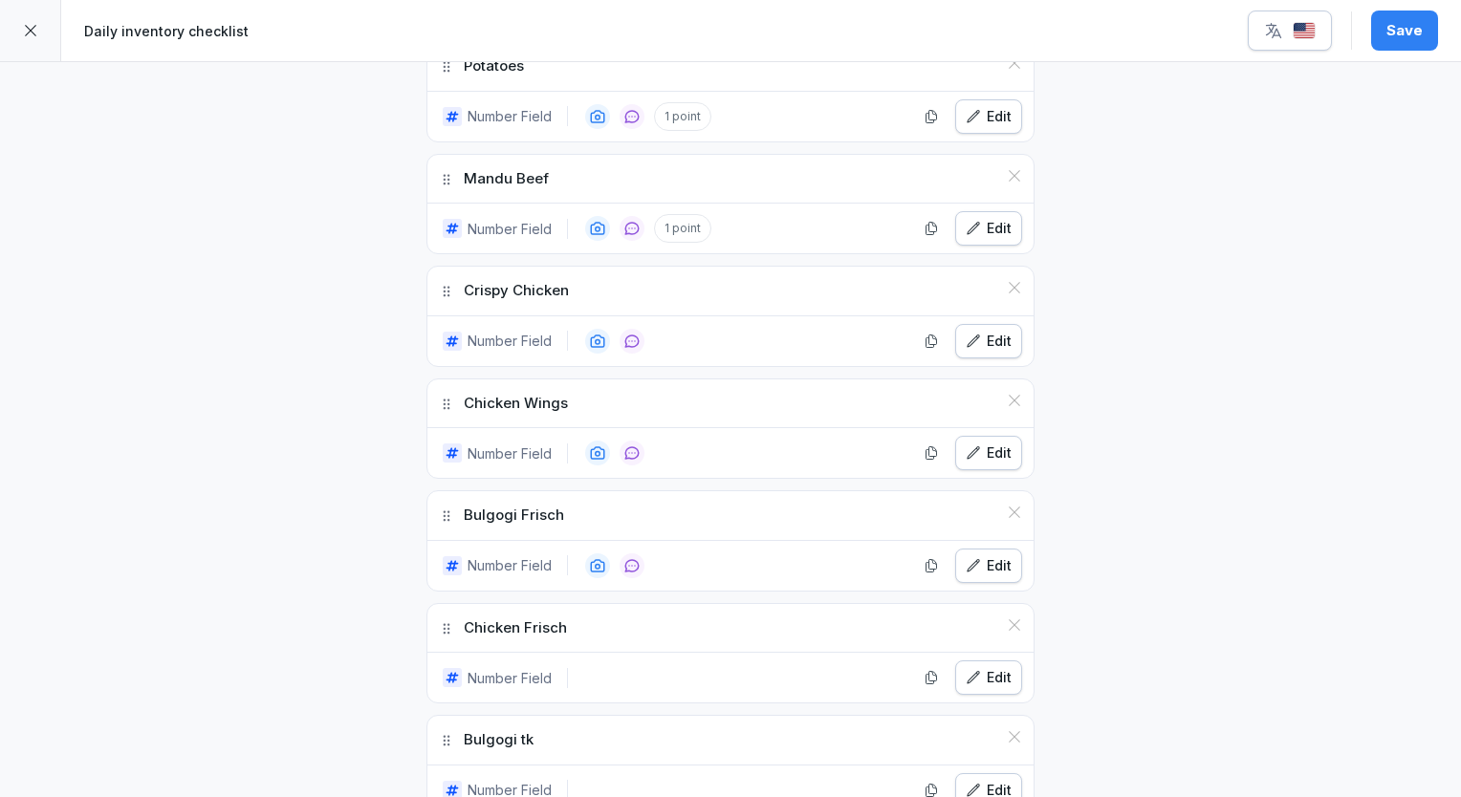
scroll to position [1434, 0]
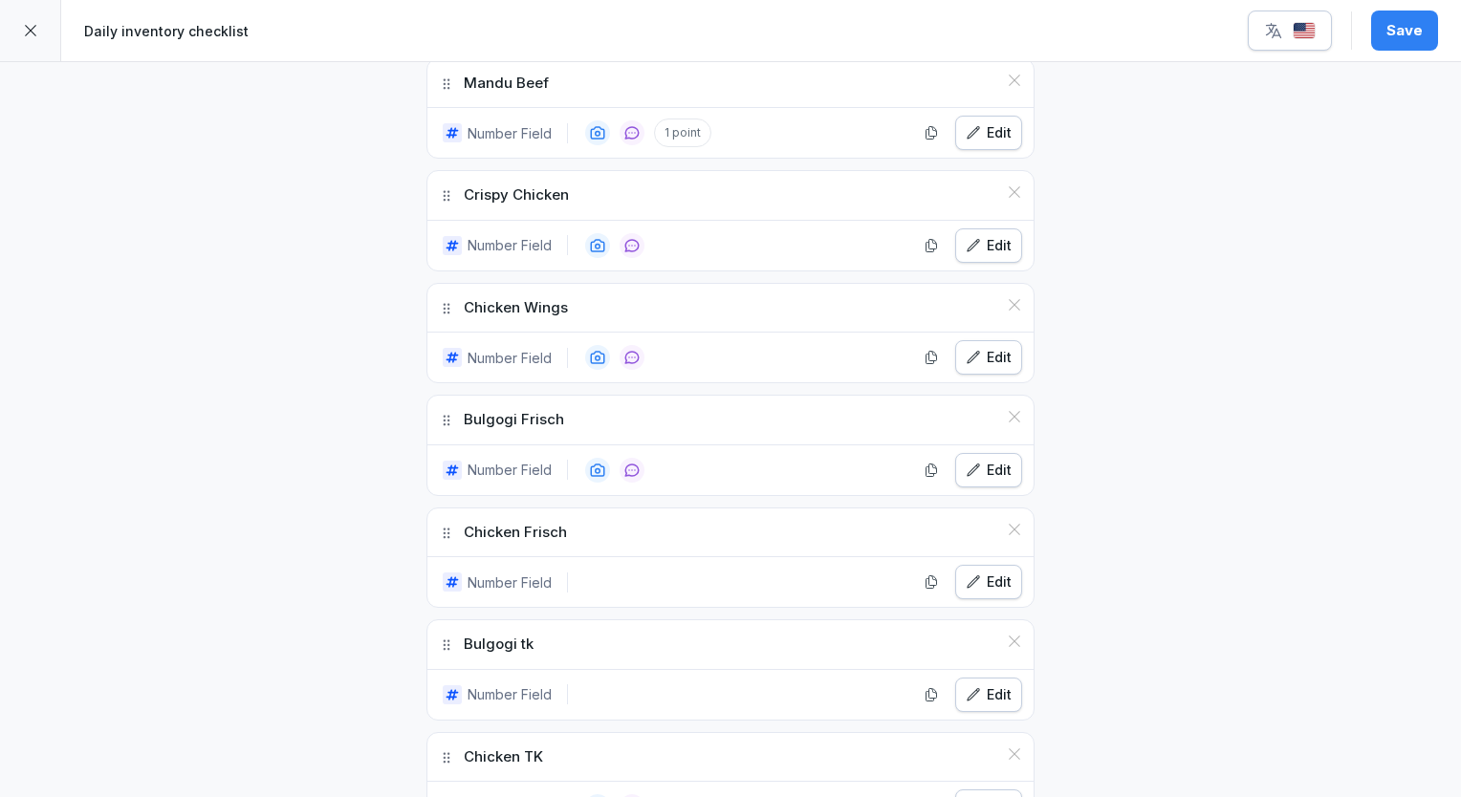
click at [975, 244] on div "Edit" at bounding box center [988, 245] width 46 height 21
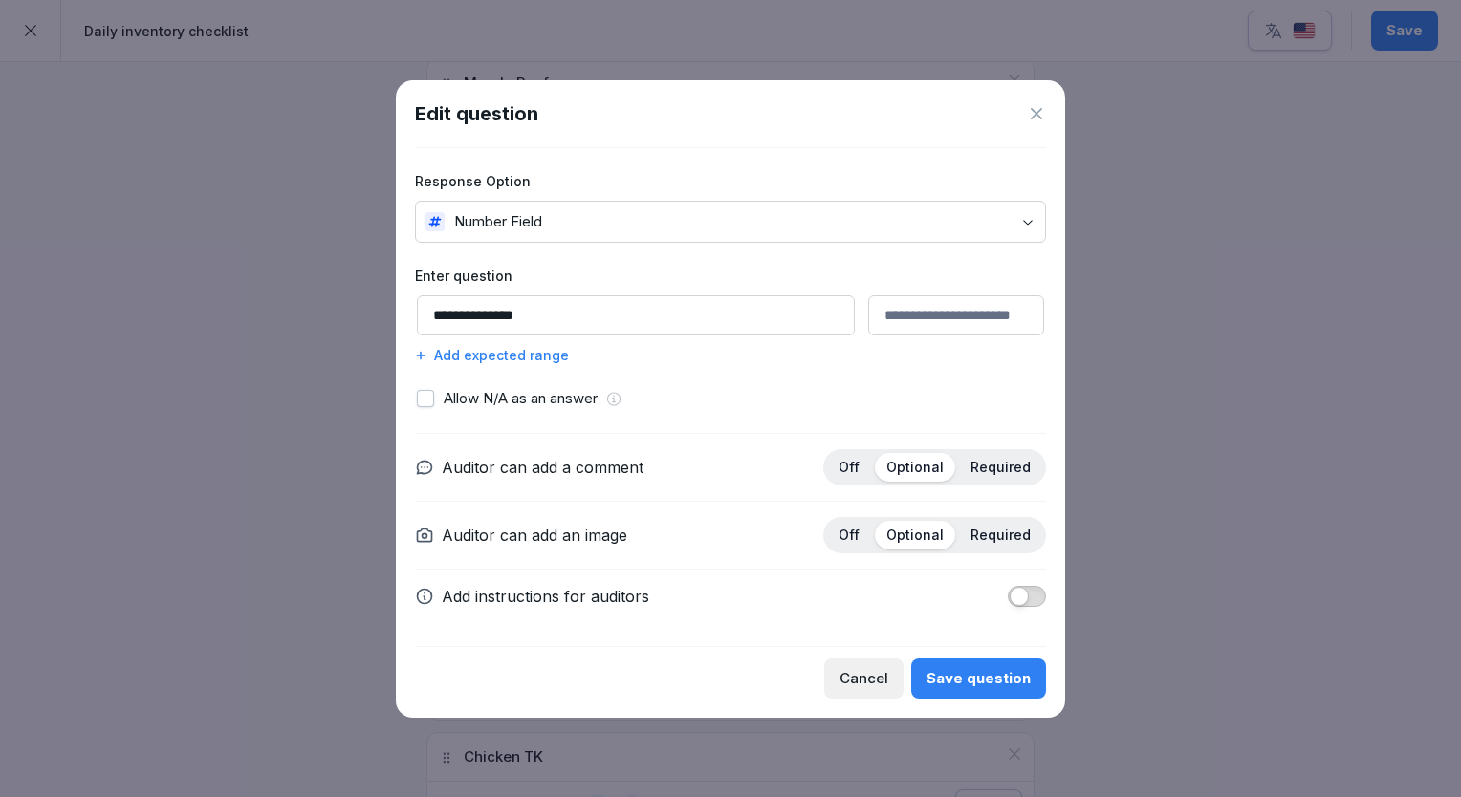
click at [543, 351] on div "Add expected range" at bounding box center [730, 355] width 631 height 20
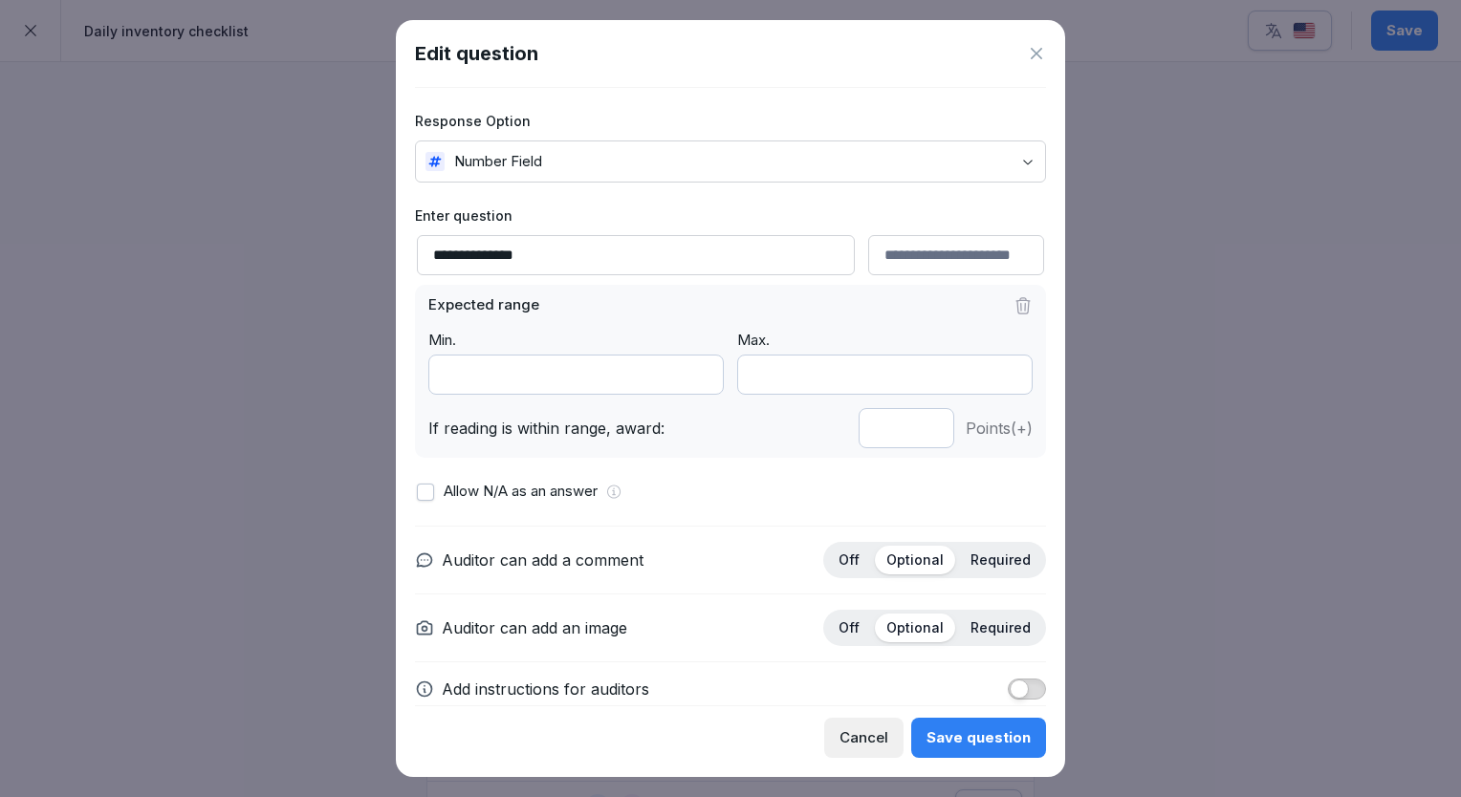
click at [910, 428] on input "*" at bounding box center [906, 428] width 96 height 40
type input "*"
click at [910, 428] on input "*" at bounding box center [906, 428] width 96 height 40
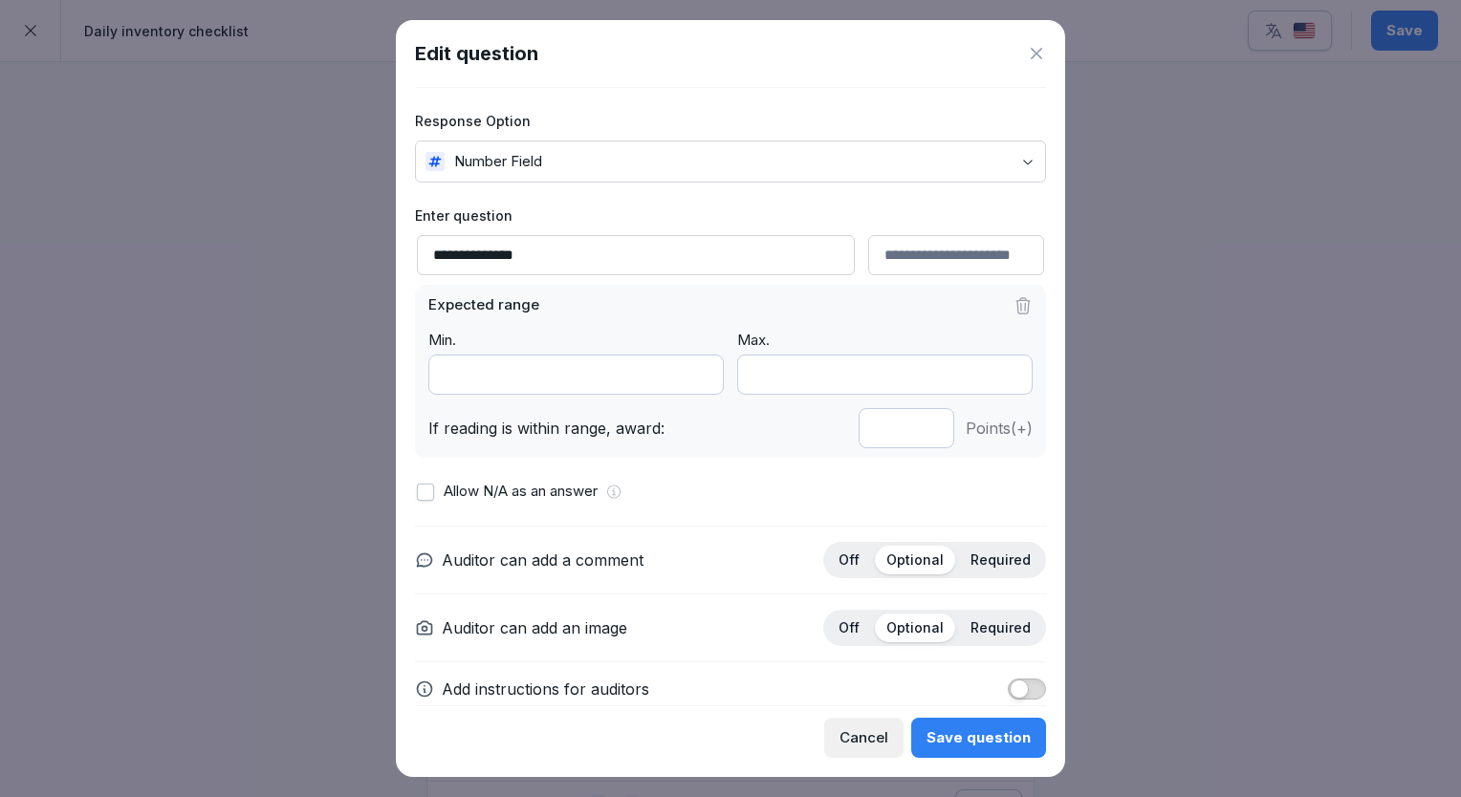
click at [959, 719] on button "Save question" at bounding box center [978, 738] width 135 height 40
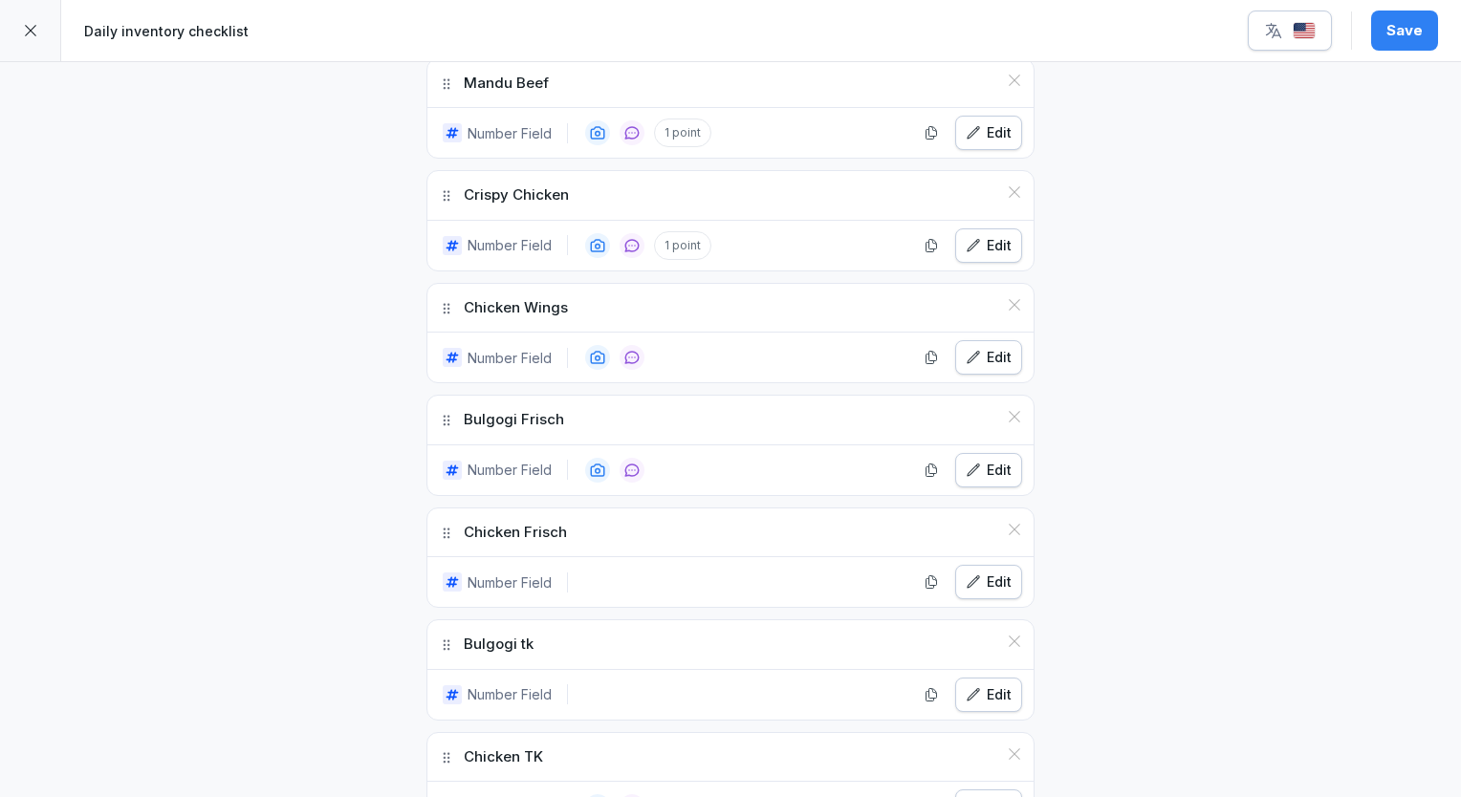
click at [986, 355] on div "Edit" at bounding box center [988, 357] width 46 height 21
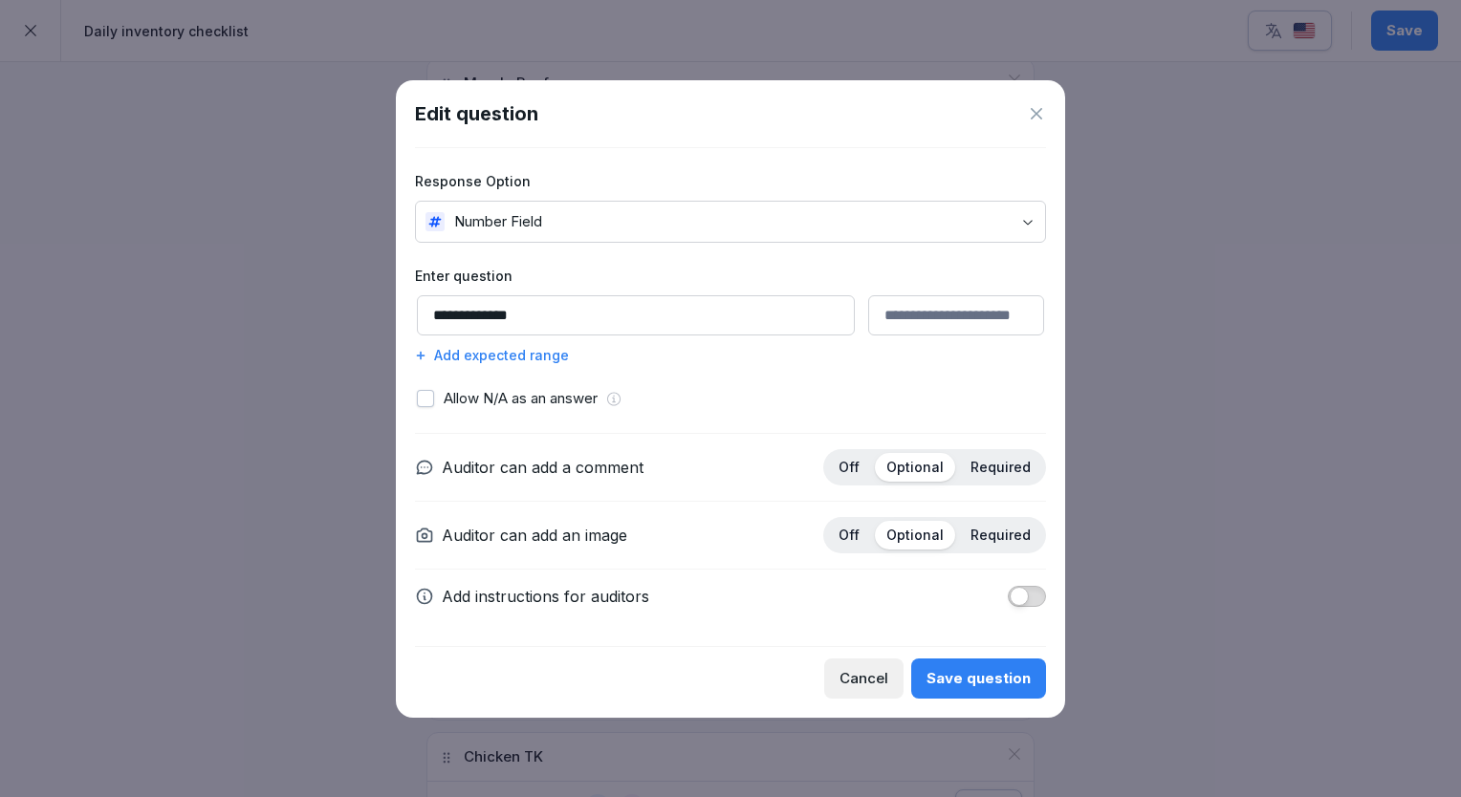
click at [545, 358] on div "Add expected range" at bounding box center [730, 355] width 631 height 20
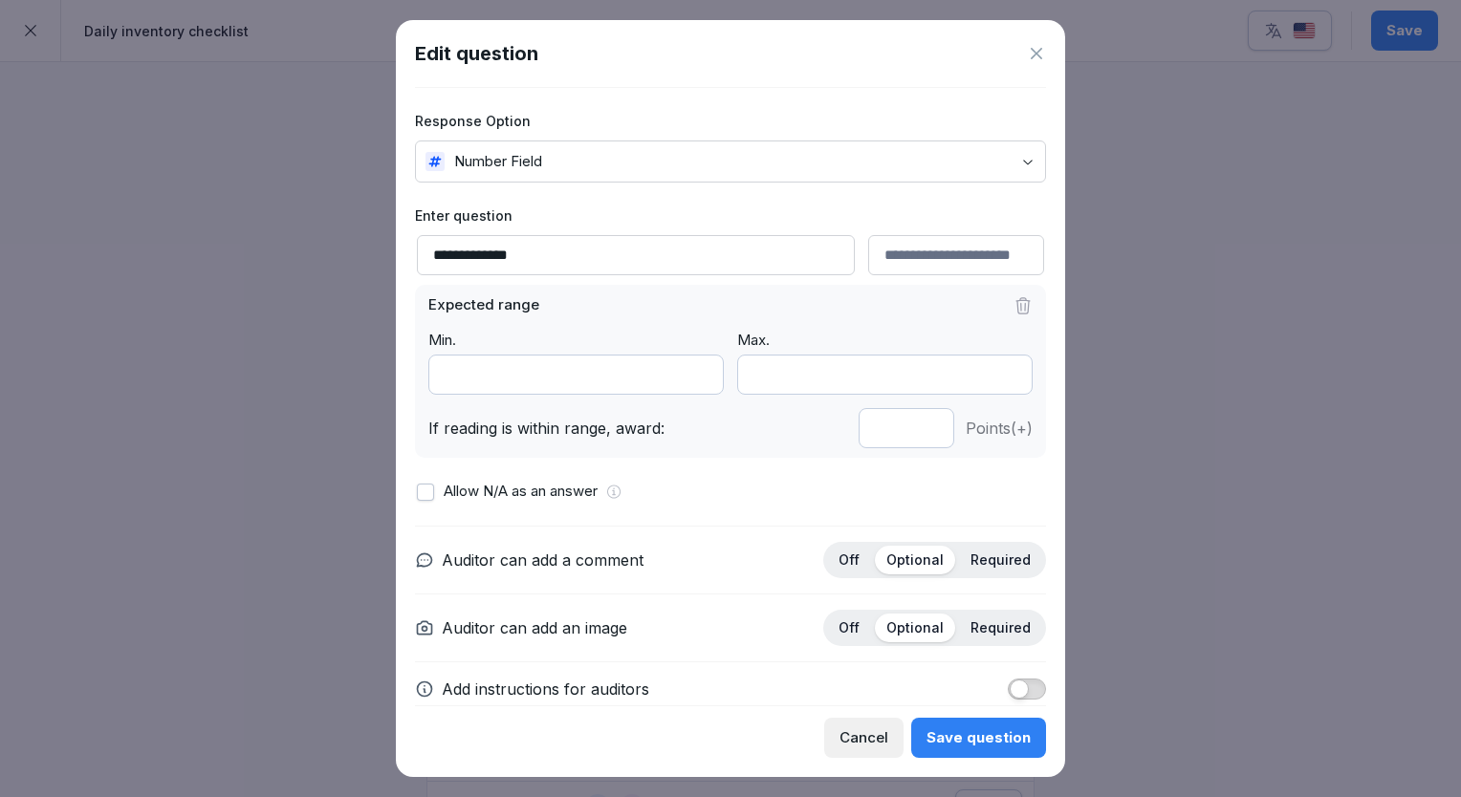
click at [911, 431] on input "*" at bounding box center [906, 428] width 96 height 40
type input "*"
click at [911, 431] on input "*" at bounding box center [906, 428] width 96 height 40
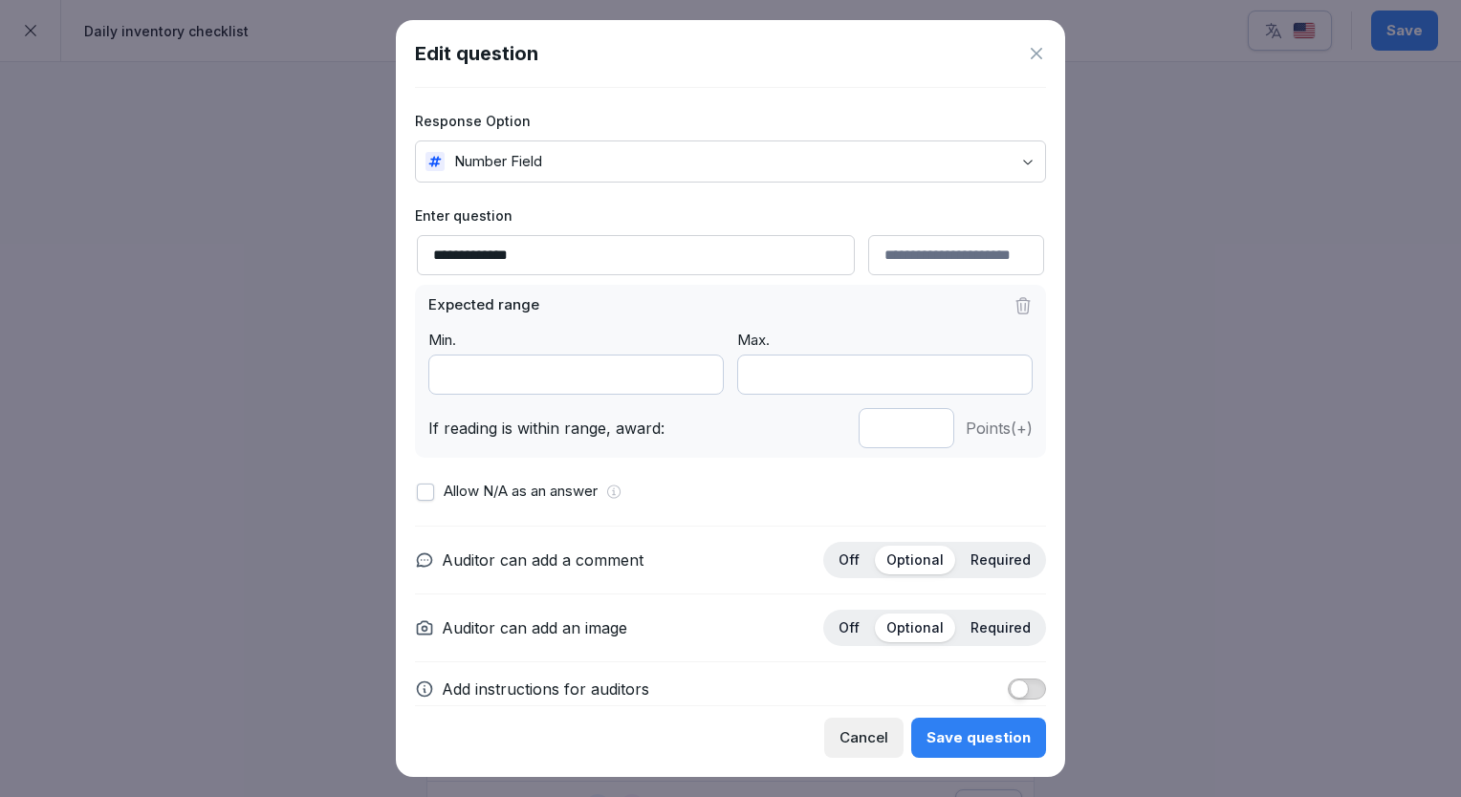
click at [964, 724] on button "Save question" at bounding box center [978, 738] width 135 height 40
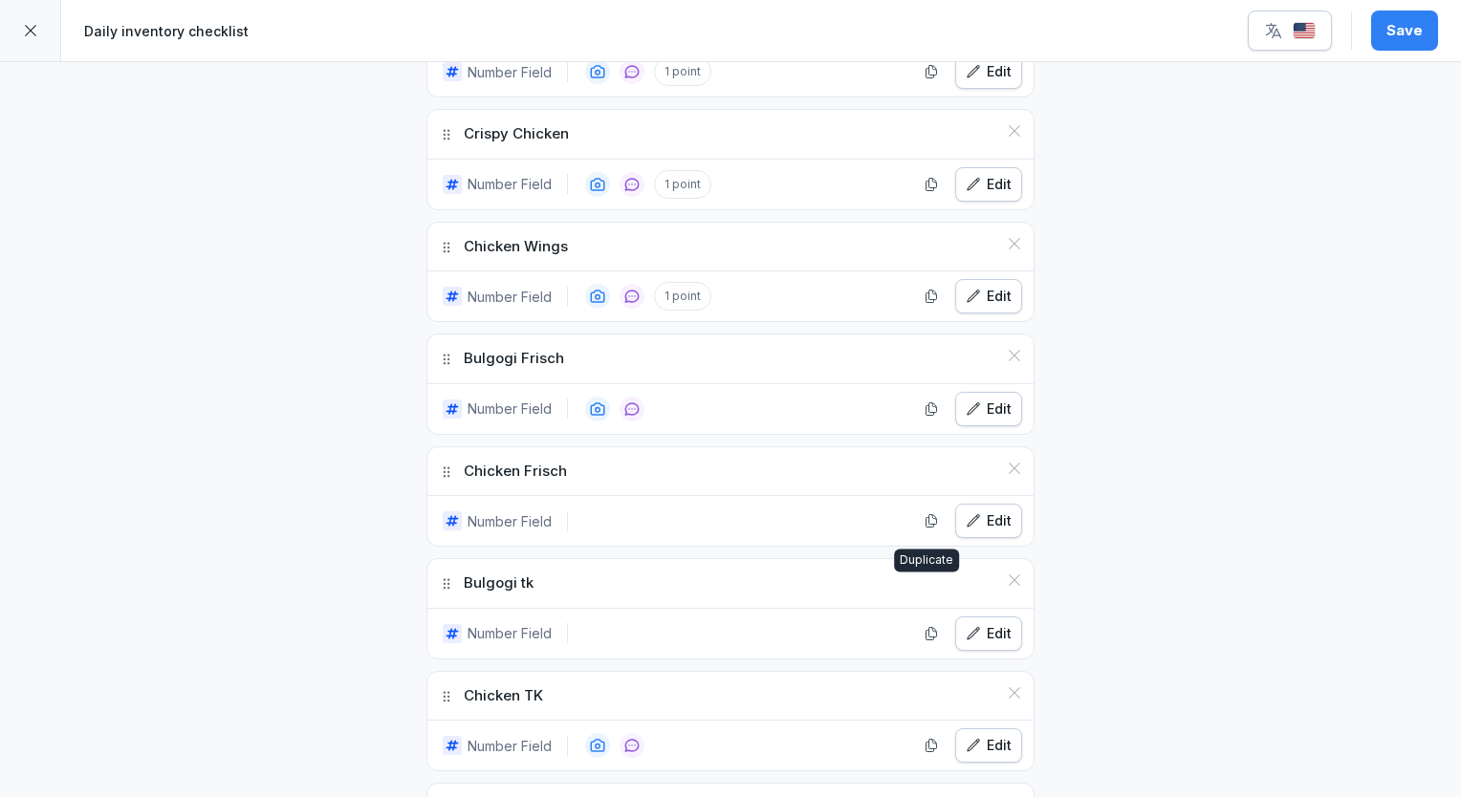
scroll to position [1530, 0]
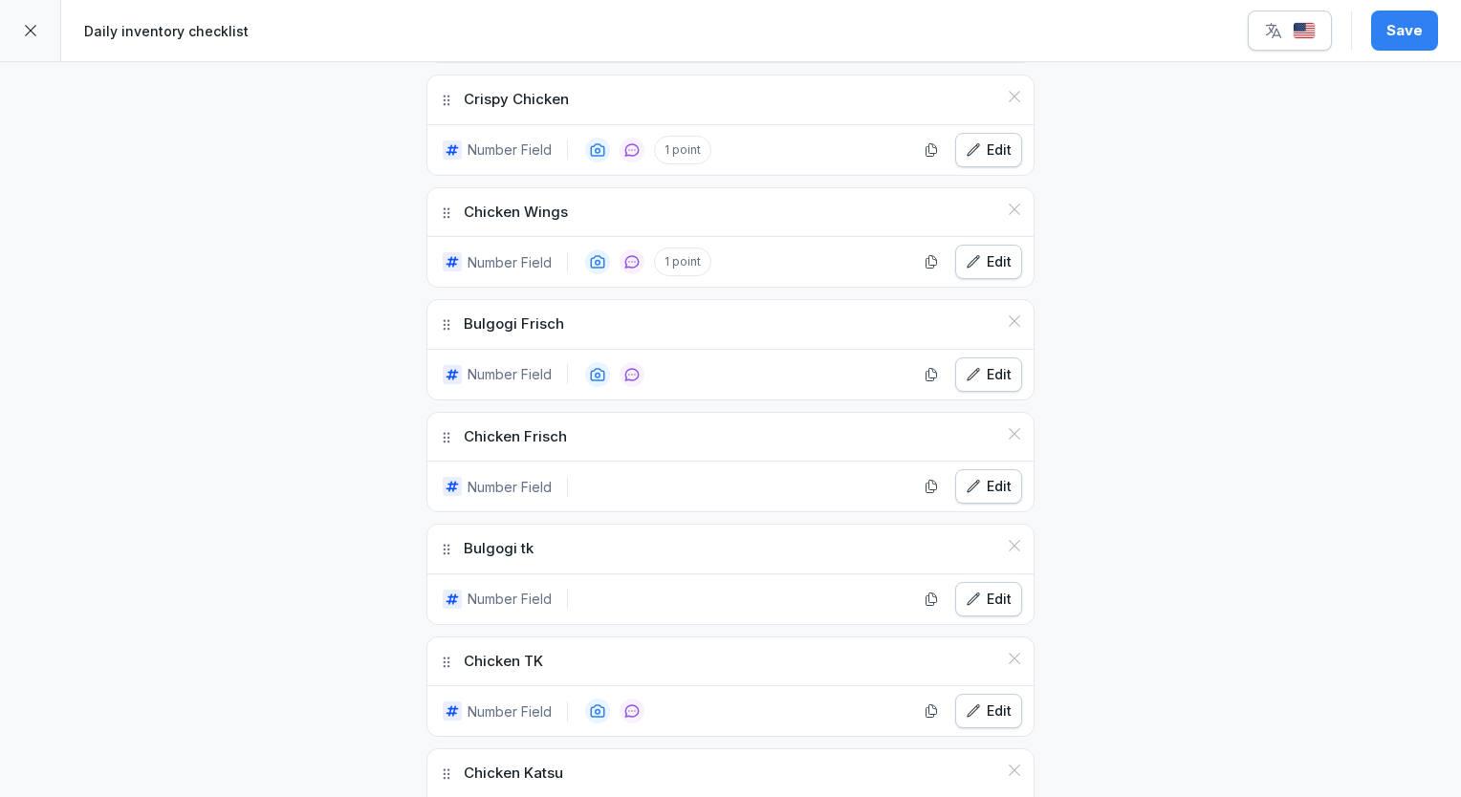
click at [977, 369] on div "Edit" at bounding box center [988, 374] width 46 height 21
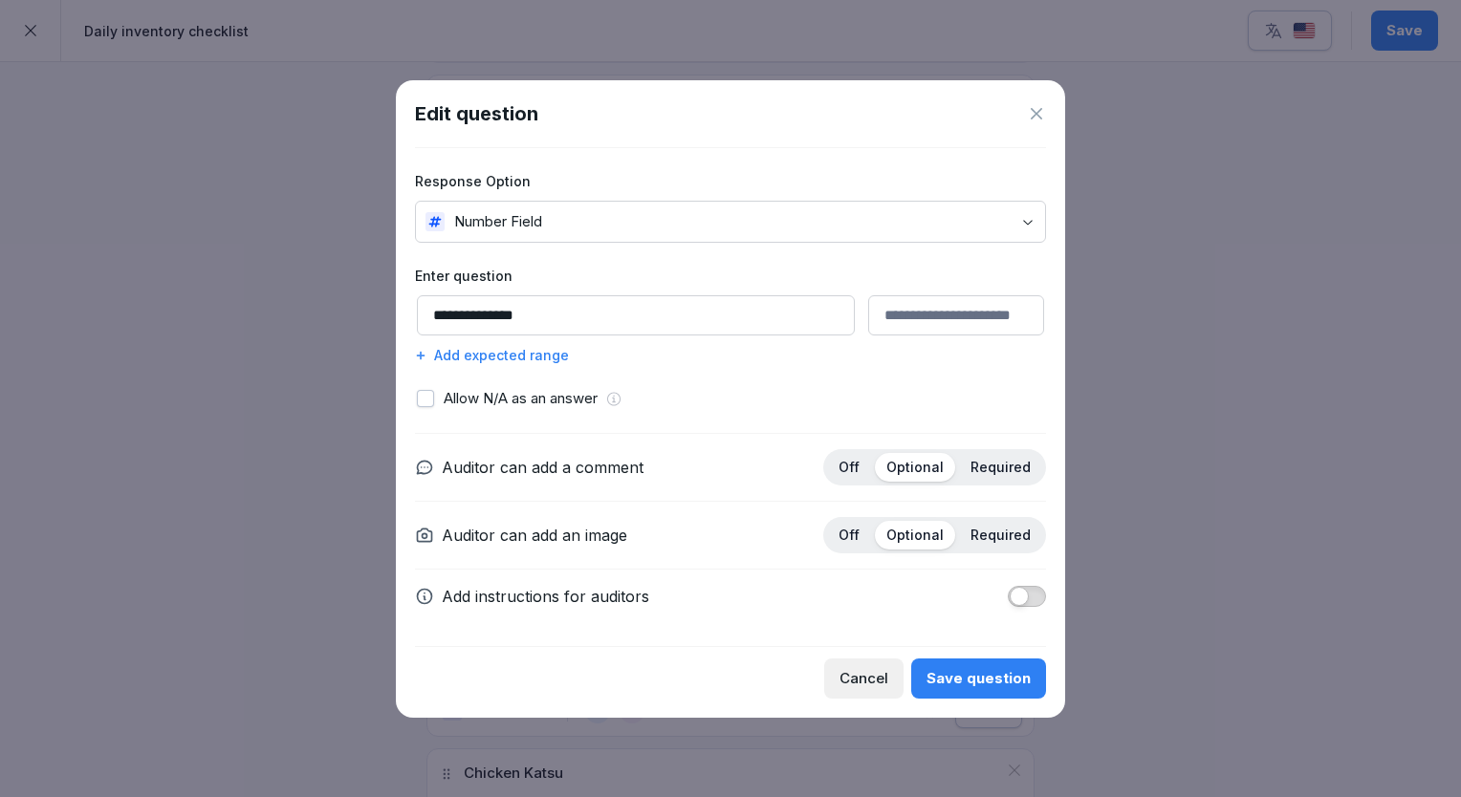
click at [524, 363] on div "Add expected range" at bounding box center [730, 355] width 631 height 20
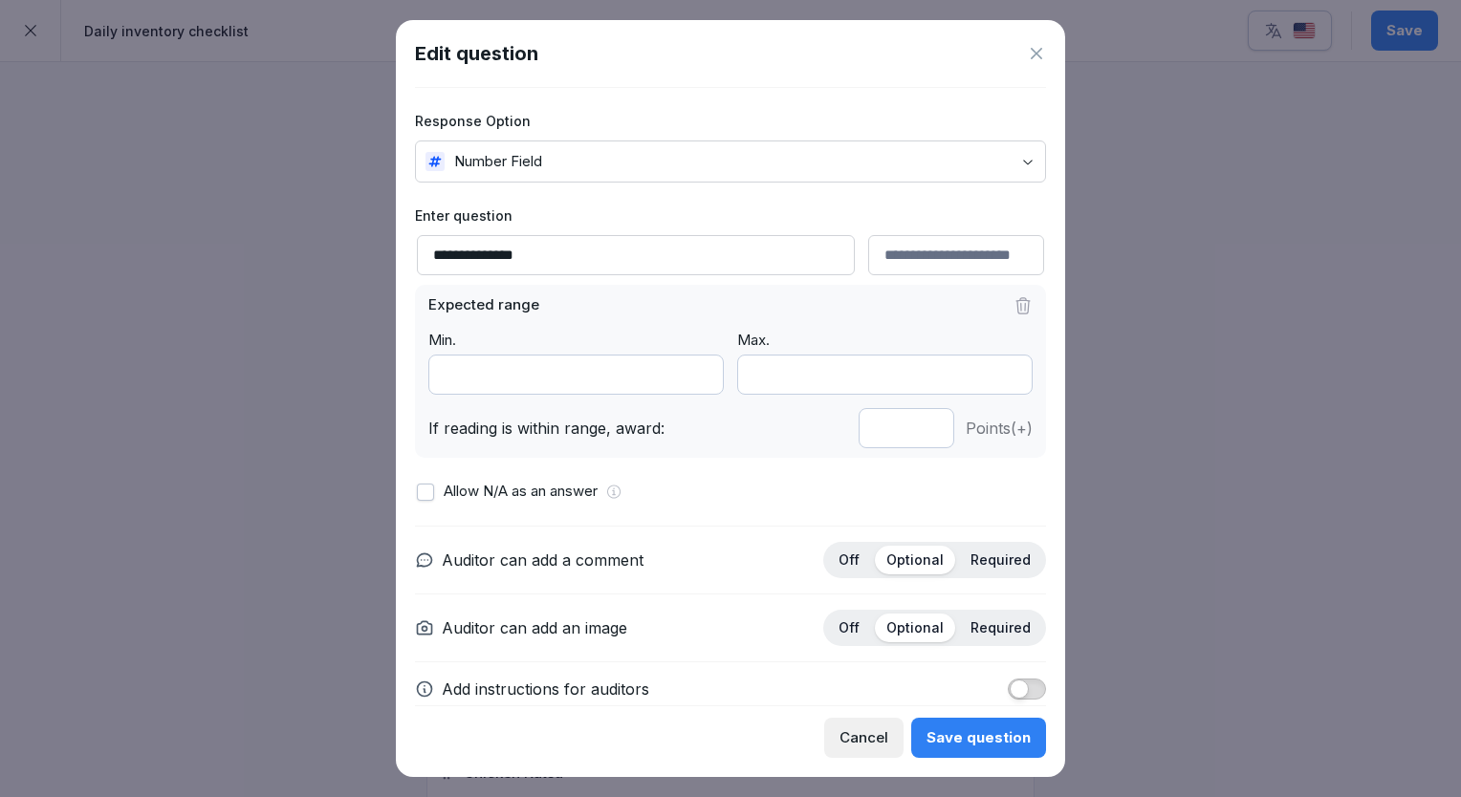
click at [912, 435] on input "*" at bounding box center [906, 428] width 96 height 40
type input "*"
click at [912, 435] on input "*" at bounding box center [906, 428] width 96 height 40
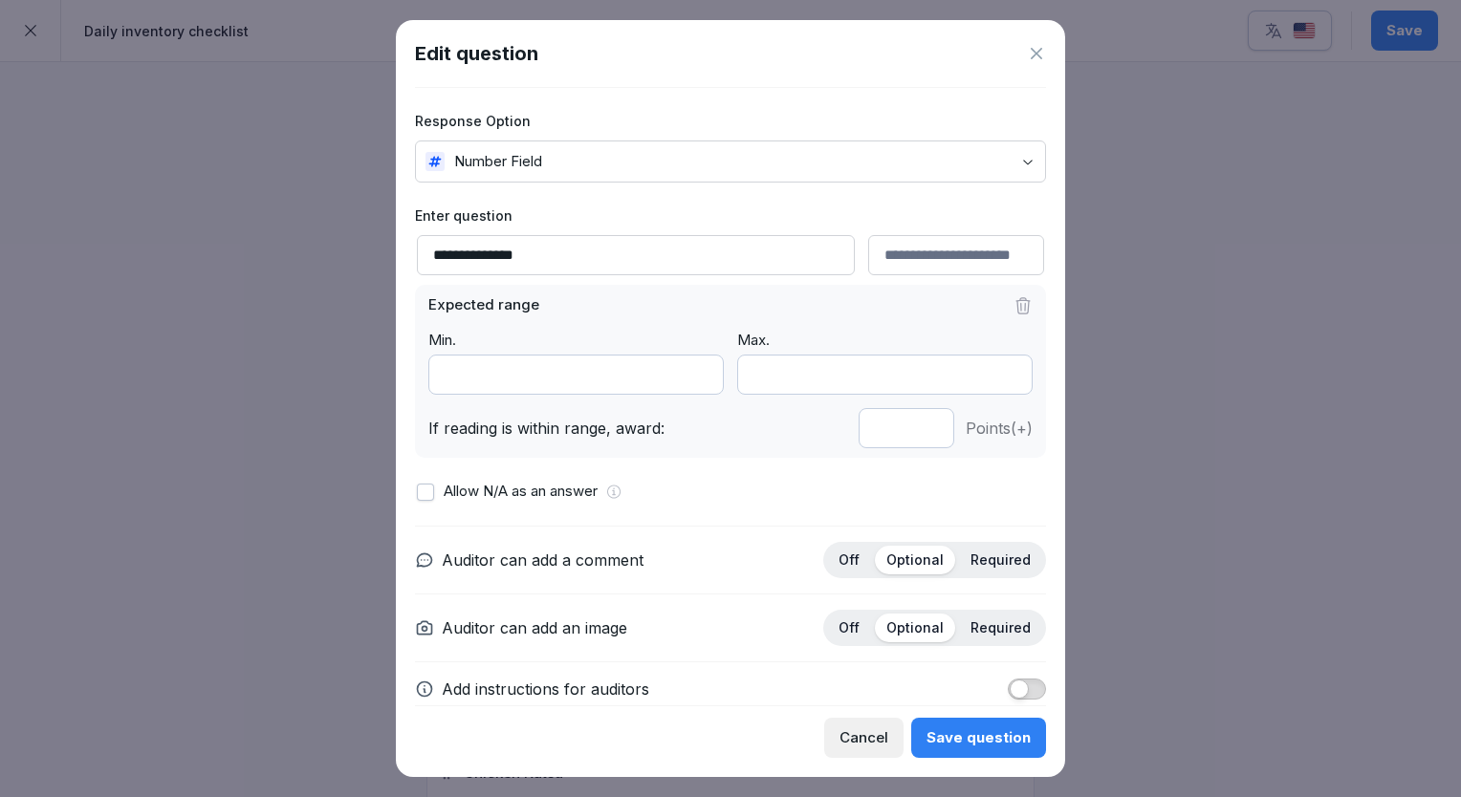
click at [957, 727] on div "Save question" at bounding box center [978, 737] width 104 height 21
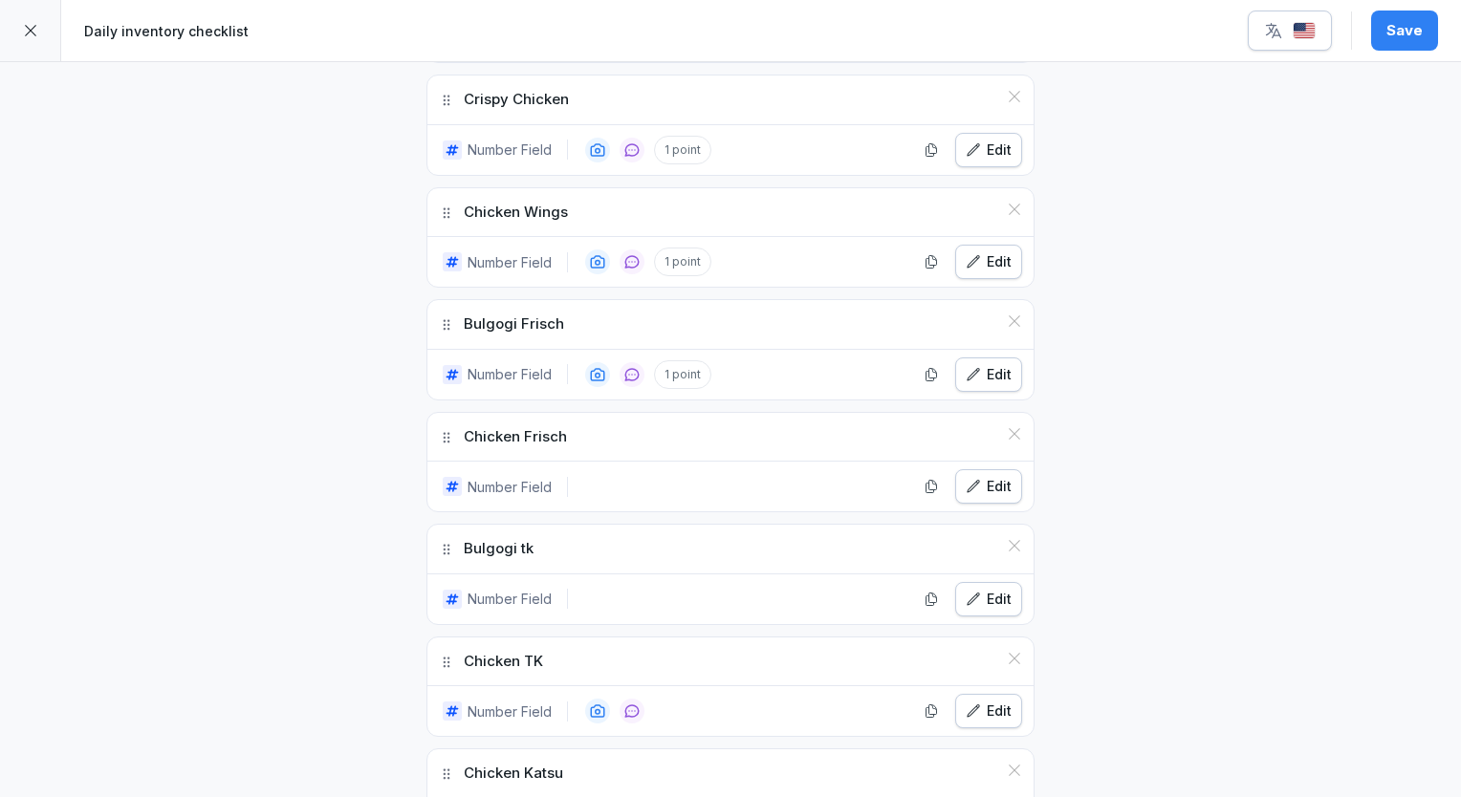
click at [990, 477] on div "Edit" at bounding box center [988, 486] width 46 height 21
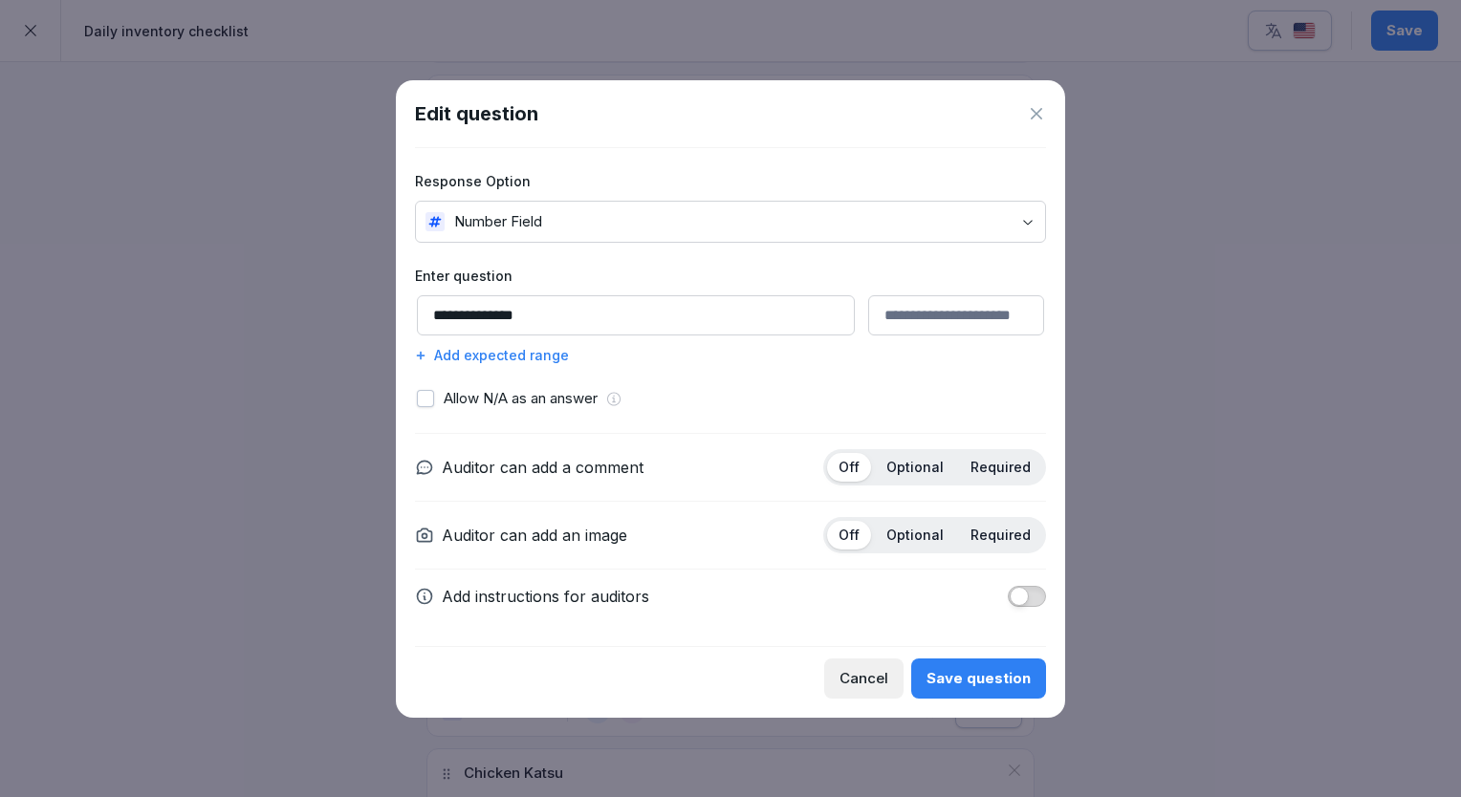
click at [553, 350] on div "Add expected range" at bounding box center [730, 355] width 631 height 20
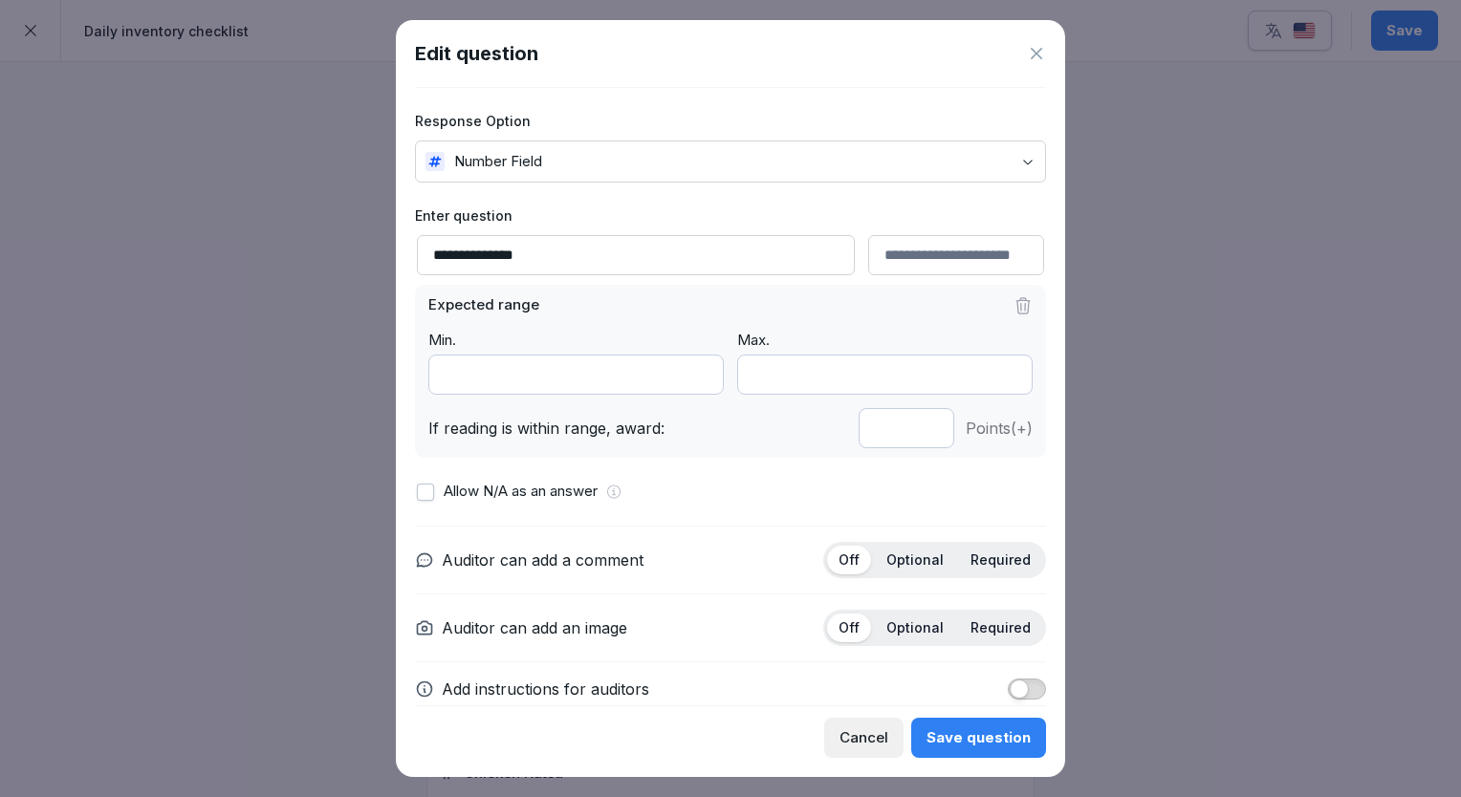
click at [910, 429] on input "*" at bounding box center [906, 428] width 96 height 40
type input "*"
click at [910, 429] on input "*" at bounding box center [906, 428] width 96 height 40
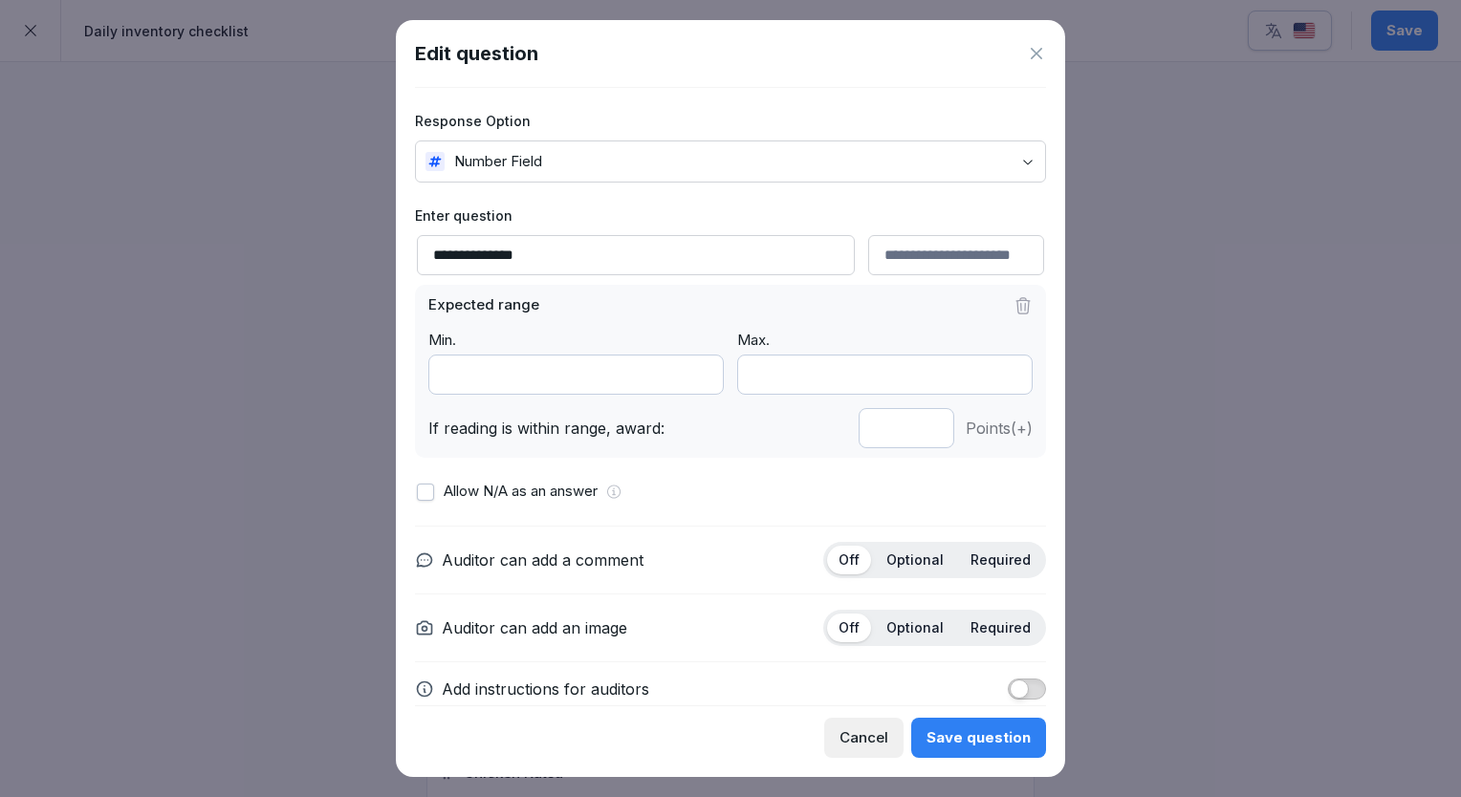
click at [975, 732] on div "Save question" at bounding box center [978, 737] width 104 height 21
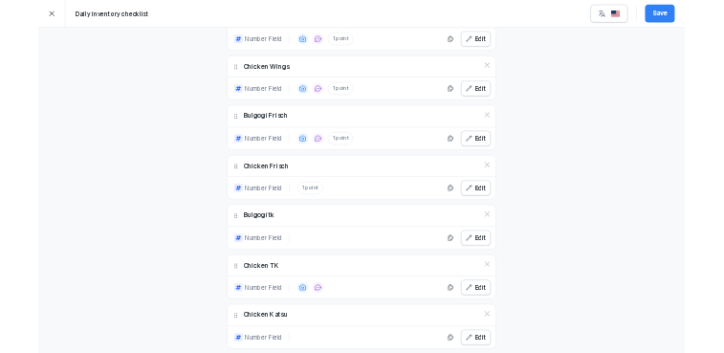
scroll to position [1625, 0]
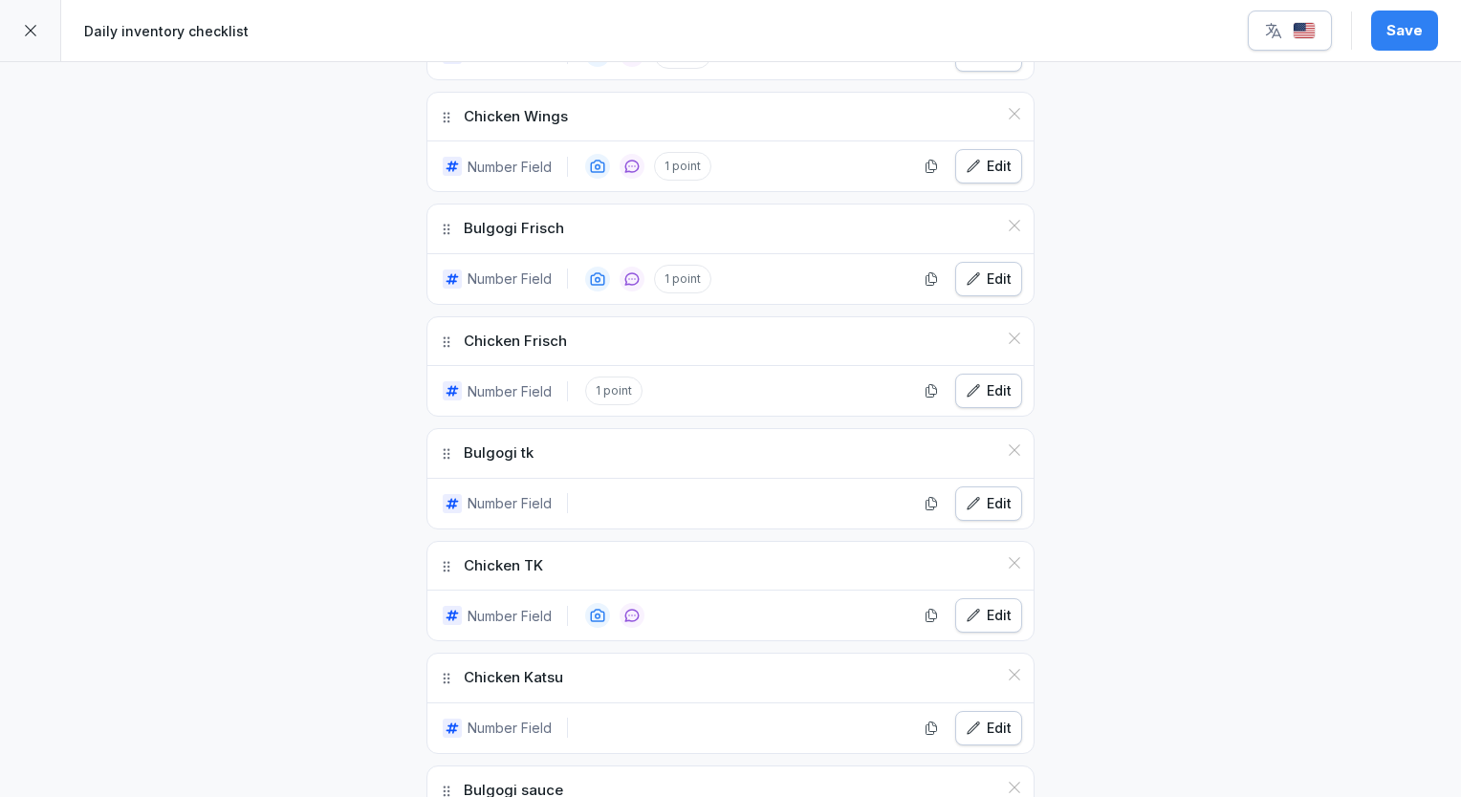
click at [983, 493] on div "Edit" at bounding box center [988, 503] width 46 height 21
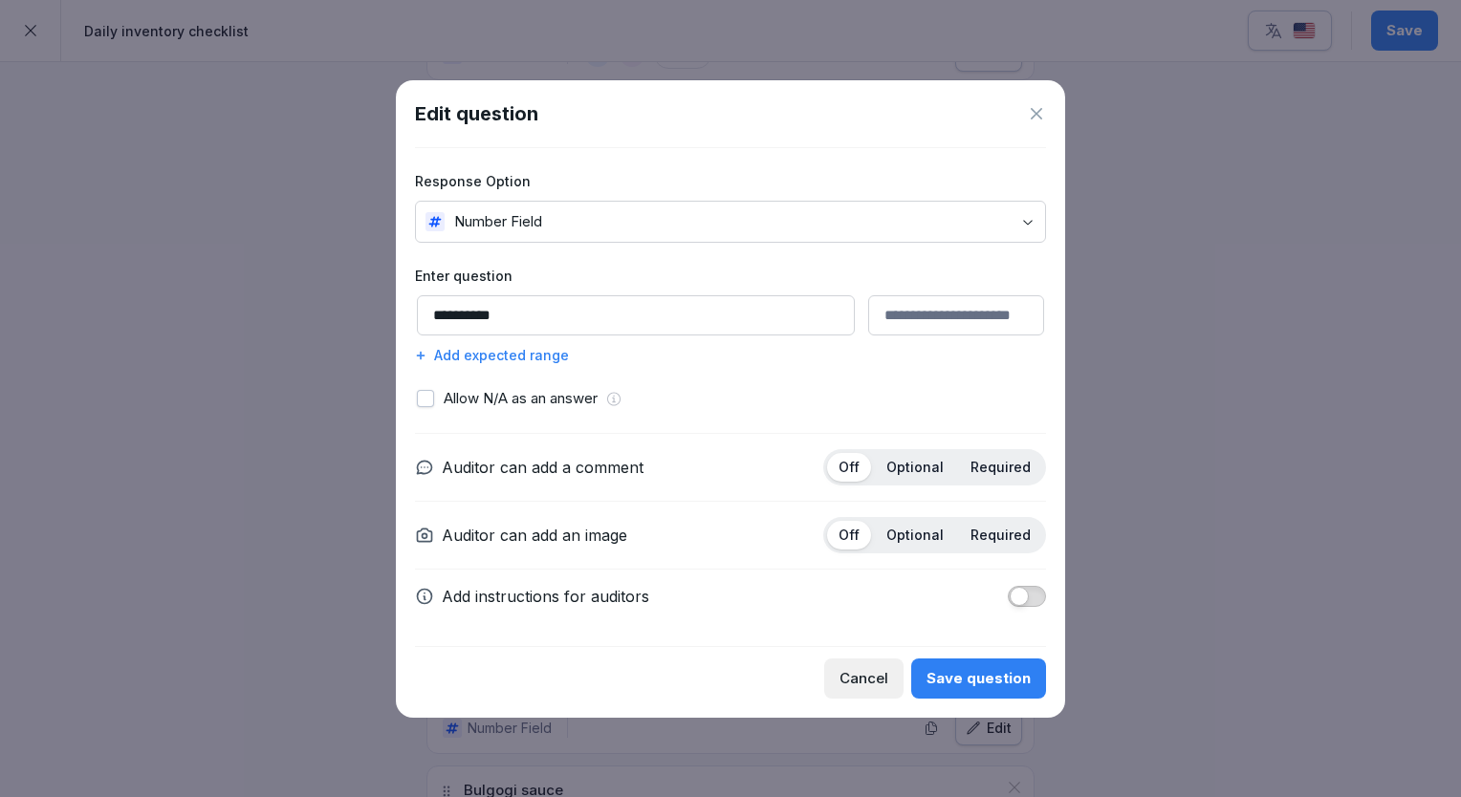
click at [917, 459] on p "Optional" at bounding box center [914, 467] width 57 height 17
click at [535, 350] on div "Add expected range" at bounding box center [730, 355] width 631 height 20
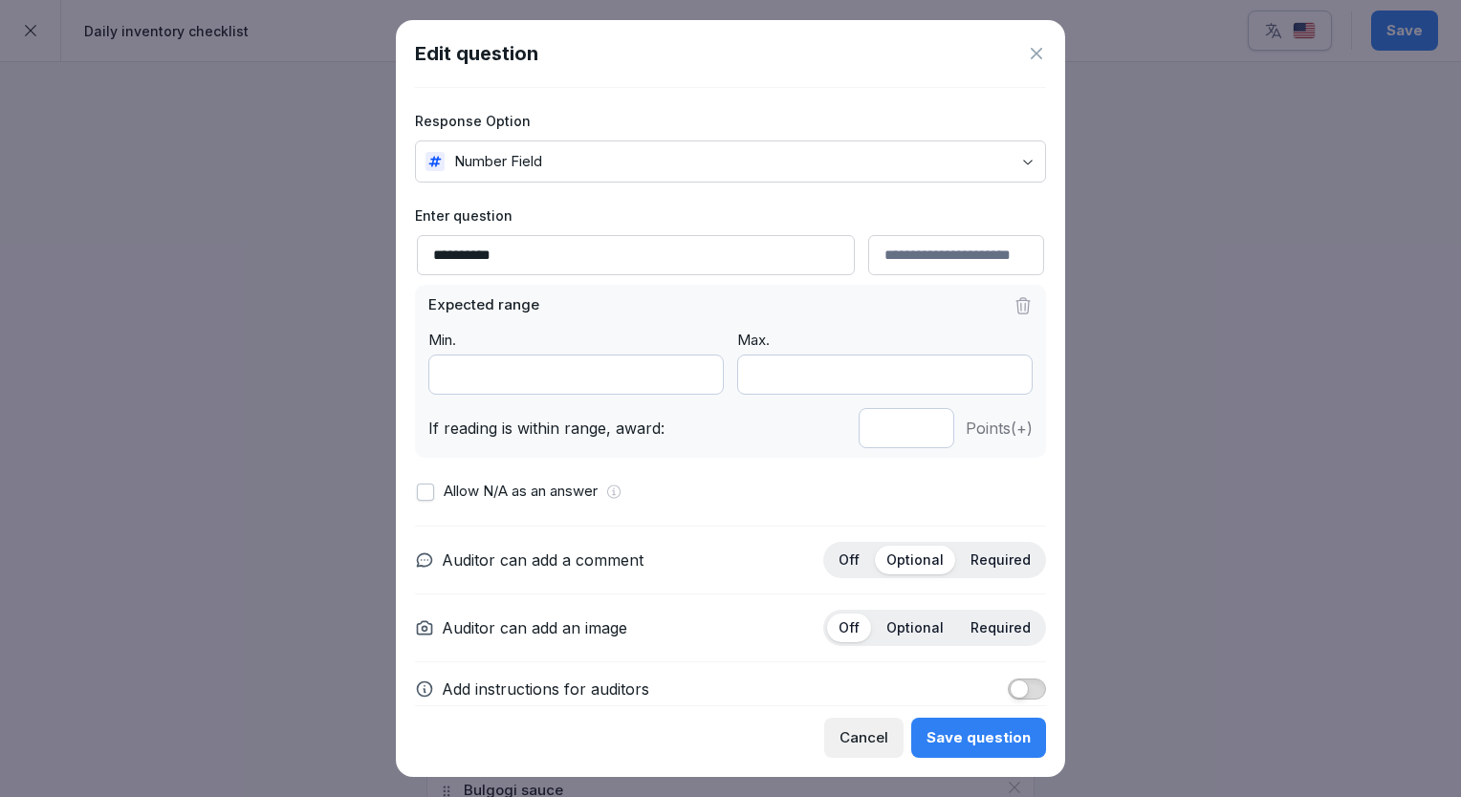
click at [913, 434] on input "*" at bounding box center [906, 428] width 96 height 40
type input "*"
click at [913, 434] on input "*" at bounding box center [906, 428] width 96 height 40
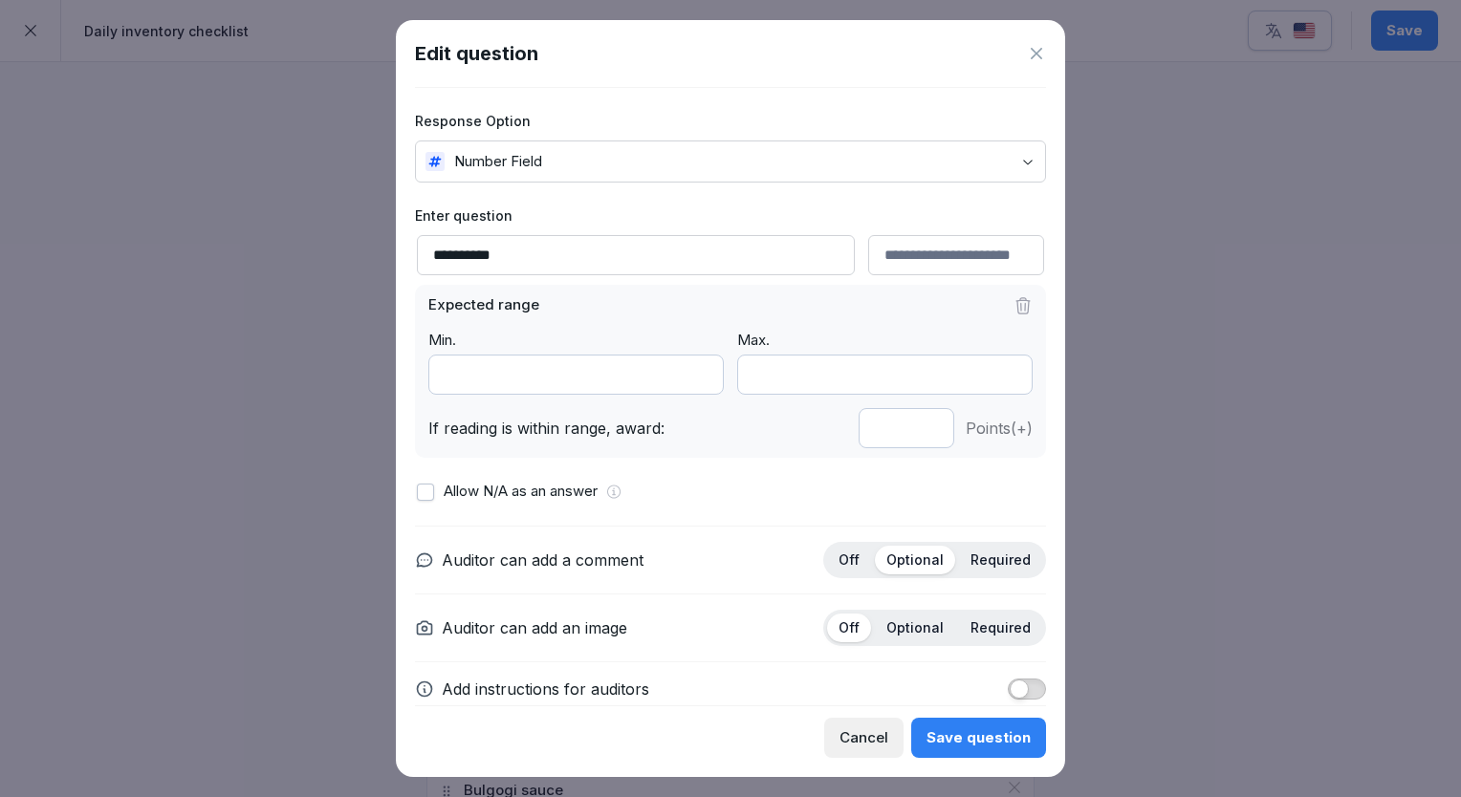
click at [965, 734] on div "Save question" at bounding box center [978, 737] width 104 height 21
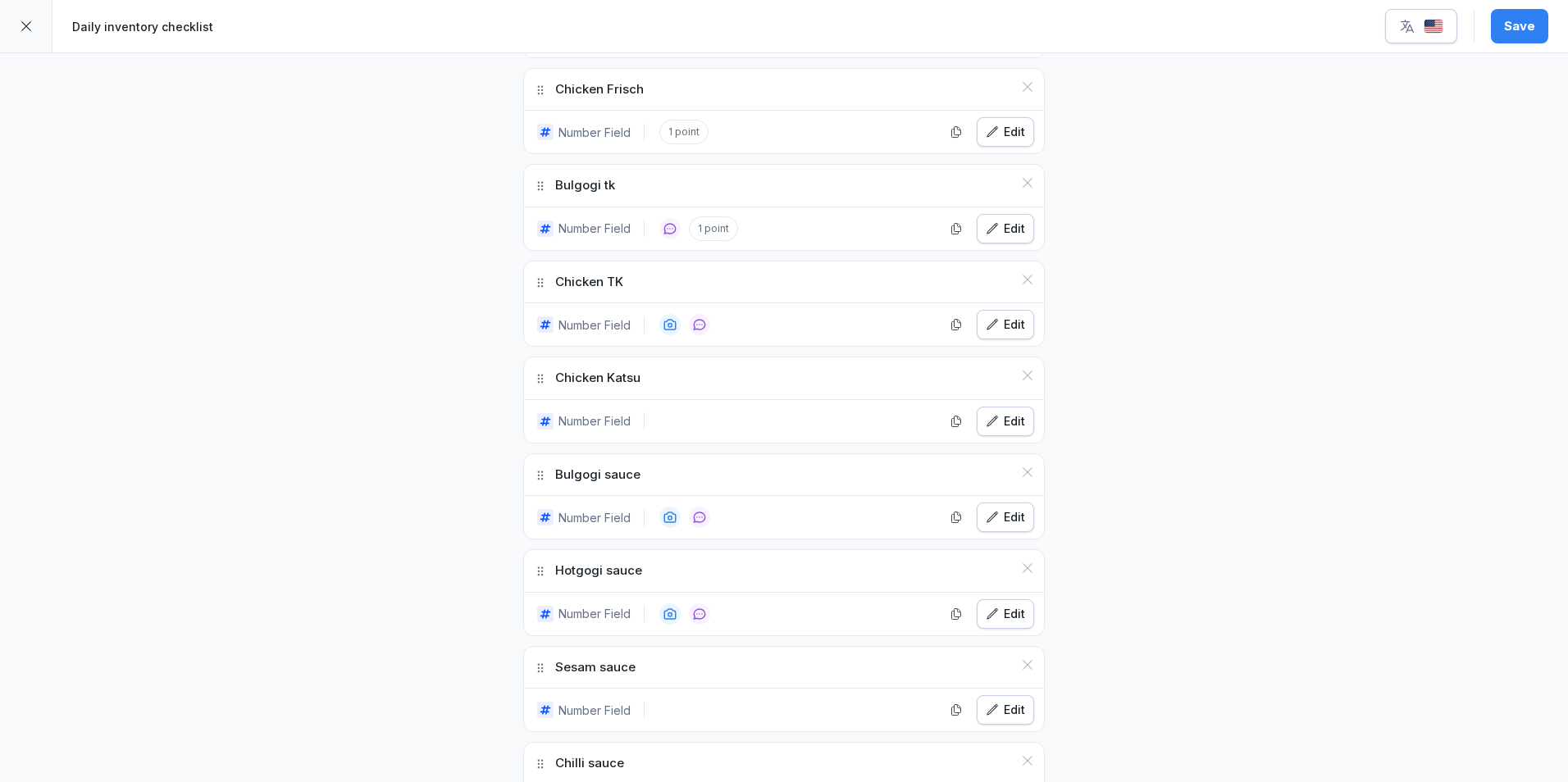
scroll to position [1639, 0]
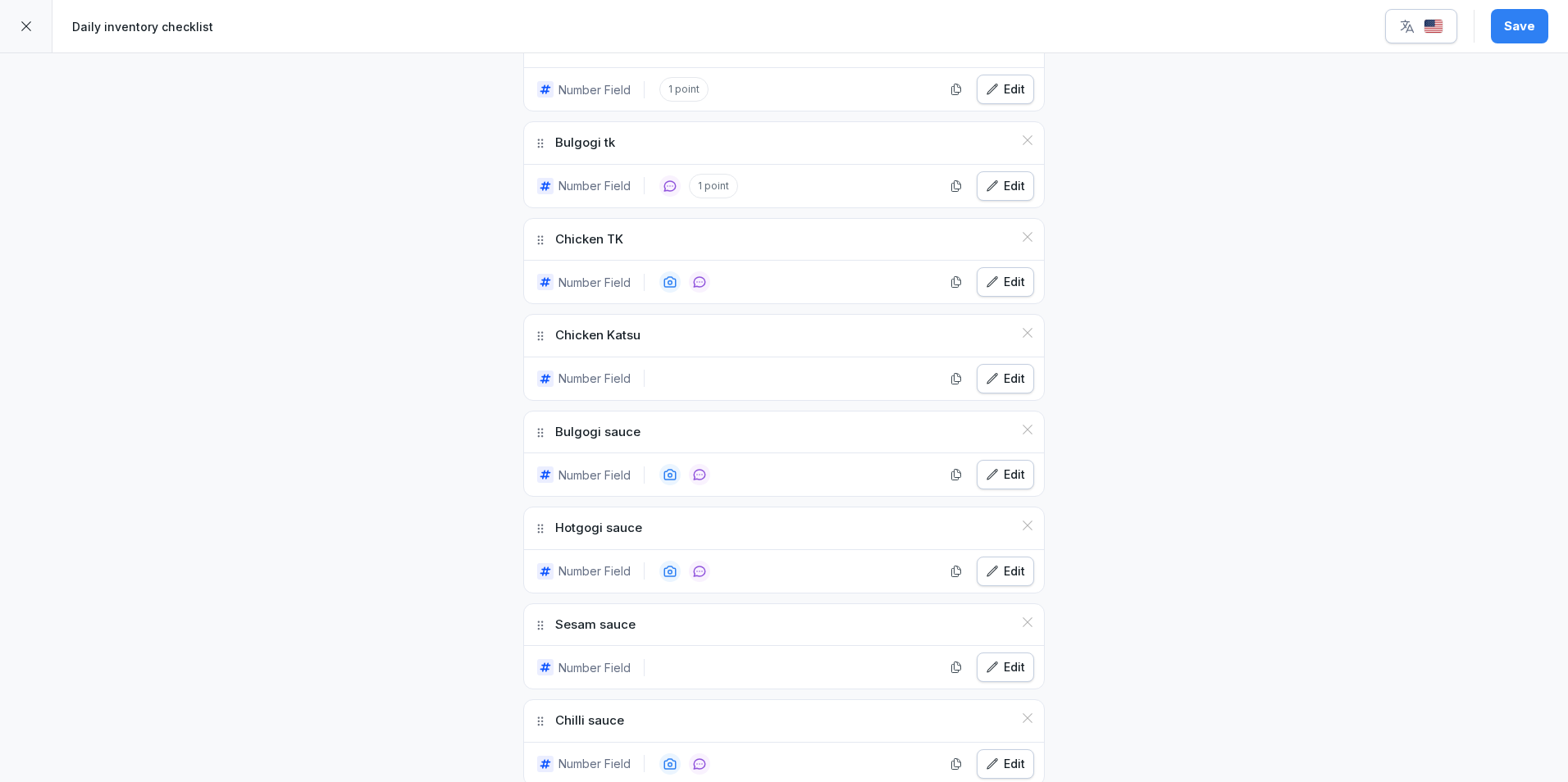
click at [992, 280] on icon "button" at bounding box center [992, 281] width 13 height 13
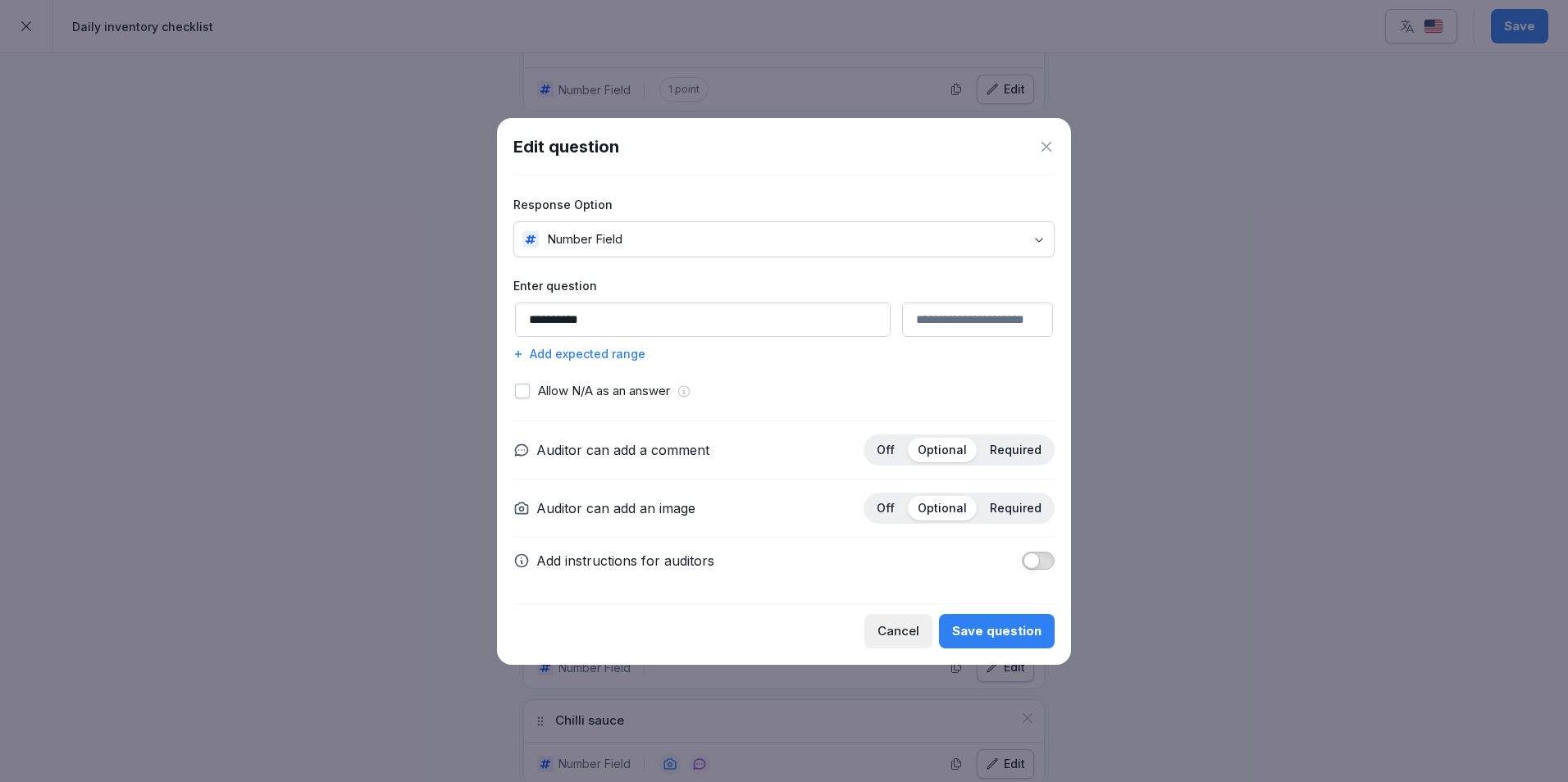
click at [548, 350] on div "Add expected range" at bounding box center [783, 353] width 541 height 17
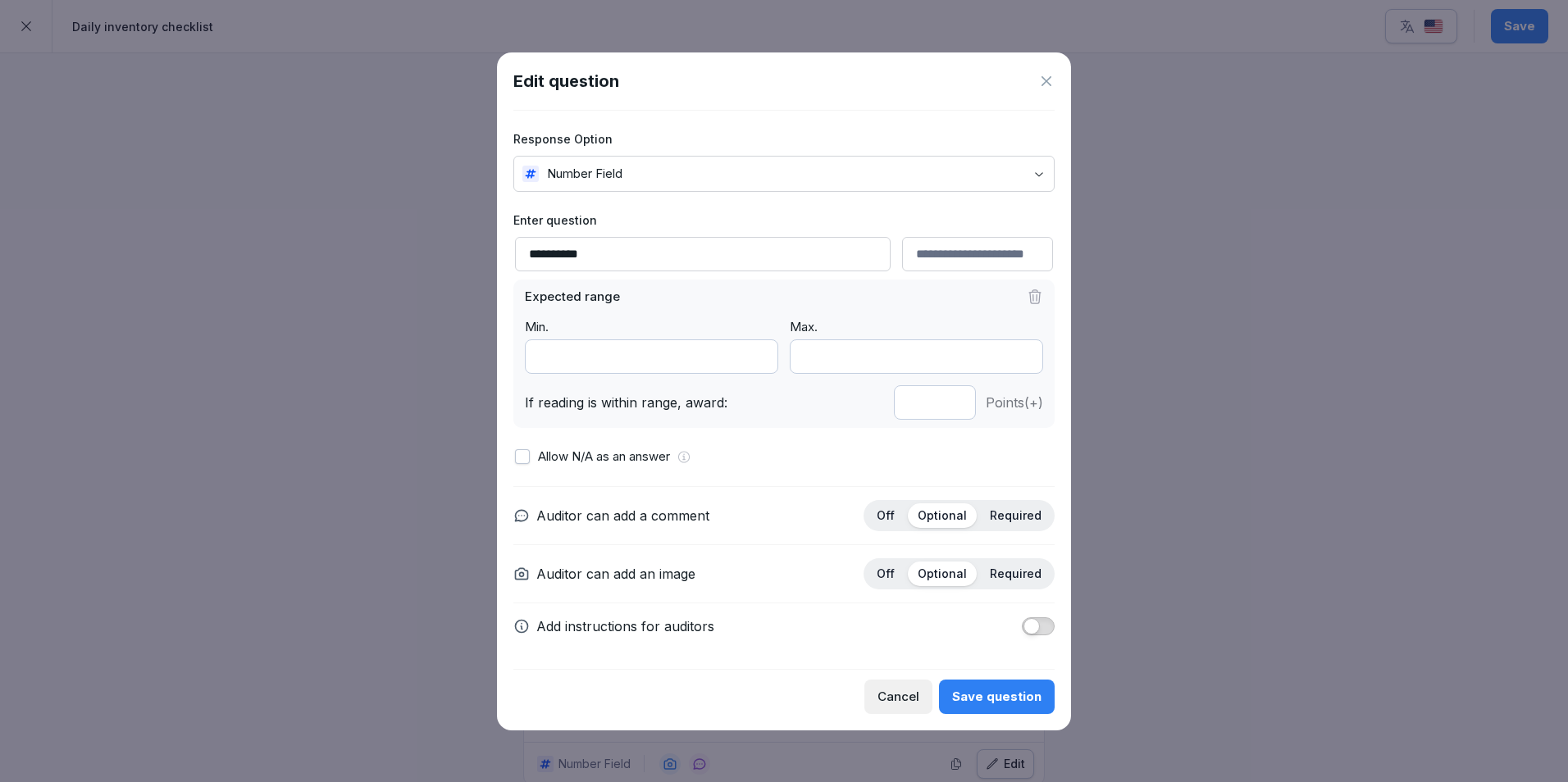
click at [951, 405] on input "*" at bounding box center [935, 402] width 82 height 34
click at [953, 405] on input "*" at bounding box center [935, 402] width 82 height 34
type input "*"
click at [953, 405] on input "*" at bounding box center [935, 402] width 82 height 34
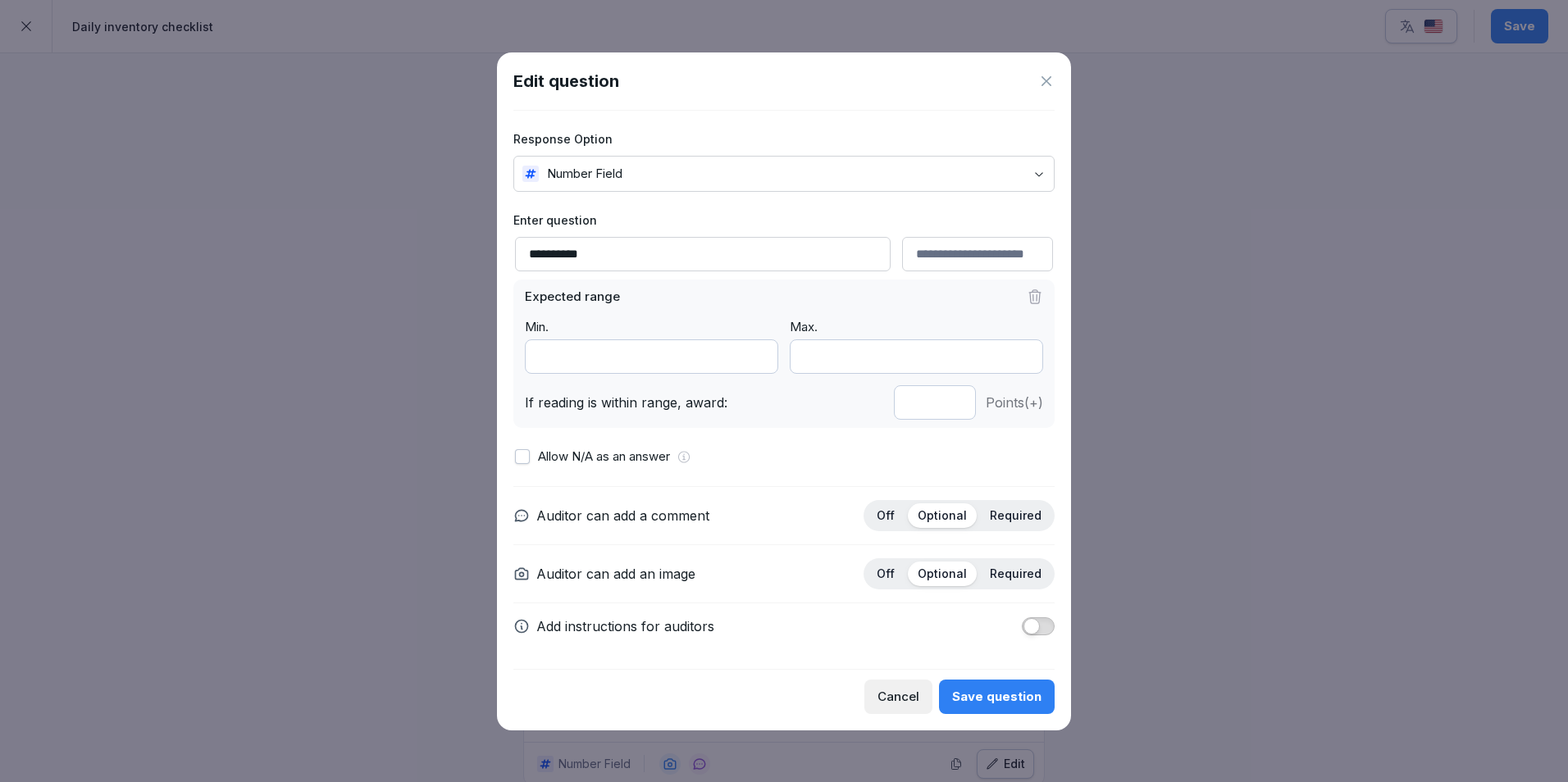
click at [1011, 687] on button "Save question" at bounding box center [997, 696] width 116 height 34
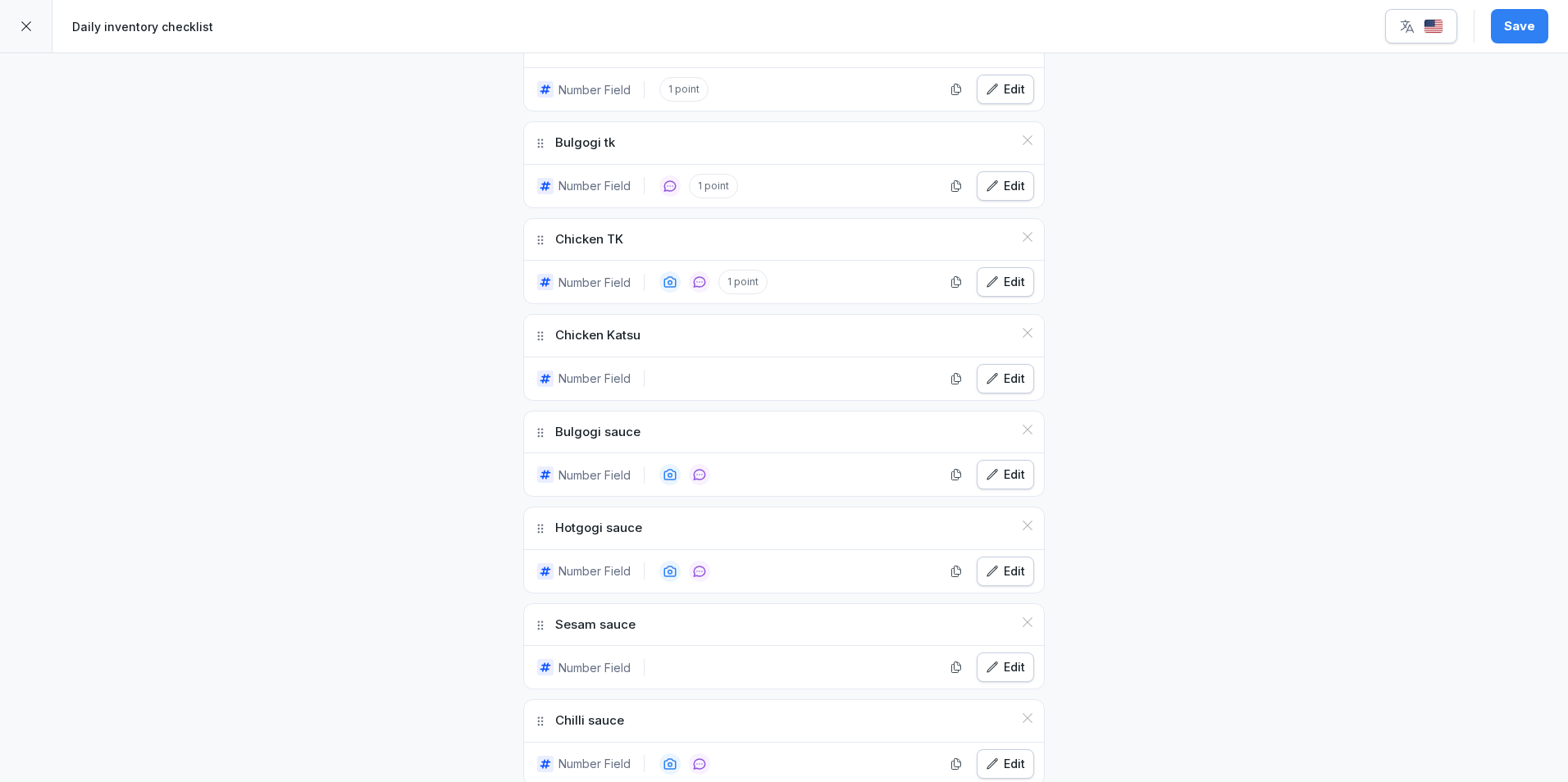
click at [1004, 375] on div "Edit" at bounding box center [1005, 378] width 39 height 18
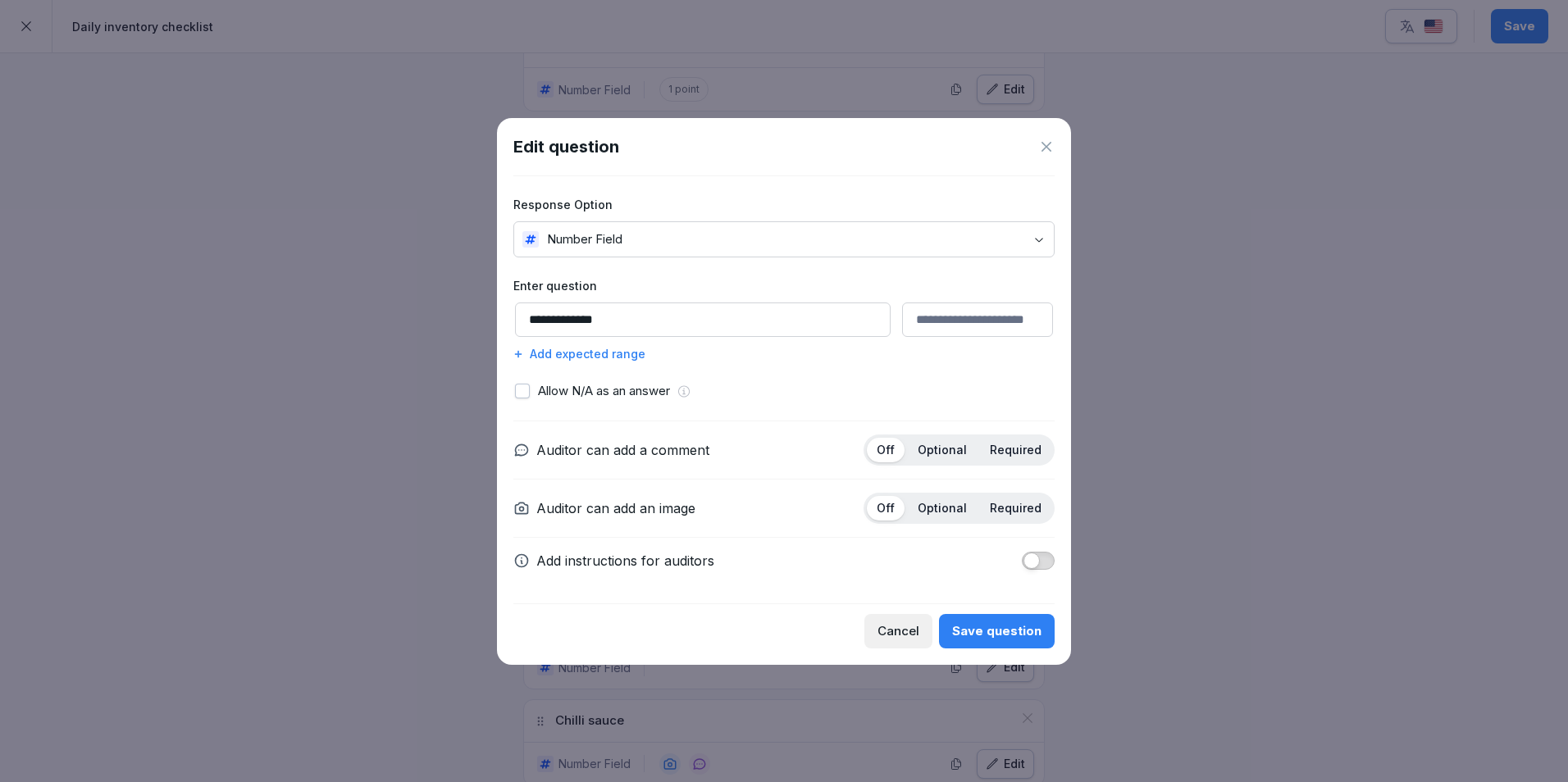
click at [619, 350] on div "Add expected range" at bounding box center [783, 353] width 541 height 17
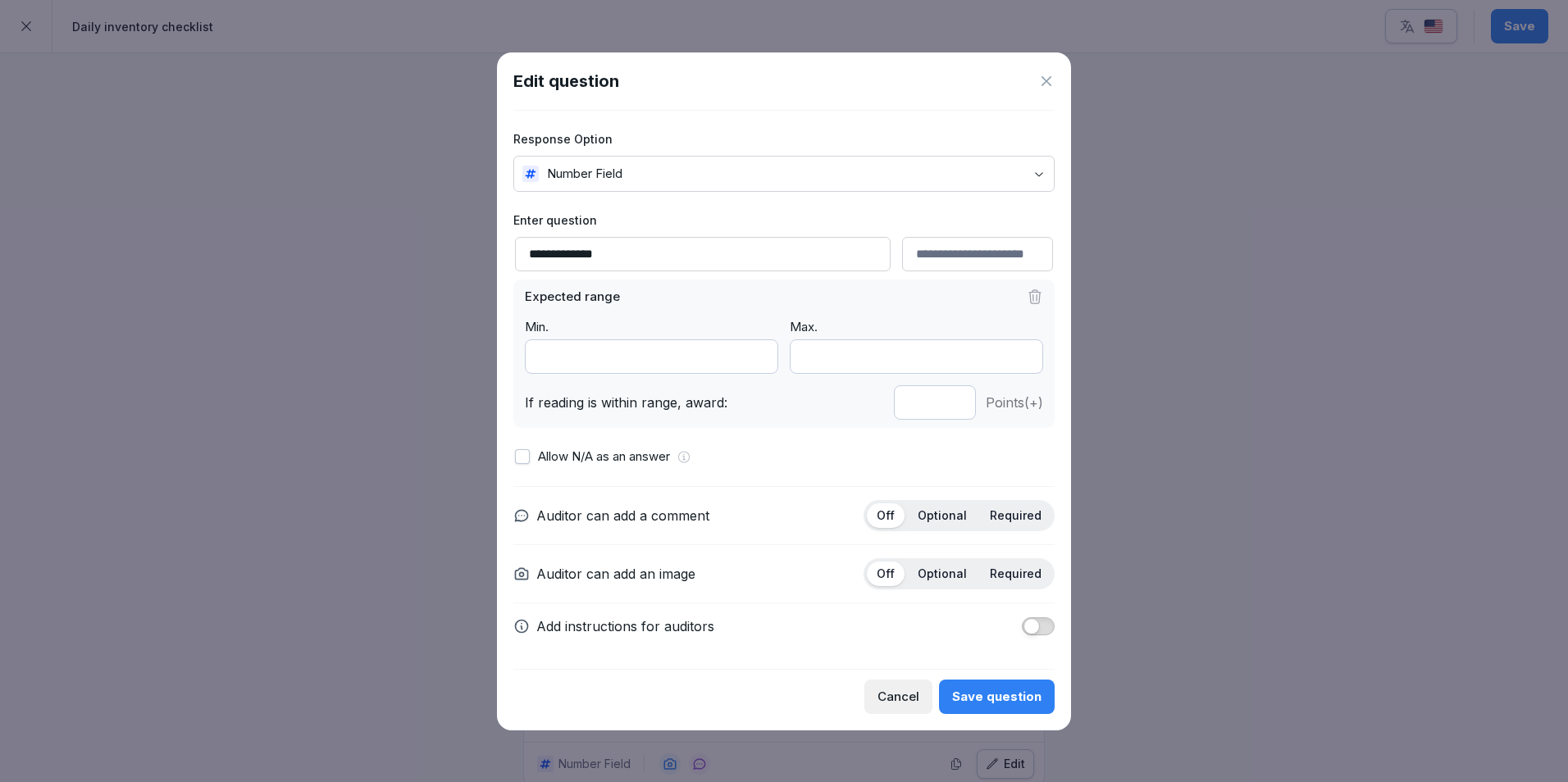
click at [953, 406] on input "*" at bounding box center [935, 402] width 82 height 34
type input "*"
click at [953, 406] on input "*" at bounding box center [935, 402] width 82 height 34
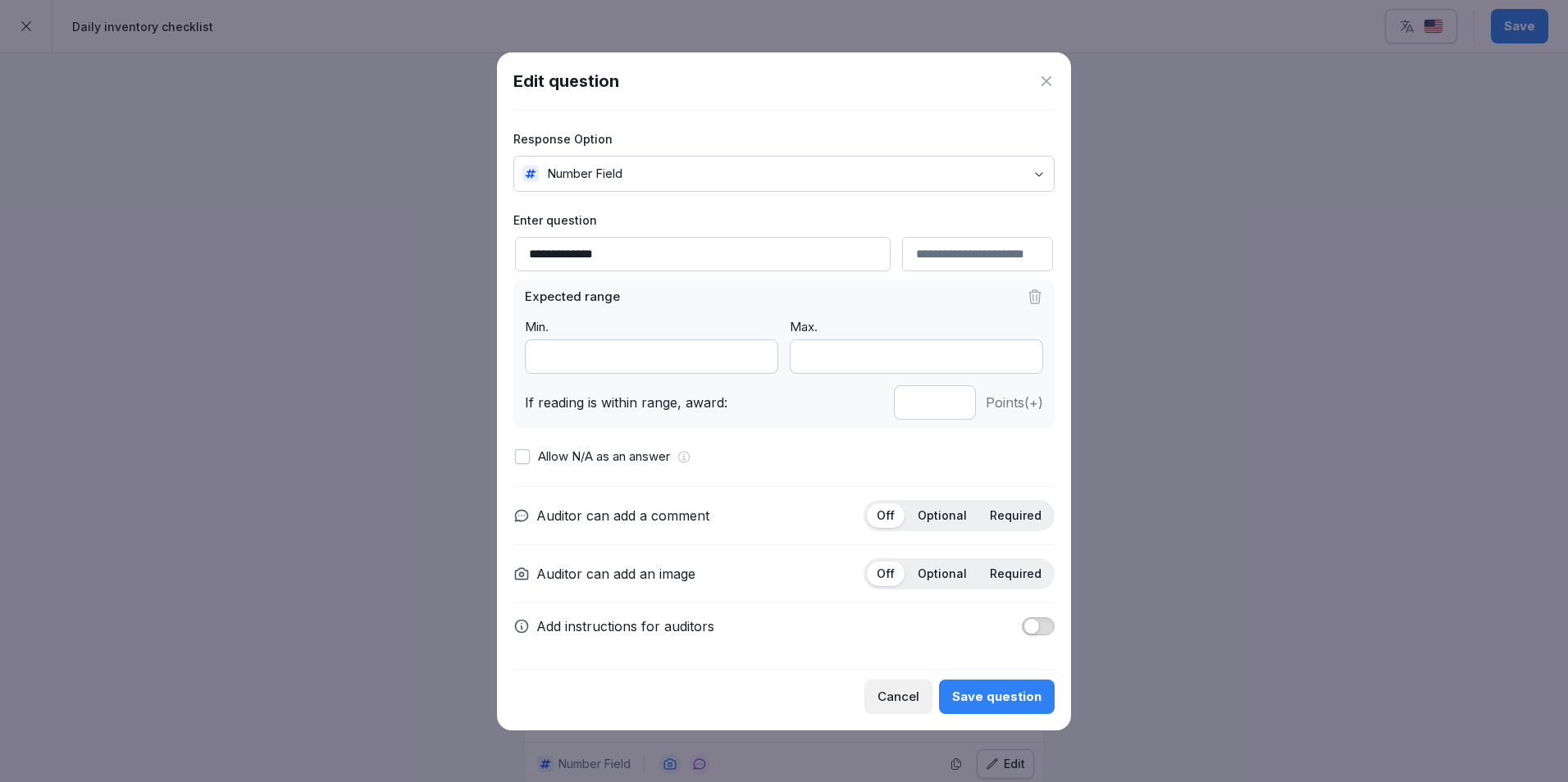
click at [1010, 693] on div "Save question" at bounding box center [997, 696] width 89 height 18
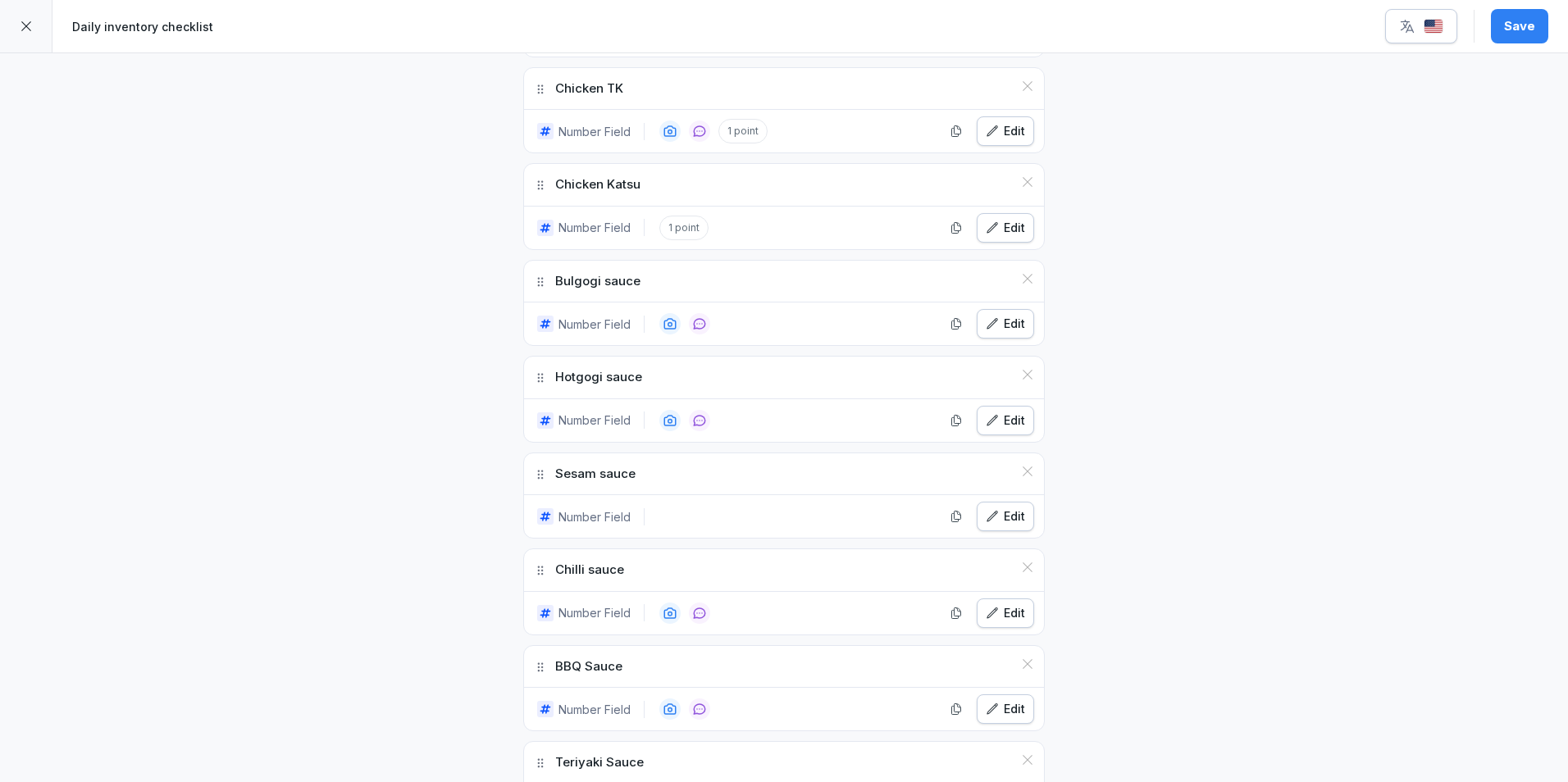
scroll to position [1803, 0]
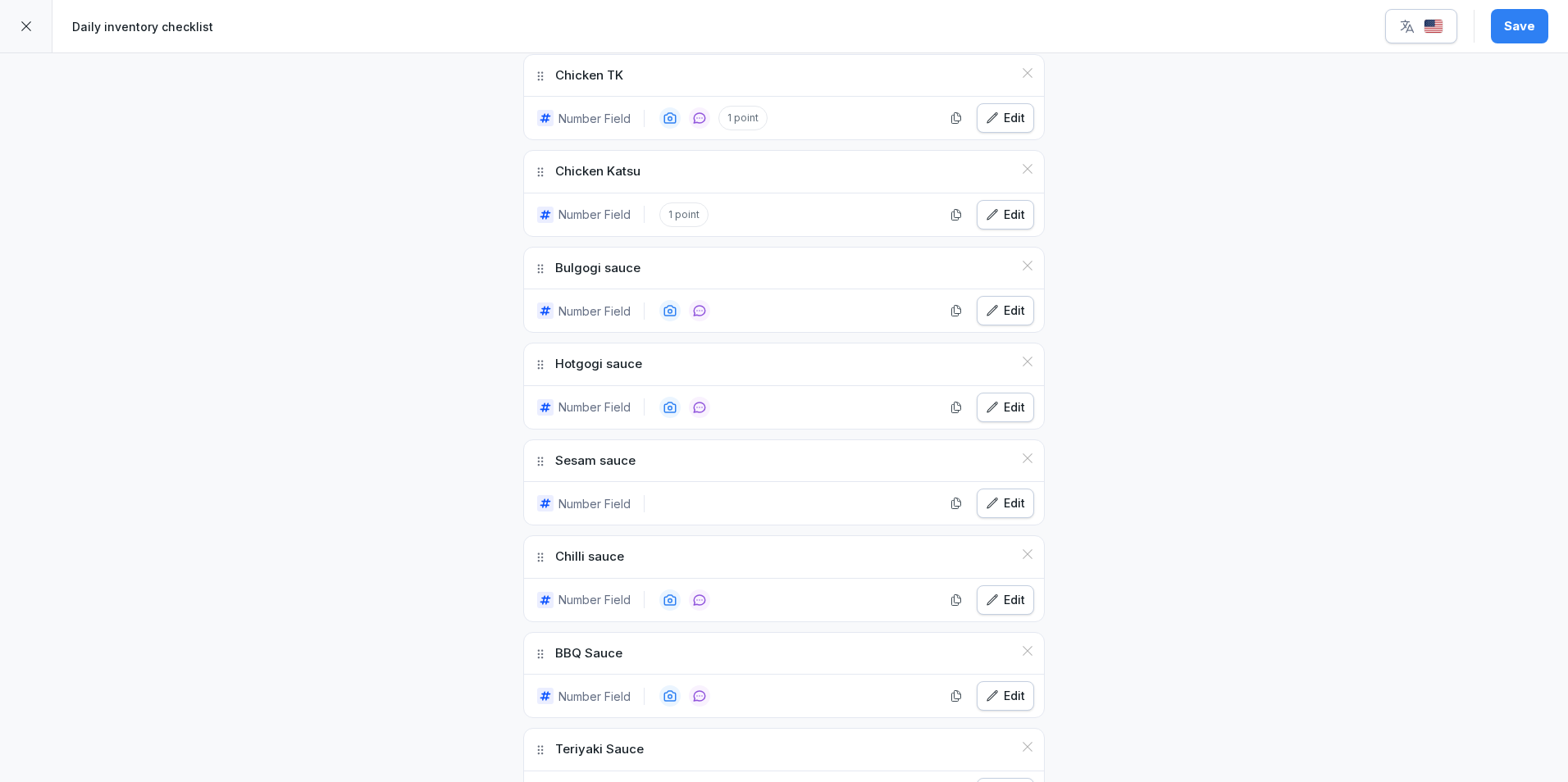
click at [995, 309] on div "Edit" at bounding box center [1005, 310] width 39 height 18
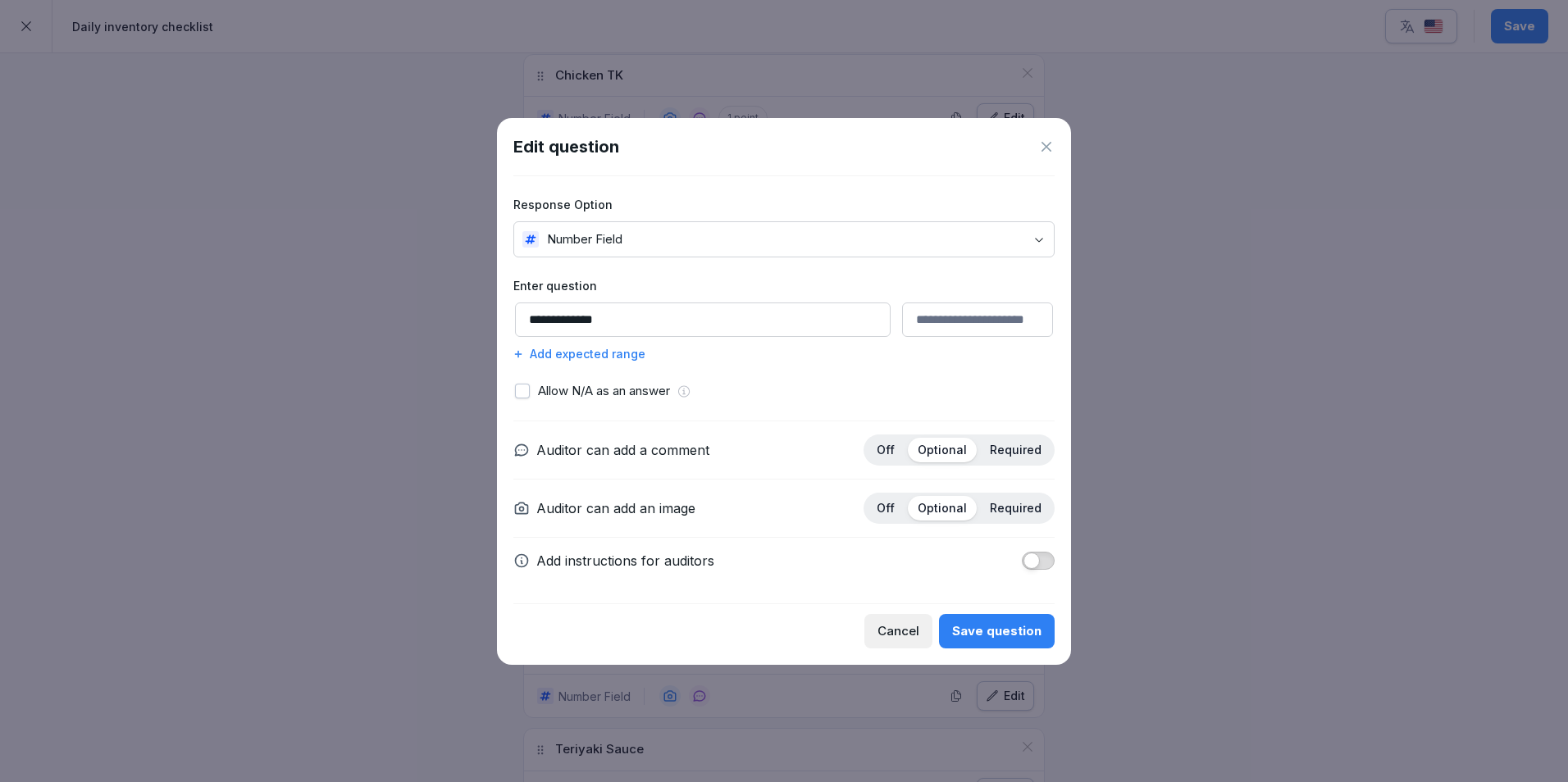
click at [641, 357] on div "Add expected range" at bounding box center [783, 353] width 541 height 17
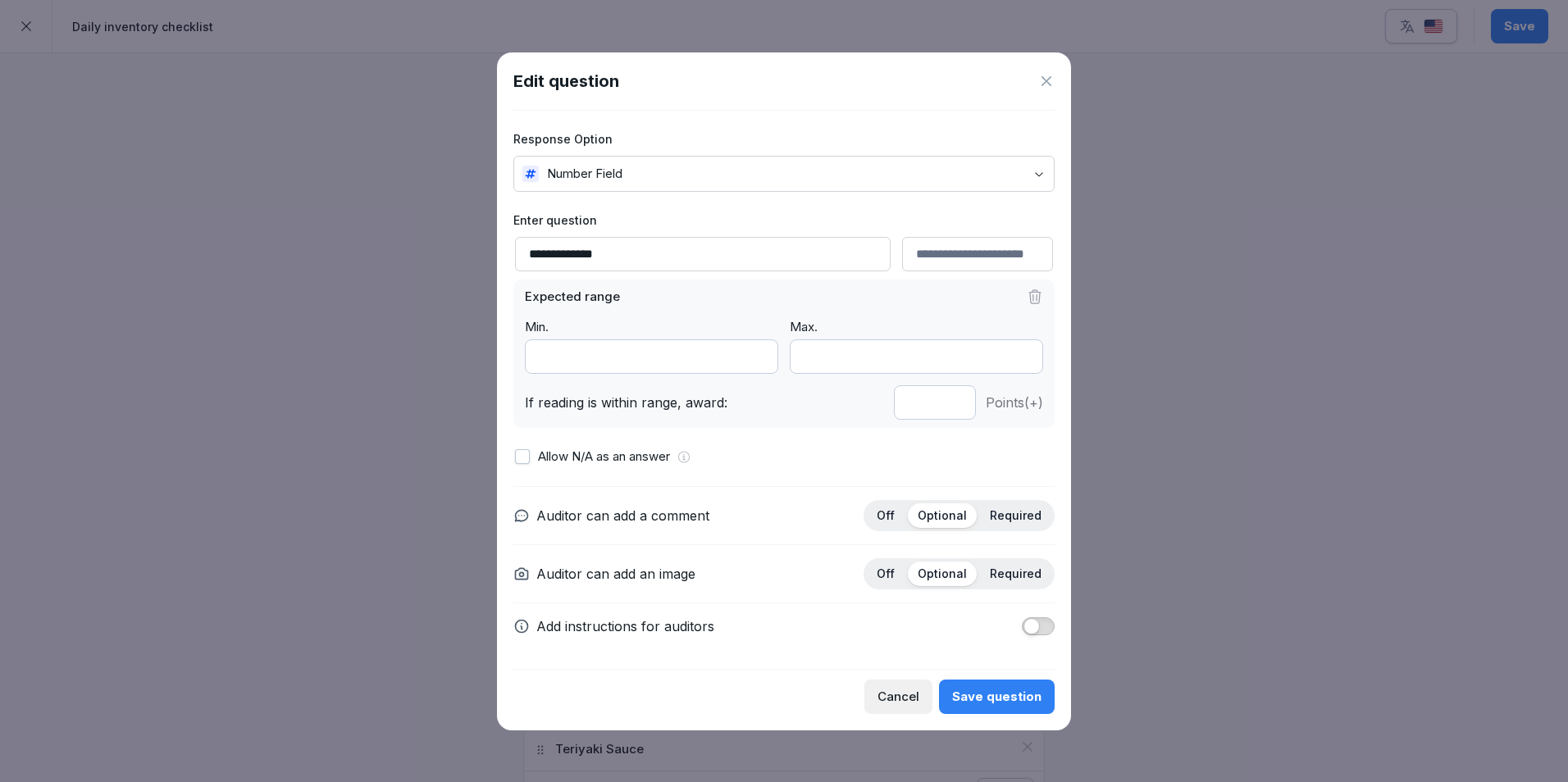
click at [954, 408] on input "*" at bounding box center [935, 402] width 82 height 34
type input "*"
click at [954, 408] on input "*" at bounding box center [935, 402] width 82 height 34
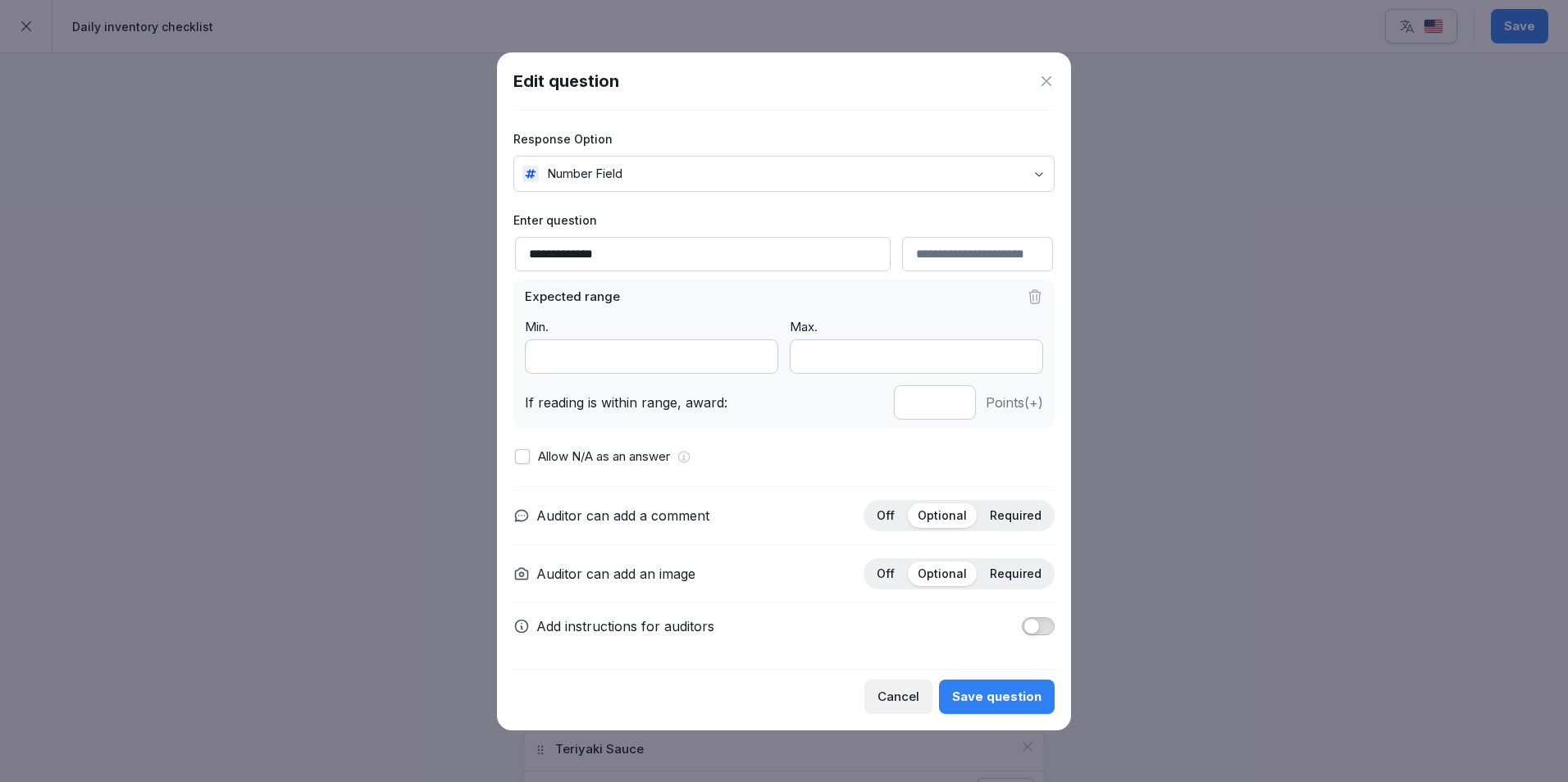
click at [981, 701] on div "Save question" at bounding box center [997, 696] width 89 height 18
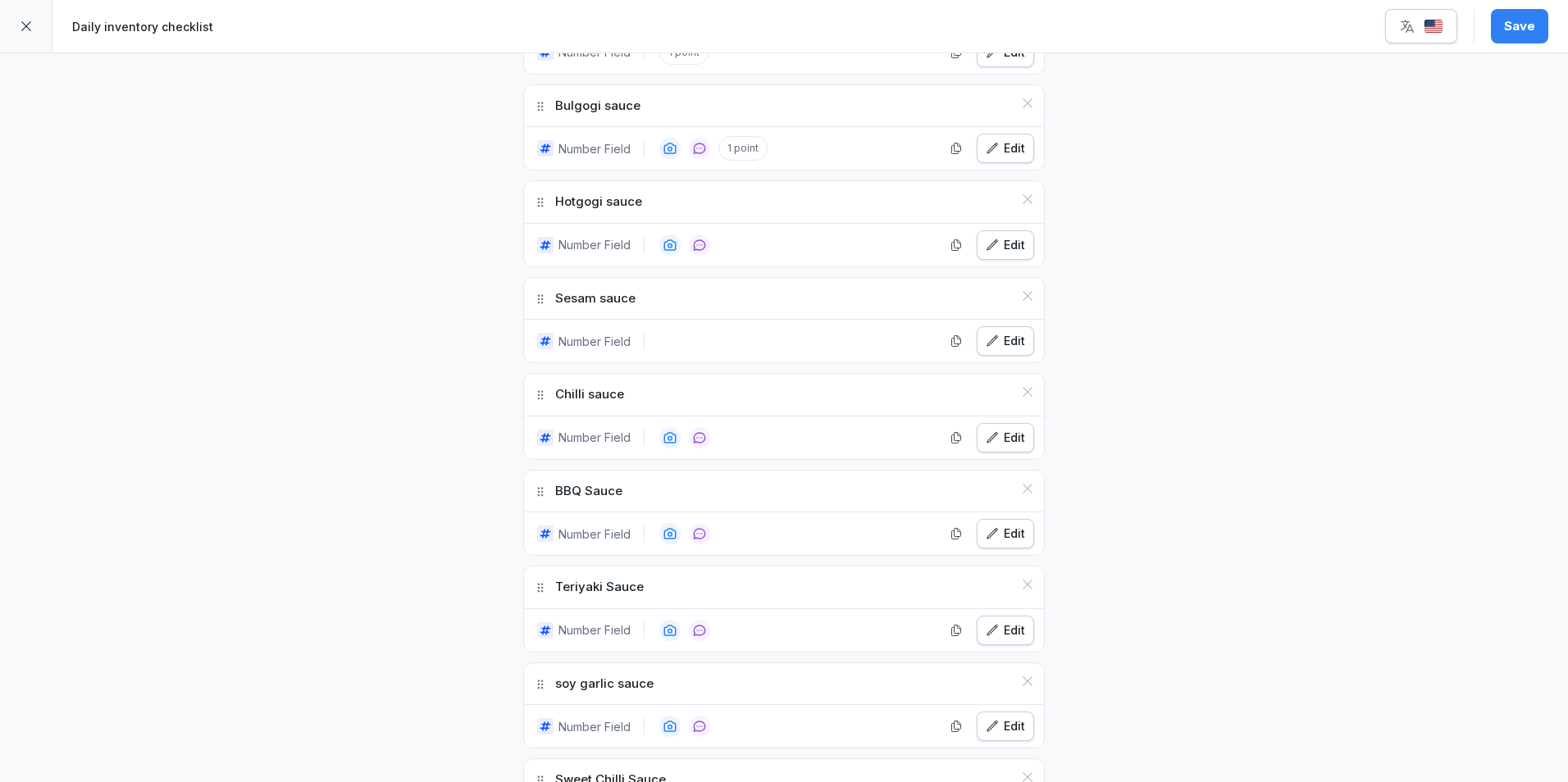
scroll to position [1967, 0]
click at [999, 243] on div "Edit" at bounding box center [1005, 243] width 39 height 18
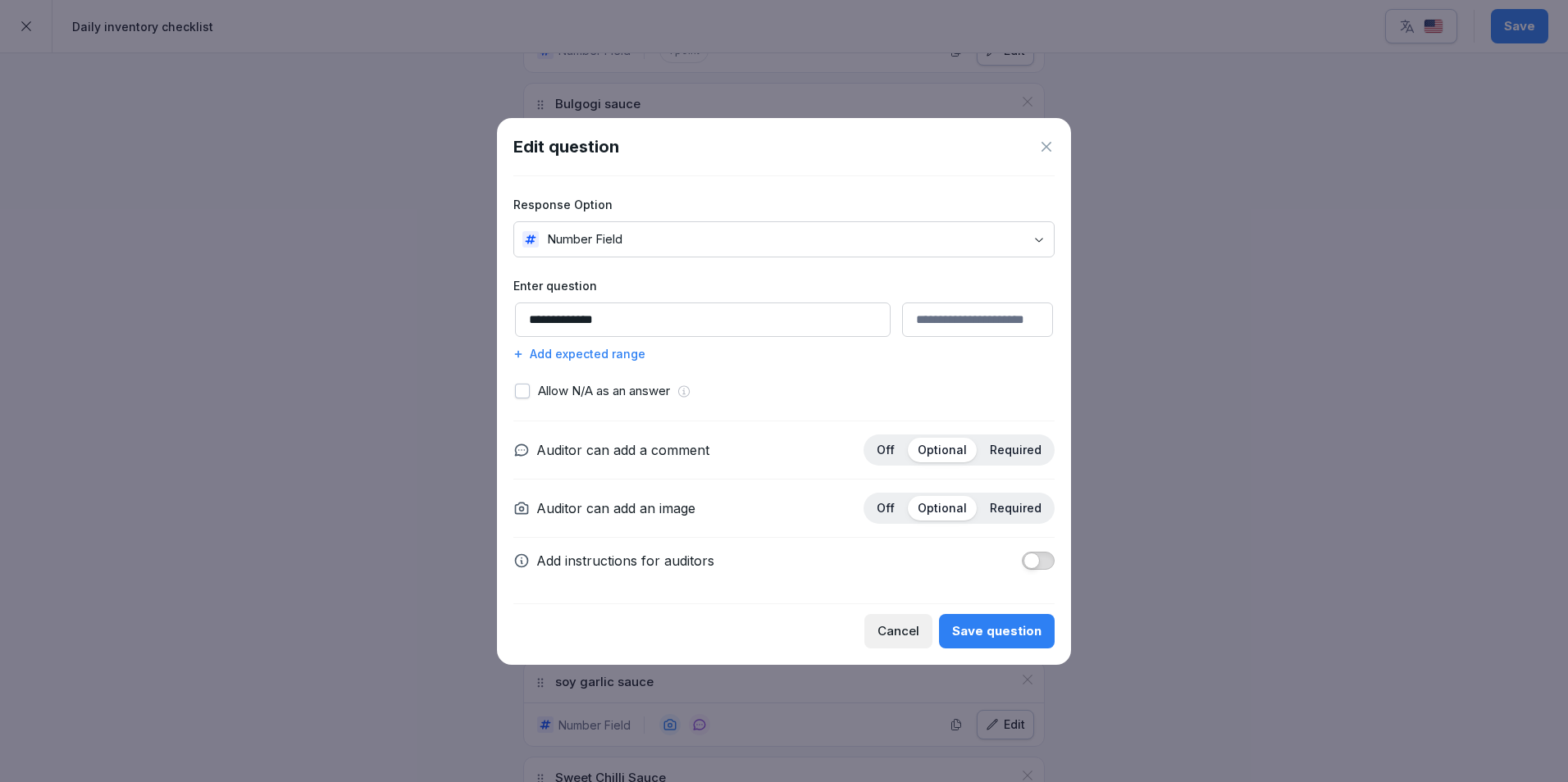
click at [630, 357] on div "Add expected range" at bounding box center [783, 353] width 541 height 17
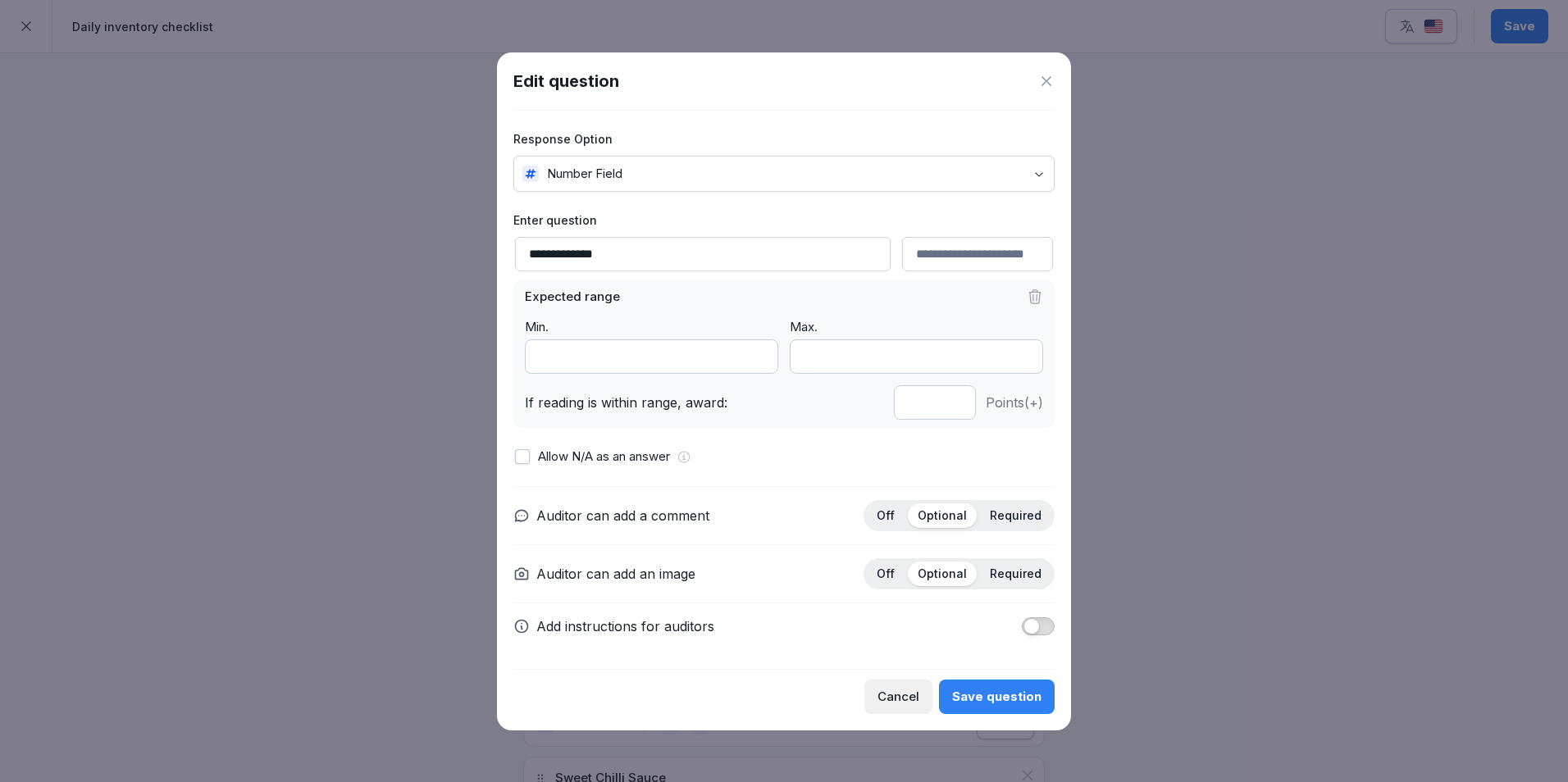
click at [954, 407] on input "*" at bounding box center [935, 402] width 82 height 34
type input "*"
click at [954, 407] on input "*" at bounding box center [935, 402] width 82 height 34
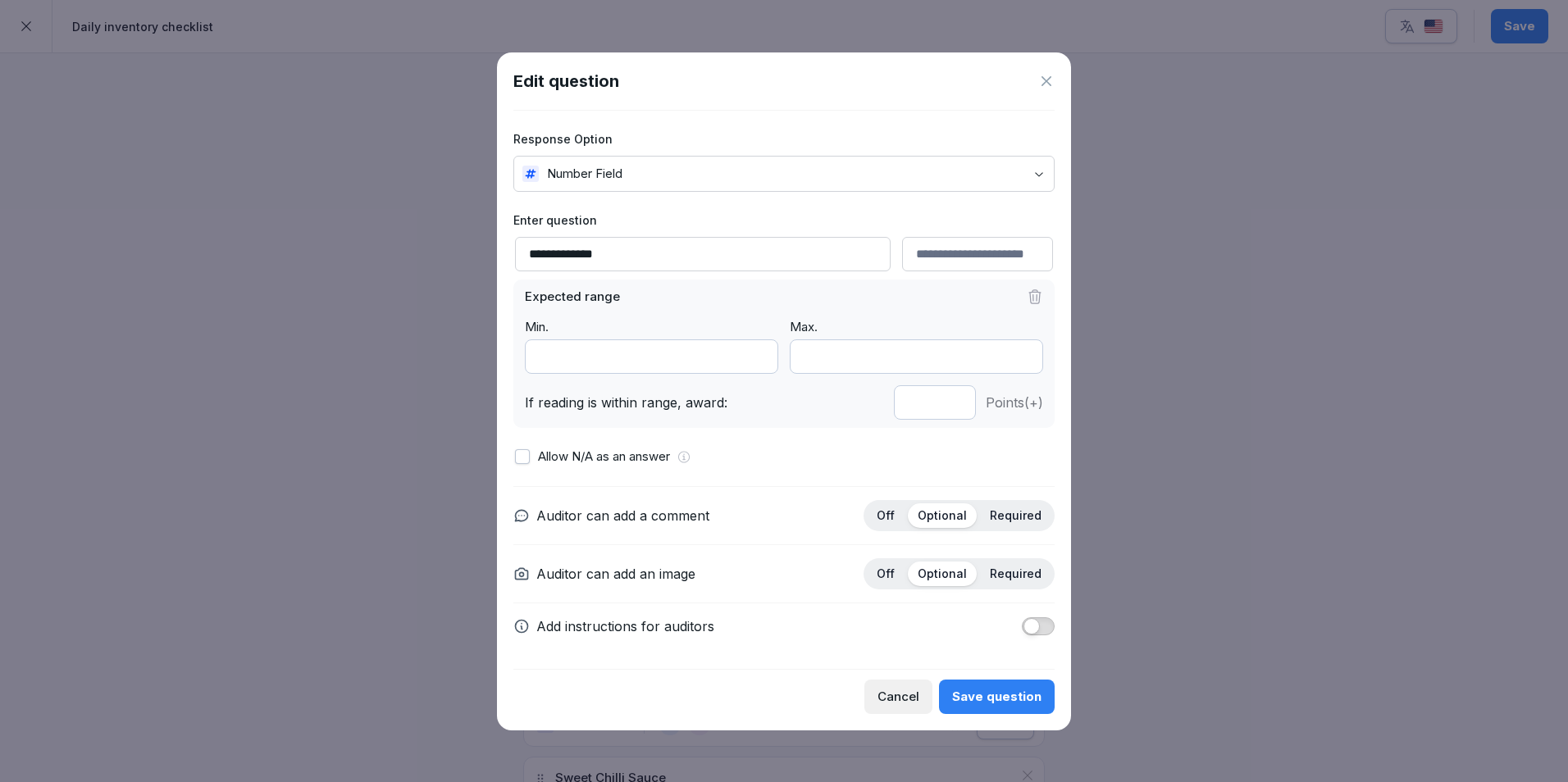
click at [992, 709] on button "Save question" at bounding box center [997, 696] width 116 height 34
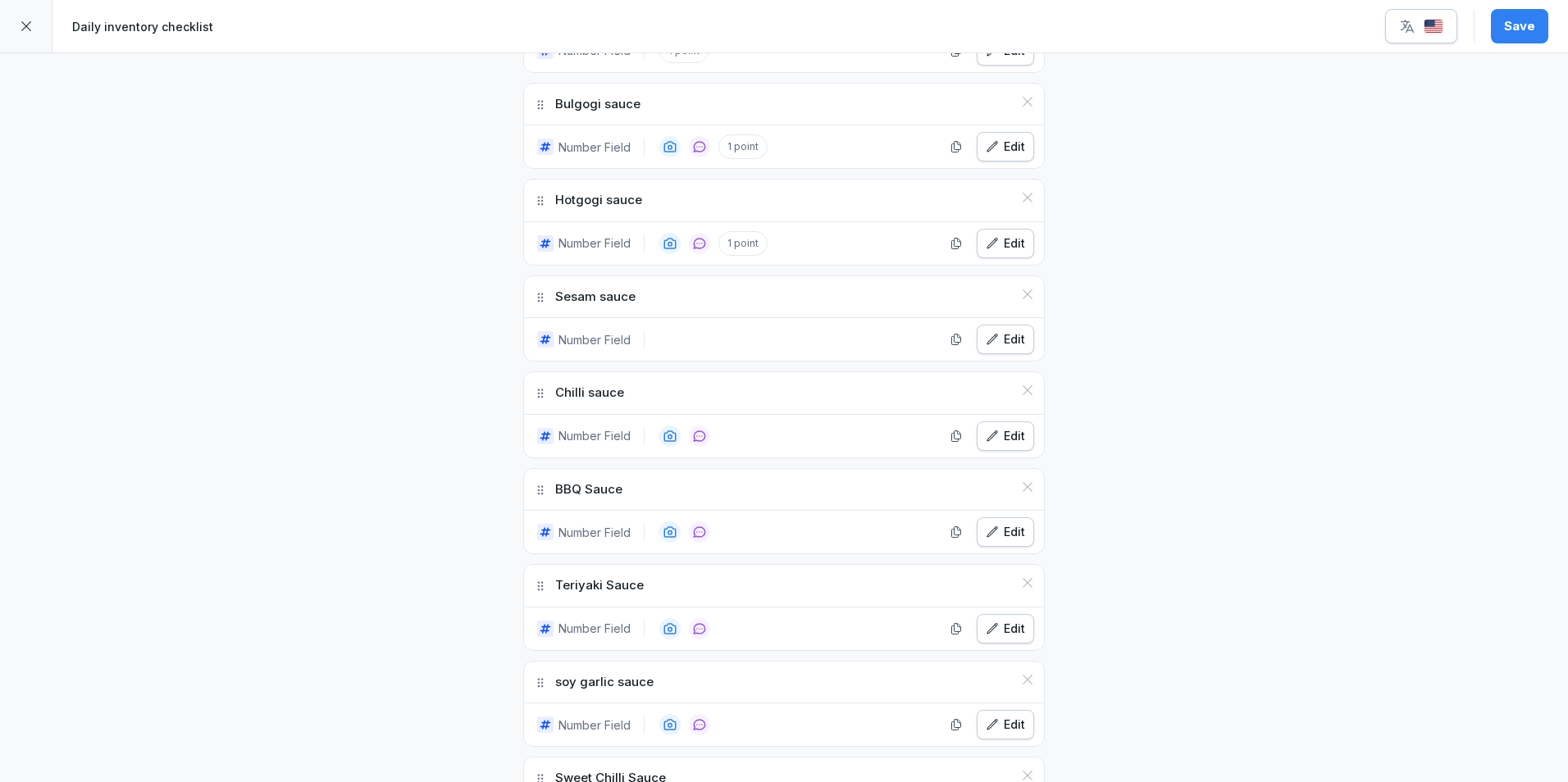
click at [998, 353] on button "Edit" at bounding box center [1005, 340] width 57 height 29
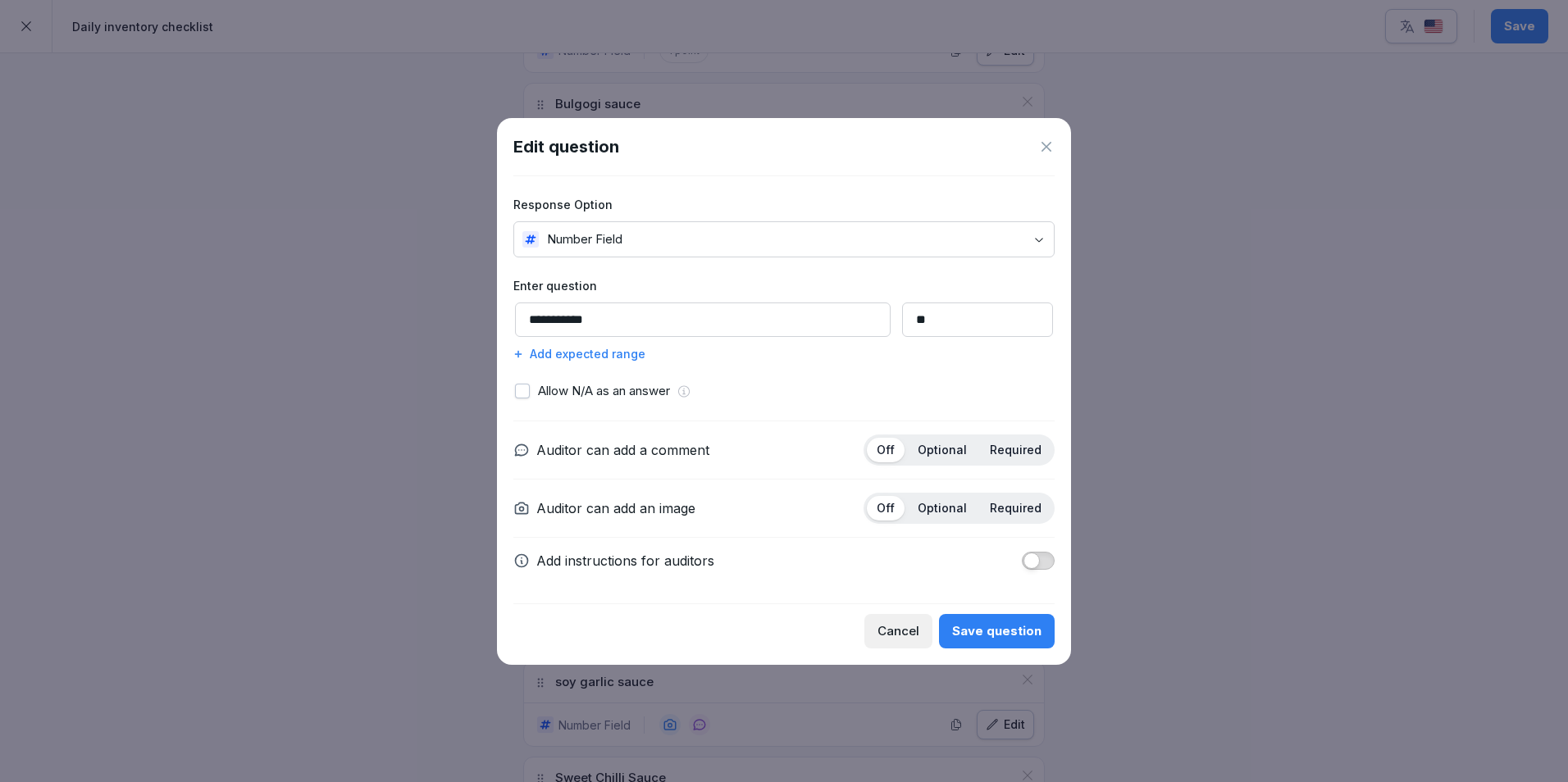
click at [958, 444] on p "Optional" at bounding box center [942, 449] width 49 height 15
click at [622, 351] on div "Add expected range" at bounding box center [783, 353] width 541 height 17
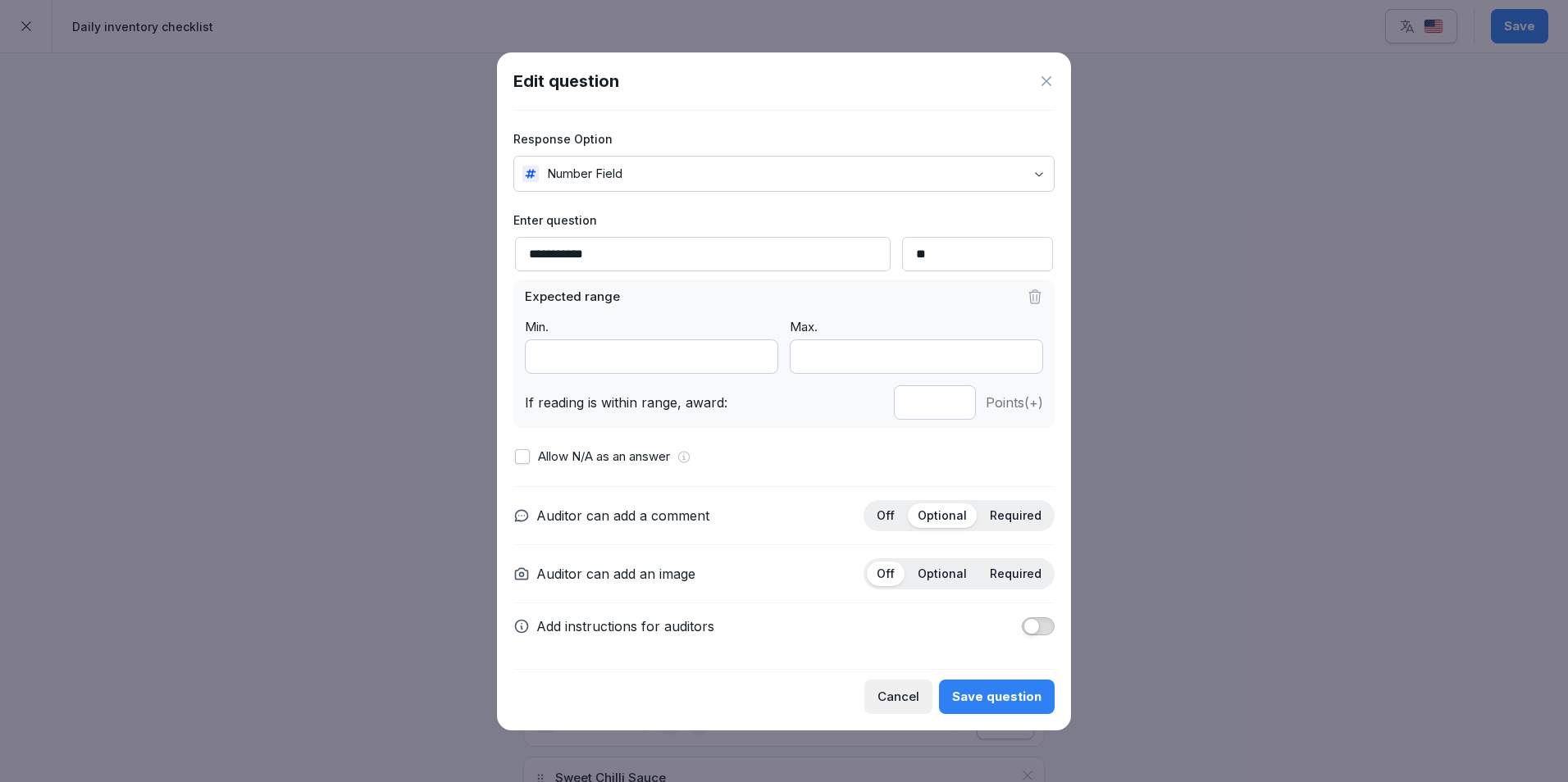
click at [953, 405] on input "*" at bounding box center [935, 402] width 82 height 34
type input "*"
click at [954, 405] on input "*" at bounding box center [935, 402] width 82 height 34
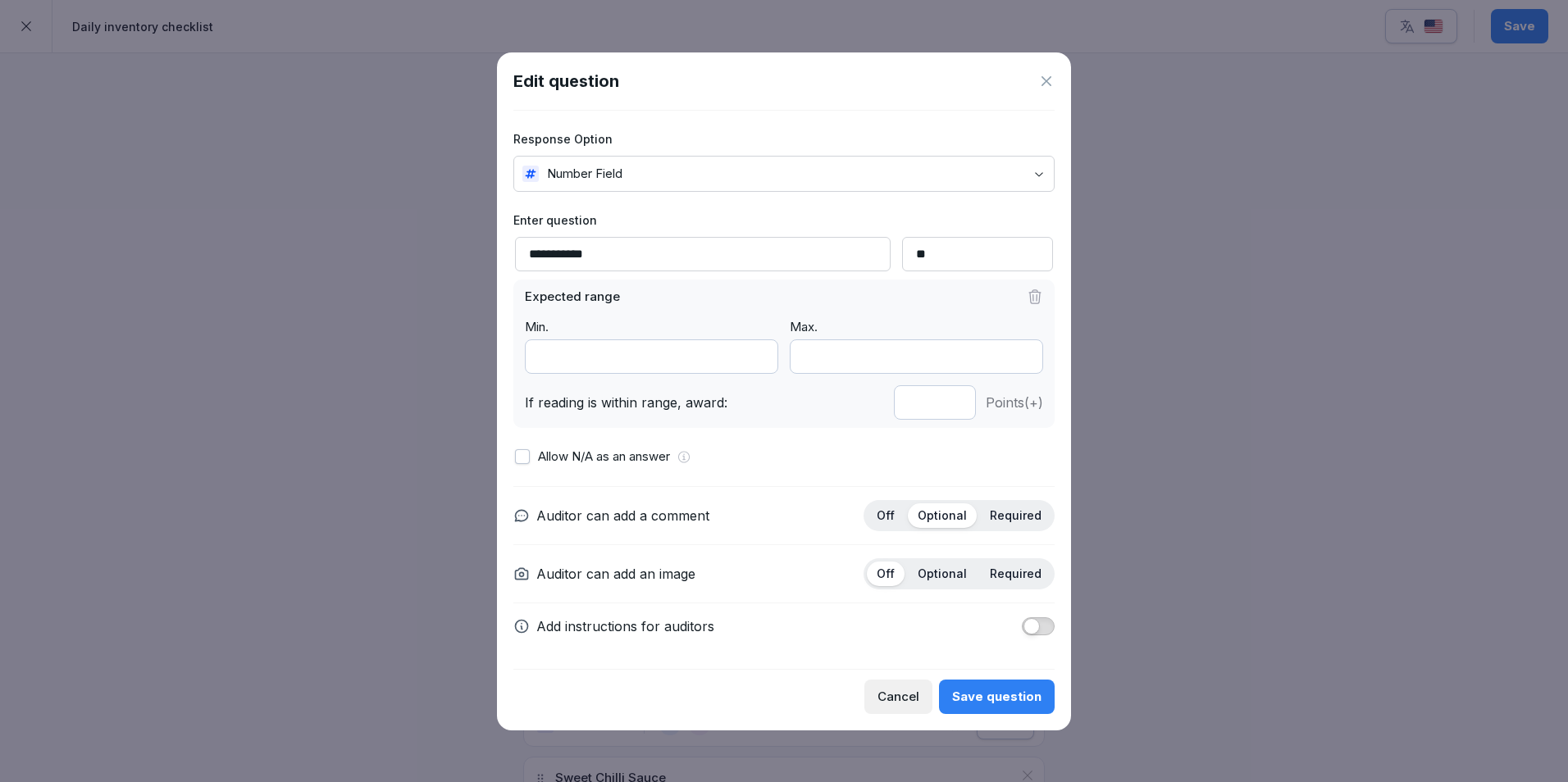
click at [1013, 701] on div "Save question" at bounding box center [997, 696] width 89 height 18
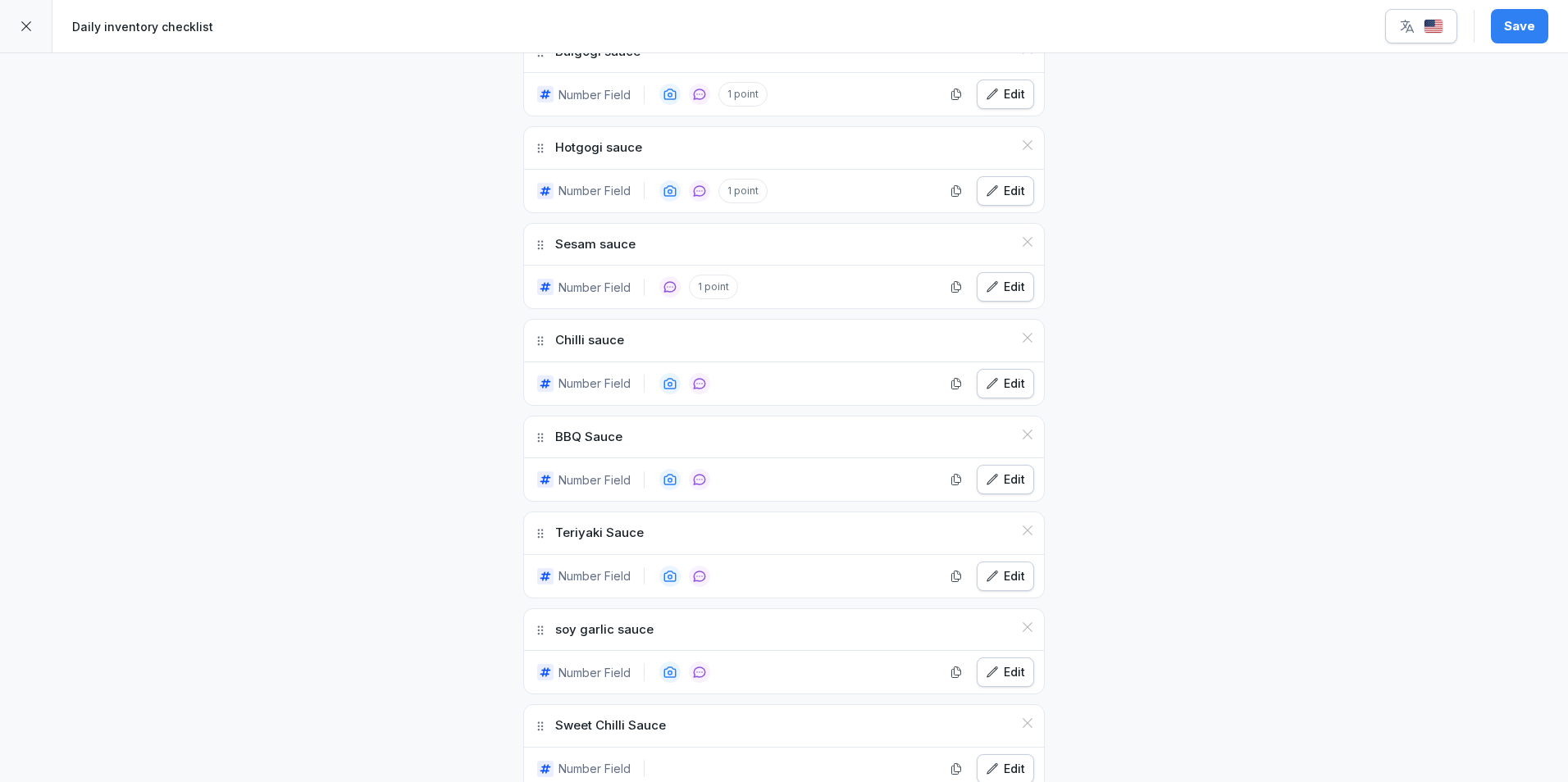
scroll to position [2049, 0]
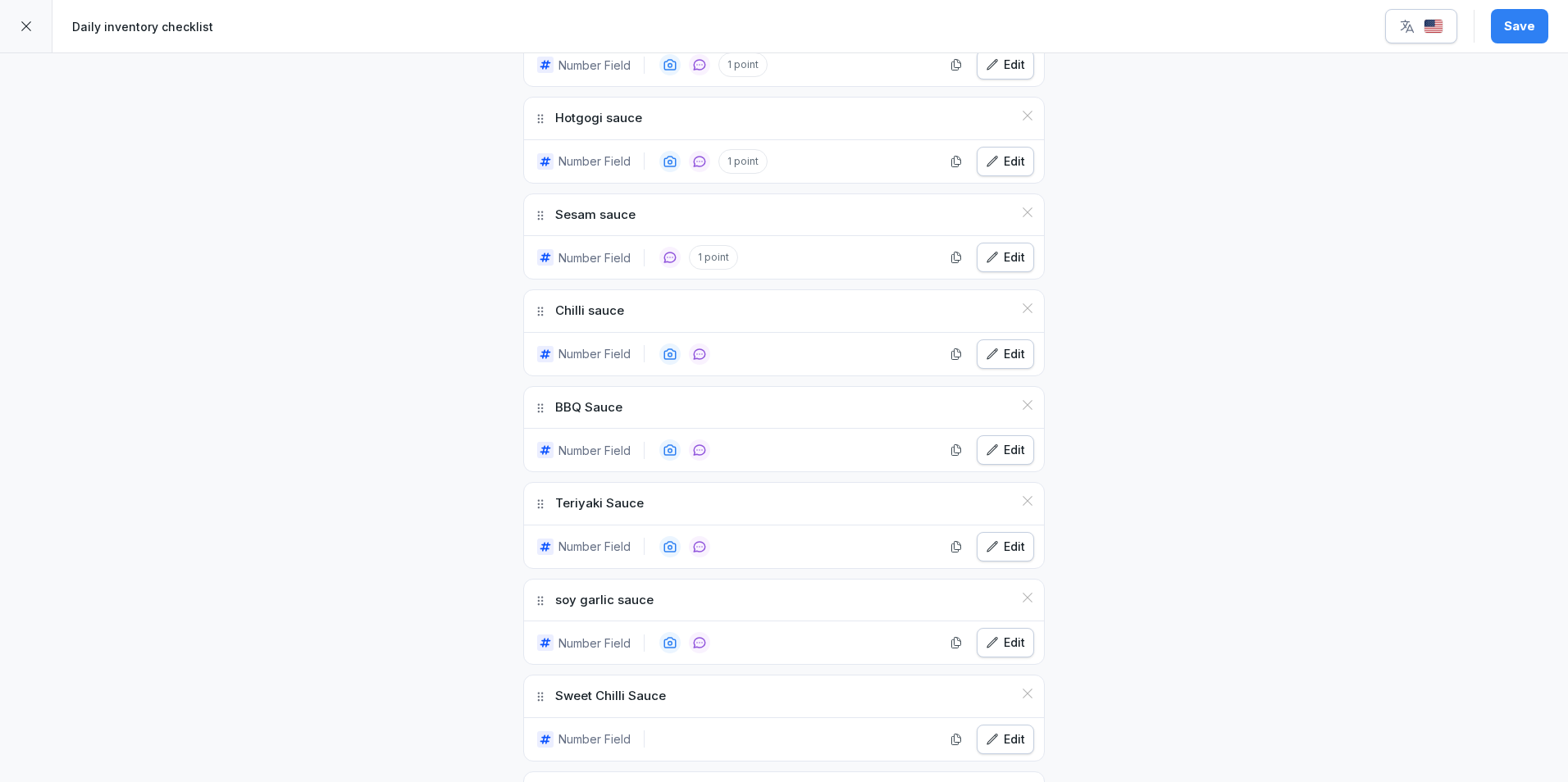
click at [995, 352] on div "Edit" at bounding box center [1005, 353] width 39 height 18
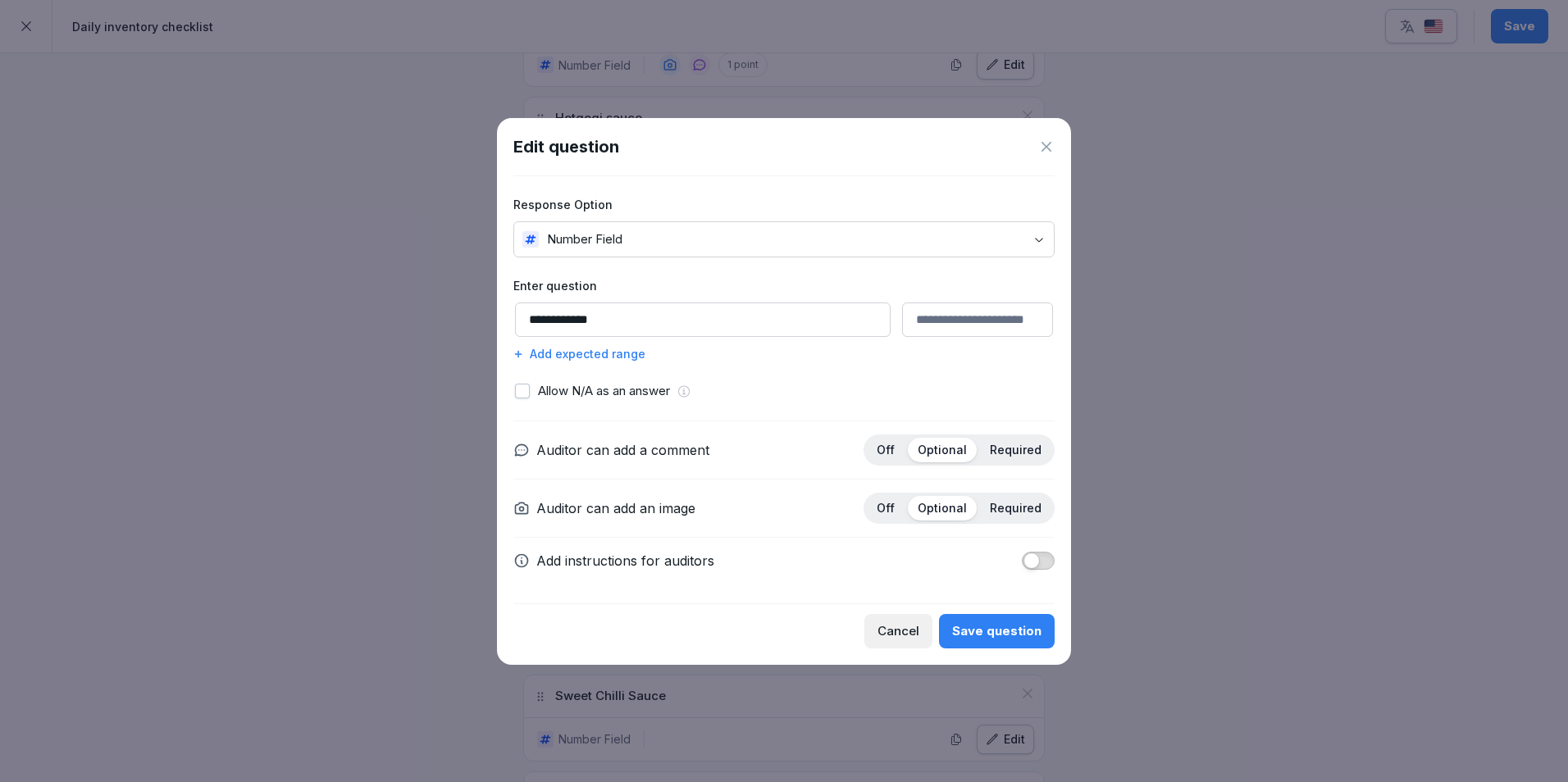
click at [593, 359] on div "Add expected range" at bounding box center [783, 353] width 541 height 17
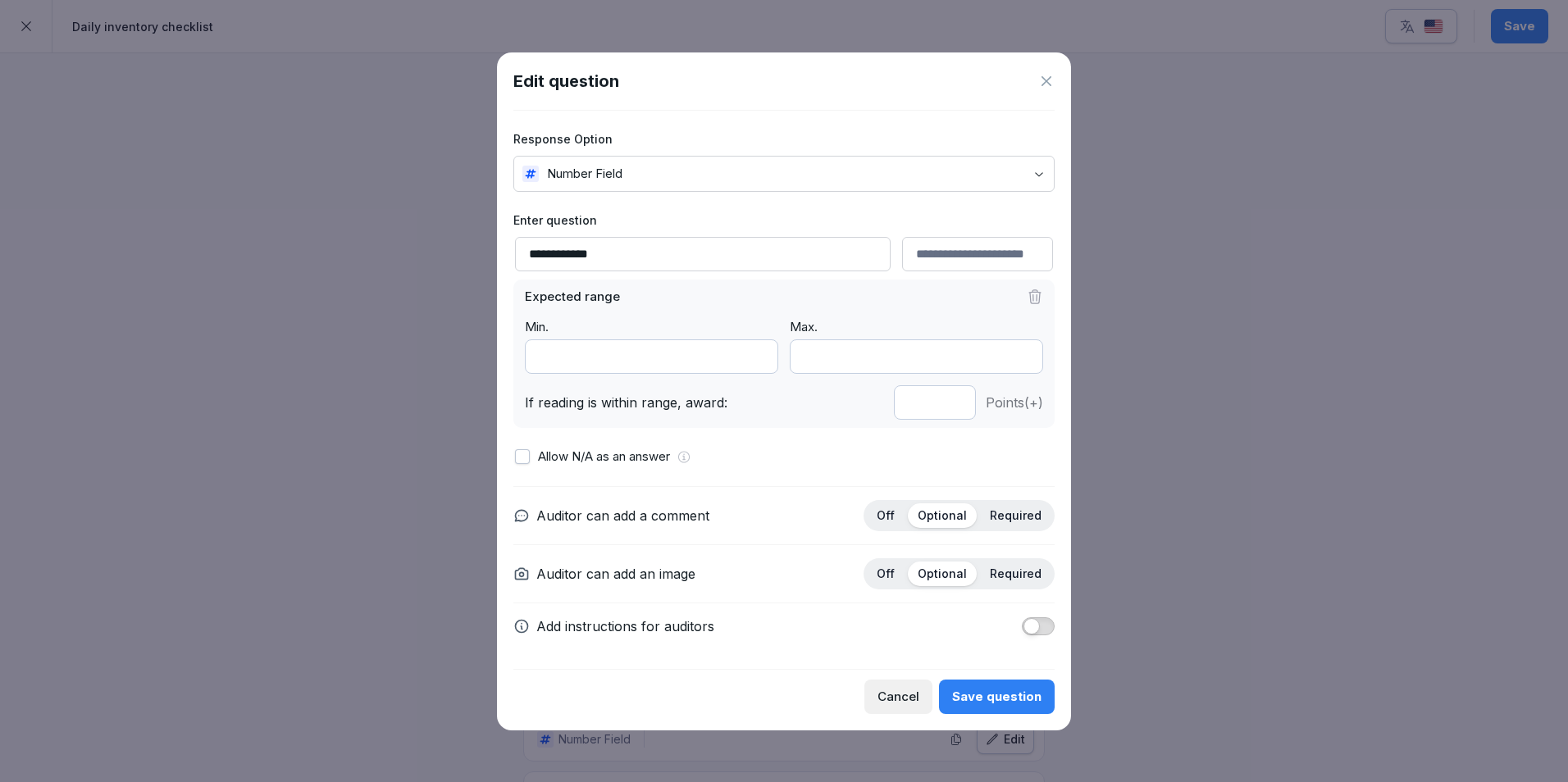
click at [955, 406] on input "*" at bounding box center [935, 402] width 82 height 34
type input "*"
click at [955, 406] on input "*" at bounding box center [935, 402] width 82 height 34
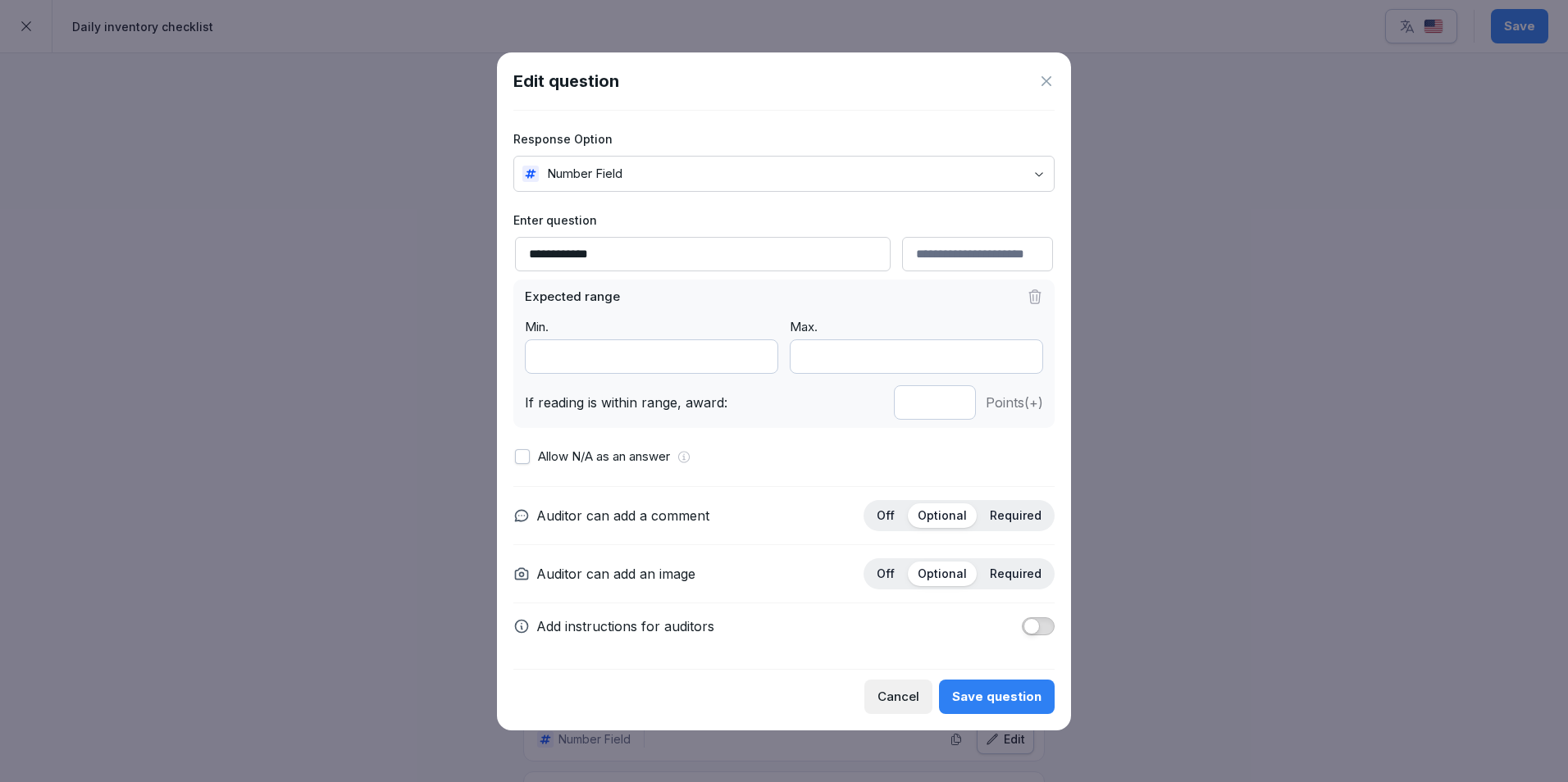
click at [1016, 696] on div "Save question" at bounding box center [997, 696] width 89 height 18
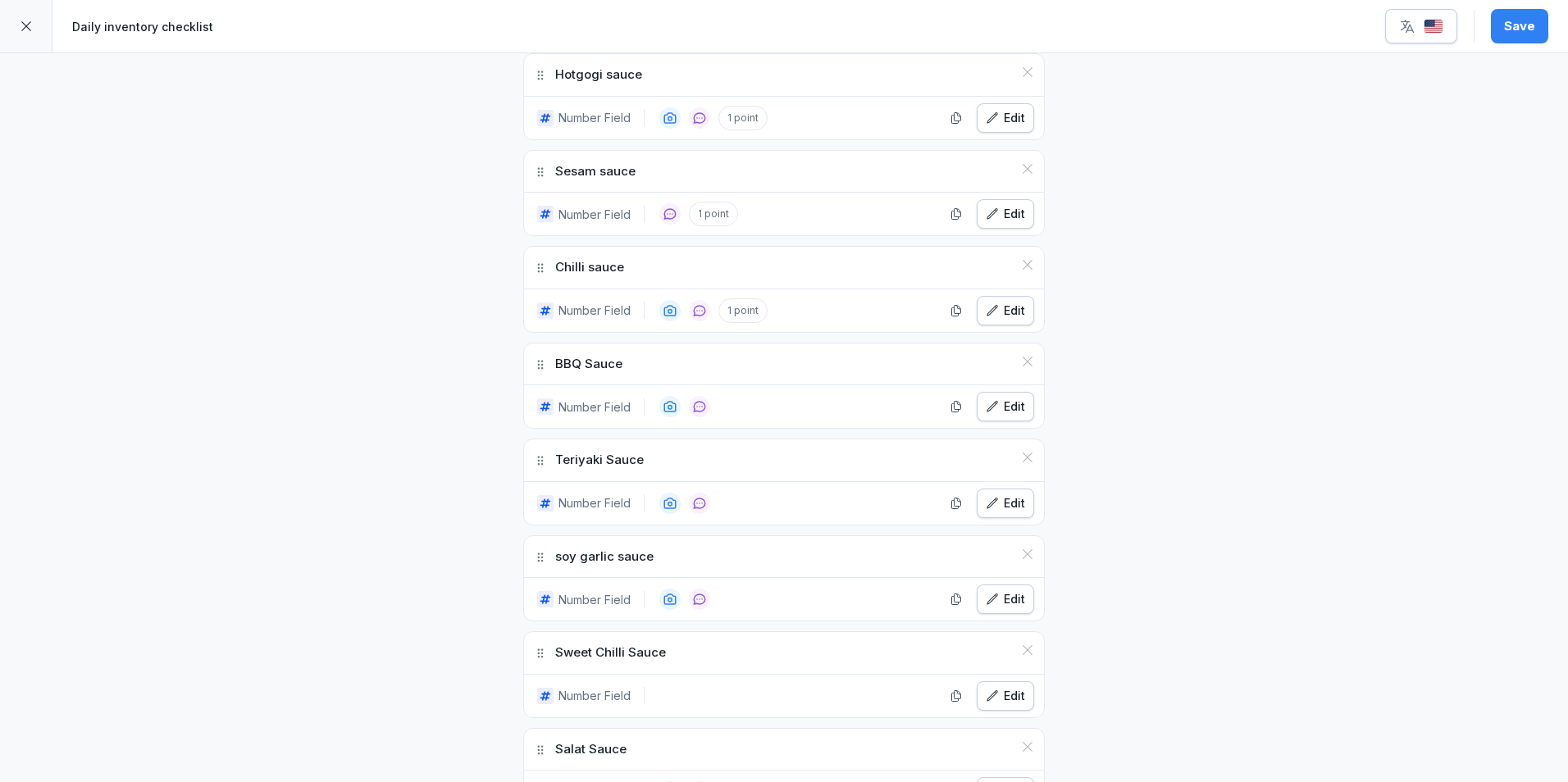
scroll to position [2131, 0]
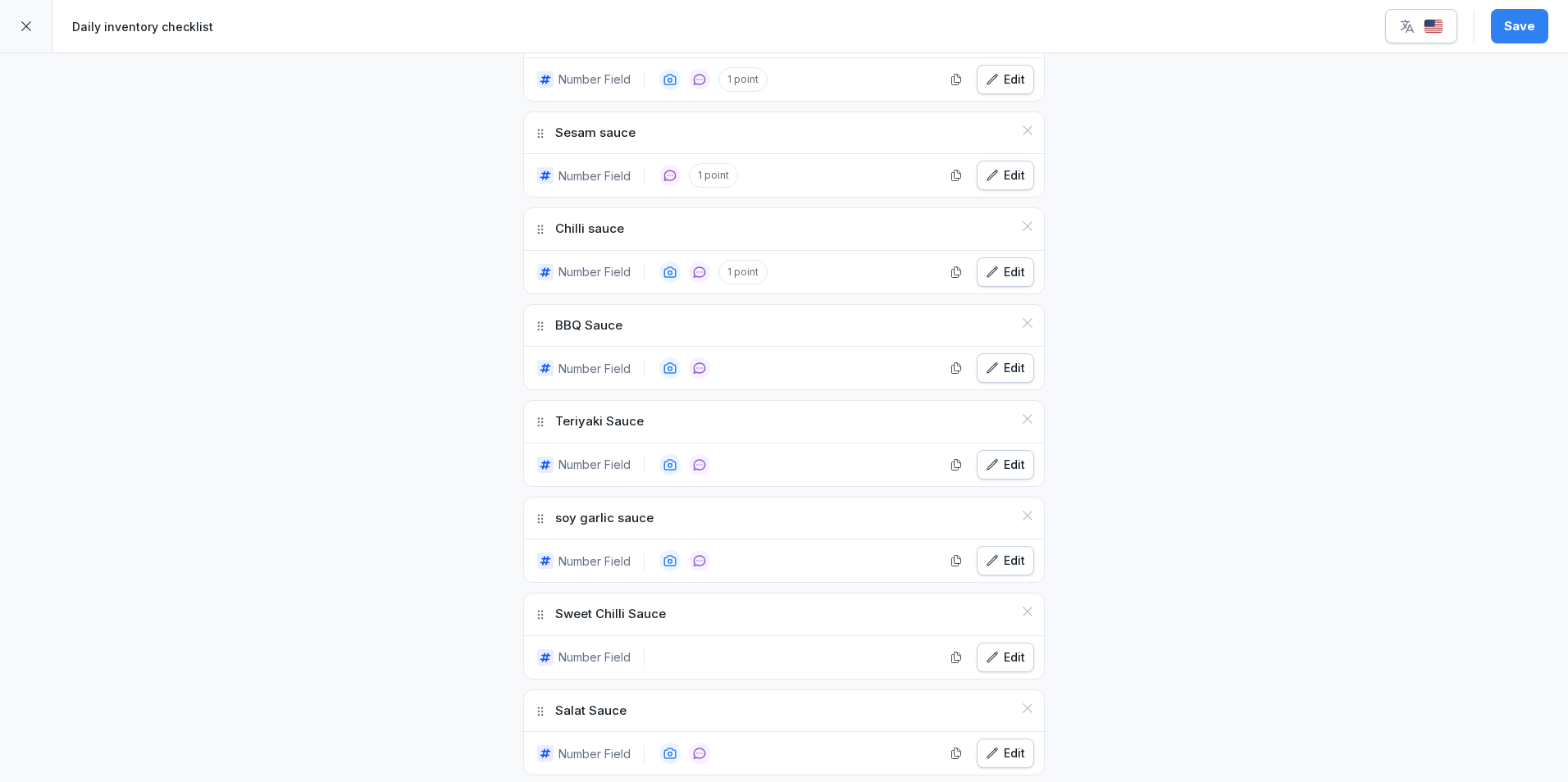
click at [1002, 374] on div "Edit" at bounding box center [1005, 368] width 39 height 18
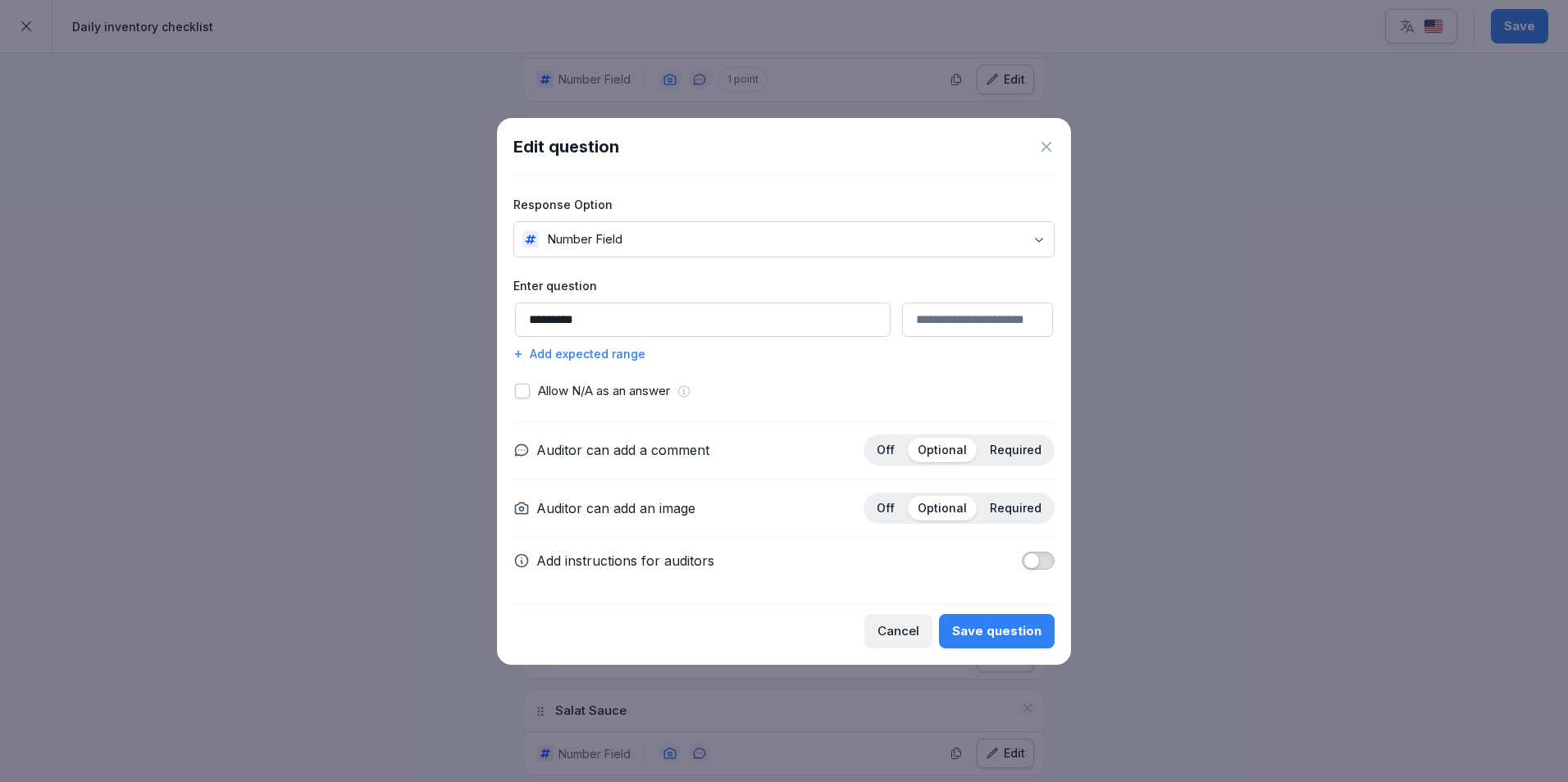
click at [634, 351] on div "Add expected range" at bounding box center [783, 353] width 541 height 17
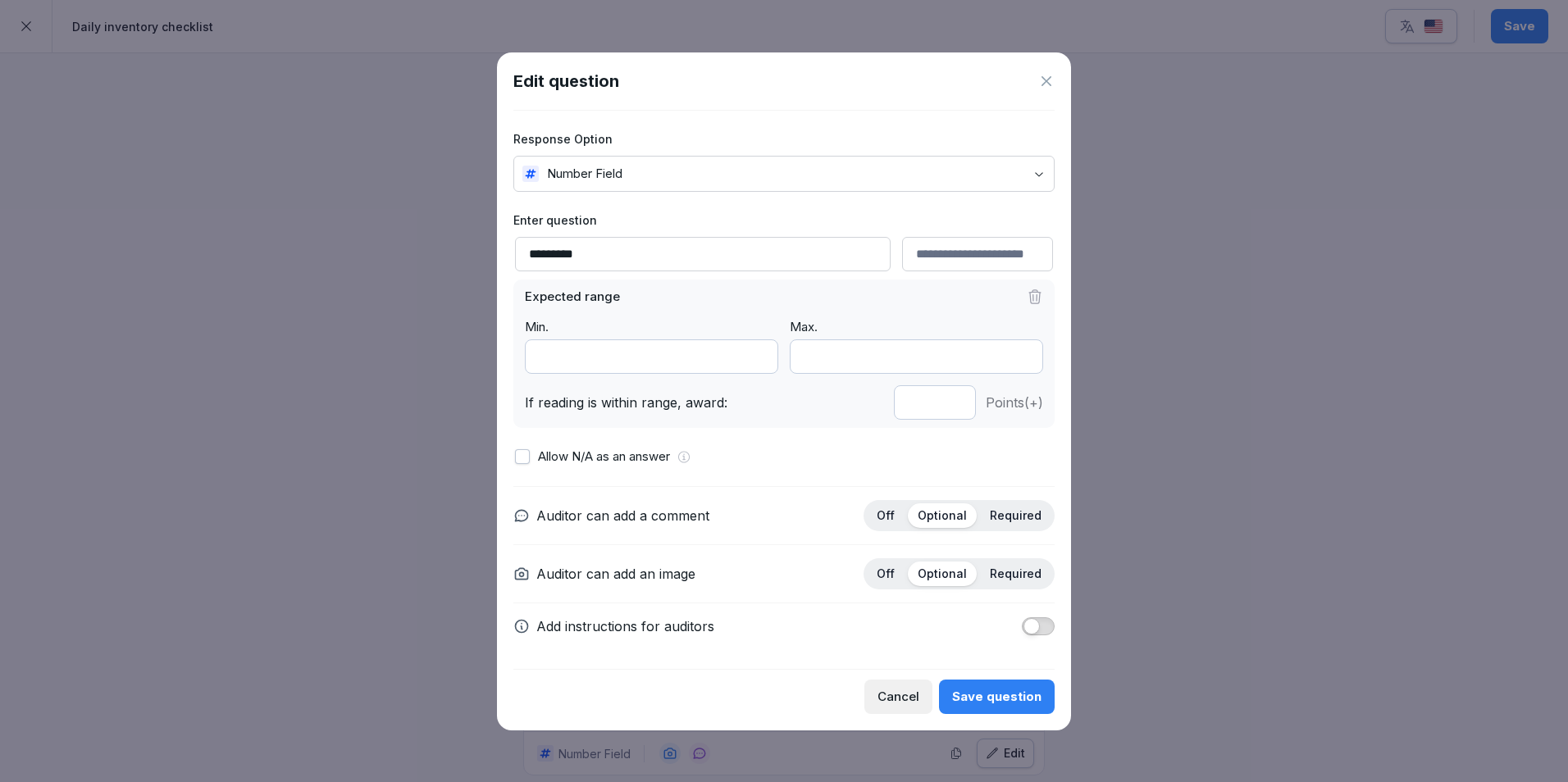
click at [955, 406] on input "*" at bounding box center [935, 402] width 82 height 34
type input "*"
click at [955, 406] on input "*" at bounding box center [935, 402] width 82 height 34
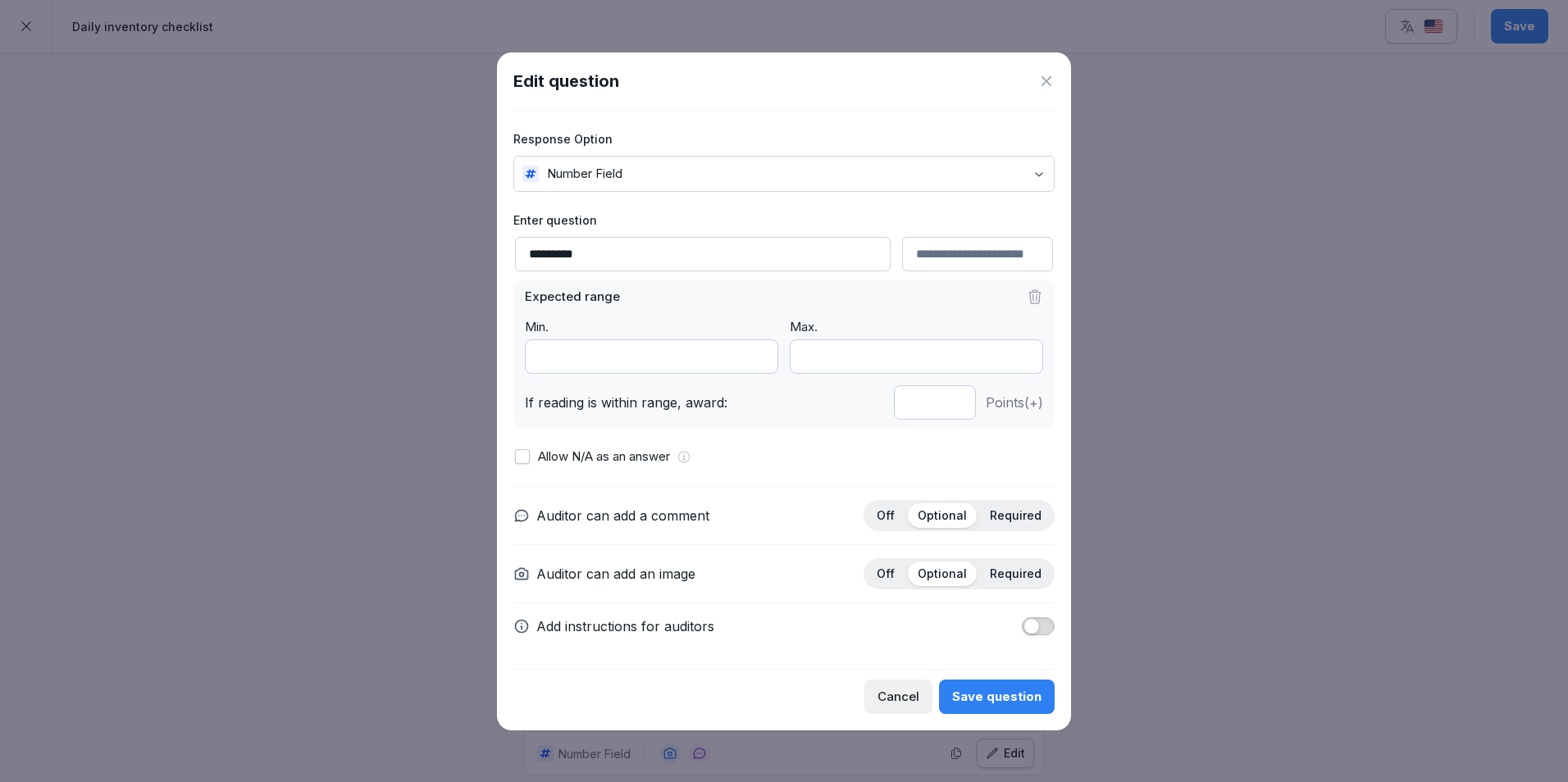
click at [1010, 701] on div "Save question" at bounding box center [997, 696] width 89 height 18
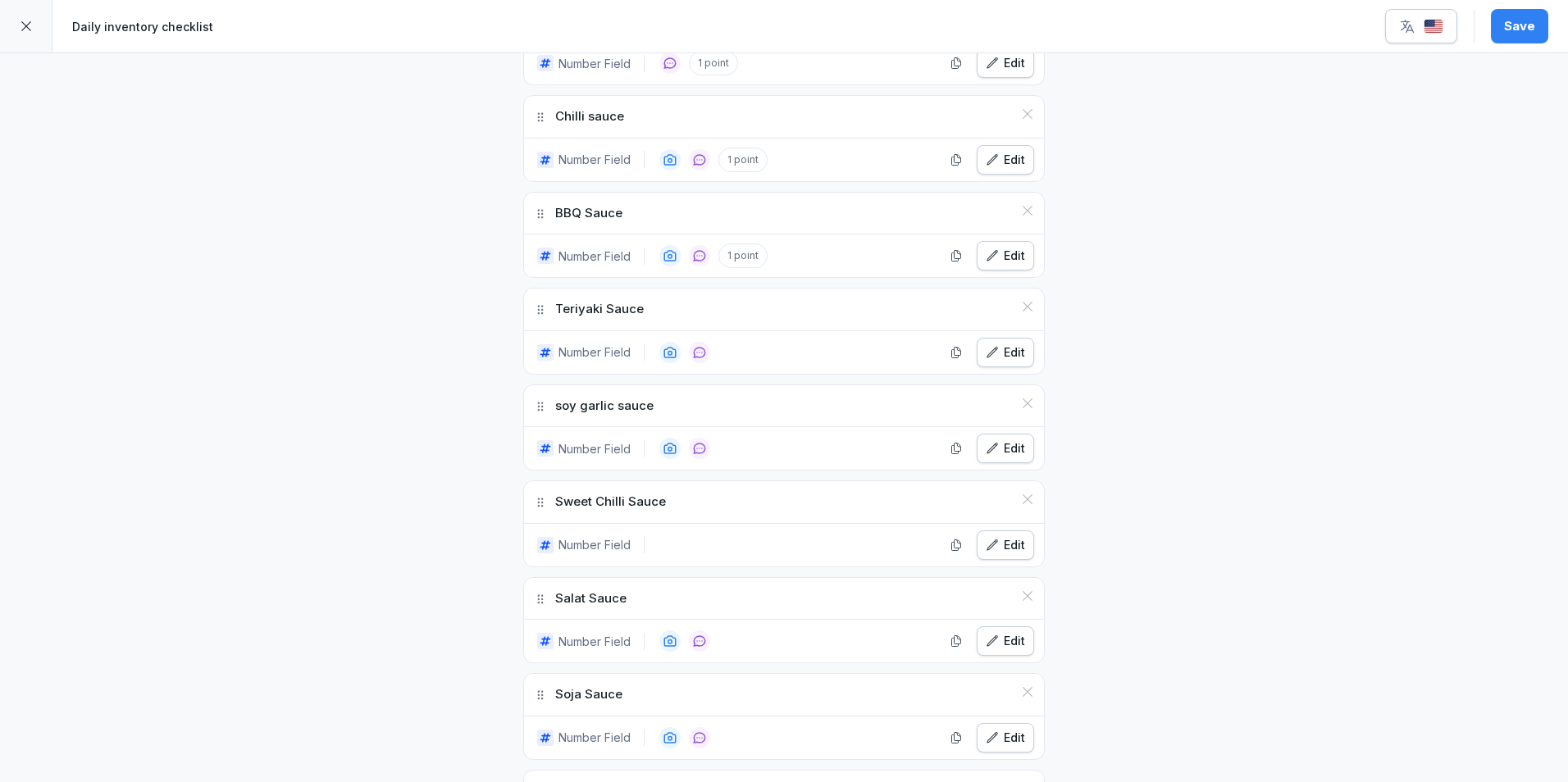
scroll to position [2295, 0]
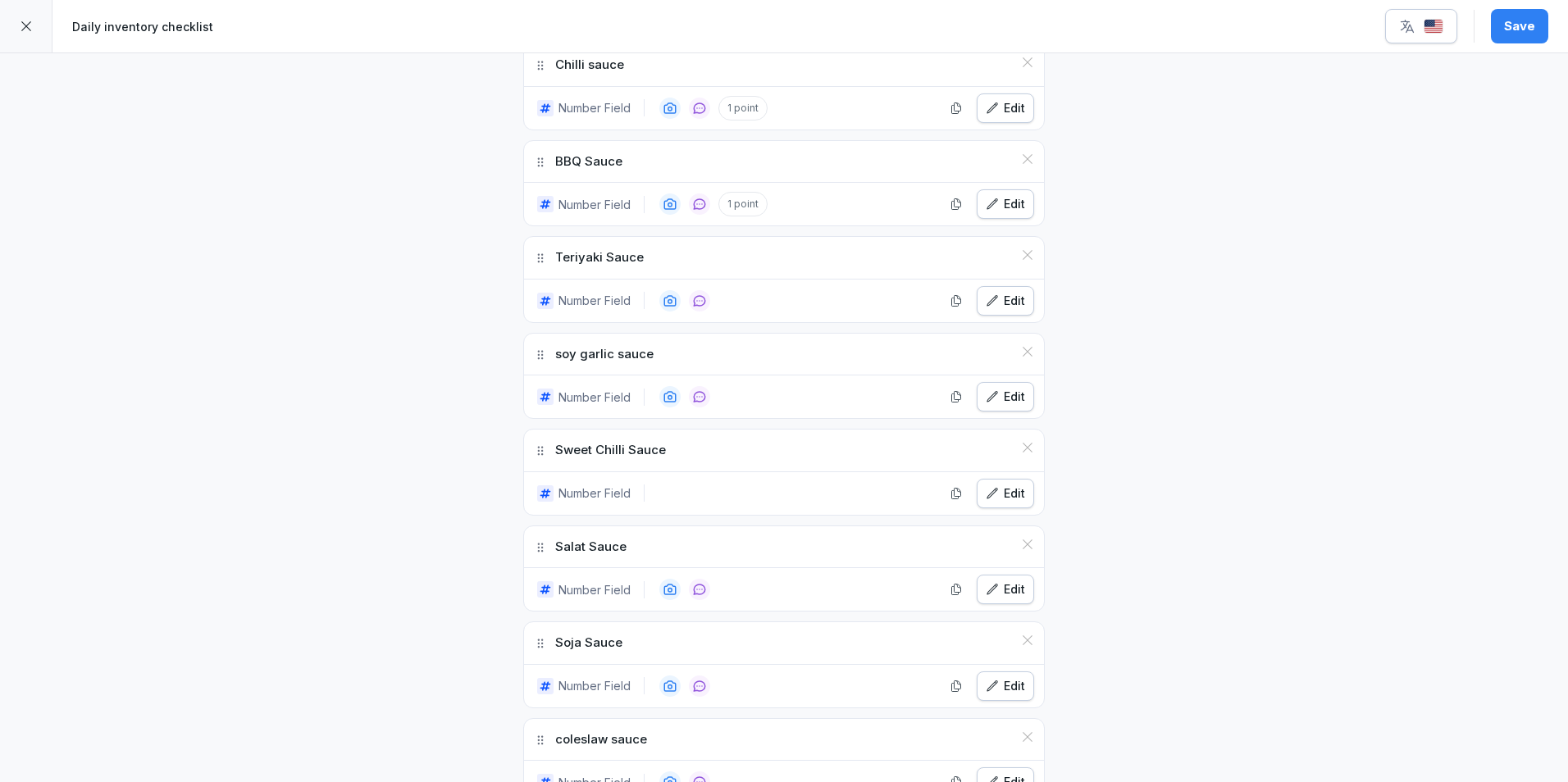
click at [993, 298] on icon "button" at bounding box center [992, 300] width 13 height 13
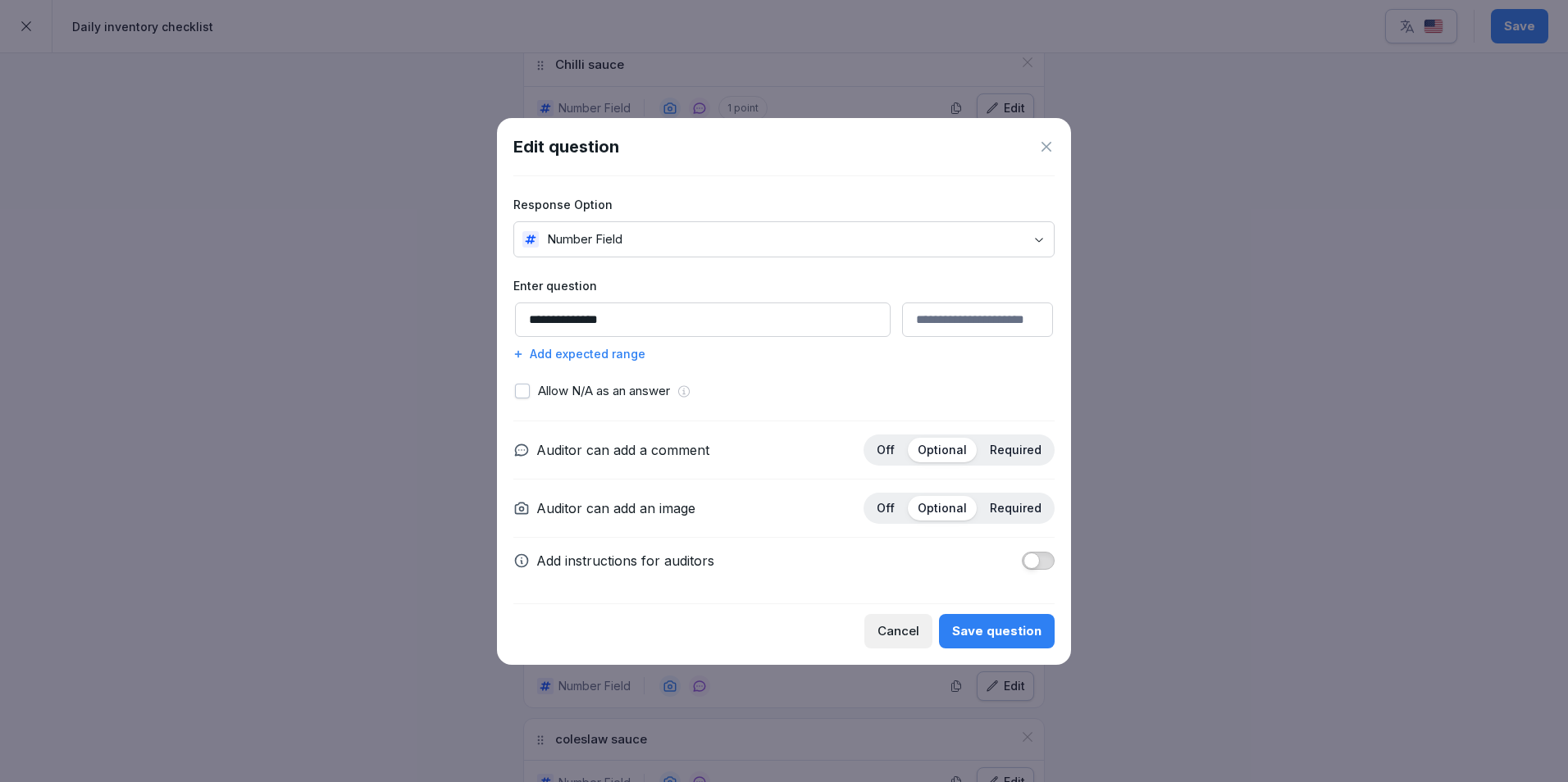
click at [611, 353] on div "Add expected range" at bounding box center [783, 353] width 541 height 17
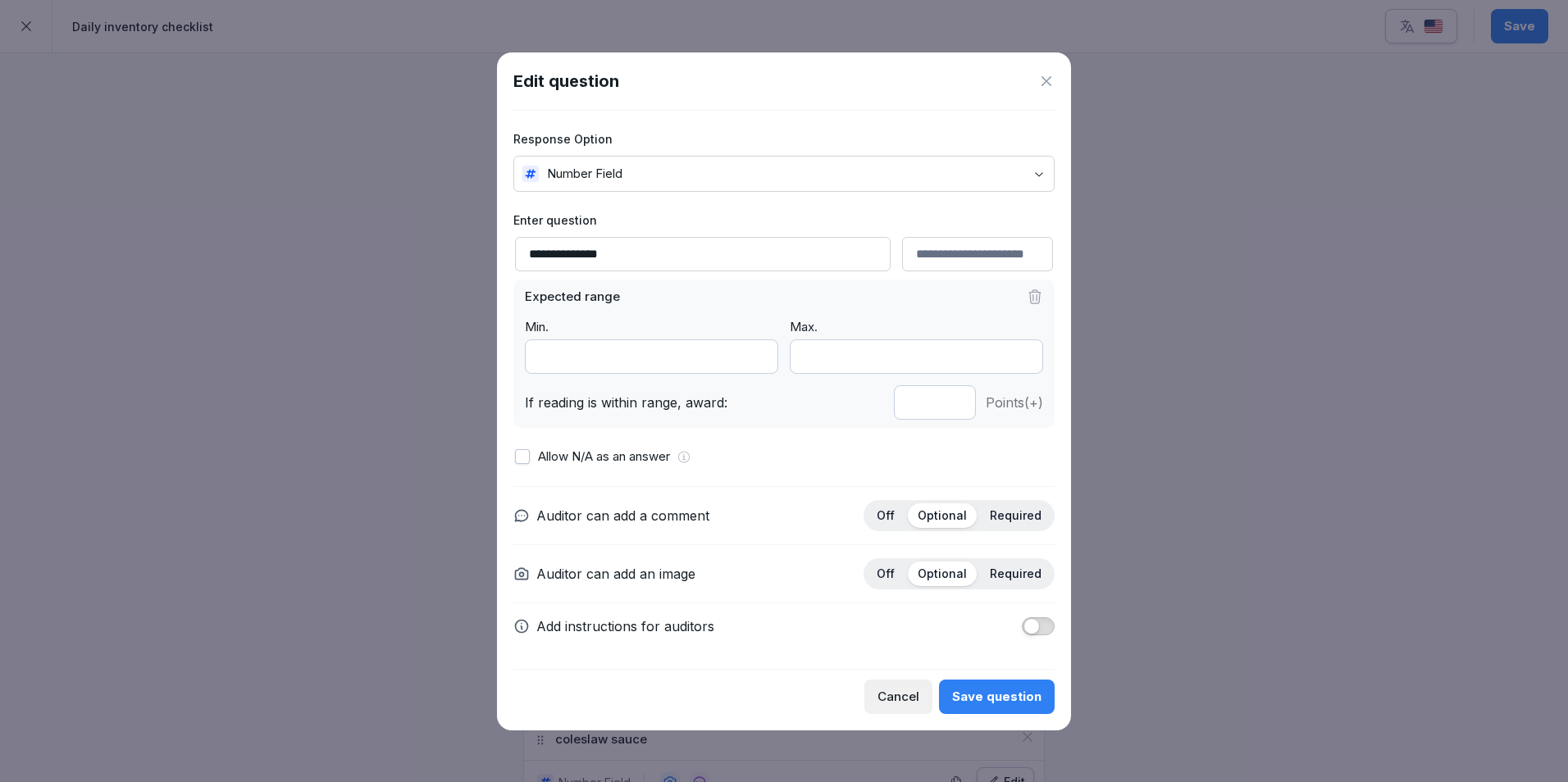
click at [950, 406] on input "*" at bounding box center [935, 402] width 82 height 34
type input "*"
click at [950, 406] on input "*" at bounding box center [935, 402] width 82 height 34
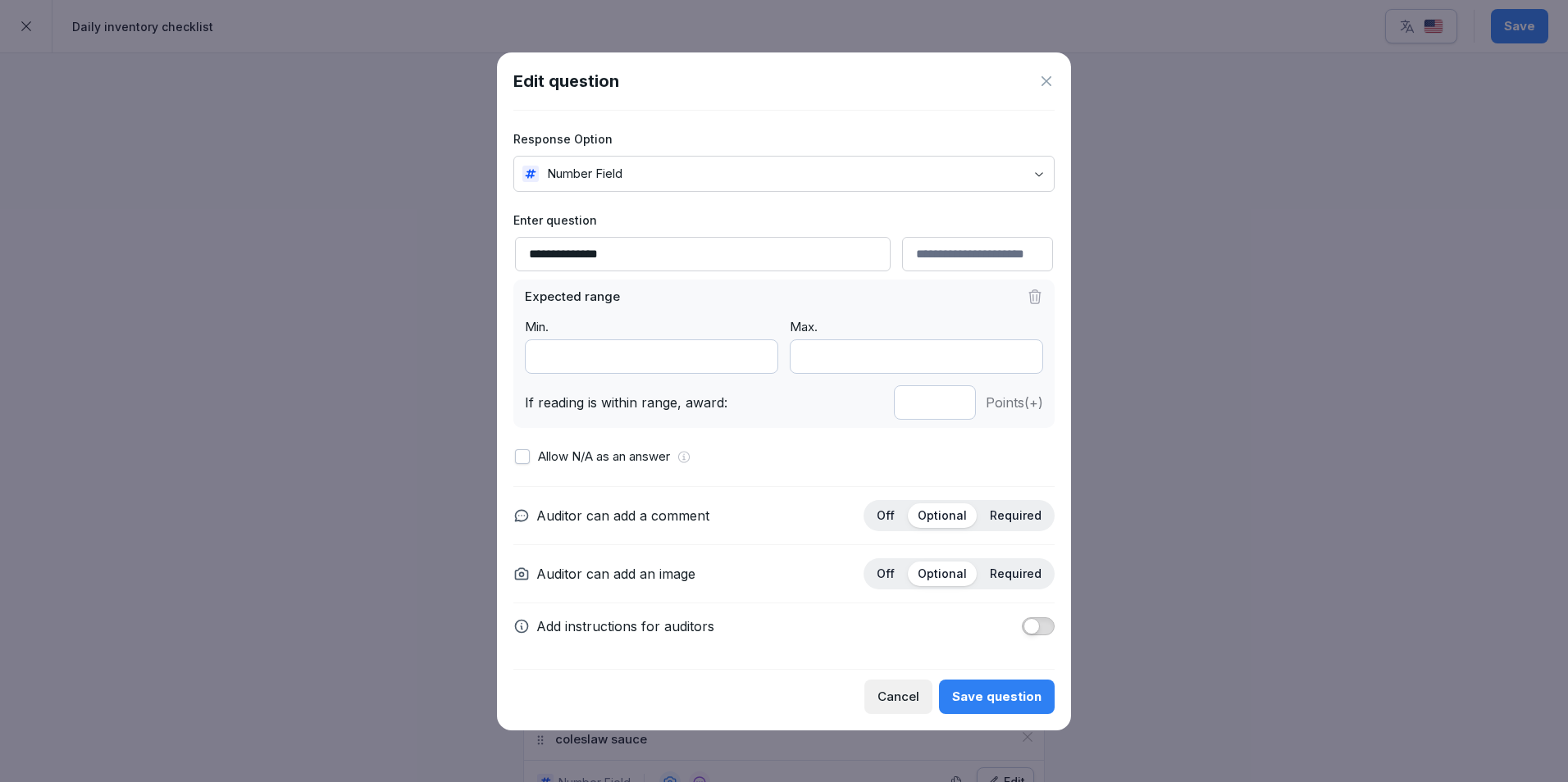
click at [998, 688] on div "Save question" at bounding box center [997, 696] width 89 height 18
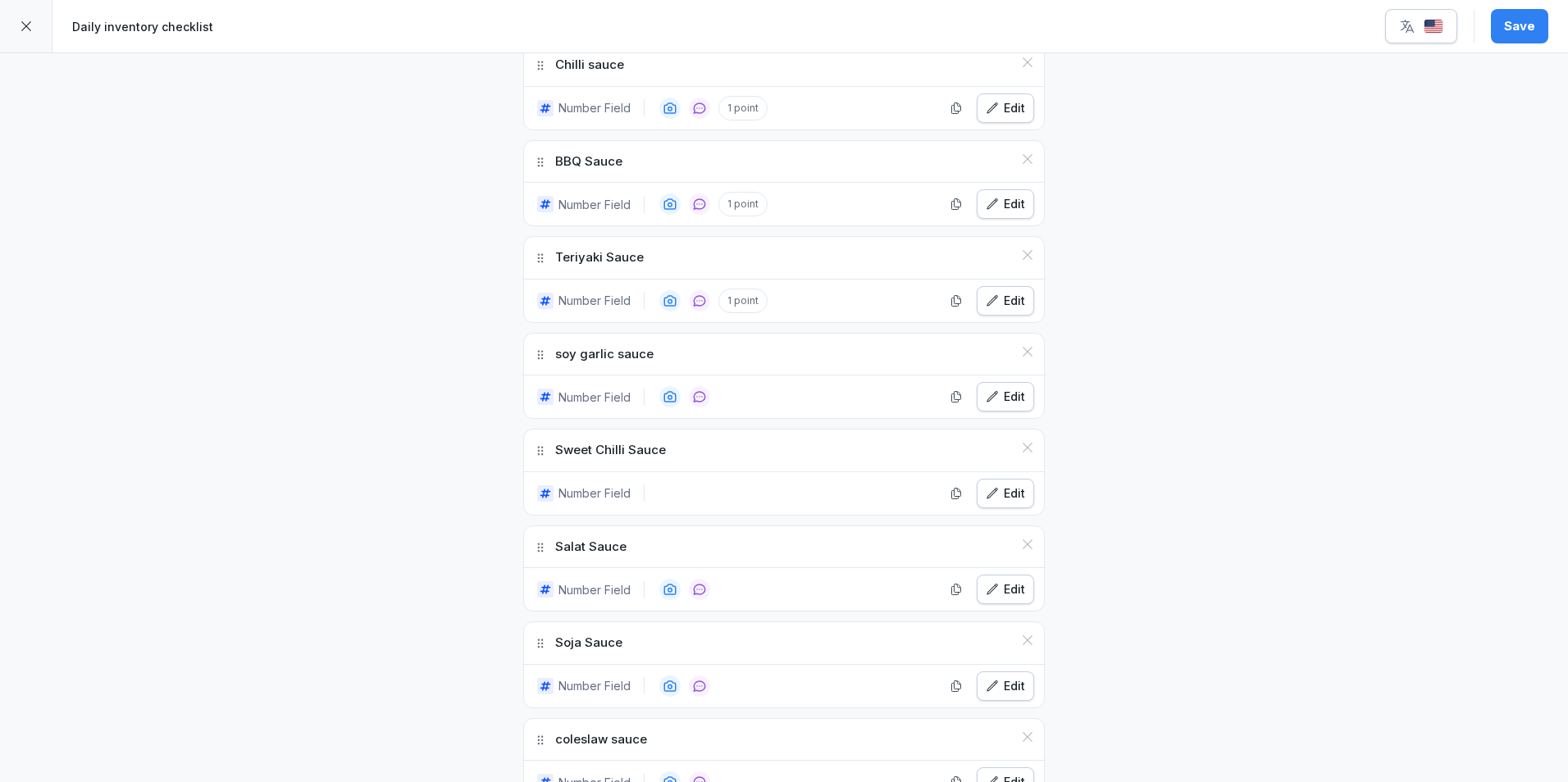
click at [990, 394] on icon "button" at bounding box center [992, 396] width 9 height 9
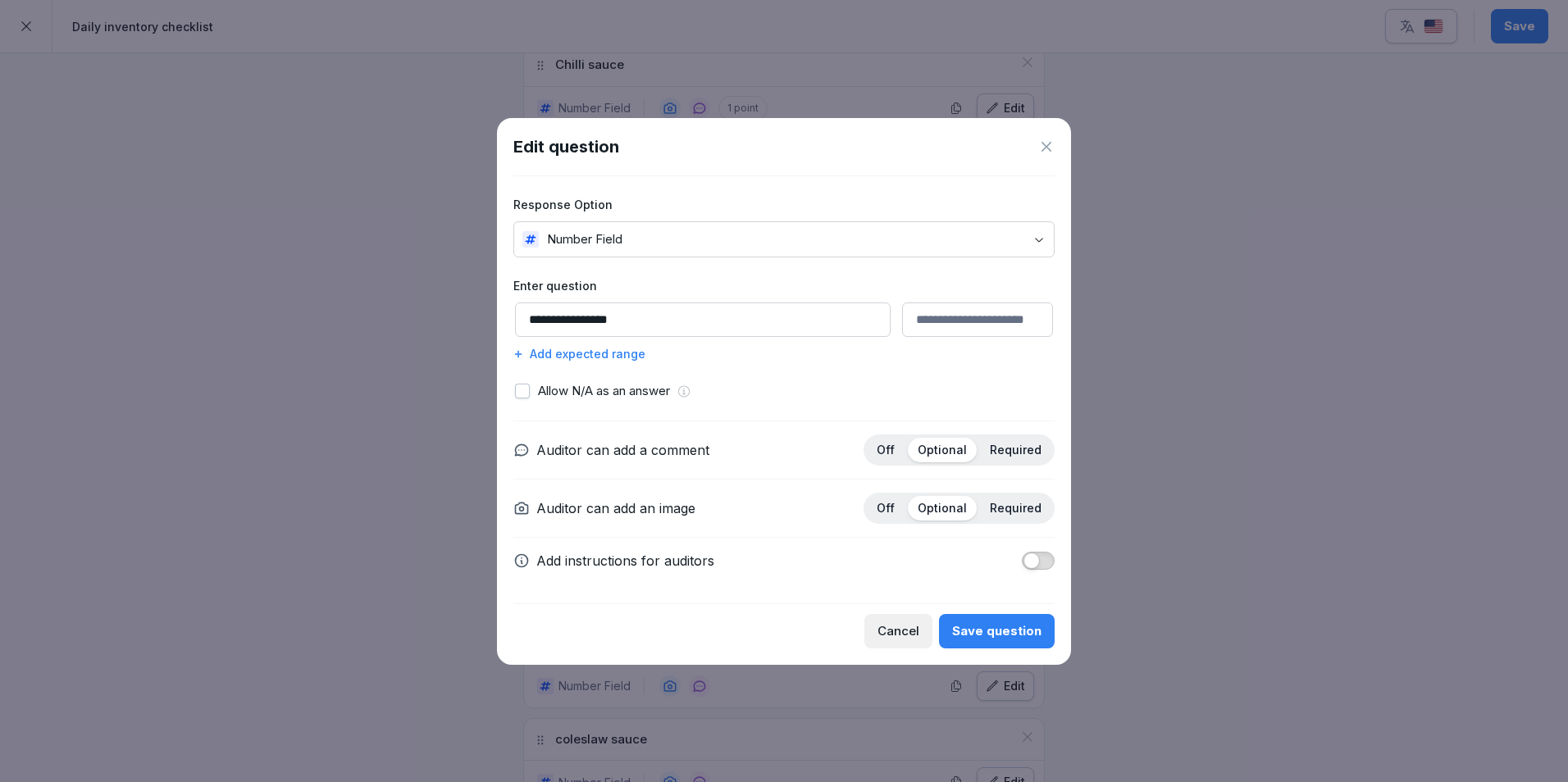
click at [579, 352] on div "Add expected range" at bounding box center [783, 353] width 541 height 17
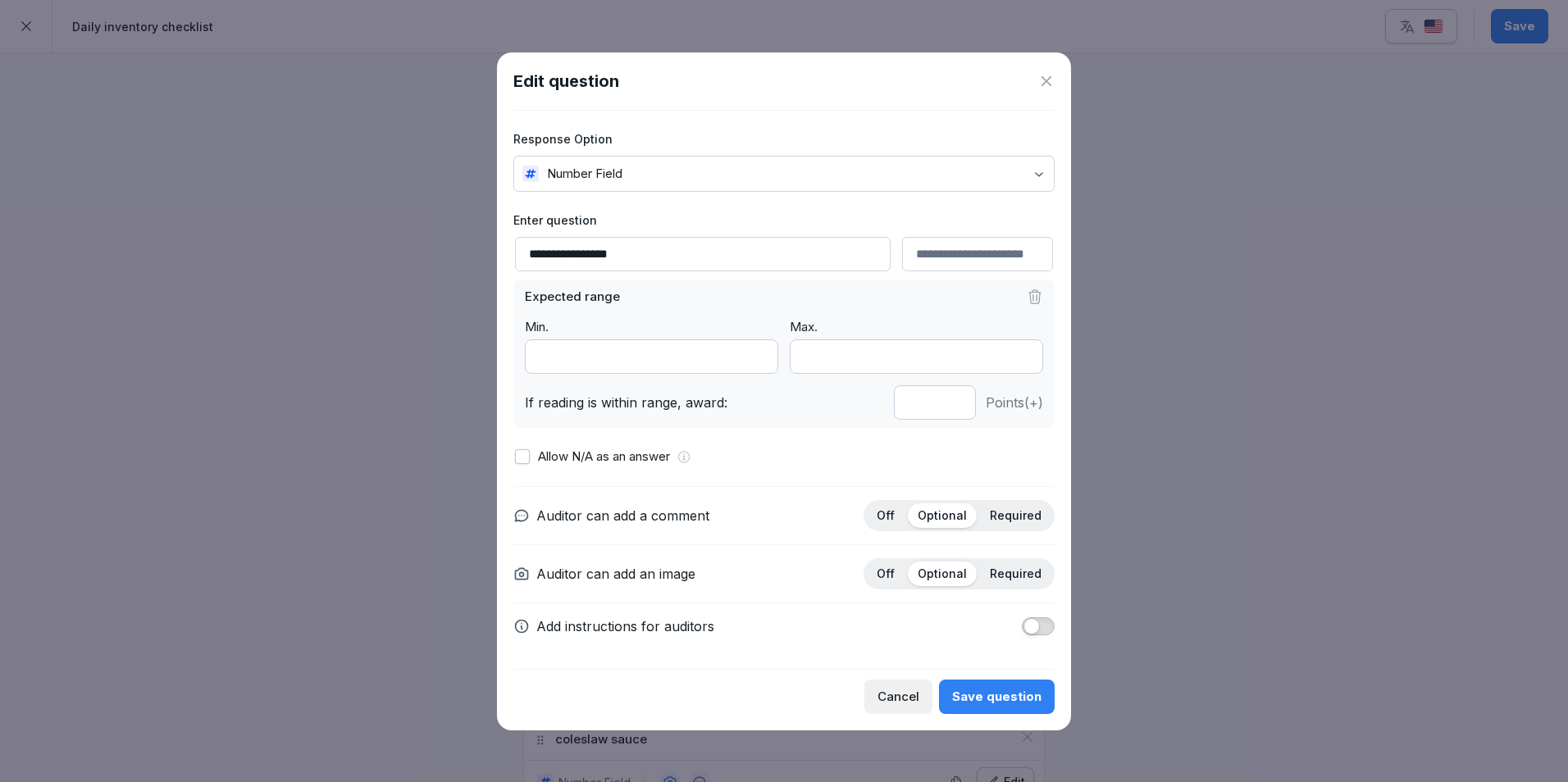
click at [955, 406] on input "*" at bounding box center [935, 402] width 82 height 34
type input "*"
click at [955, 406] on input "*" at bounding box center [935, 402] width 82 height 34
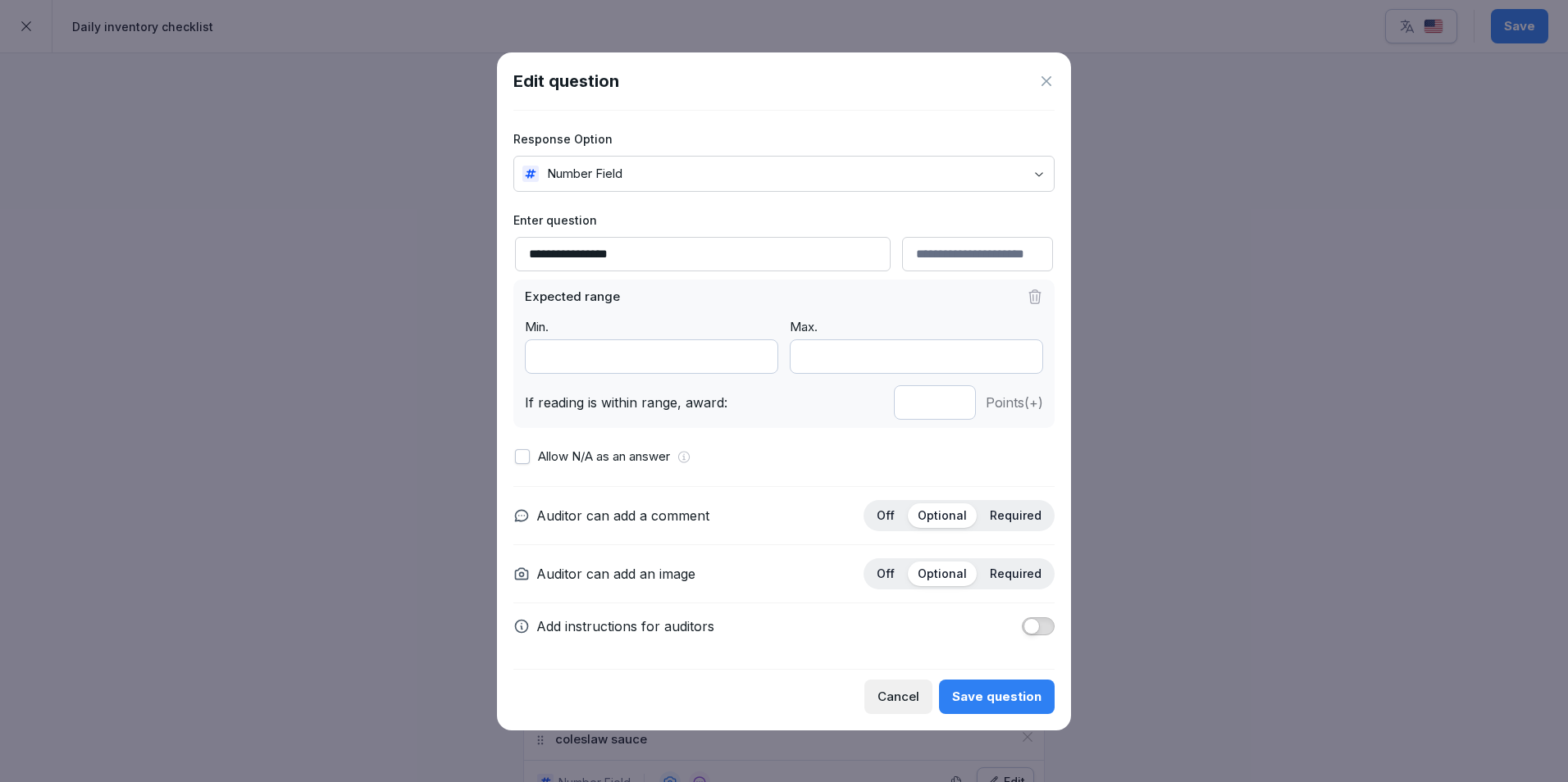
click at [985, 684] on button "Save question" at bounding box center [997, 696] width 116 height 34
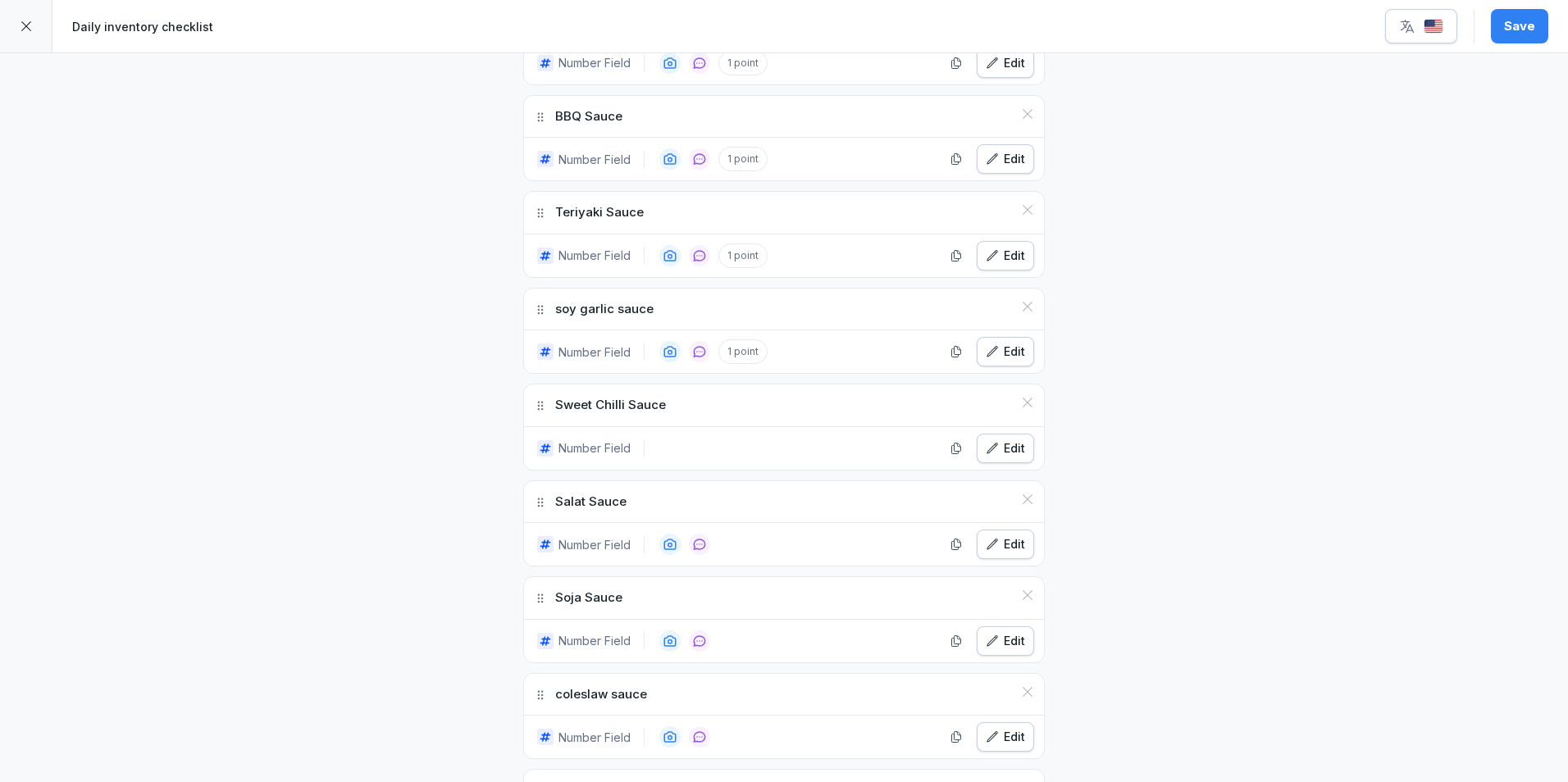
scroll to position [2377, 0]
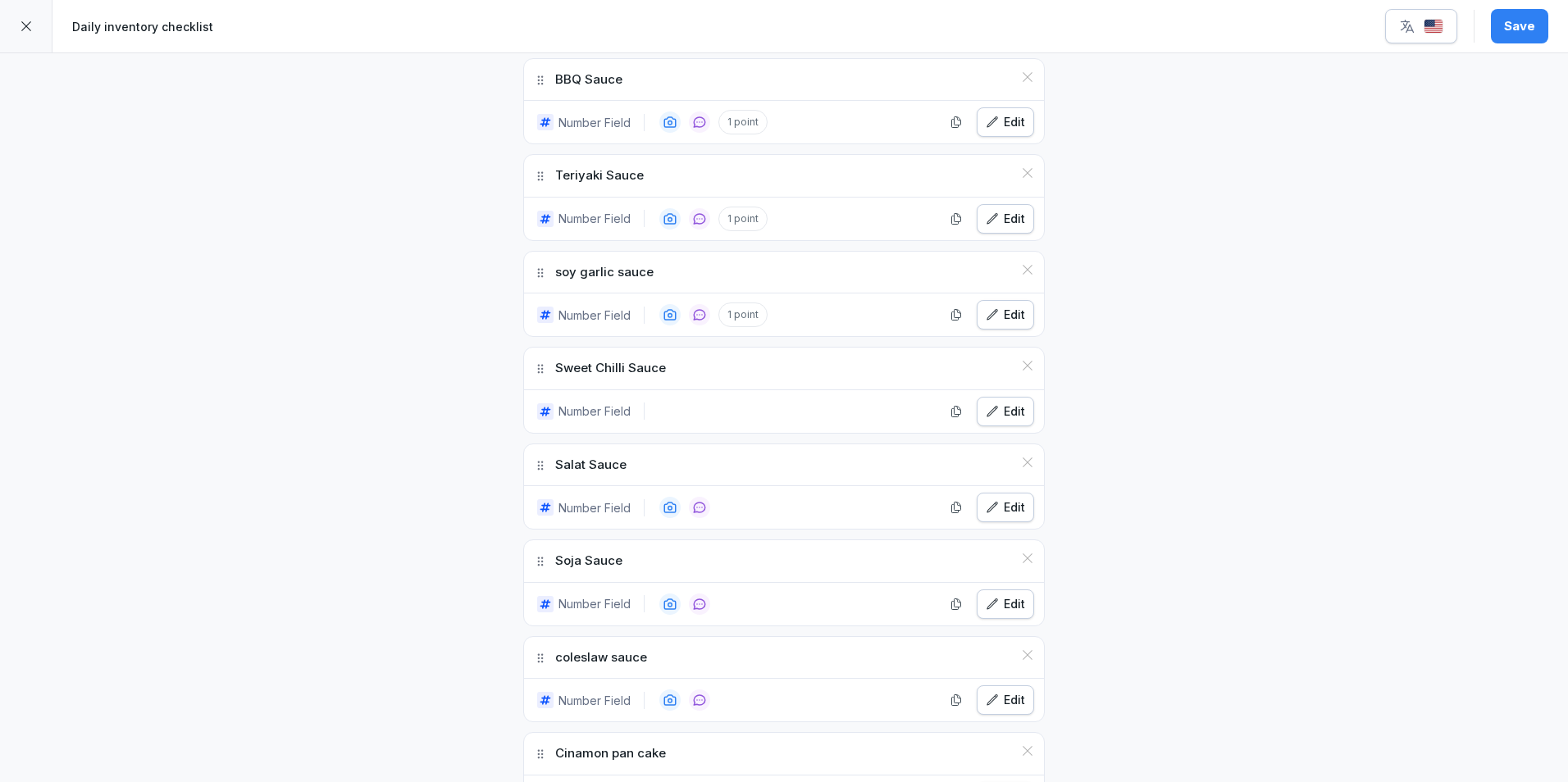
click at [996, 418] on div "Edit" at bounding box center [1005, 411] width 39 height 18
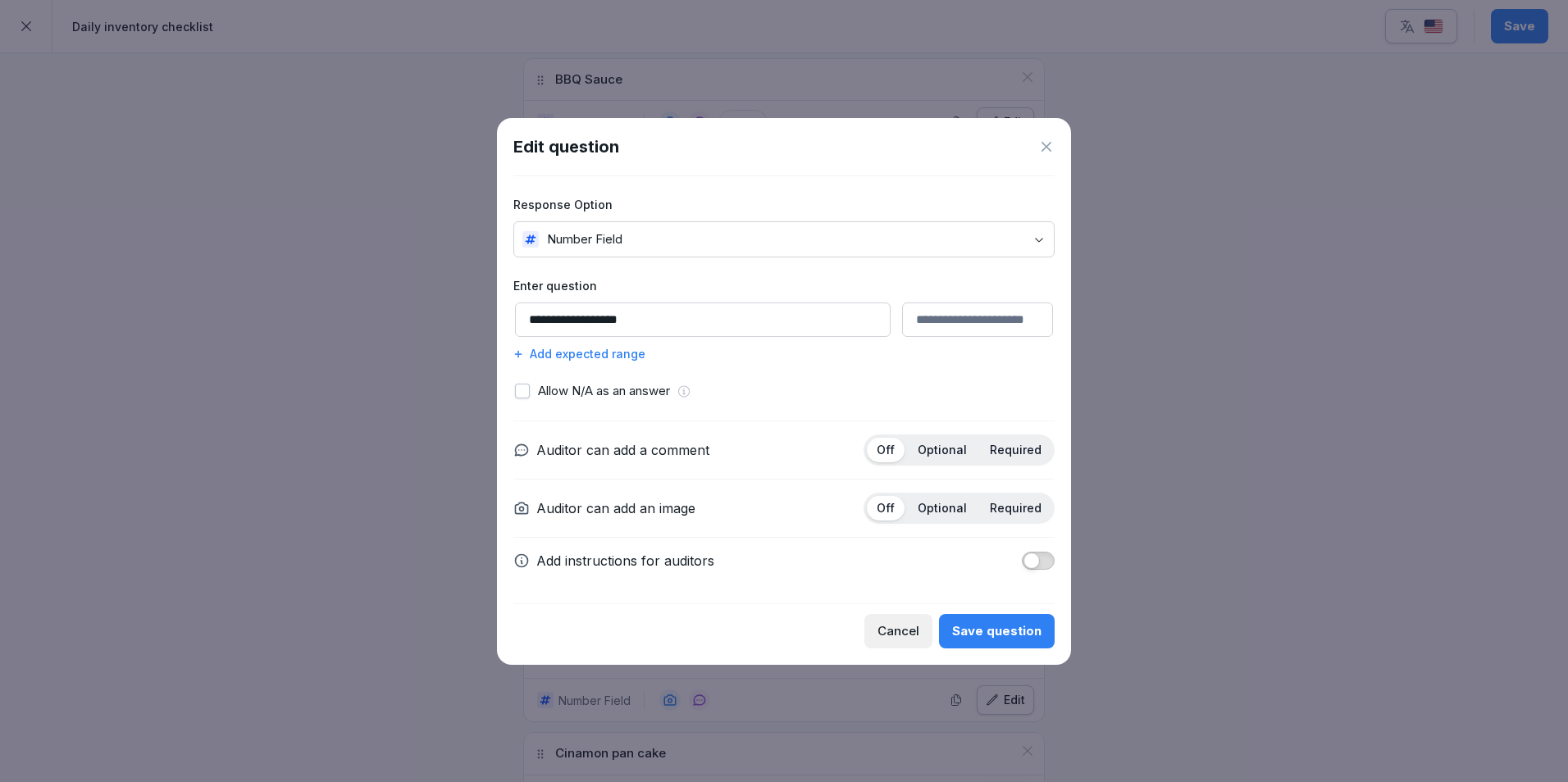
click at [636, 357] on div "Add expected range" at bounding box center [783, 353] width 541 height 17
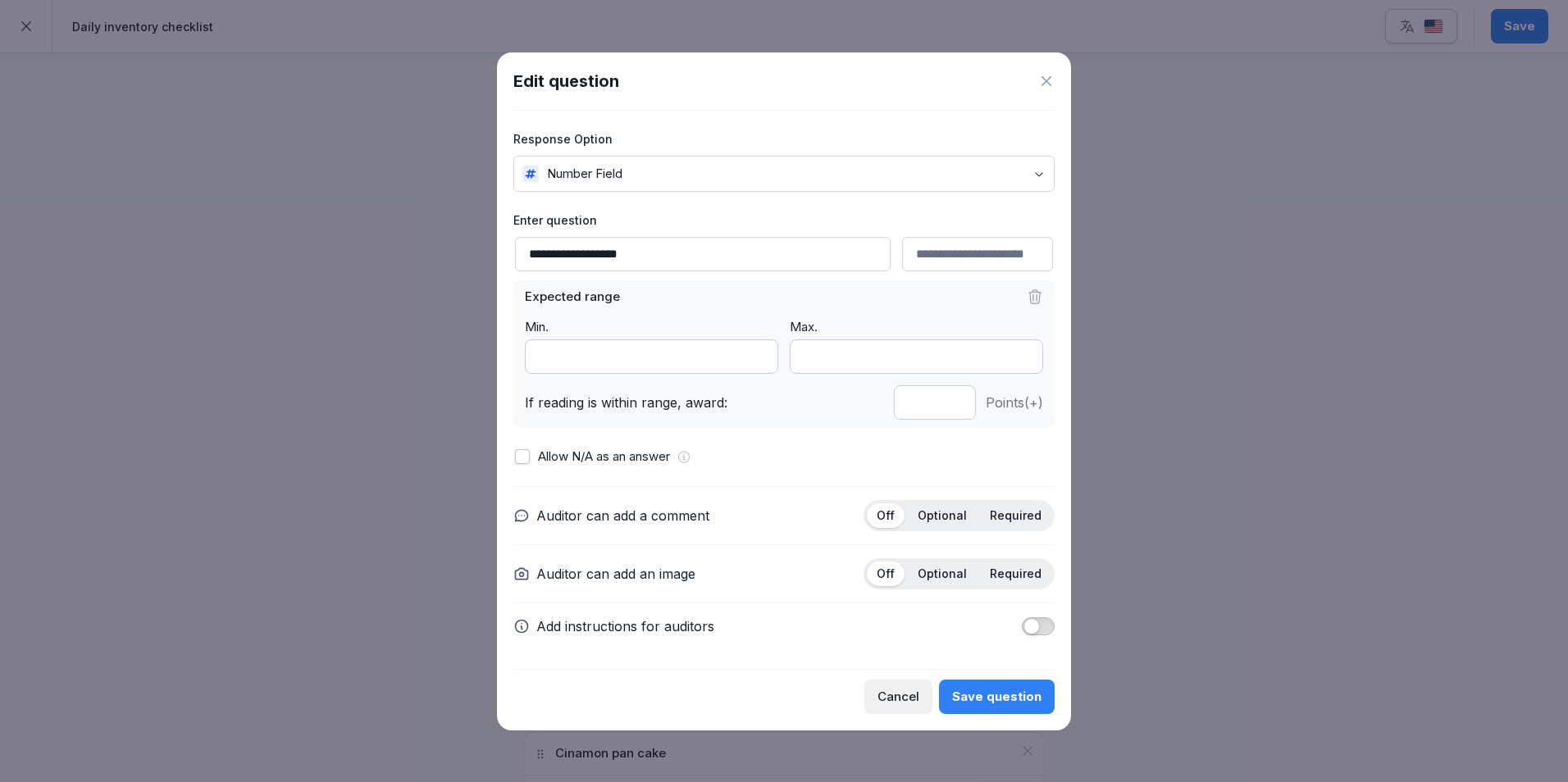
click at [954, 405] on input "*" at bounding box center [935, 402] width 82 height 34
click at [955, 405] on input "*" at bounding box center [935, 402] width 82 height 34
type input "*"
click at [955, 405] on input "*" at bounding box center [935, 402] width 82 height 34
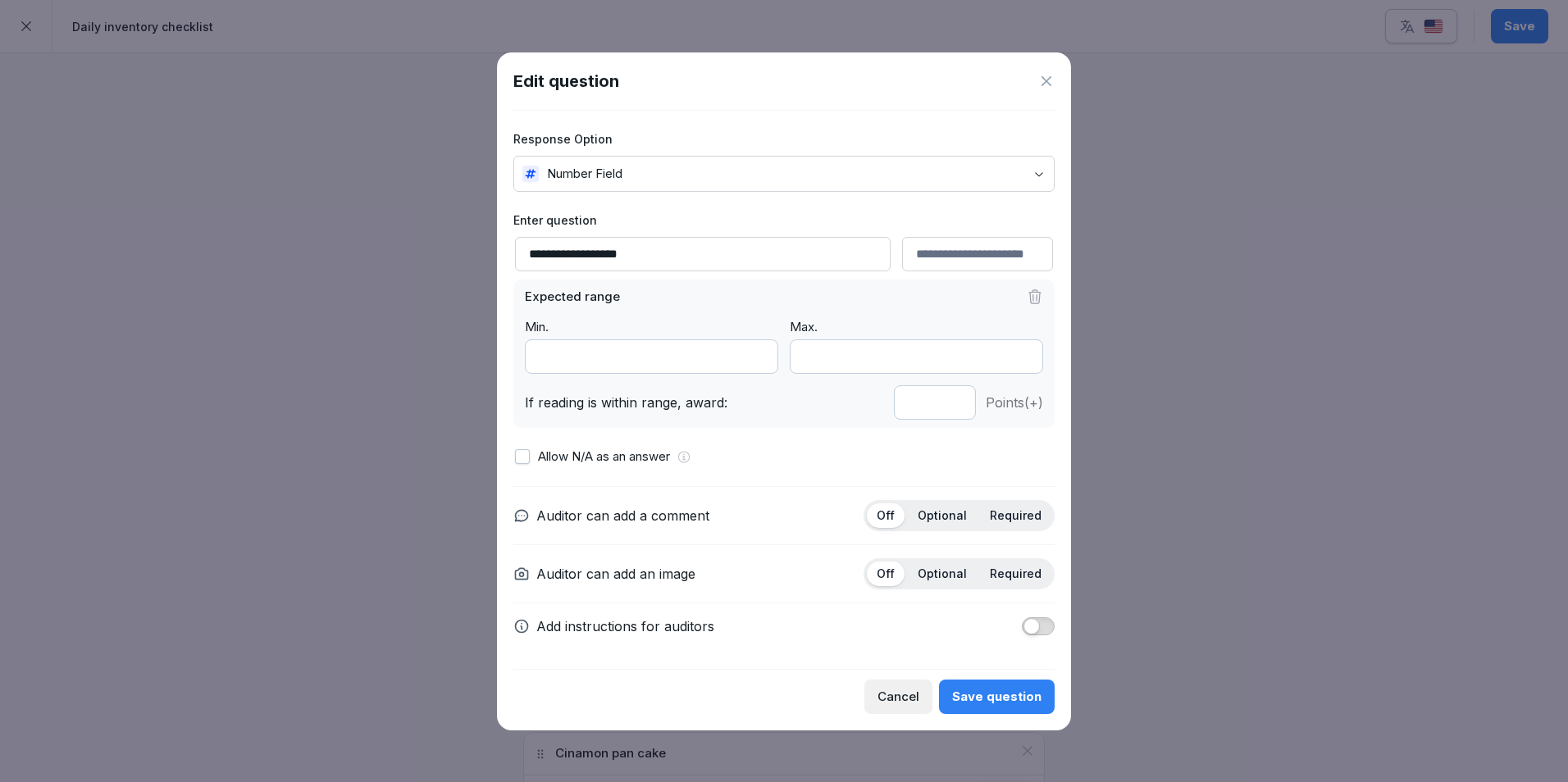
click at [987, 686] on button "Save question" at bounding box center [997, 696] width 116 height 34
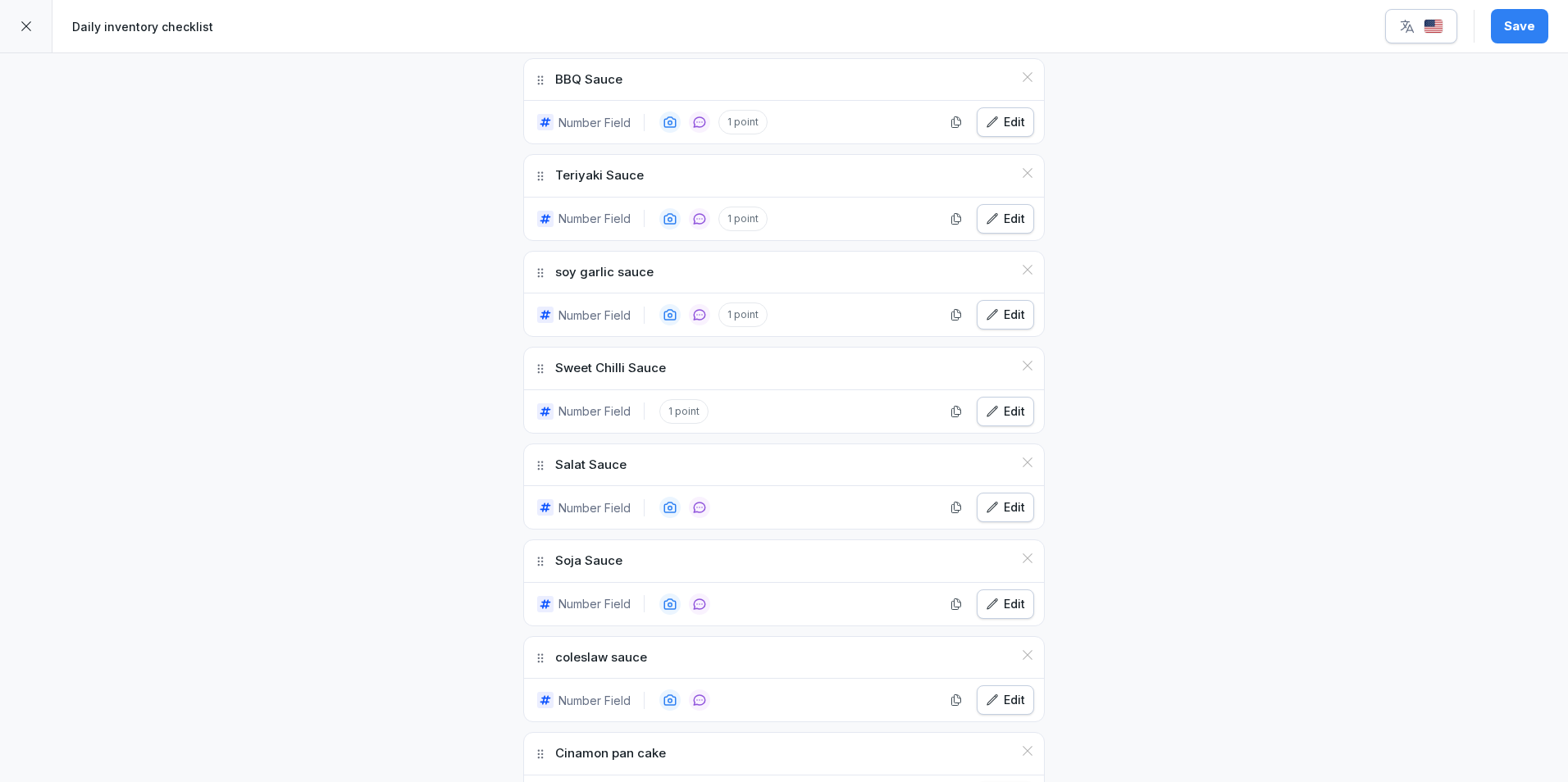
click at [996, 412] on div "Edit" at bounding box center [1005, 411] width 39 height 18
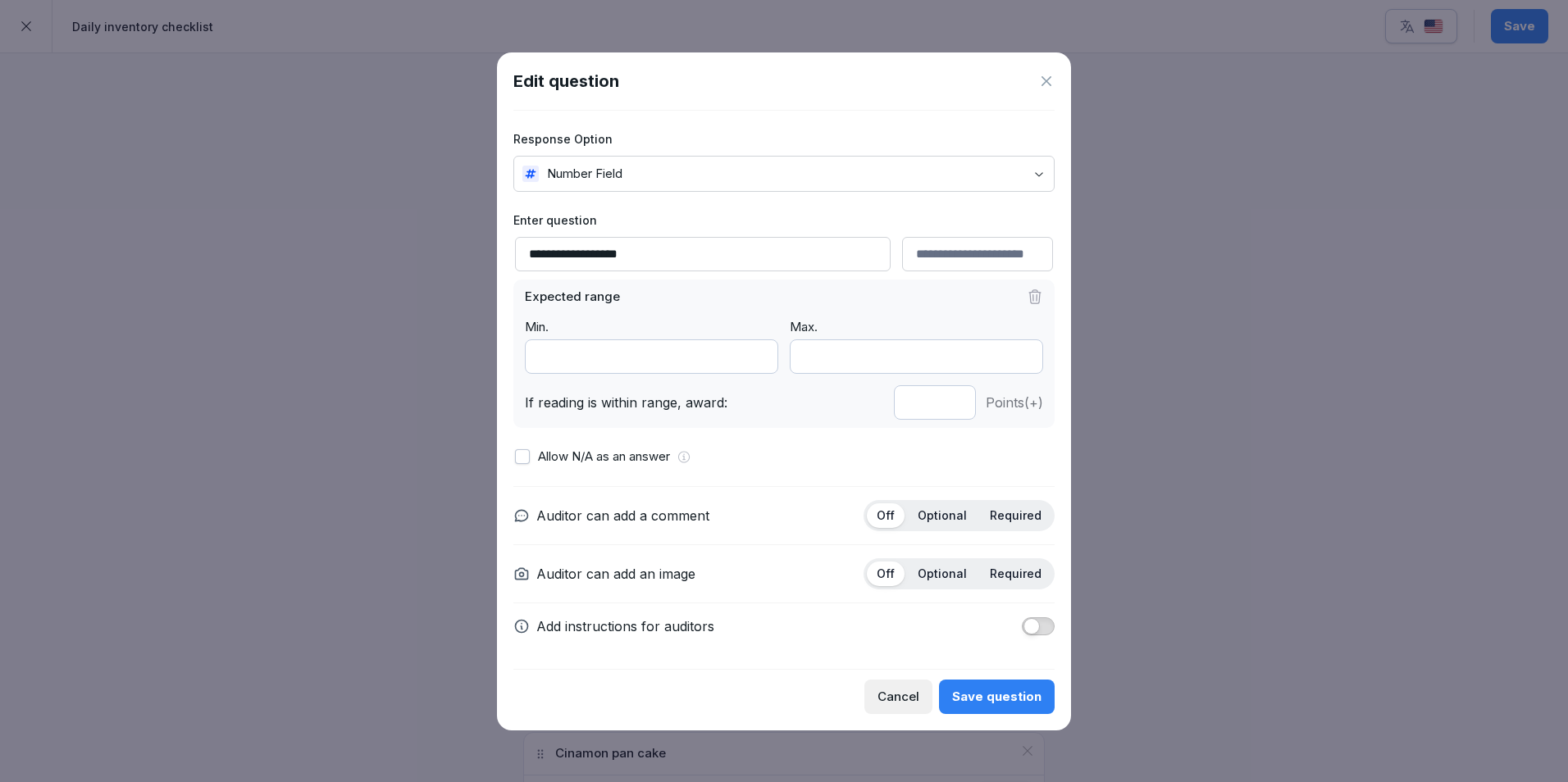
click at [961, 520] on p "Optional" at bounding box center [942, 515] width 49 height 15
click at [996, 695] on div "Save question" at bounding box center [997, 696] width 89 height 18
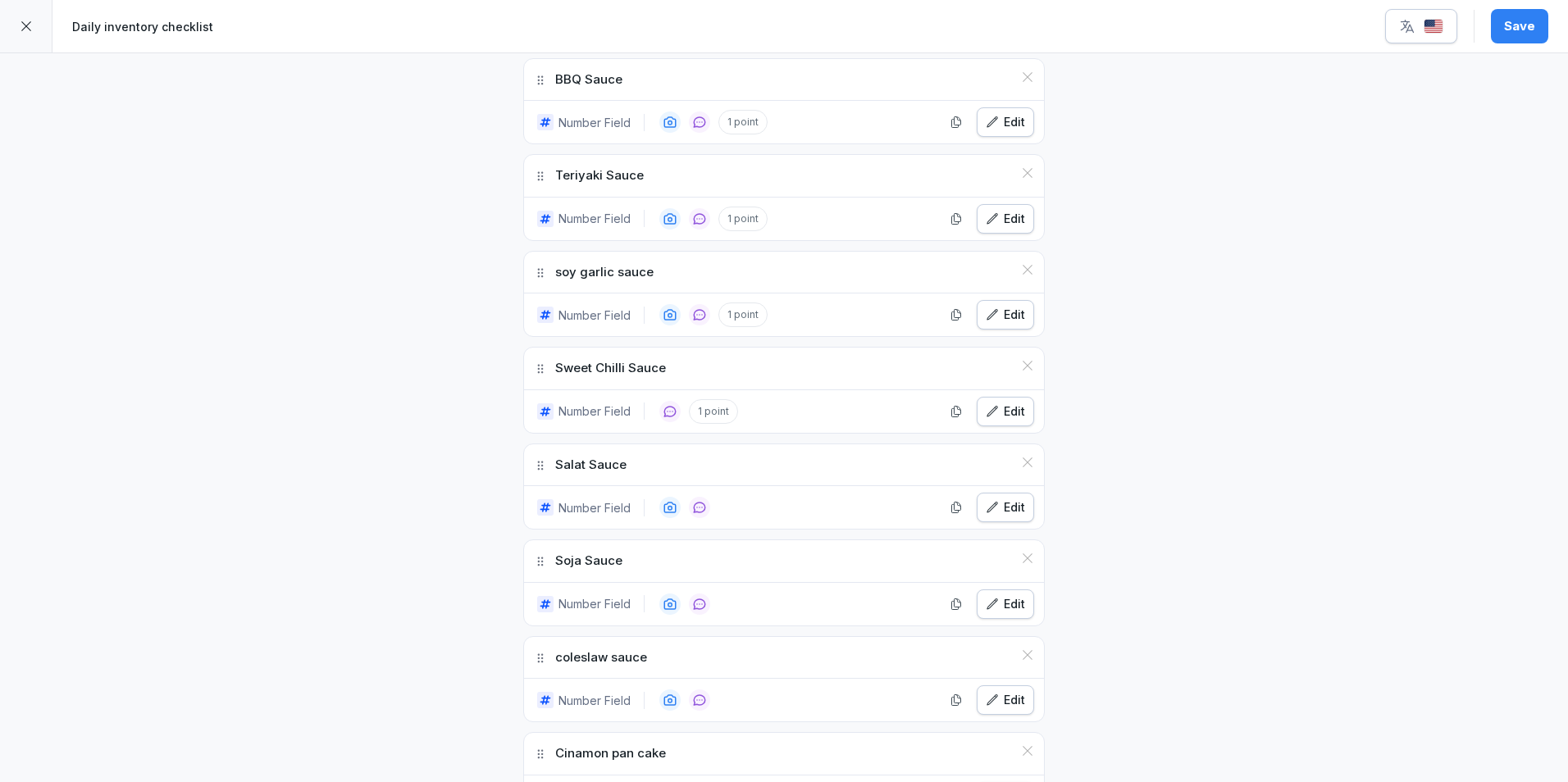
click at [992, 509] on icon "button" at bounding box center [992, 507] width 13 height 13
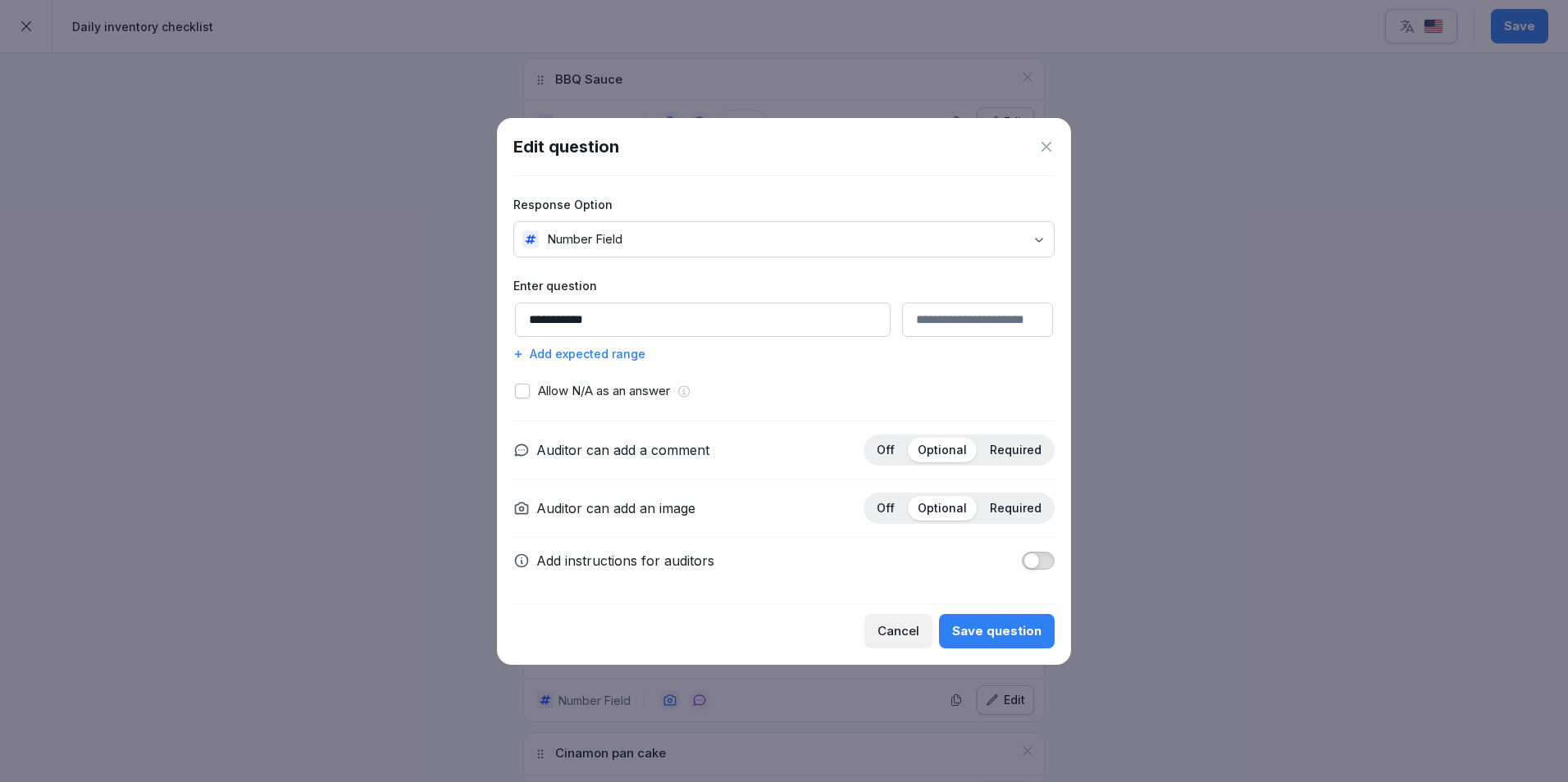
click at [611, 353] on div "Add expected range" at bounding box center [783, 353] width 541 height 17
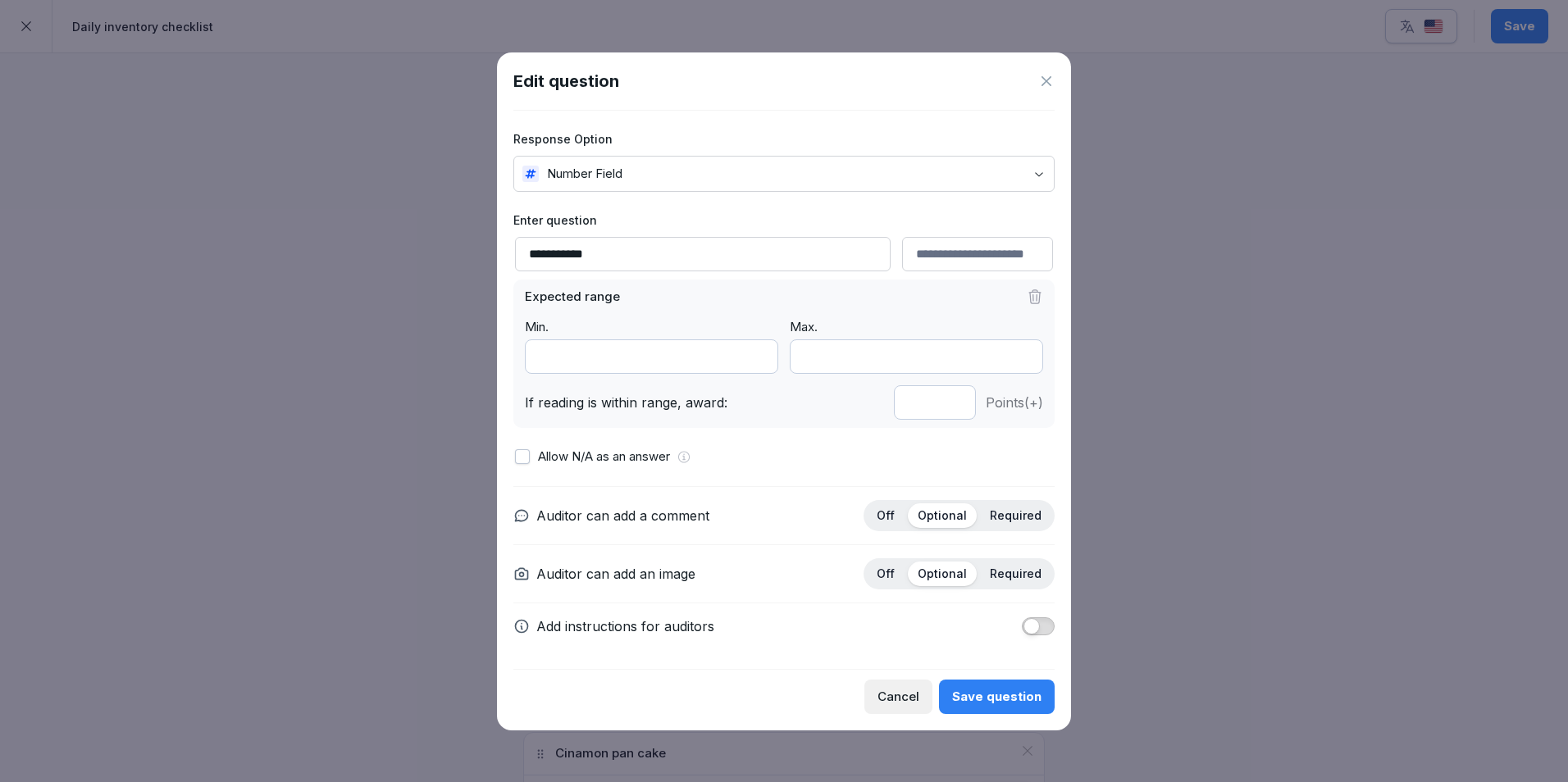
click at [956, 406] on input "*" at bounding box center [935, 402] width 82 height 34
type input "*"
click at [956, 406] on input "*" at bounding box center [935, 402] width 82 height 34
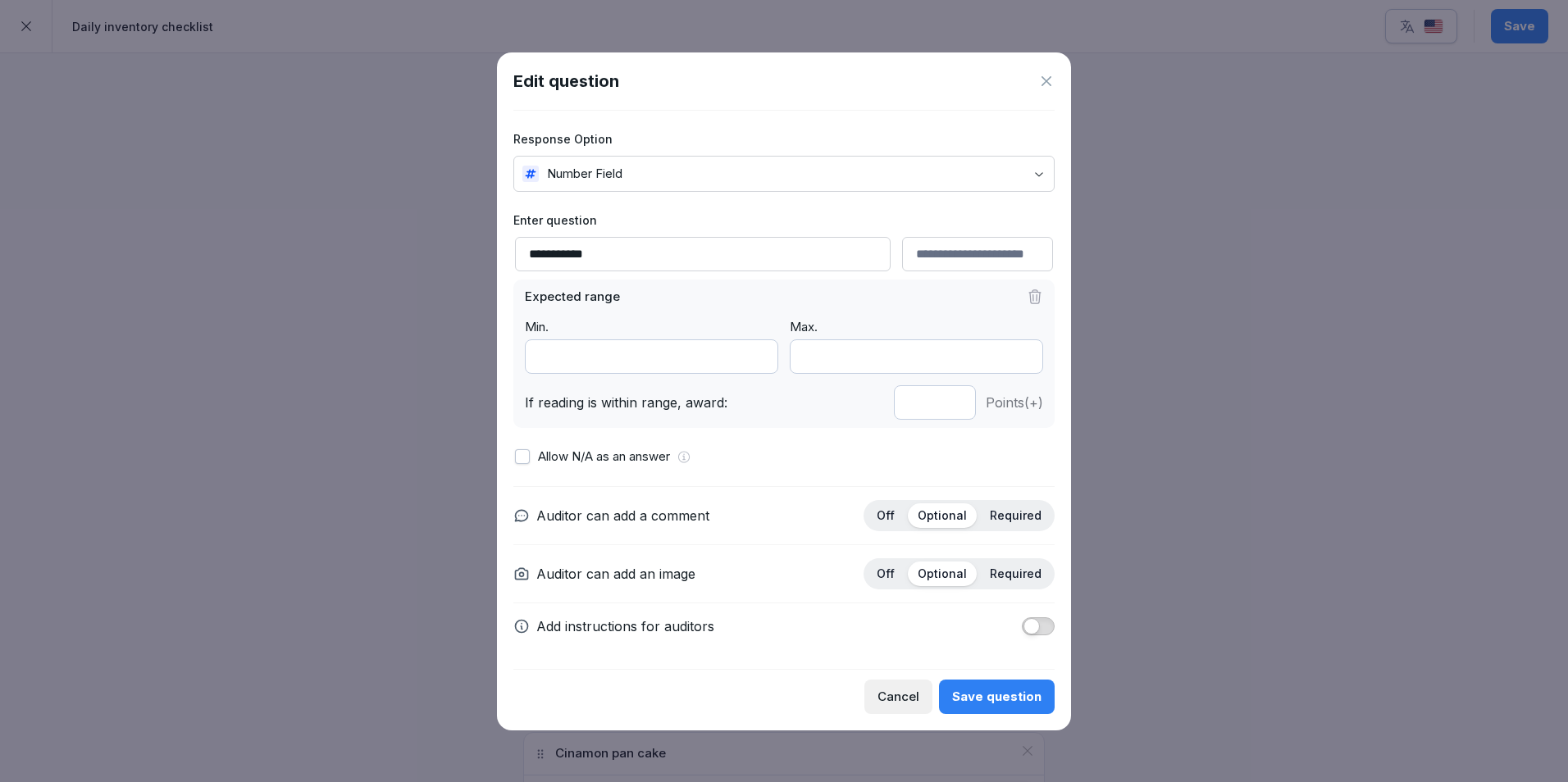
click at [991, 689] on div "Save question" at bounding box center [997, 696] width 89 height 18
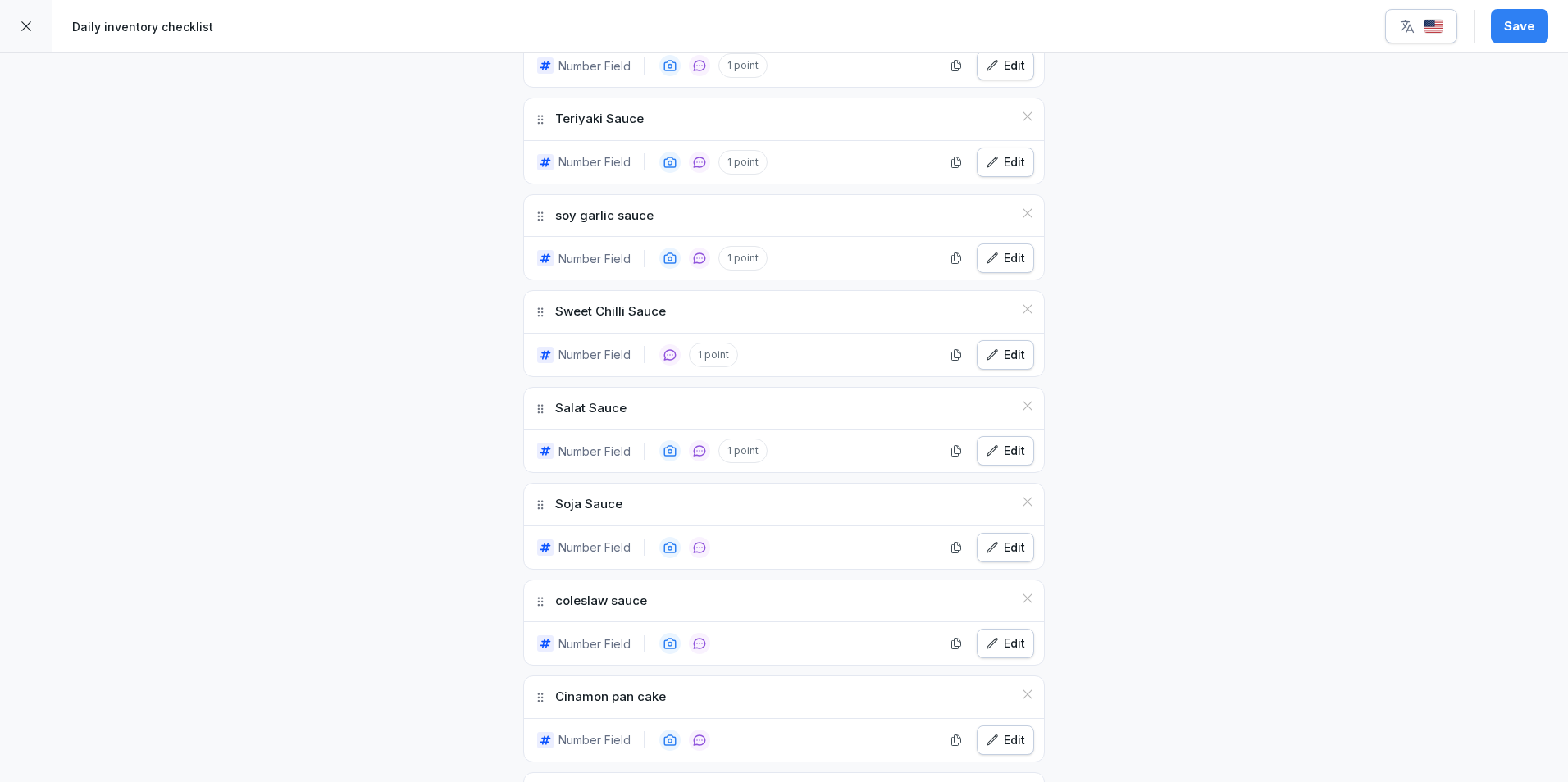
scroll to position [2459, 0]
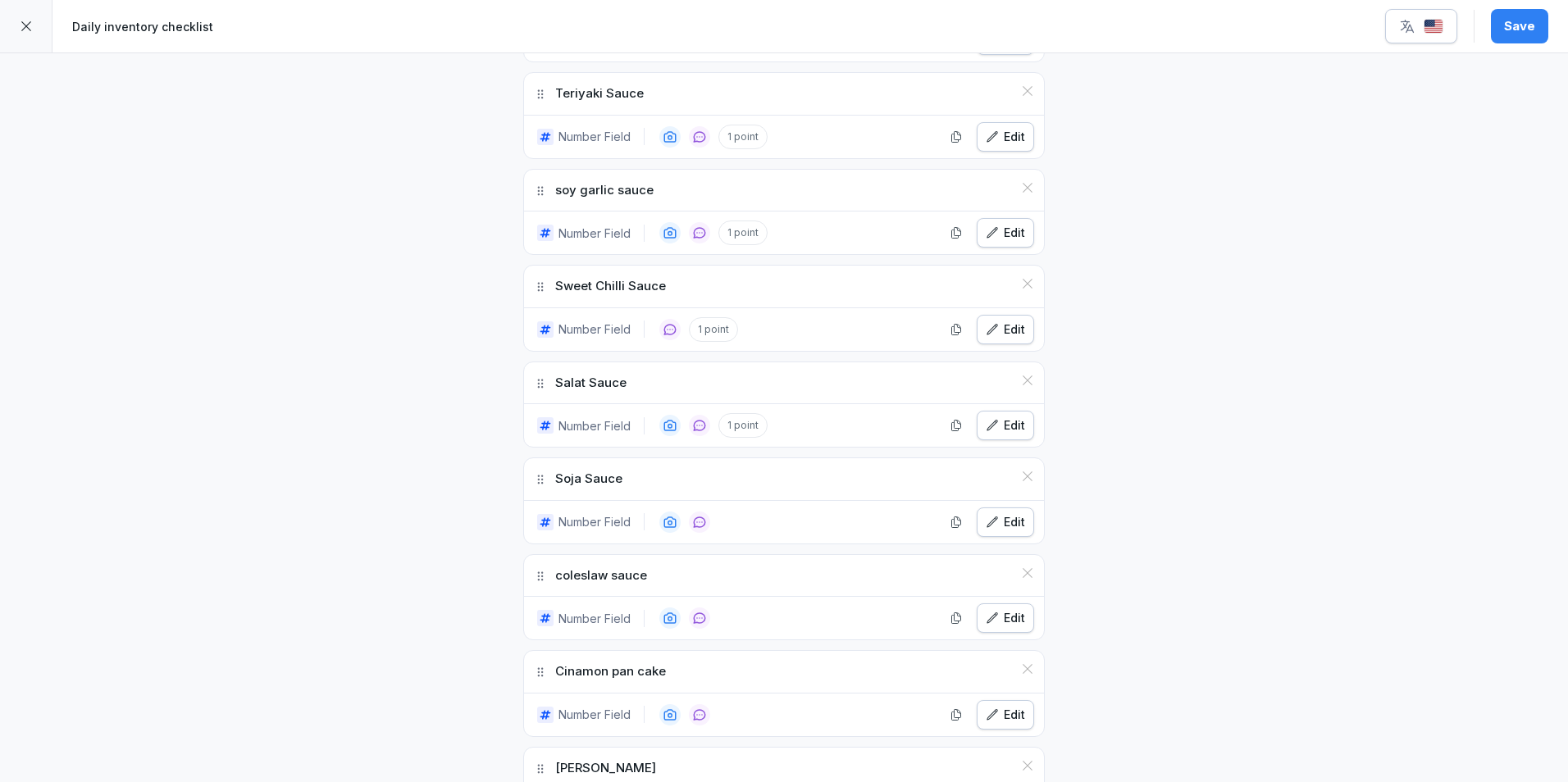
click at [997, 530] on div "Edit" at bounding box center [1005, 521] width 39 height 18
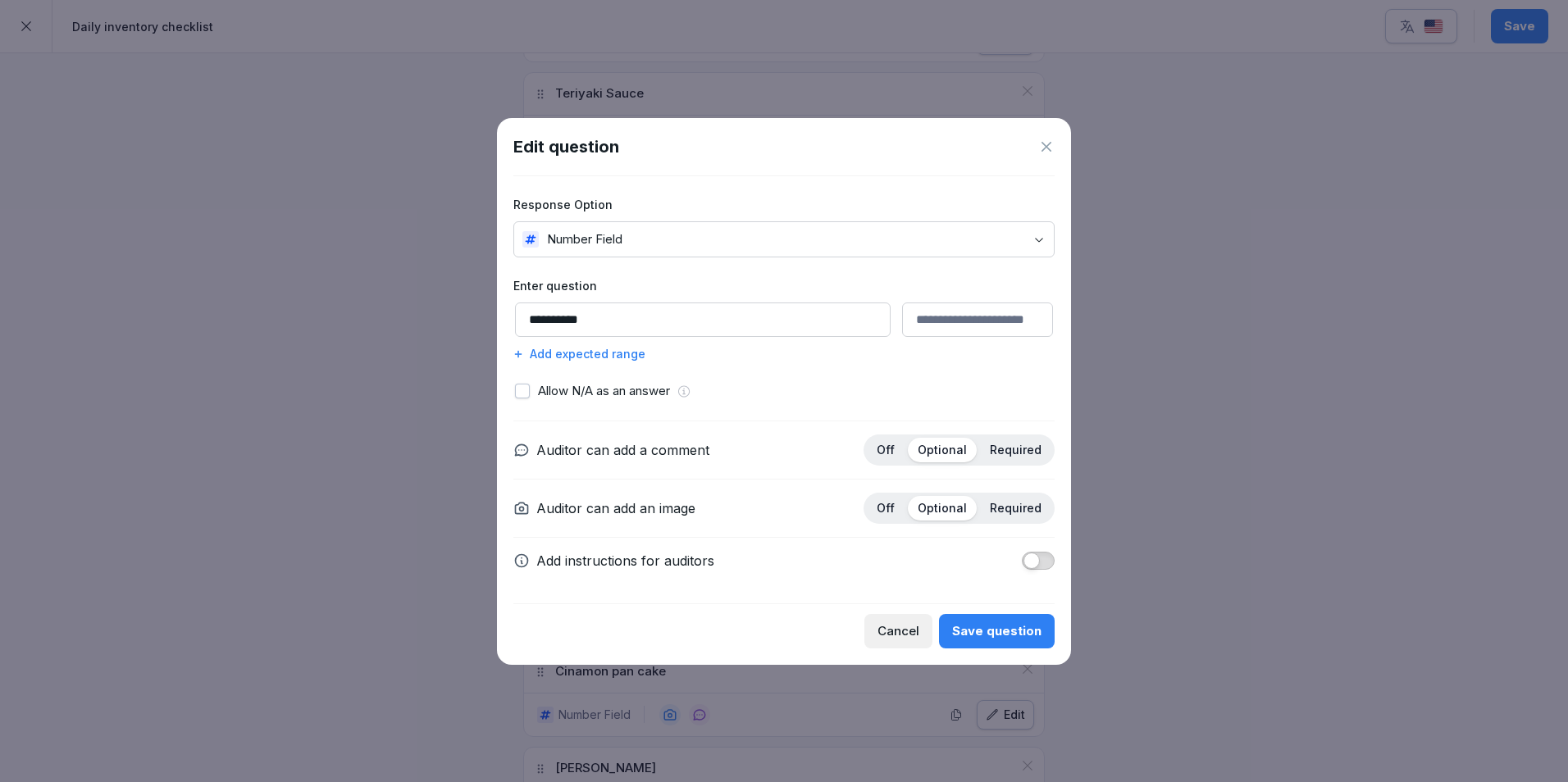
click at [620, 348] on div "Add expected range" at bounding box center [783, 353] width 541 height 17
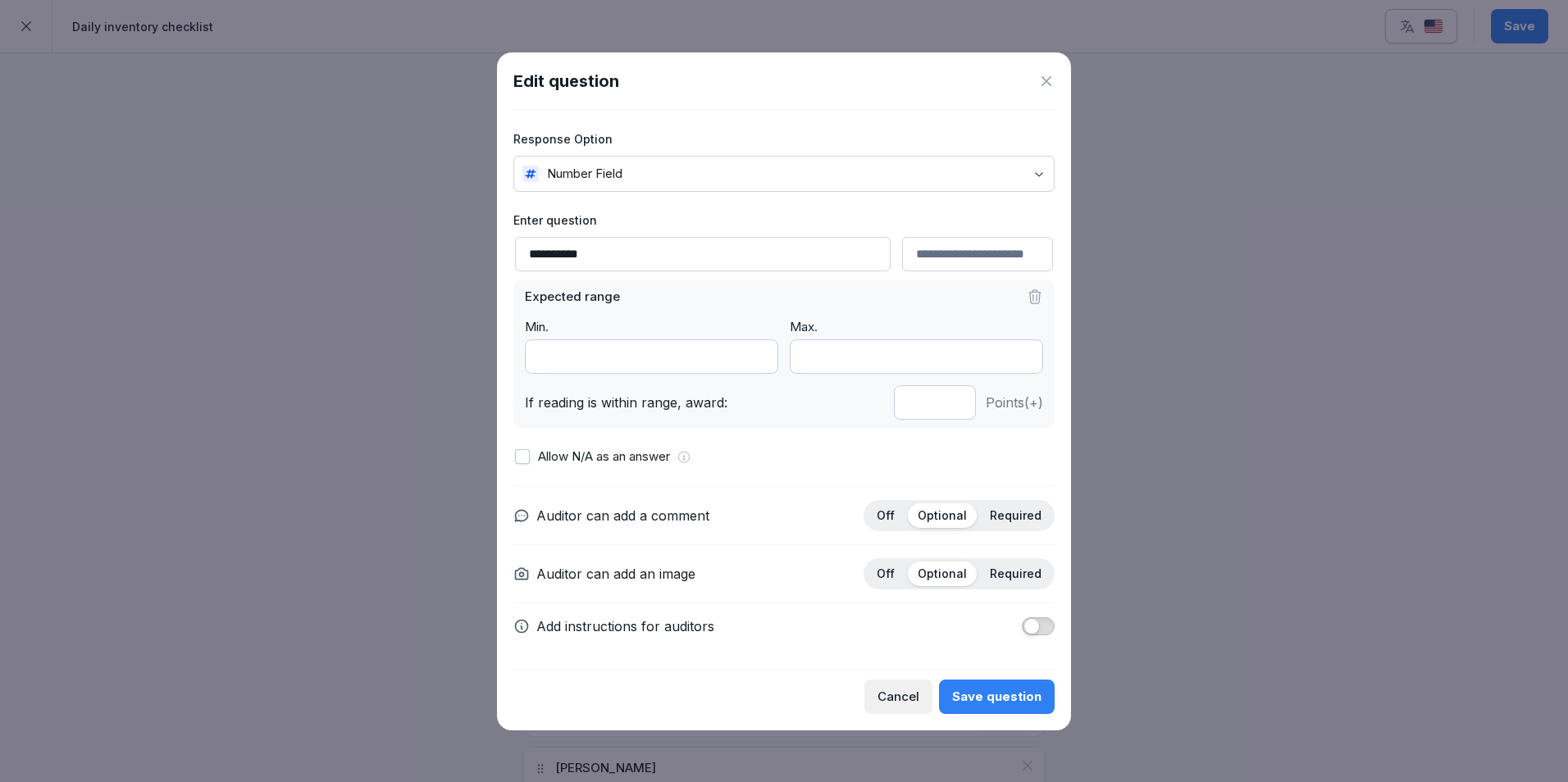
click at [953, 408] on input "*" at bounding box center [935, 402] width 82 height 34
type input "*"
click at [953, 408] on input "*" at bounding box center [935, 402] width 82 height 34
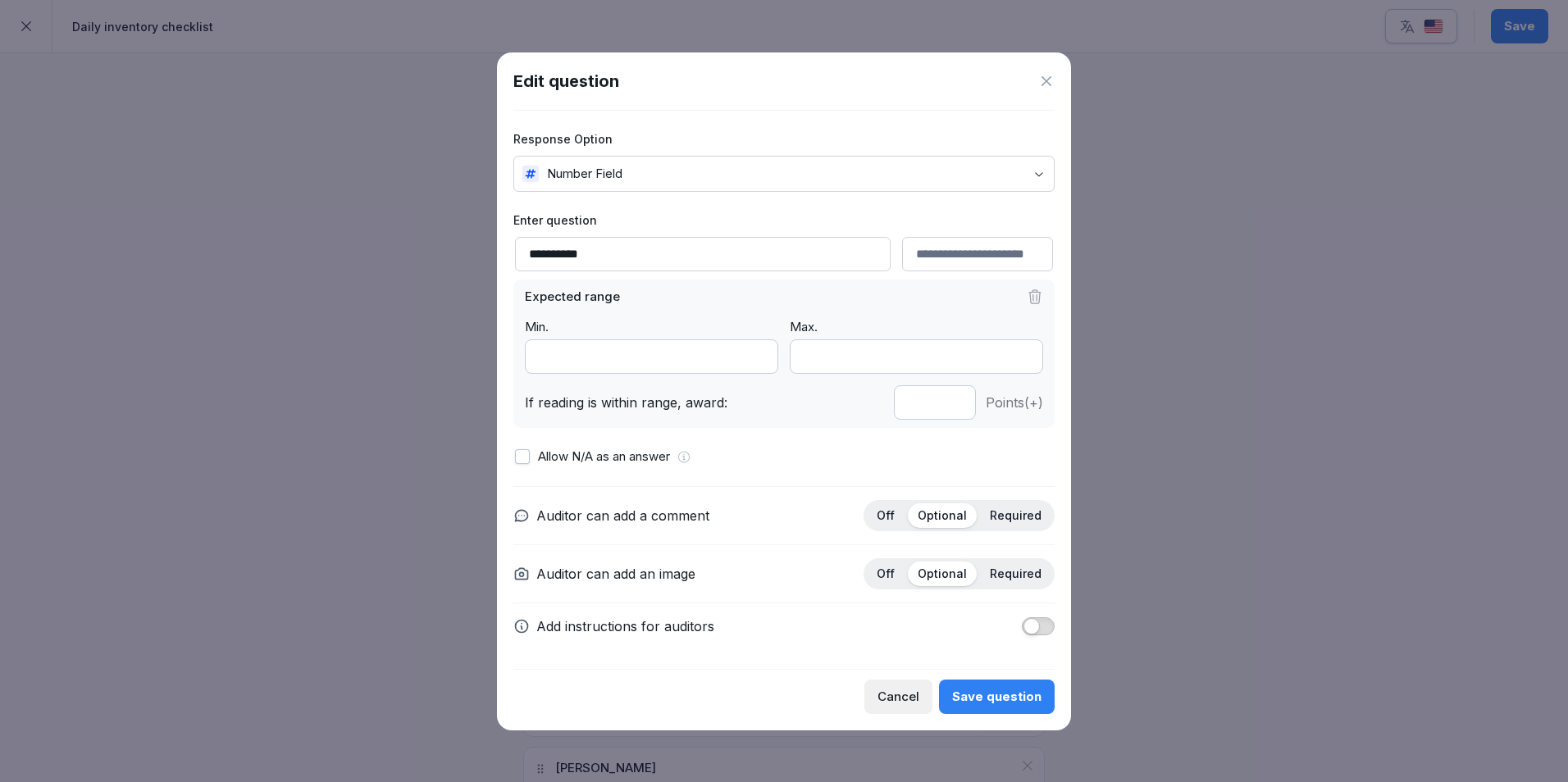
click at [980, 689] on div "Save question" at bounding box center [997, 696] width 89 height 18
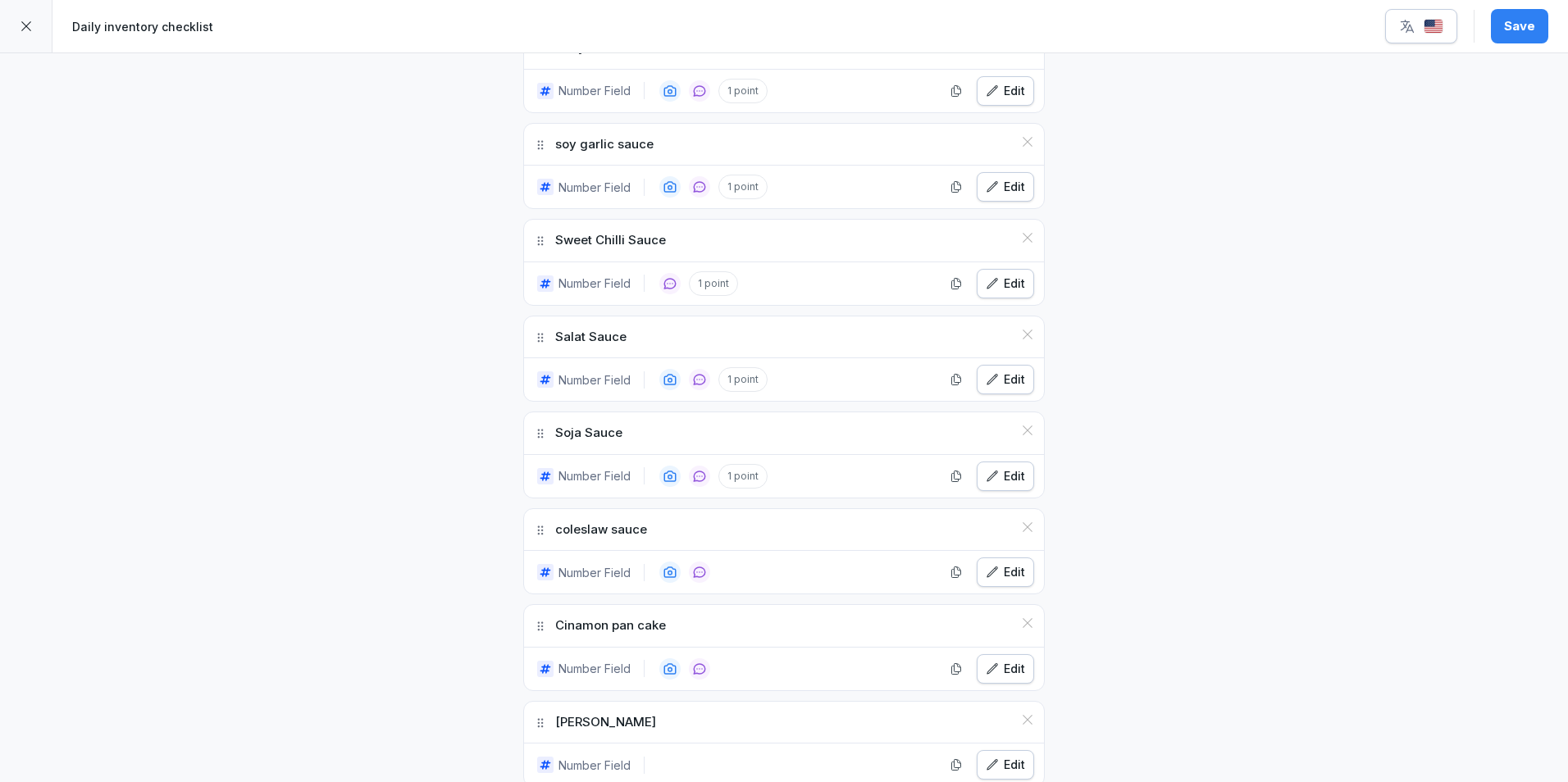
scroll to position [2541, 0]
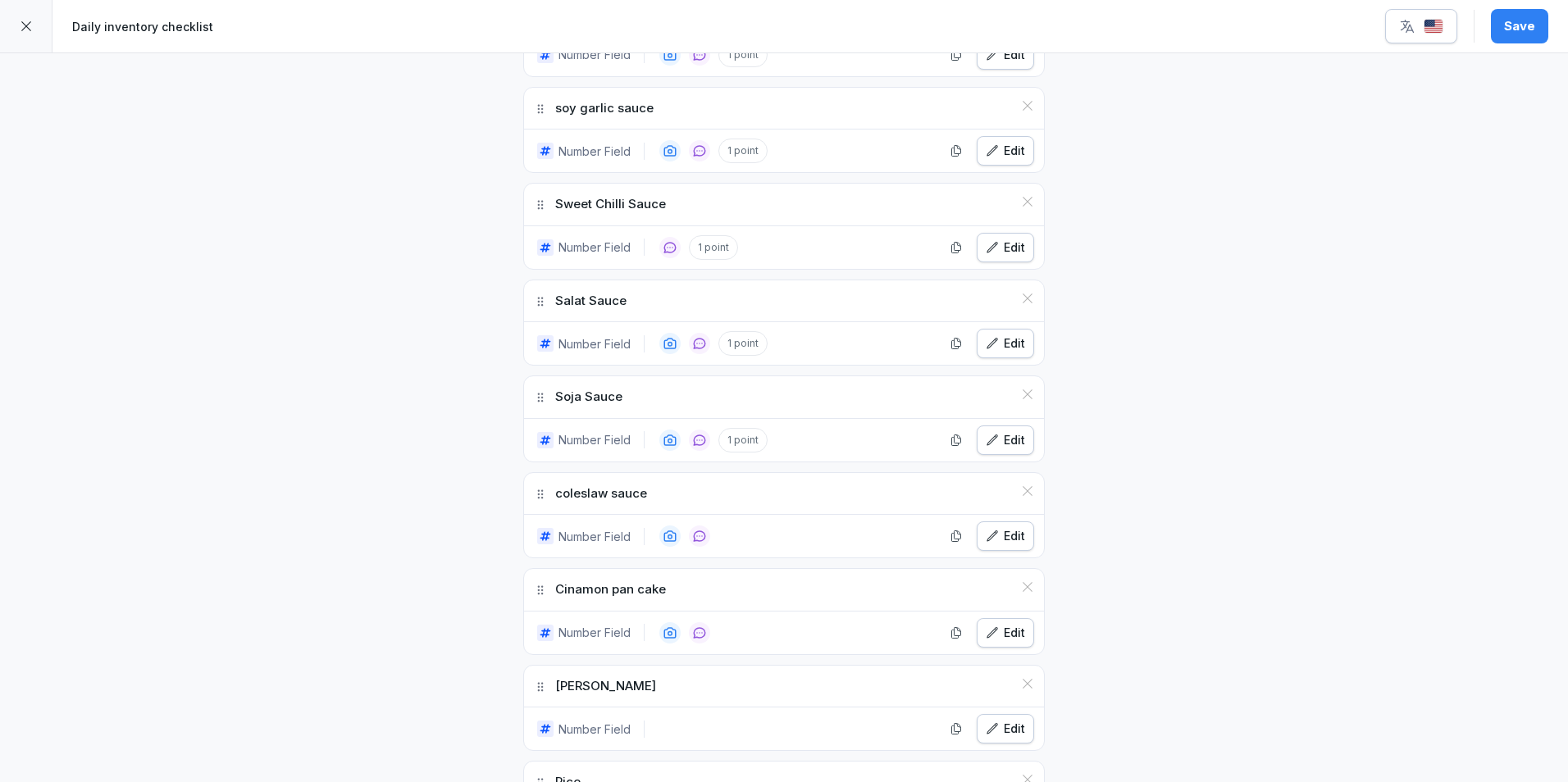
click at [1008, 530] on div "Edit" at bounding box center [1005, 536] width 39 height 18
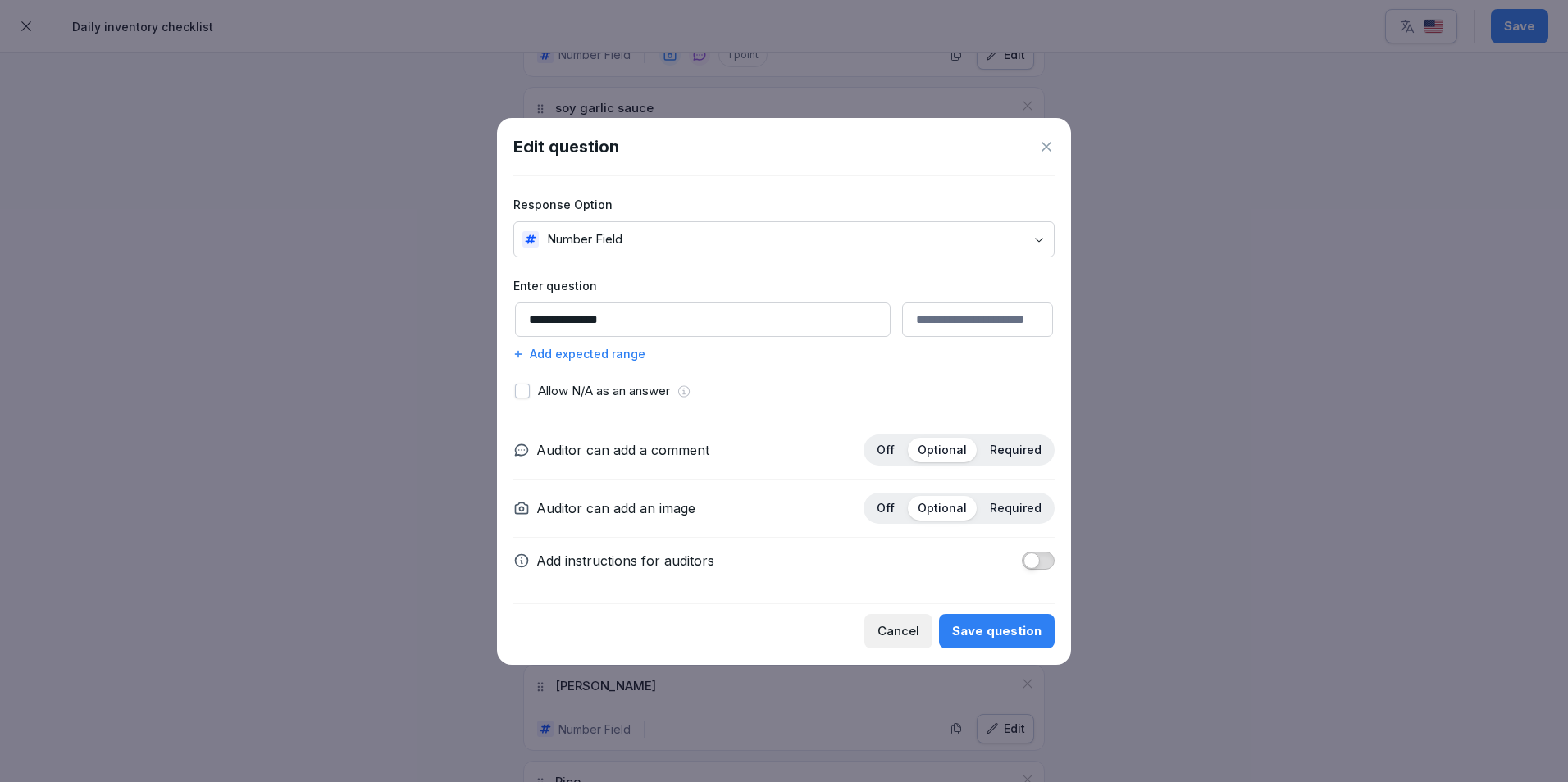
click at [614, 360] on div "Add expected range" at bounding box center [783, 353] width 541 height 17
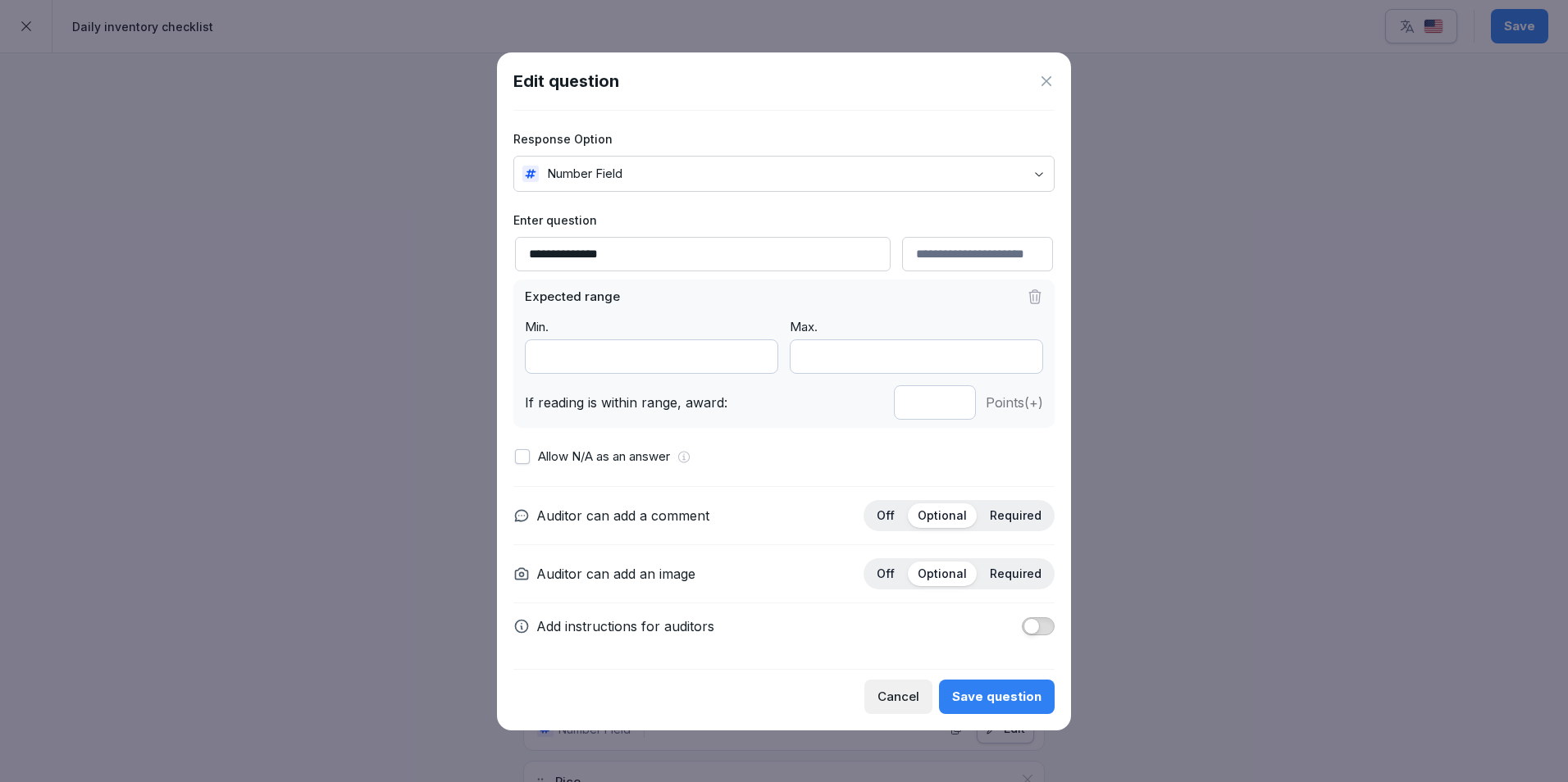
click at [955, 403] on input "*" at bounding box center [935, 402] width 82 height 34
type input "*"
click at [955, 403] on input "*" at bounding box center [935, 402] width 82 height 34
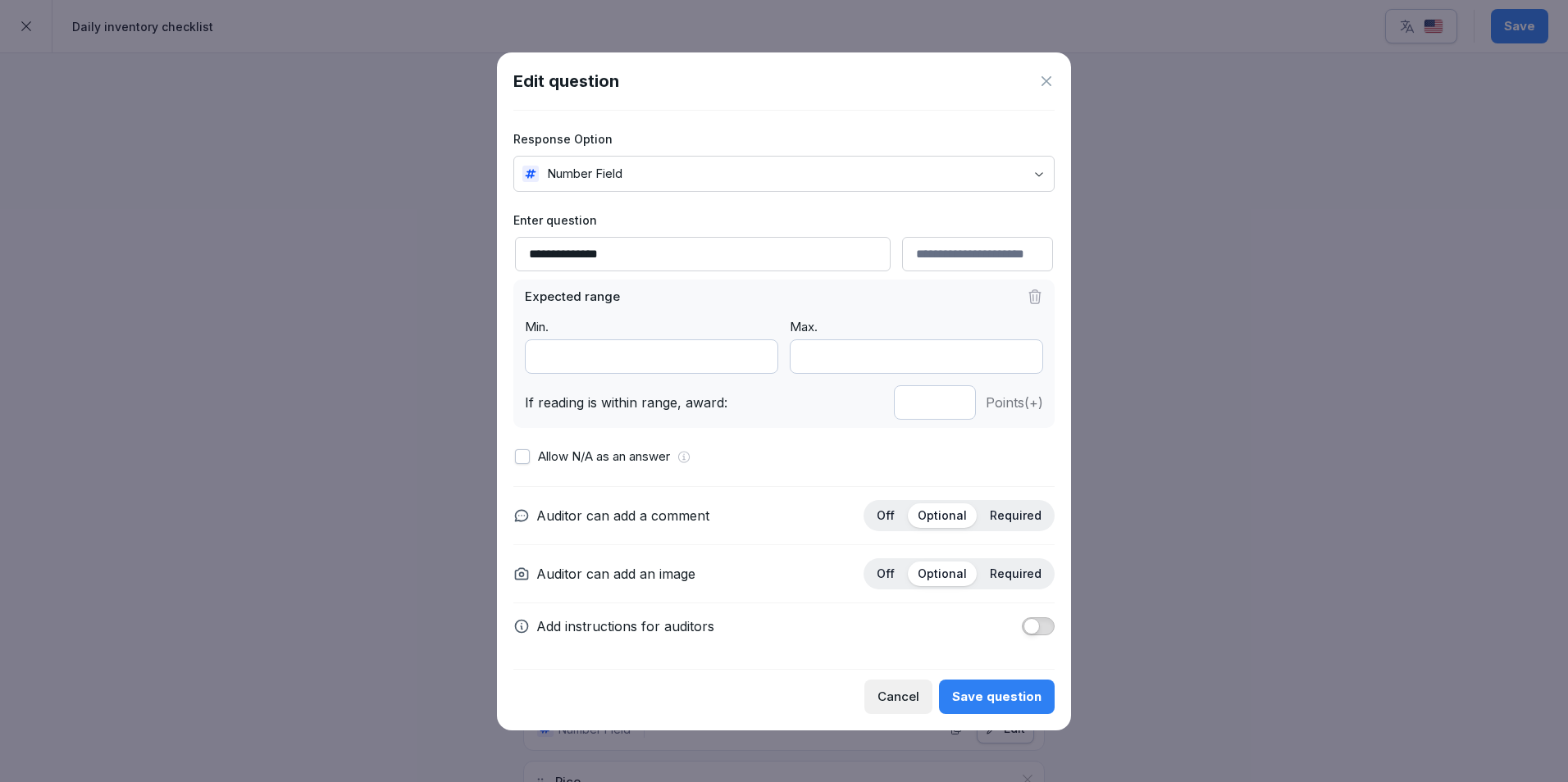
click at [1000, 683] on button "Save question" at bounding box center [997, 696] width 116 height 34
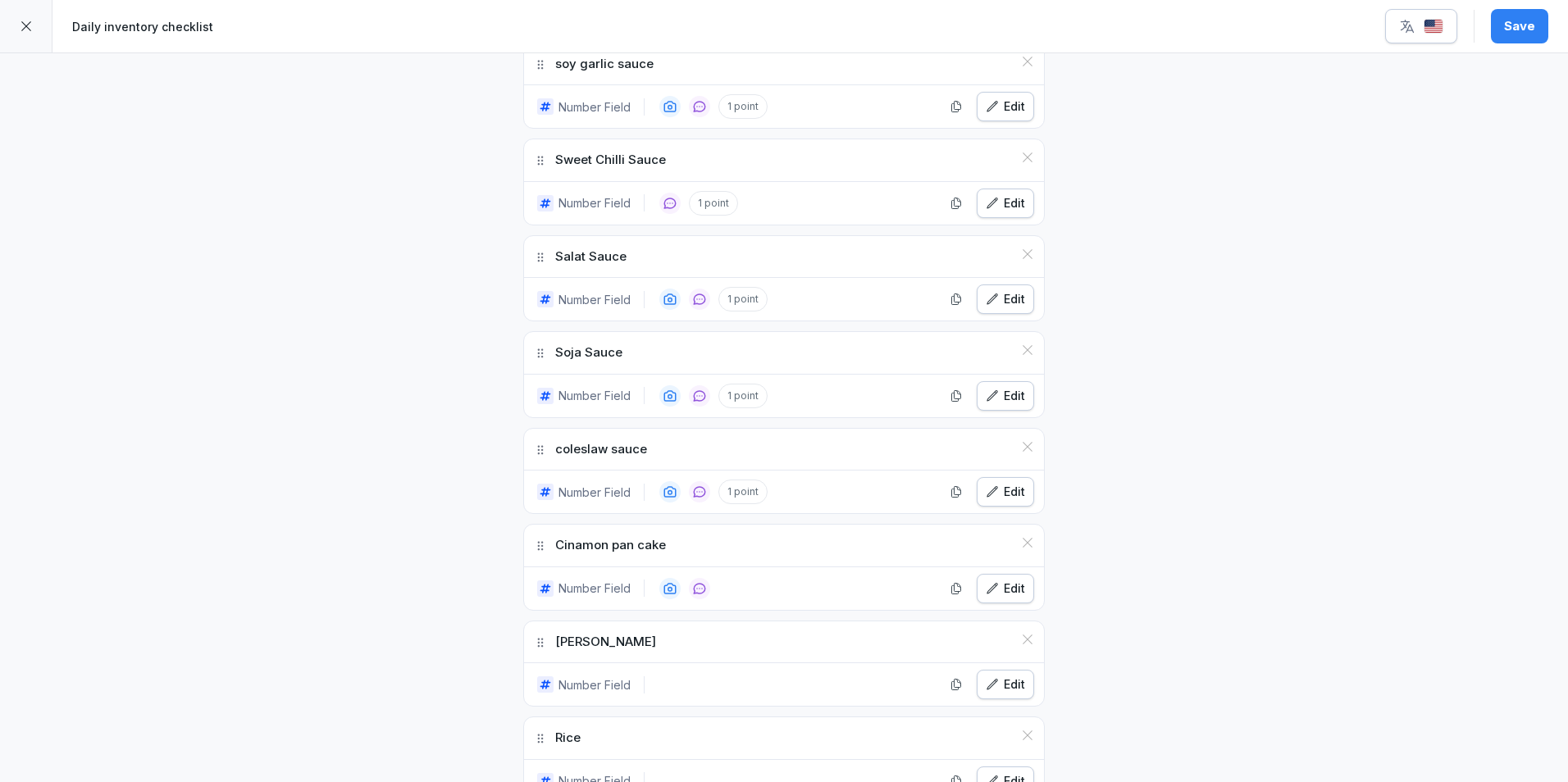
scroll to position [2623, 0]
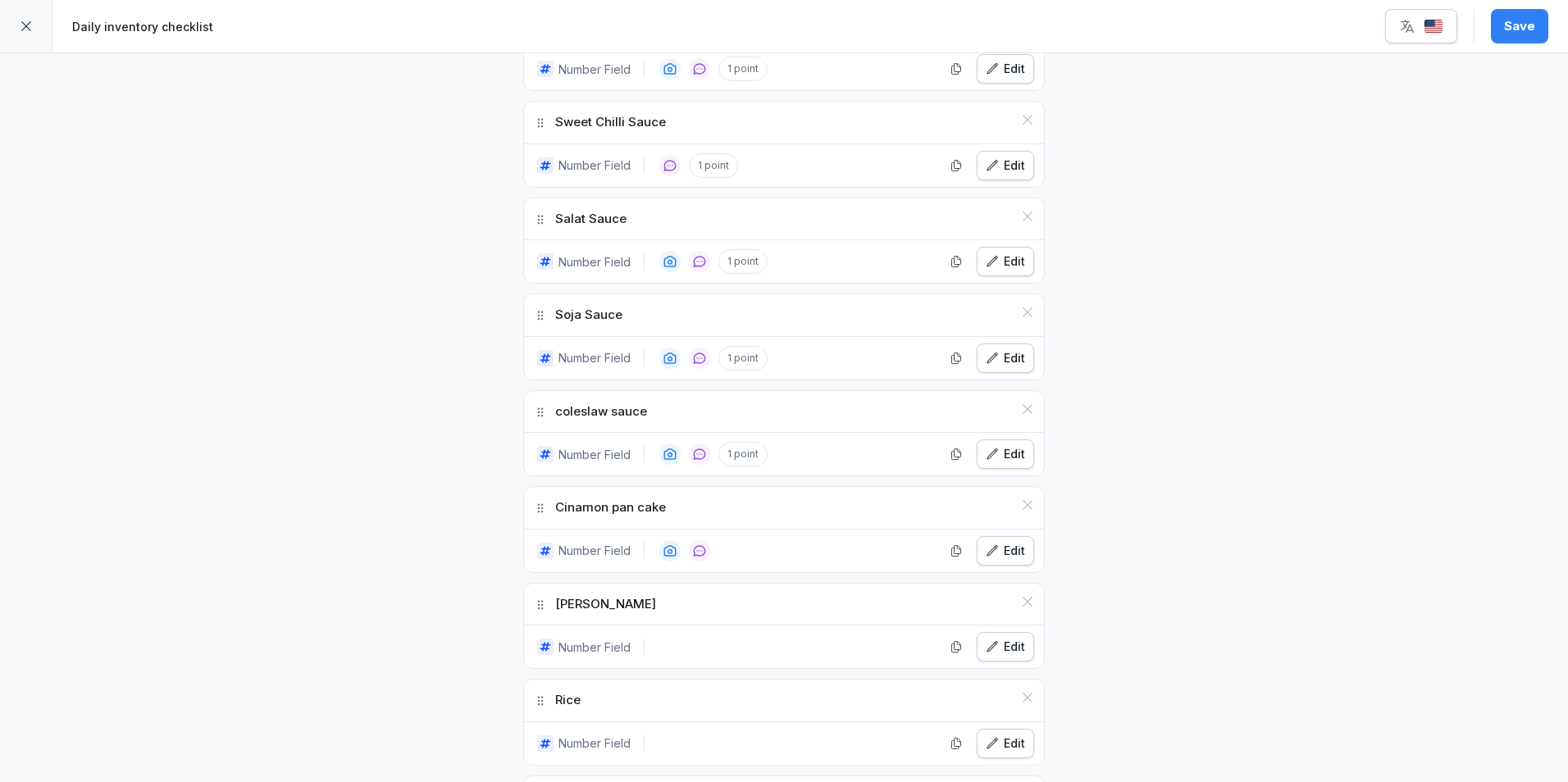
click at [992, 548] on icon "button" at bounding box center [992, 550] width 13 height 13
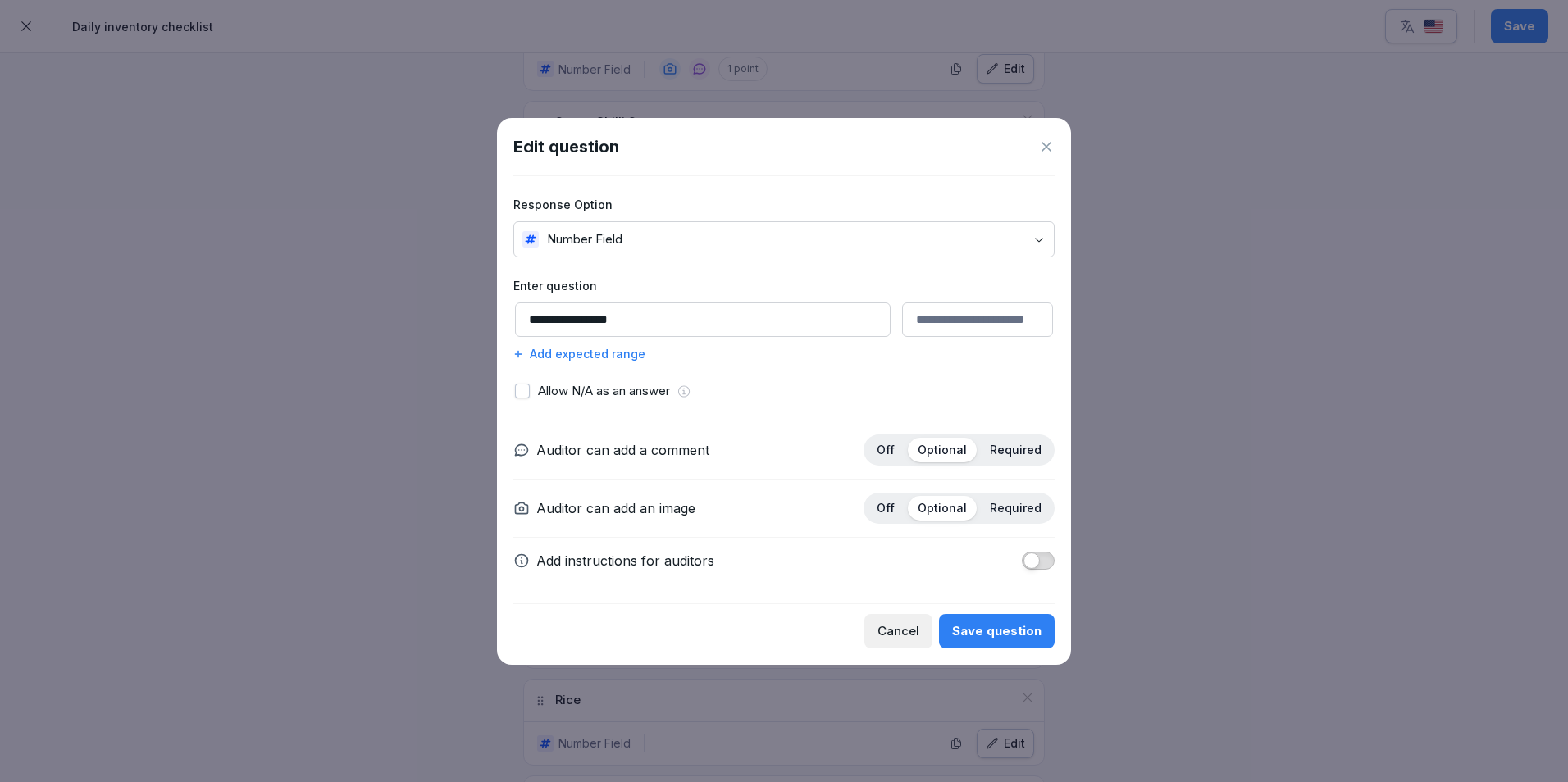
click at [586, 358] on div "Add expected range" at bounding box center [783, 353] width 541 height 17
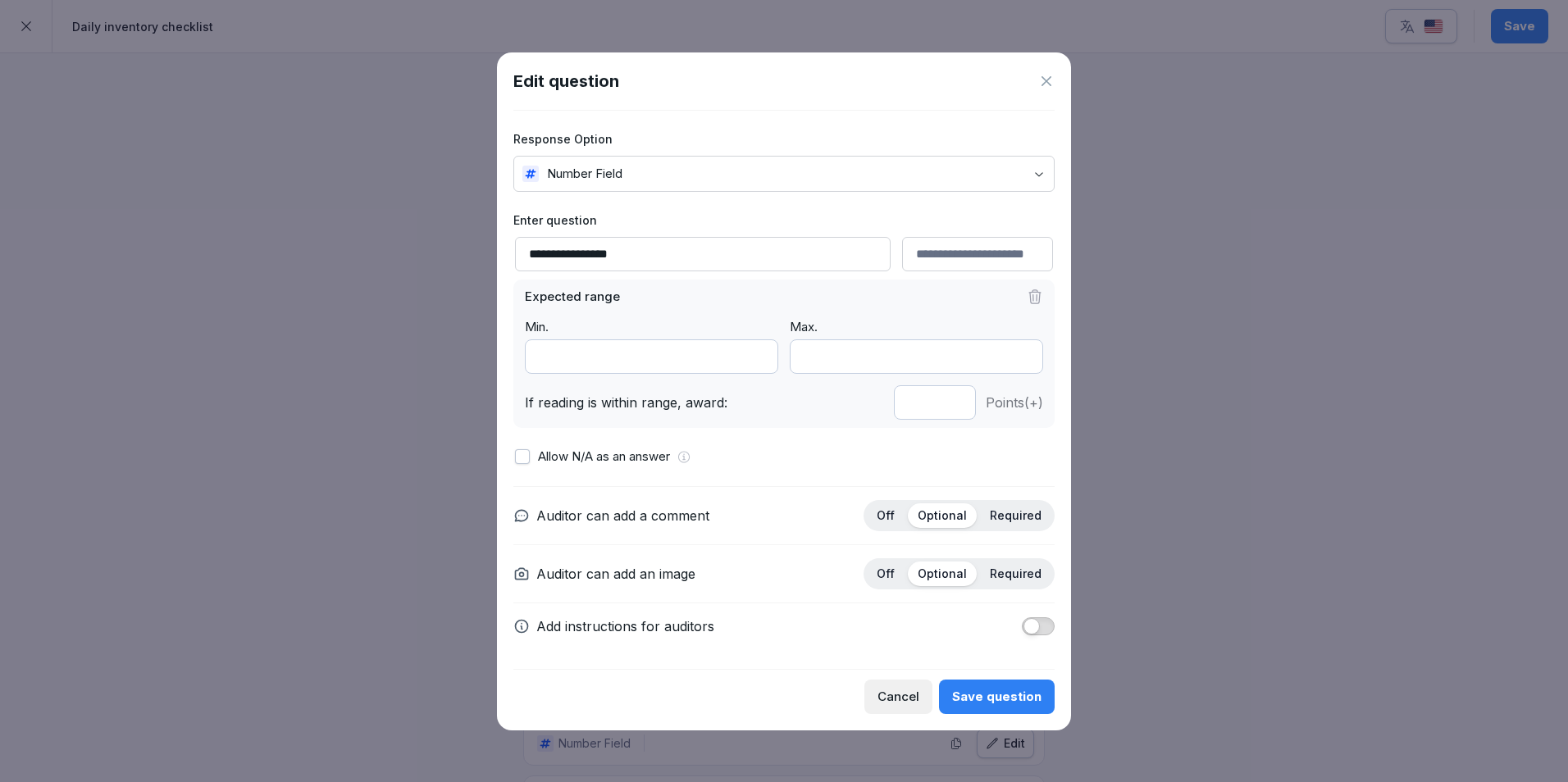
click at [953, 407] on input "*" at bounding box center [935, 402] width 82 height 34
type input "*"
click at [953, 407] on input "*" at bounding box center [935, 402] width 82 height 34
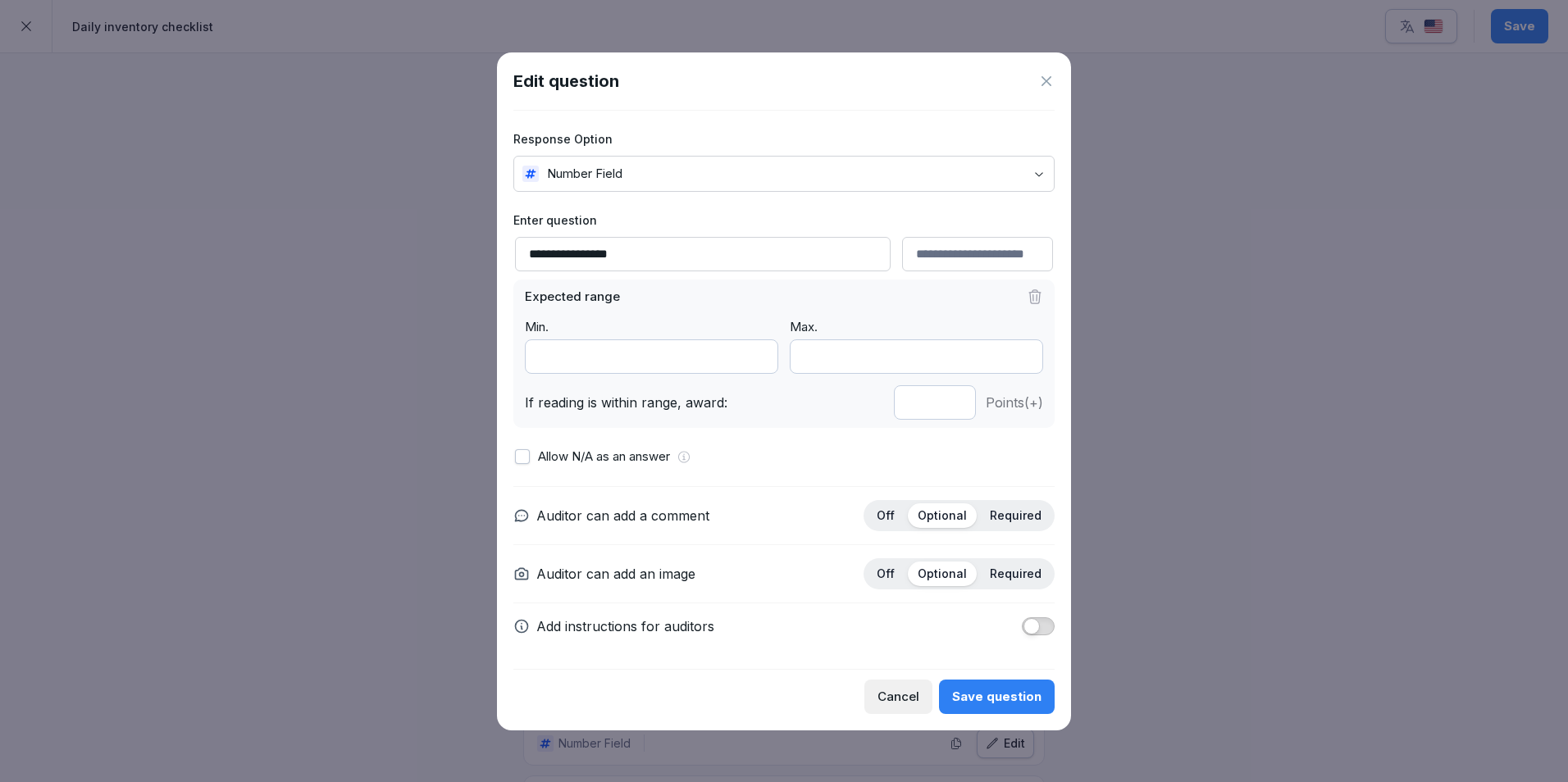
click at [1014, 695] on div "Save question" at bounding box center [997, 696] width 89 height 18
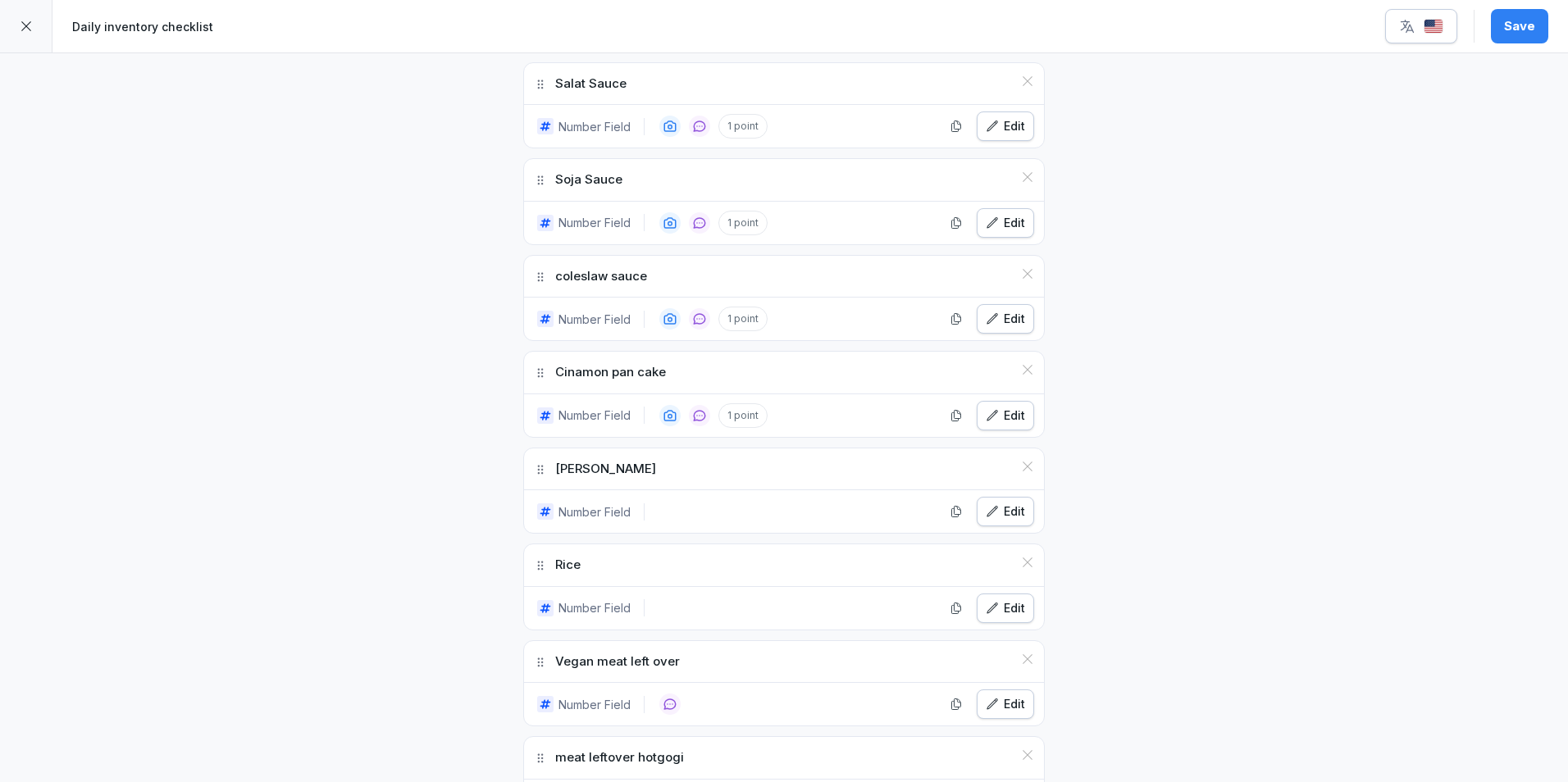
scroll to position [2787, 0]
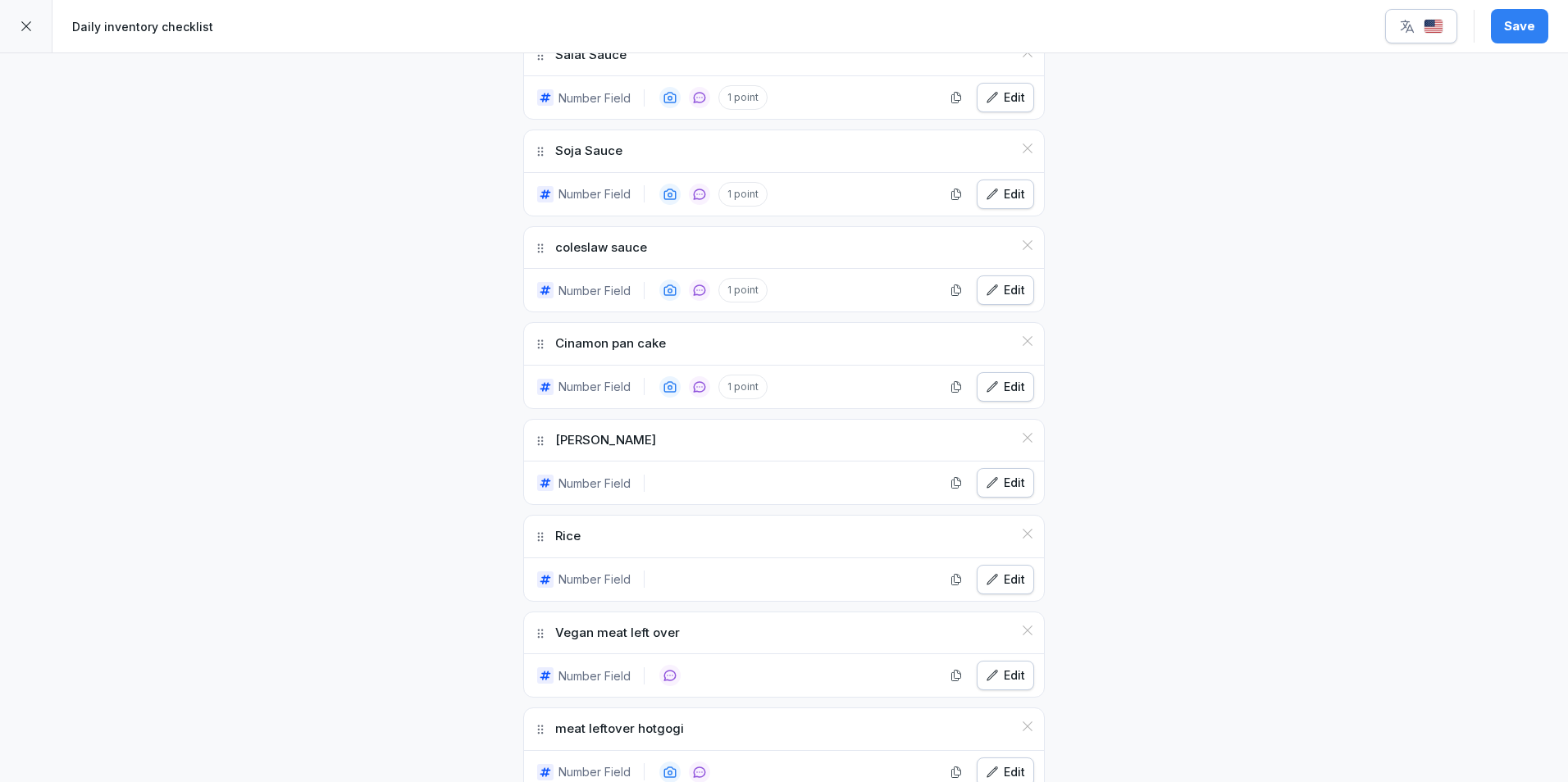
click at [996, 472] on button "Edit" at bounding box center [1005, 483] width 57 height 29
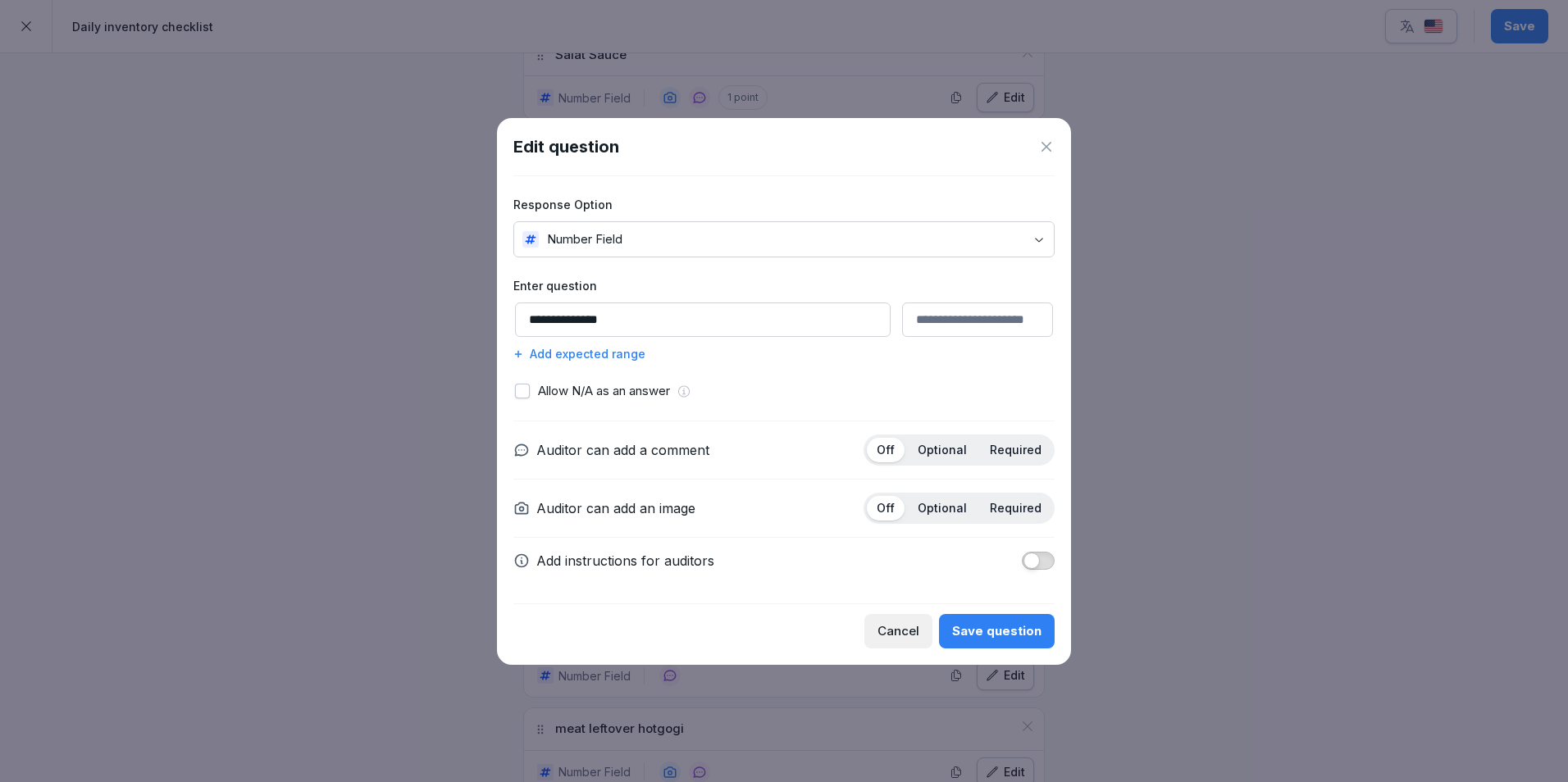
click at [624, 357] on div "Add expected range" at bounding box center [783, 353] width 541 height 17
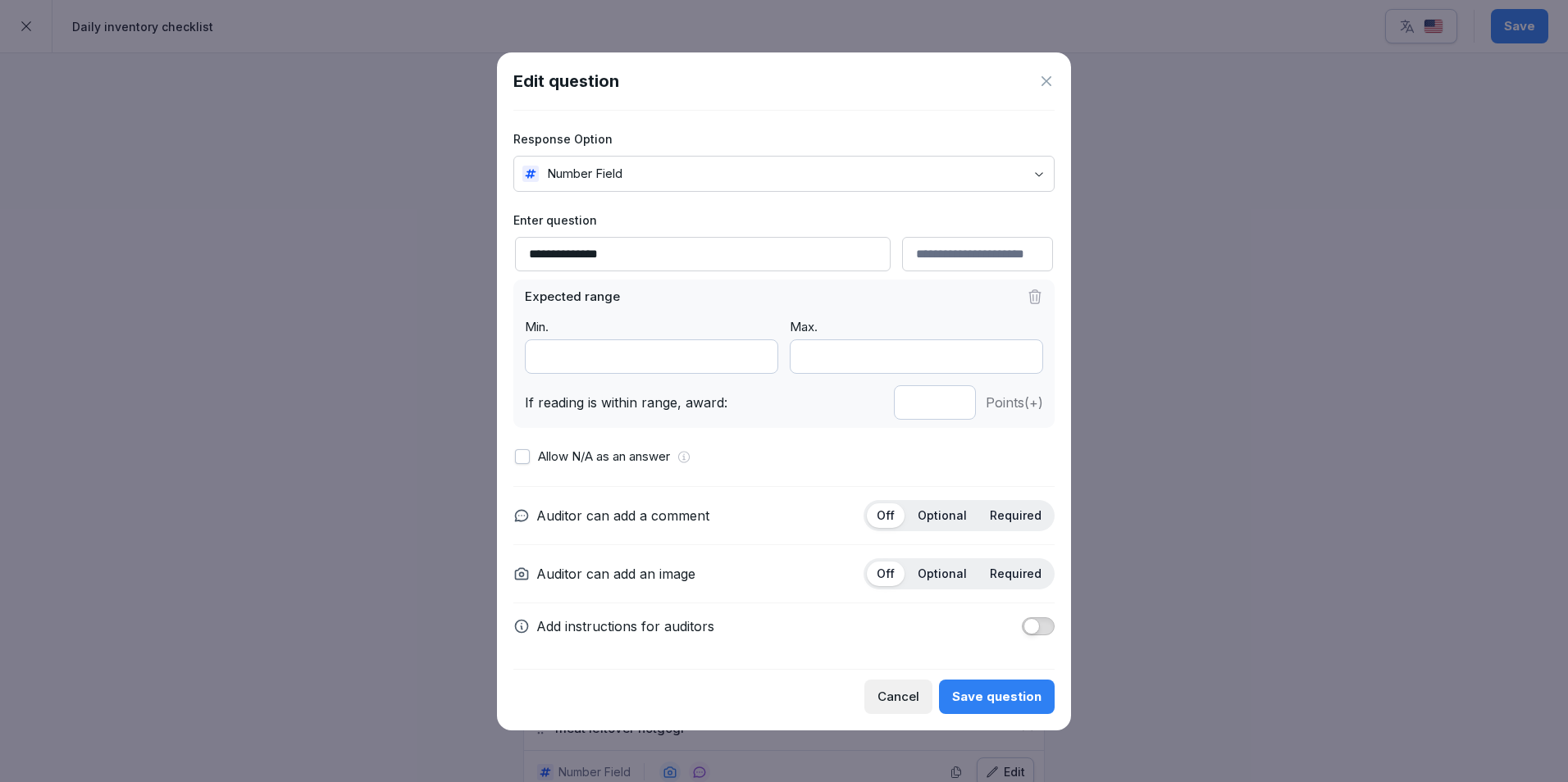
click at [955, 406] on input "*" at bounding box center [935, 402] width 82 height 34
type input "*"
click at [955, 406] on input "*" at bounding box center [935, 402] width 82 height 34
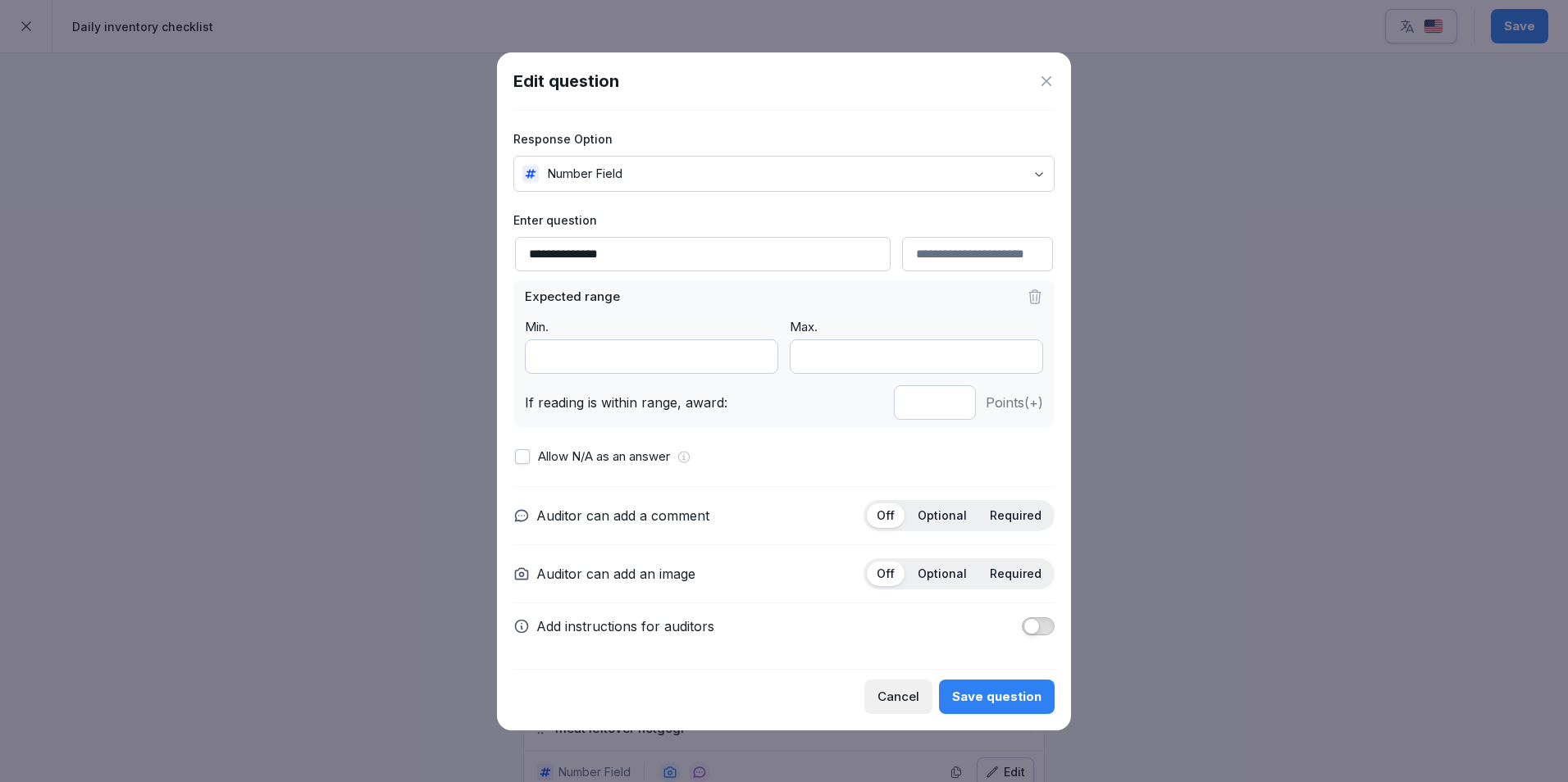
click at [996, 701] on div "Save question" at bounding box center [997, 696] width 89 height 18
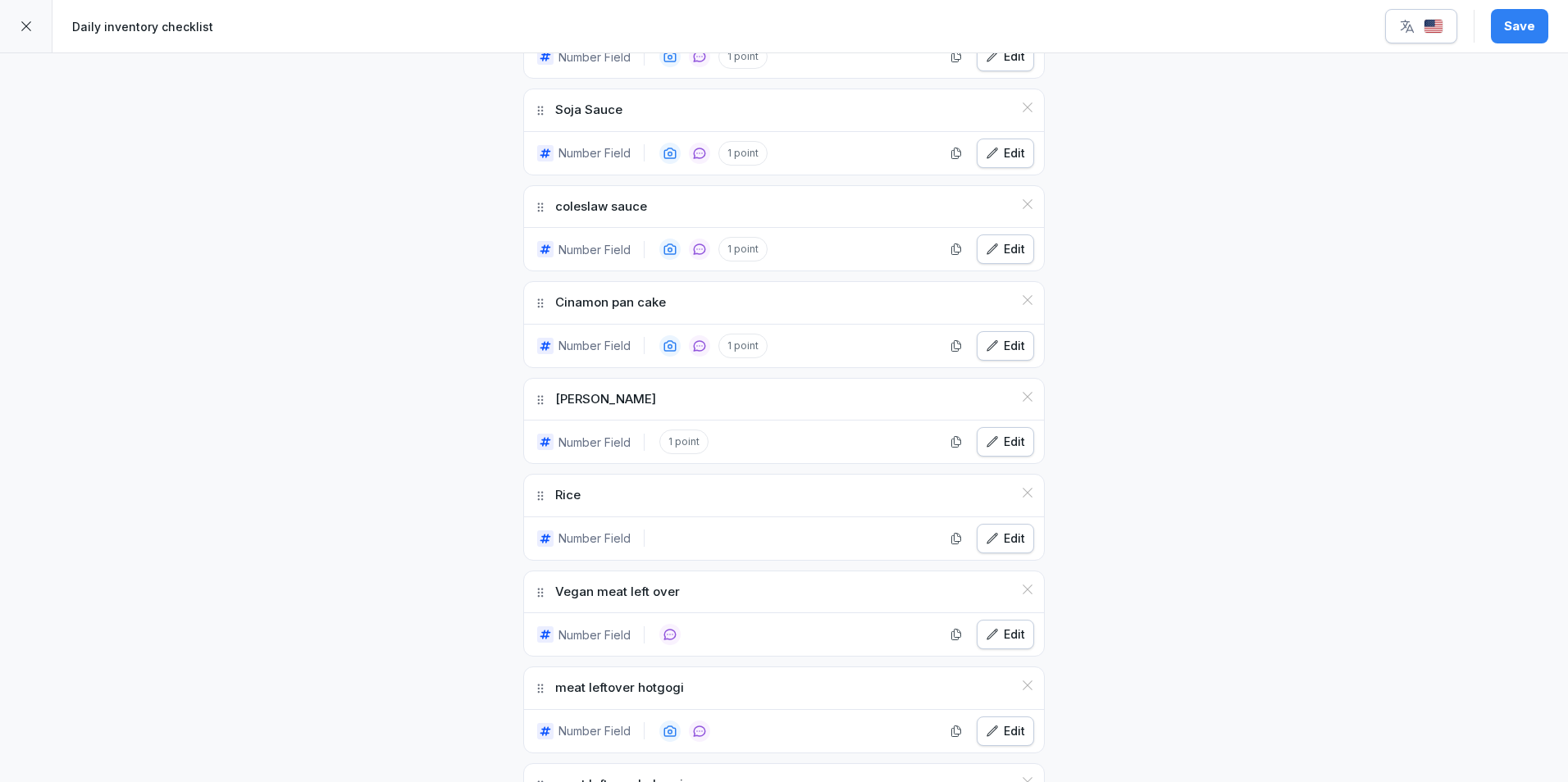
scroll to position [2869, 0]
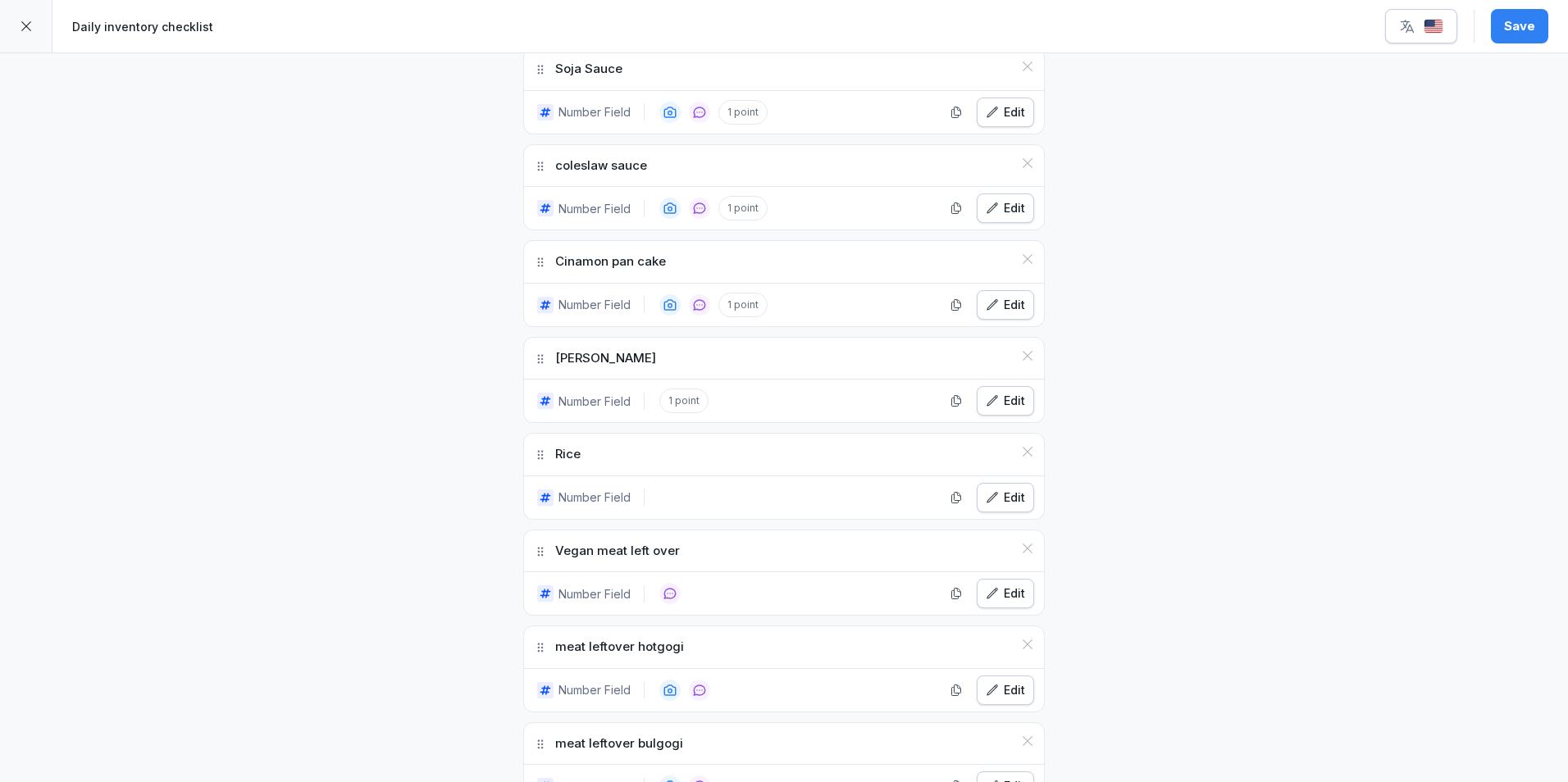
click at [993, 493] on icon "button" at bounding box center [992, 497] width 13 height 13
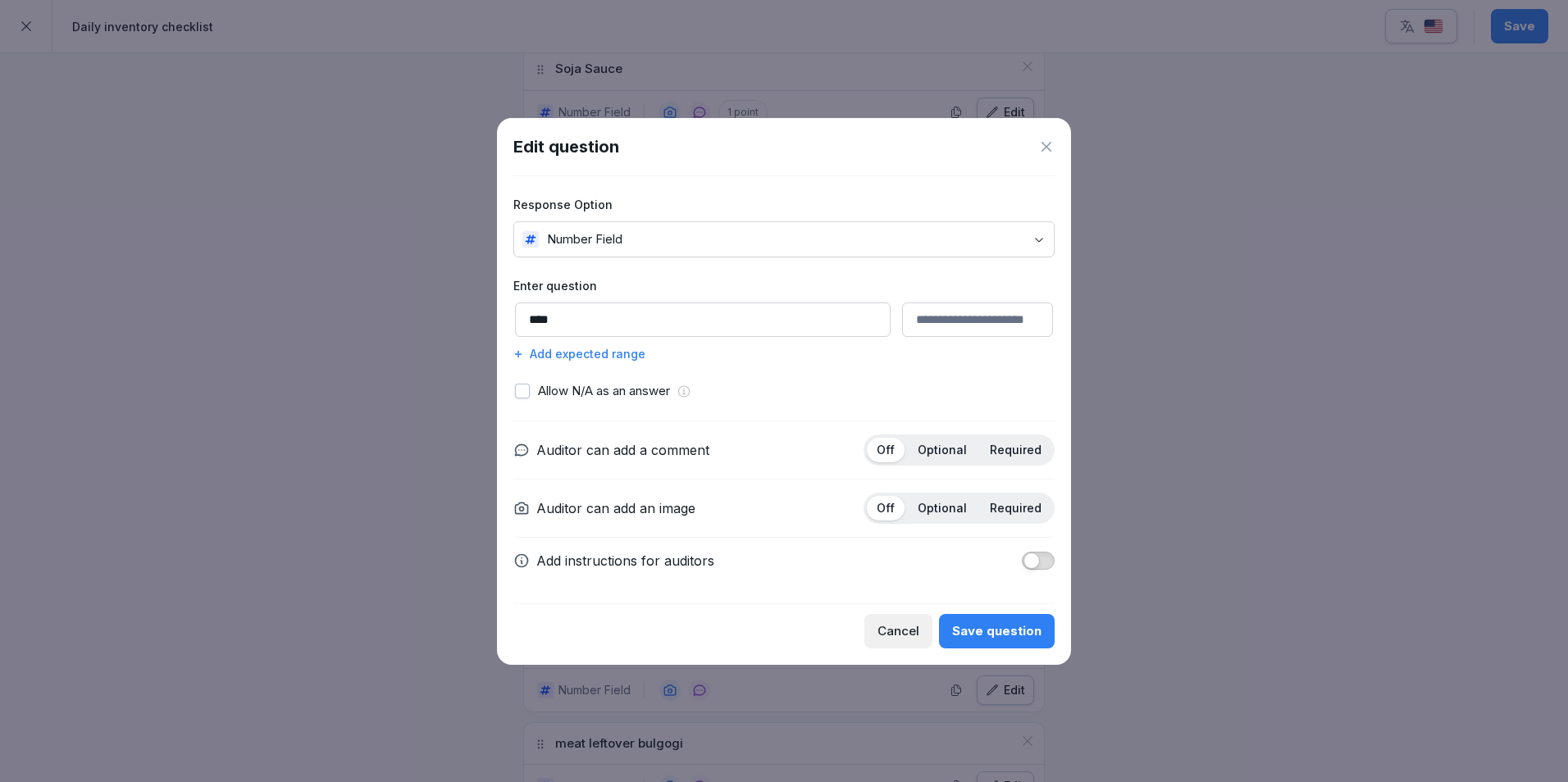
click at [596, 354] on div "Add expected range" at bounding box center [783, 353] width 541 height 17
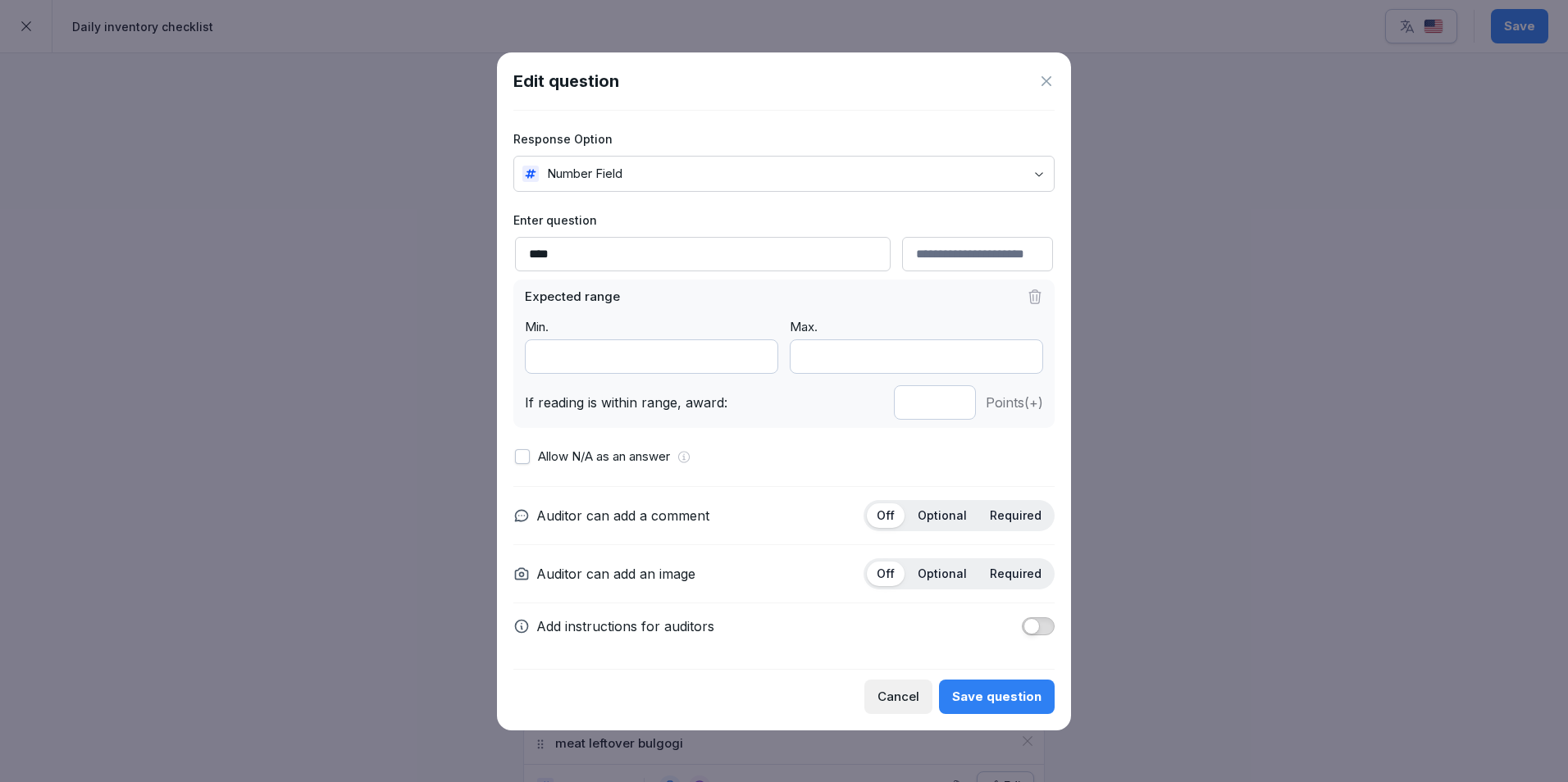
click at [952, 410] on input "*" at bounding box center [935, 402] width 82 height 34
type input "*"
click at [952, 410] on input "*" at bounding box center [935, 402] width 82 height 34
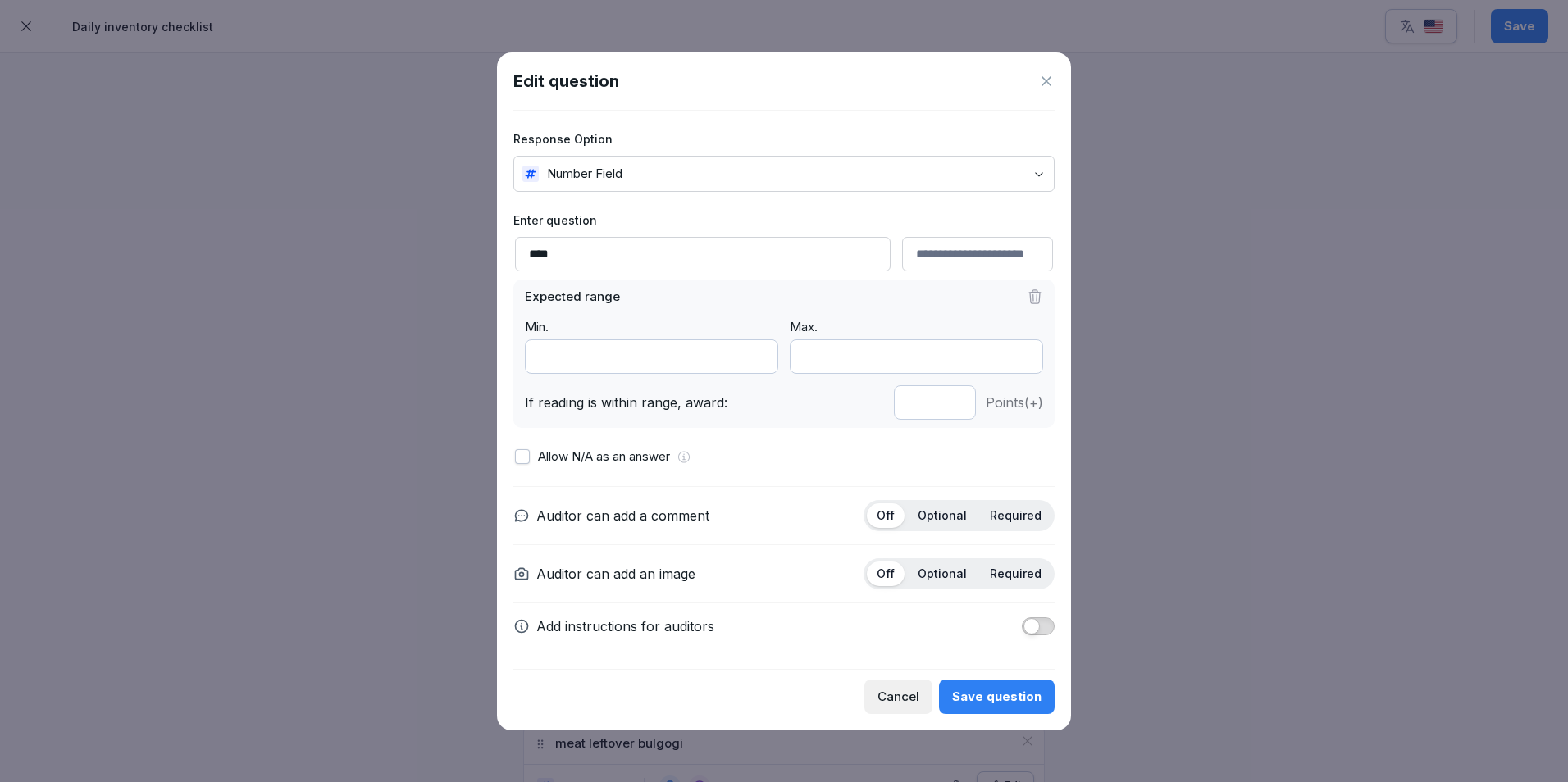
click at [951, 504] on div "Optional" at bounding box center [942, 515] width 69 height 25
click at [977, 689] on div "Save question" at bounding box center [997, 696] width 89 height 18
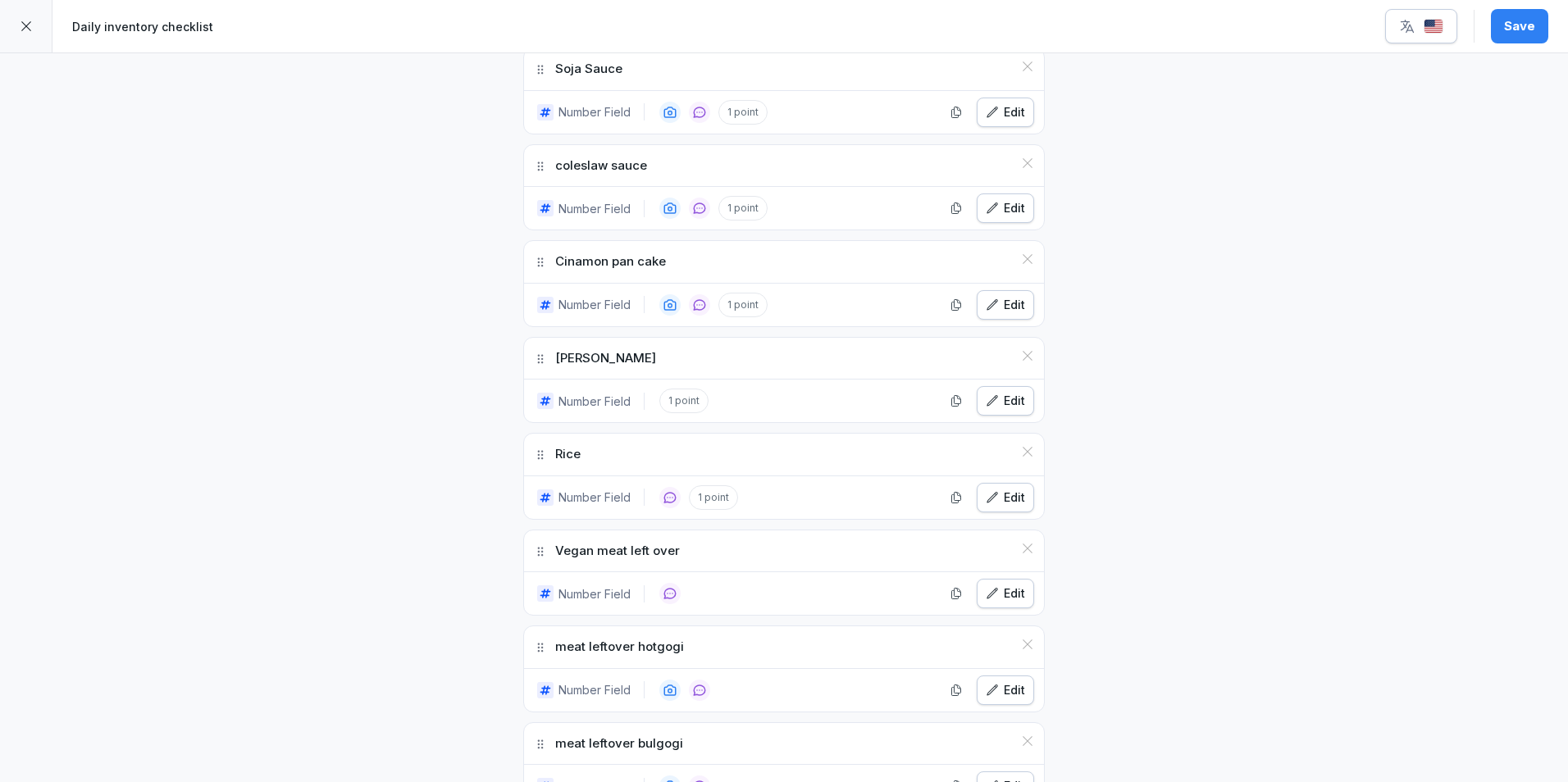
click at [1000, 396] on div "Edit" at bounding box center [1005, 400] width 39 height 18
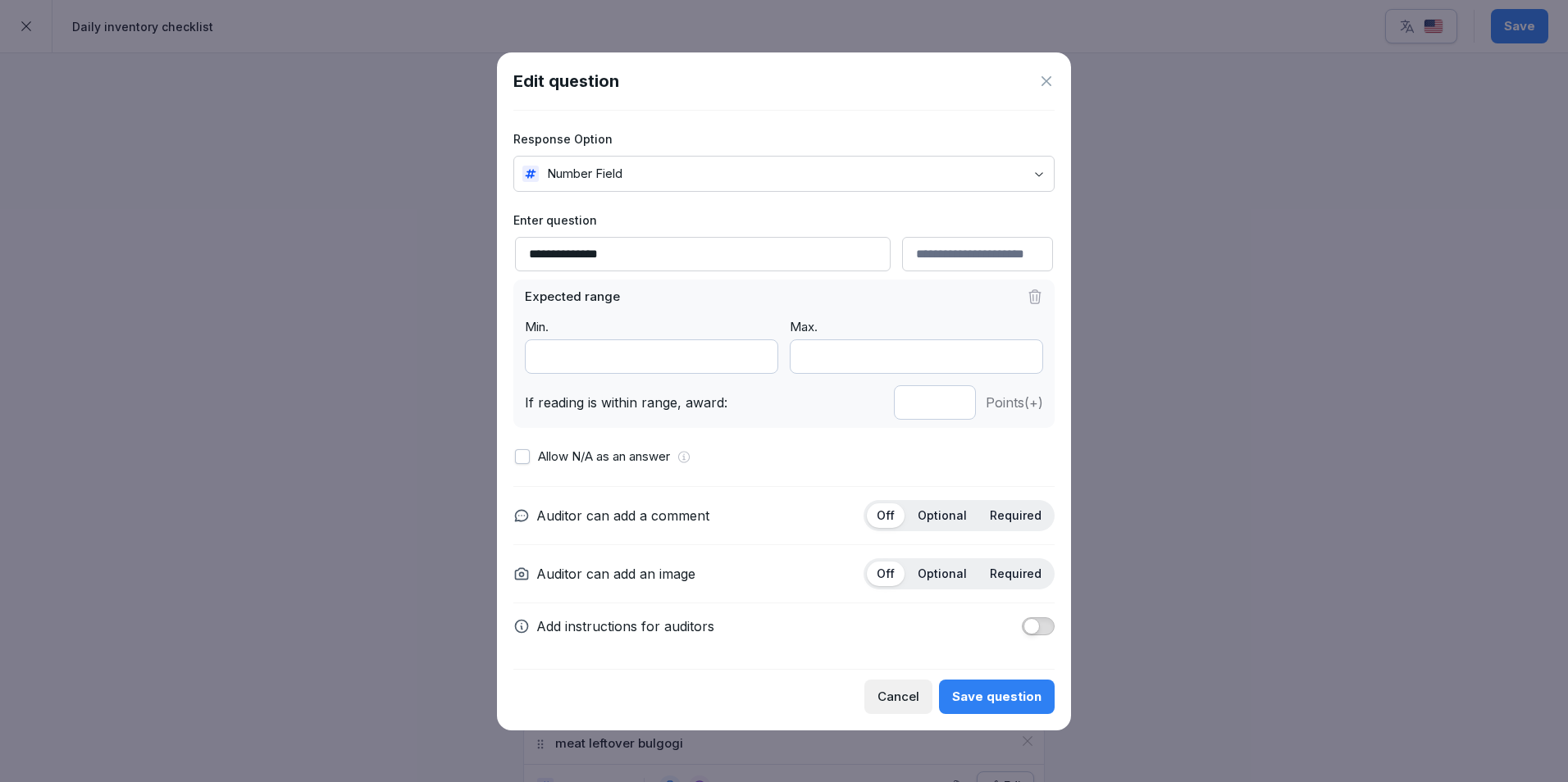
click at [948, 520] on p "Optional" at bounding box center [942, 515] width 49 height 15
click at [991, 694] on div "Save question" at bounding box center [997, 696] width 89 height 18
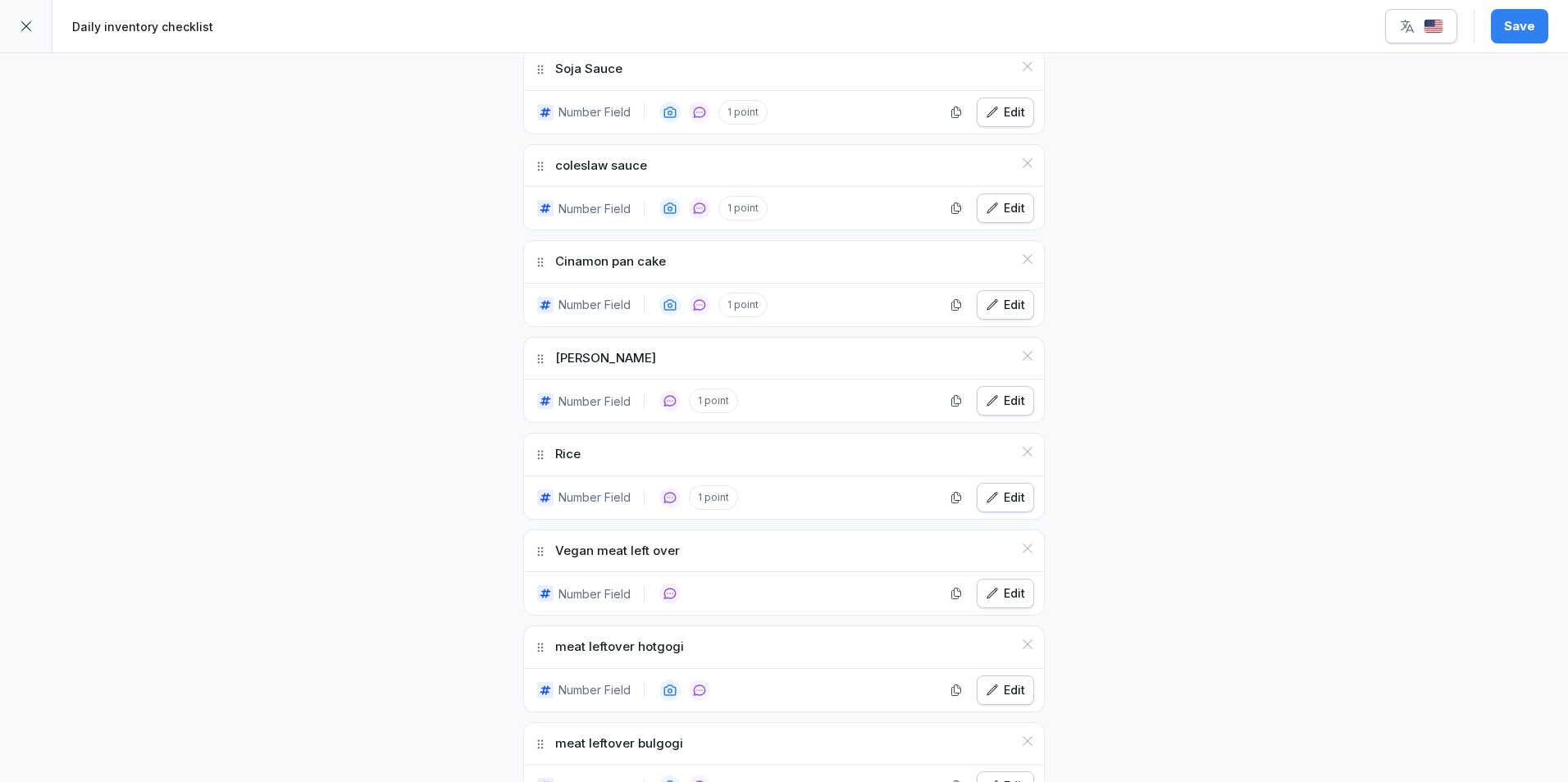
scroll to position [2951, 0]
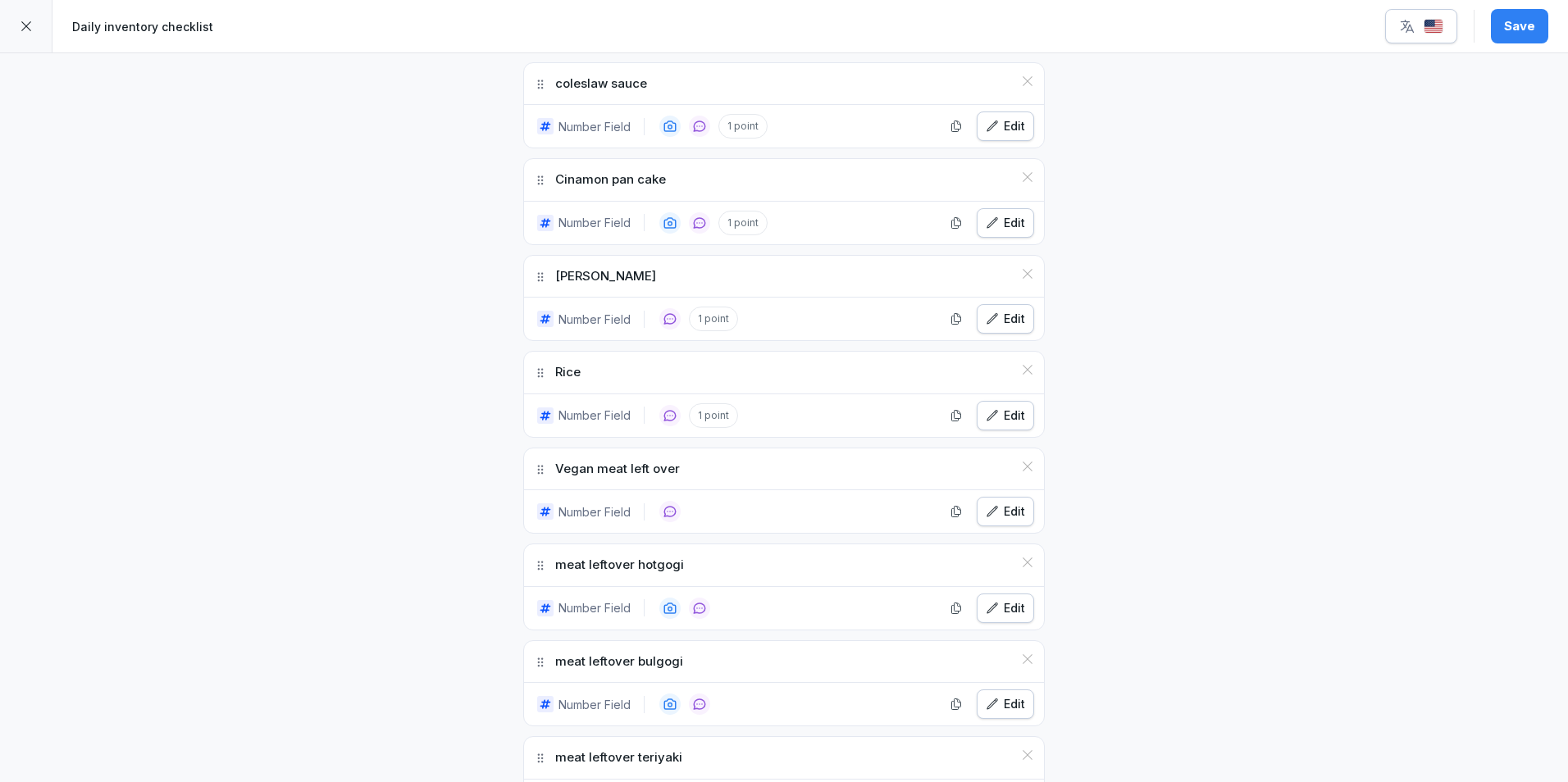
click at [993, 515] on icon "button" at bounding box center [992, 511] width 13 height 13
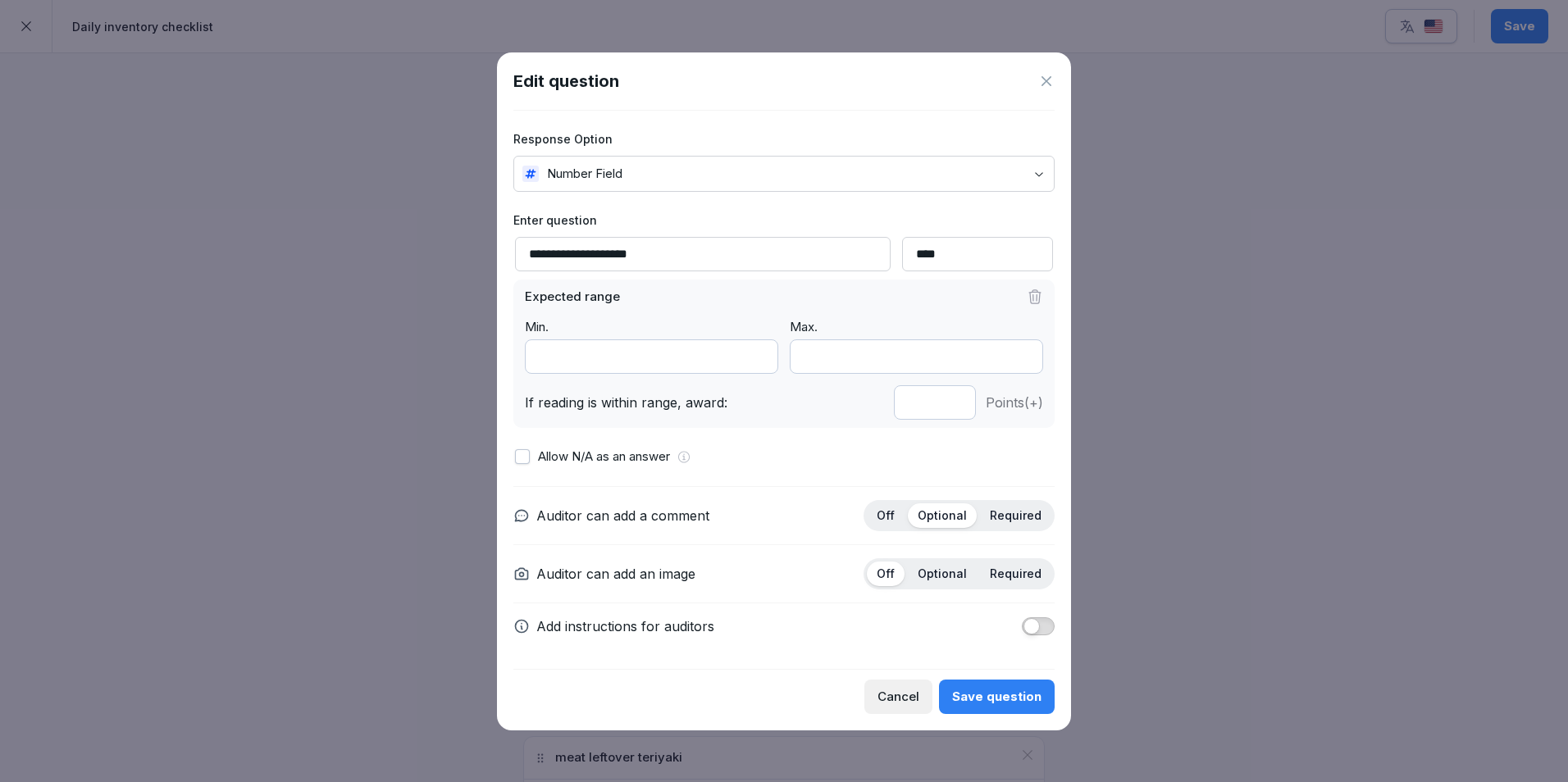
type input "*"
click at [954, 397] on input "*" at bounding box center [935, 402] width 82 height 34
click at [975, 696] on div "Save question" at bounding box center [997, 696] width 89 height 18
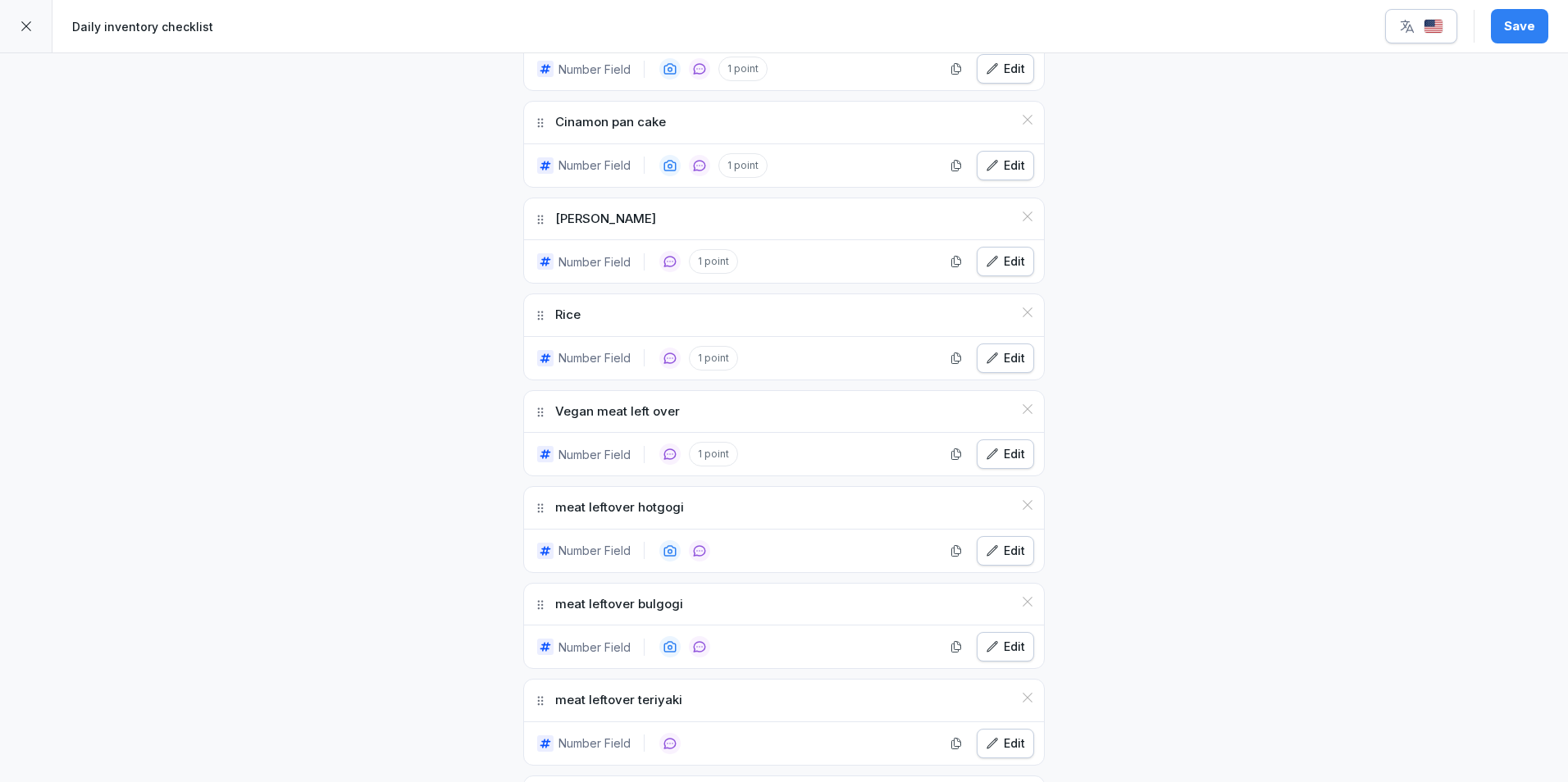
scroll to position [3033, 0]
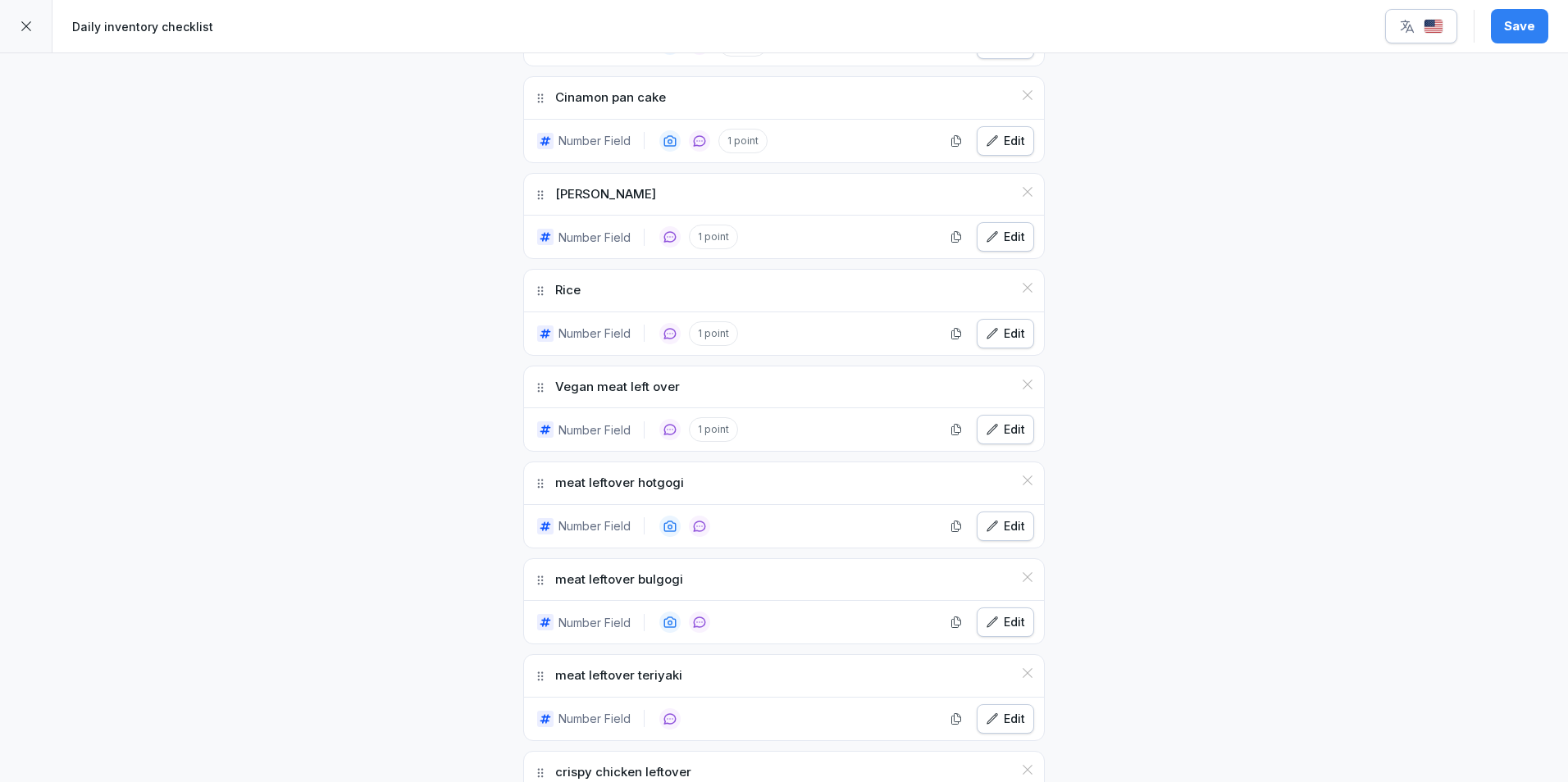
click at [1019, 522] on button "Edit" at bounding box center [1005, 526] width 57 height 29
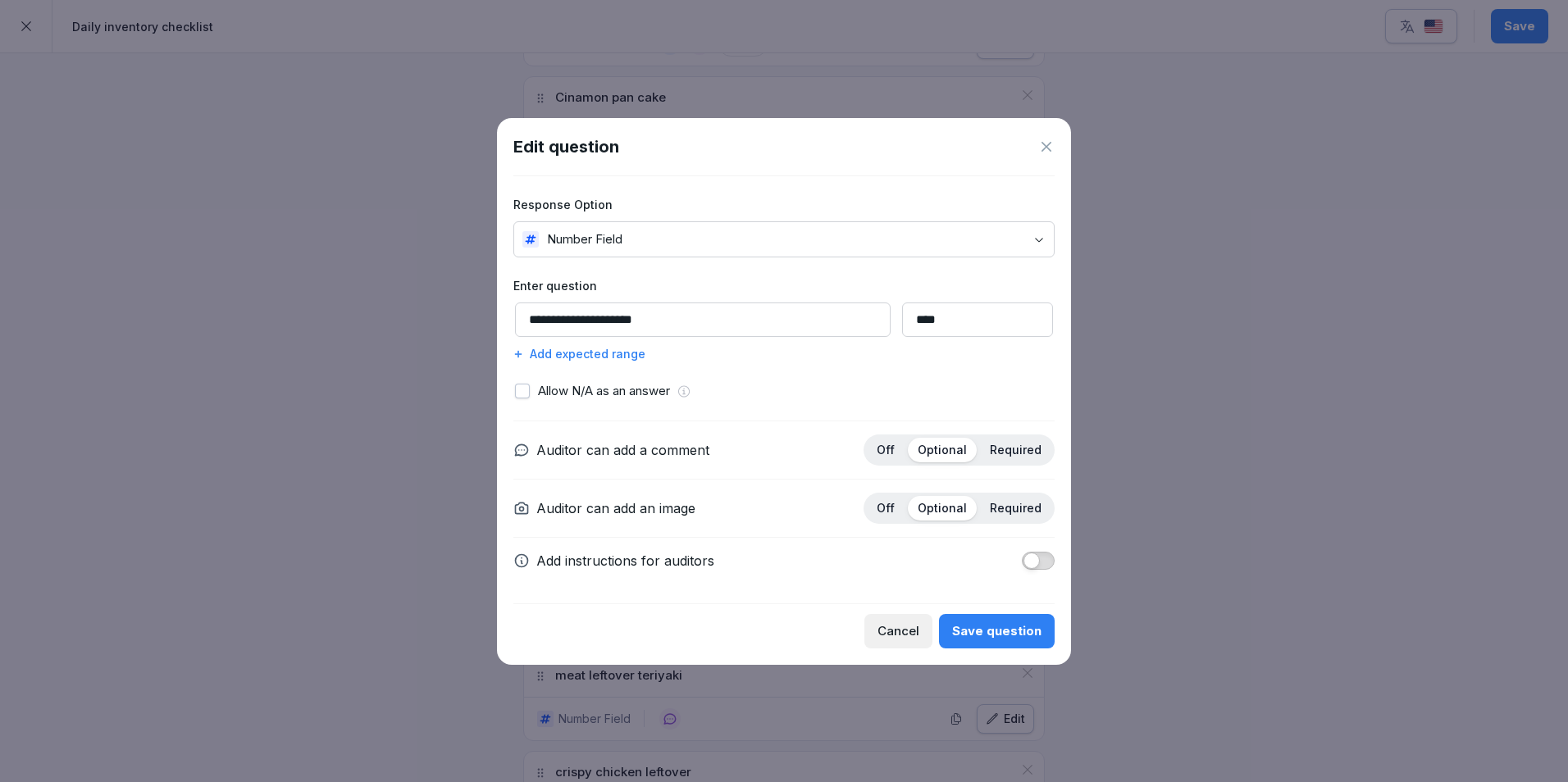
click at [636, 360] on div "Add expected range" at bounding box center [783, 353] width 541 height 17
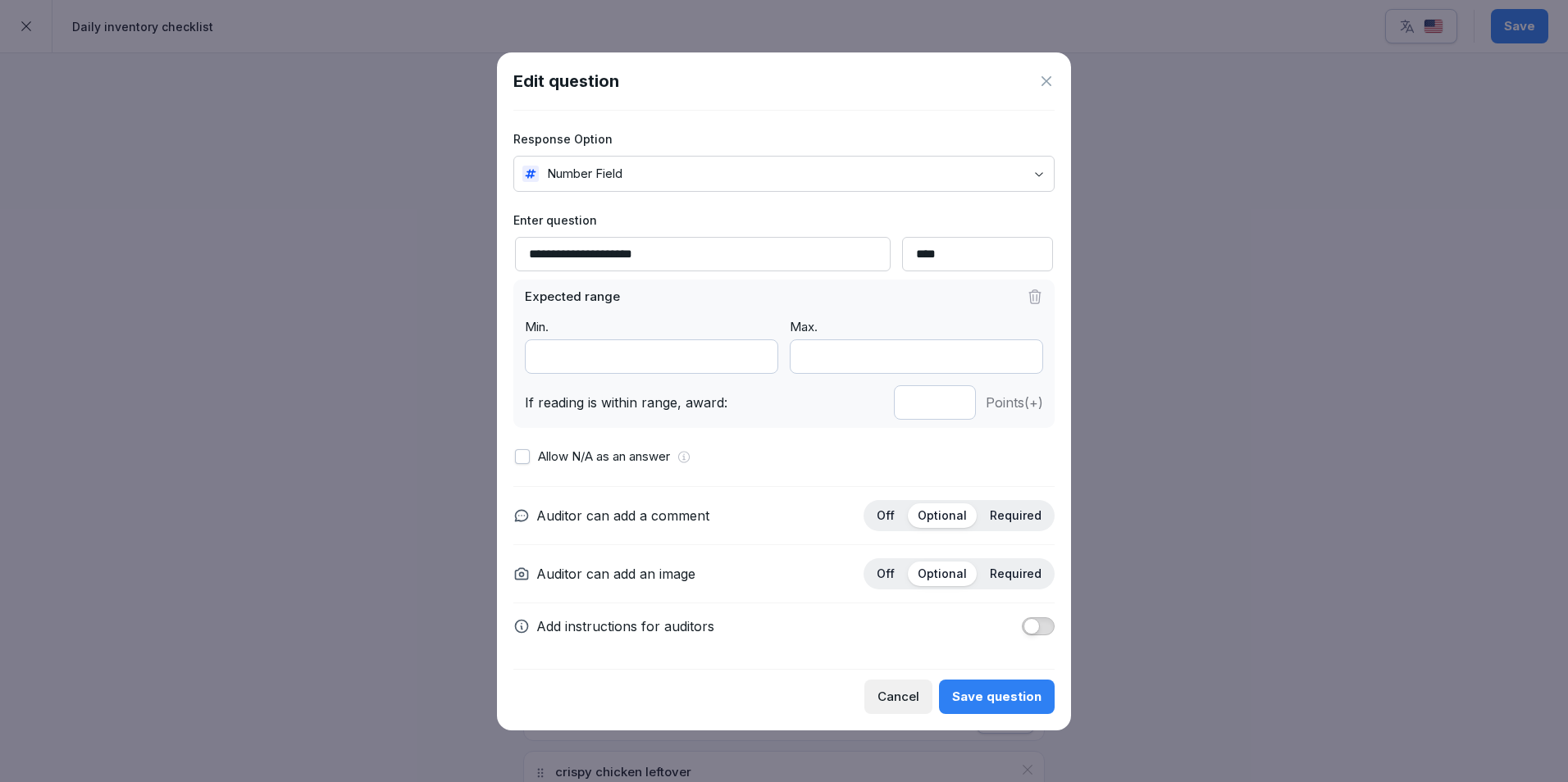
click at [951, 406] on input "*" at bounding box center [935, 402] width 82 height 34
type input "*"
click at [951, 406] on input "*" at bounding box center [935, 402] width 82 height 34
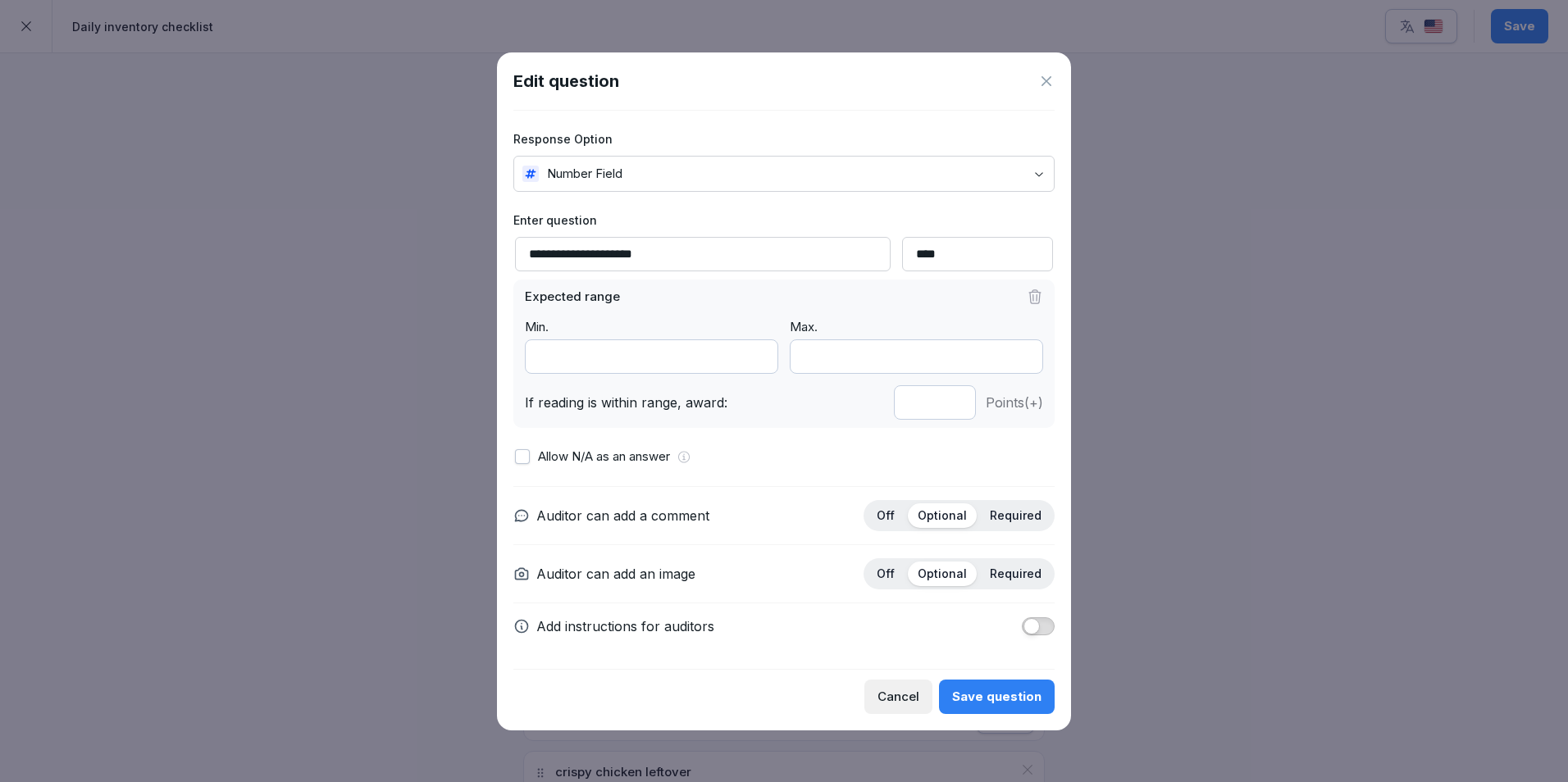
click at [998, 698] on div "Save question" at bounding box center [997, 696] width 89 height 18
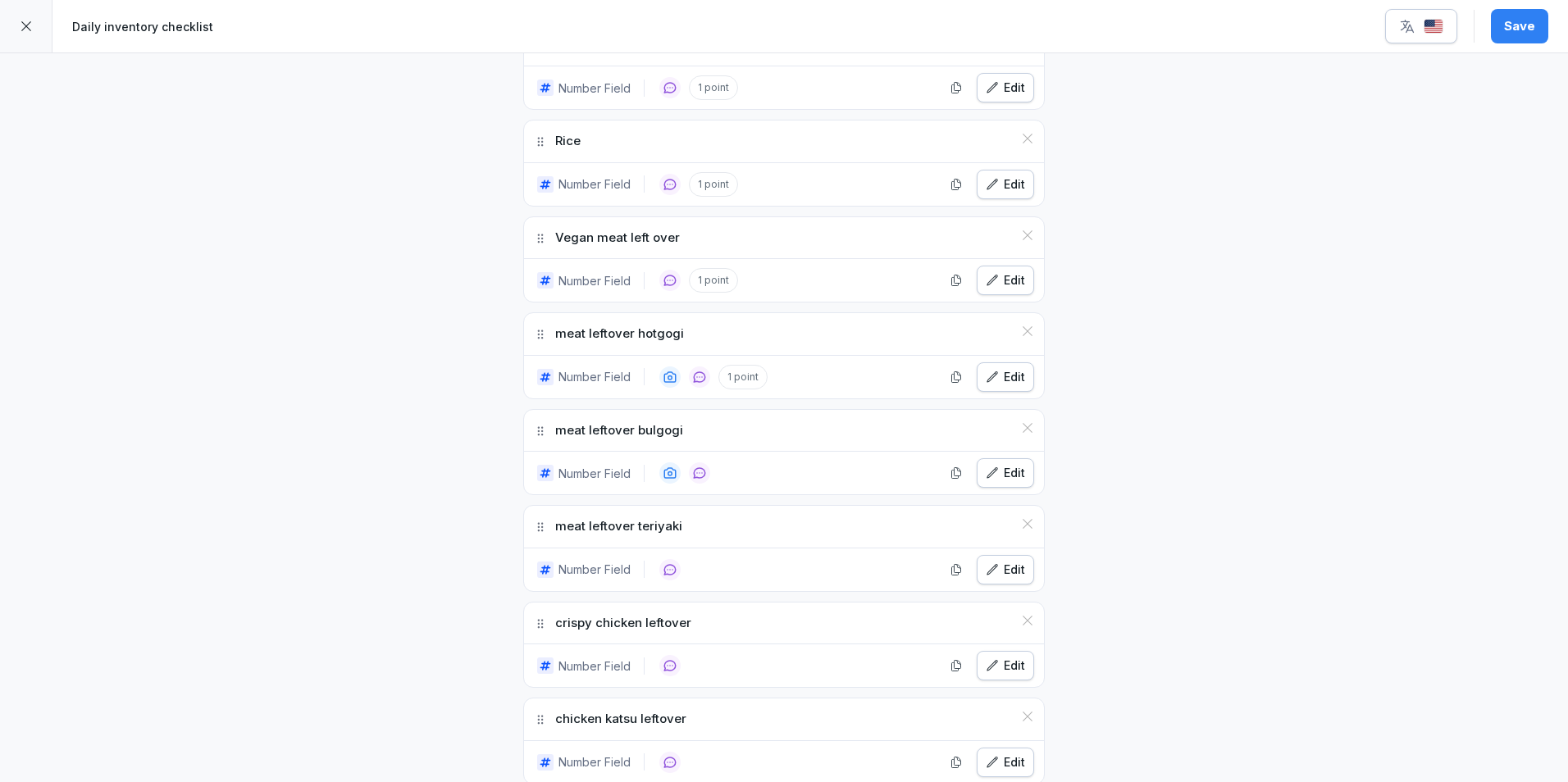
scroll to position [3197, 0]
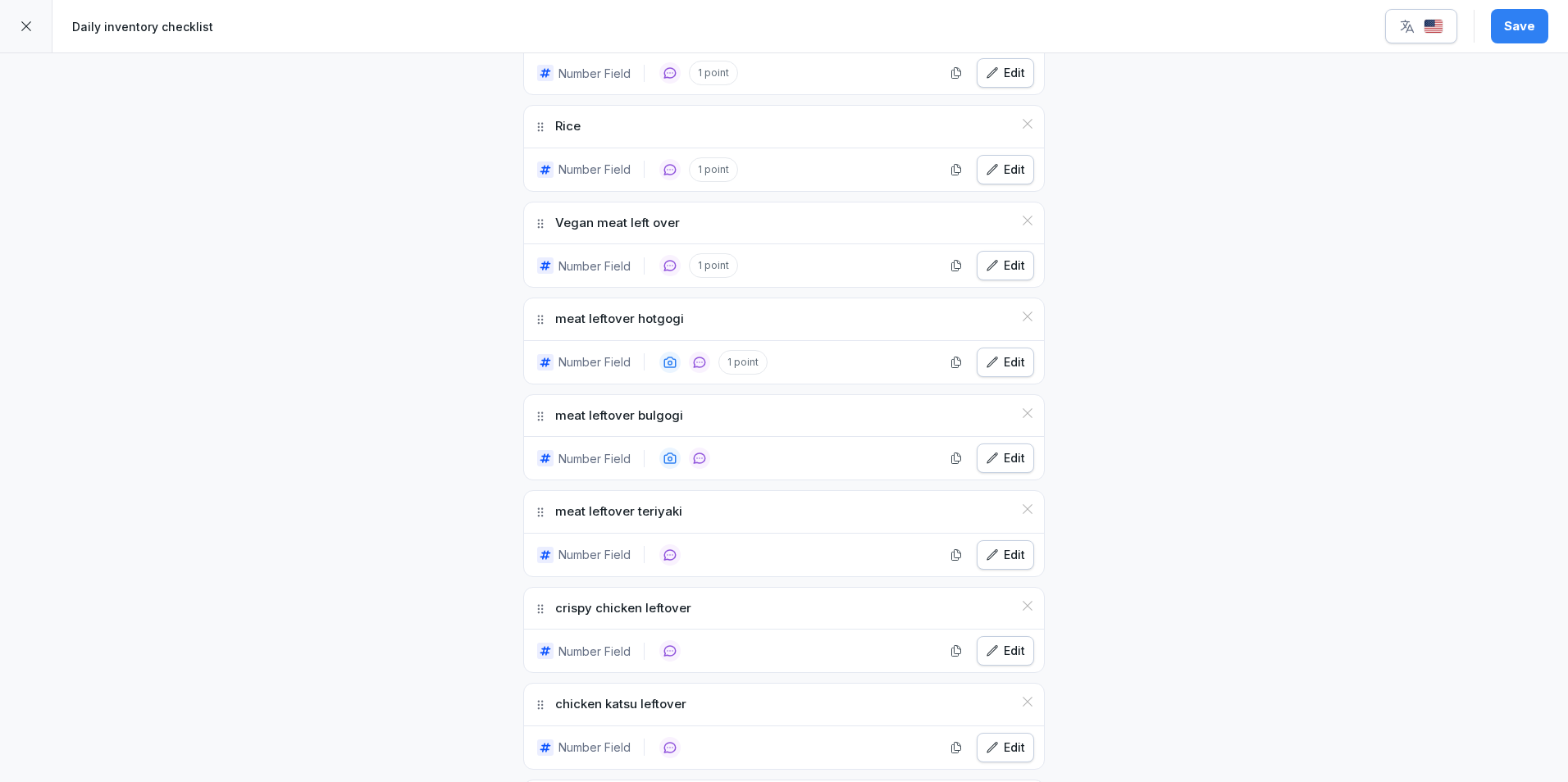
click at [1005, 466] on div "Edit" at bounding box center [1005, 458] width 39 height 18
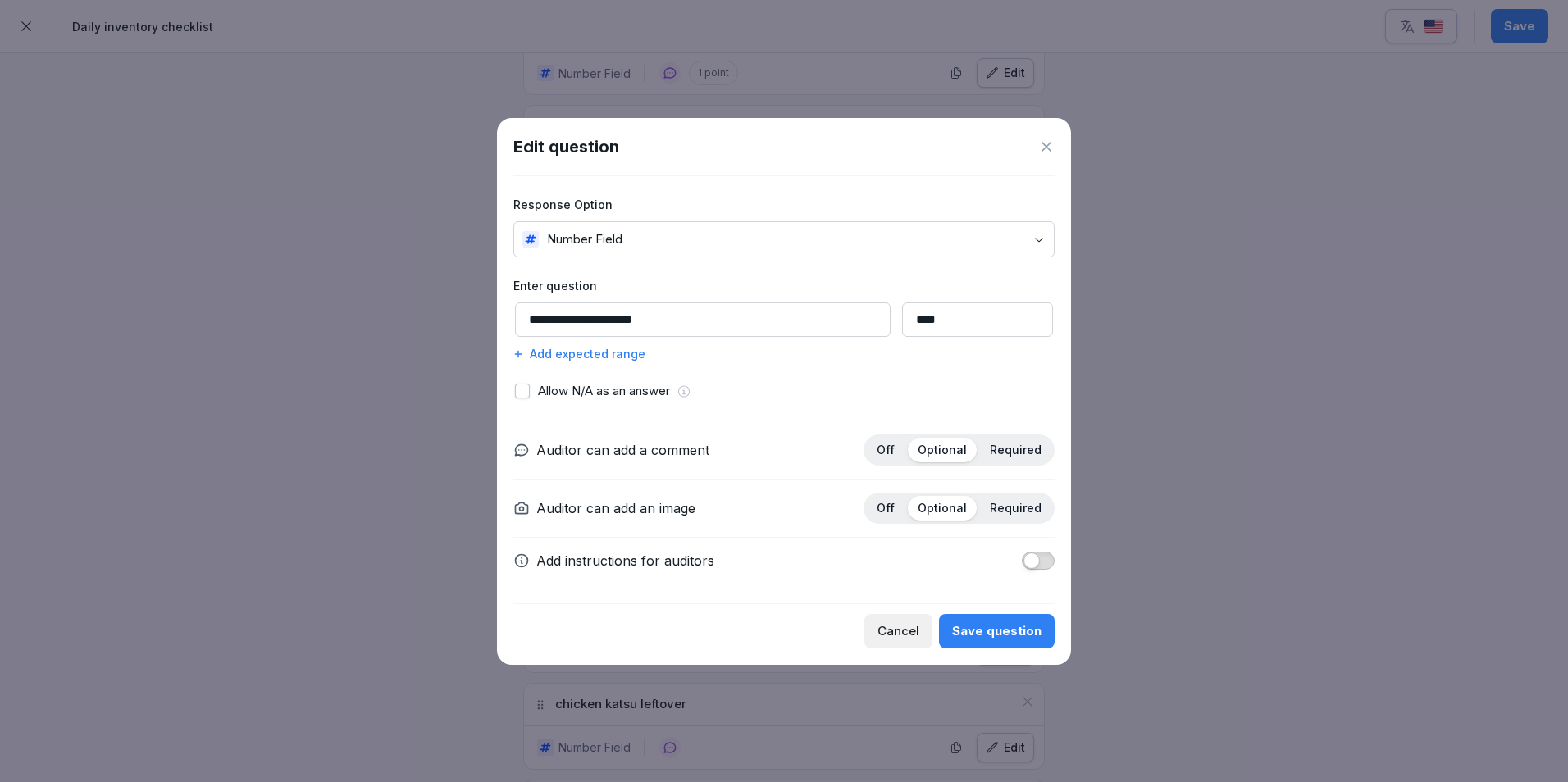
click at [628, 352] on div "Add expected range" at bounding box center [783, 353] width 541 height 17
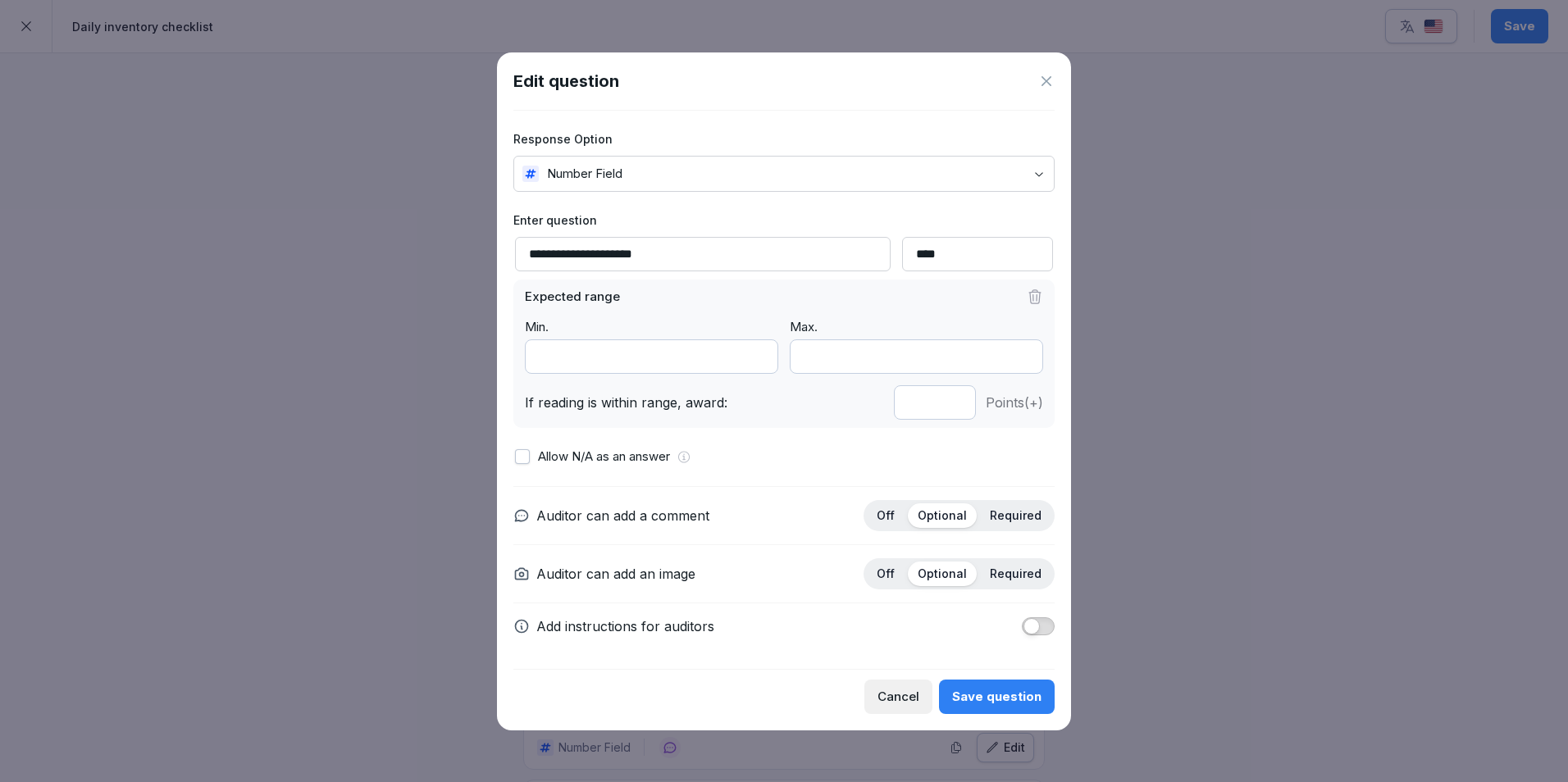
click at [956, 406] on input "*" at bounding box center [935, 402] width 82 height 34
type input "*"
click at [956, 406] on input "*" at bounding box center [935, 402] width 82 height 34
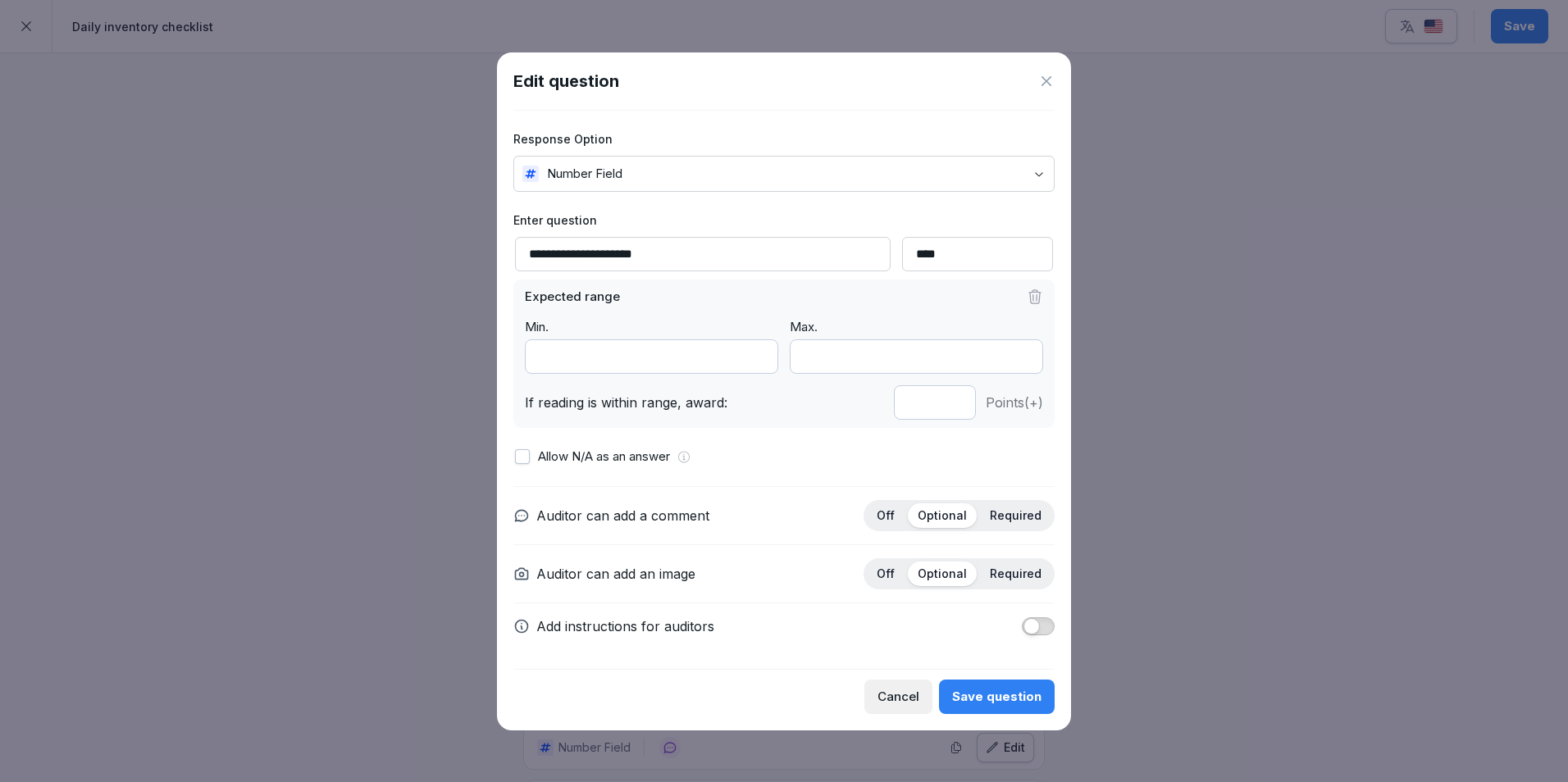
click at [982, 683] on button "Save question" at bounding box center [997, 696] width 116 height 34
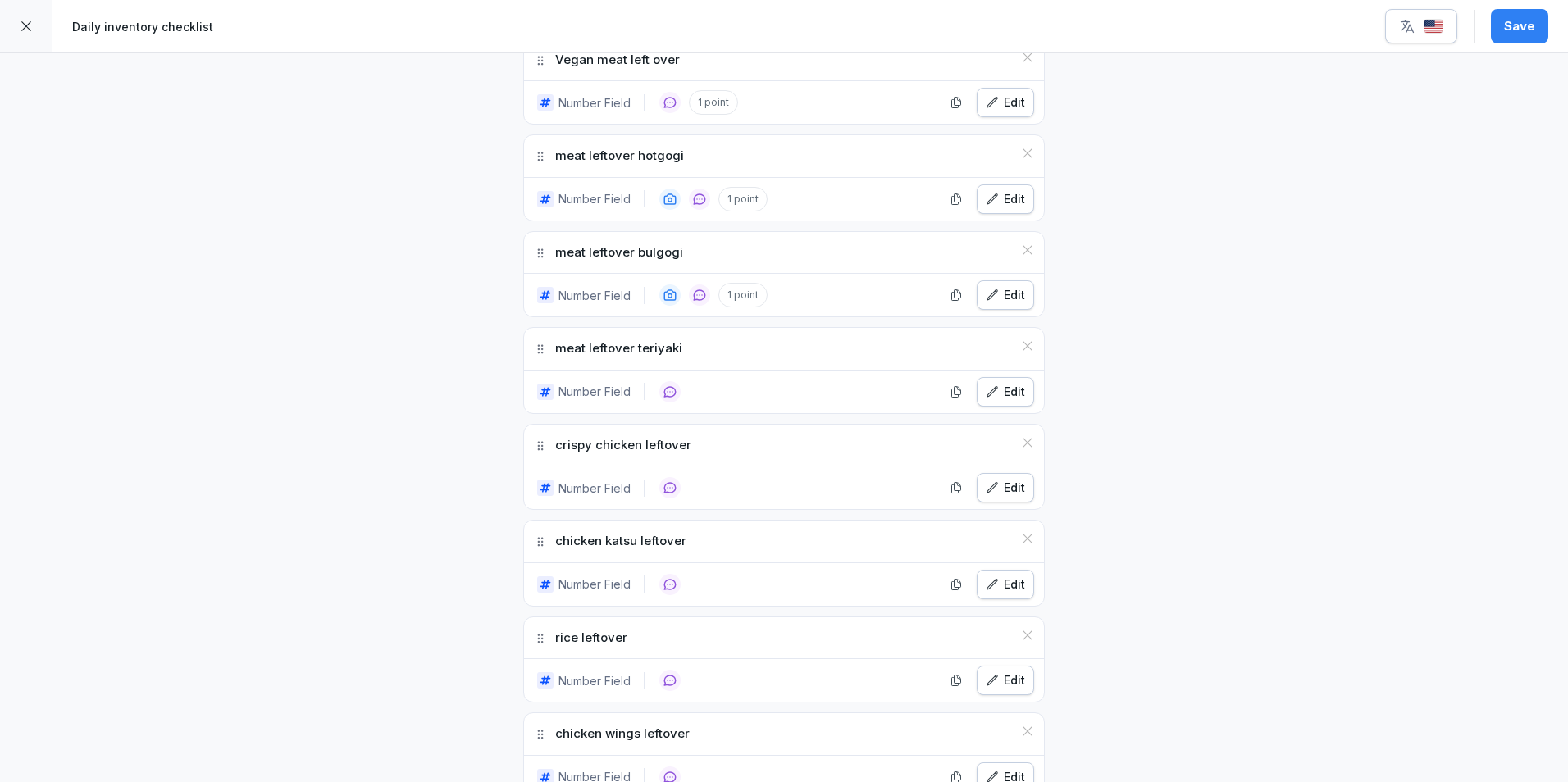
scroll to position [3360, 0]
click at [998, 400] on div "Edit" at bounding box center [1005, 390] width 39 height 18
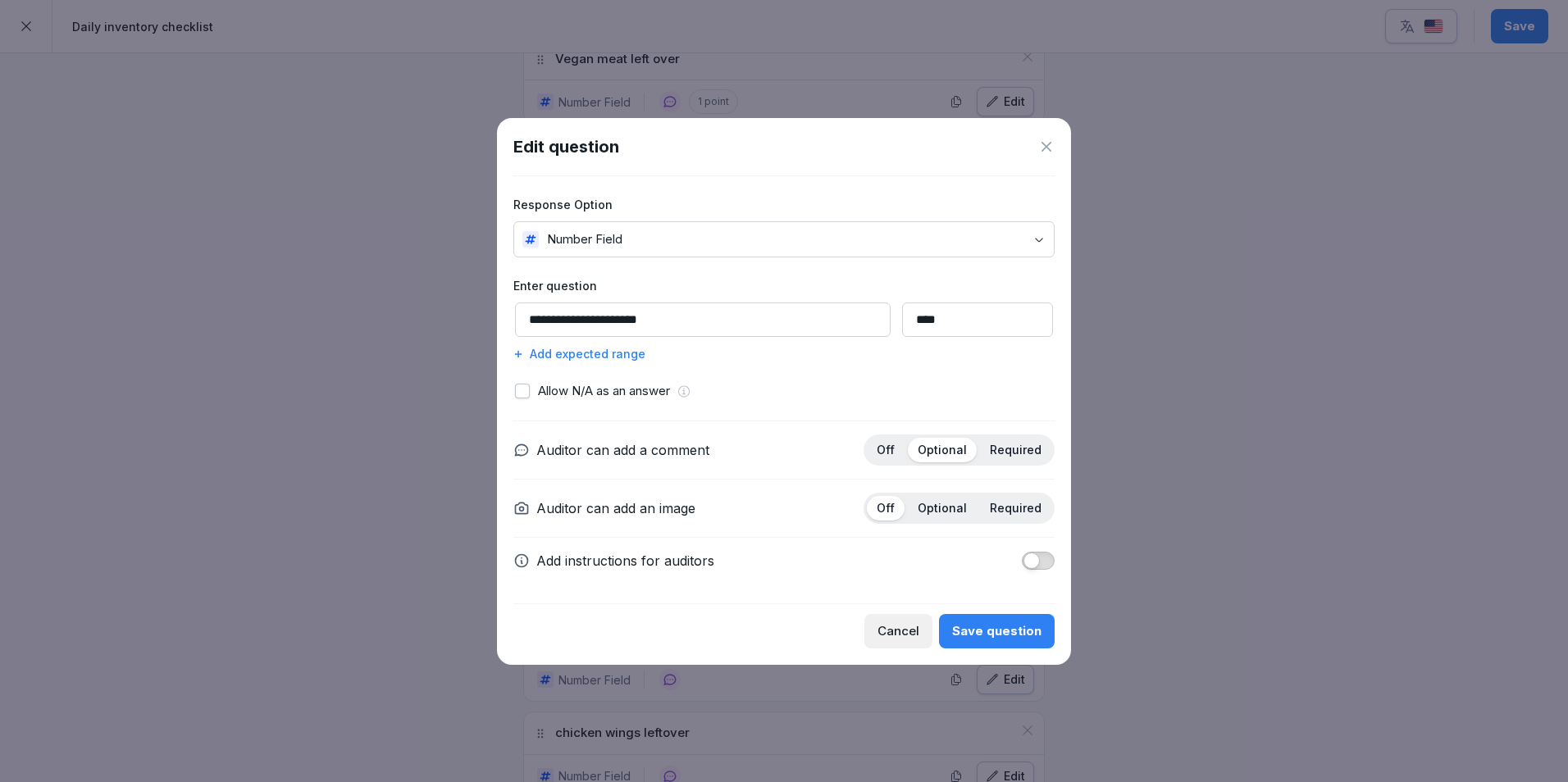
click at [618, 348] on div "Add expected range" at bounding box center [783, 353] width 541 height 17
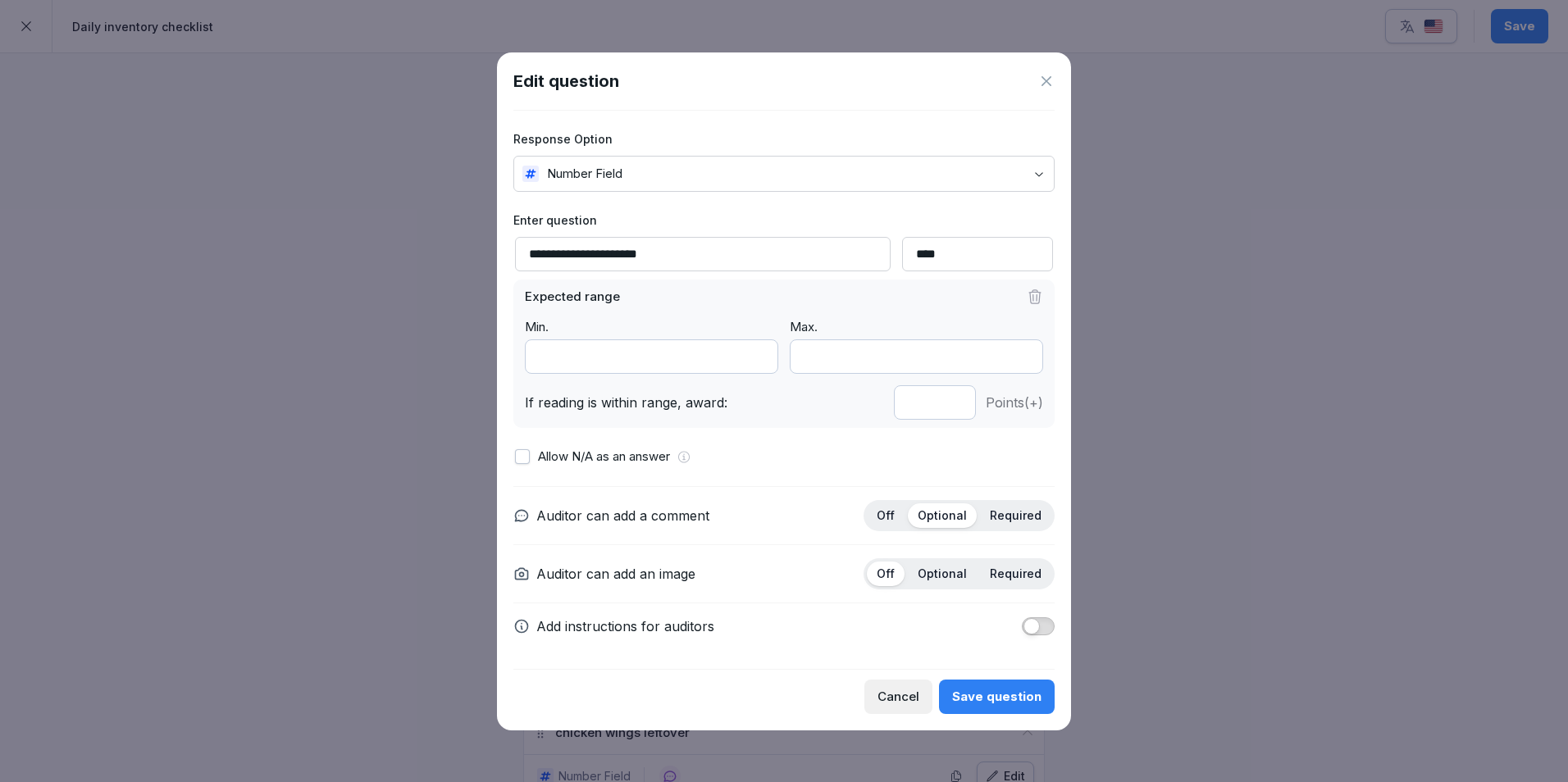
click at [953, 406] on input "*" at bounding box center [935, 402] width 82 height 34
type input "*"
click at [953, 406] on input "*" at bounding box center [935, 402] width 82 height 34
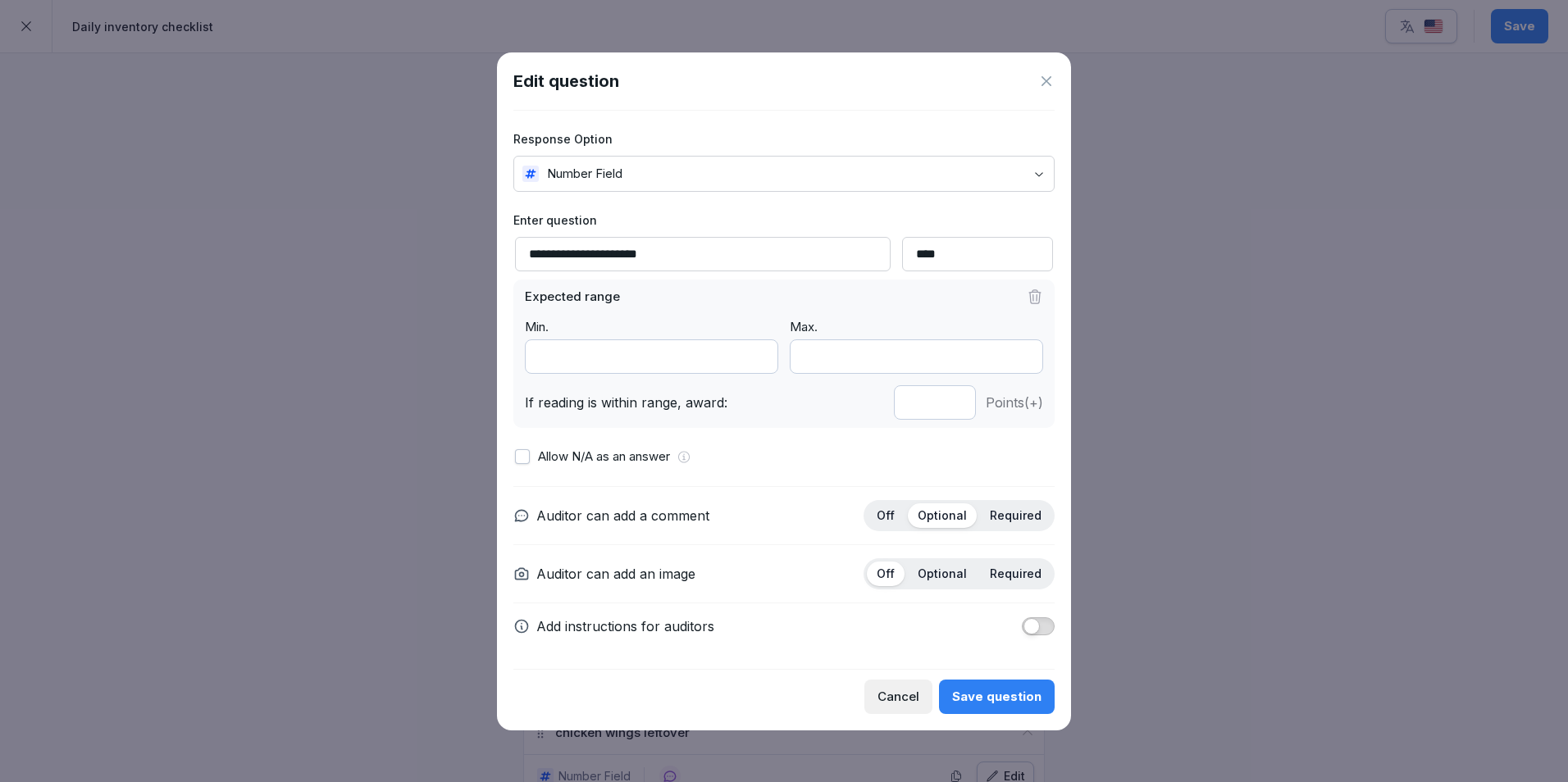
click at [996, 686] on button "Save question" at bounding box center [997, 696] width 116 height 34
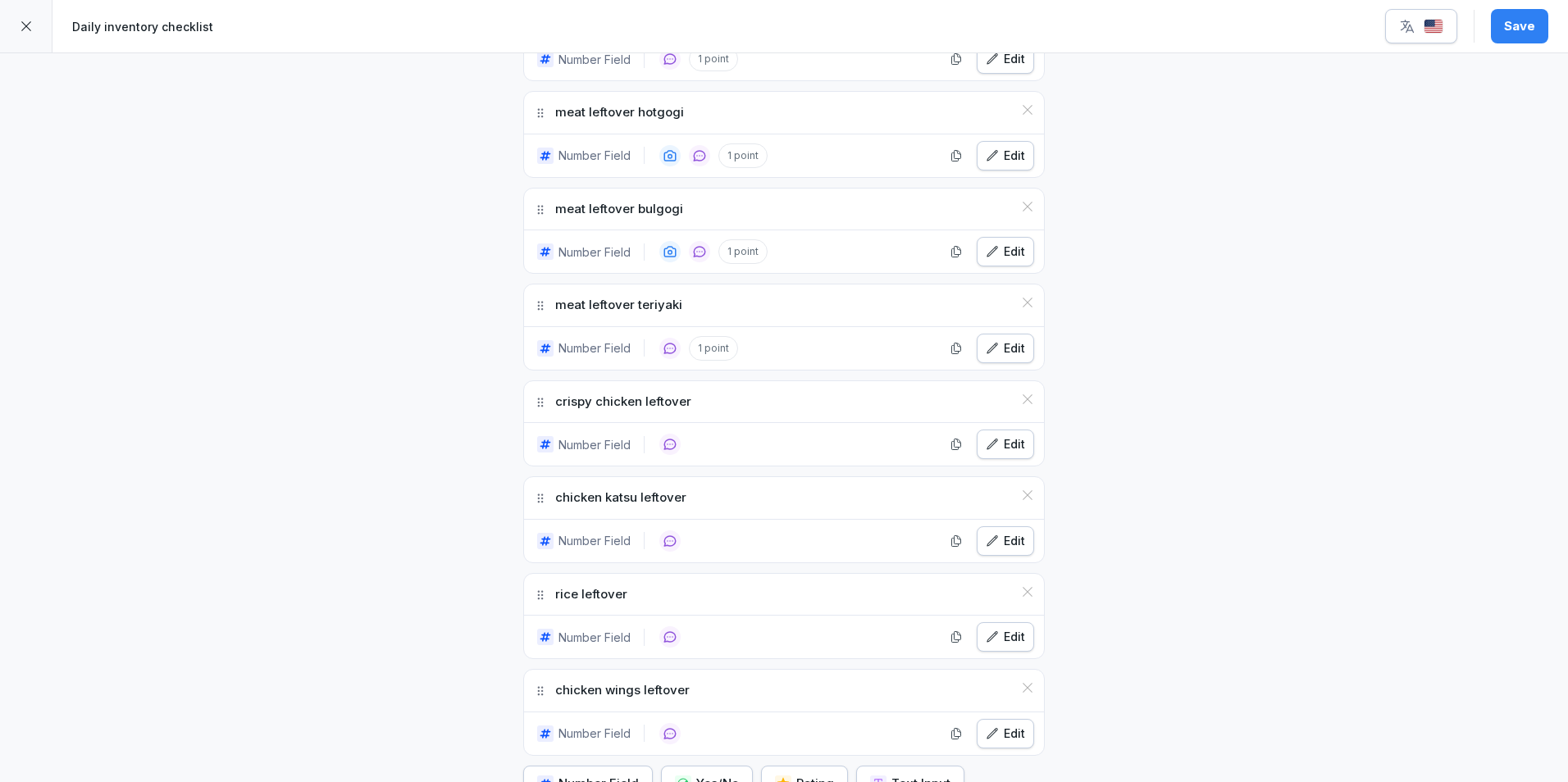
scroll to position [3443, 0]
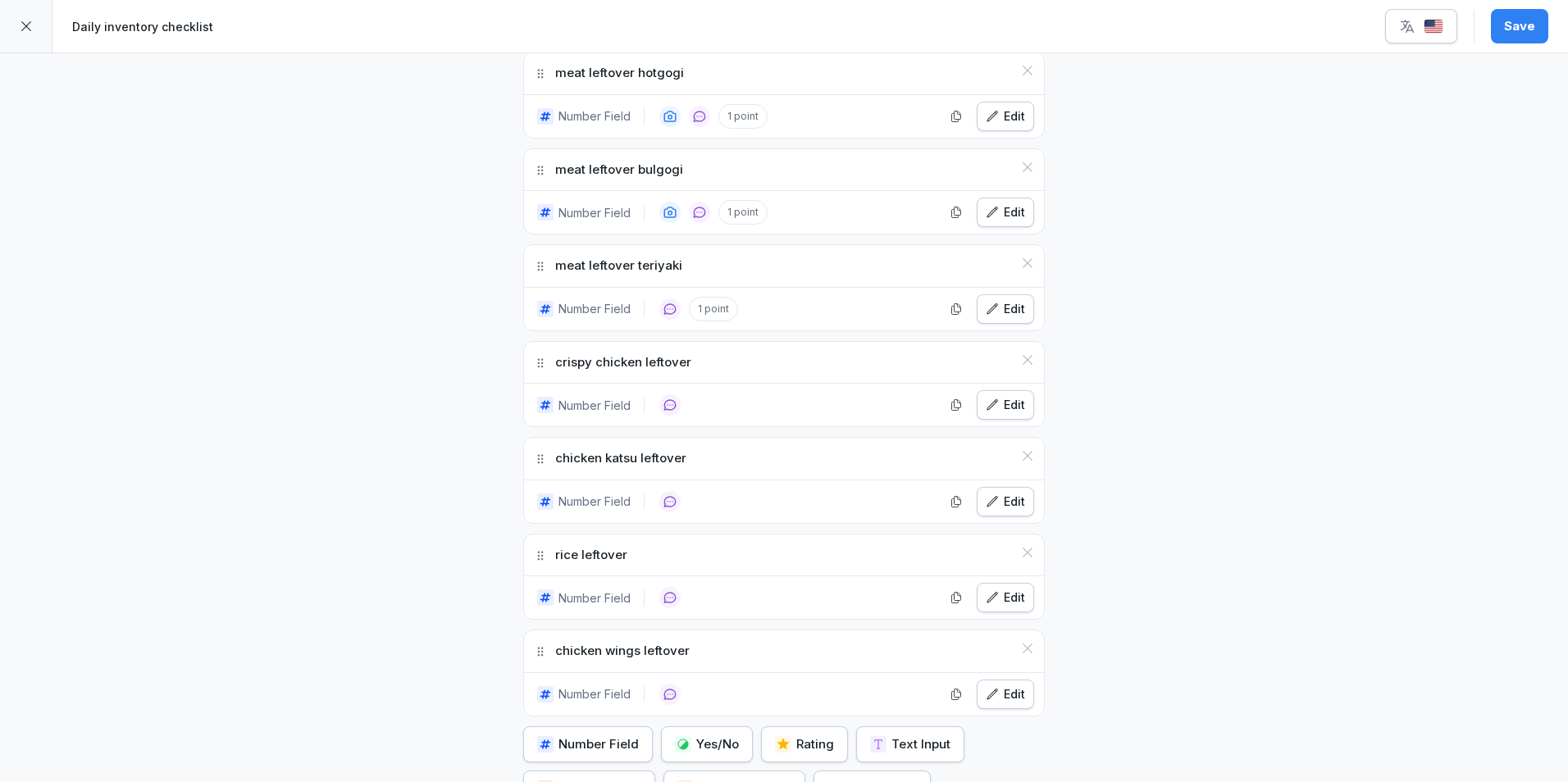
click at [994, 404] on div "Edit" at bounding box center [1005, 405] width 39 height 18
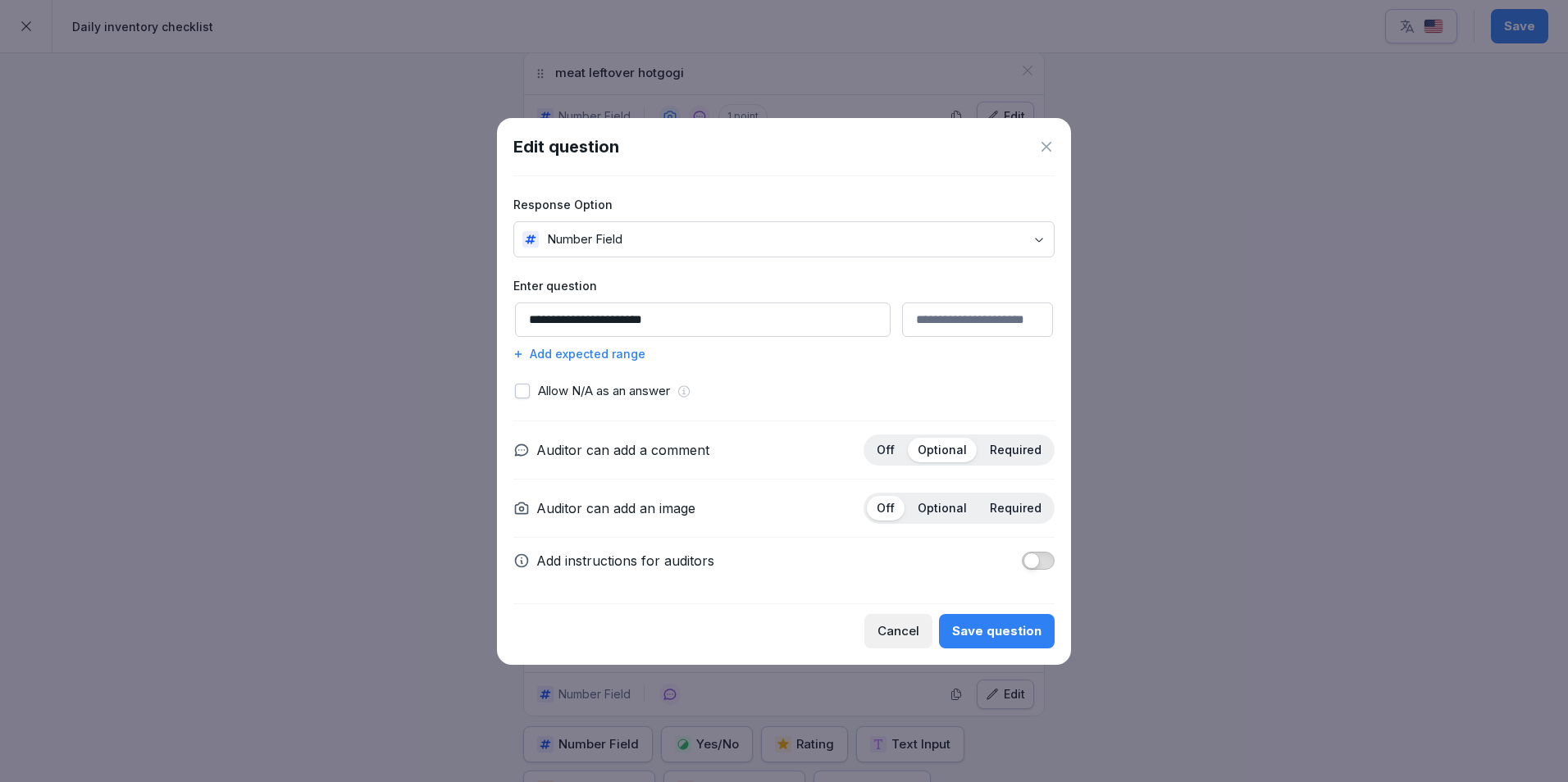
click at [624, 353] on div "Add expected range" at bounding box center [783, 353] width 541 height 17
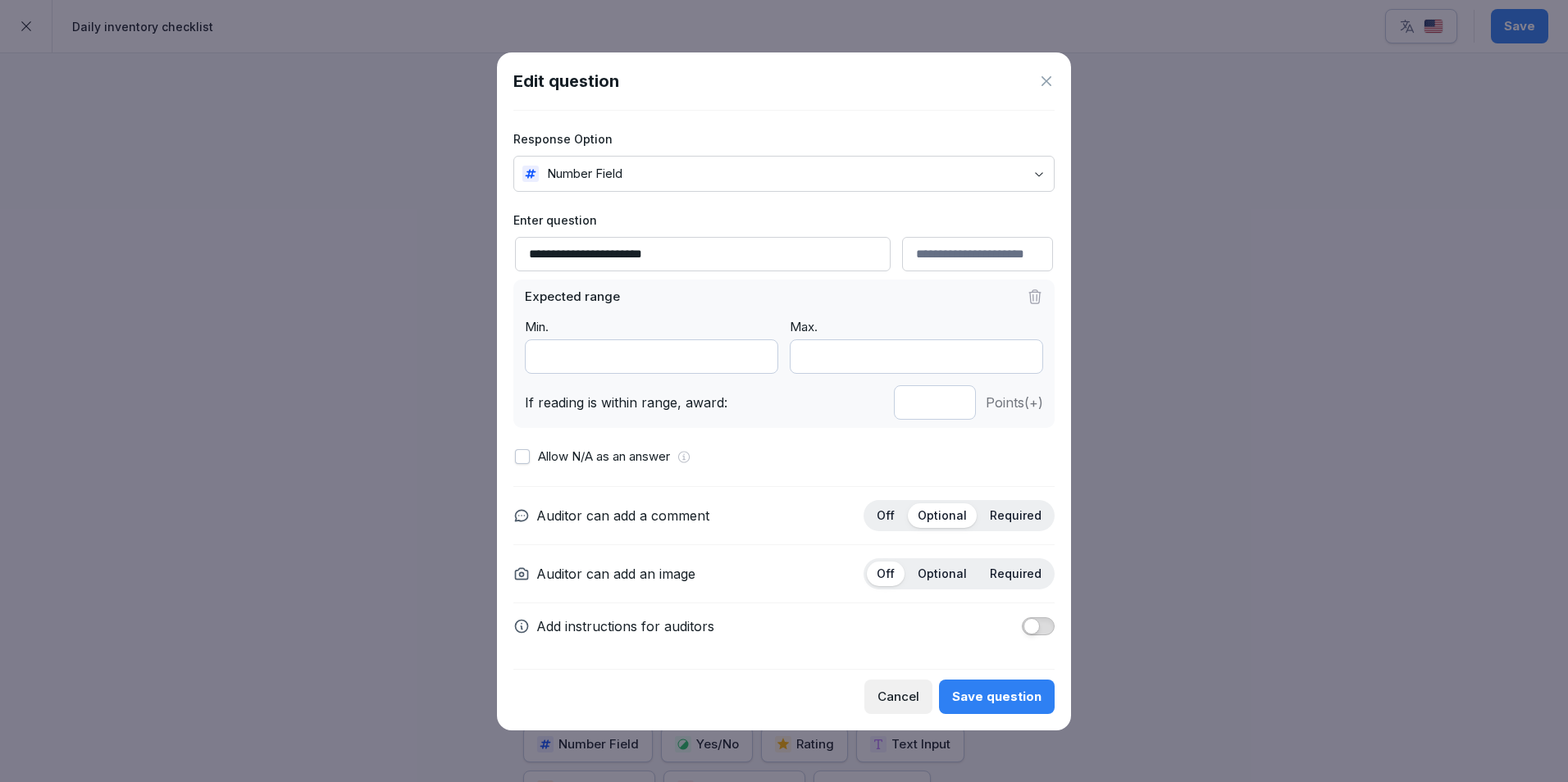
click at [954, 408] on input "*" at bounding box center [935, 402] width 82 height 34
type input "*"
click at [954, 408] on input "*" at bounding box center [935, 402] width 82 height 34
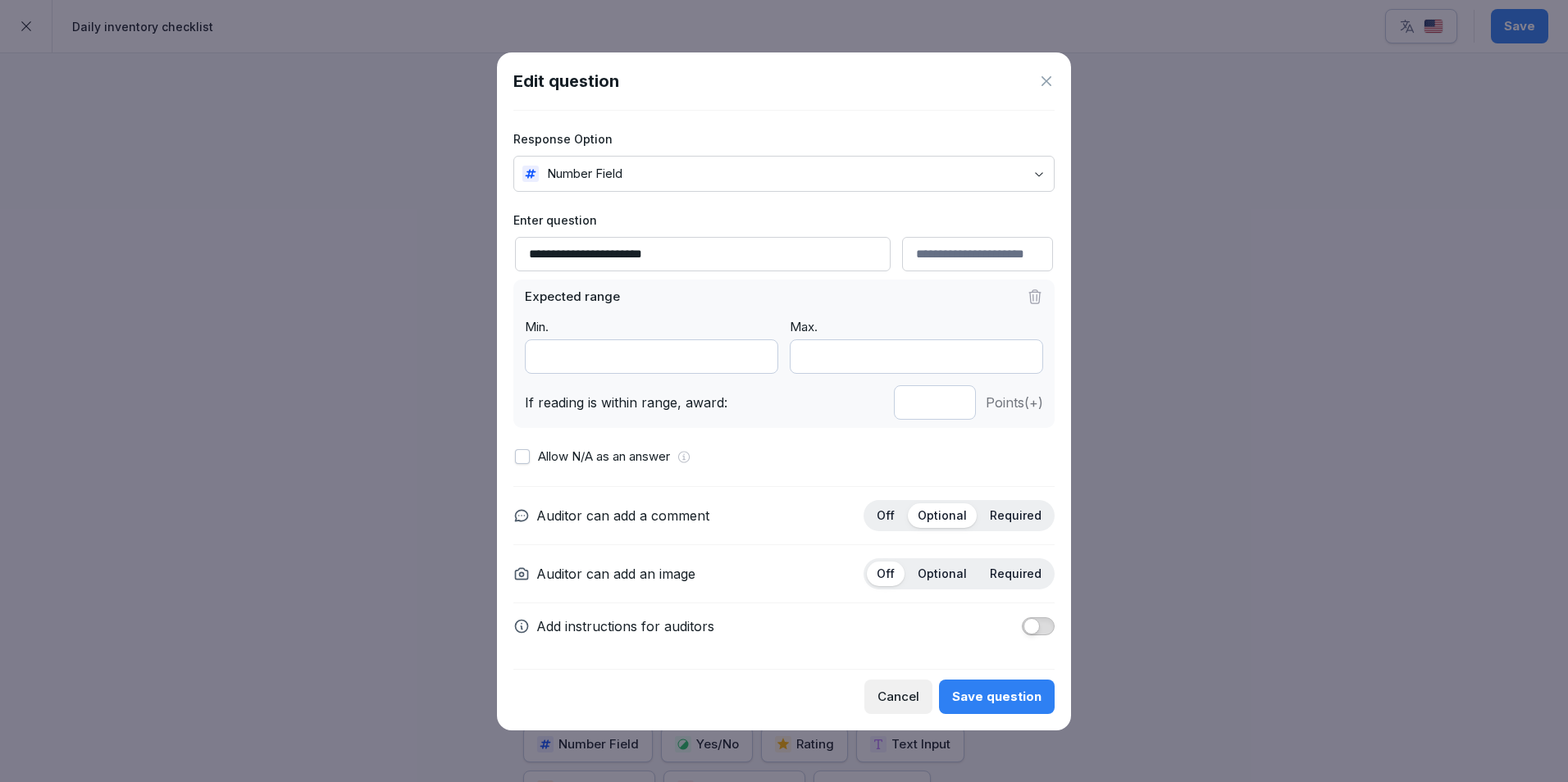
click at [1011, 691] on div "Save question" at bounding box center [997, 696] width 89 height 18
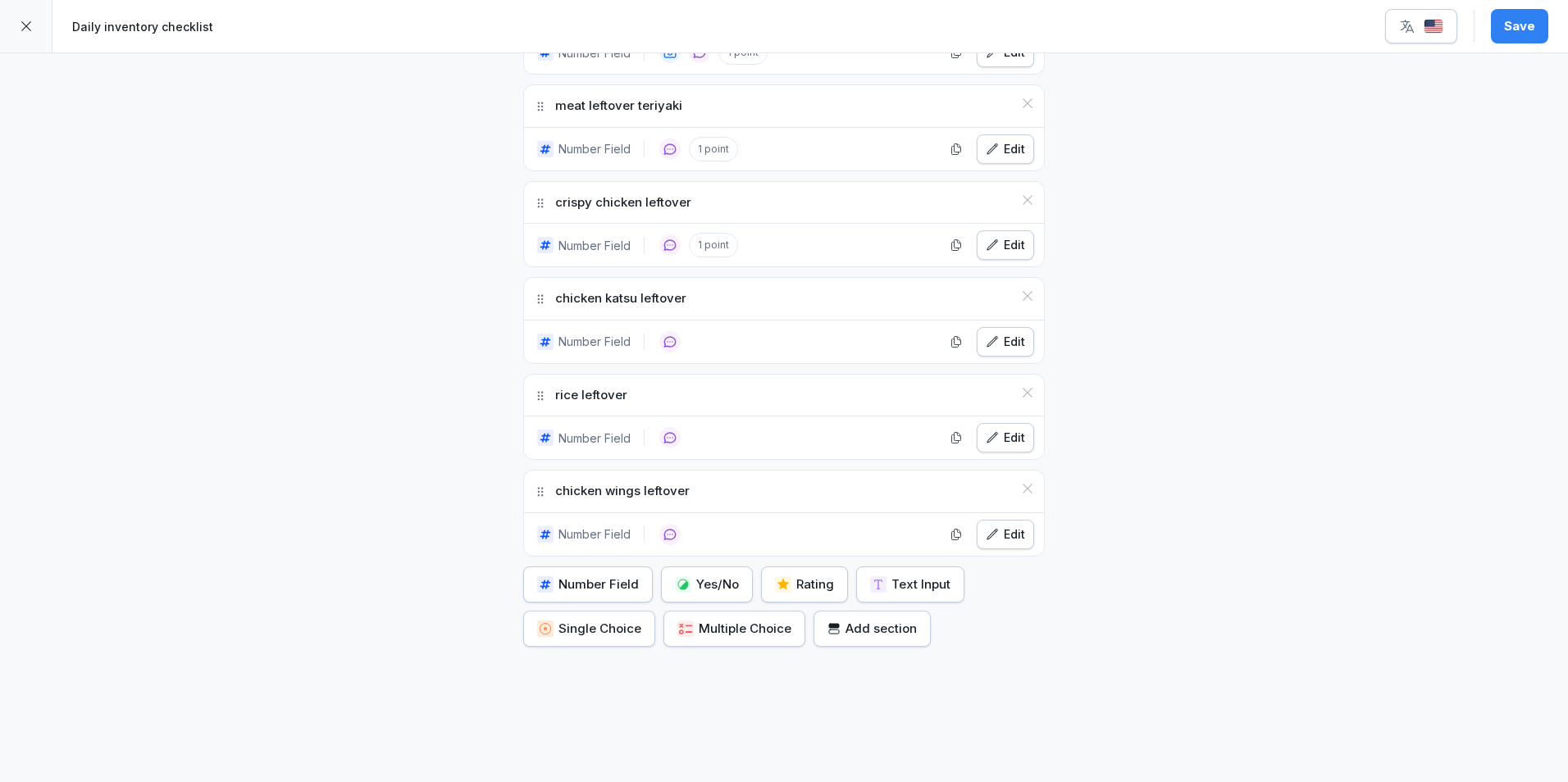
scroll to position [3606, 0]
click at [991, 334] on icon "button" at bounding box center [992, 337] width 13 height 13
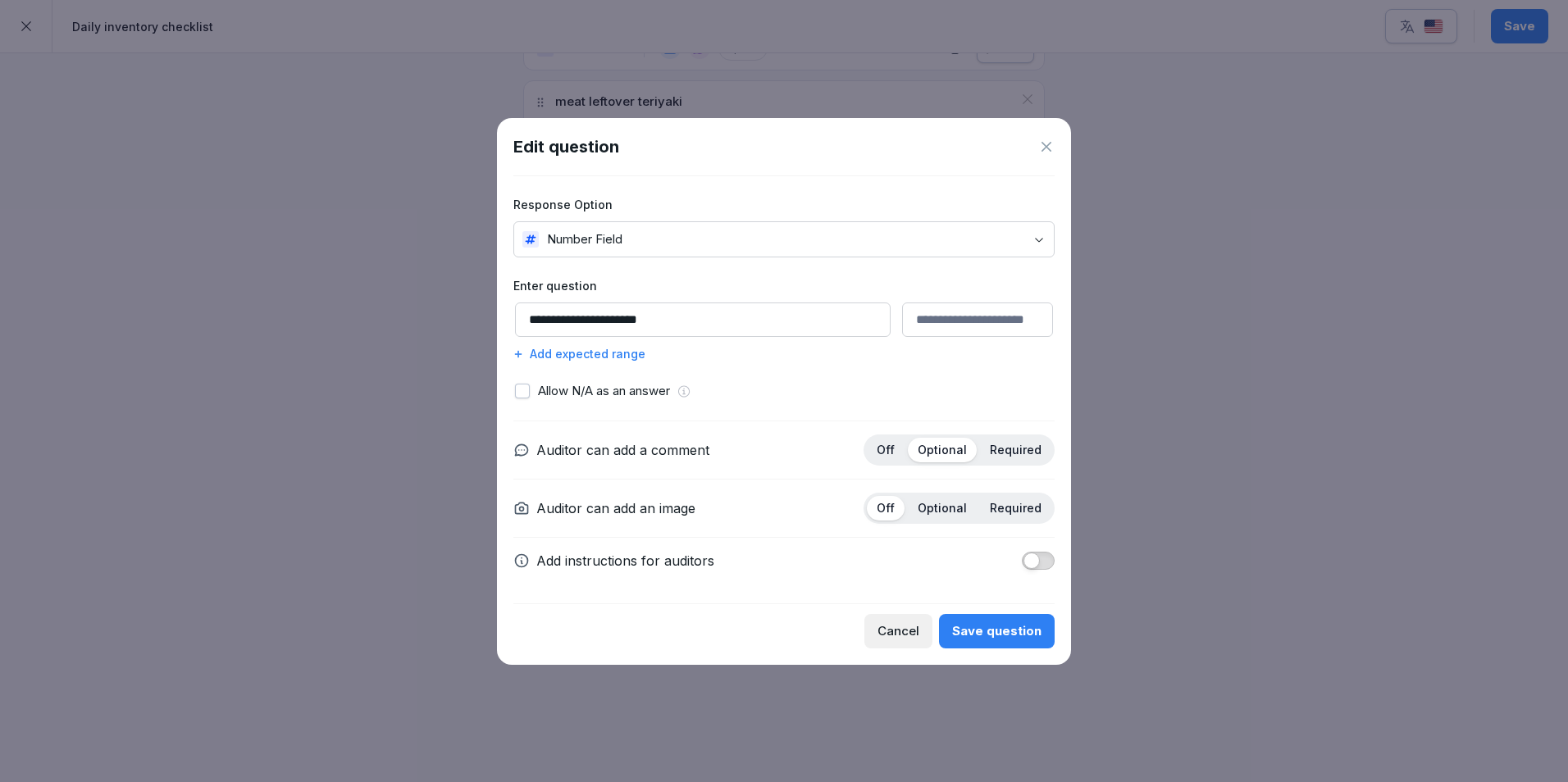
click at [630, 356] on div "Add expected range" at bounding box center [783, 353] width 541 height 17
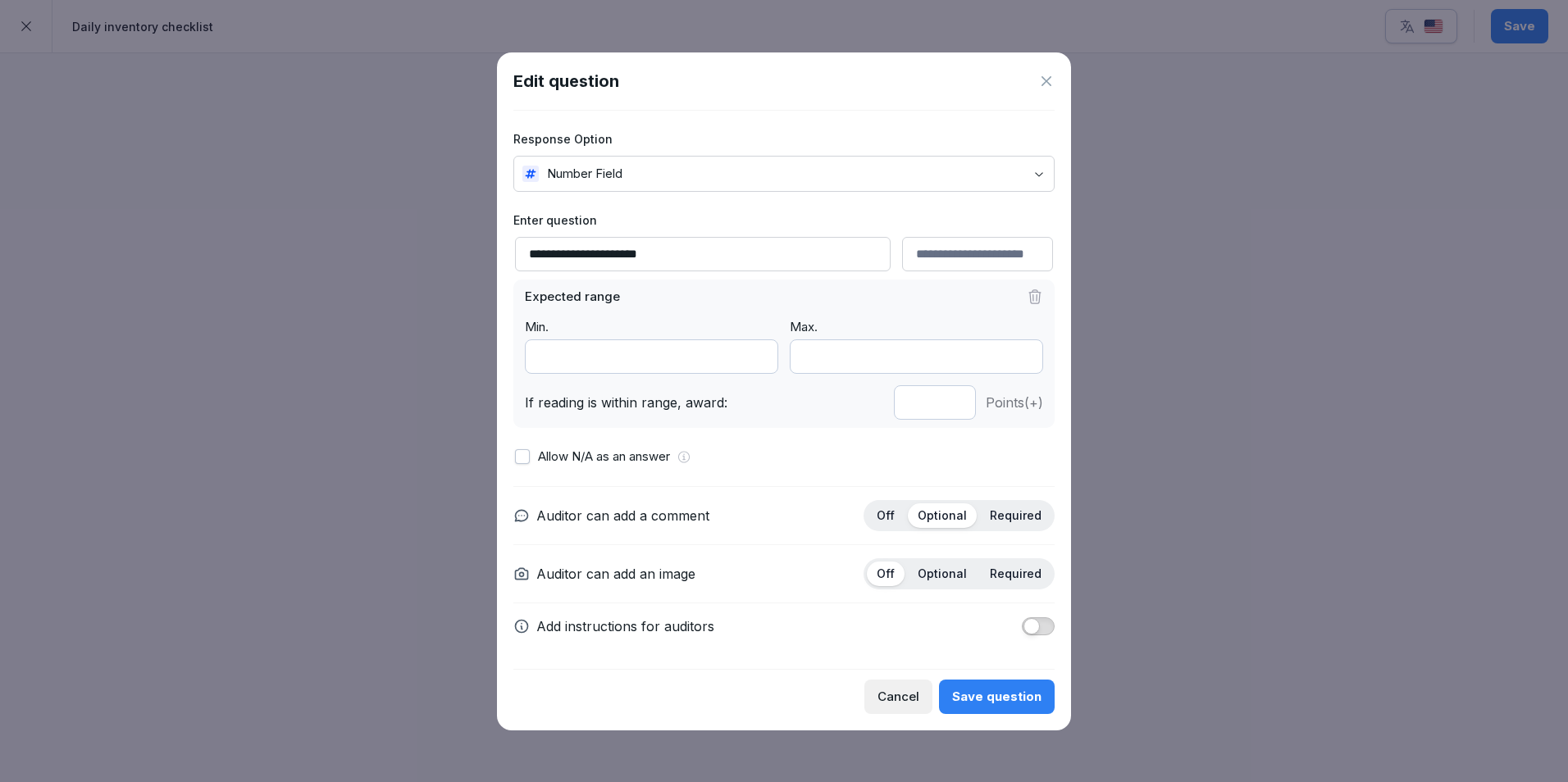
click at [953, 407] on input "*" at bounding box center [935, 402] width 82 height 34
type input "*"
click at [953, 407] on input "*" at bounding box center [935, 402] width 82 height 34
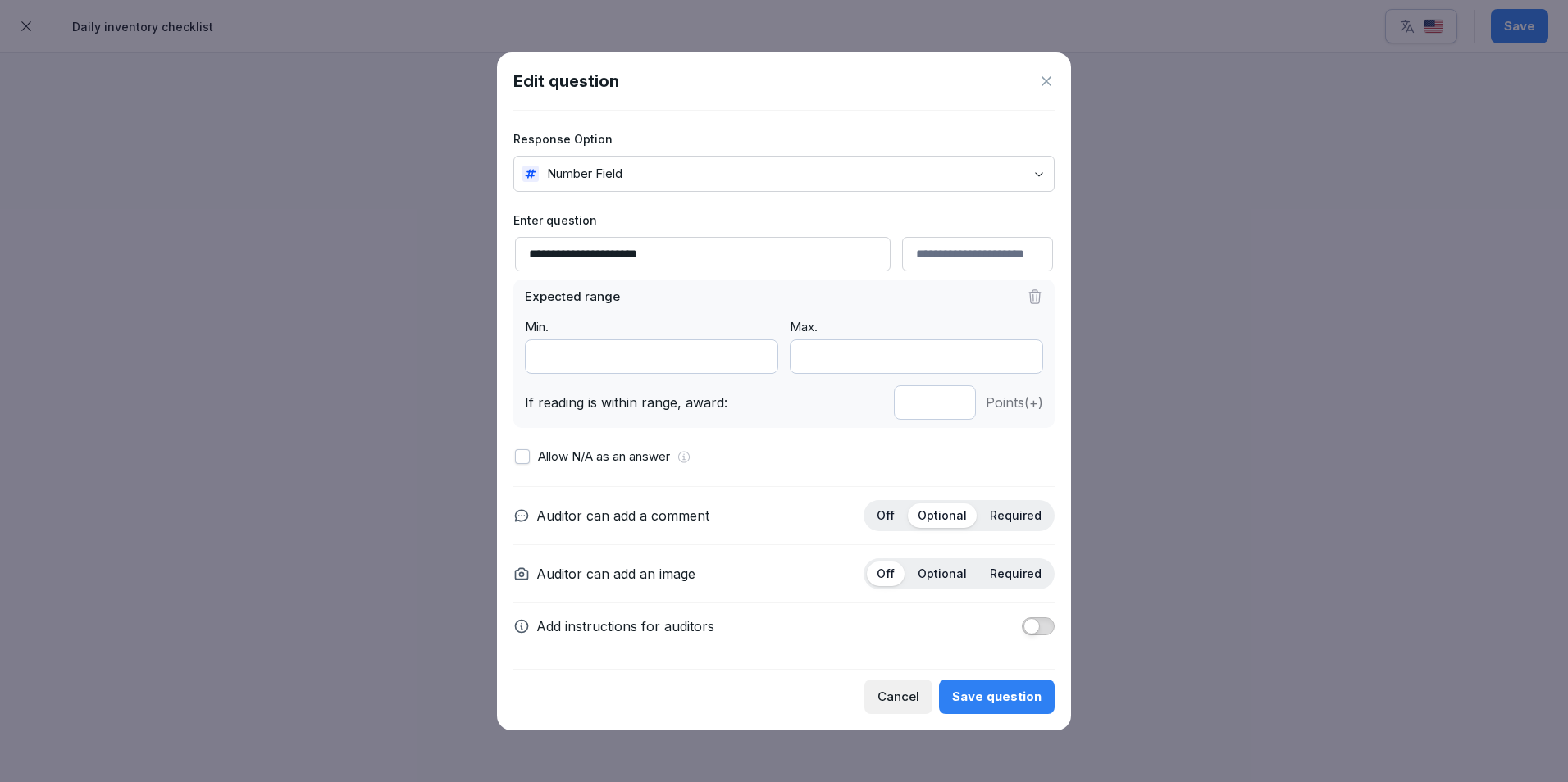
click at [978, 694] on div "Save question" at bounding box center [997, 696] width 89 height 18
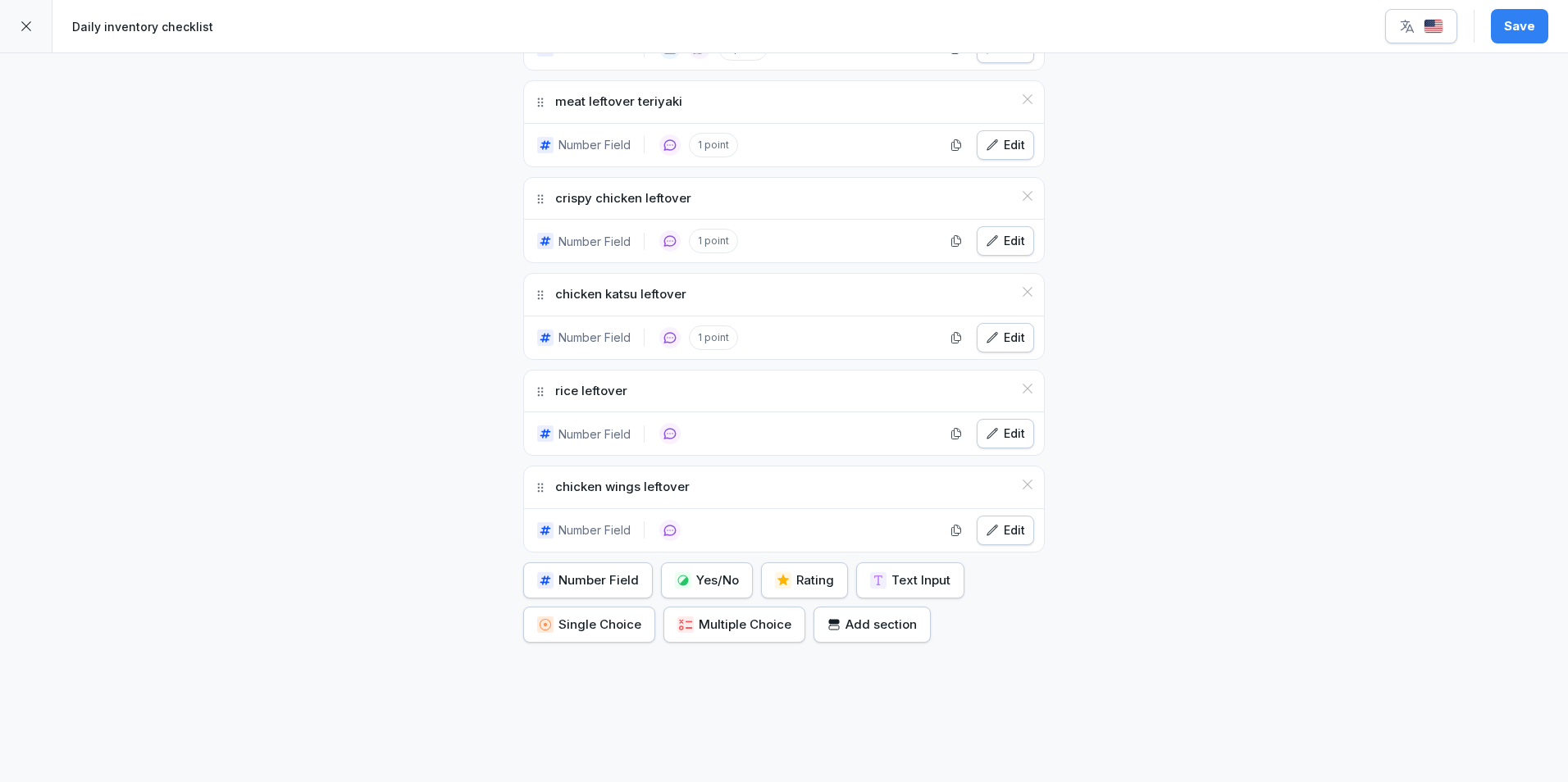
click at [1003, 432] on div "Edit" at bounding box center [1005, 433] width 39 height 18
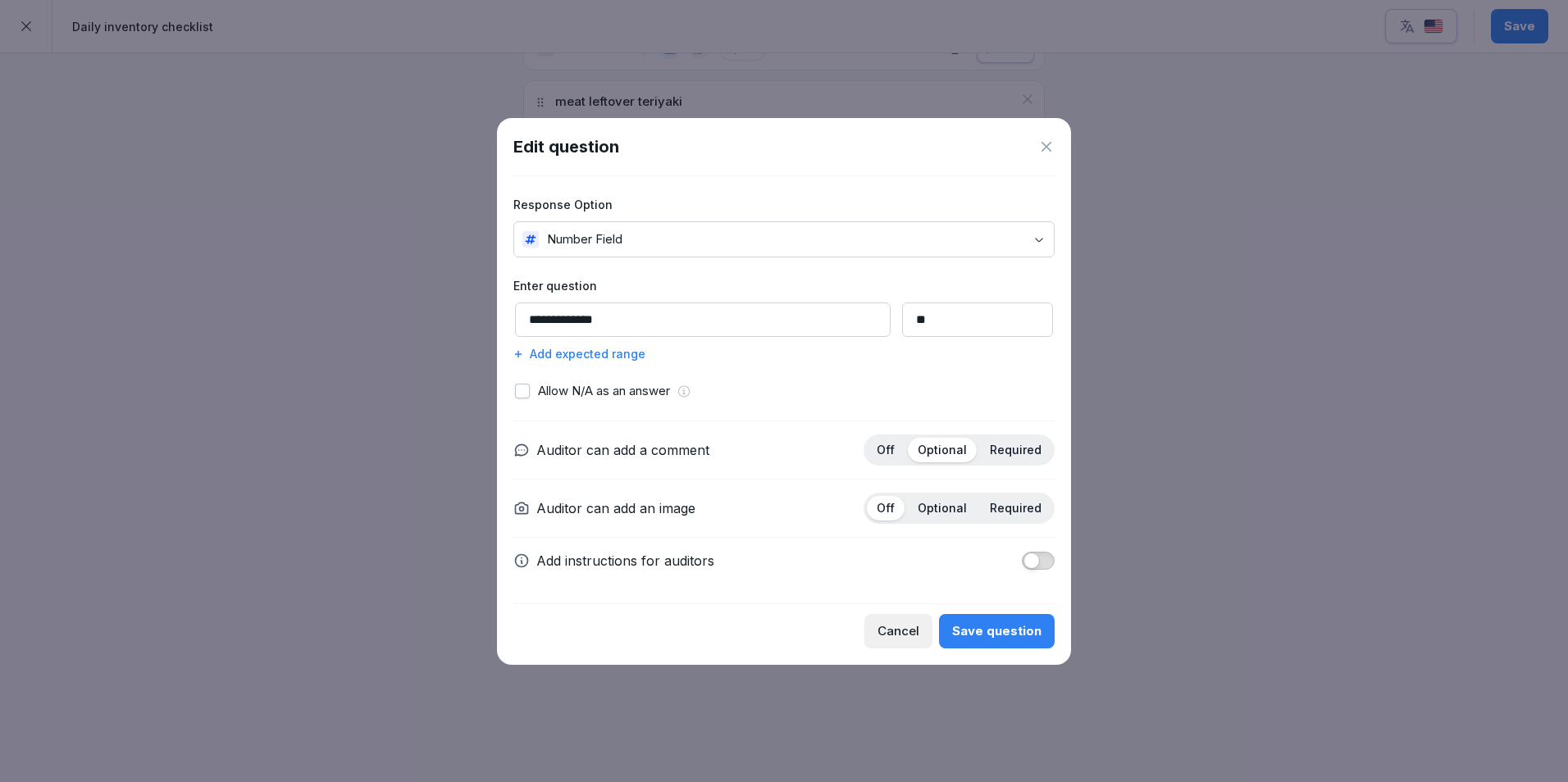
click at [615, 356] on div "Add expected range" at bounding box center [783, 353] width 541 height 17
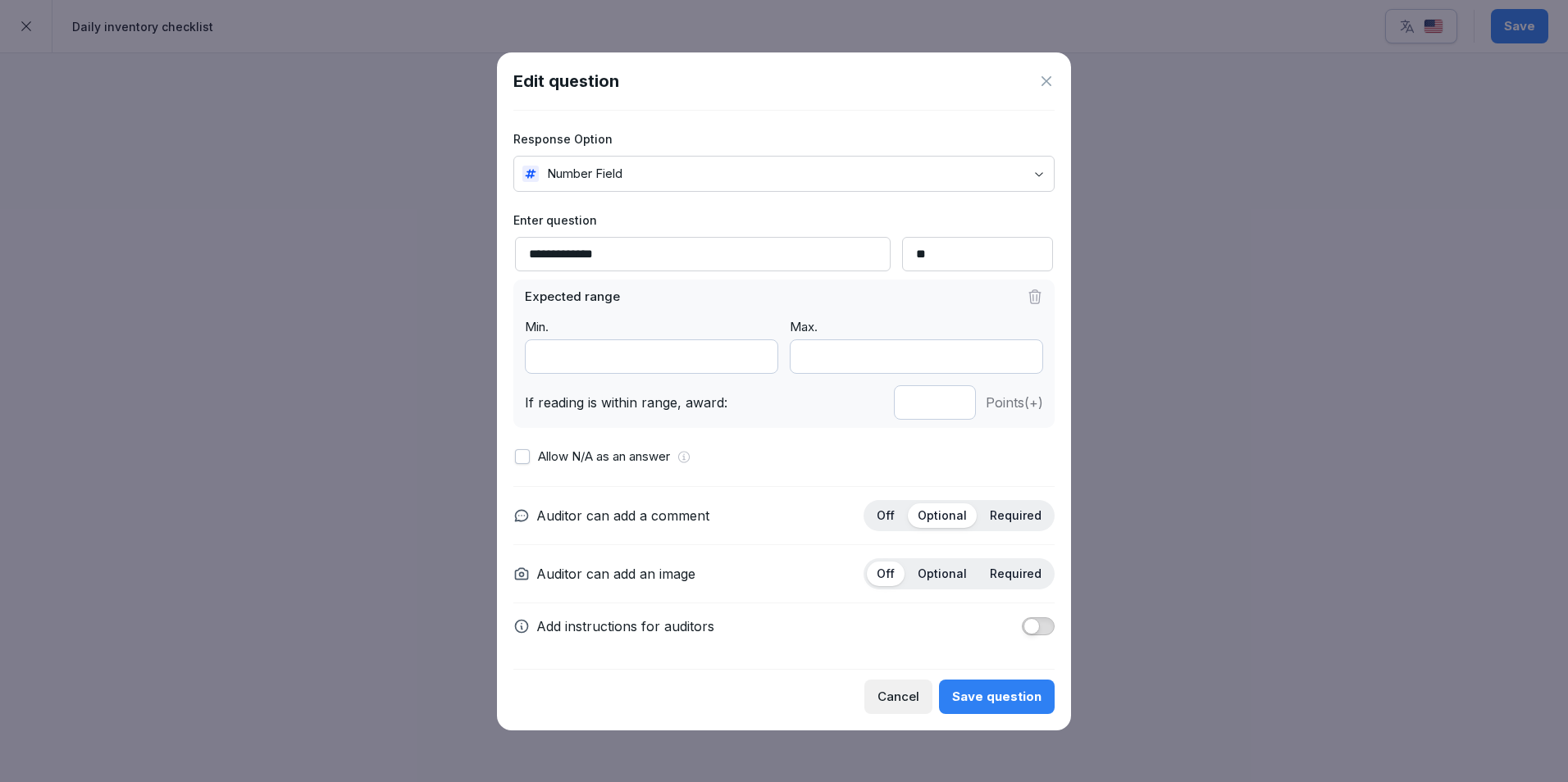
click at [950, 407] on input "*" at bounding box center [935, 402] width 82 height 34
type input "*"
click at [950, 407] on input "*" at bounding box center [935, 402] width 82 height 34
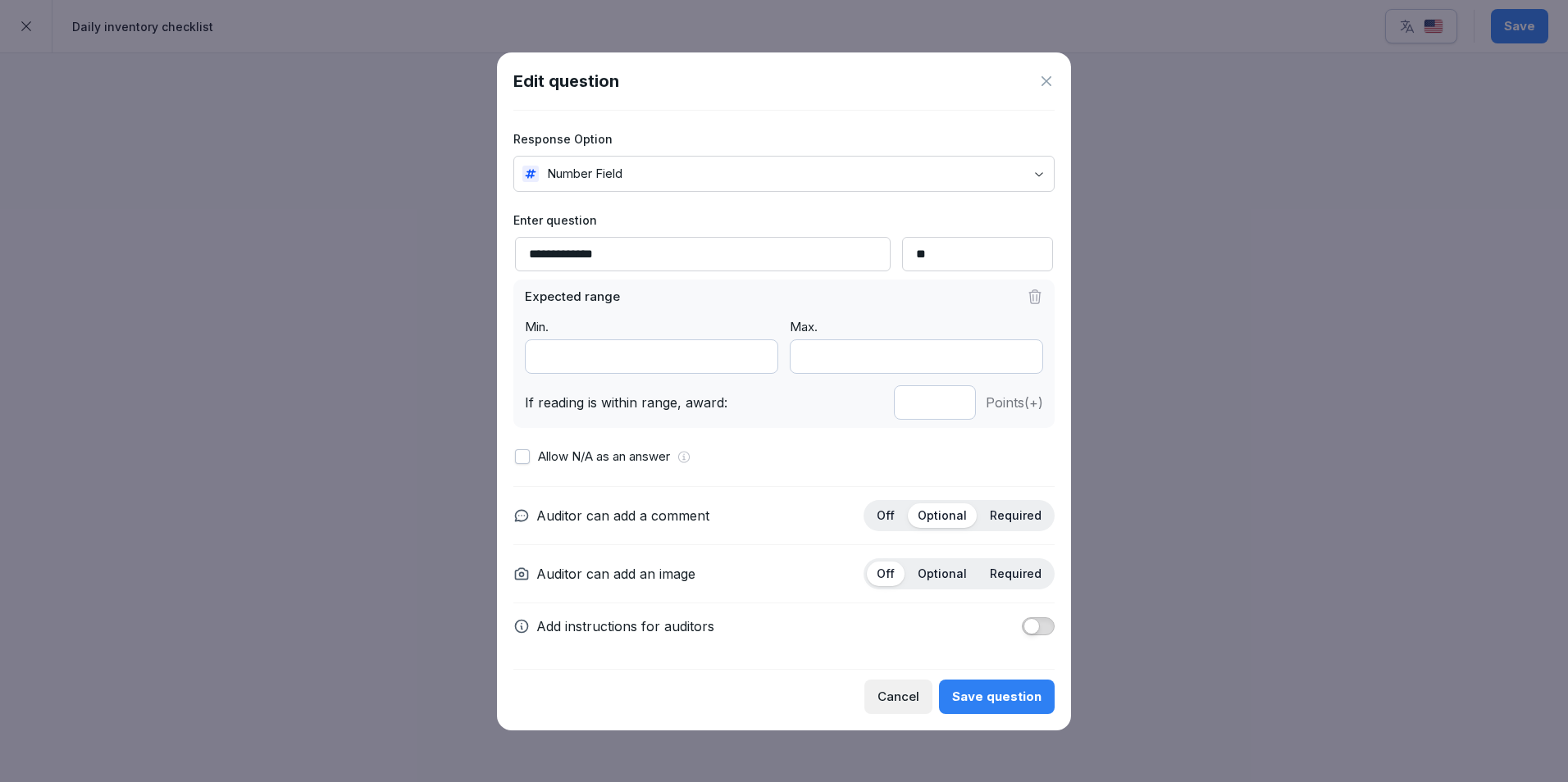
click at [974, 695] on div "Save question" at bounding box center [997, 696] width 89 height 18
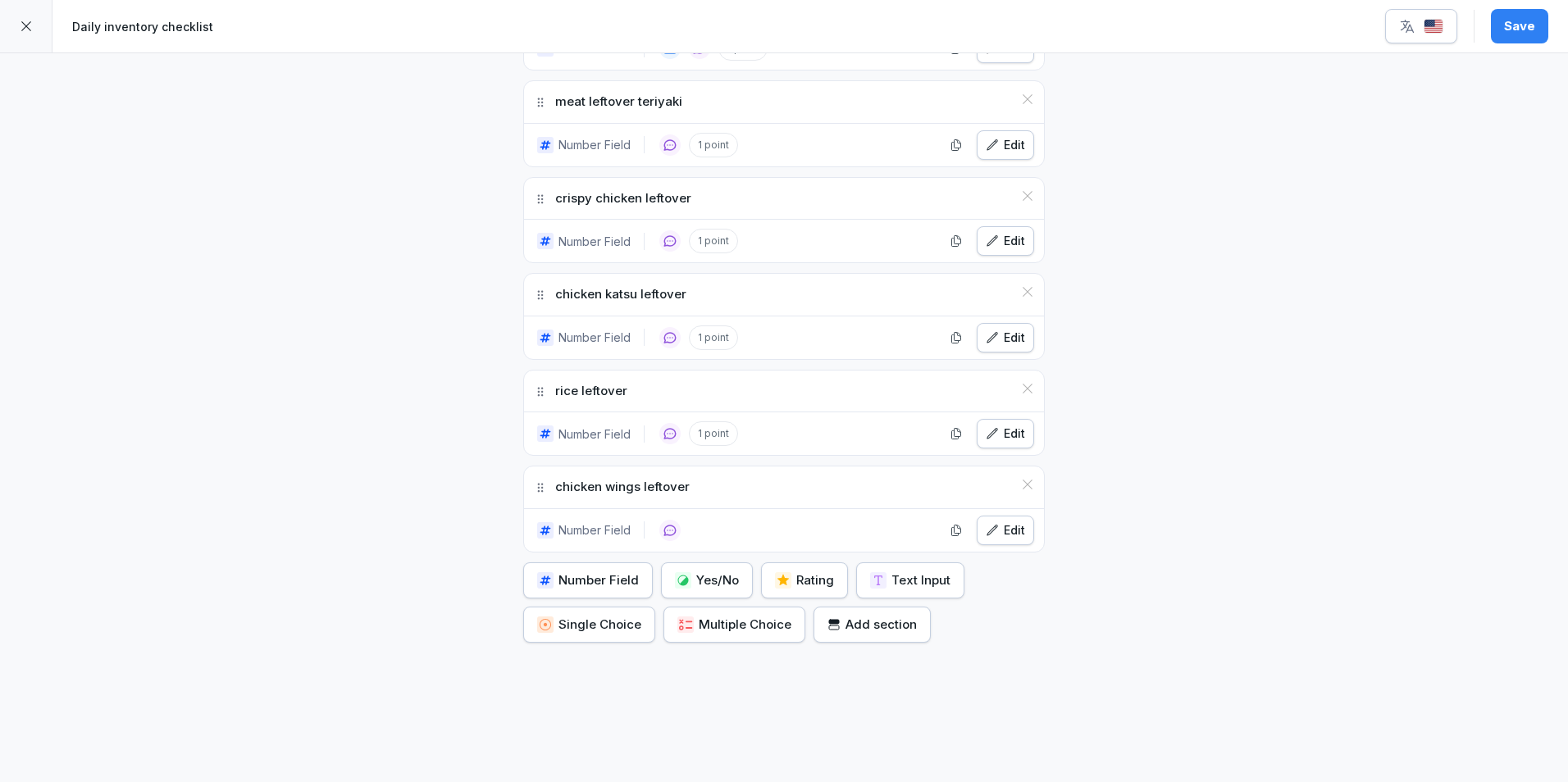
click at [998, 533] on div "Edit" at bounding box center [1005, 530] width 39 height 18
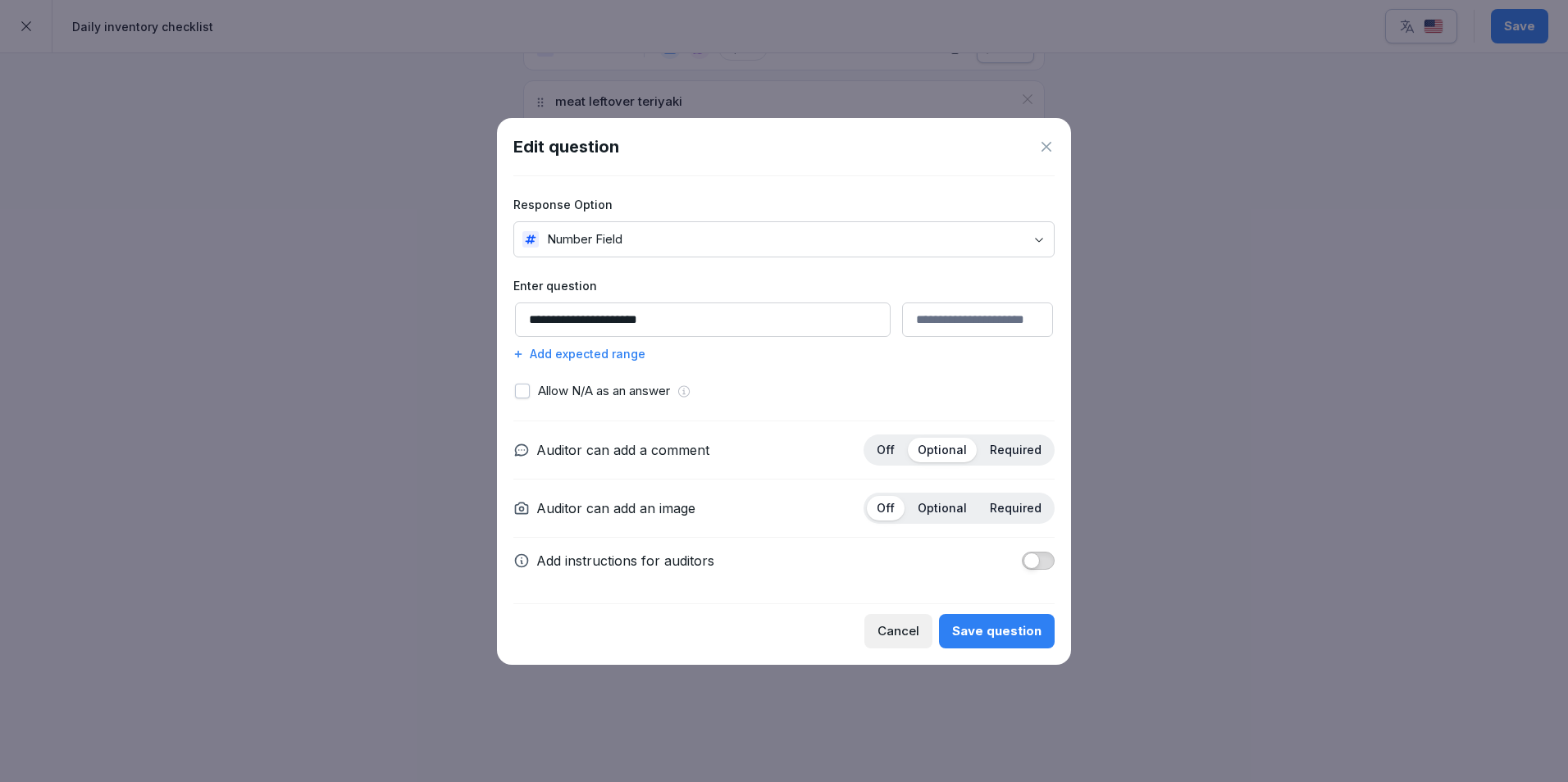
click at [623, 355] on div "Add expected range" at bounding box center [783, 353] width 541 height 17
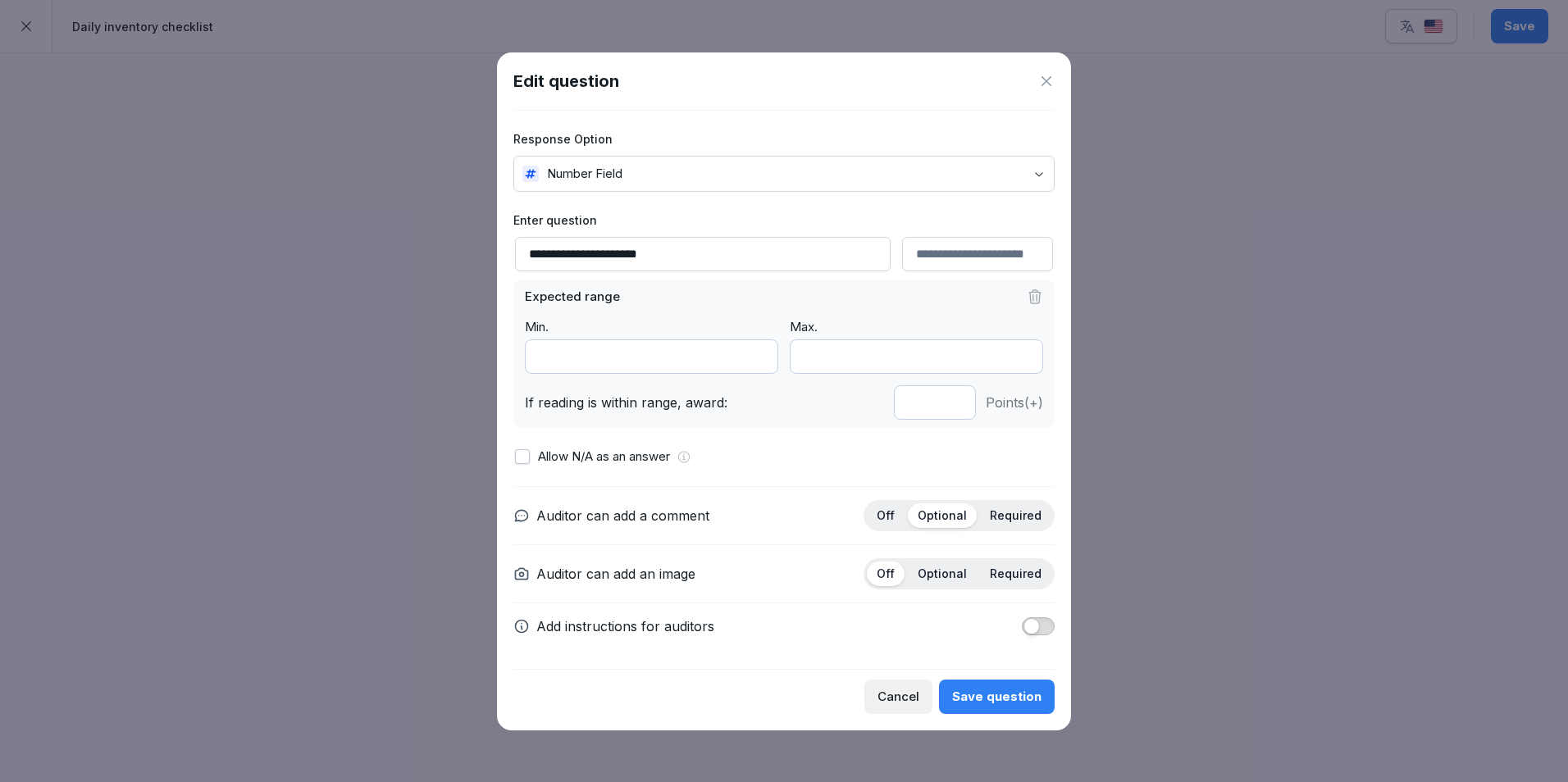
click at [954, 405] on input "*" at bounding box center [935, 402] width 82 height 34
type input "*"
click at [954, 405] on input "*" at bounding box center [935, 402] width 82 height 34
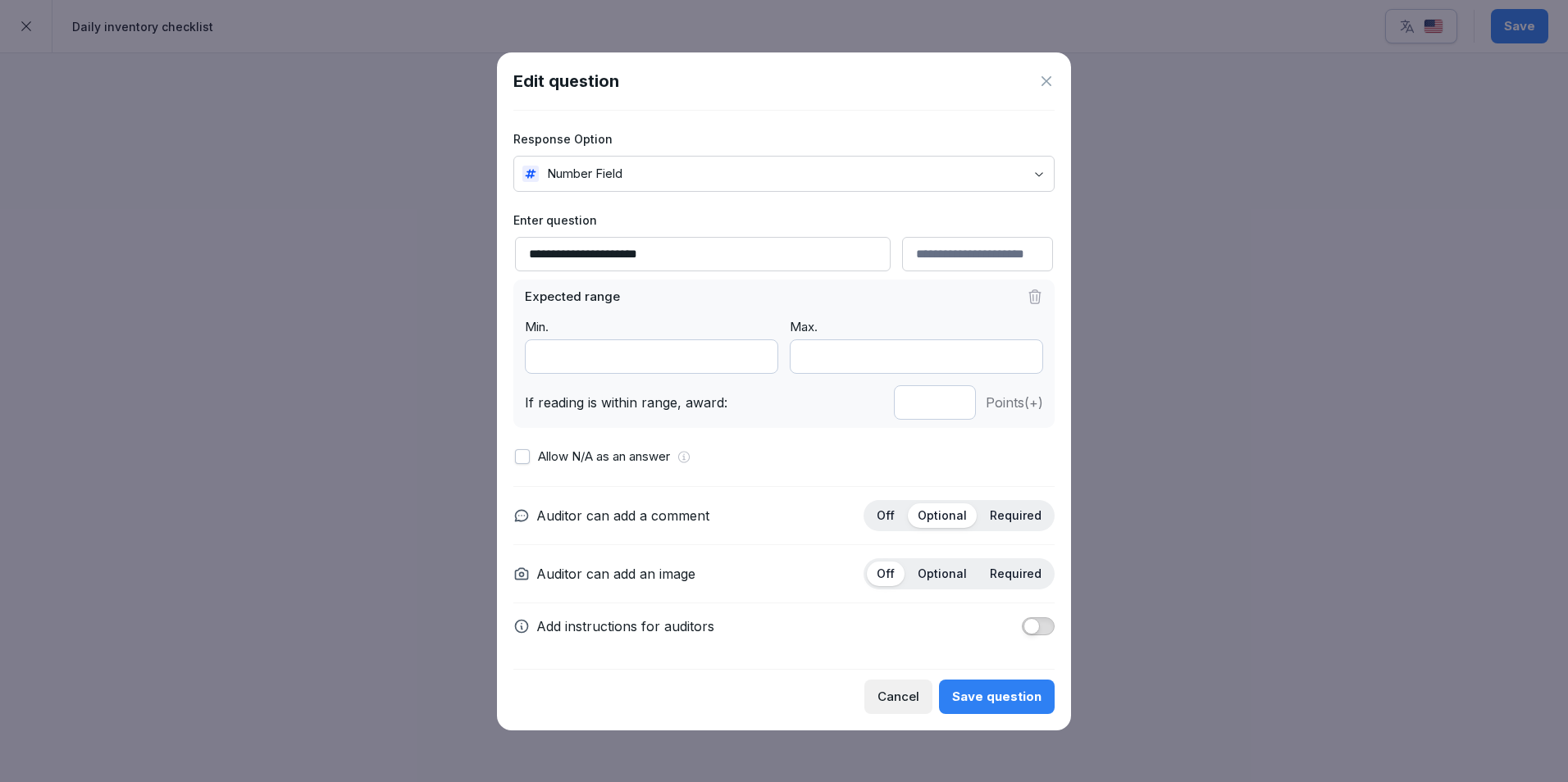
click at [1004, 707] on button "Save question" at bounding box center [997, 696] width 116 height 34
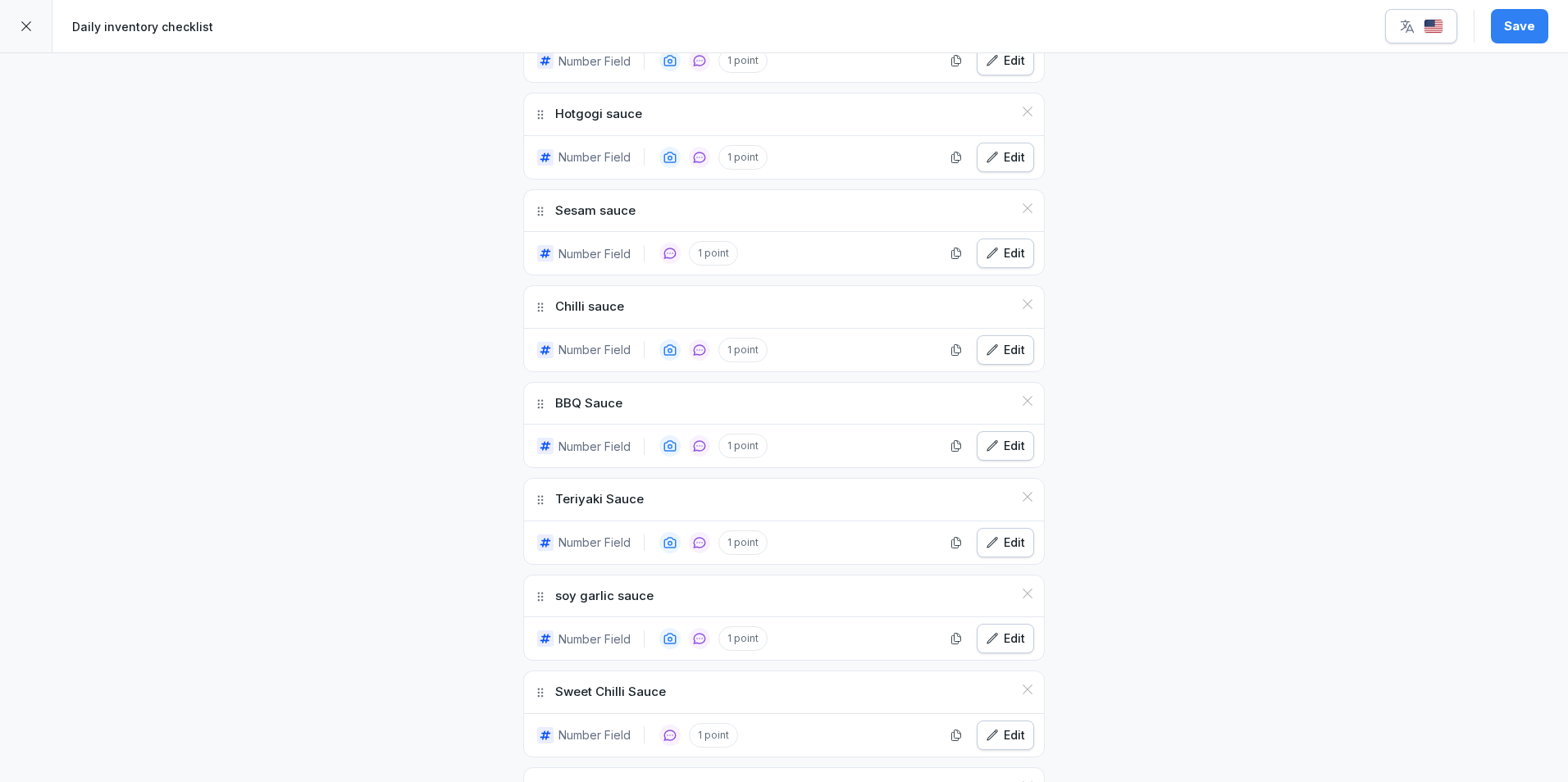
scroll to position [1886, 0]
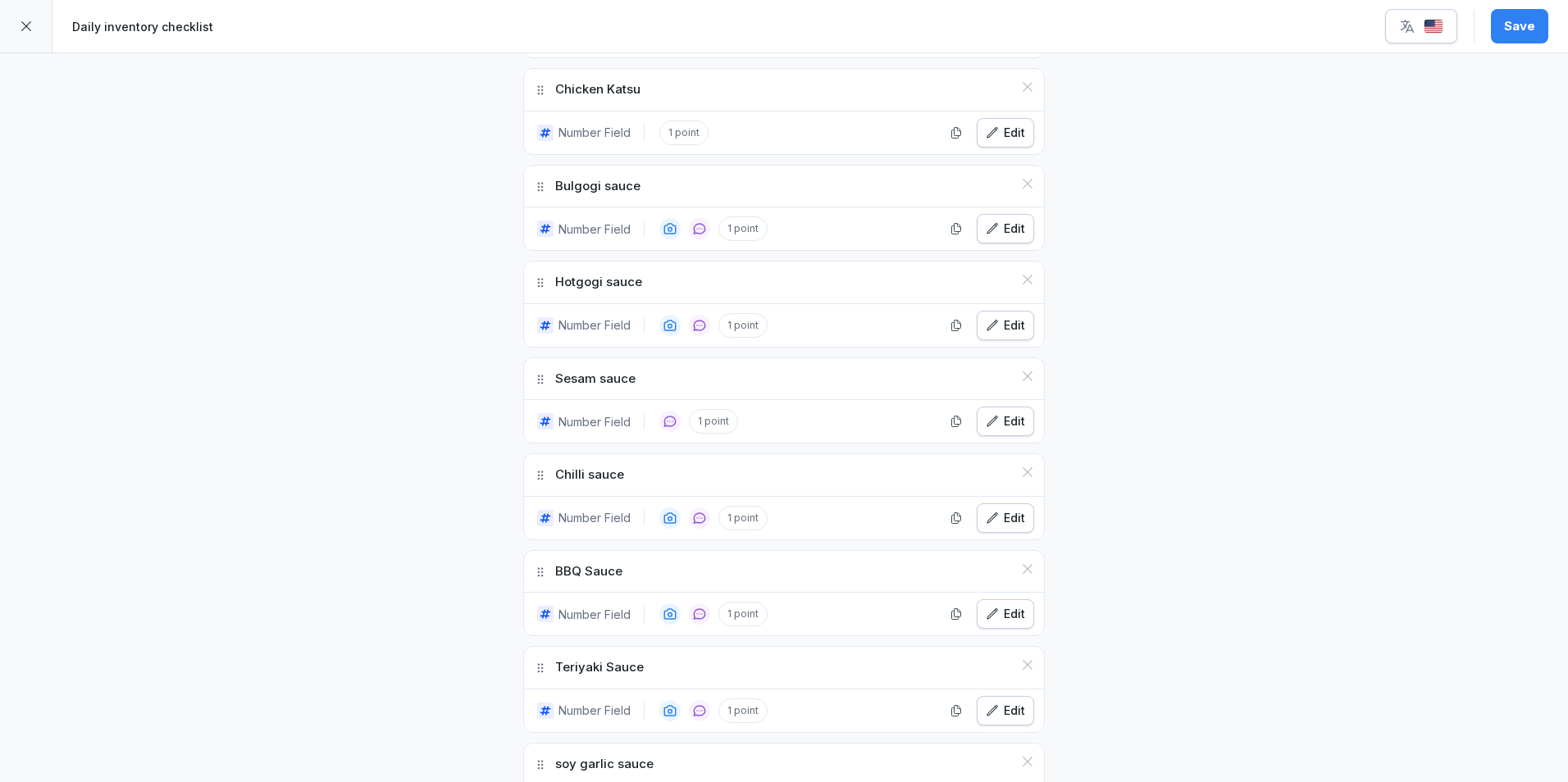
click at [1505, 20] on button "Save" at bounding box center [1519, 27] width 57 height 34
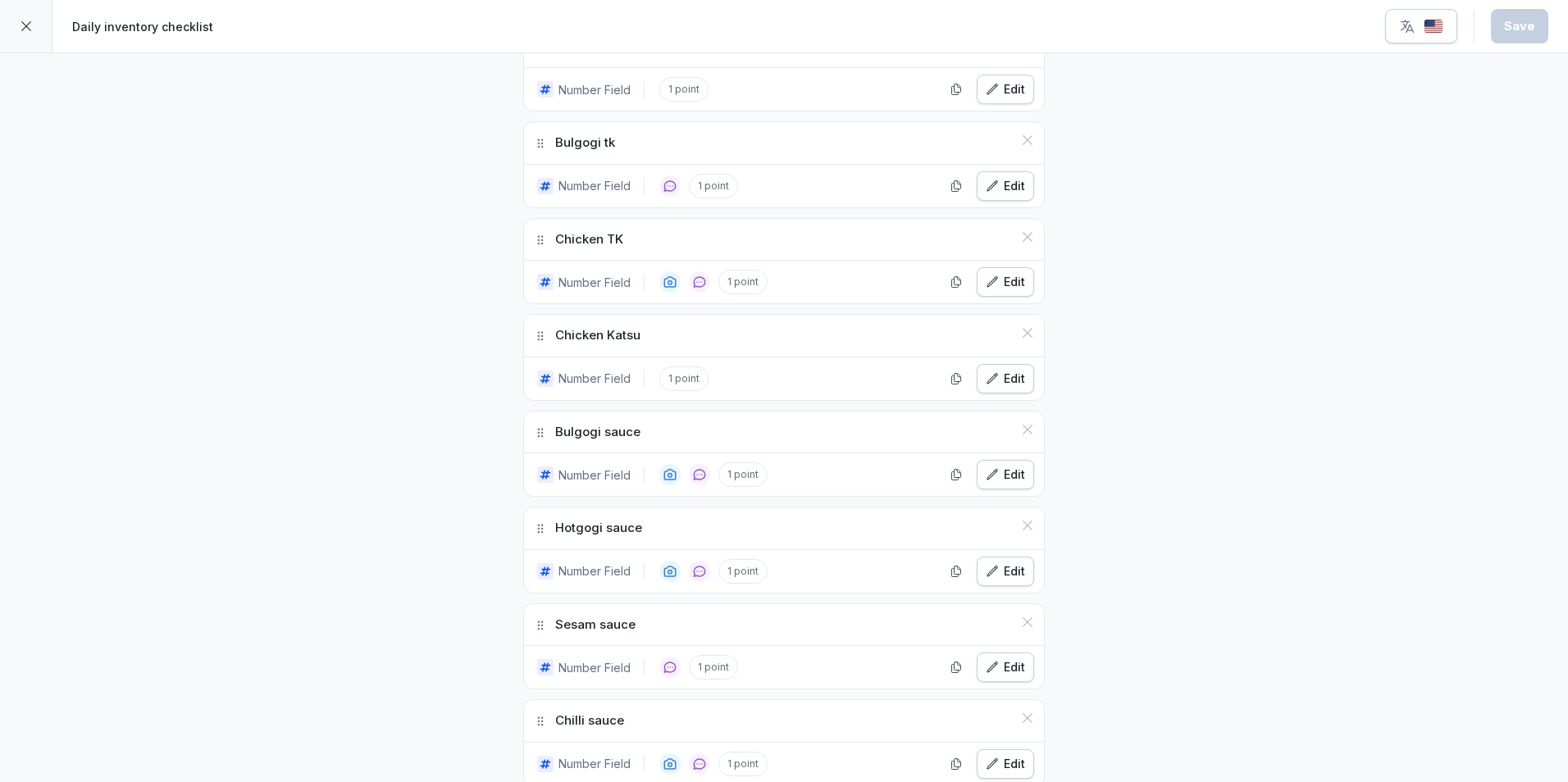
click at [1000, 379] on div "Edit" at bounding box center [1005, 378] width 39 height 18
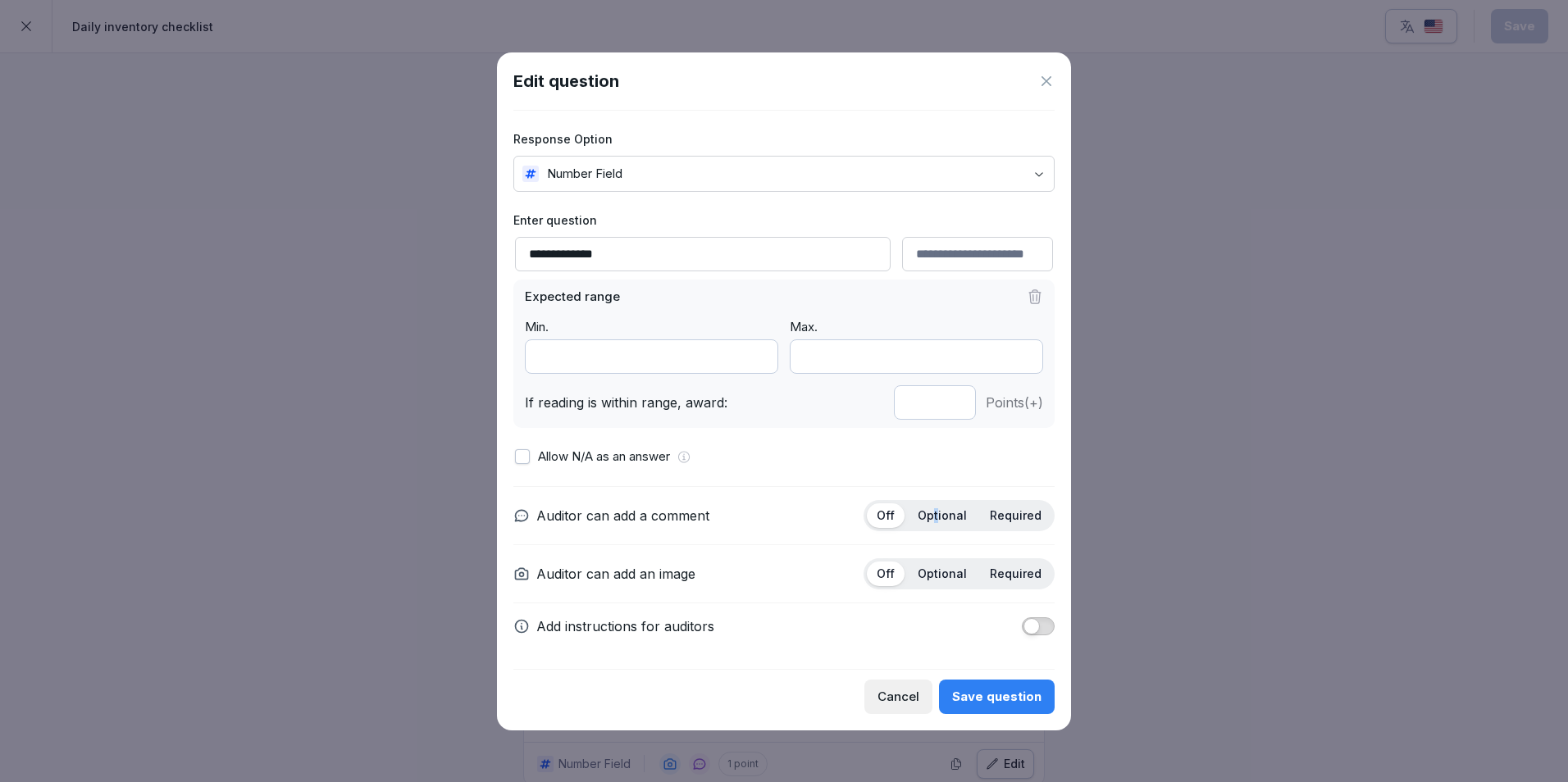
click at [941, 516] on p "Optional" at bounding box center [942, 515] width 49 height 15
click at [995, 683] on button "Save question" at bounding box center [997, 696] width 116 height 34
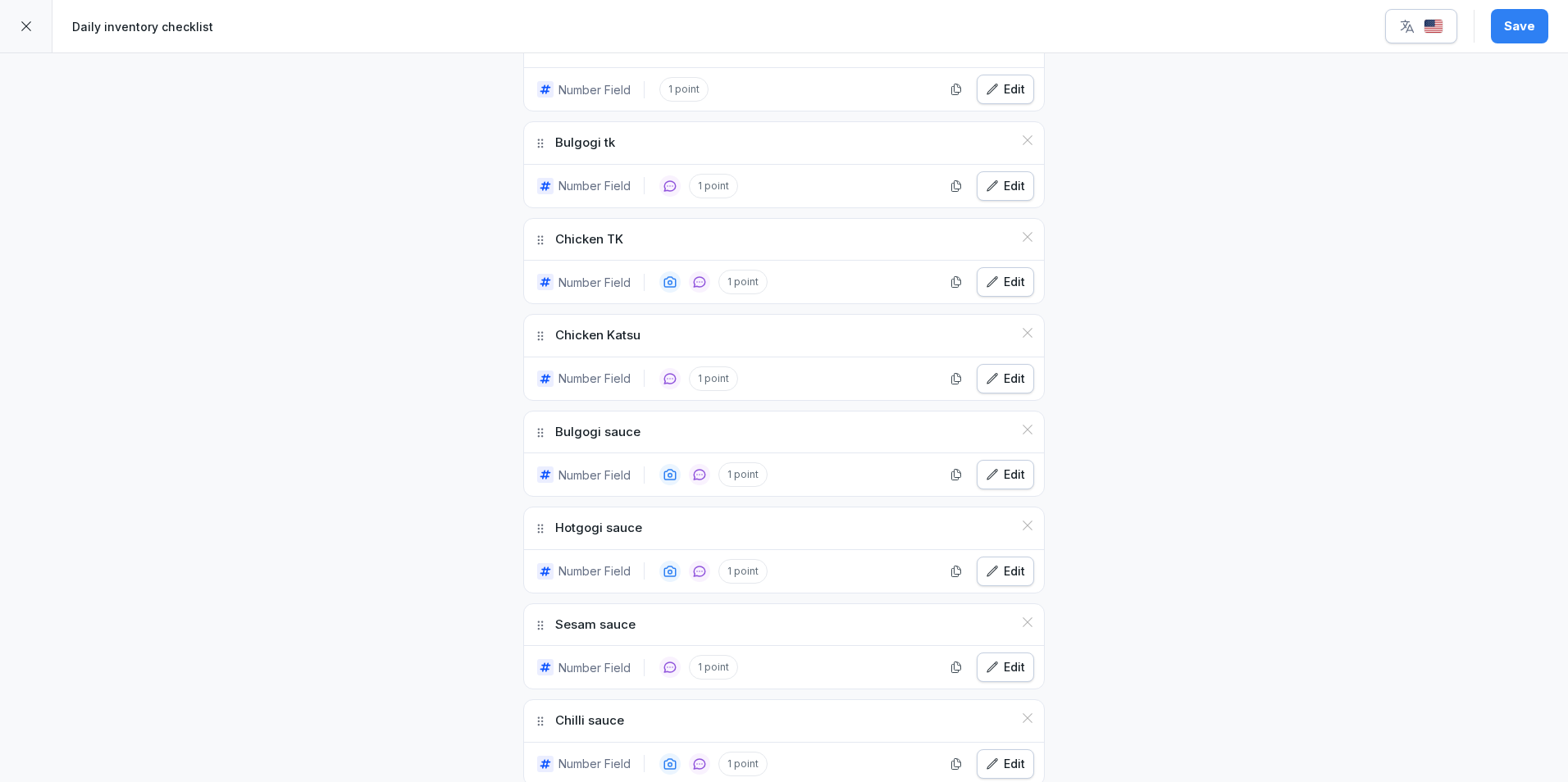
click at [1531, 29] on div "Save" at bounding box center [1519, 26] width 31 height 18
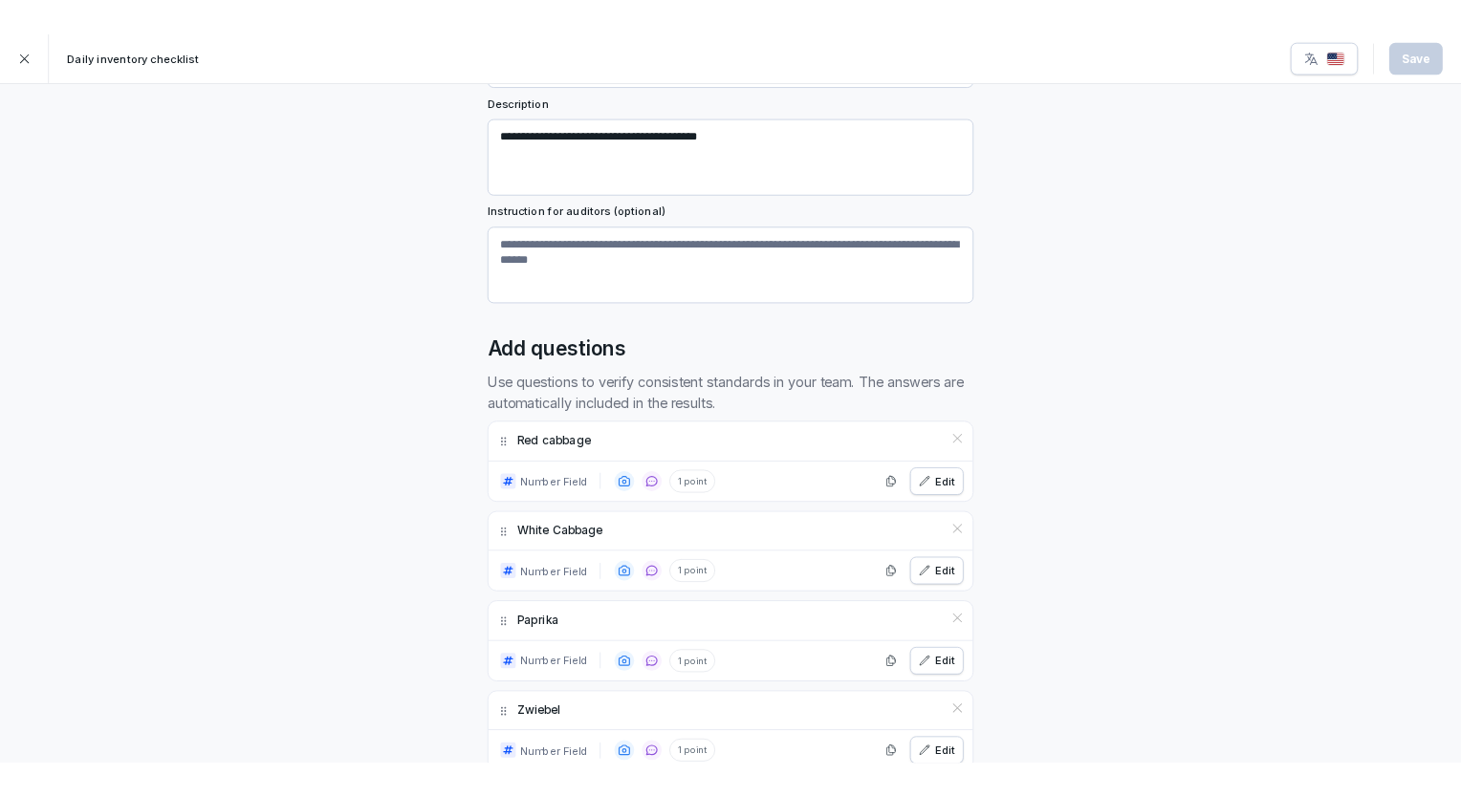
scroll to position [191, 0]
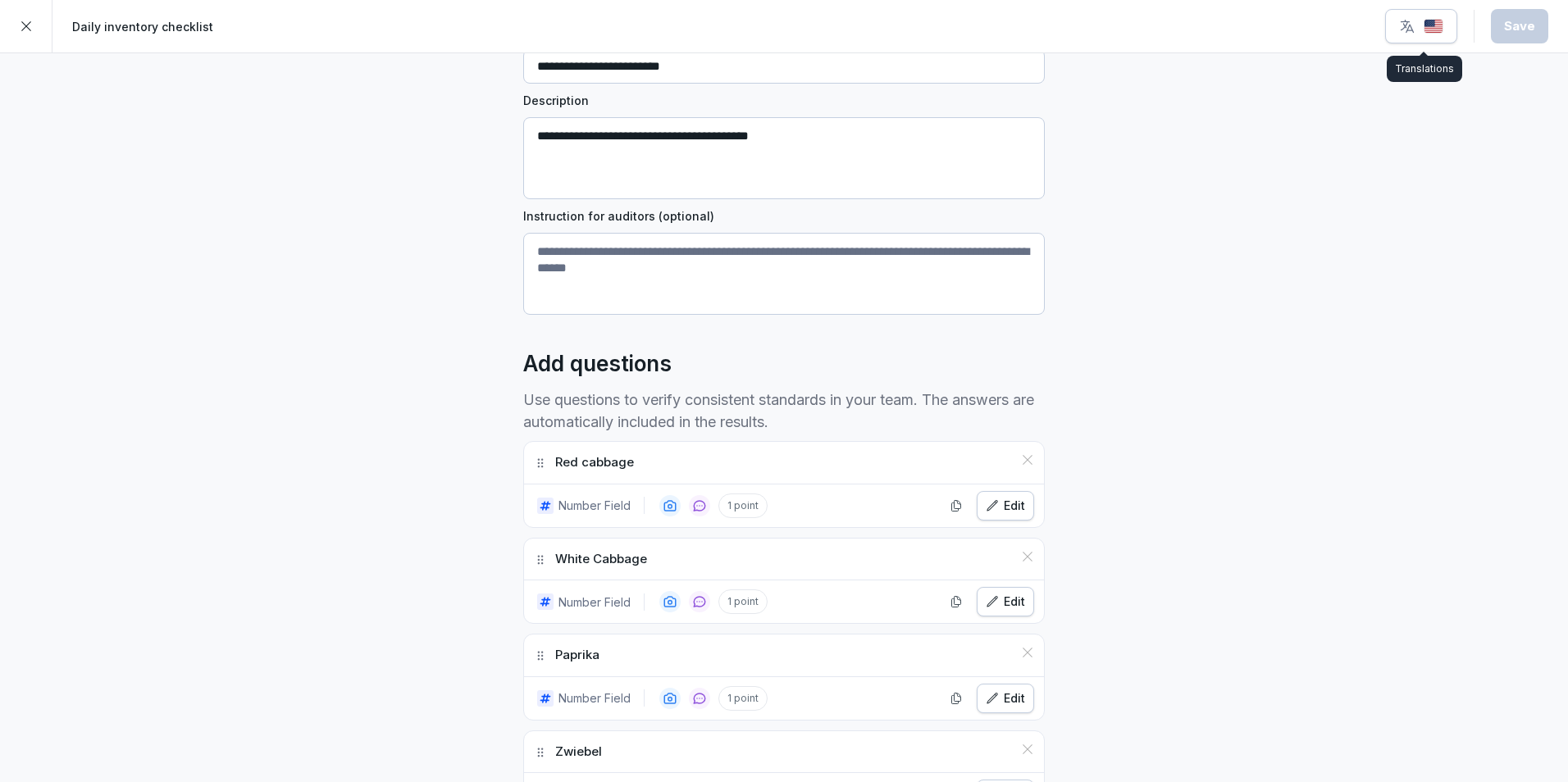
click at [1430, 24] on img "button" at bounding box center [1433, 27] width 20 height 15
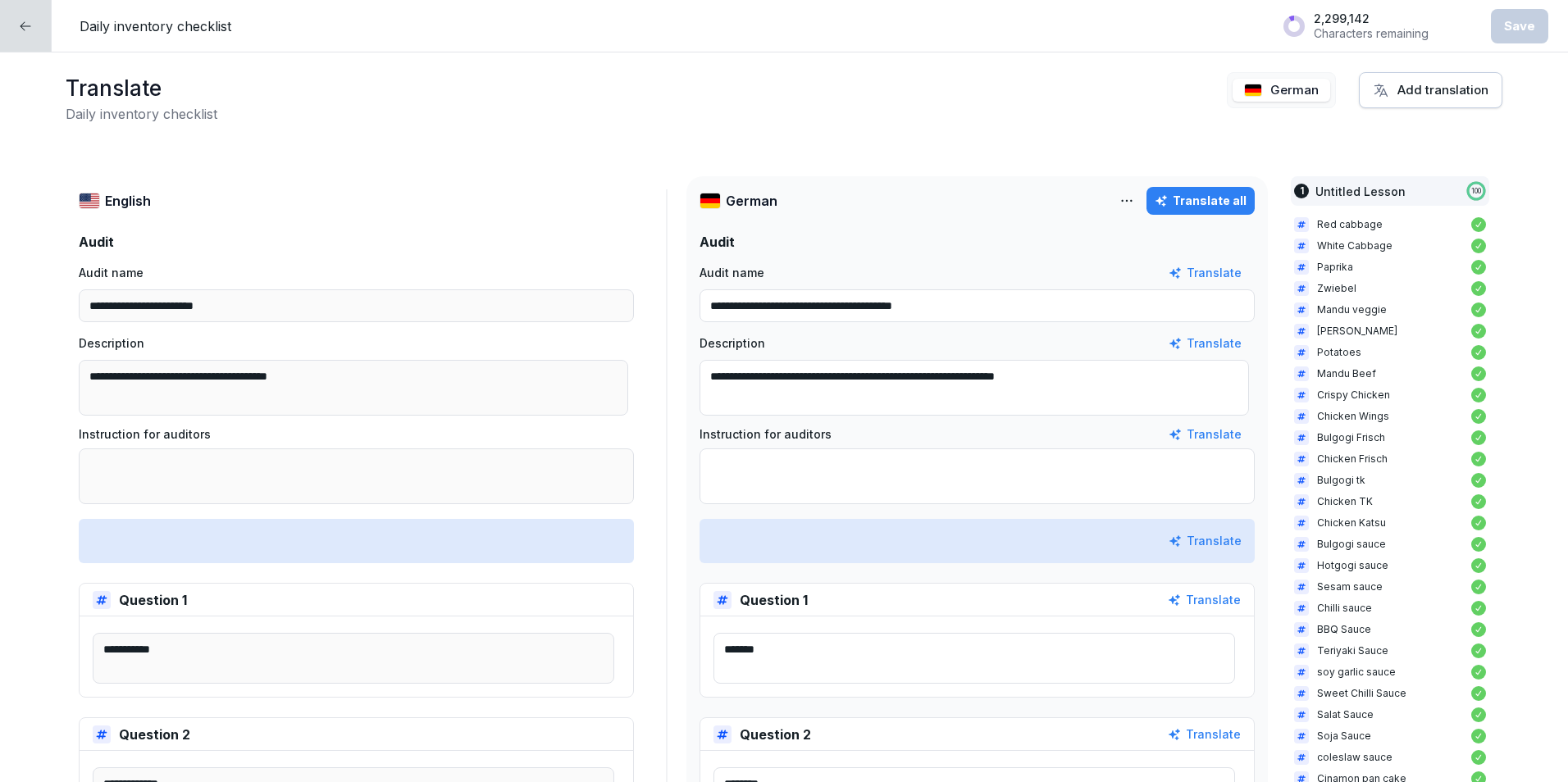
click at [1180, 192] on button "Translate all" at bounding box center [1200, 201] width 108 height 28
click at [1520, 15] on button "Save" at bounding box center [1519, 27] width 57 height 34
click at [30, 28] on icon at bounding box center [25, 26] width 13 height 13
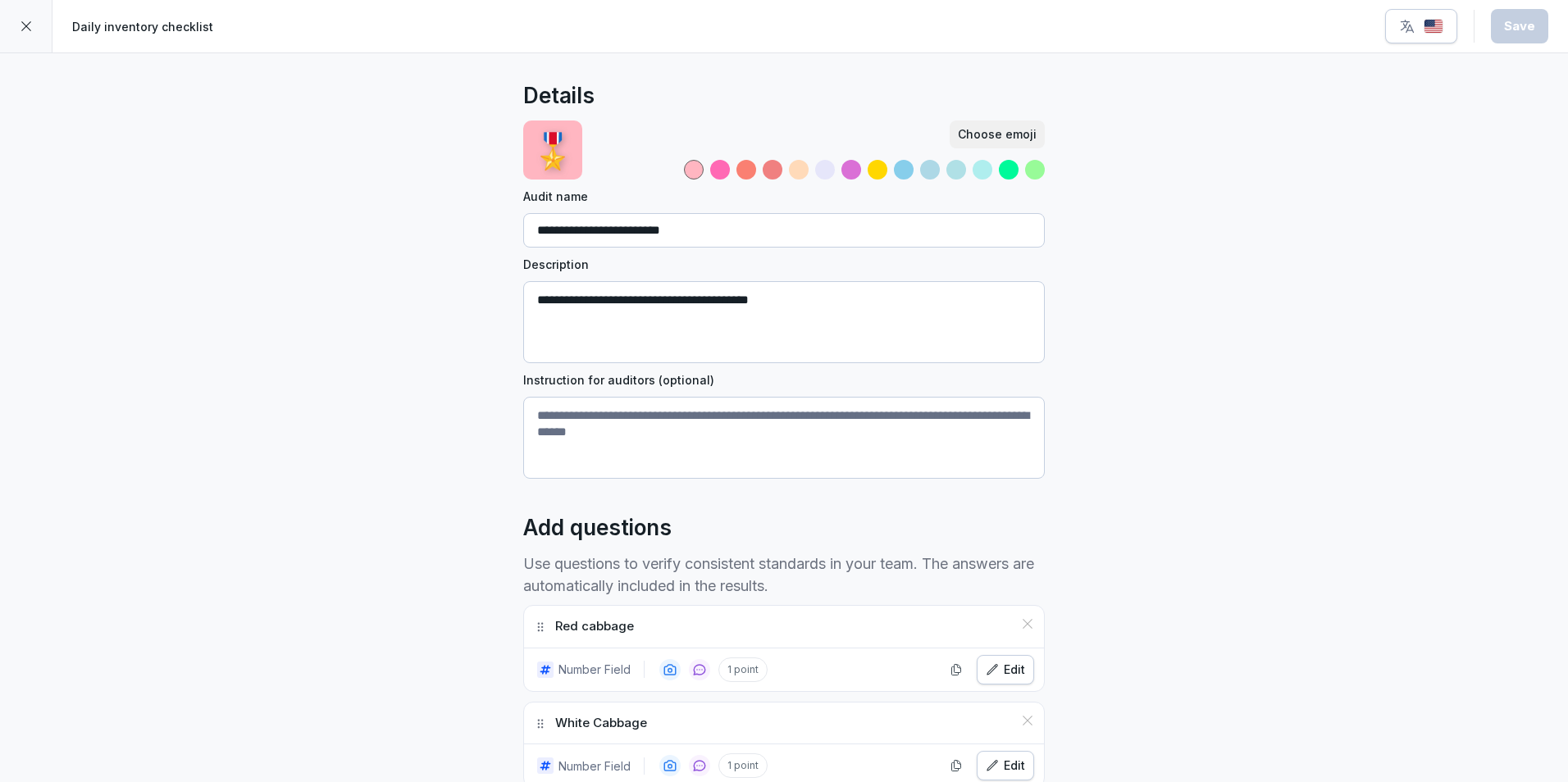
click at [30, 28] on icon at bounding box center [26, 26] width 13 height 13
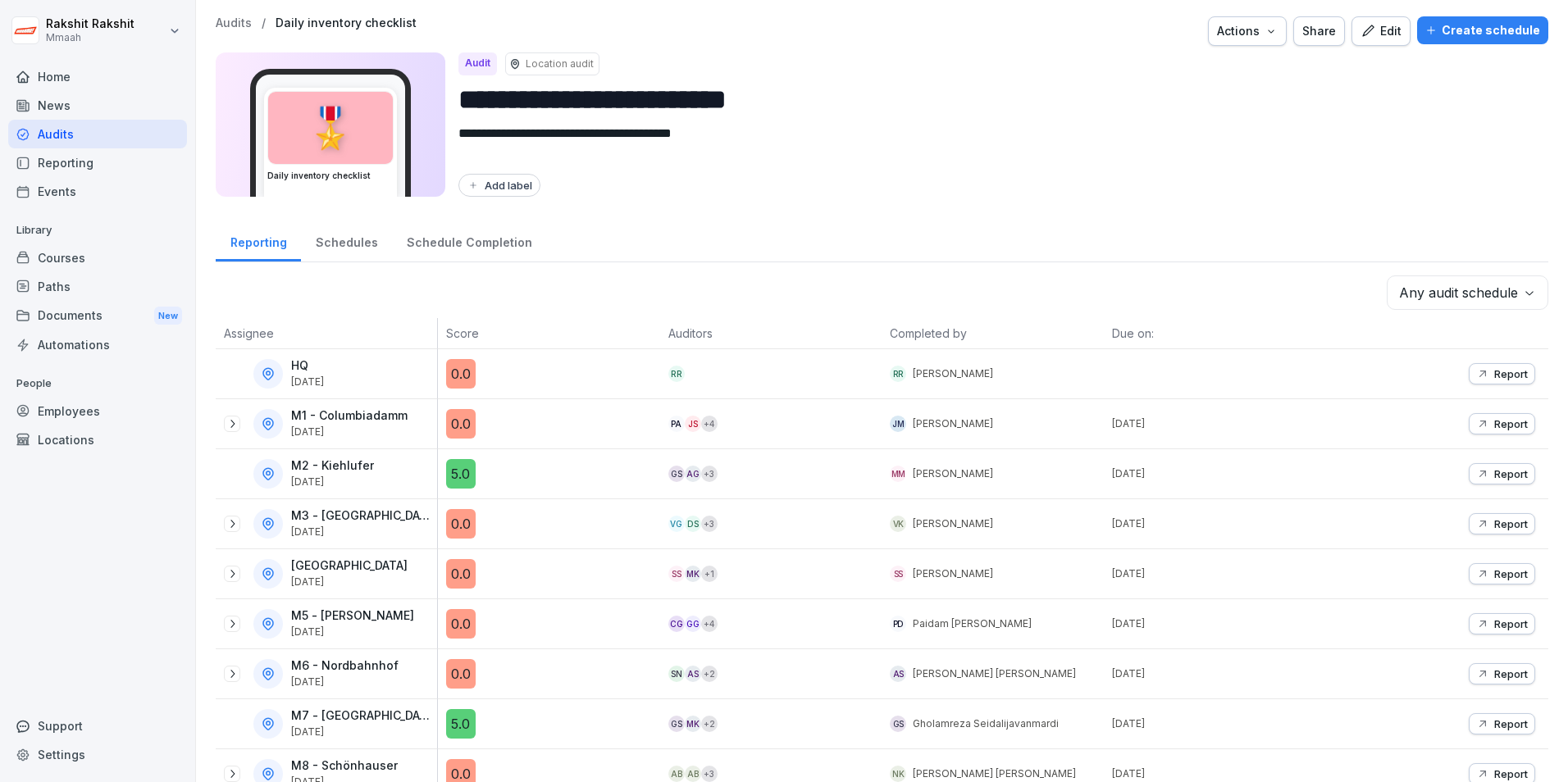
click at [52, 133] on div "Audits" at bounding box center [98, 134] width 178 height 28
